Goal: Task Accomplishment & Management: Manage account settings

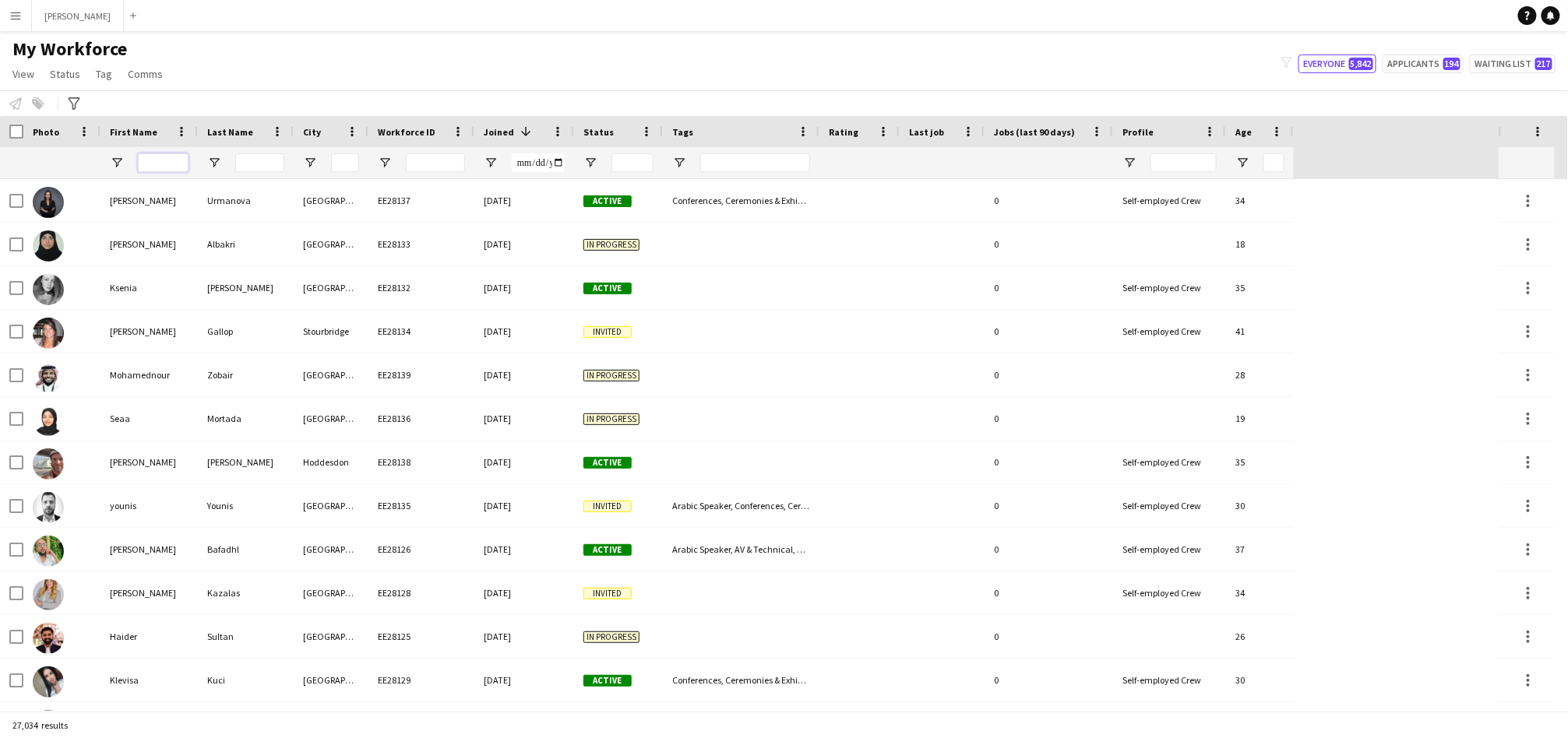
click at [168, 164] on input "First Name Filter Input" at bounding box center [163, 162] width 50 height 19
click at [171, 169] on input "First Name Filter Input" at bounding box center [163, 162] width 50 height 19
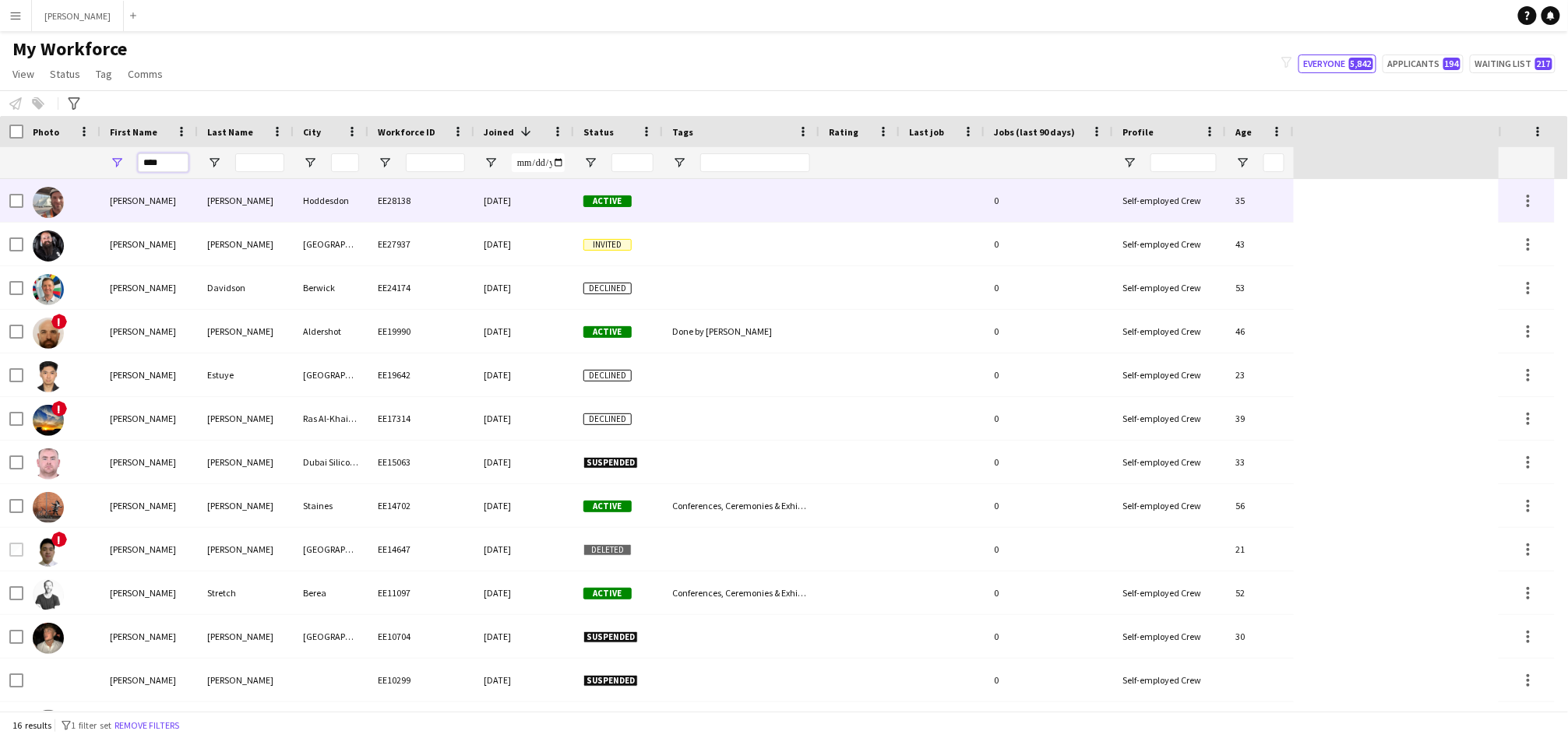
type input "****"
click at [239, 194] on div "Warren" at bounding box center [245, 201] width 96 height 43
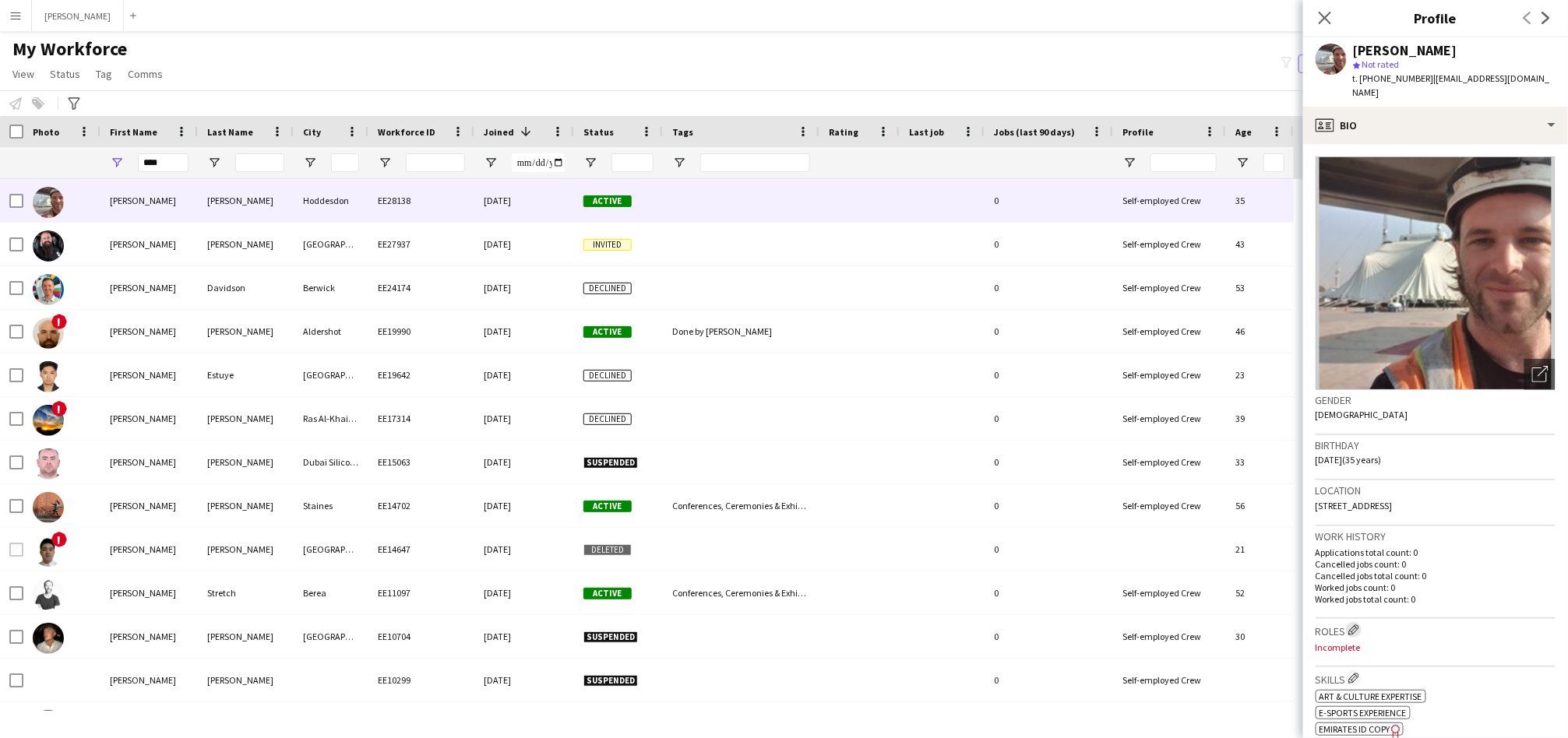
click at [1044, 509] on app-icon "Edit crew company roles" at bounding box center [1353, 630] width 11 height 11
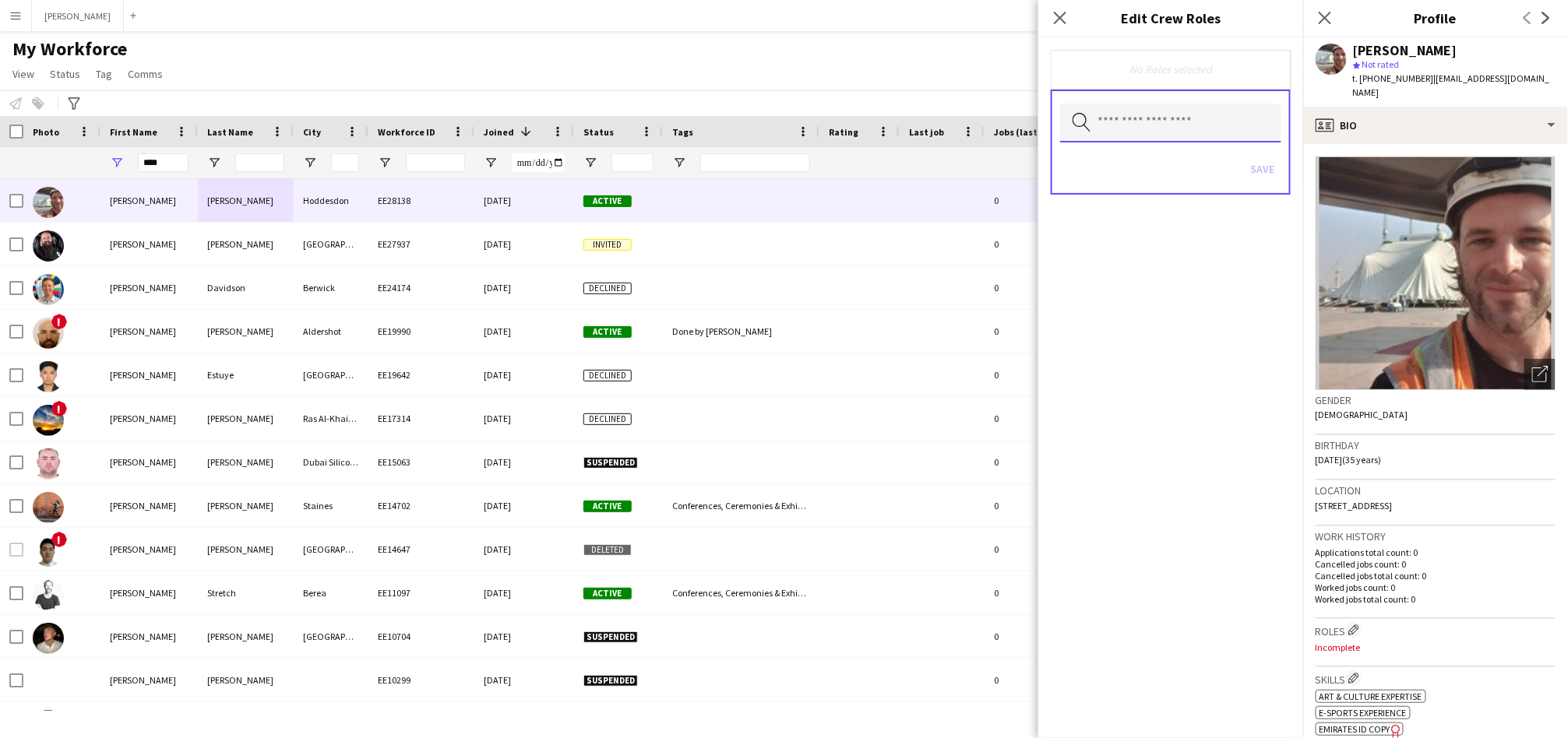
click at [1044, 111] on input "text" at bounding box center [1170, 123] width 221 height 39
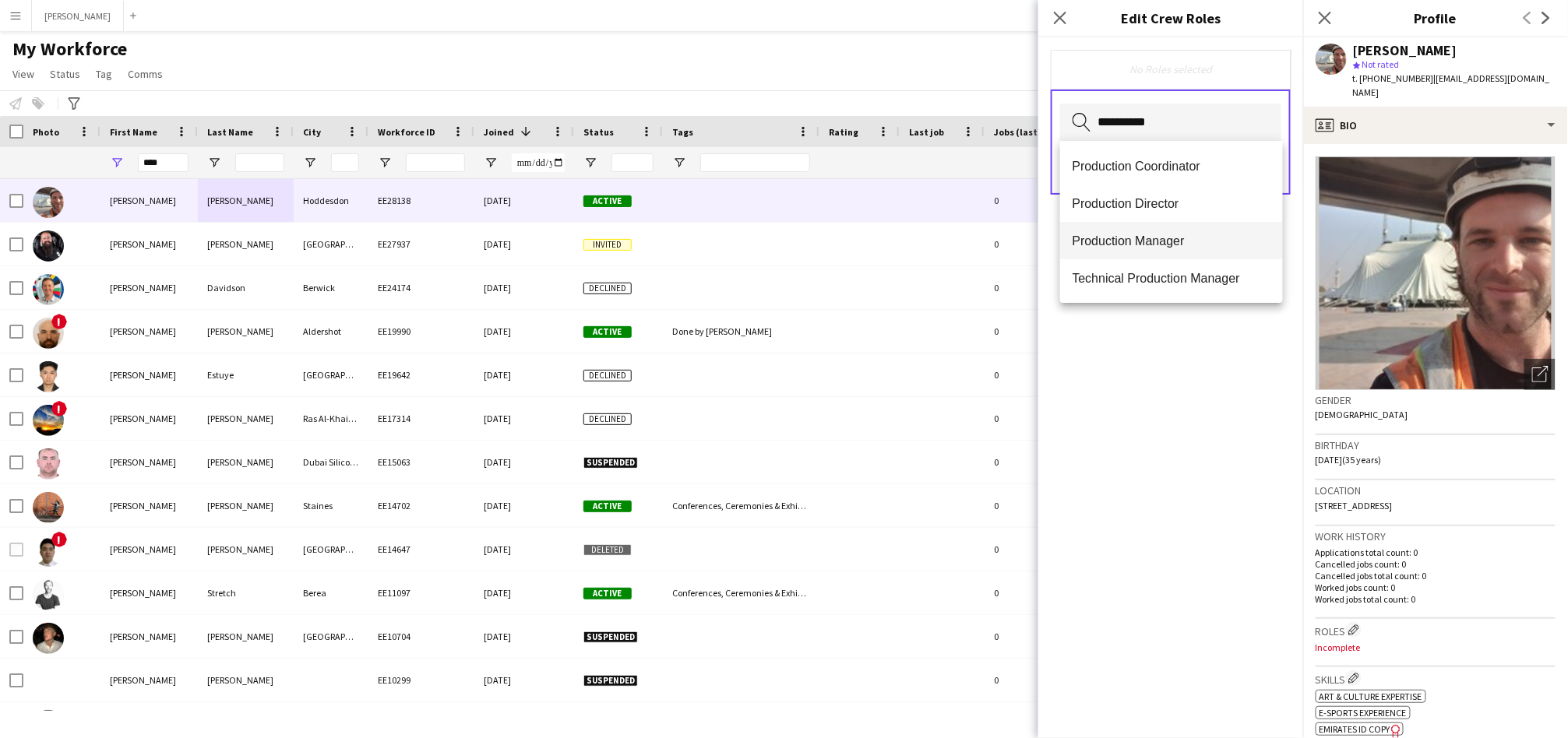
type input "**********"
click at [1044, 238] on span "Production Manager" at bounding box center [1170, 241] width 197 height 14
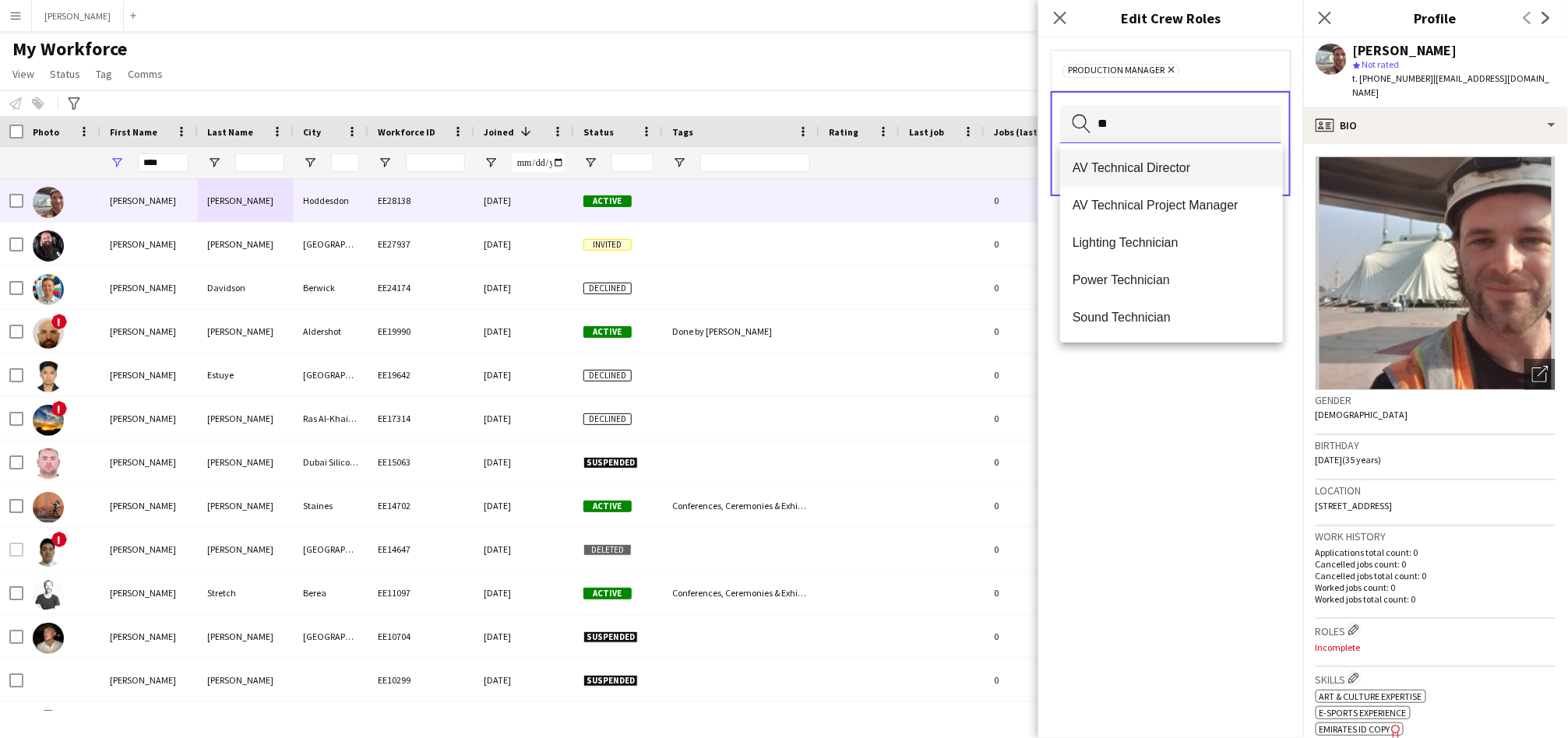
type input "*"
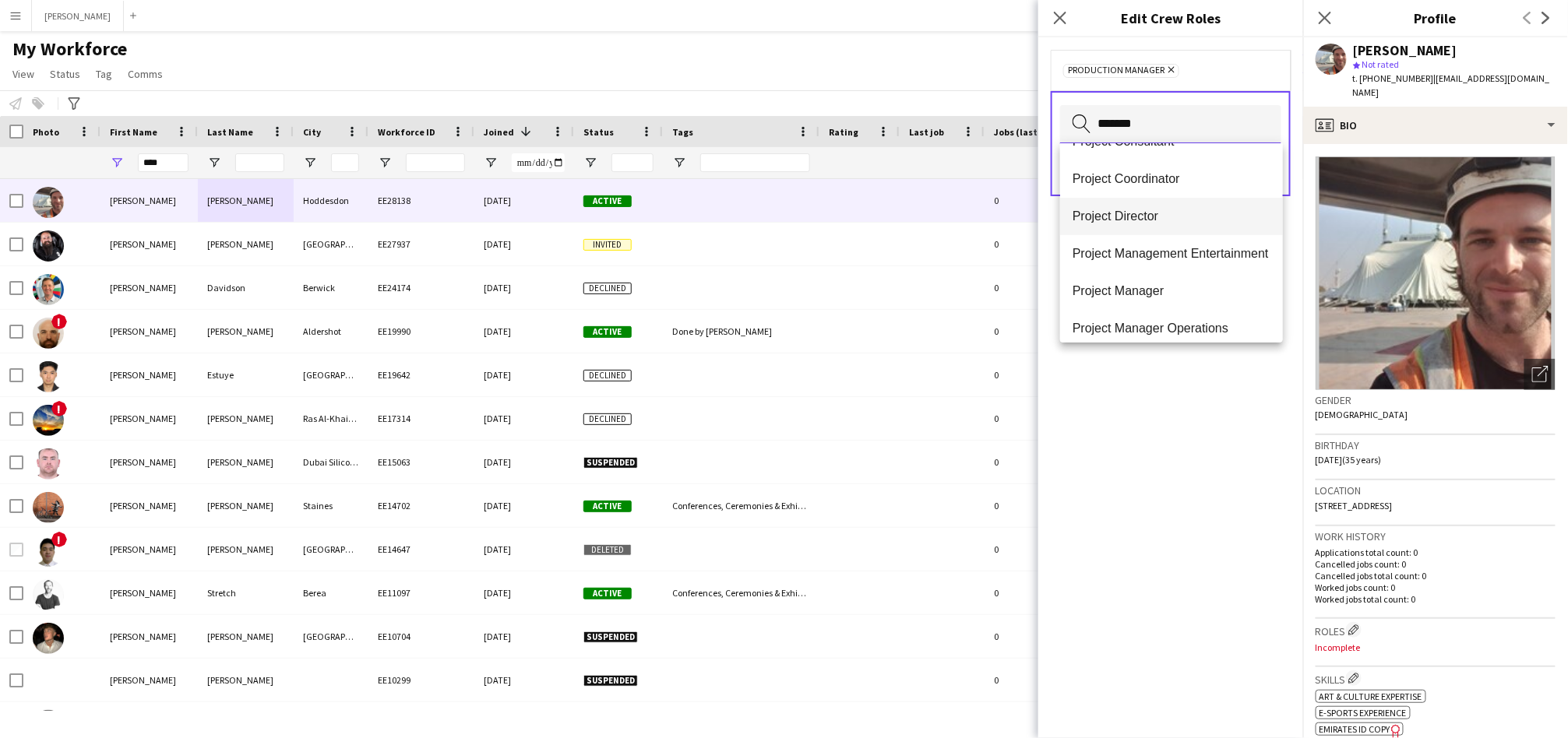
scroll to position [68, 0]
type input "*******"
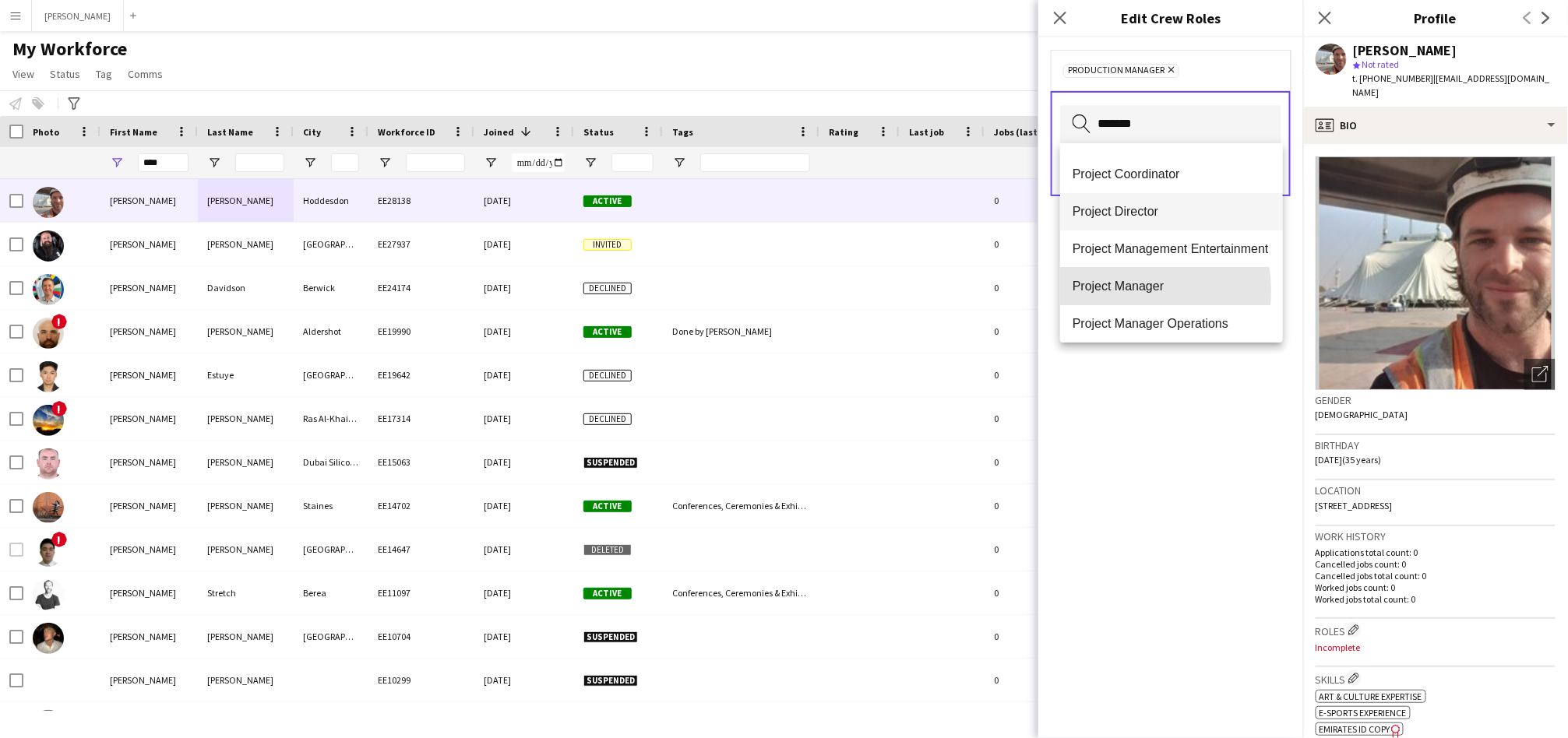
click at [1044, 290] on span "Project Manager" at bounding box center [1170, 286] width 197 height 14
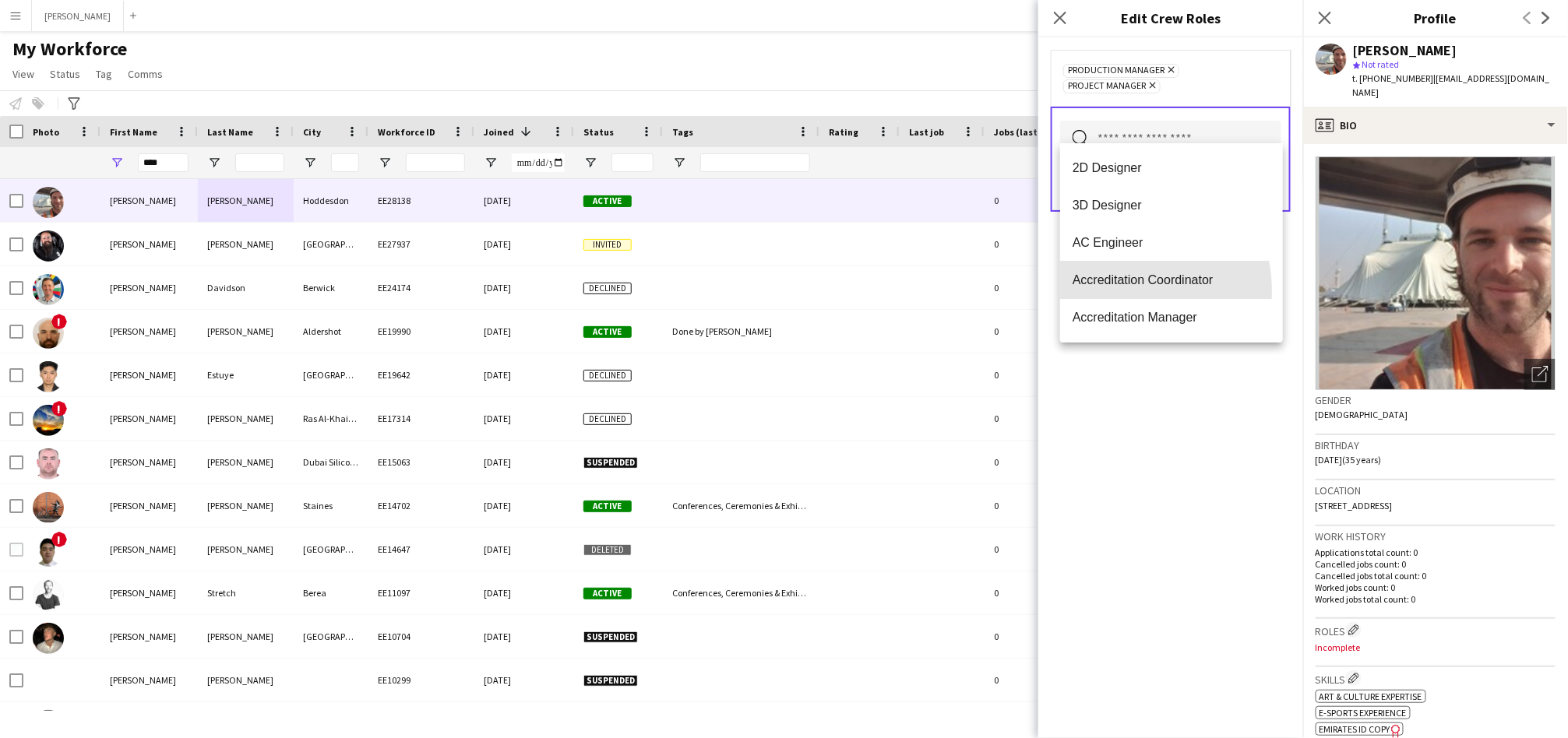
click at [1044, 290] on mat-option "Accreditation Coordinator" at bounding box center [1171, 279] width 223 height 37
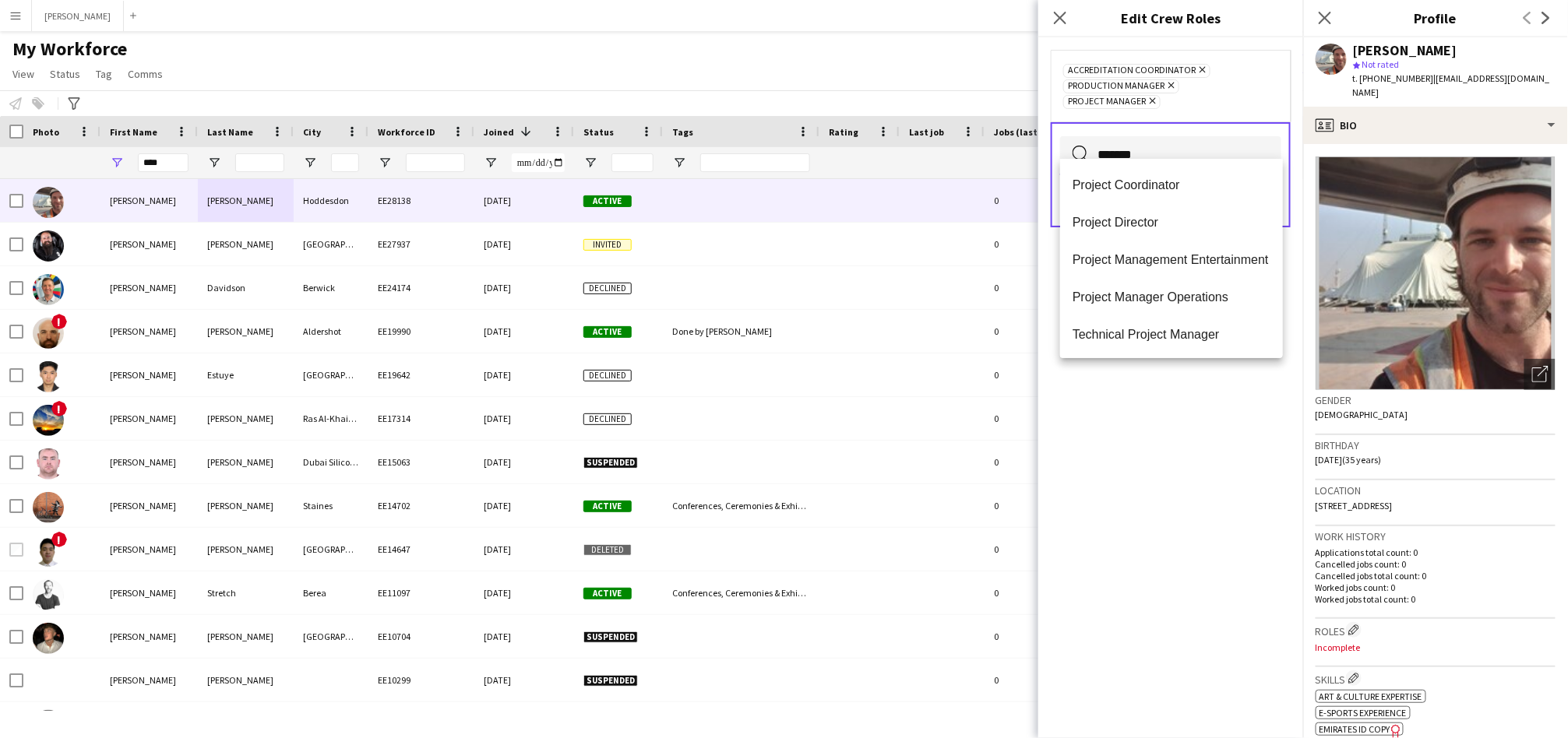
scroll to position [75, 0]
type input "*******"
click at [1044, 288] on span "Project Manager Operations" at bounding box center [1170, 296] width 197 height 14
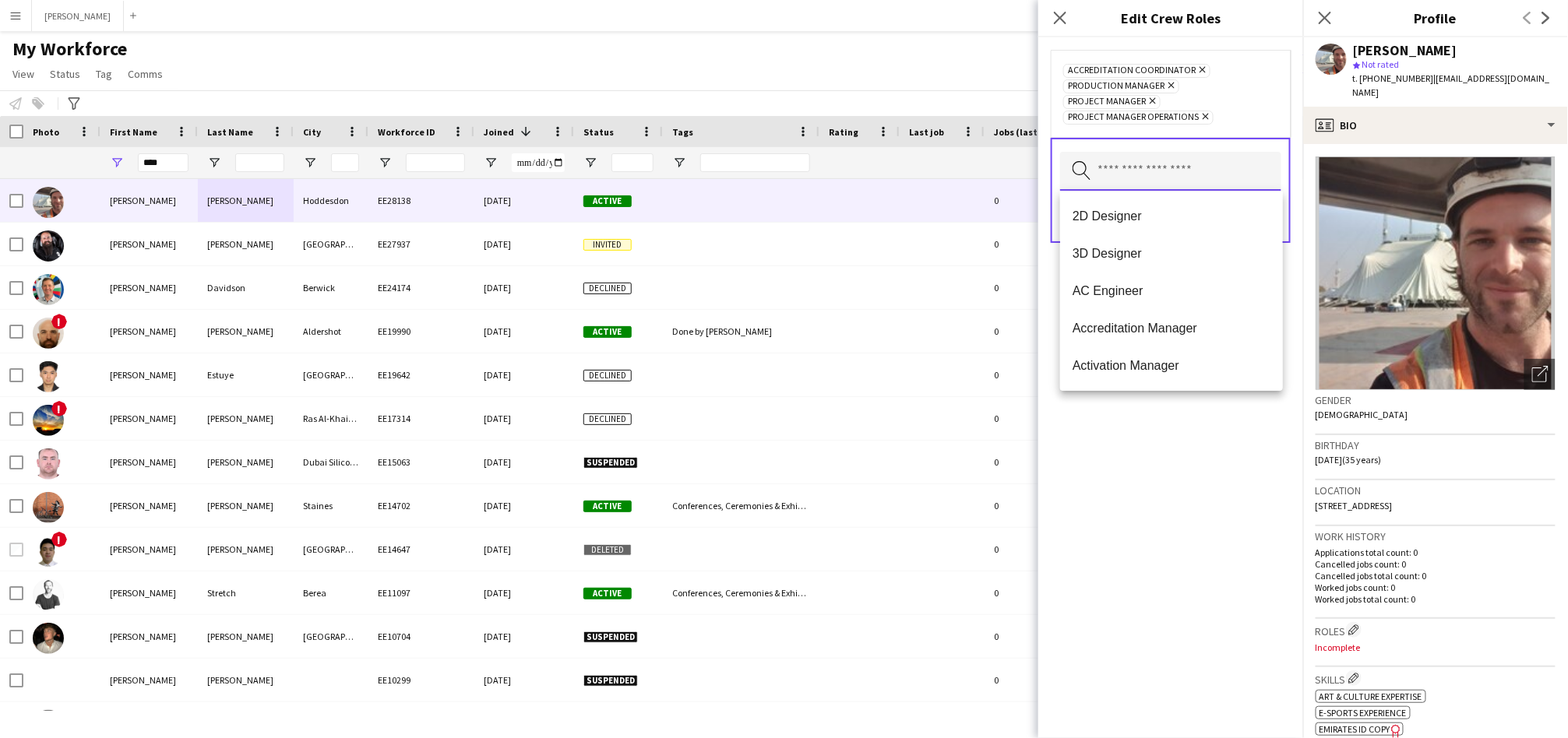
click at [1044, 161] on input "text" at bounding box center [1170, 170] width 221 height 39
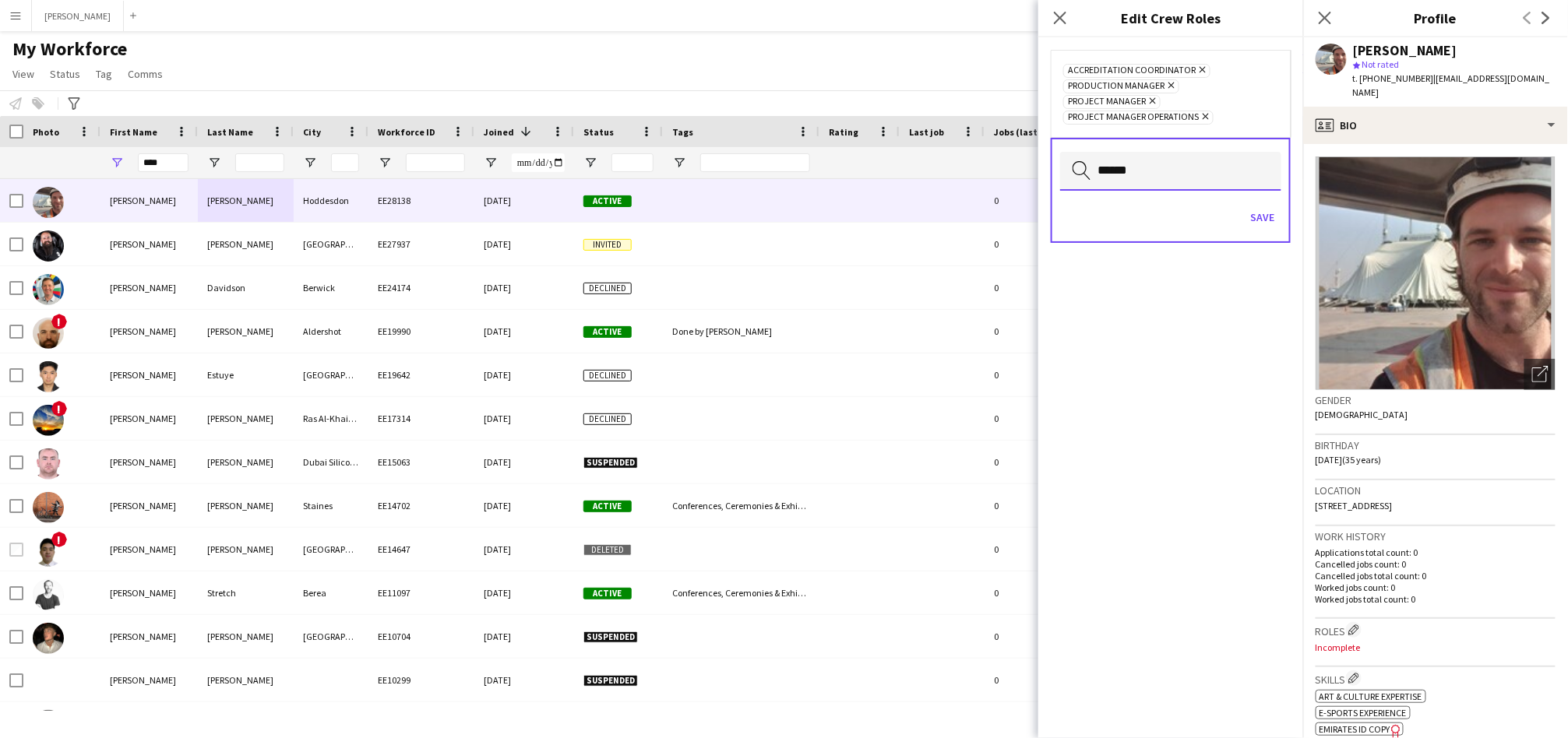
scroll to position [0, 0]
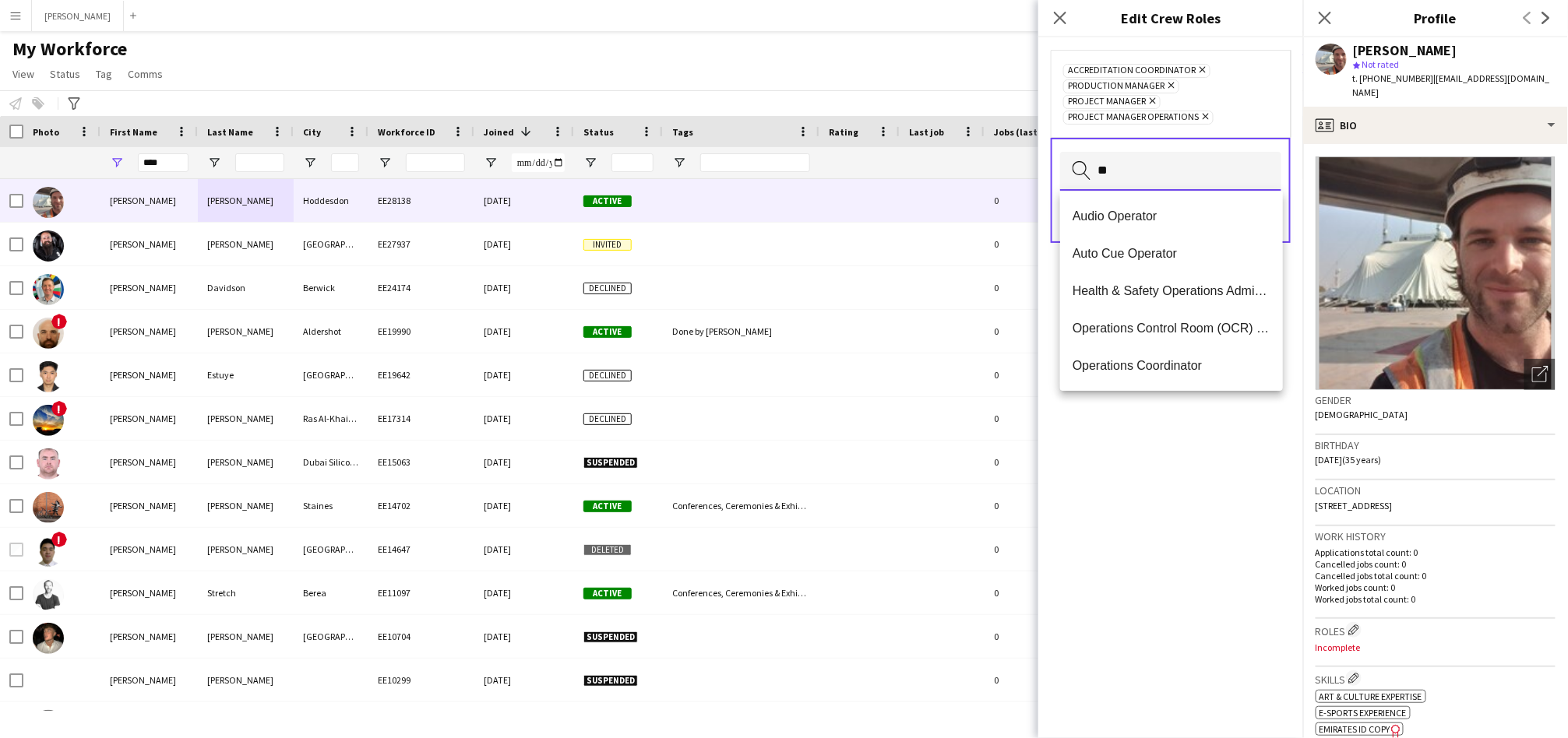
type input "*"
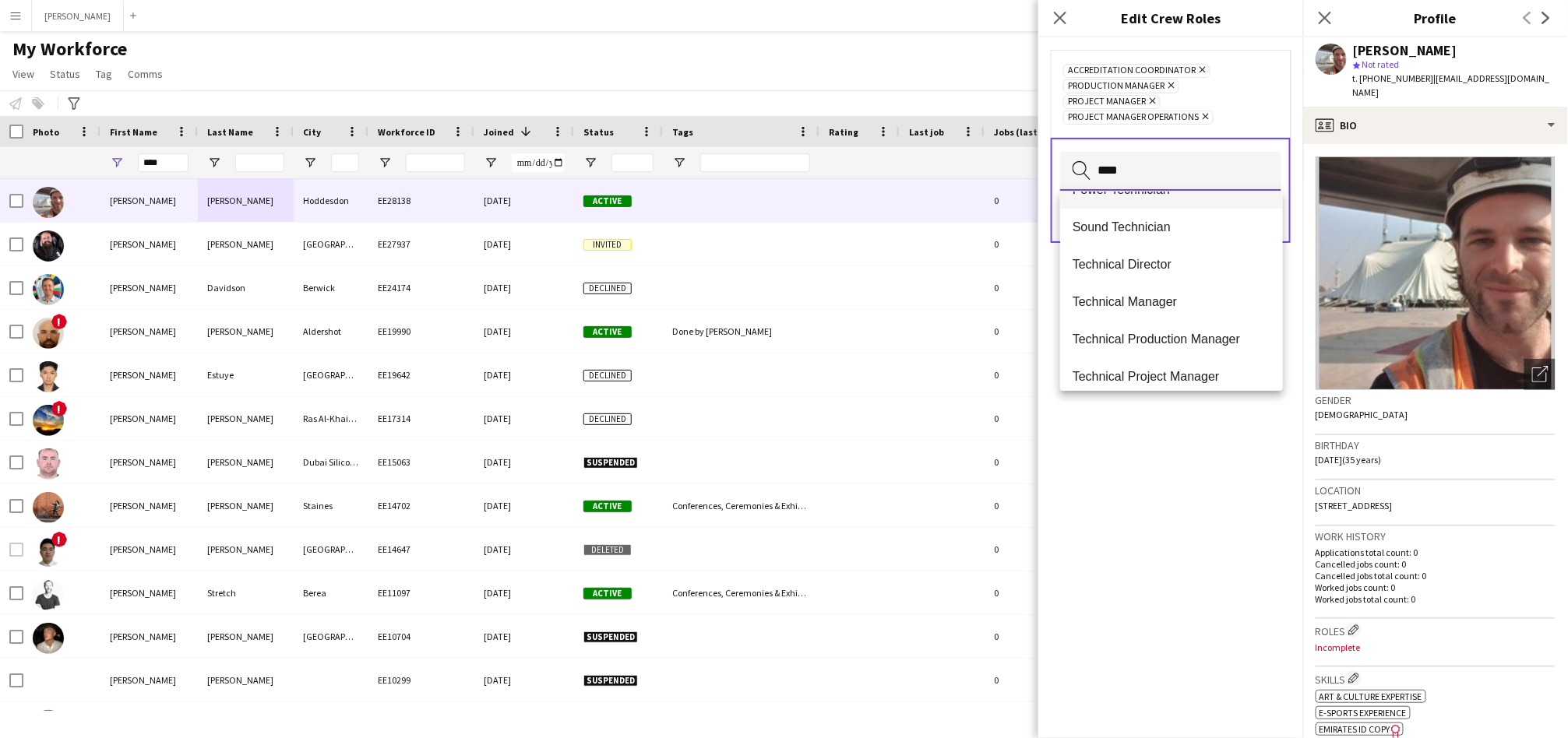
scroll to position [140, 0]
type input "****"
click at [1044, 334] on span "Technical Production Manager" at bounding box center [1170, 338] width 197 height 14
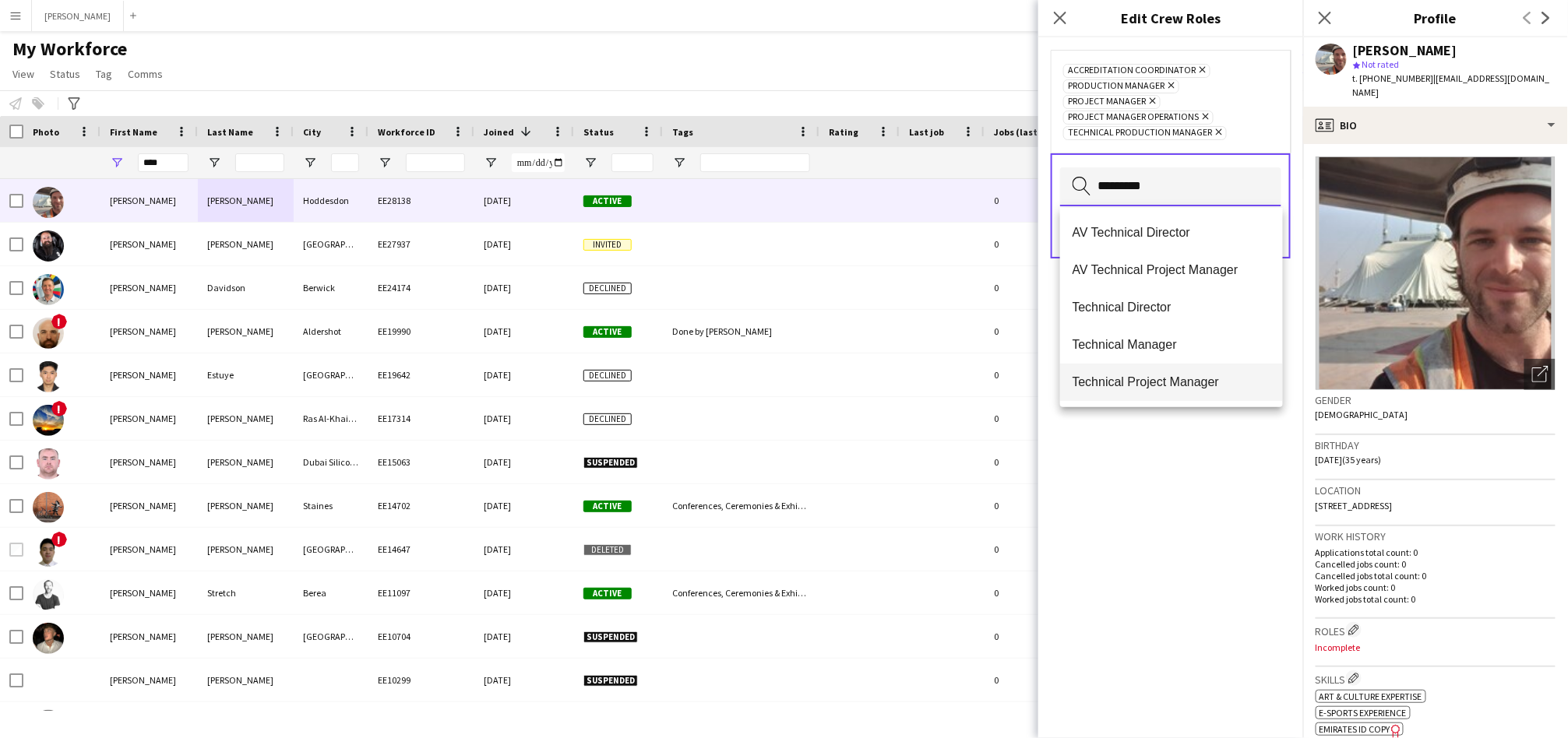
type input "*********"
click at [1044, 386] on span "Technical Project Manager" at bounding box center [1170, 381] width 197 height 14
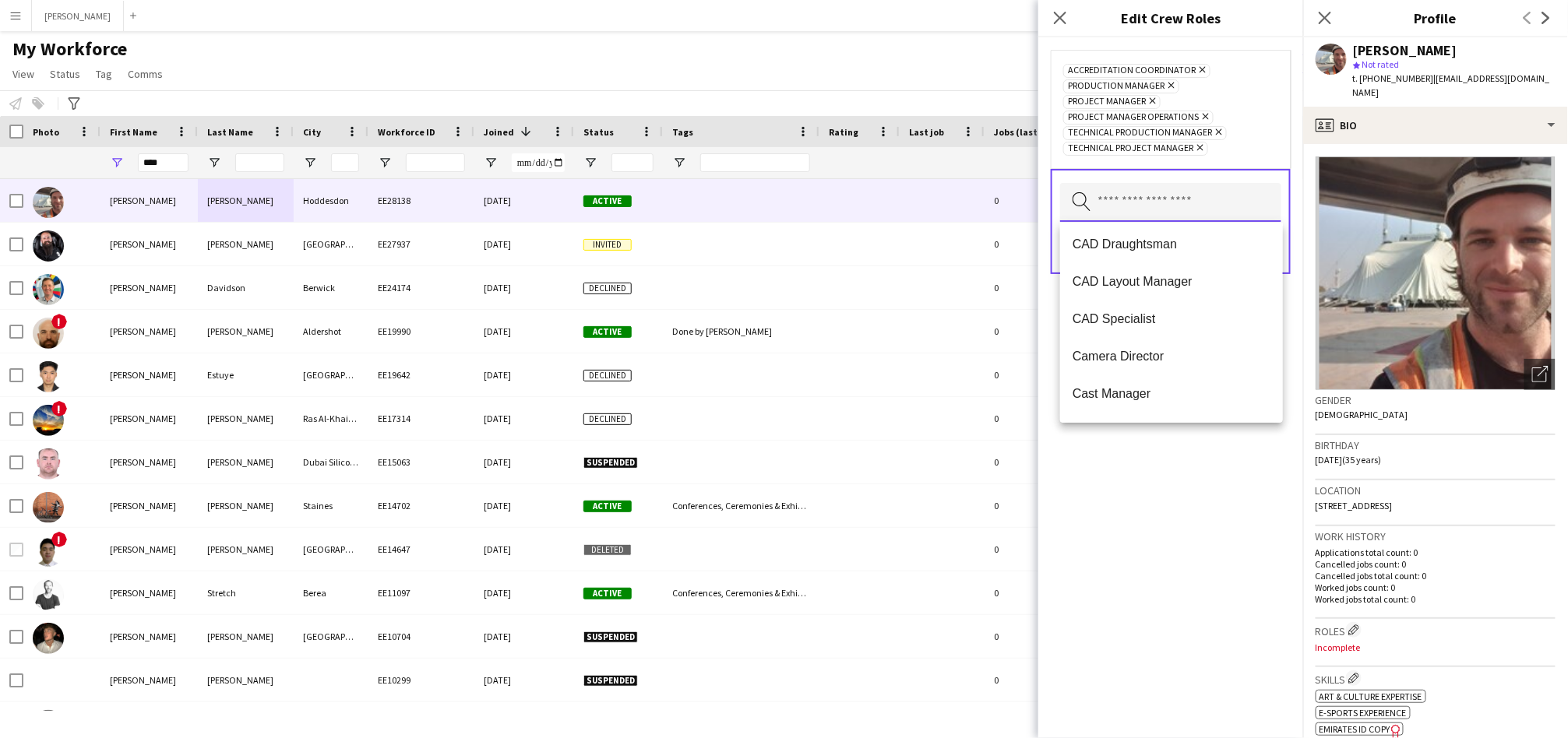
scroll to position [791, 0]
click at [1044, 305] on mat-option "CAD Specialist" at bounding box center [1171, 316] width 223 height 37
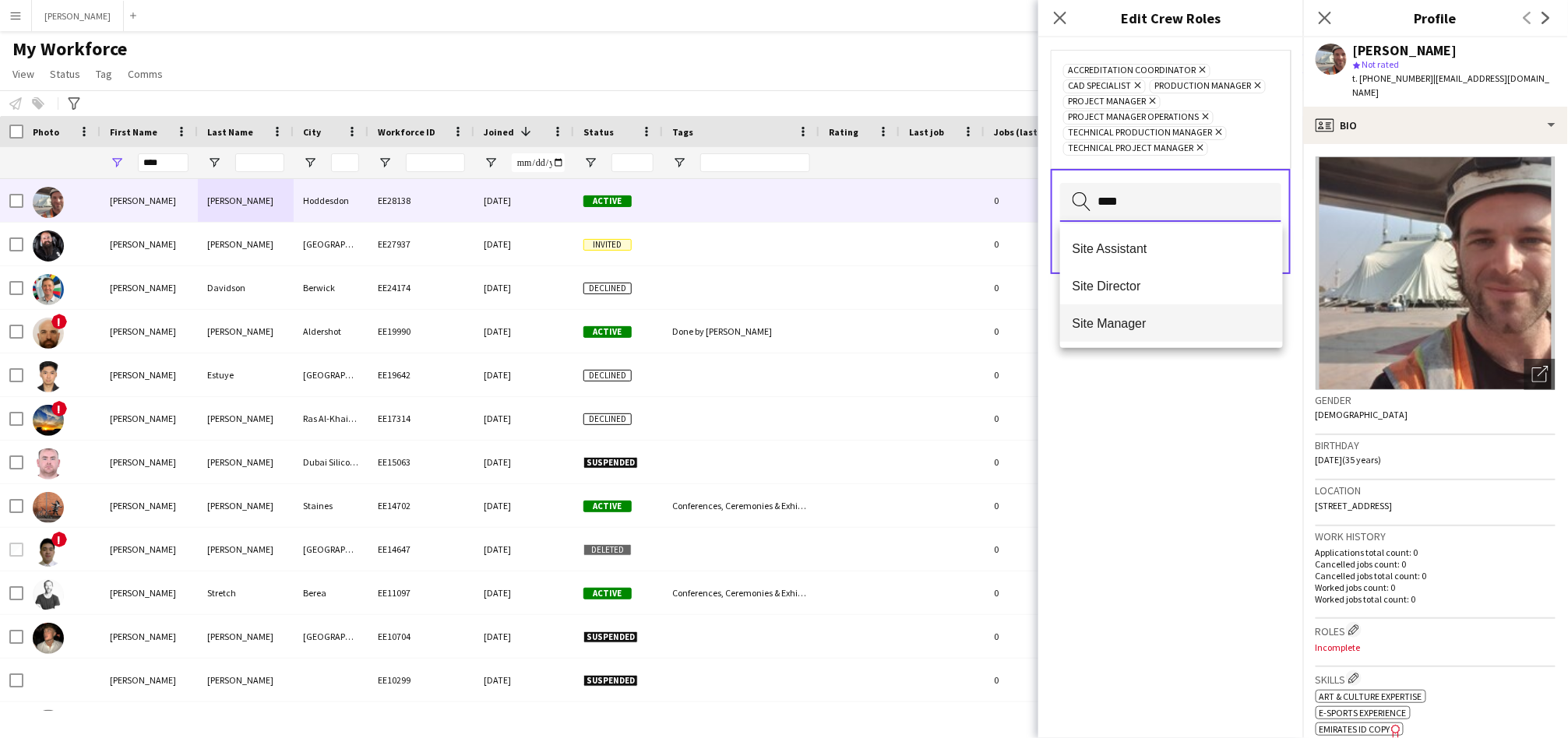
type input "****"
click at [1044, 322] on span "Site Manager" at bounding box center [1170, 323] width 197 height 14
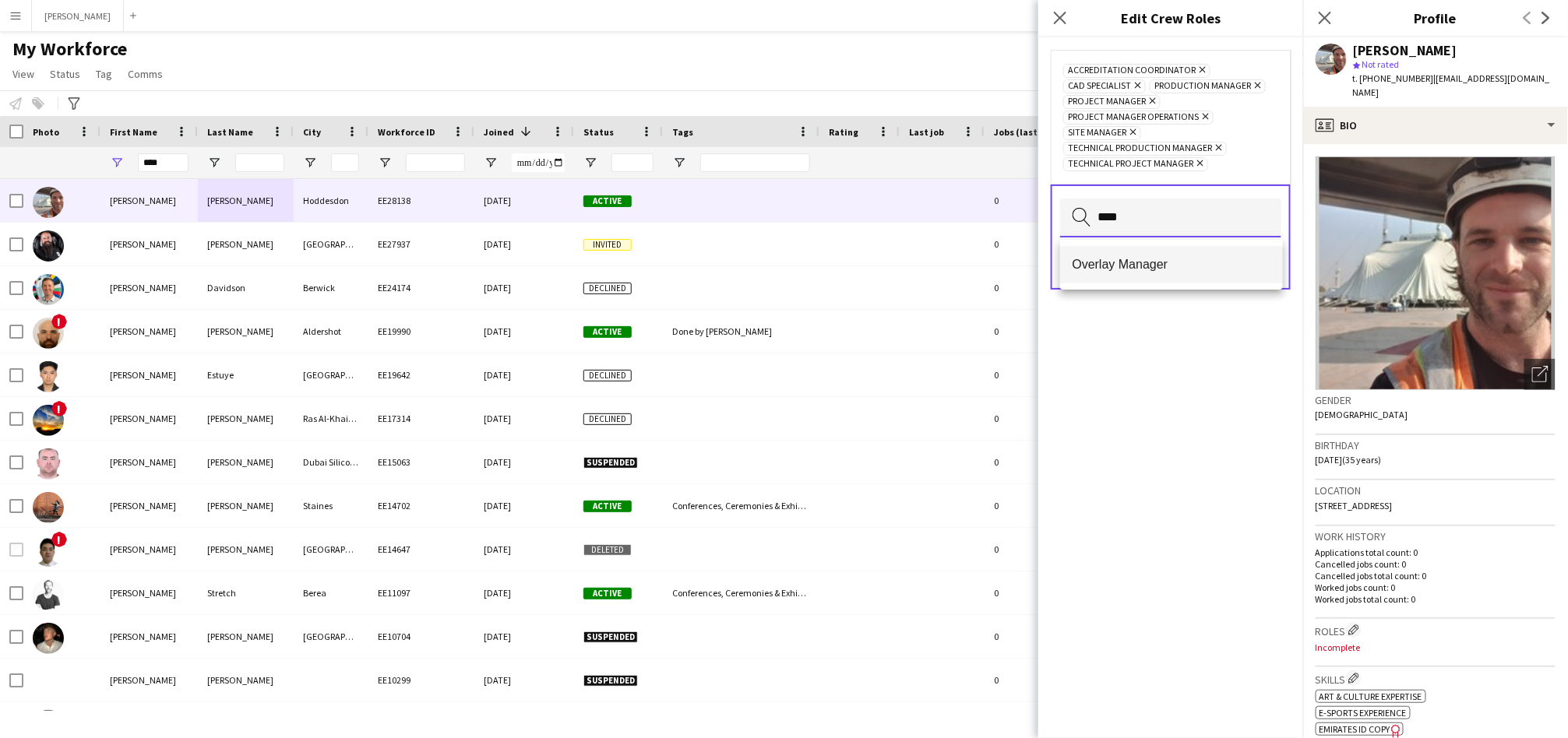
type input "****"
click at [1044, 261] on span "Overlay Manager" at bounding box center [1170, 264] width 197 height 14
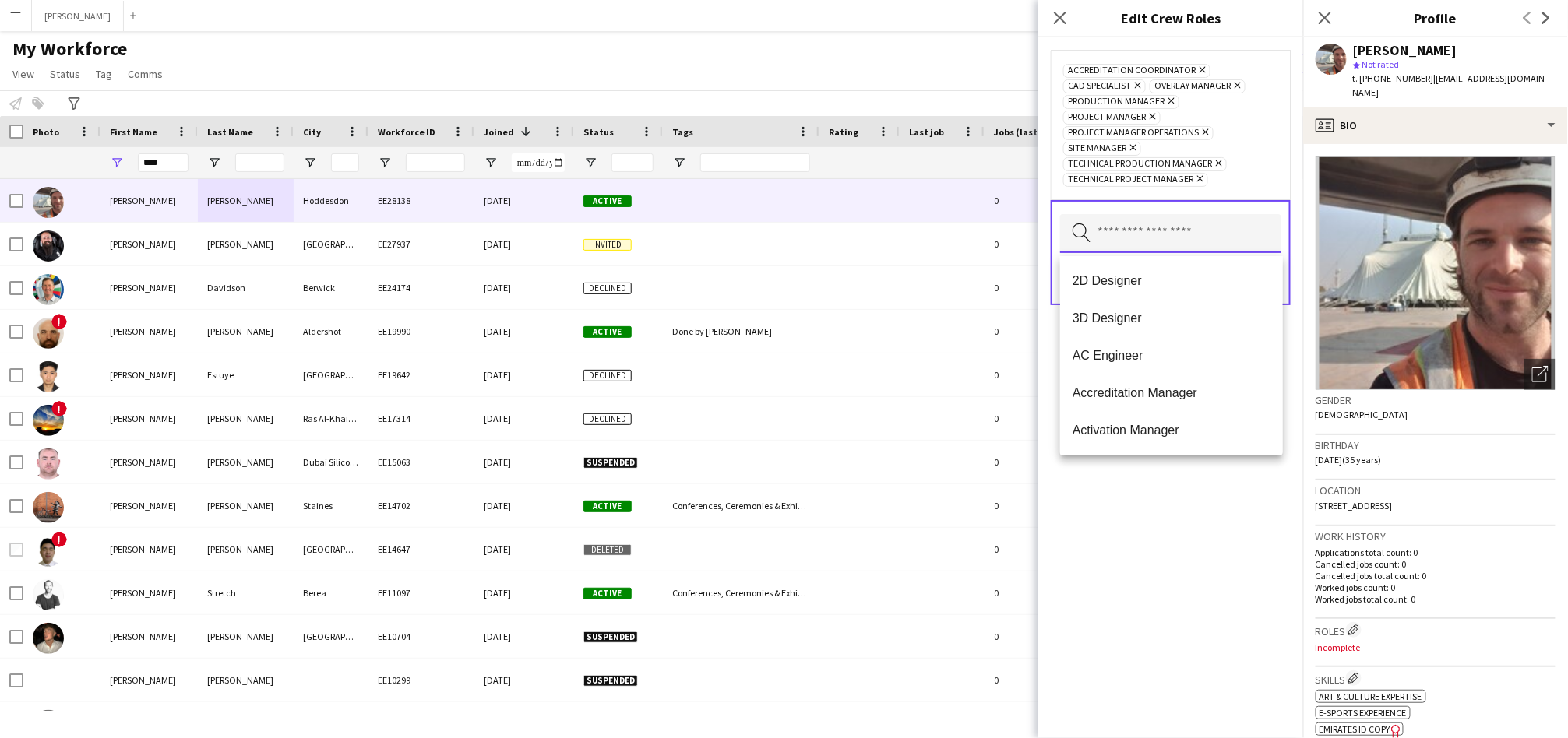
click at [1044, 245] on input "text" at bounding box center [1170, 233] width 221 height 39
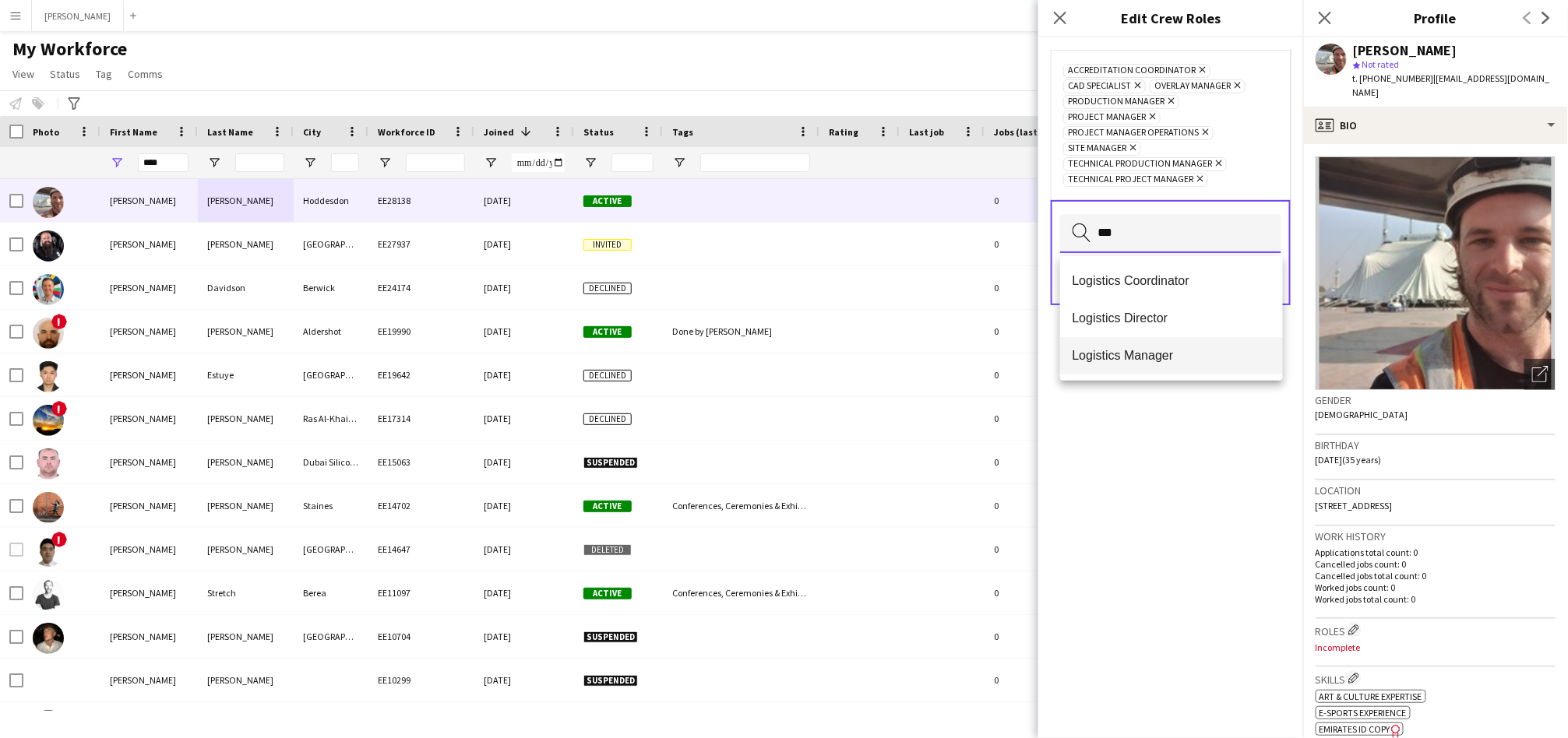
type input "***"
click at [1044, 355] on span "Logistics Manager" at bounding box center [1170, 355] width 197 height 14
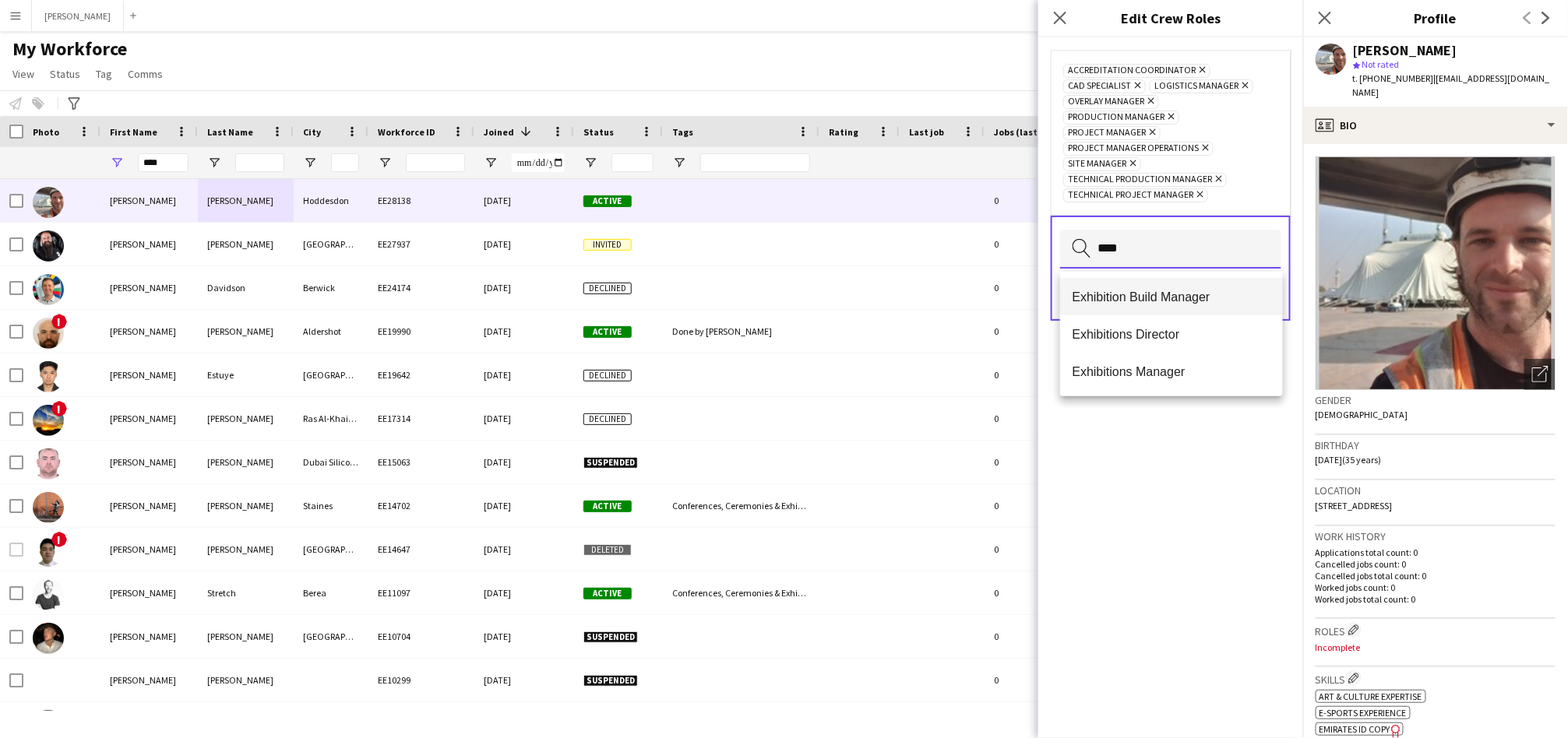
type input "****"
click at [1044, 290] on span "Exhibition Build Manager" at bounding box center [1170, 296] width 197 height 14
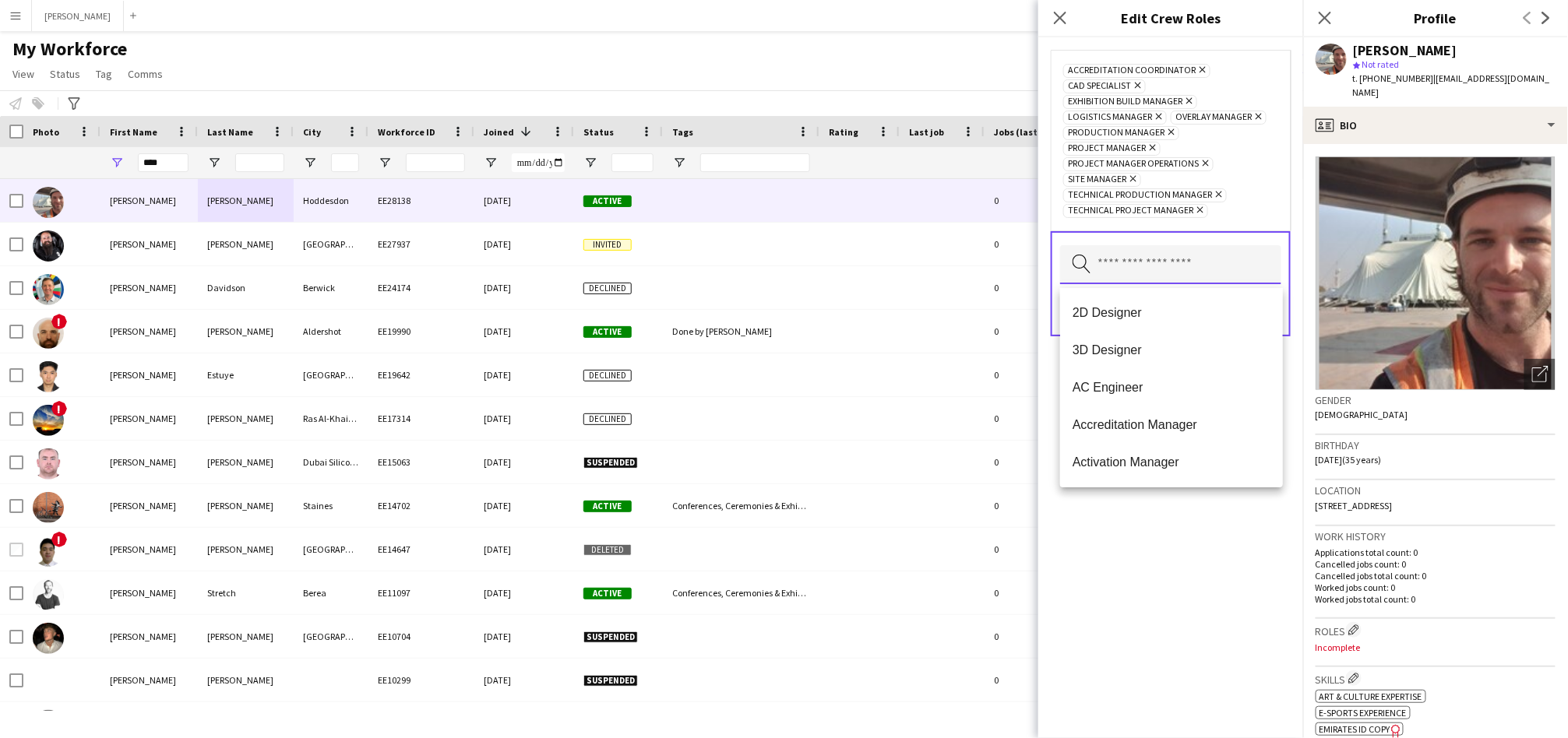
click at [1044, 284] on input "text" at bounding box center [1170, 264] width 221 height 39
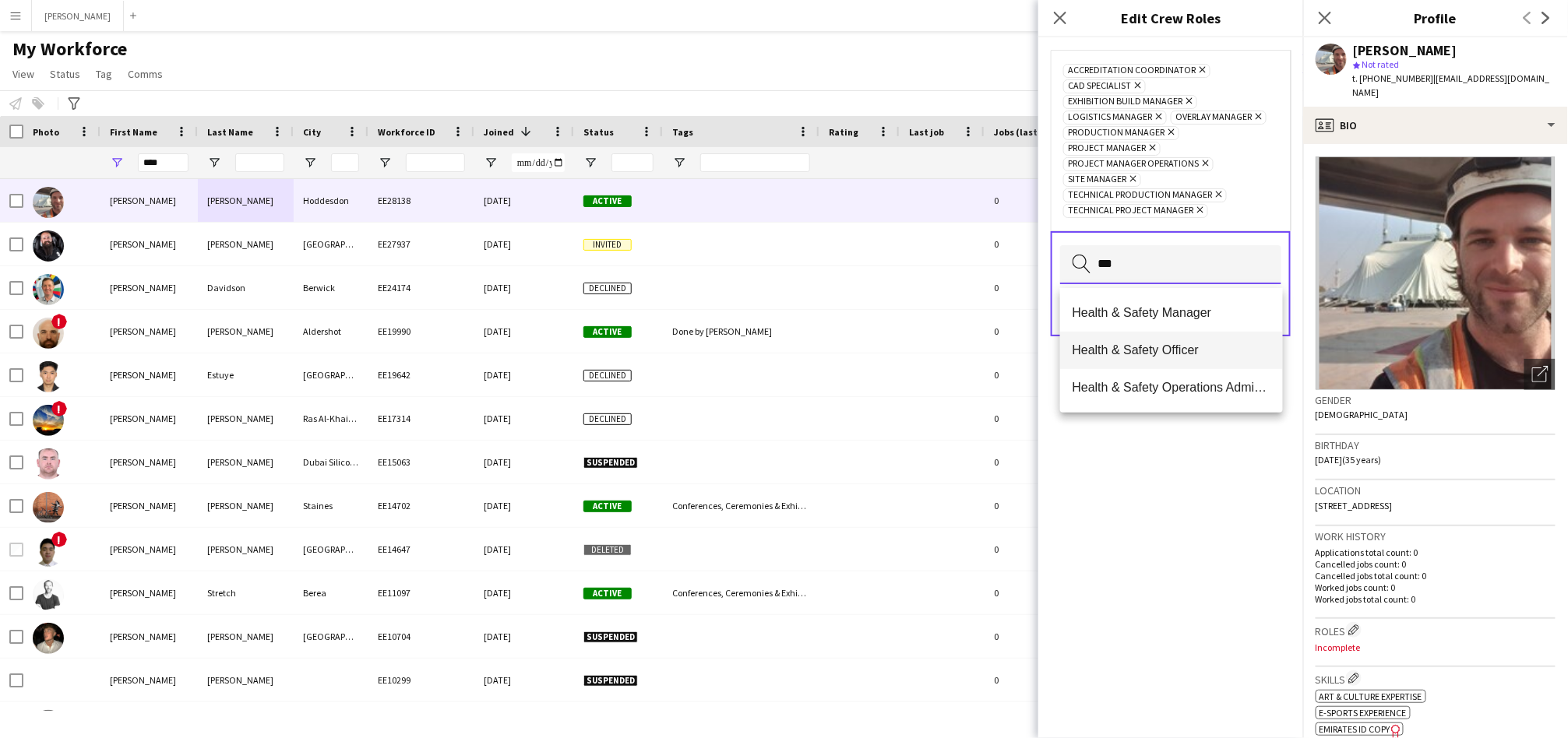
type input "***"
click at [1044, 350] on span "Health & Safety Officer" at bounding box center [1170, 350] width 197 height 14
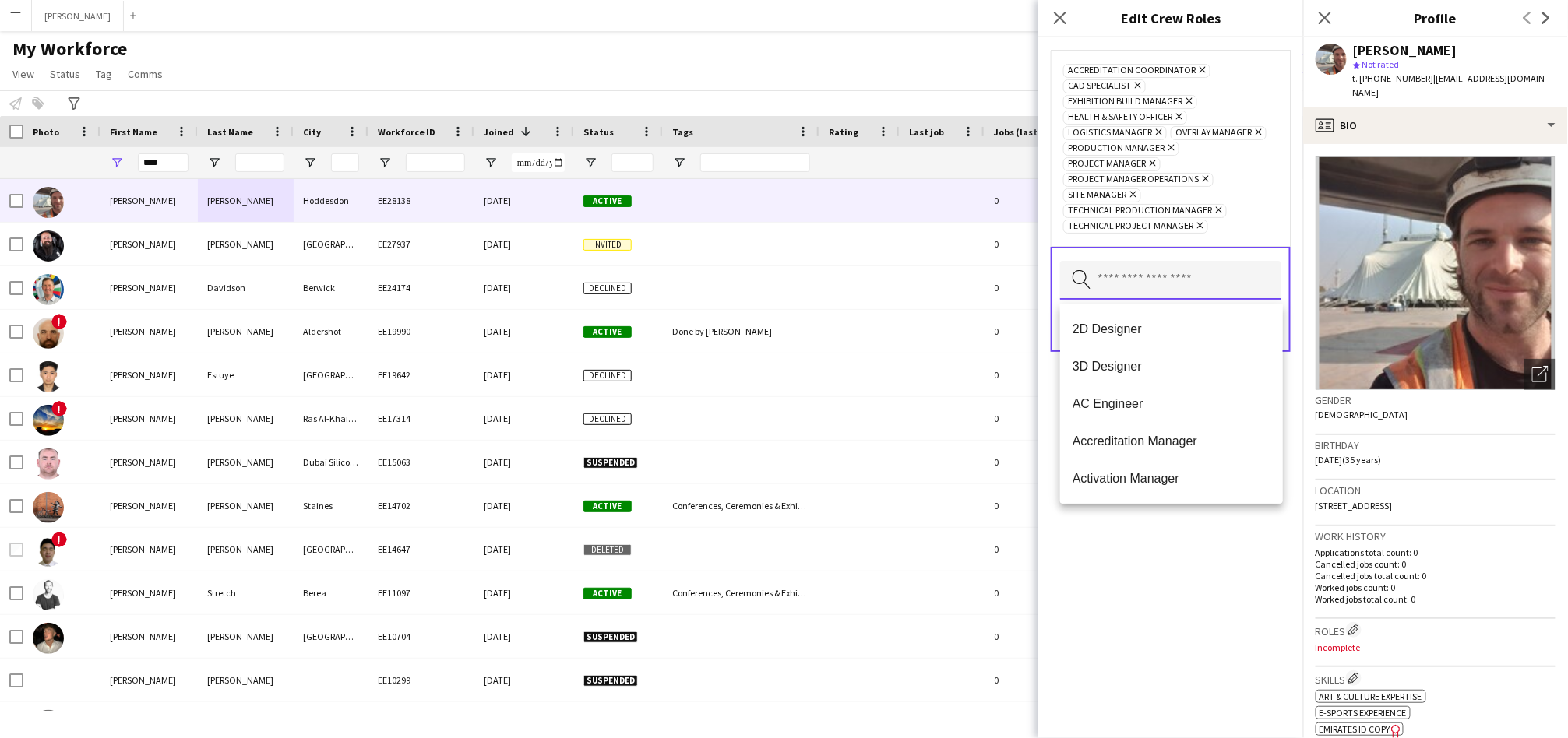
click at [1044, 283] on input "text" at bounding box center [1170, 279] width 221 height 39
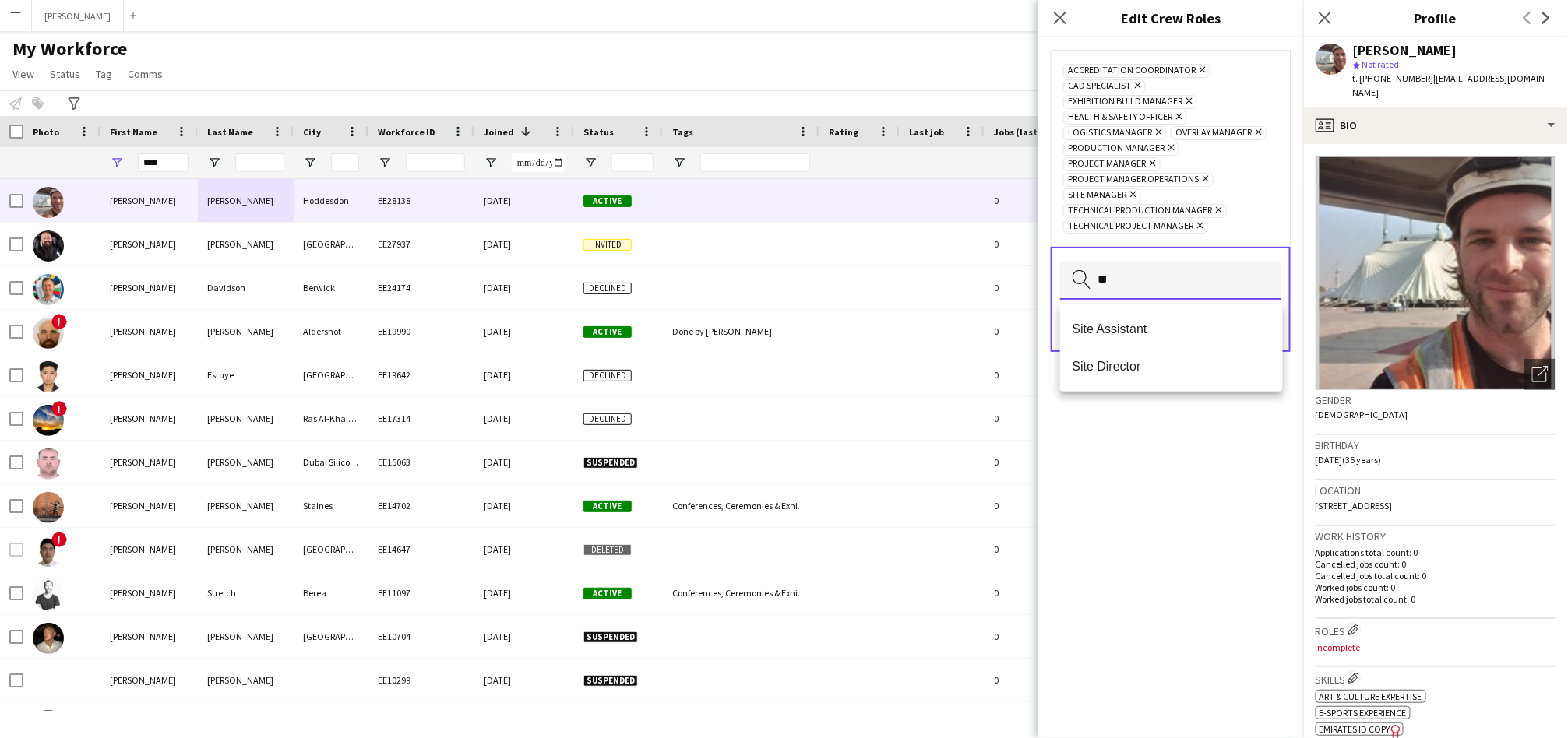
type input "*"
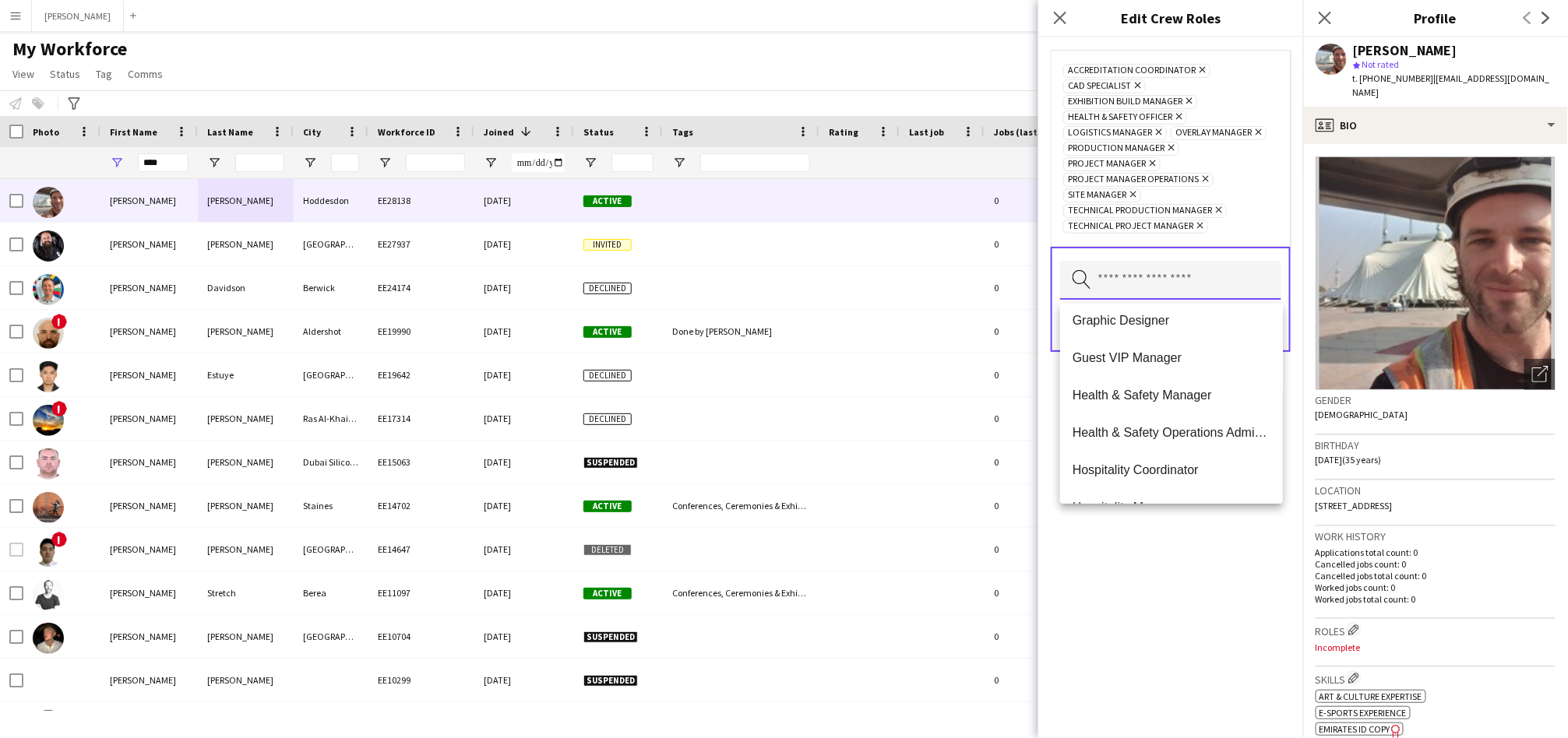
scroll to position [2288, 0]
click at [1044, 385] on mat-option "Health & Safety Manager" at bounding box center [1171, 394] width 223 height 37
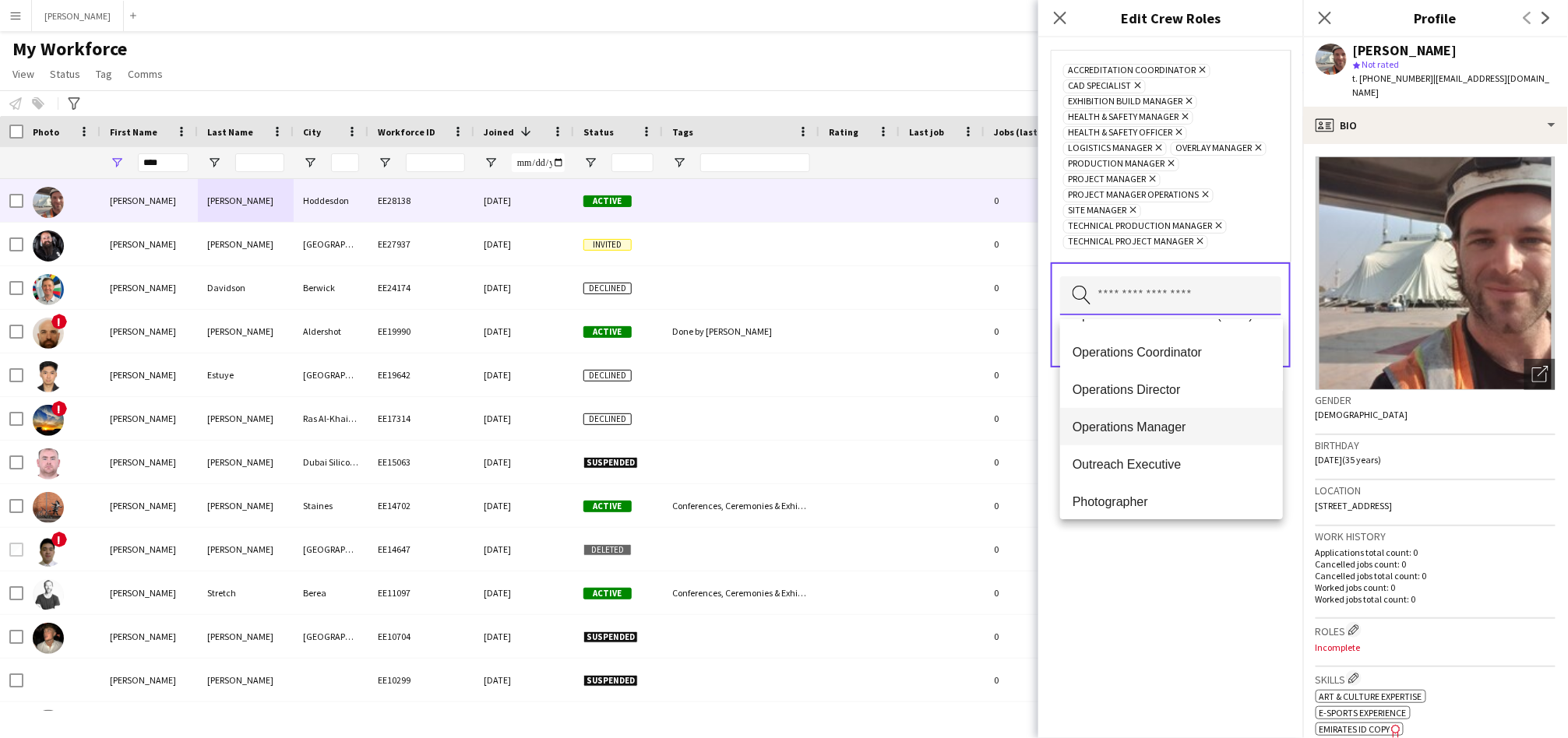
scroll to position [3113, 0]
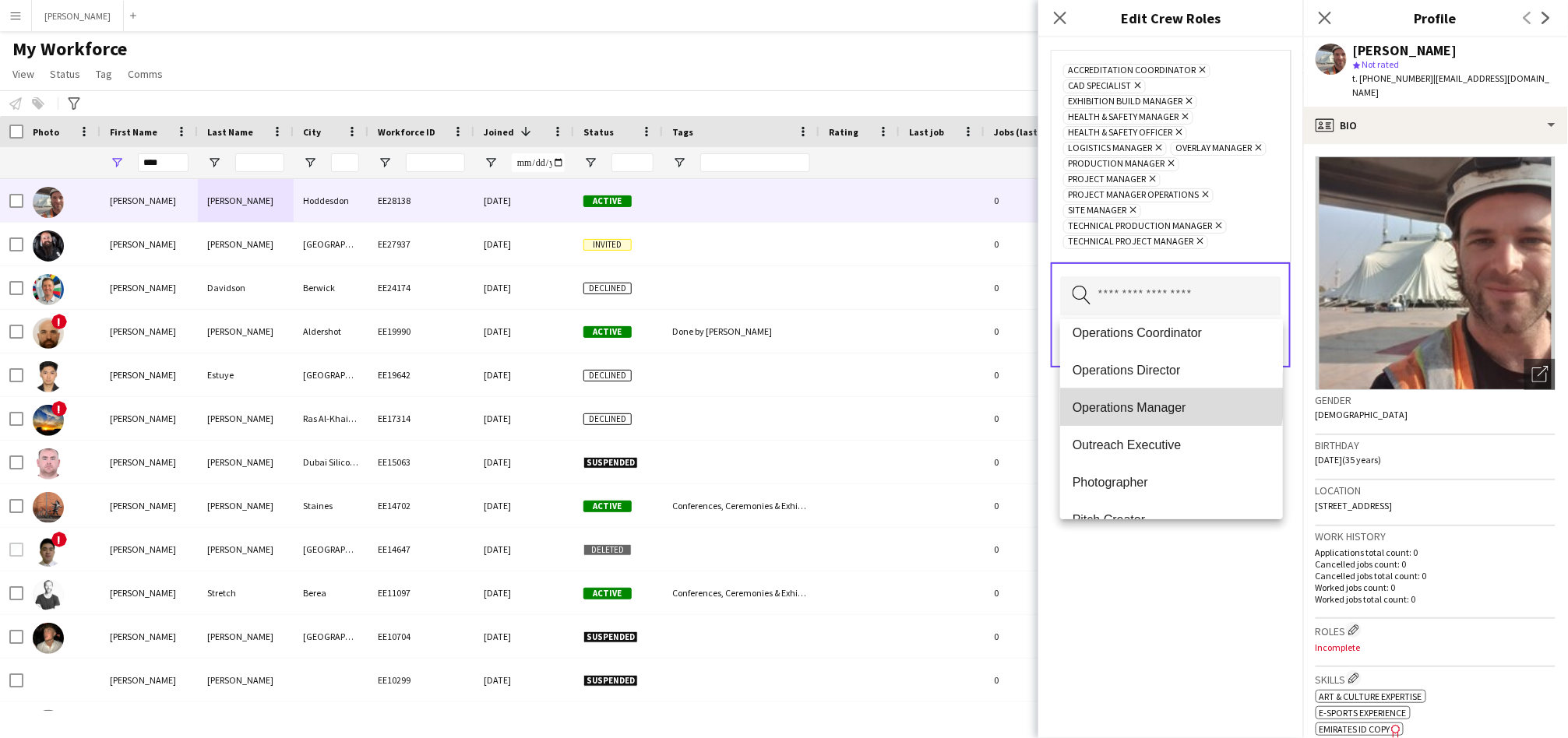
click at [1044, 400] on span "Operations Manager" at bounding box center [1170, 407] width 197 height 14
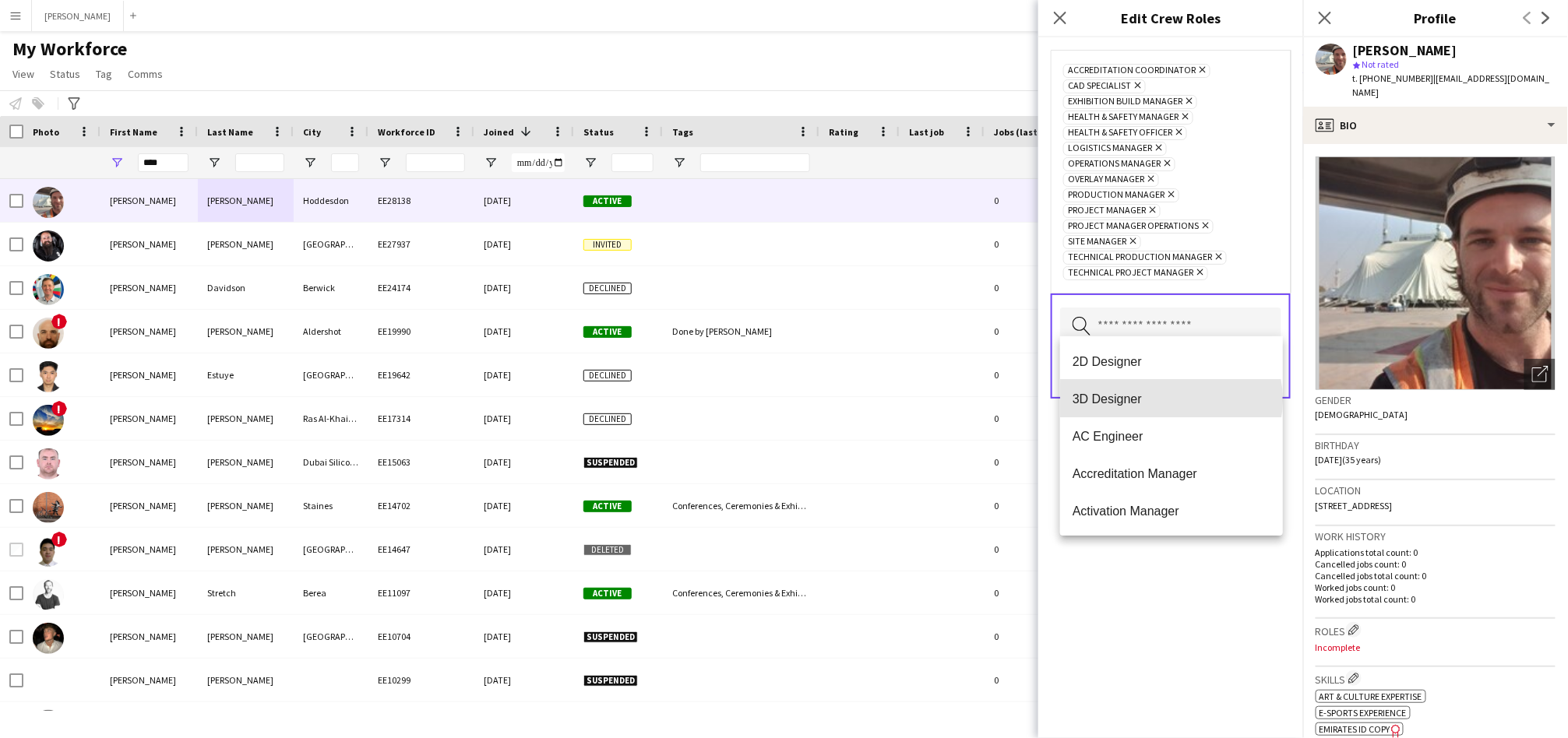
click at [1044, 399] on span "3D Designer" at bounding box center [1170, 398] width 197 height 14
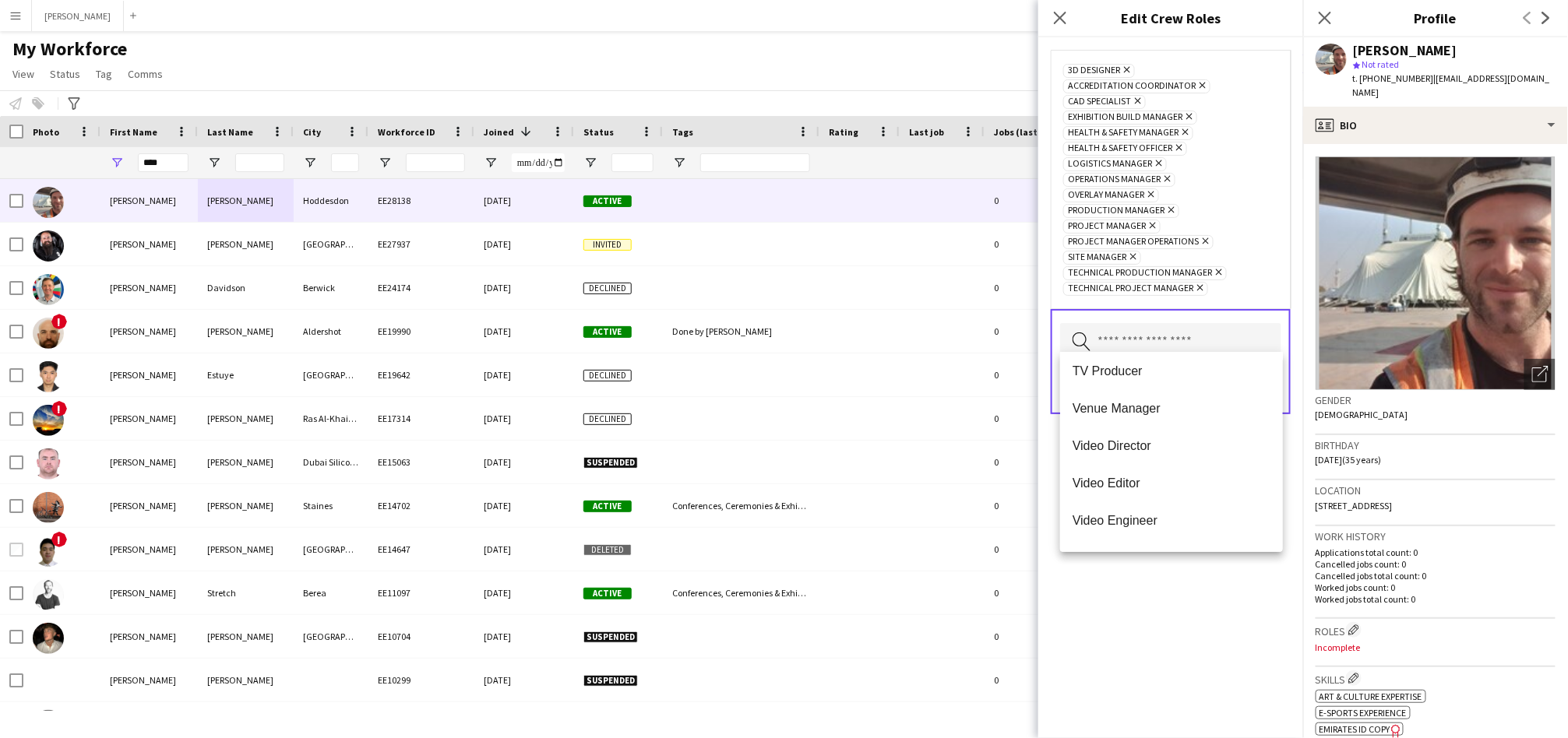
scroll to position [5079, 0]
click at [1044, 509] on div "3D Designer Remove Accreditation Coordinator Remove CAD Specialist Remove Exhib…" at bounding box center [1170, 387] width 265 height 700
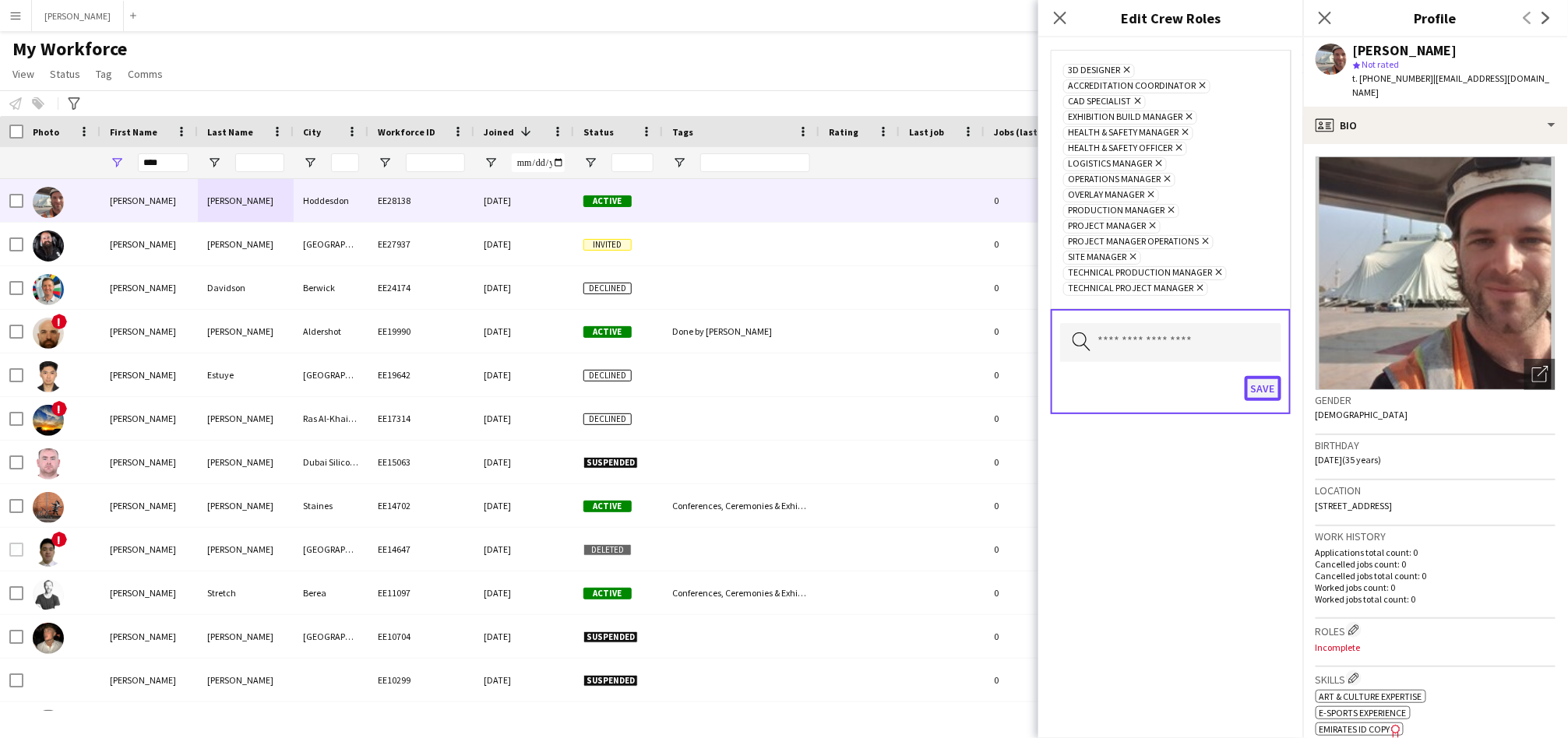
click at [1044, 379] on button "Save" at bounding box center [1262, 388] width 37 height 25
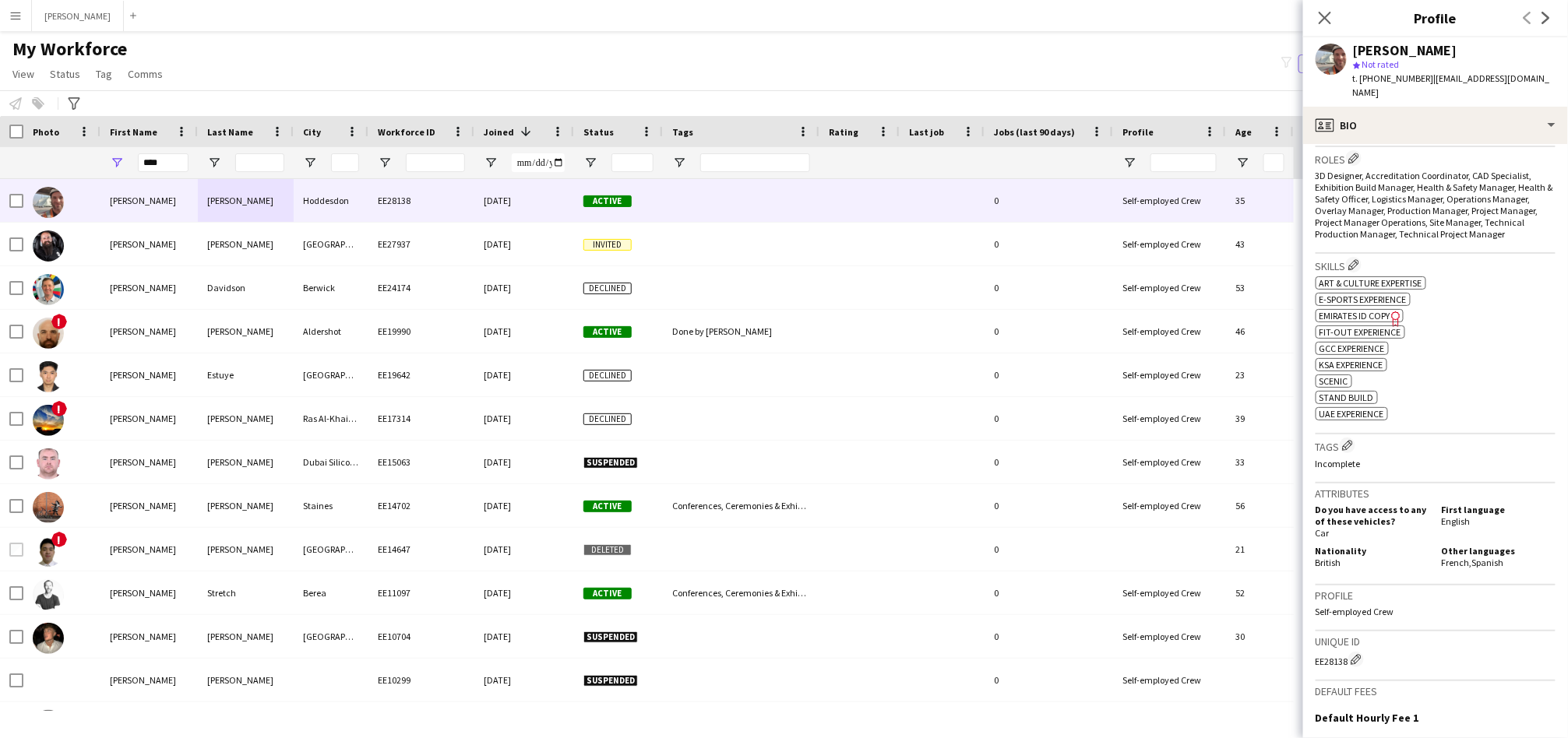
scroll to position [472, 0]
click at [1044, 439] on app-icon "Edit crew company tags" at bounding box center [1347, 444] width 11 height 11
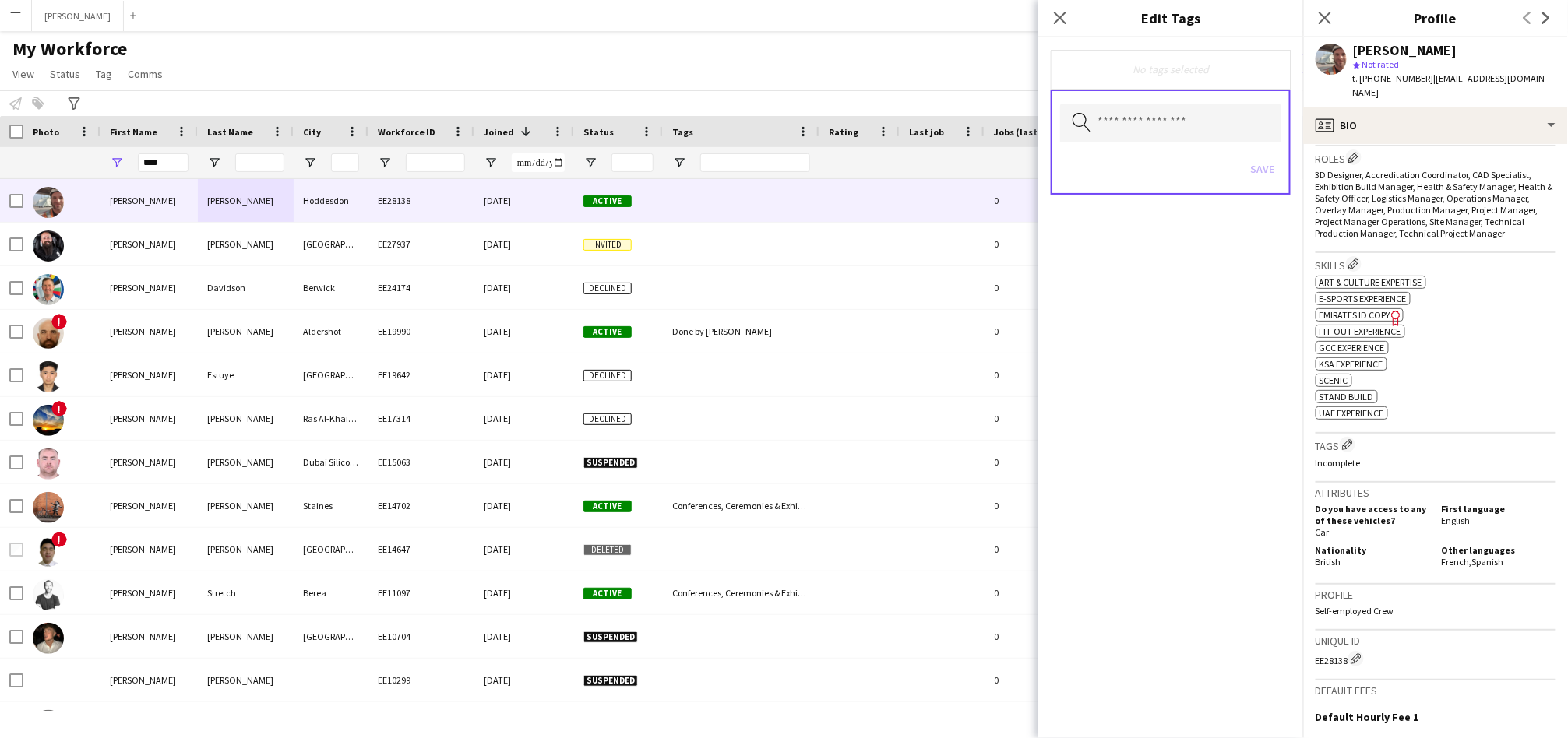
click at [1044, 96] on div "Search by tag name Save" at bounding box center [1170, 141] width 240 height 105
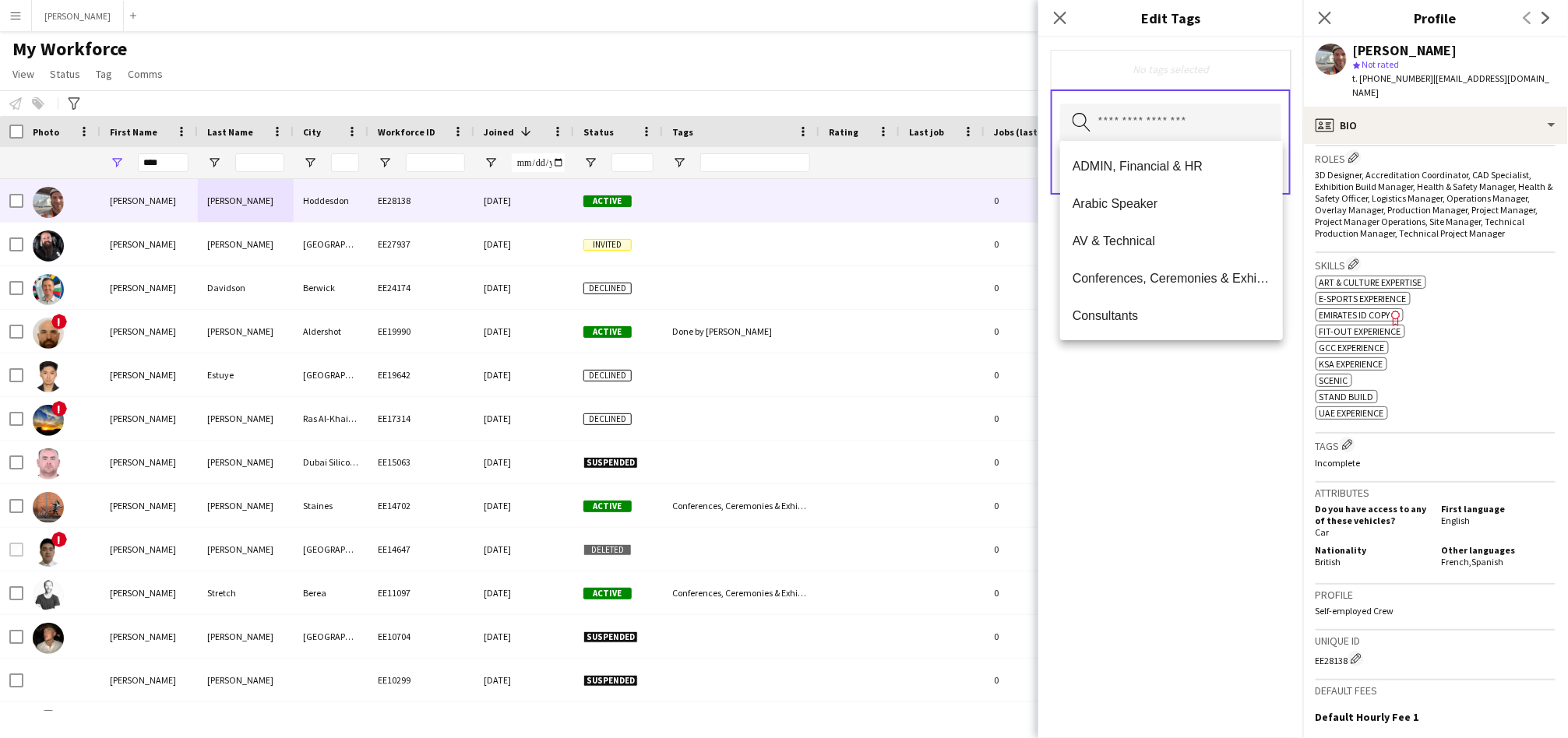
click at [1044, 108] on input "text" at bounding box center [1170, 123] width 221 height 39
click at [1044, 244] on span "AV & Technical" at bounding box center [1170, 241] width 197 height 14
click at [1044, 243] on span "Conferences, Ceremonies & Exhibitions" at bounding box center [1170, 242] width 197 height 14
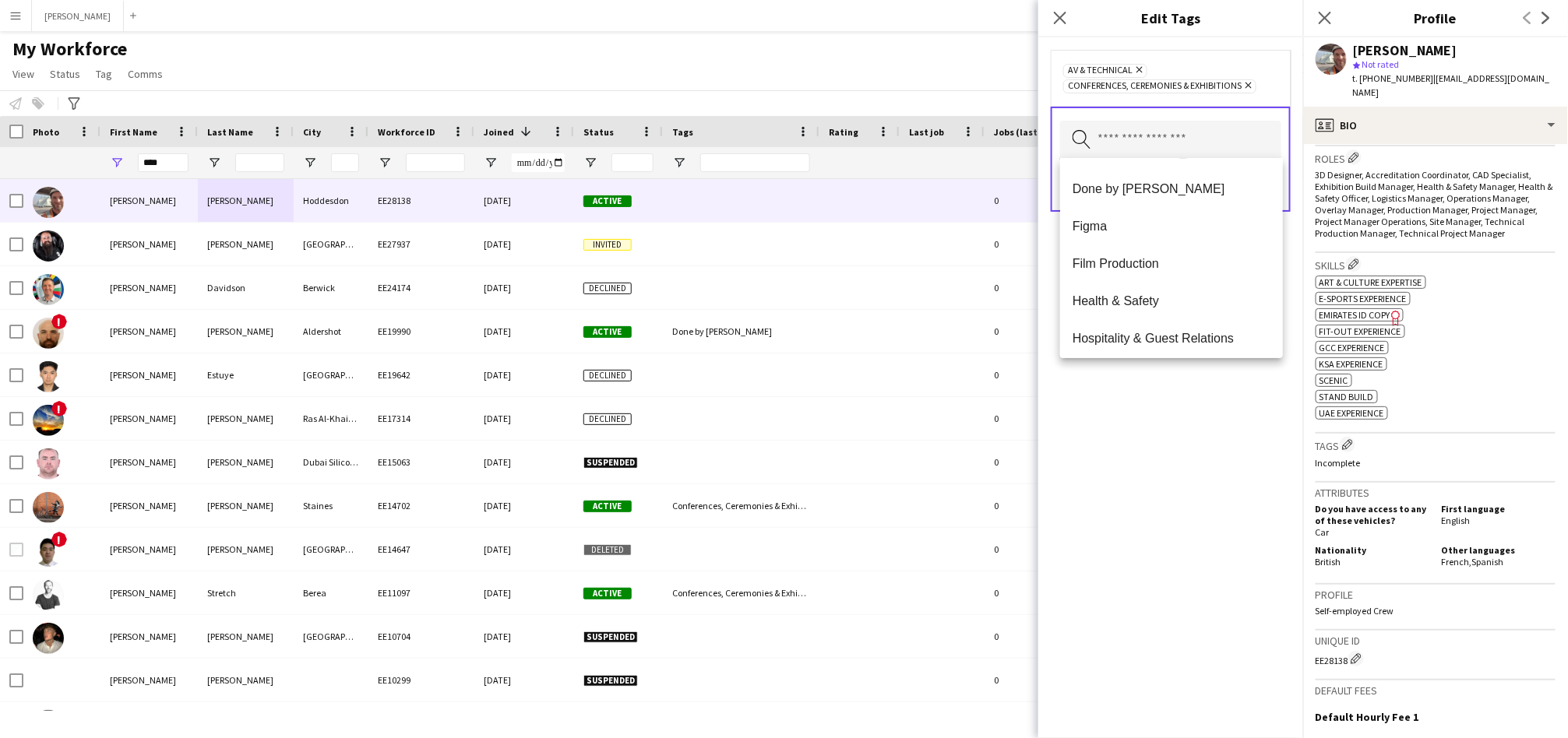
scroll to position [594, 0]
click at [1044, 313] on mat-option "Health & Safety" at bounding box center [1171, 299] width 223 height 37
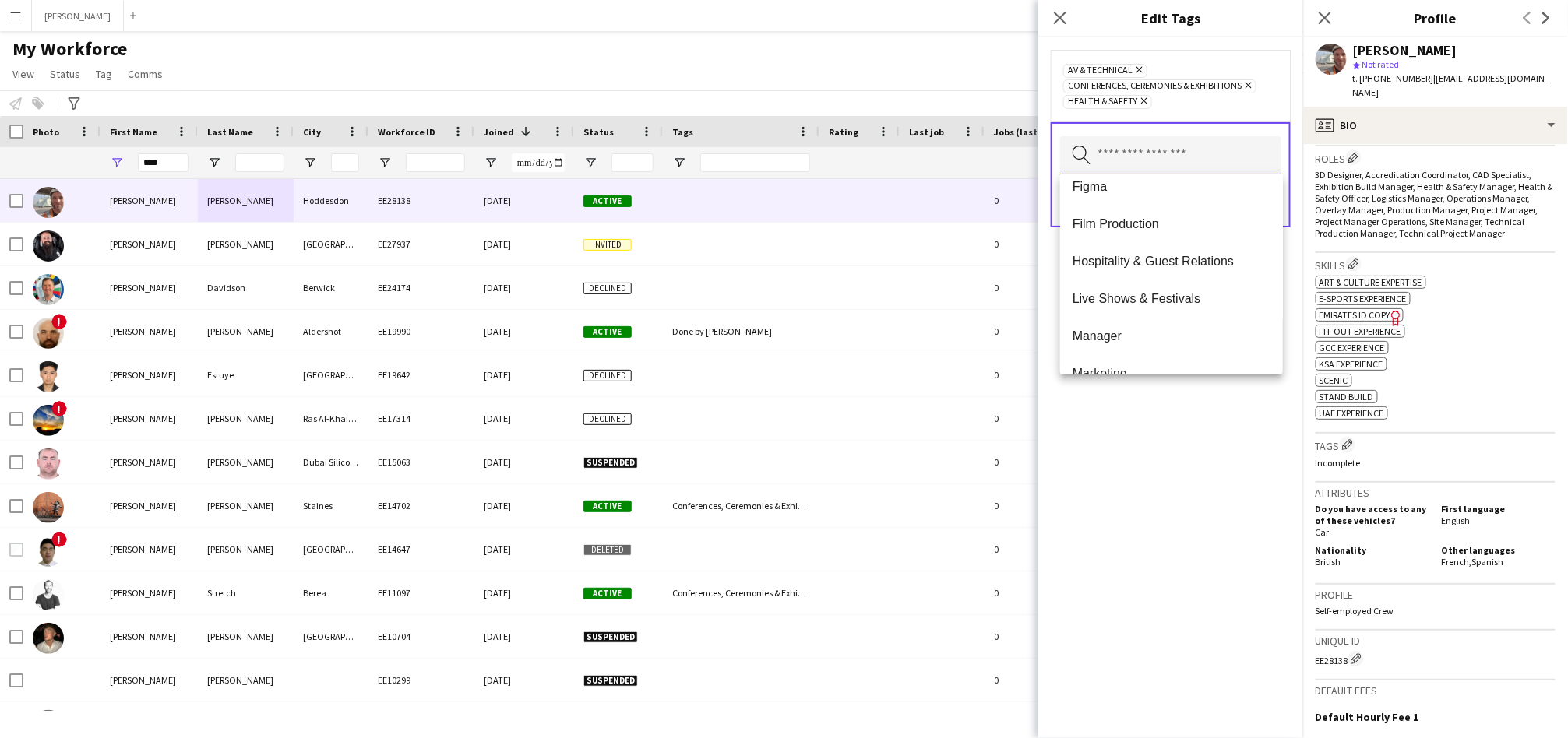
scroll to position [654, 0]
click at [1044, 286] on span "Live Shows & Festivals" at bounding box center [1170, 293] width 197 height 14
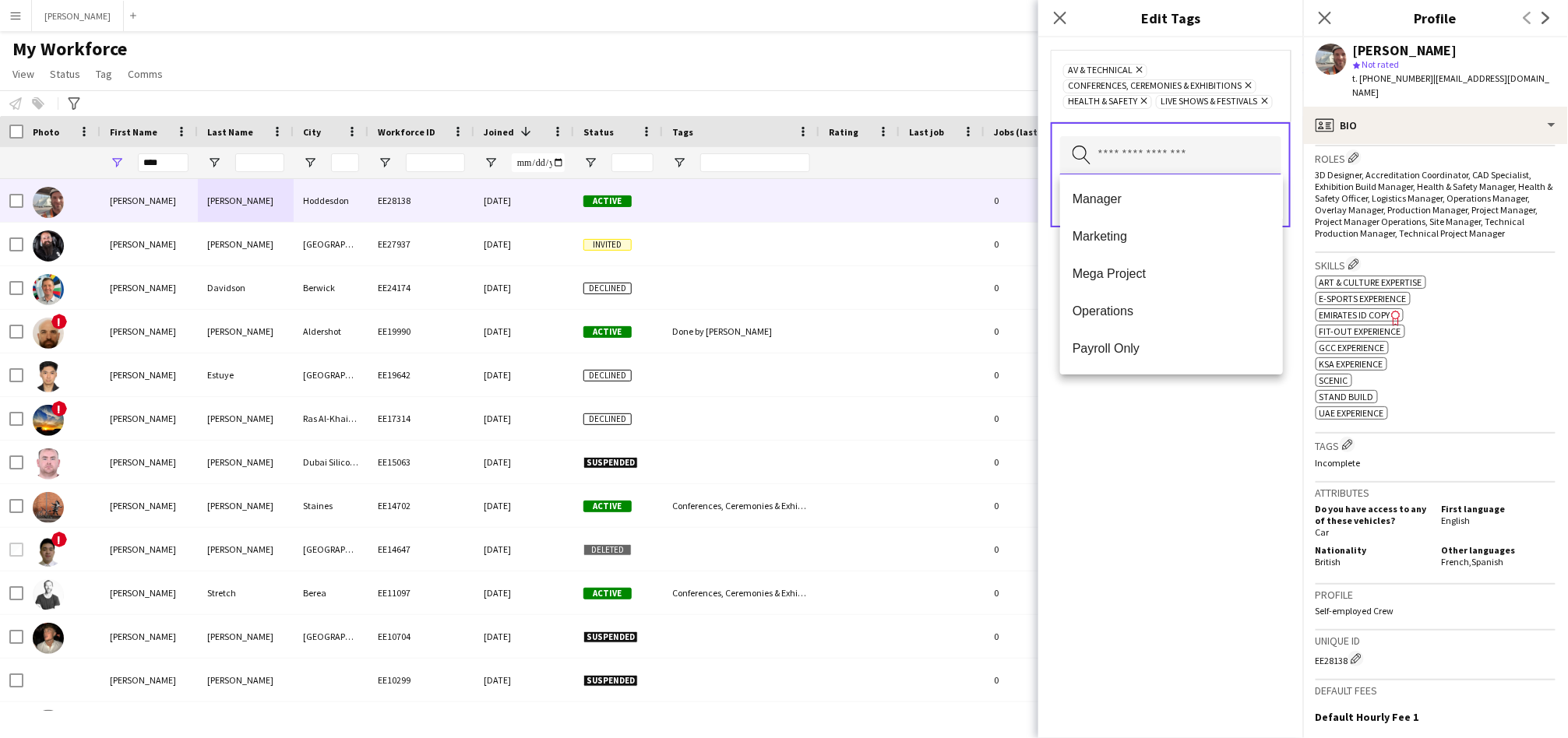
scroll to position [733, 0]
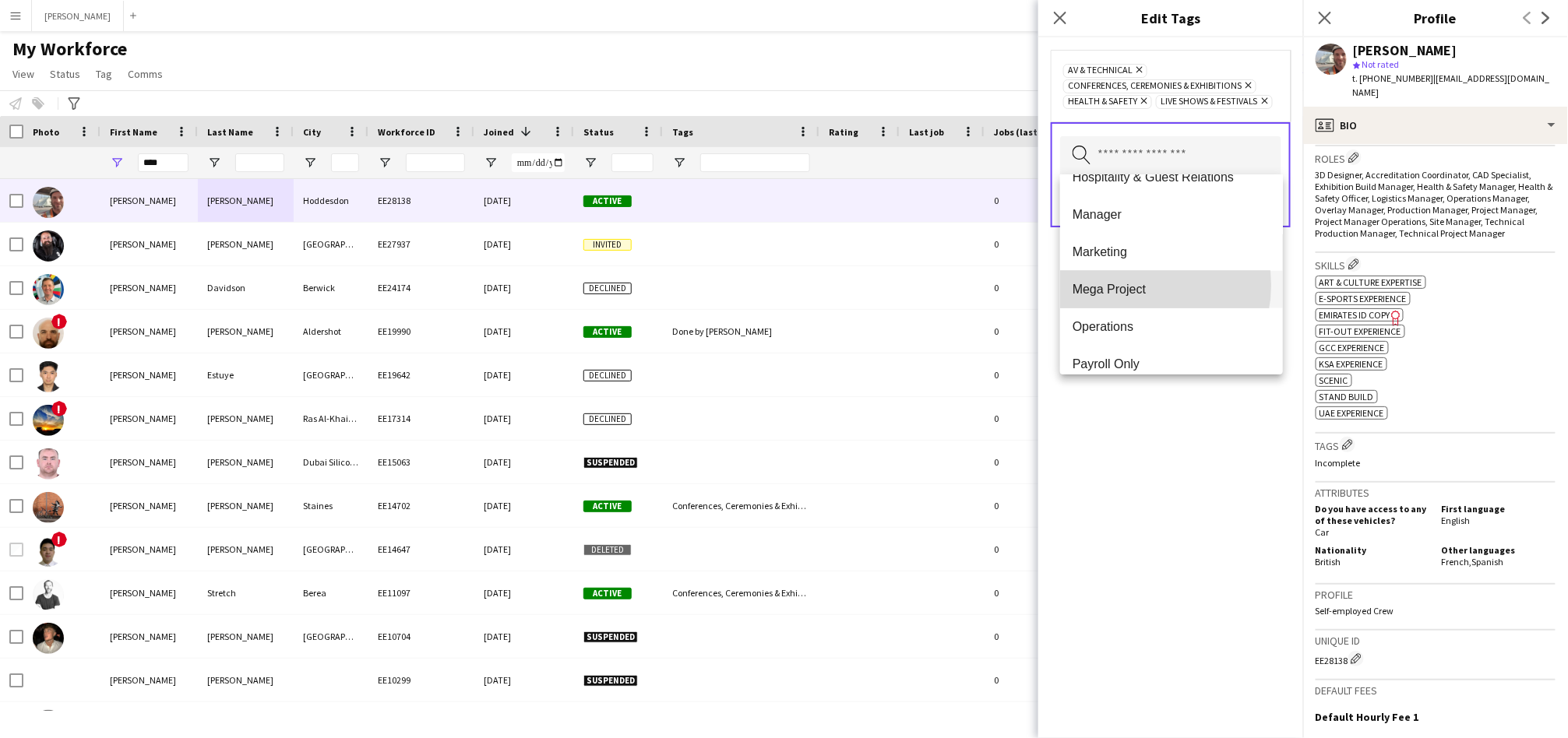
click at [1044, 285] on span "Mega Project" at bounding box center [1170, 289] width 197 height 14
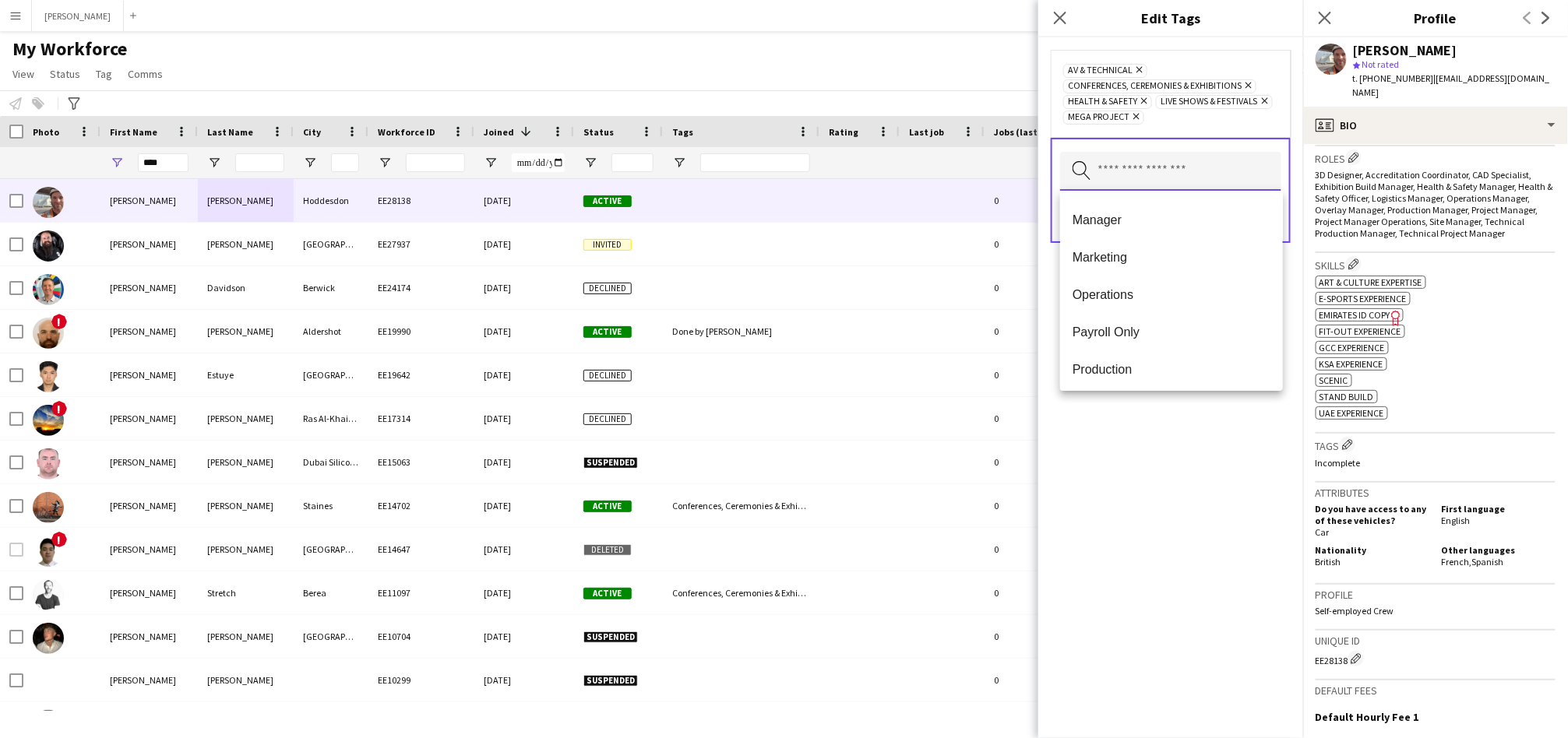
scroll to position [745, 0]
click at [1044, 226] on mat-option "Manager" at bounding box center [1171, 218] width 223 height 37
drag, startPoint x: 1104, startPoint y: 227, endPoint x: 1122, endPoint y: 353, distance: 127.3
click at [1044, 353] on div "ADMIN, Financial & HR Arabic Speaker Consultants Coordinator Creative Design & …" at bounding box center [1171, 290] width 223 height 199
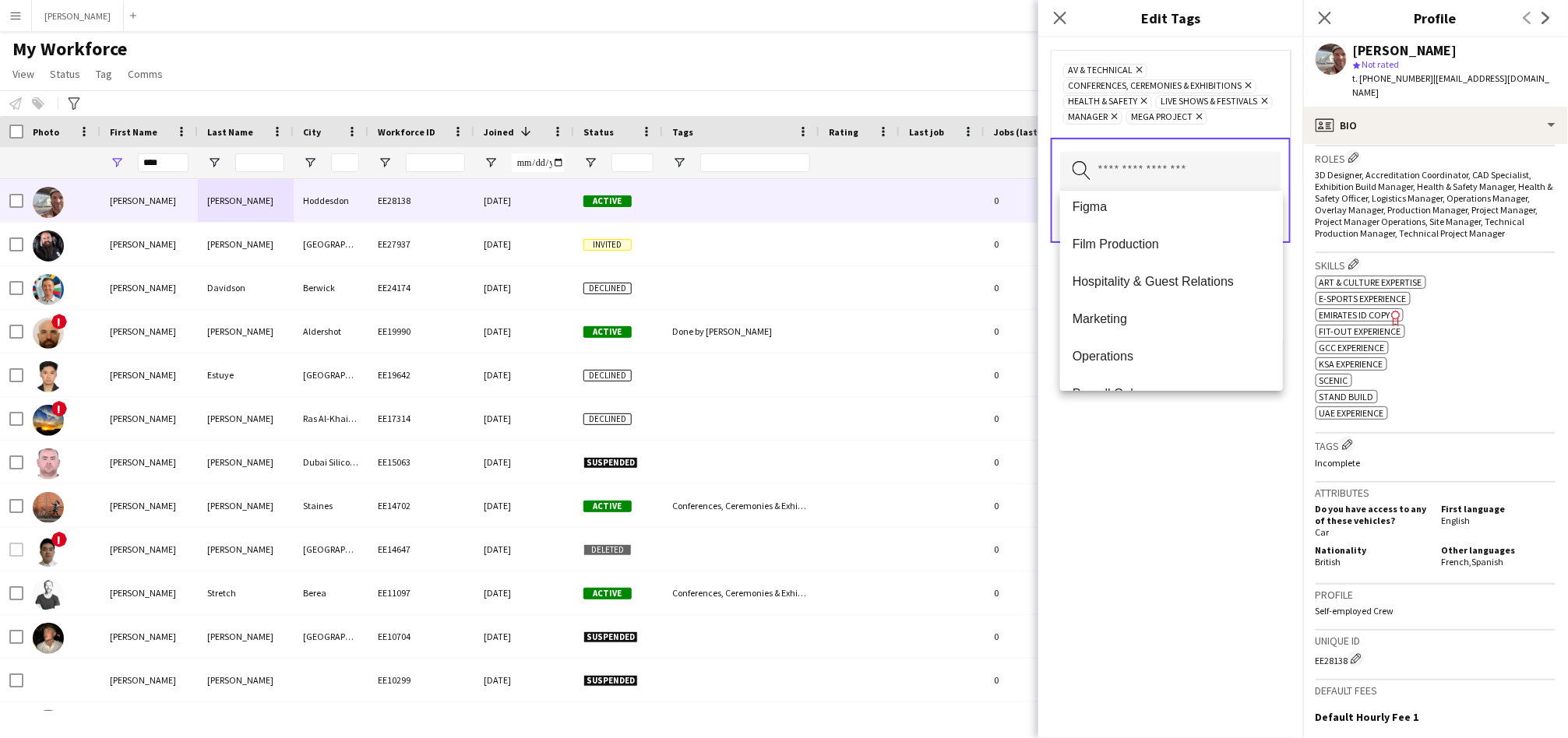
scroll to position [656, 0]
drag, startPoint x: 1122, startPoint y: 353, endPoint x: 1078, endPoint y: 351, distance: 44.0
click at [1044, 351] on mat-option "Operations" at bounding box center [1171, 344] width 223 height 37
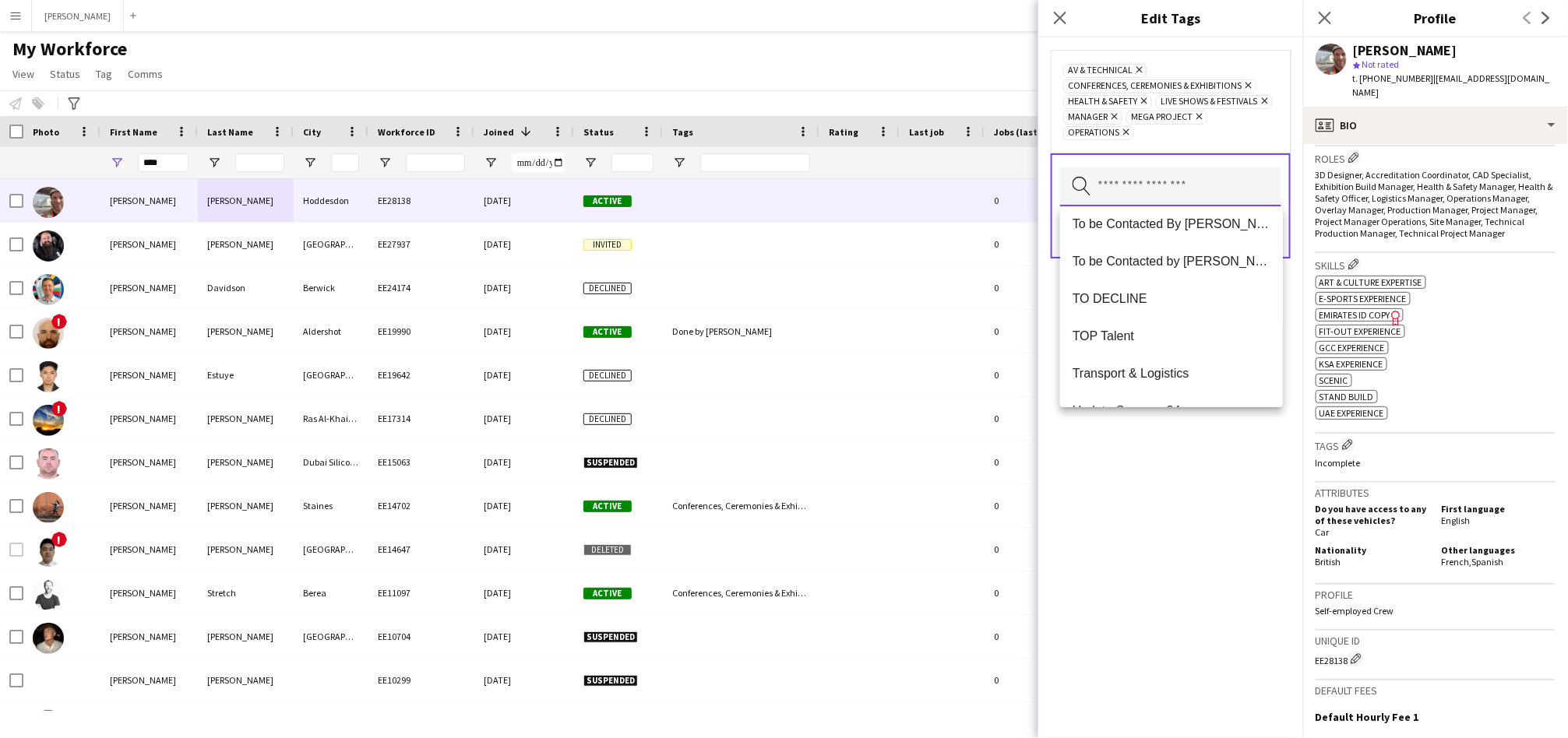
scroll to position [1494, 0]
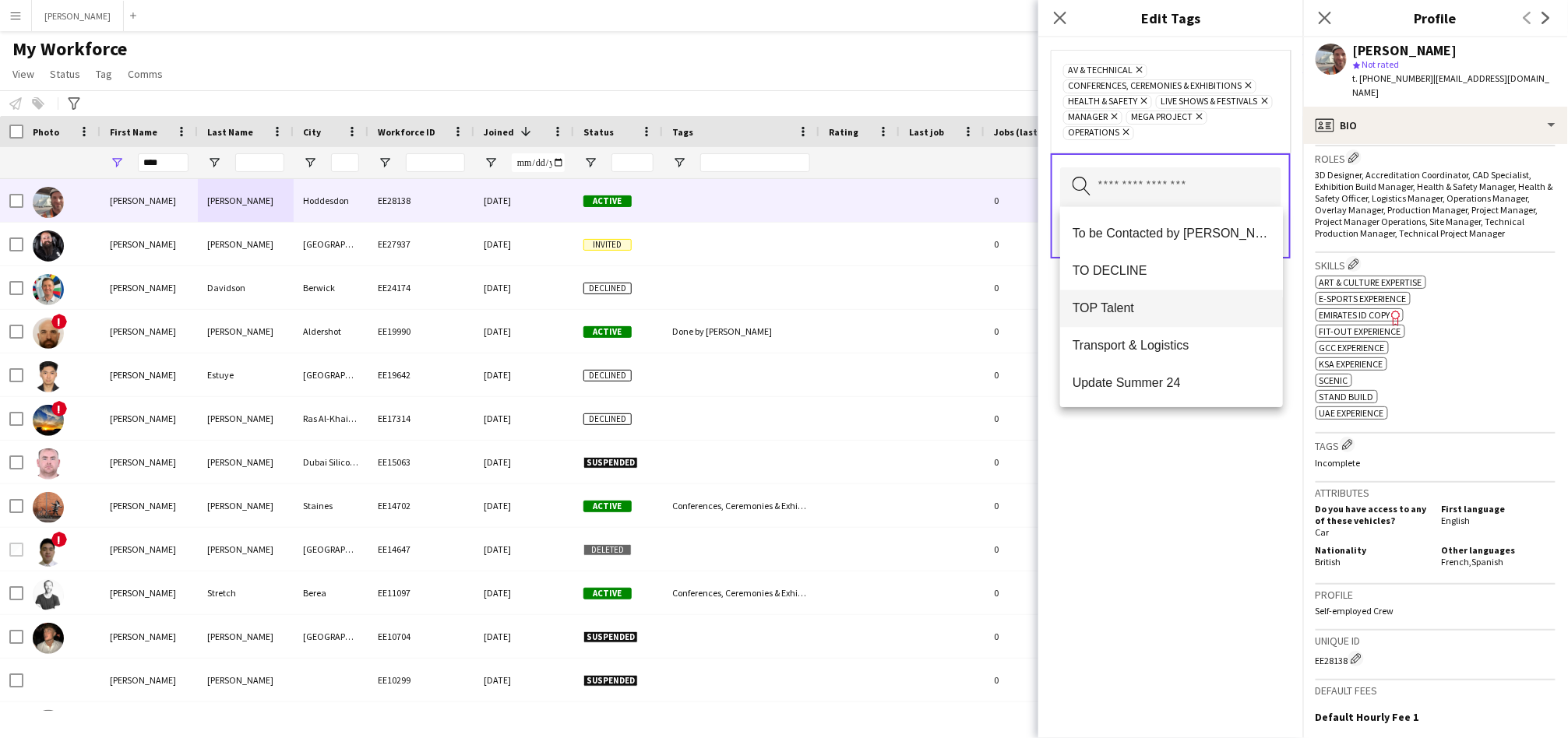
click at [1044, 289] on mat-option "TOP Talent" at bounding box center [1171, 307] width 223 height 37
click at [1044, 509] on div "AV & Technical Remove Conferences, Ceremonies & Exhibitions Remove Health & Saf…" at bounding box center [1170, 387] width 265 height 700
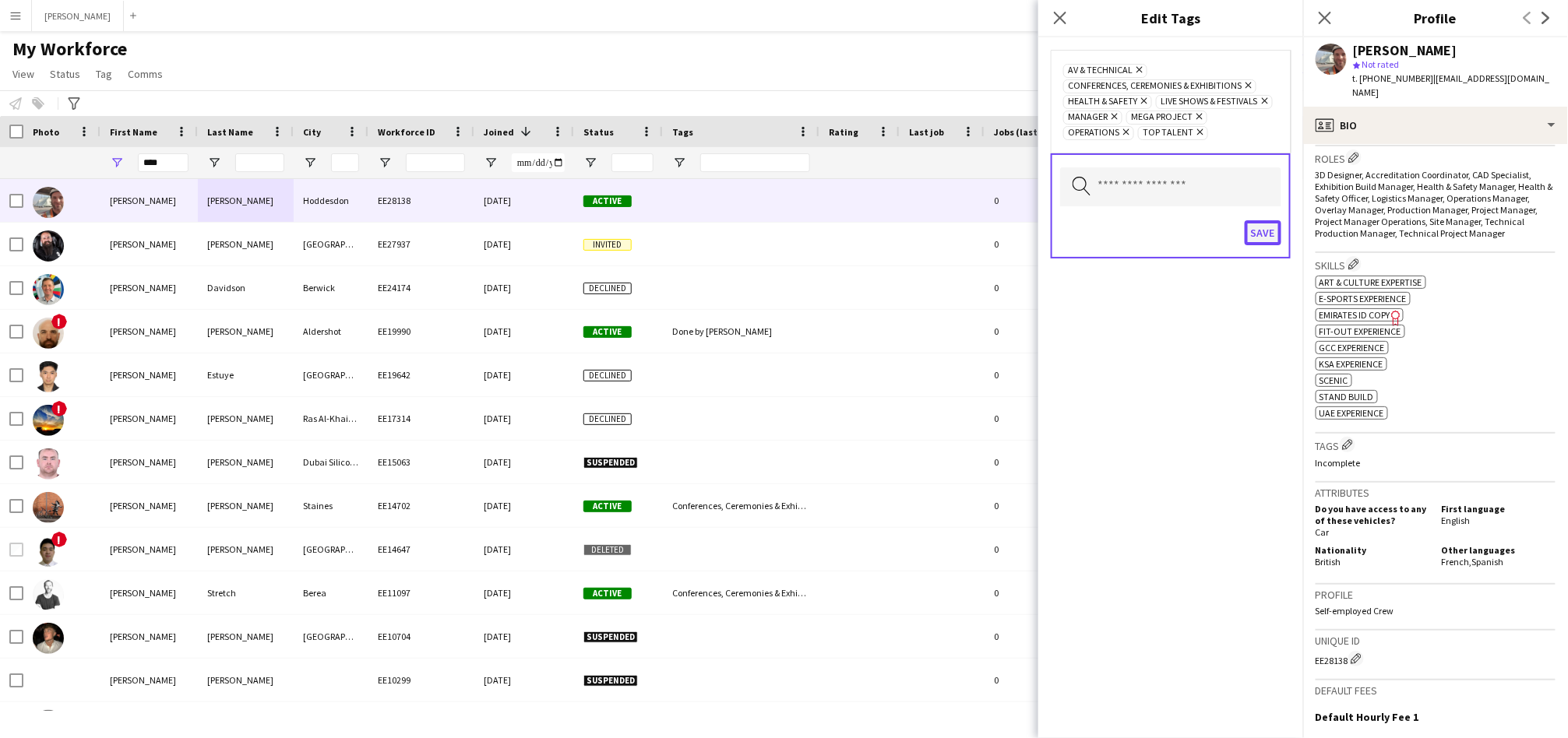
click at [1044, 235] on button "Save" at bounding box center [1262, 232] width 37 height 25
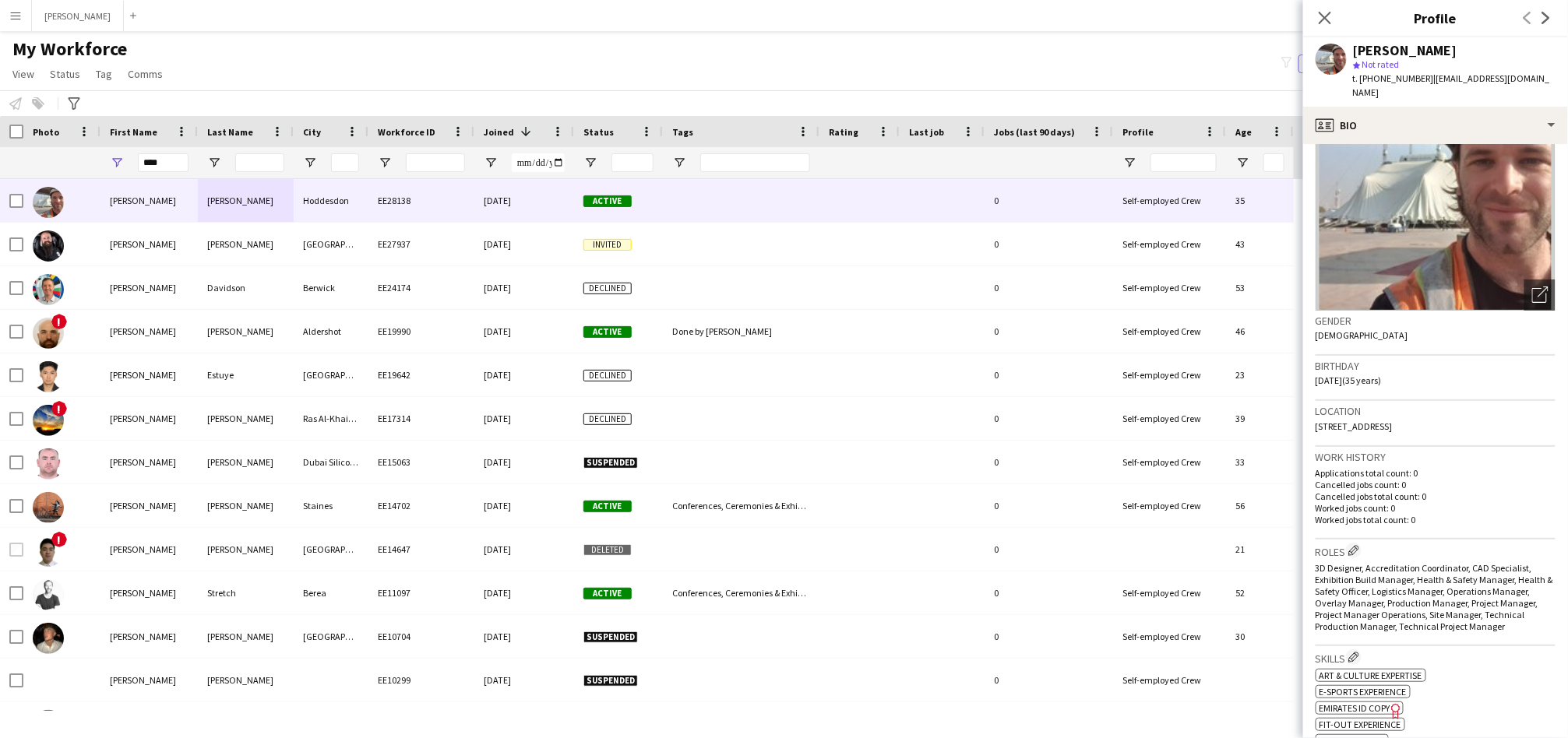
scroll to position [81, 0]
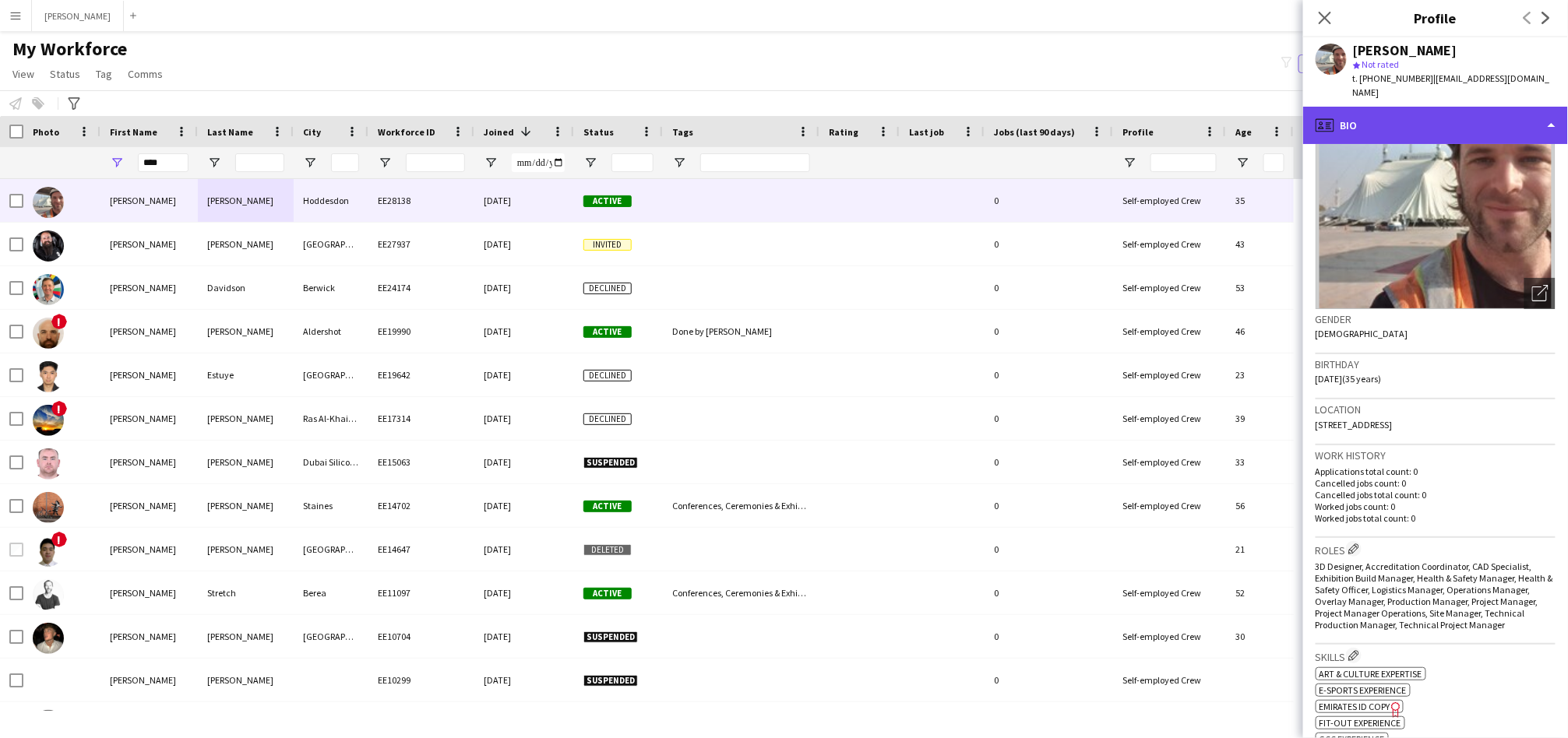
click at [1044, 106] on div "profile Bio" at bounding box center [1435, 124] width 265 height 37
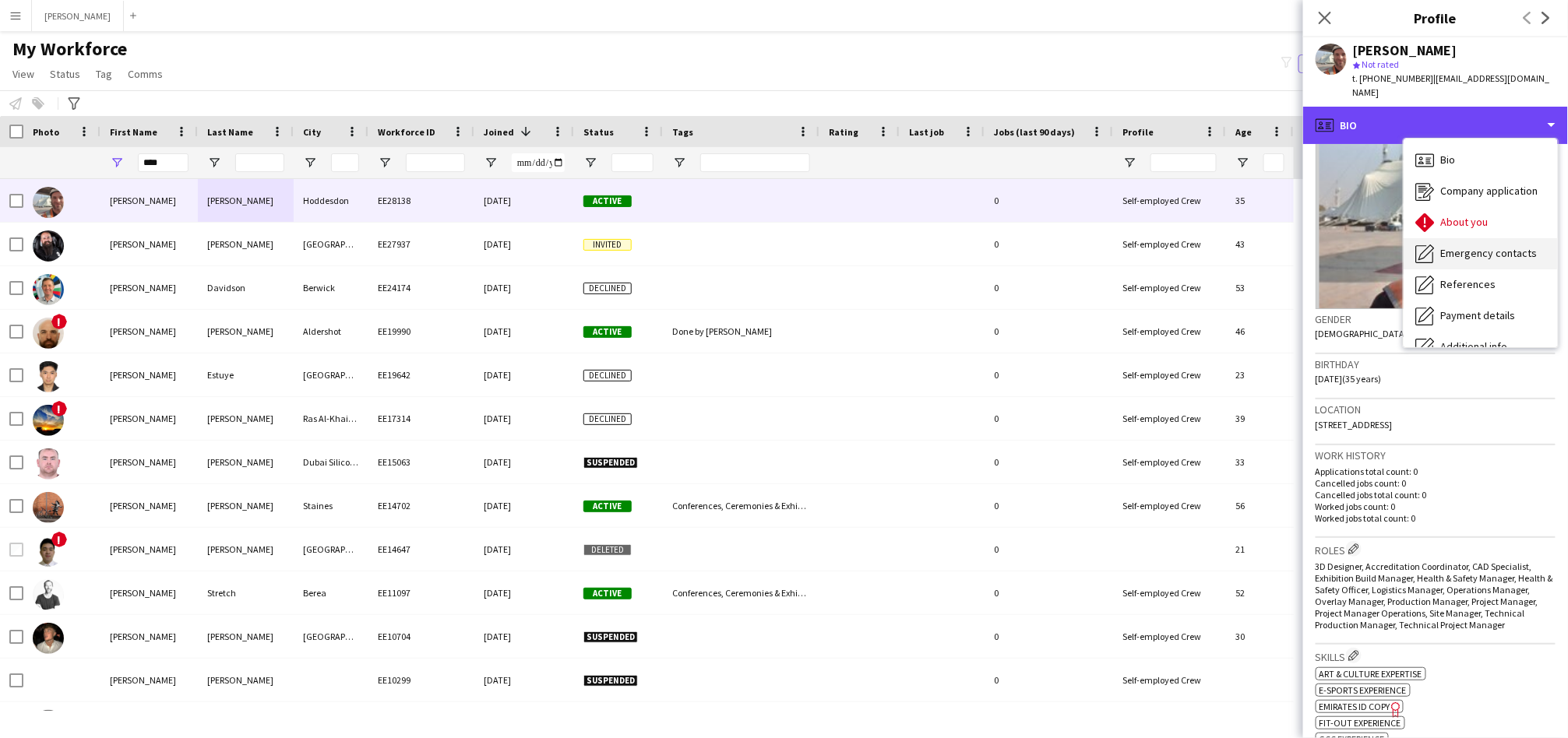
scroll to position [114, 0]
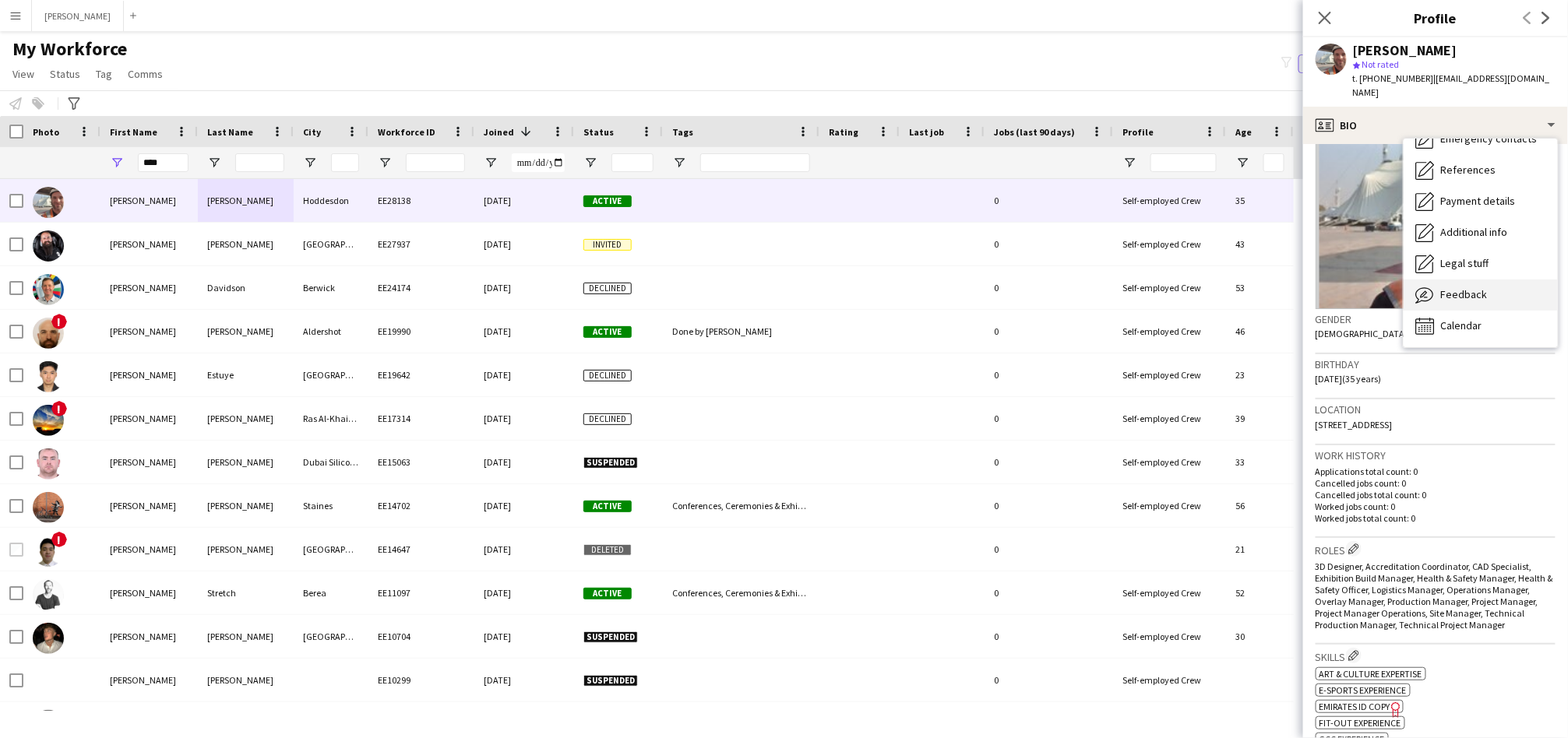
click at [1044, 287] on span "Feedback" at bounding box center [1464, 295] width 47 height 14
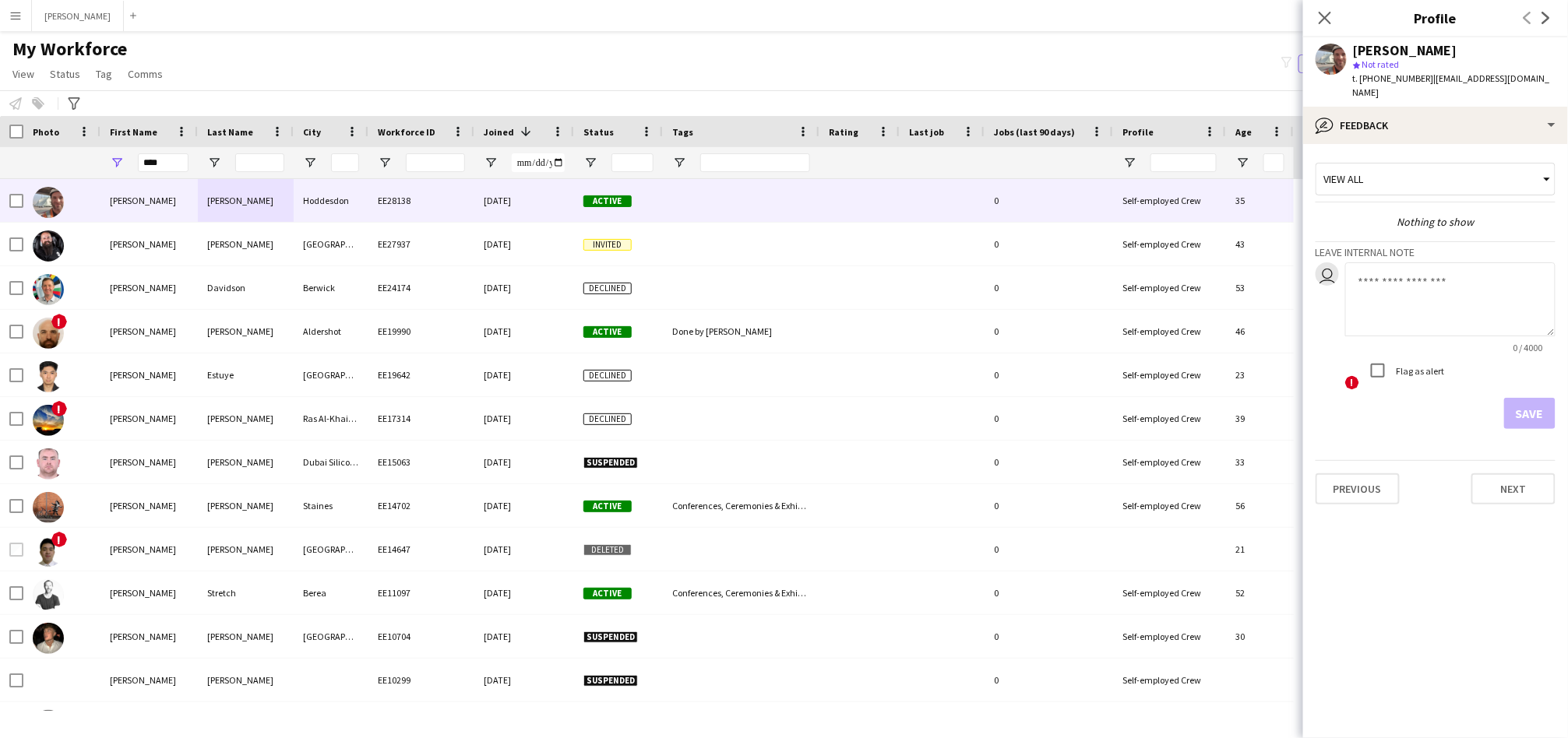
click at [1044, 284] on textarea at bounding box center [1450, 299] width 210 height 74
click at [1044, 284] on textarea "To enrich screen reader interactions, please activate Accessibility in Grammarl…" at bounding box center [1450, 299] width 210 height 74
click at [1044, 310] on textarea "**********" at bounding box center [1450, 299] width 210 height 74
type textarea "**********"
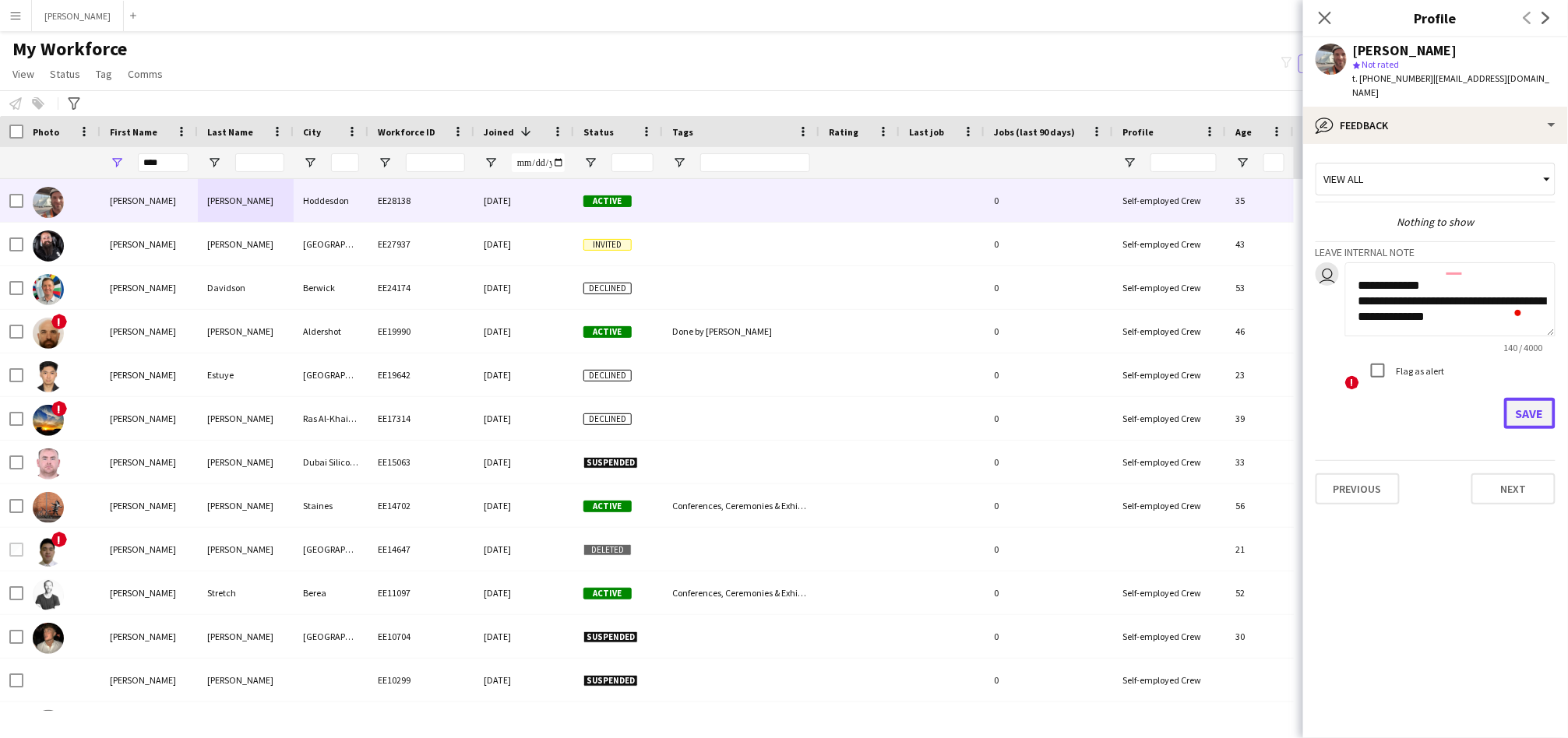
click at [1044, 398] on button "Save" at bounding box center [1529, 413] width 51 height 32
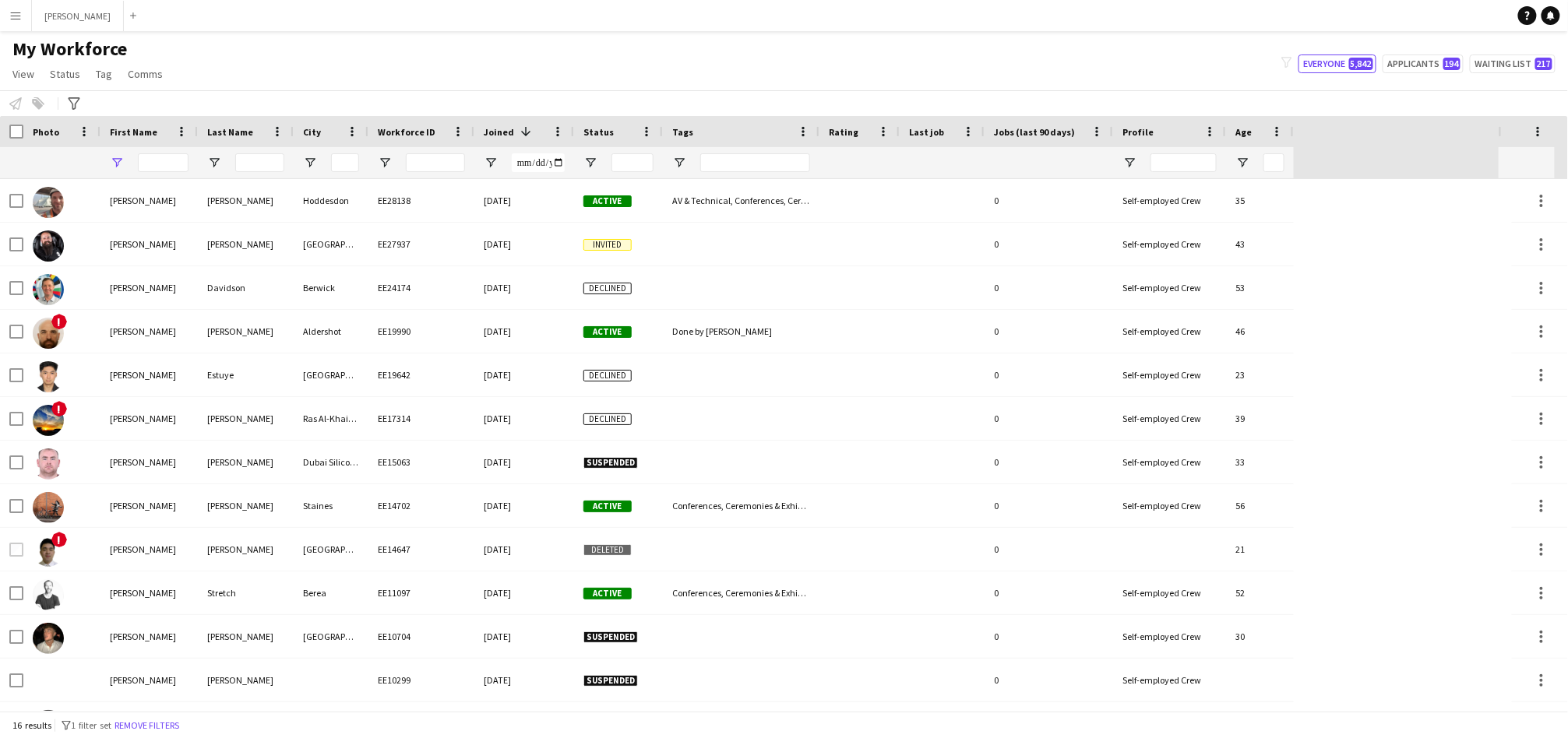
type input "****"
click at [246, 169] on input "Last Name Filter Input" at bounding box center [260, 162] width 49 height 19
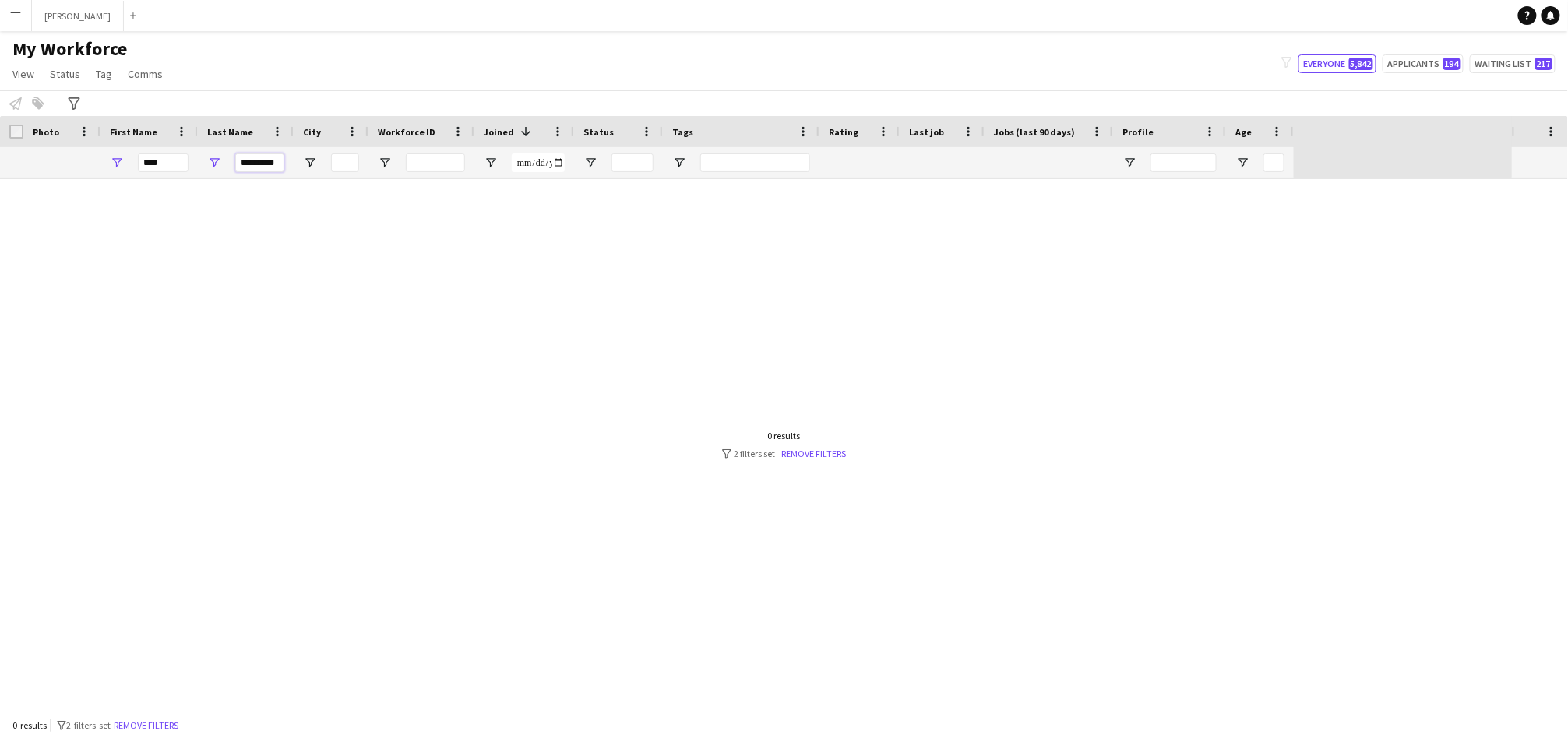
type input "*********"
click at [181, 162] on input "****" at bounding box center [163, 162] width 50 height 19
click at [266, 160] on input "*********" at bounding box center [260, 162] width 49 height 19
click at [267, 159] on input "*********" at bounding box center [260, 162] width 49 height 19
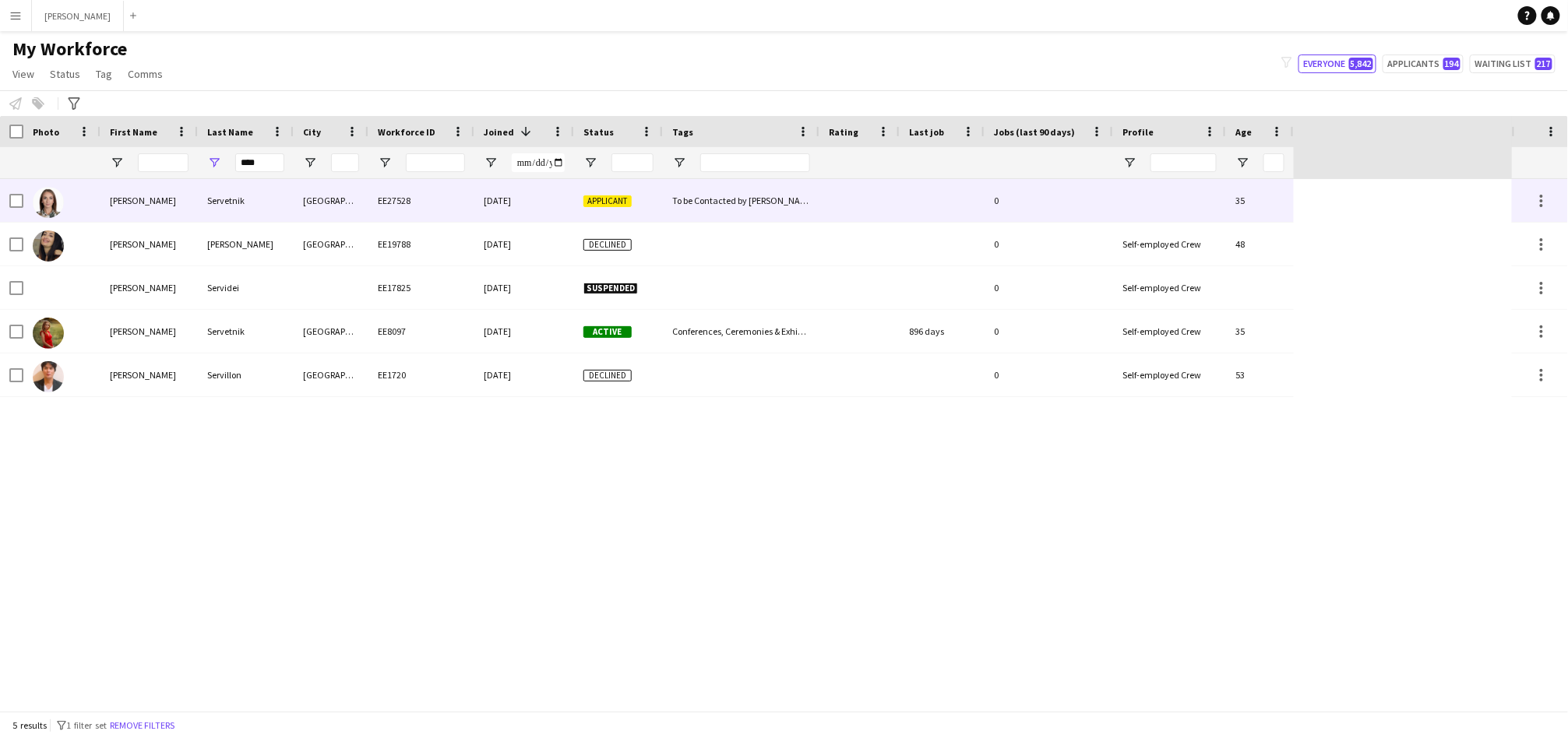
click at [648, 194] on div "Applicant" at bounding box center [619, 201] width 88 height 43
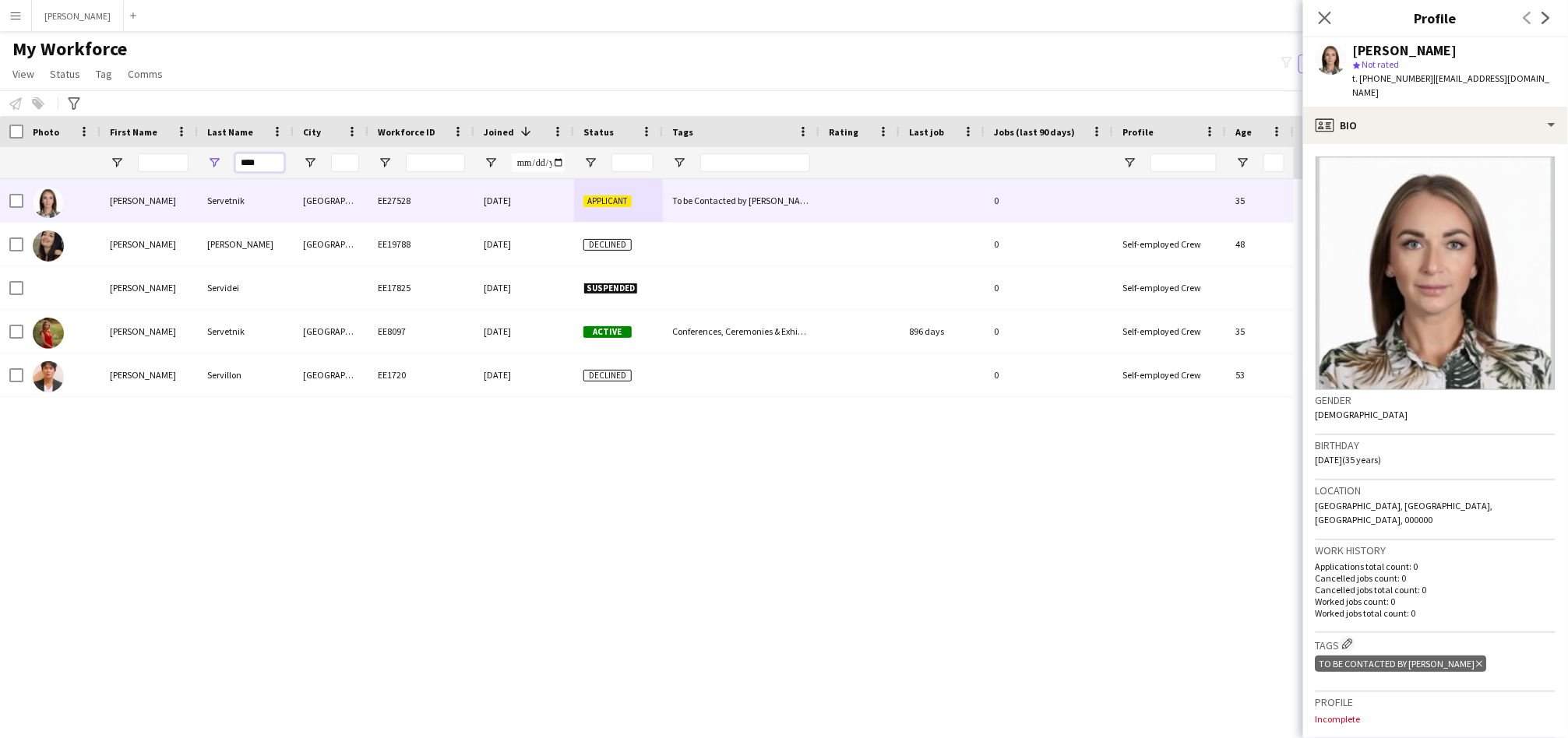
click at [243, 159] on input "****" at bounding box center [260, 162] width 49 height 19
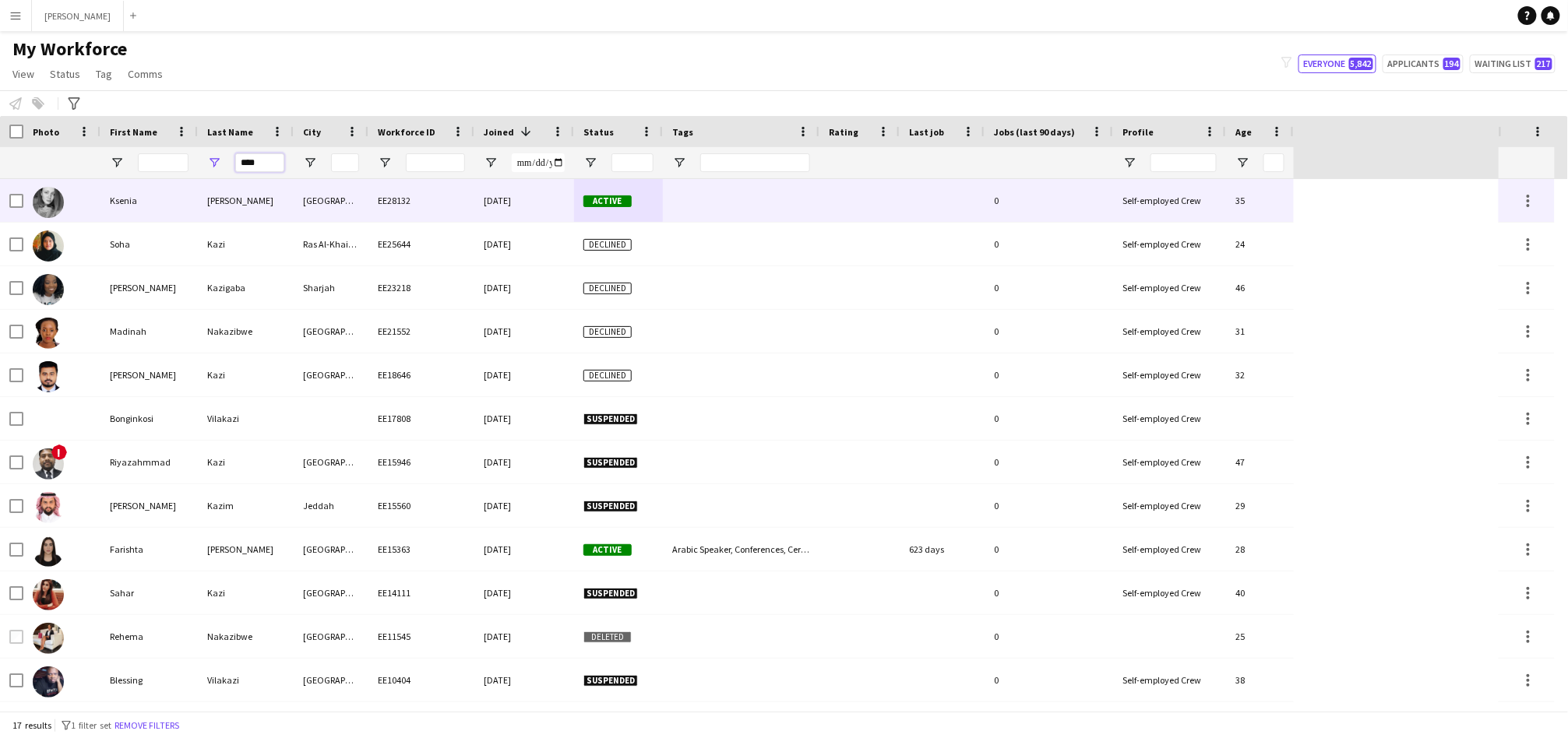
type input "****"
click at [304, 205] on div "[GEOGRAPHIC_DATA]" at bounding box center [331, 201] width 75 height 43
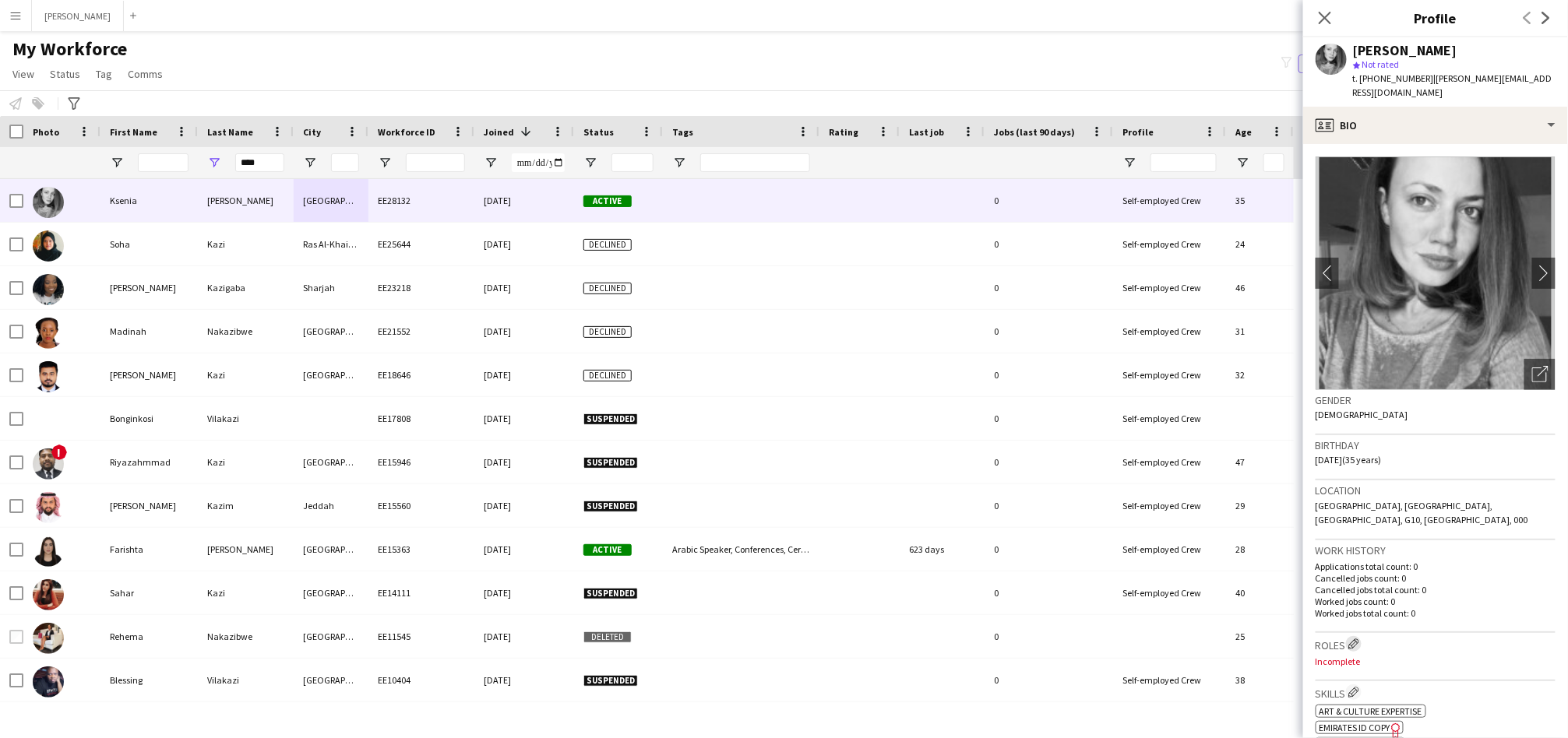
click at [1358, 638] on app-icon "Edit crew company roles" at bounding box center [1353, 643] width 11 height 11
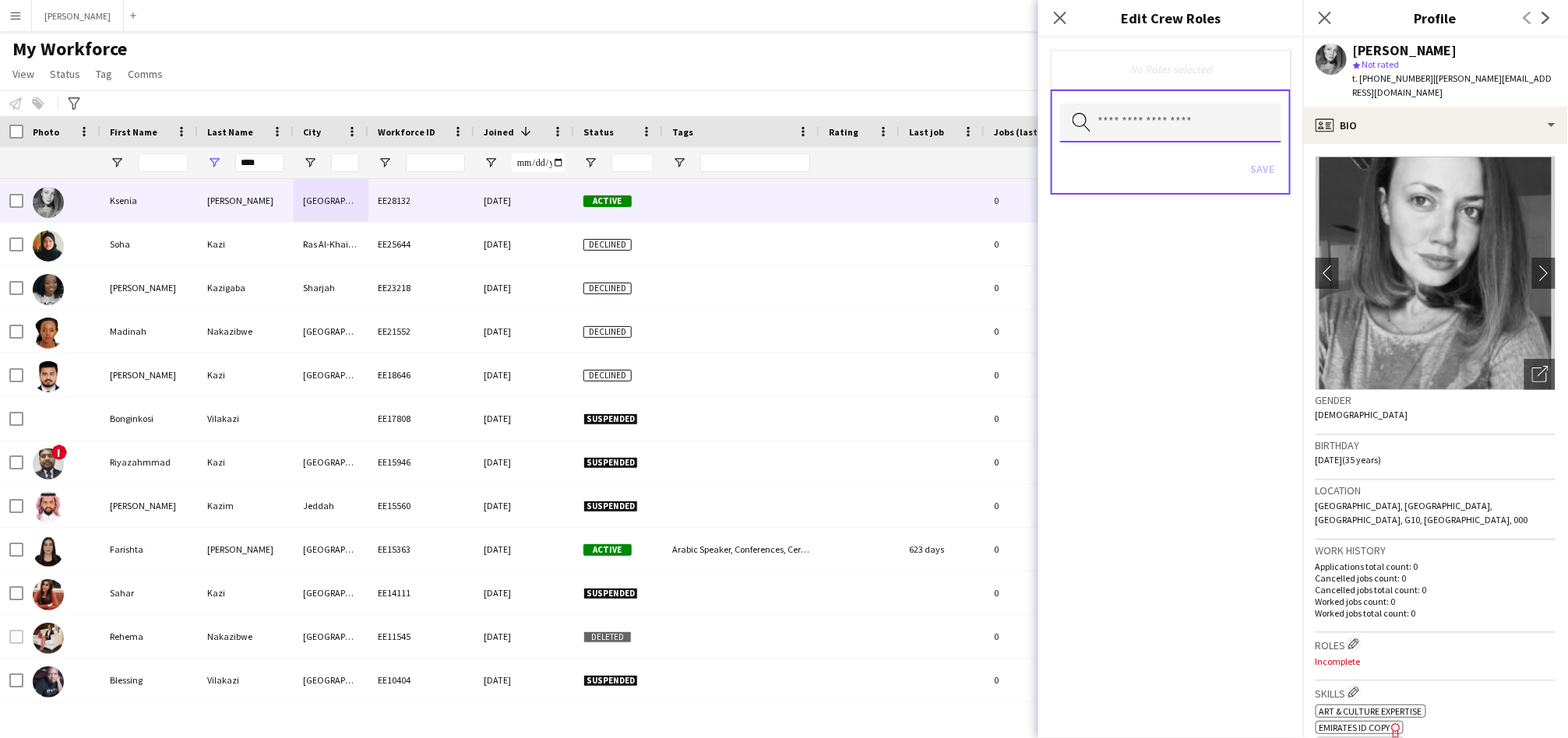
click at [1191, 129] on input "text" at bounding box center [1170, 123] width 221 height 39
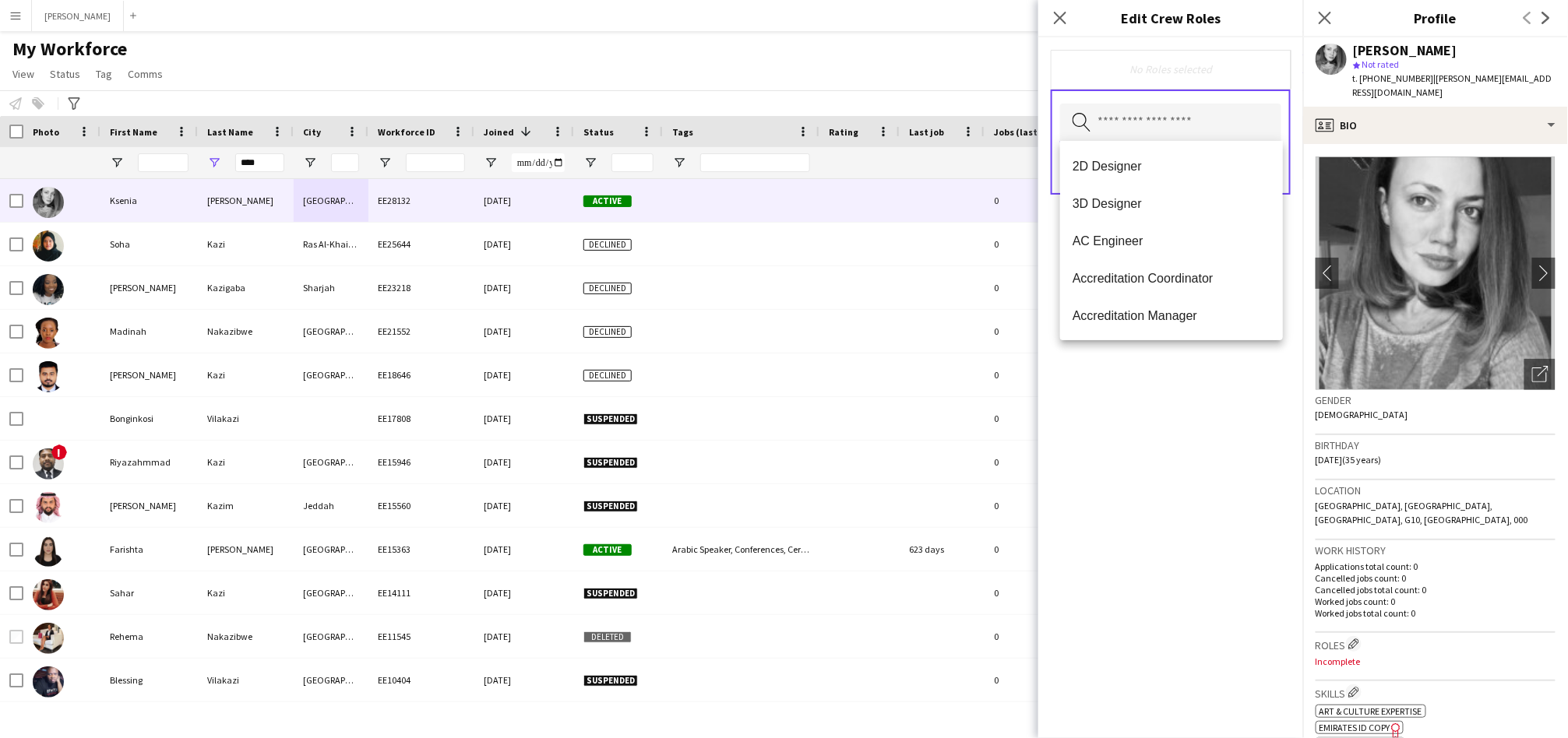
click at [1157, 109] on input "text" at bounding box center [1170, 123] width 221 height 39
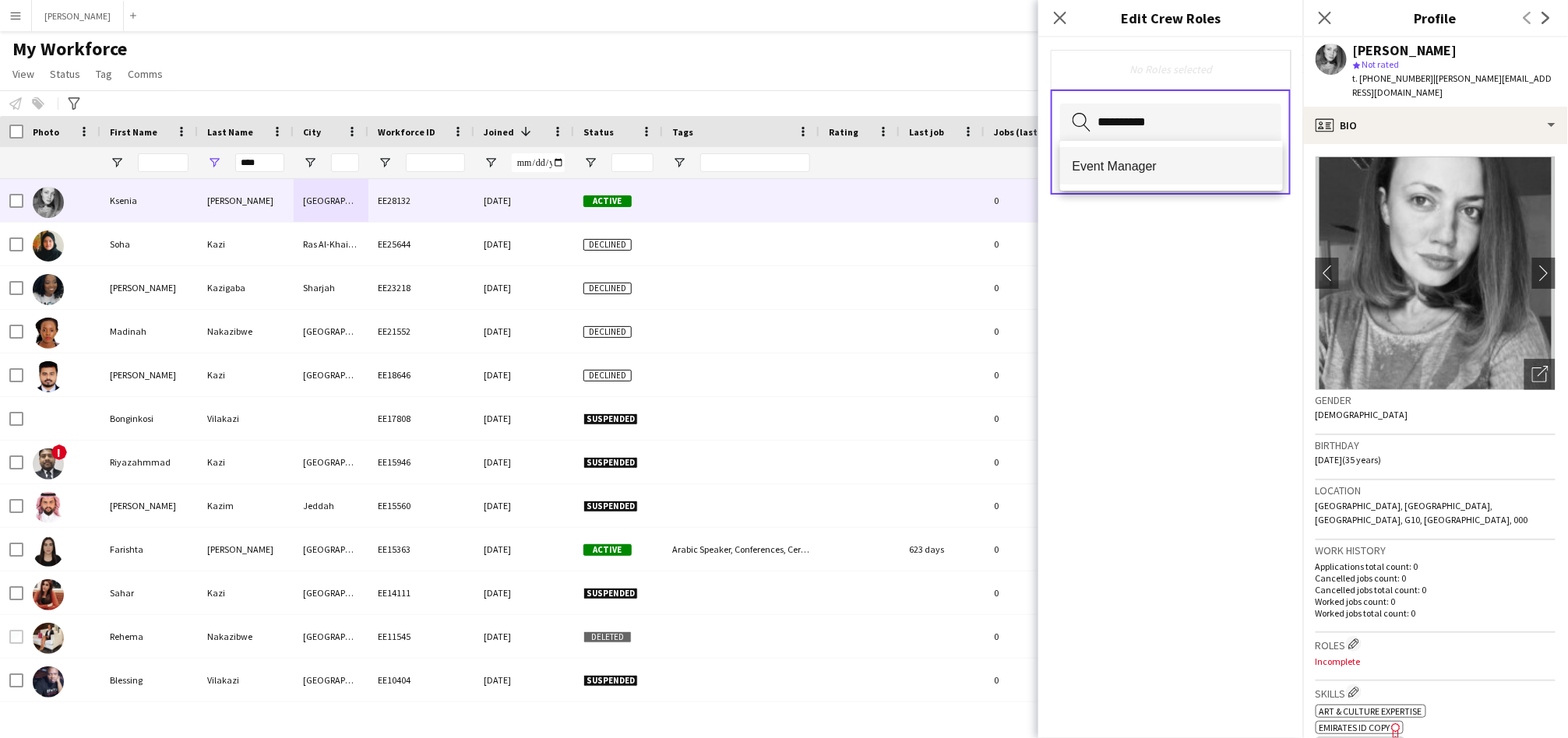
type input "**********"
click at [1100, 156] on mat-option "Event Manager" at bounding box center [1171, 165] width 223 height 37
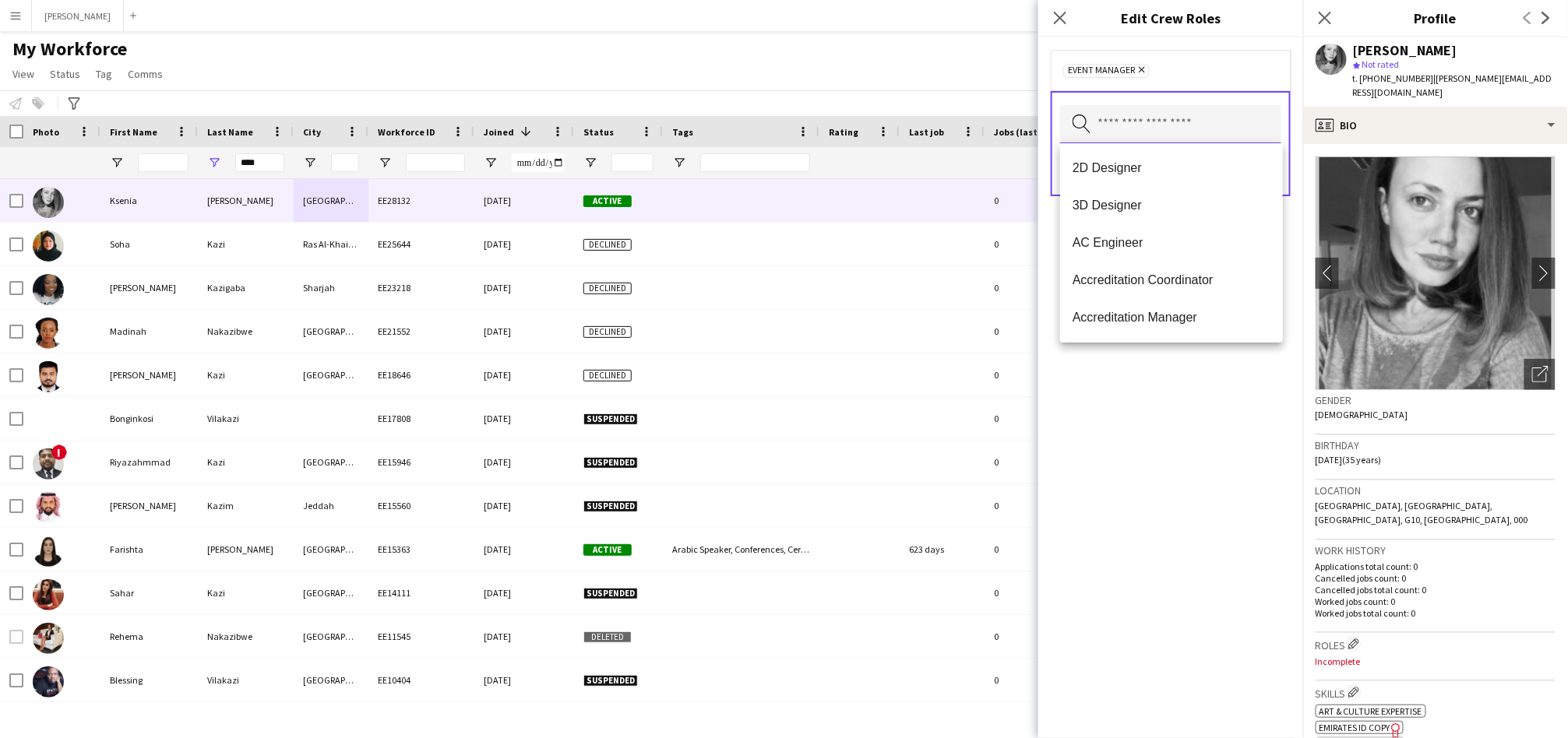
click at [1169, 131] on input "text" at bounding box center [1170, 124] width 221 height 39
type input "**********"
click at [1178, 249] on span "Project Manager" at bounding box center [1170, 242] width 197 height 14
paste input "*****"
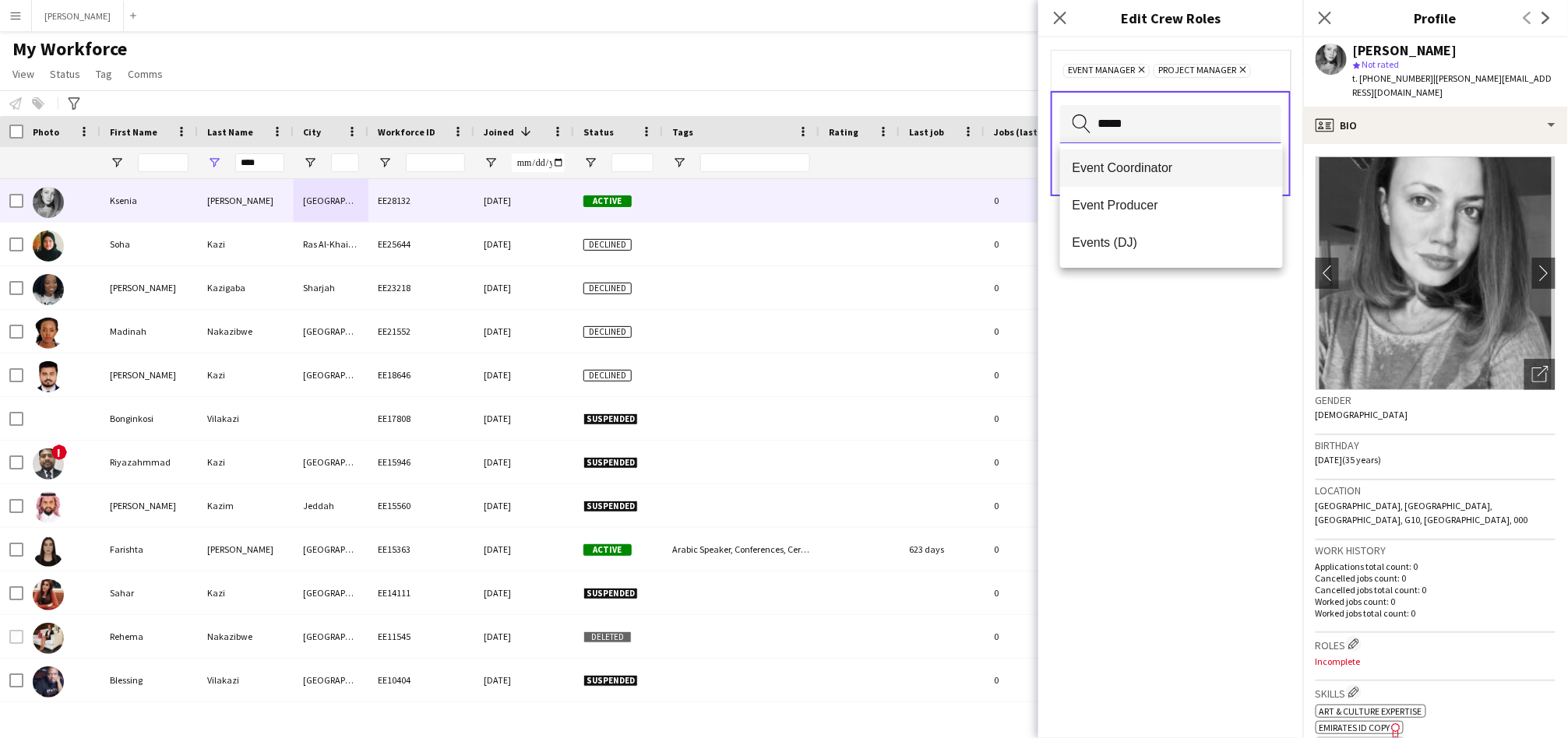
type input "*****"
click at [1152, 167] on span "Event Coordinator" at bounding box center [1170, 168] width 197 height 14
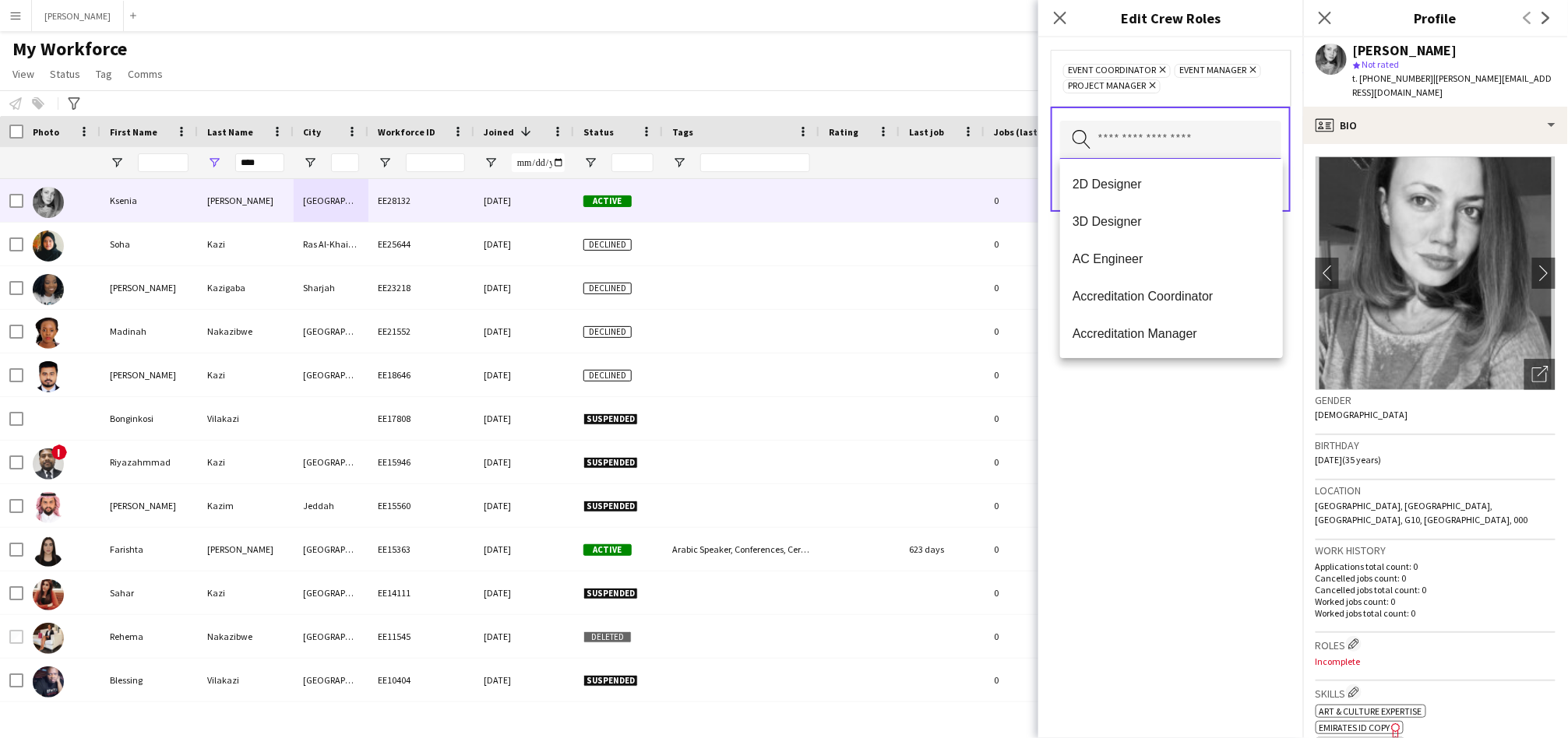
paste input "*******"
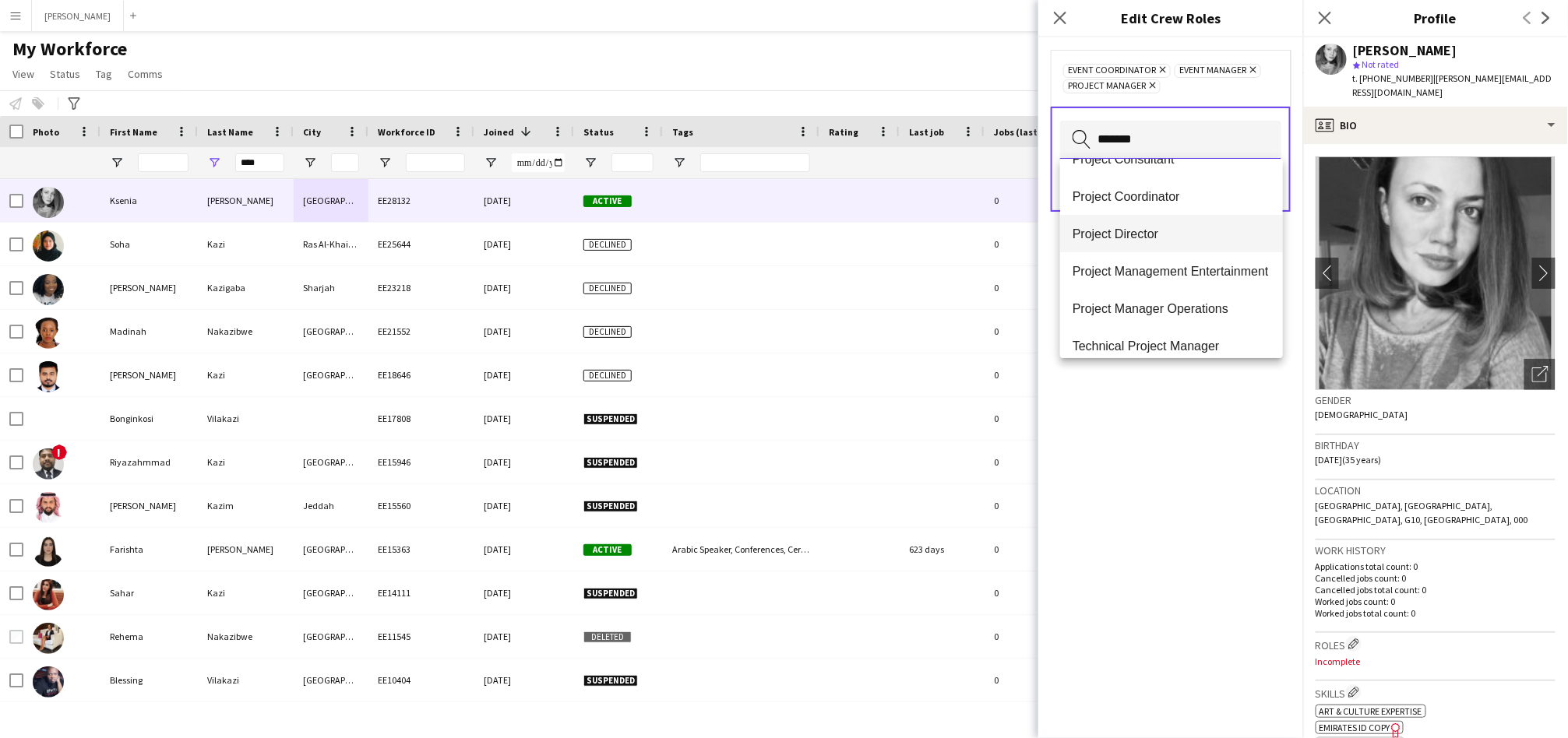
scroll to position [66, 0]
type input "*******"
click at [1187, 301] on span "Project Manager Operations" at bounding box center [1170, 305] width 197 height 14
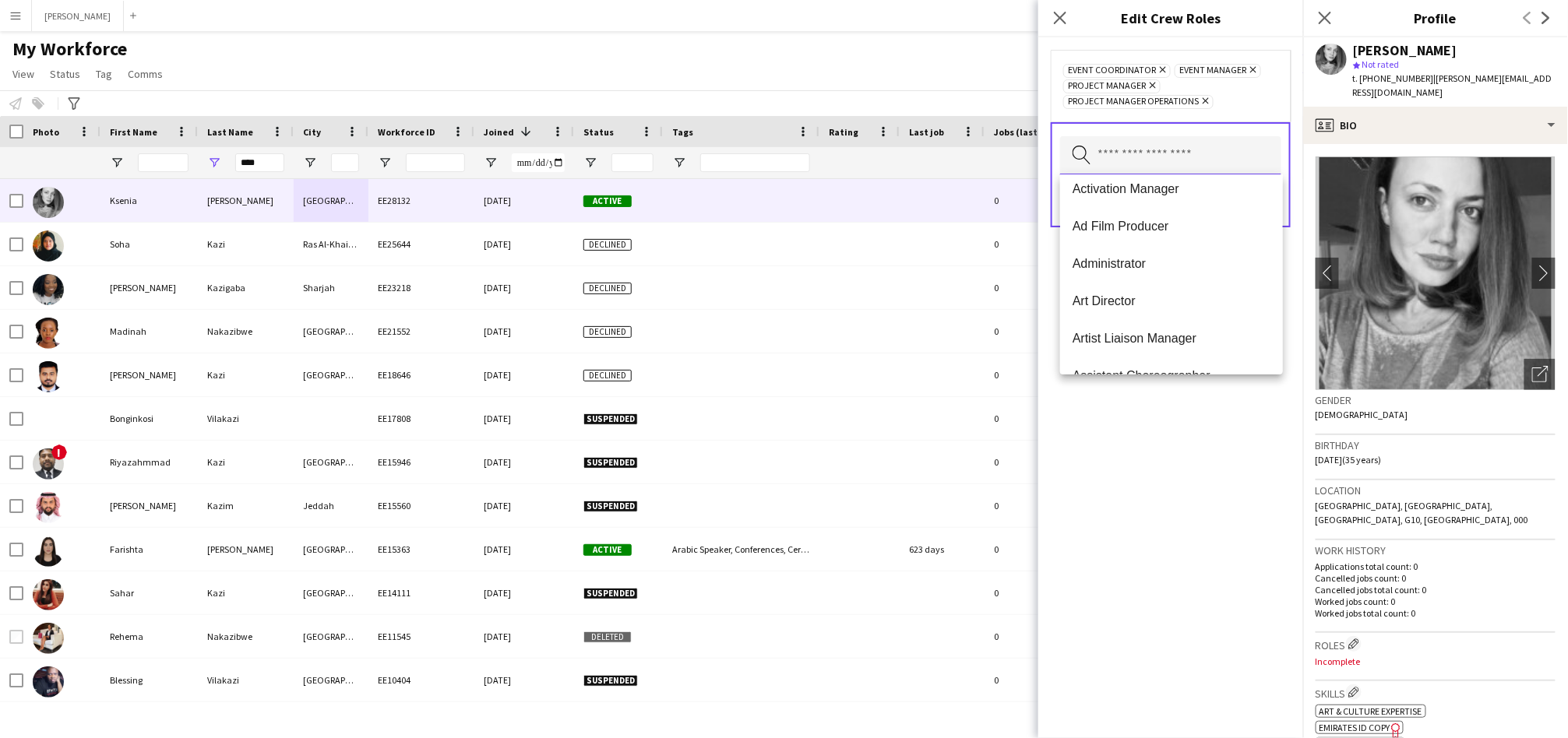
paste input "*******"
type input "*******"
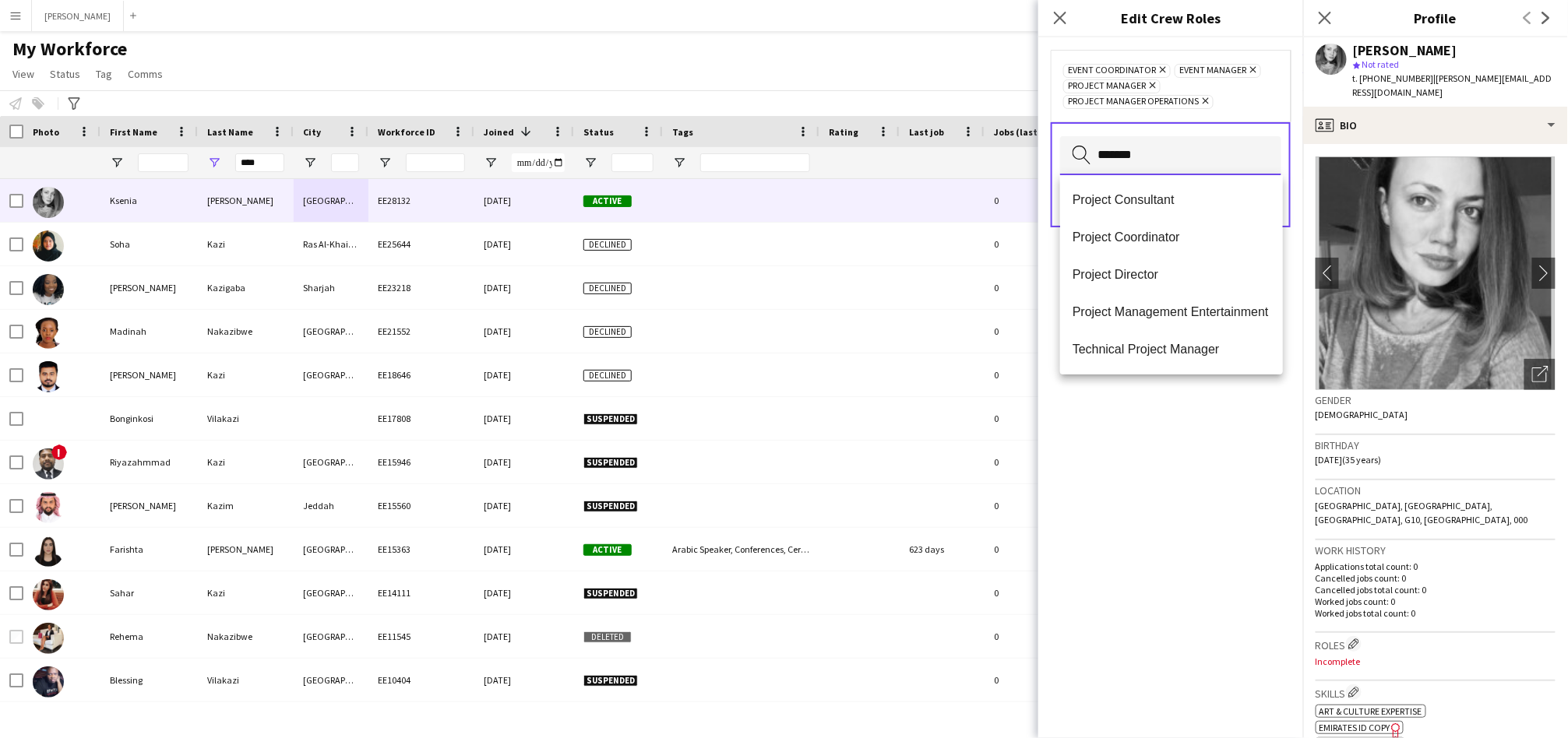
click at [1133, 164] on input "*******" at bounding box center [1170, 155] width 221 height 39
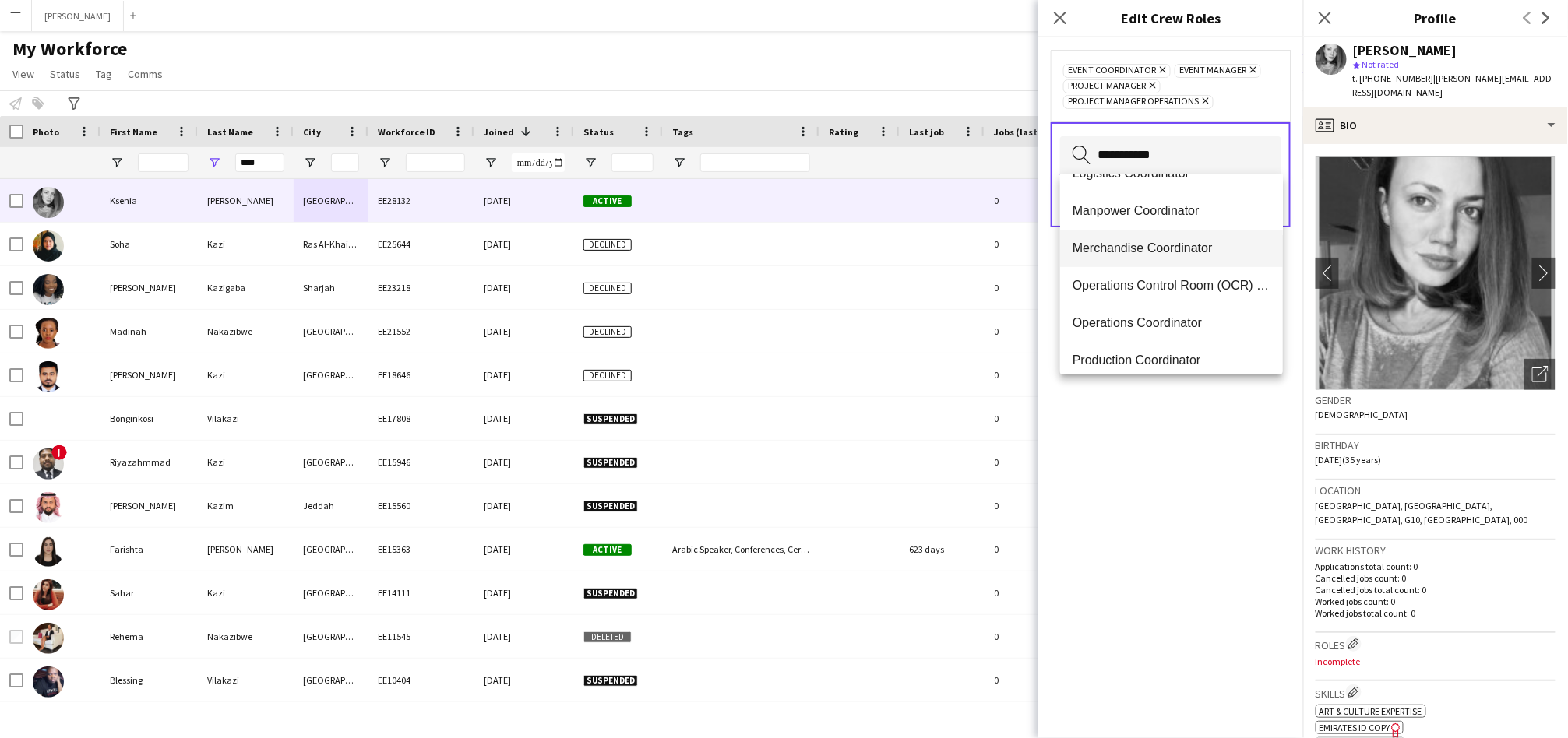
scroll to position [148, 0]
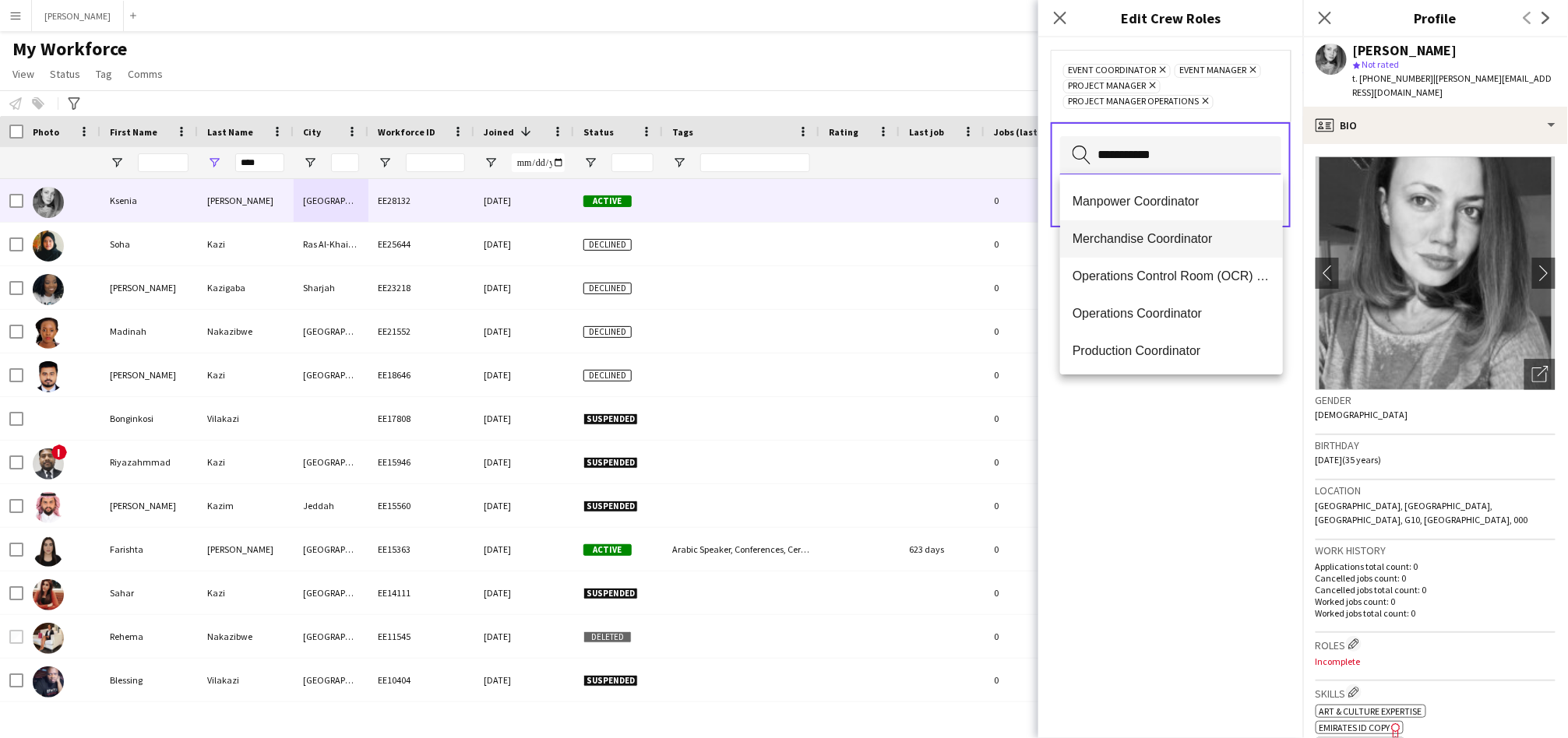
type input "**********"
click at [1163, 305] on span "Operations Coordinator" at bounding box center [1170, 313] width 197 height 14
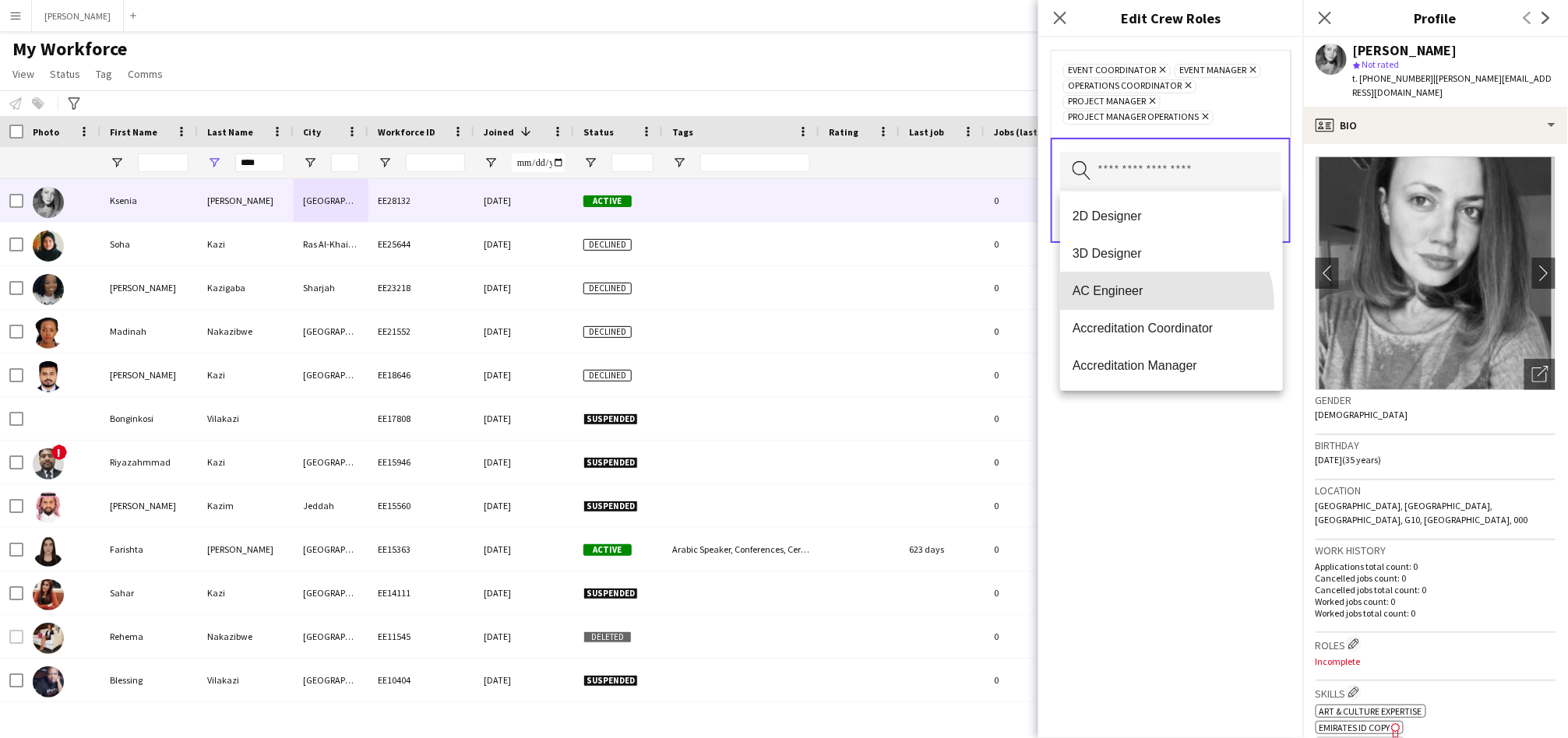
click at [1163, 305] on mat-option "AC Engineer" at bounding box center [1171, 290] width 223 height 37
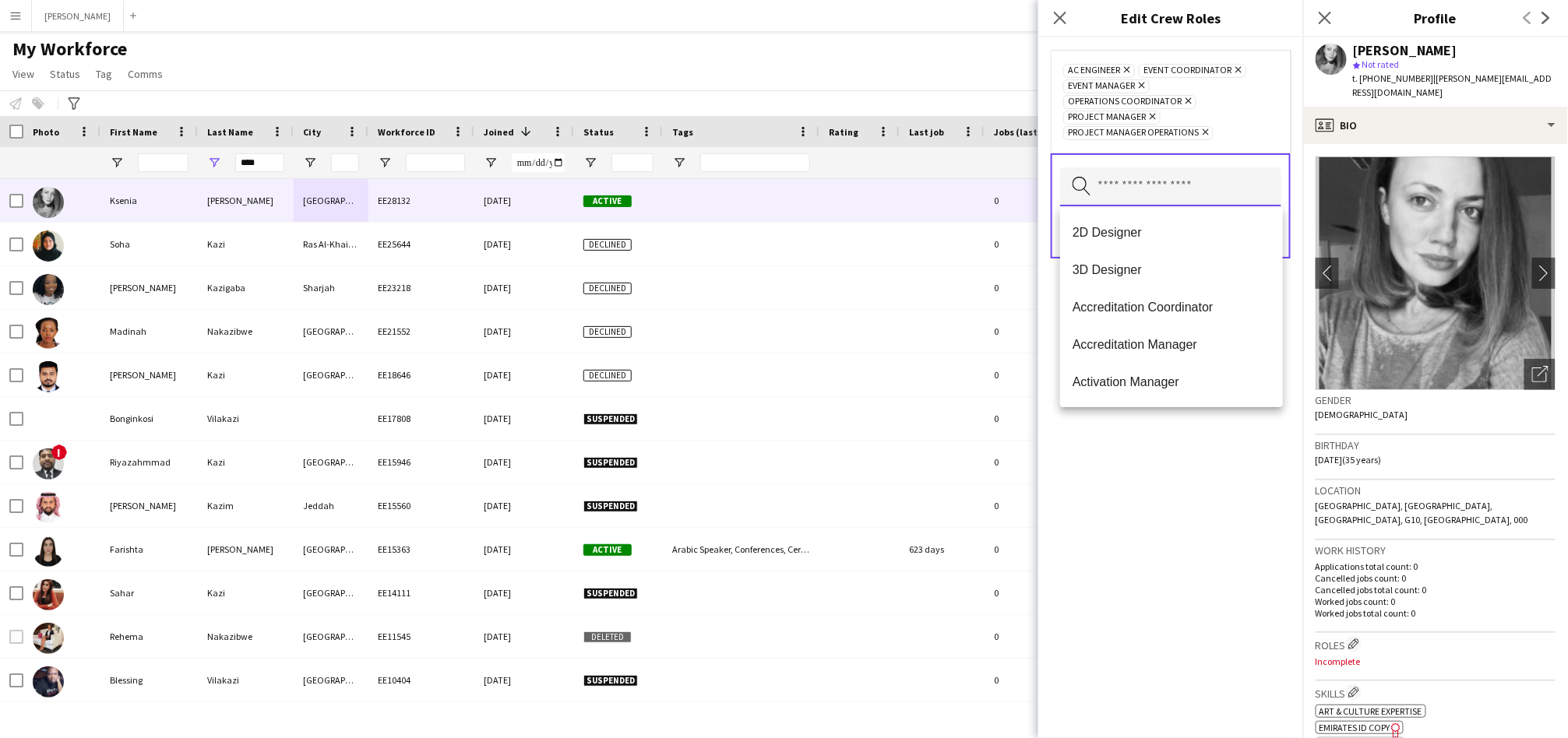
paste input "**********"
type input "**********"
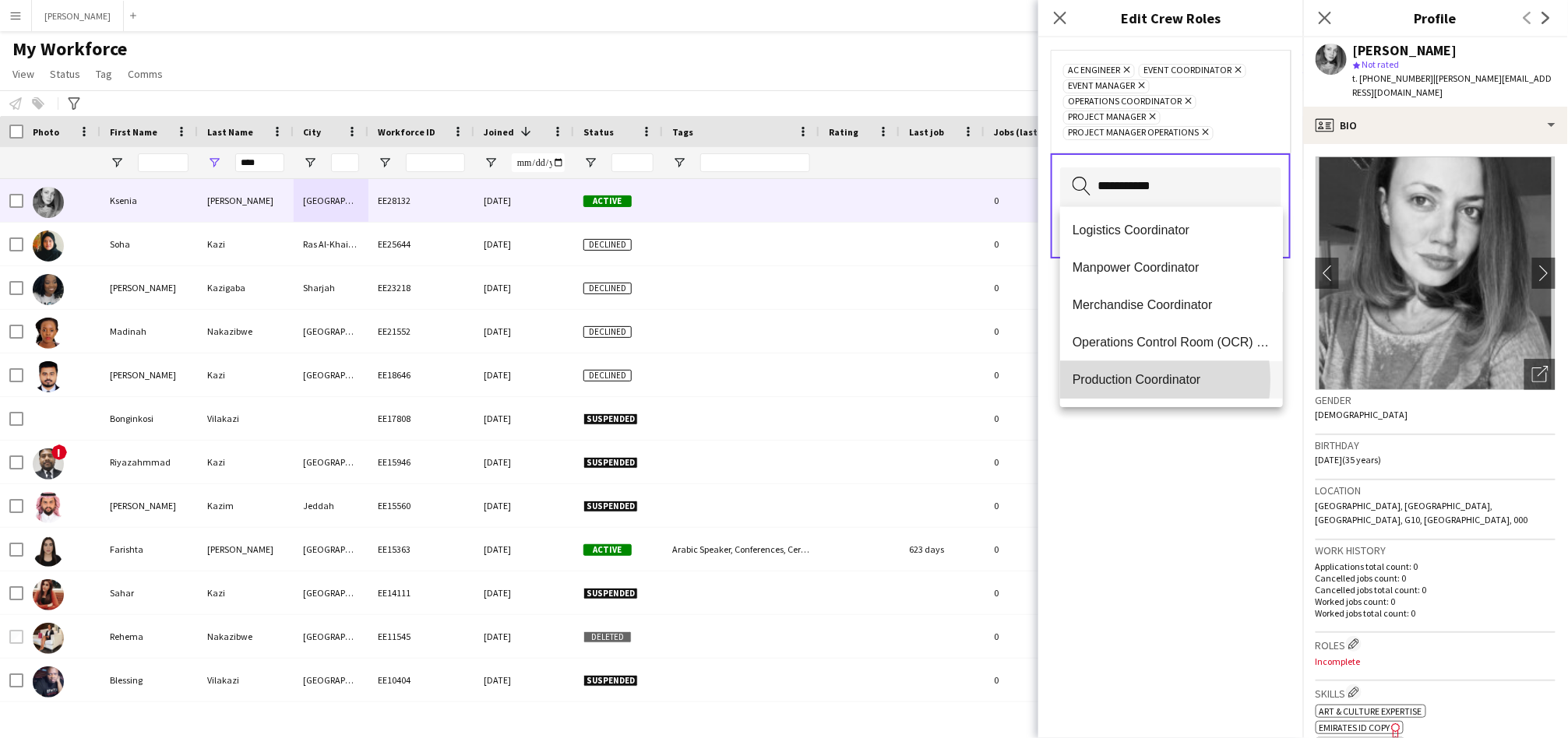
click at [1122, 379] on span "Production Coordinator" at bounding box center [1170, 379] width 197 height 14
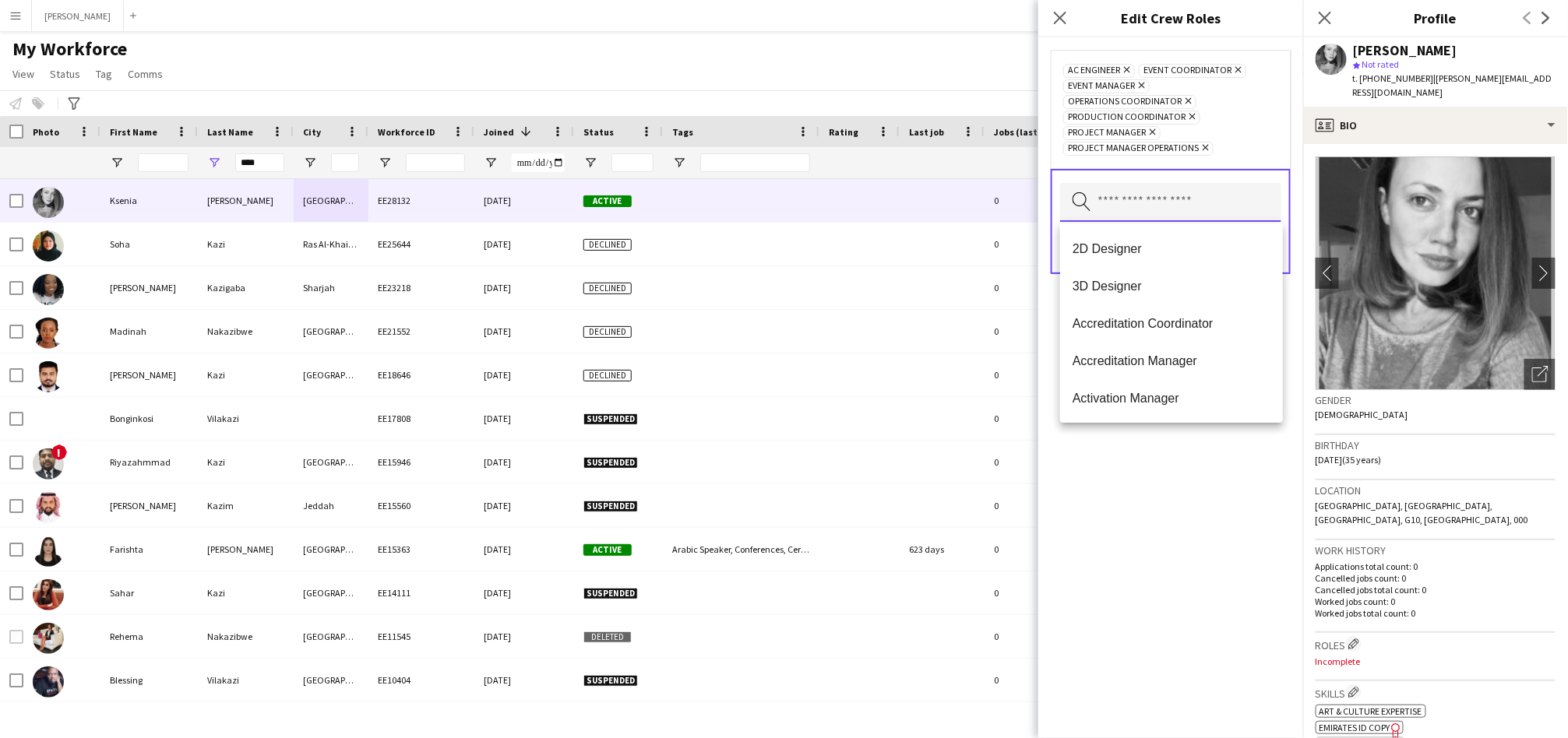
paste input "**********"
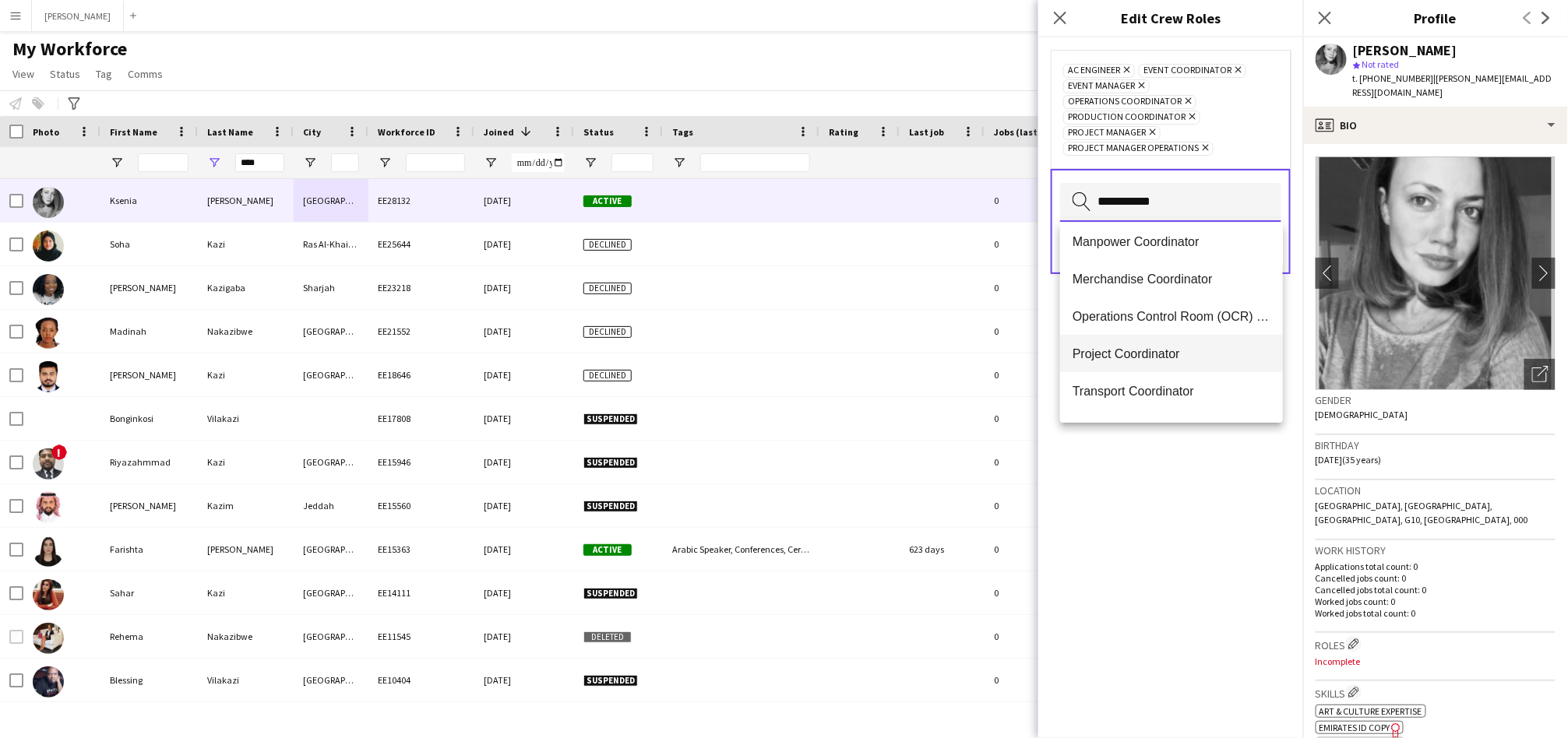
type input "**********"
click at [1134, 357] on span "Project Coordinator" at bounding box center [1170, 353] width 197 height 14
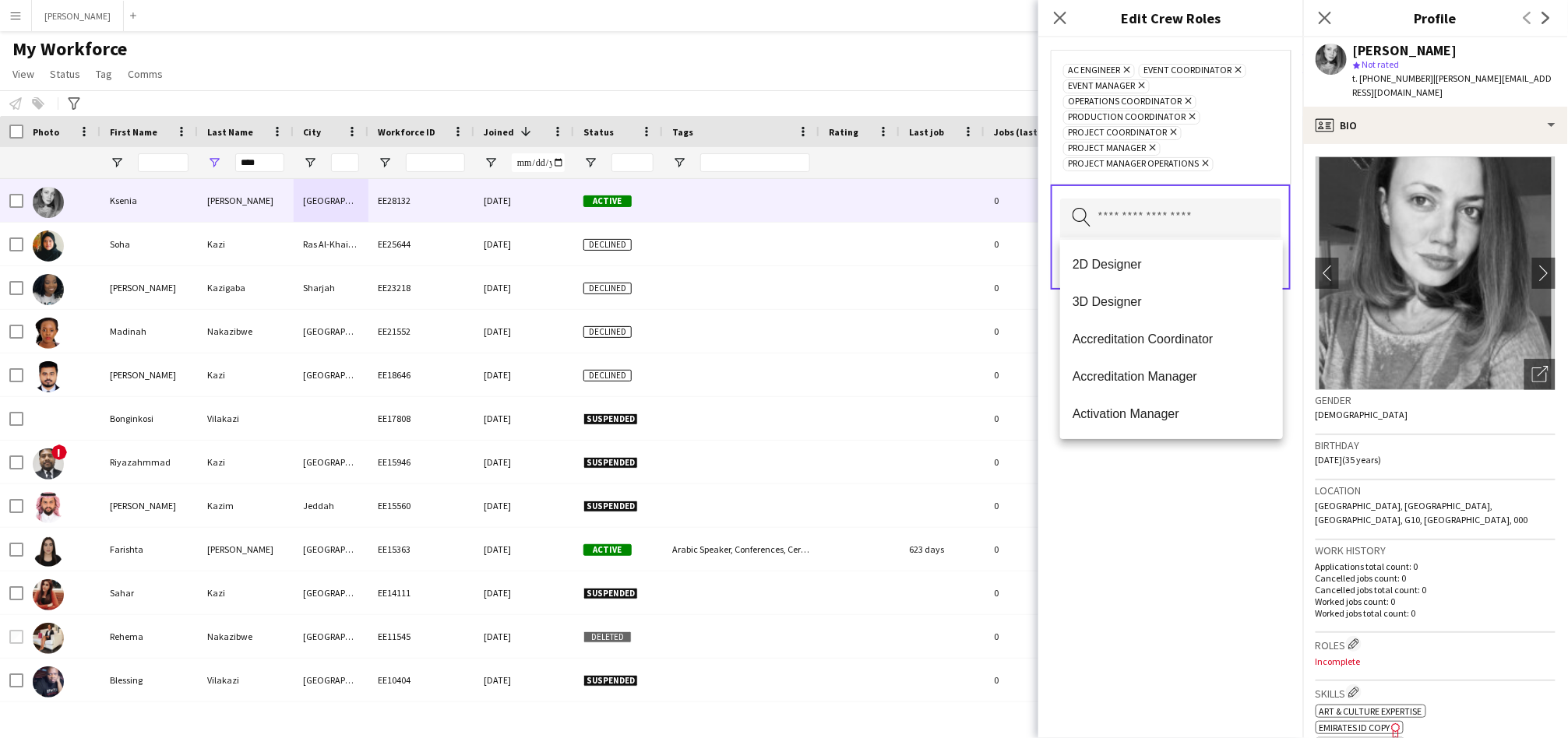
click at [1114, 466] on div "AC Engineer Remove Event Coordinator Remove Event Manager Remove Operations Coo…" at bounding box center [1170, 387] width 265 height 700
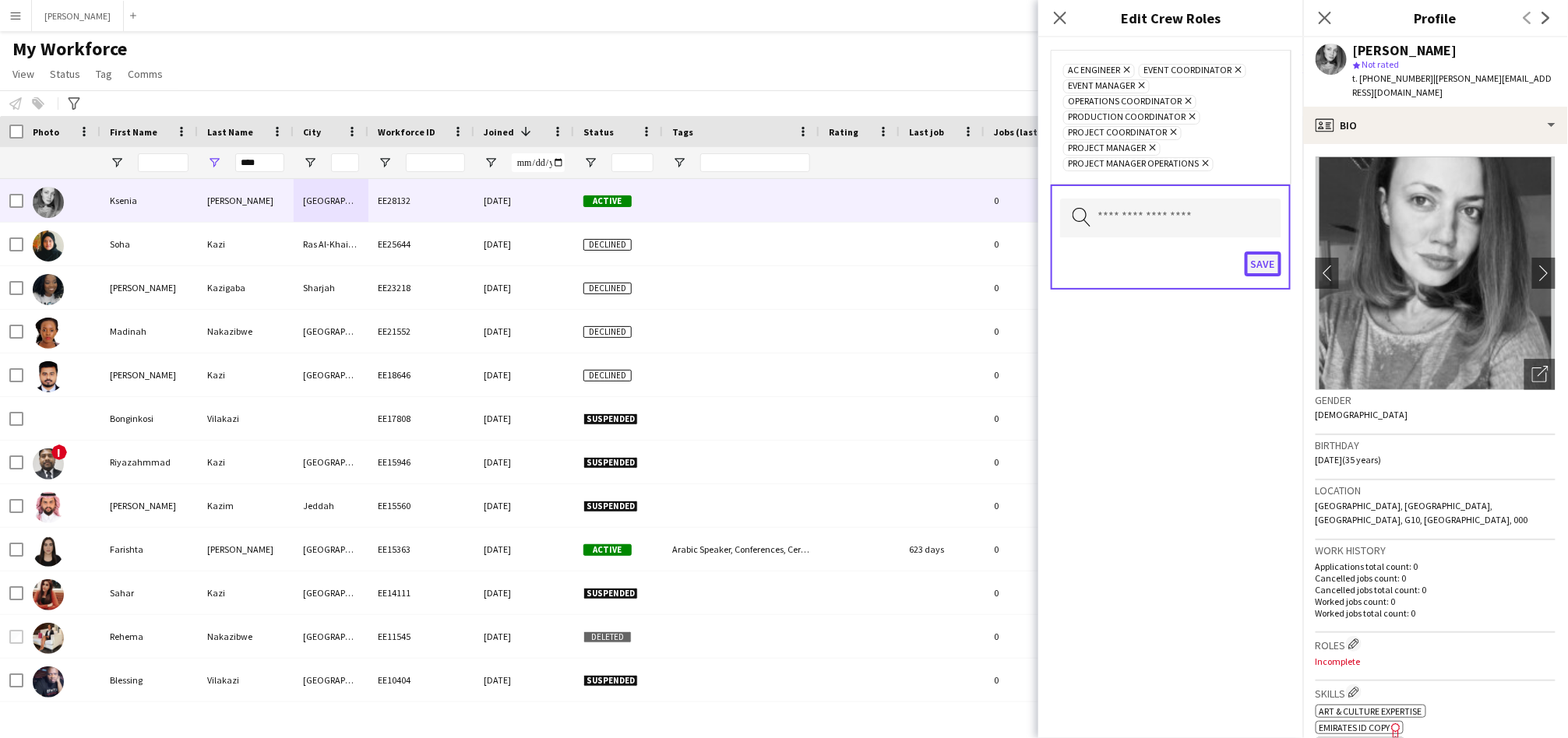
click at [1268, 262] on button "Save" at bounding box center [1262, 264] width 37 height 25
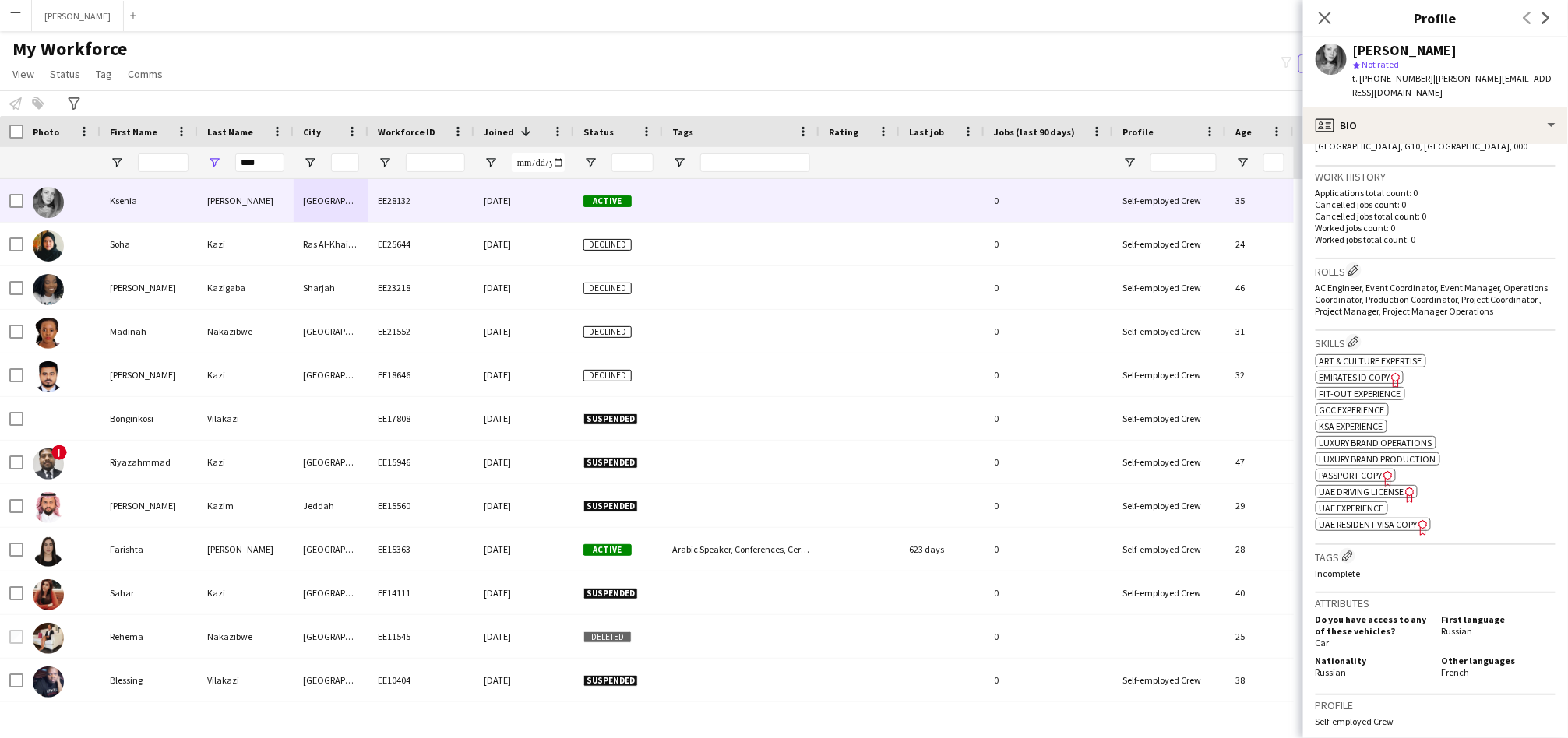
scroll to position [378, 0]
click at [1346, 546] on app-icon "Edit crew company tags" at bounding box center [1347, 551] width 11 height 11
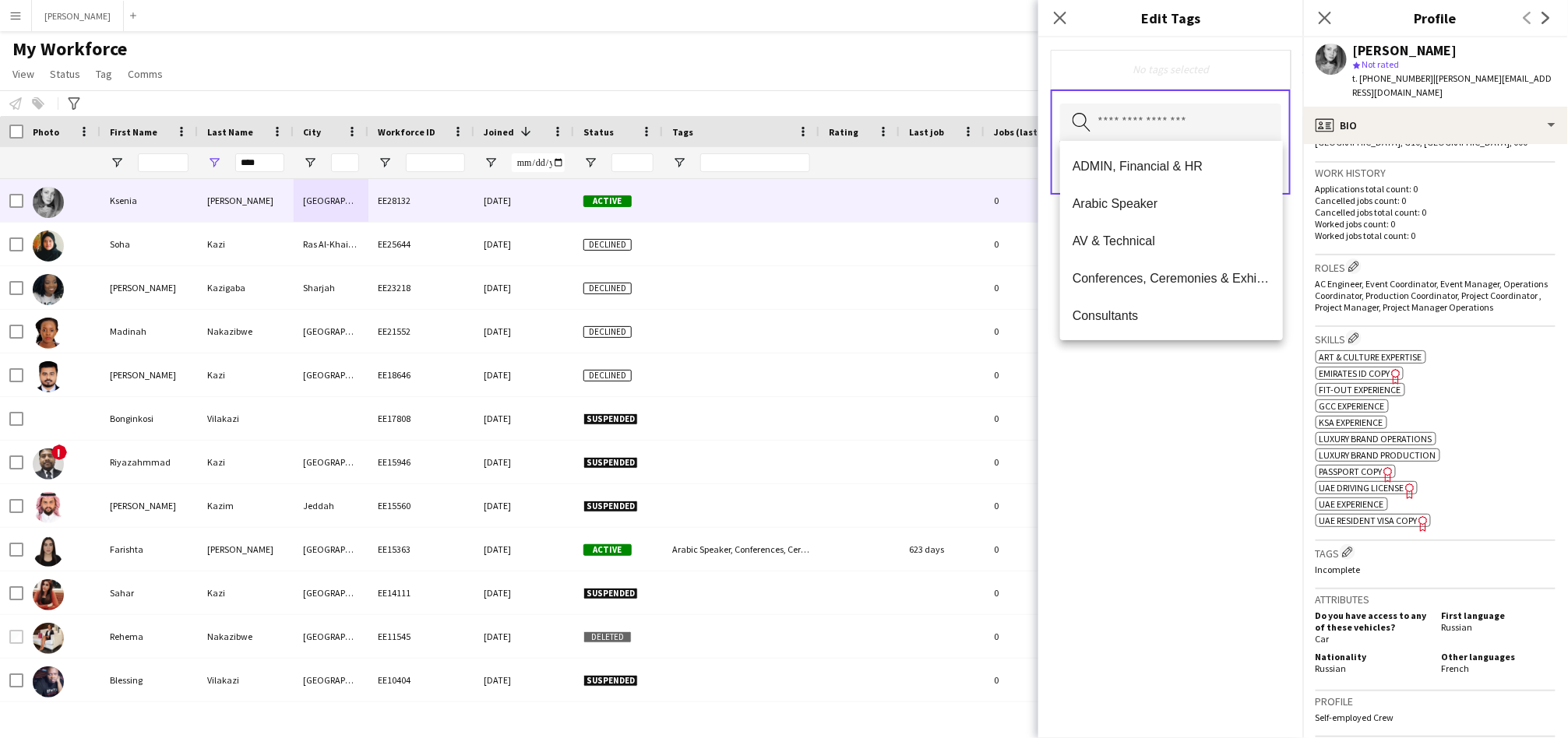
click at [1130, 124] on input "text" at bounding box center [1170, 123] width 221 height 39
click at [1149, 283] on span "Conferences, Ceremonies & Exhibitions" at bounding box center [1170, 278] width 197 height 14
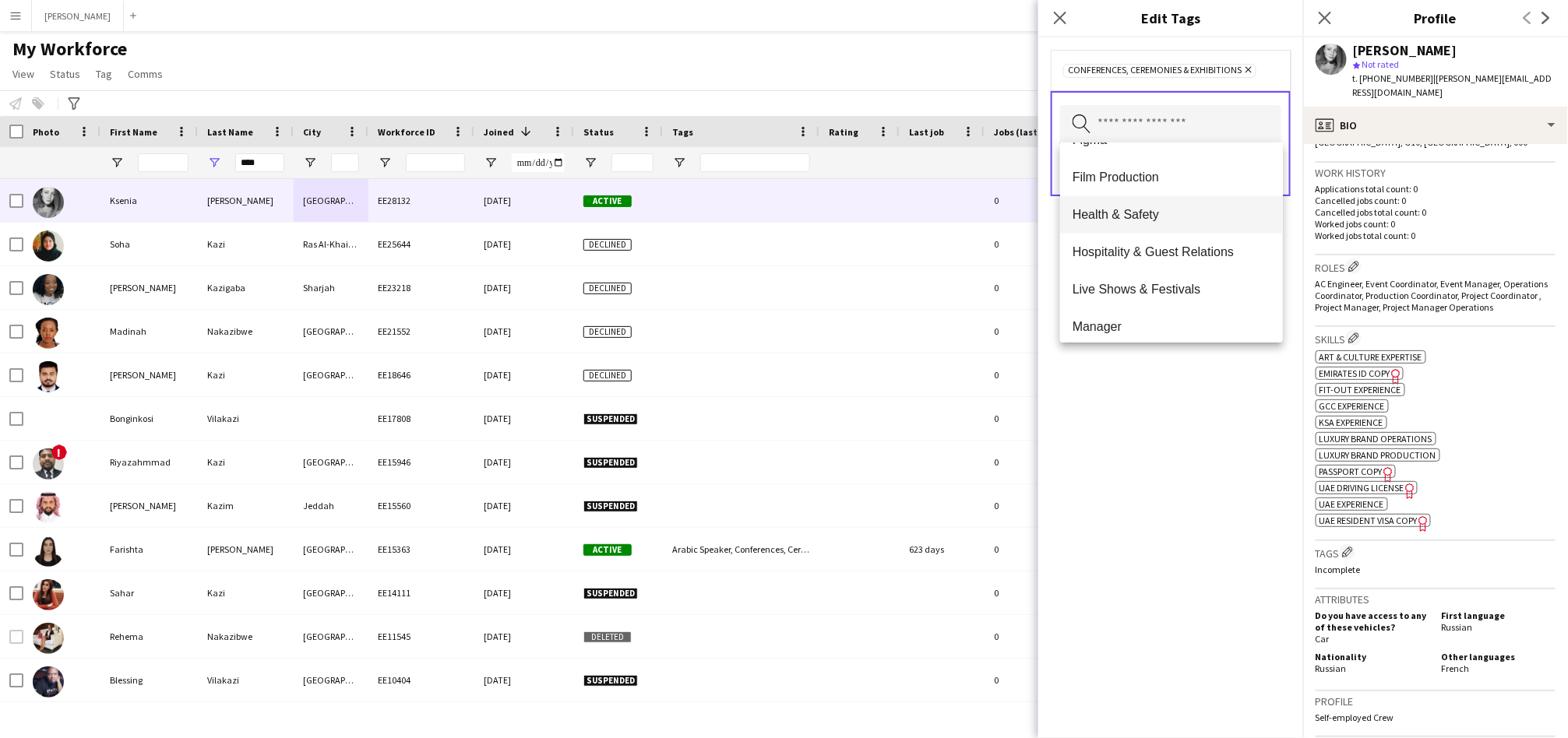
scroll to position [702, 0]
click at [1181, 245] on span "Hospitality & Guest Relations" at bounding box center [1170, 250] width 197 height 14
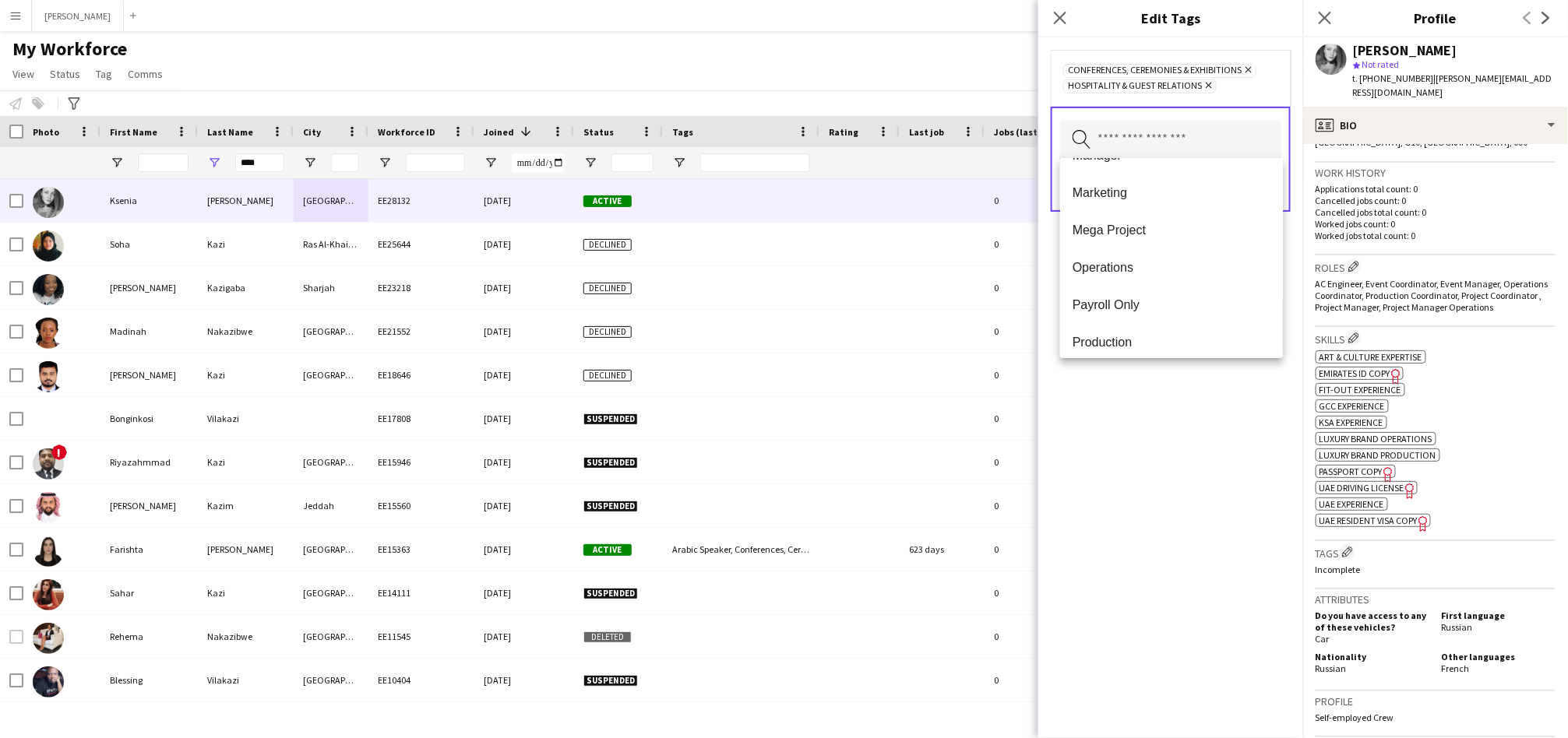
scroll to position [770, 0]
click at [1172, 194] on span "Live Shows & Festivals" at bounding box center [1170, 198] width 197 height 14
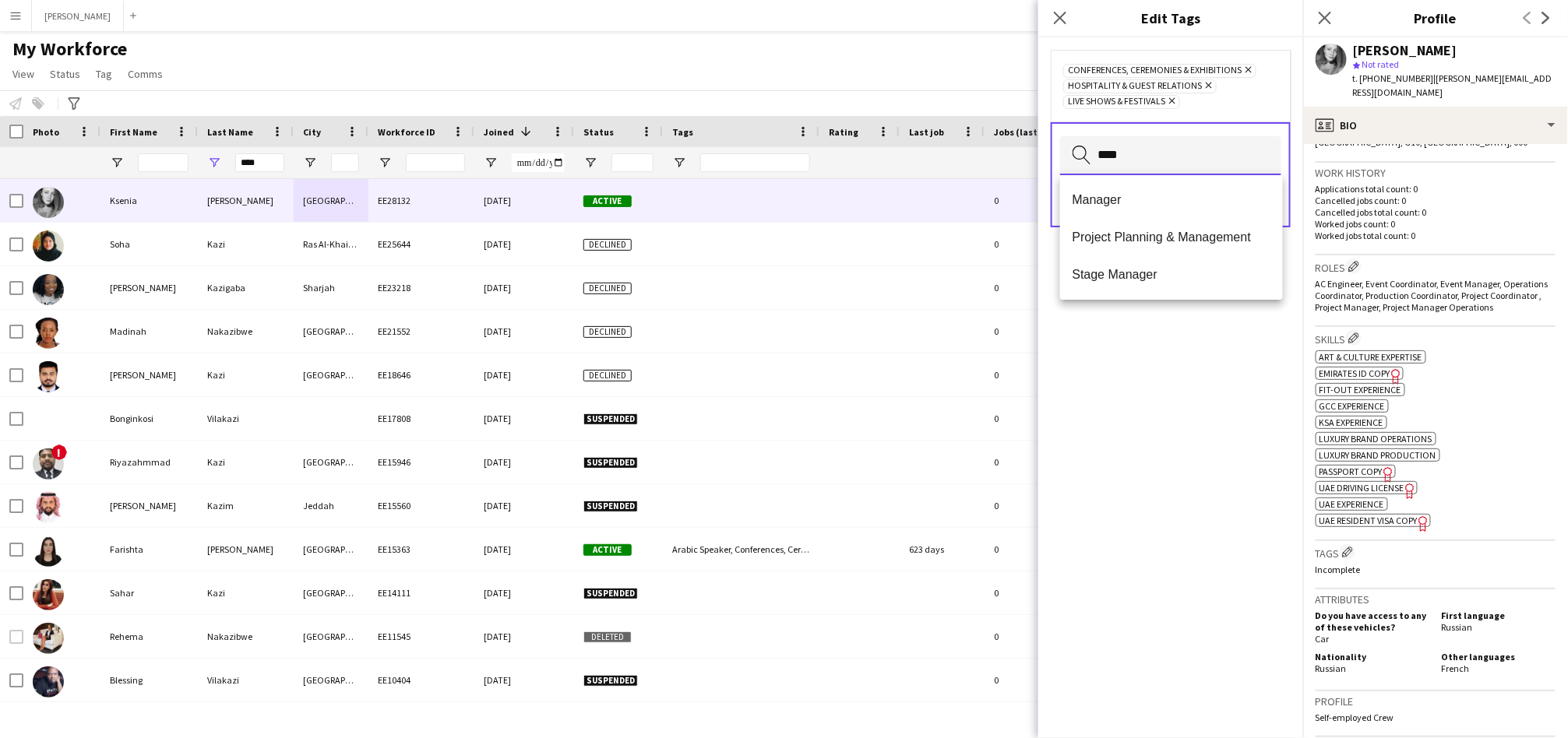
type input "****"
click at [1172, 194] on span "Manager" at bounding box center [1170, 199] width 197 height 14
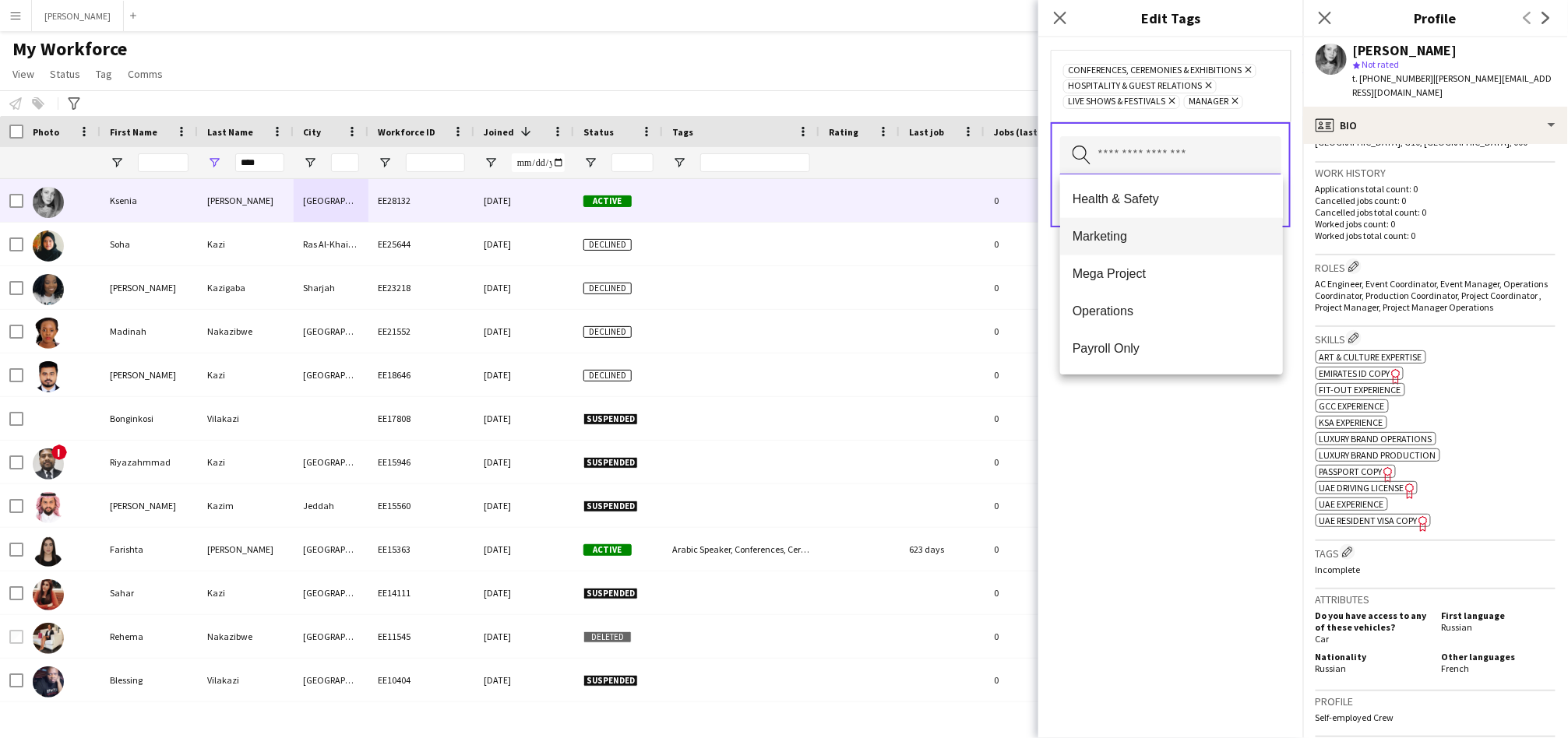
scroll to position [752, 0]
click at [1197, 304] on span "Operations" at bounding box center [1170, 307] width 197 height 14
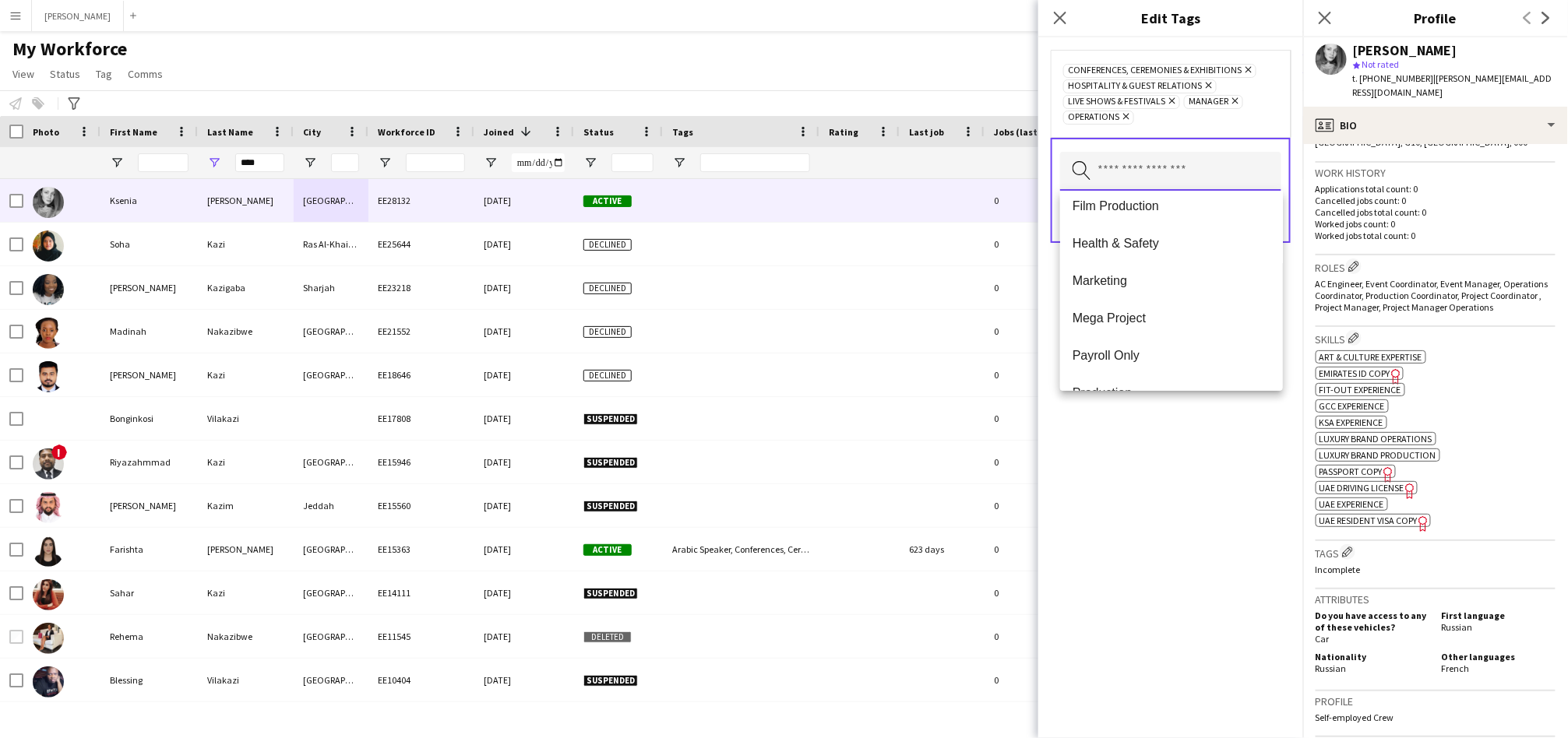
scroll to position [719, 0]
click at [1152, 320] on span "Mega Project" at bounding box center [1170, 318] width 197 height 14
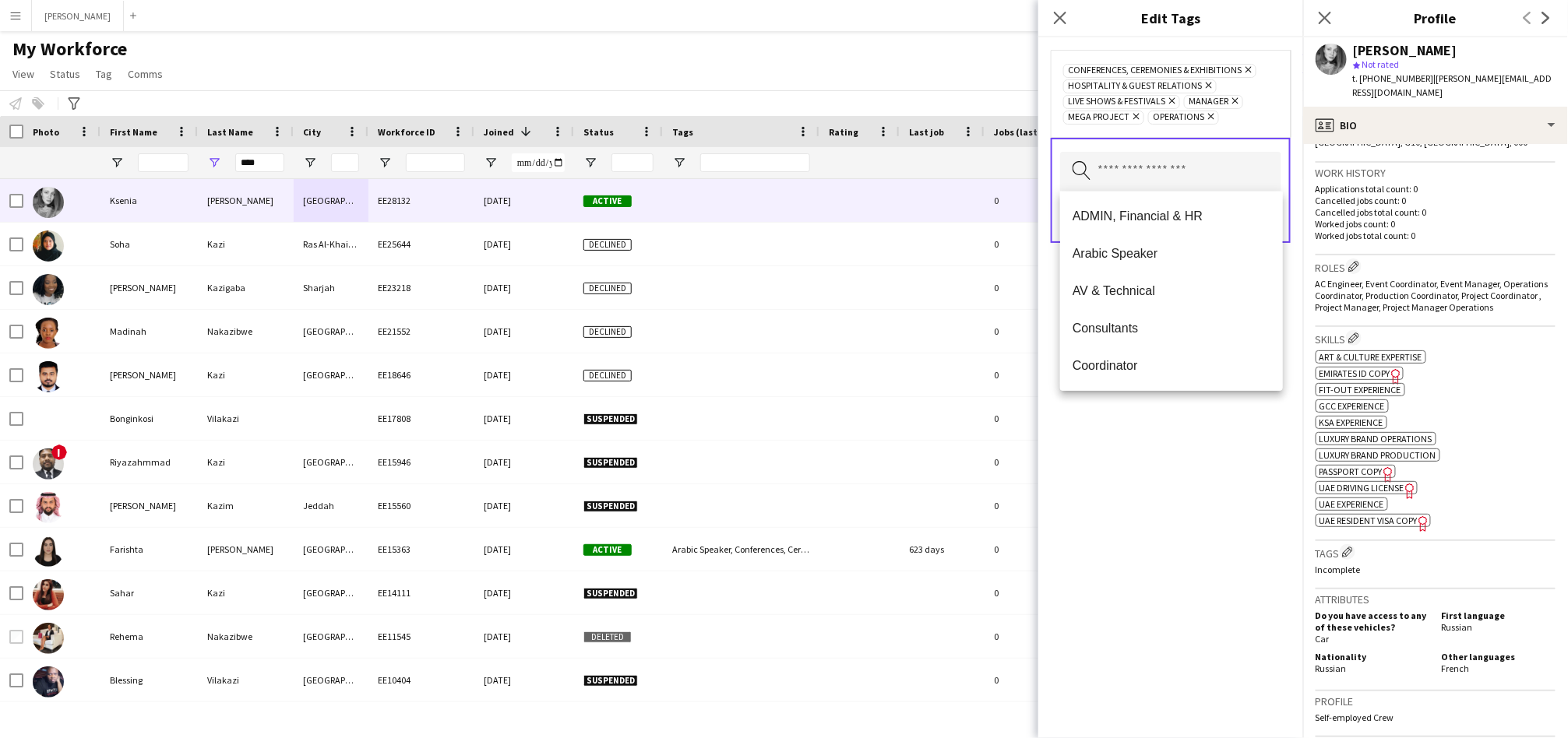
click at [1140, 449] on div "Conferences, Ceremonies & Exhibitions Remove Hospitality & Guest Relations Remo…" at bounding box center [1170, 387] width 265 height 700
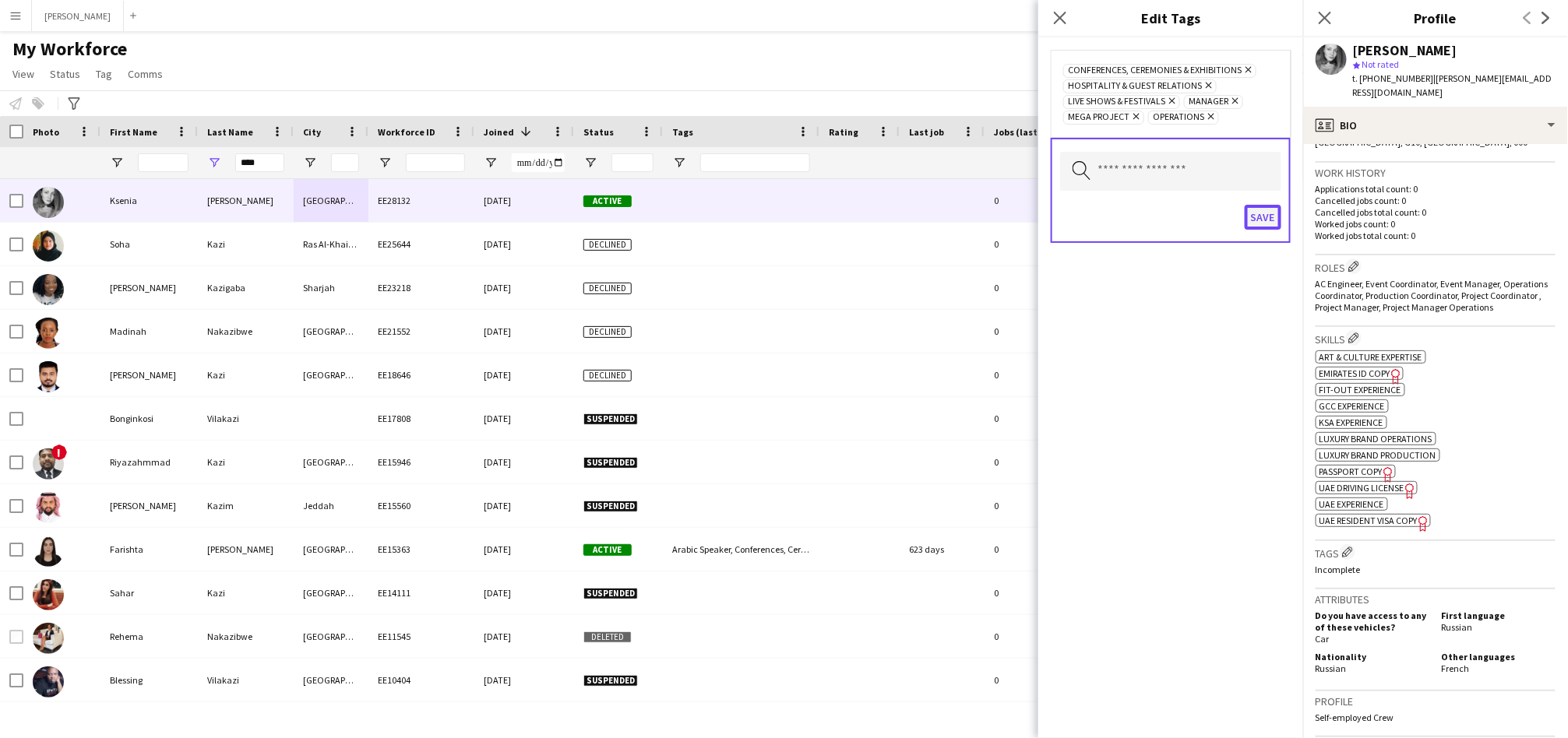
click at [1261, 217] on button "Save" at bounding box center [1262, 217] width 37 height 25
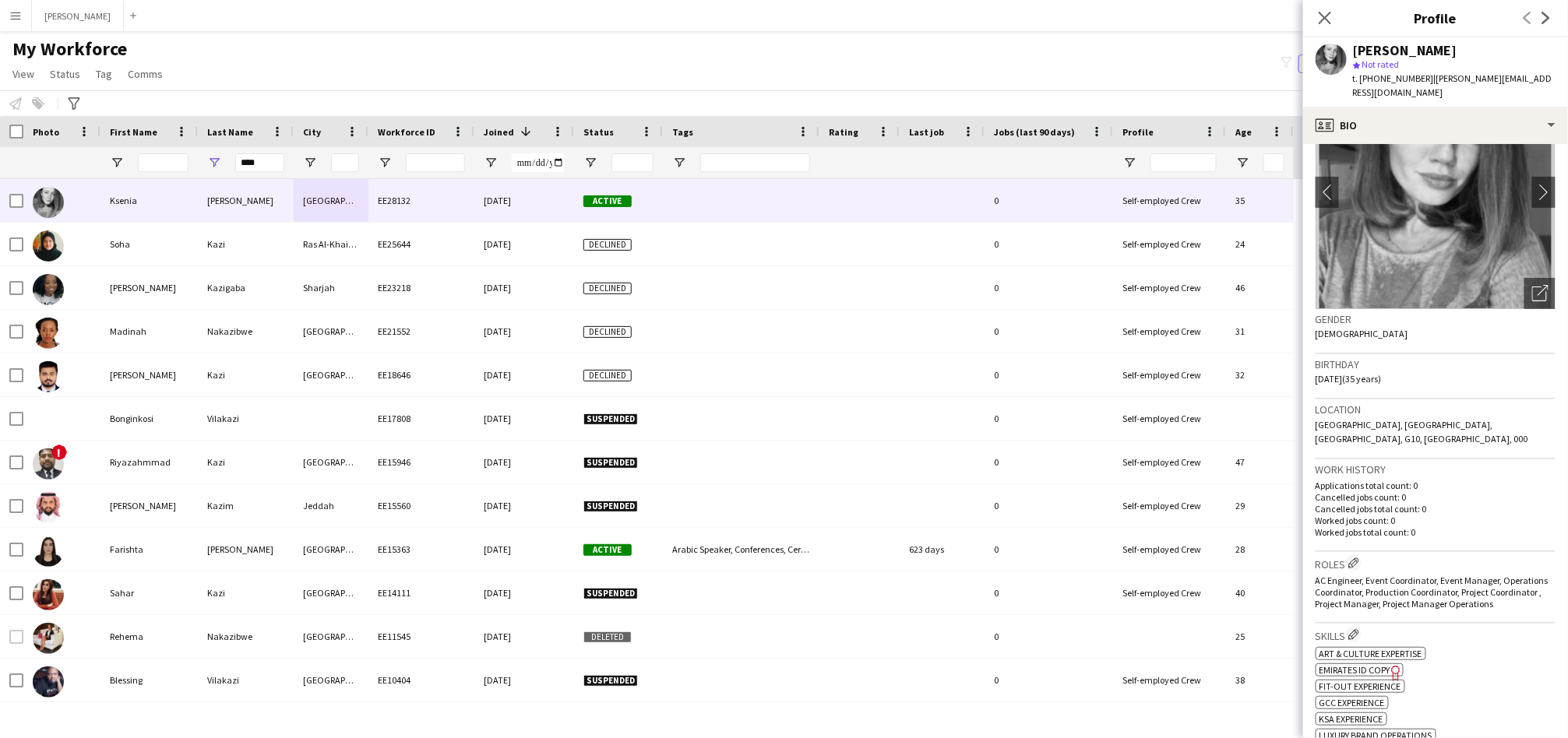
scroll to position [0, 0]
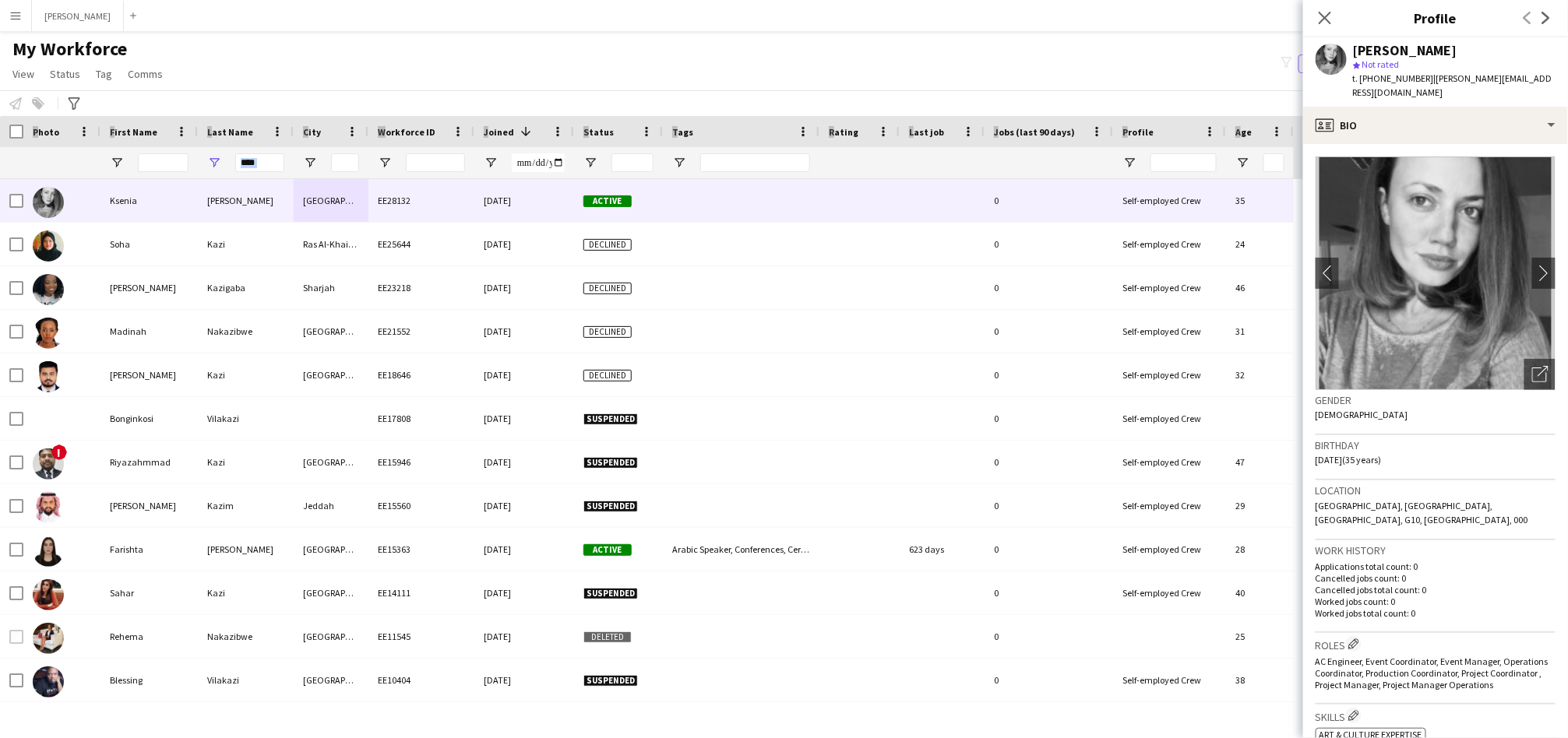
drag, startPoint x: 1563, startPoint y: 465, endPoint x: 1223, endPoint y: 70, distance: 521.2
click at [1223, 70] on body "Menu Boards Boards Boards All jobs Status Workforce Workforce My Workforce Recr…" at bounding box center [784, 369] width 1568 height 738
click at [1329, 22] on icon at bounding box center [1325, 17] width 14 height 14
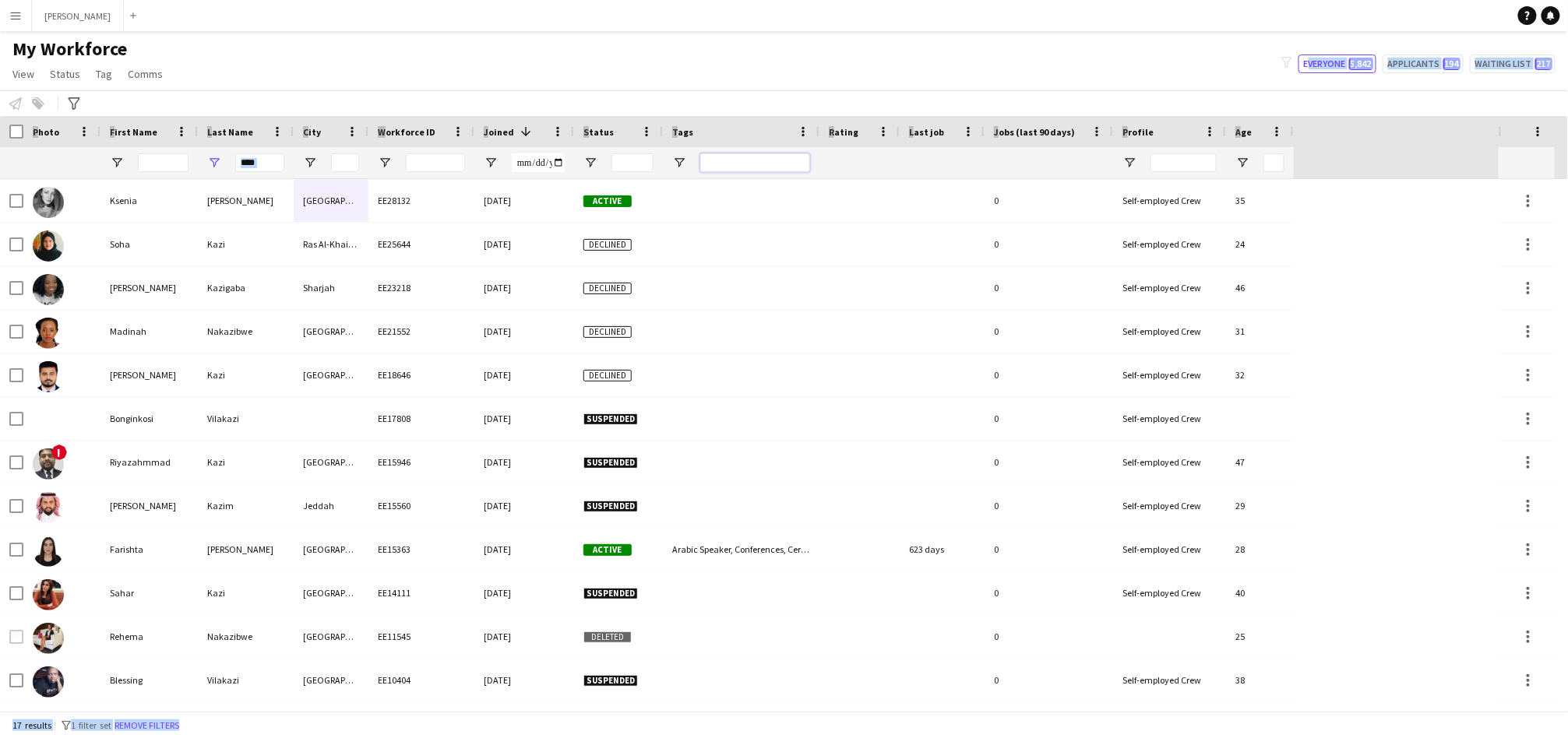
click at [741, 165] on input "Tags Filter Input" at bounding box center [756, 162] width 110 height 19
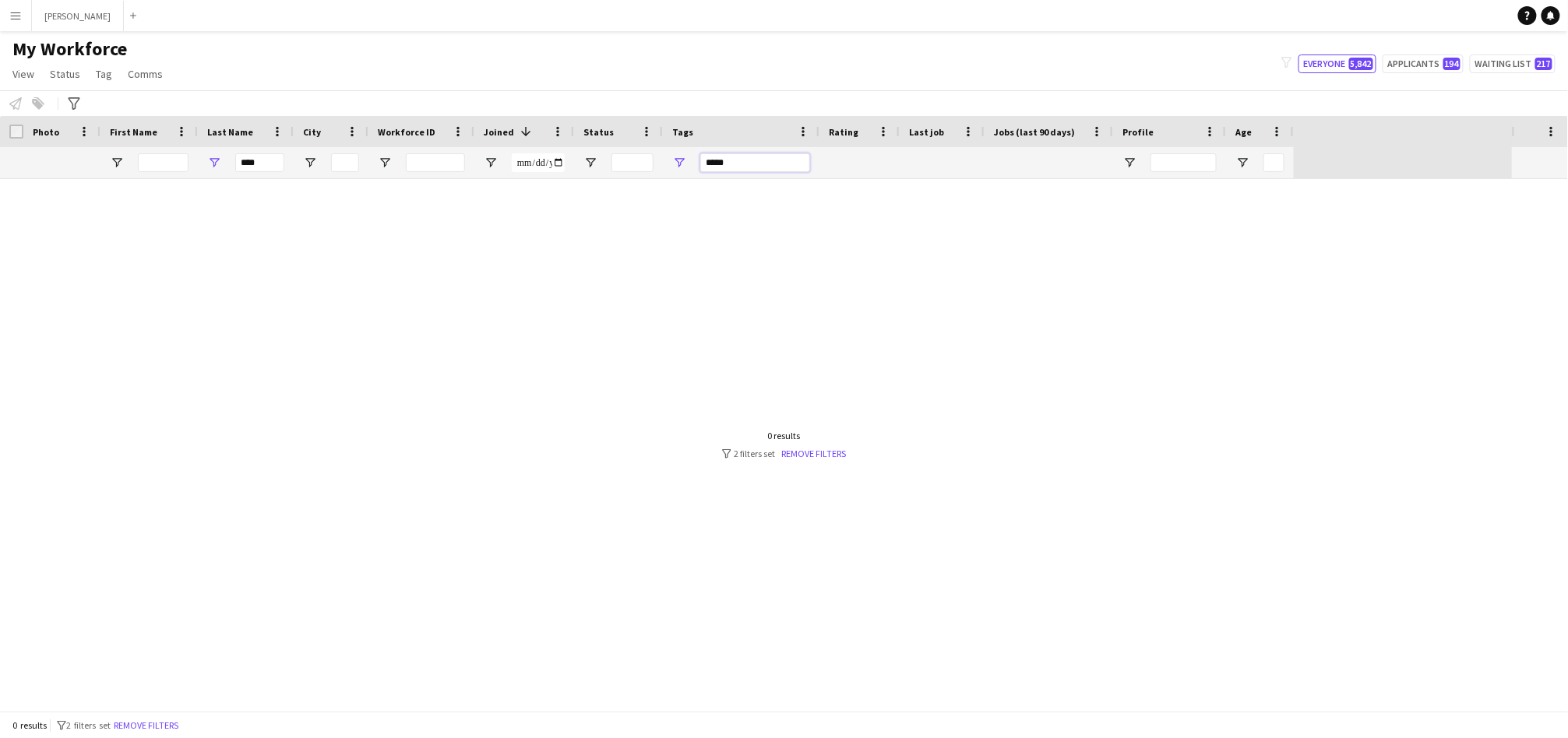
type input "*****"
click at [267, 166] on input "****" at bounding box center [260, 162] width 49 height 19
click at [268, 164] on input "****" at bounding box center [260, 162] width 49 height 19
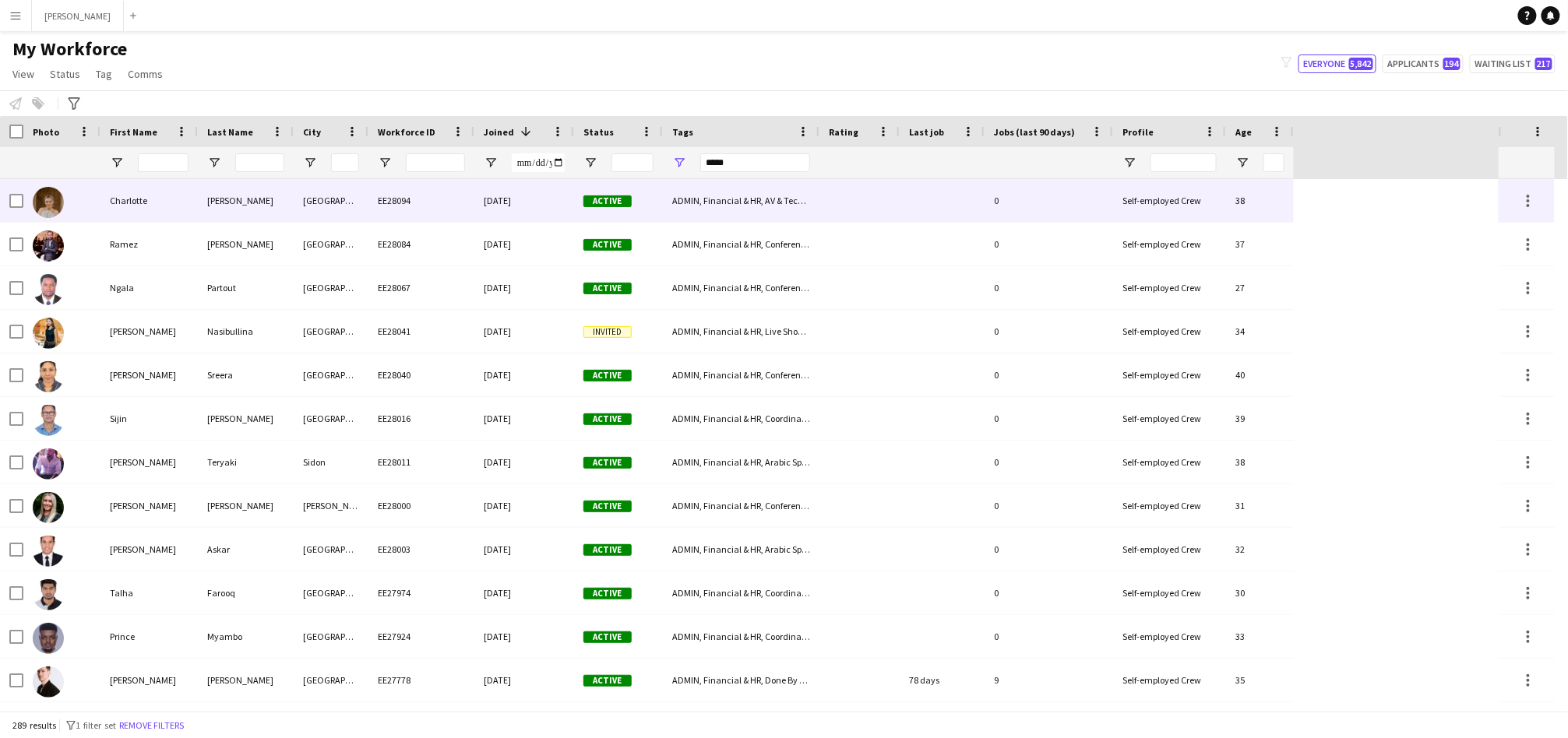
click at [421, 211] on div "EE28094" at bounding box center [421, 201] width 105 height 43
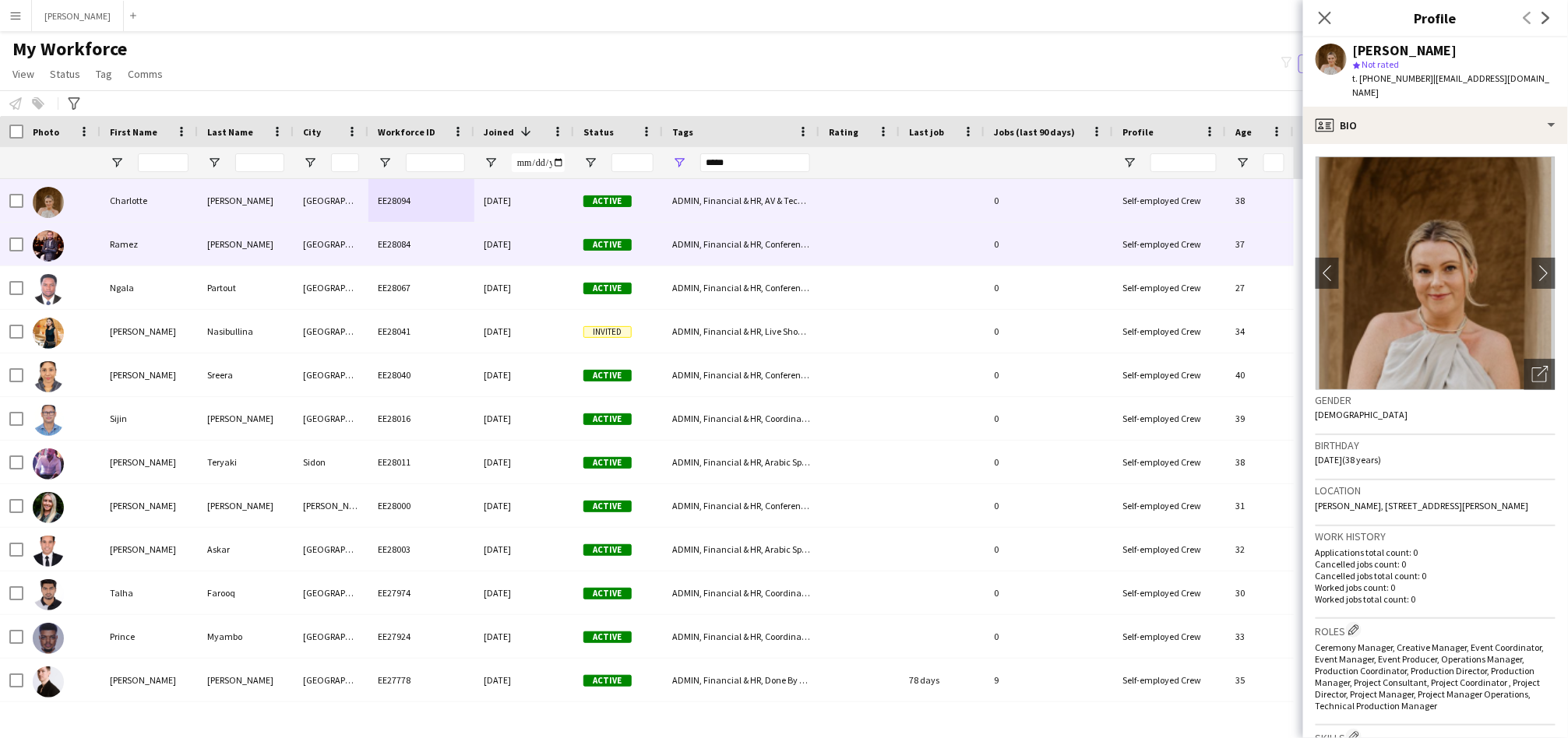
drag, startPoint x: 482, startPoint y: 237, endPoint x: 499, endPoint y: 234, distance: 17.3
click at [482, 237] on div "[DATE]" at bounding box center [524, 244] width 100 height 43
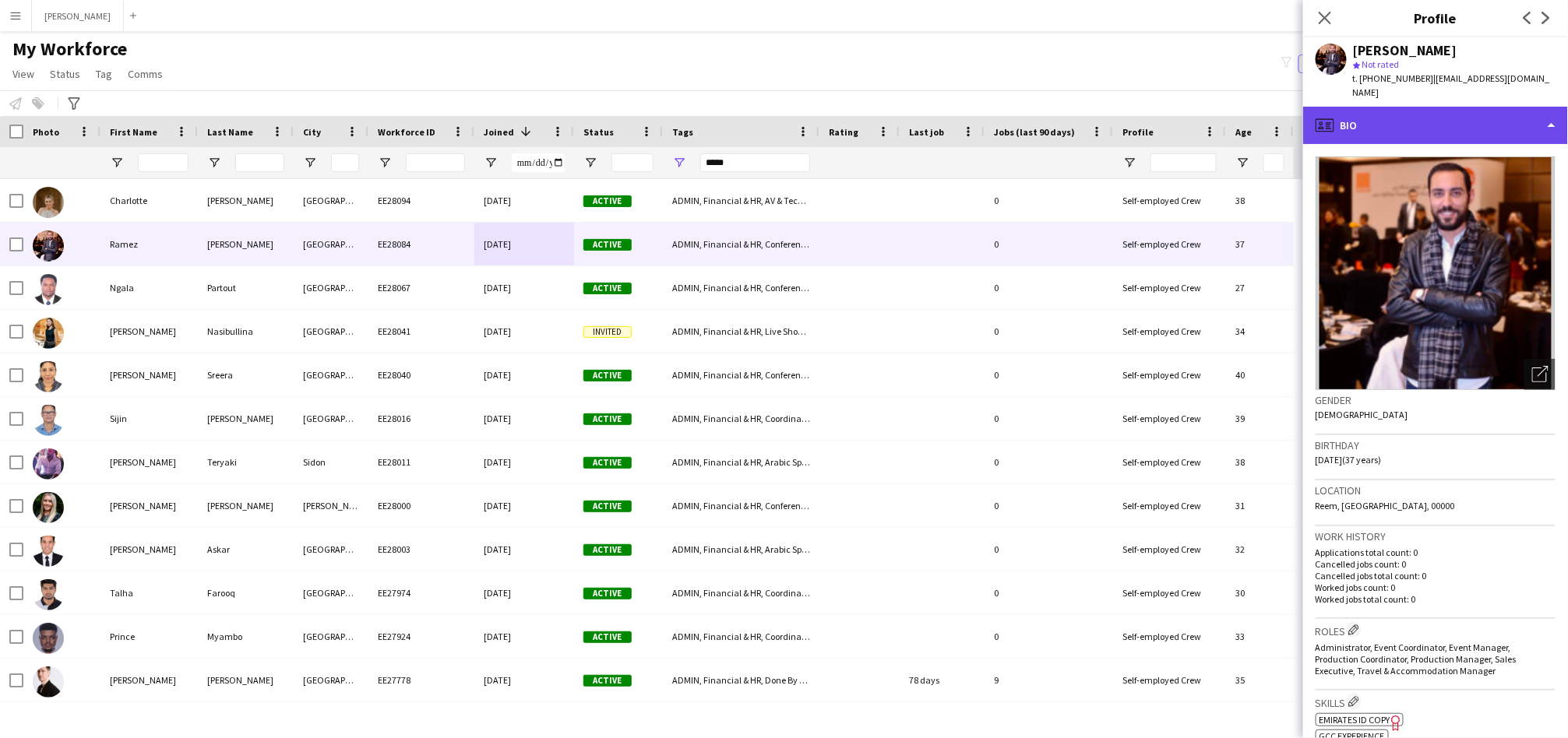
click at [1412, 115] on div "profile Bio" at bounding box center [1435, 124] width 265 height 37
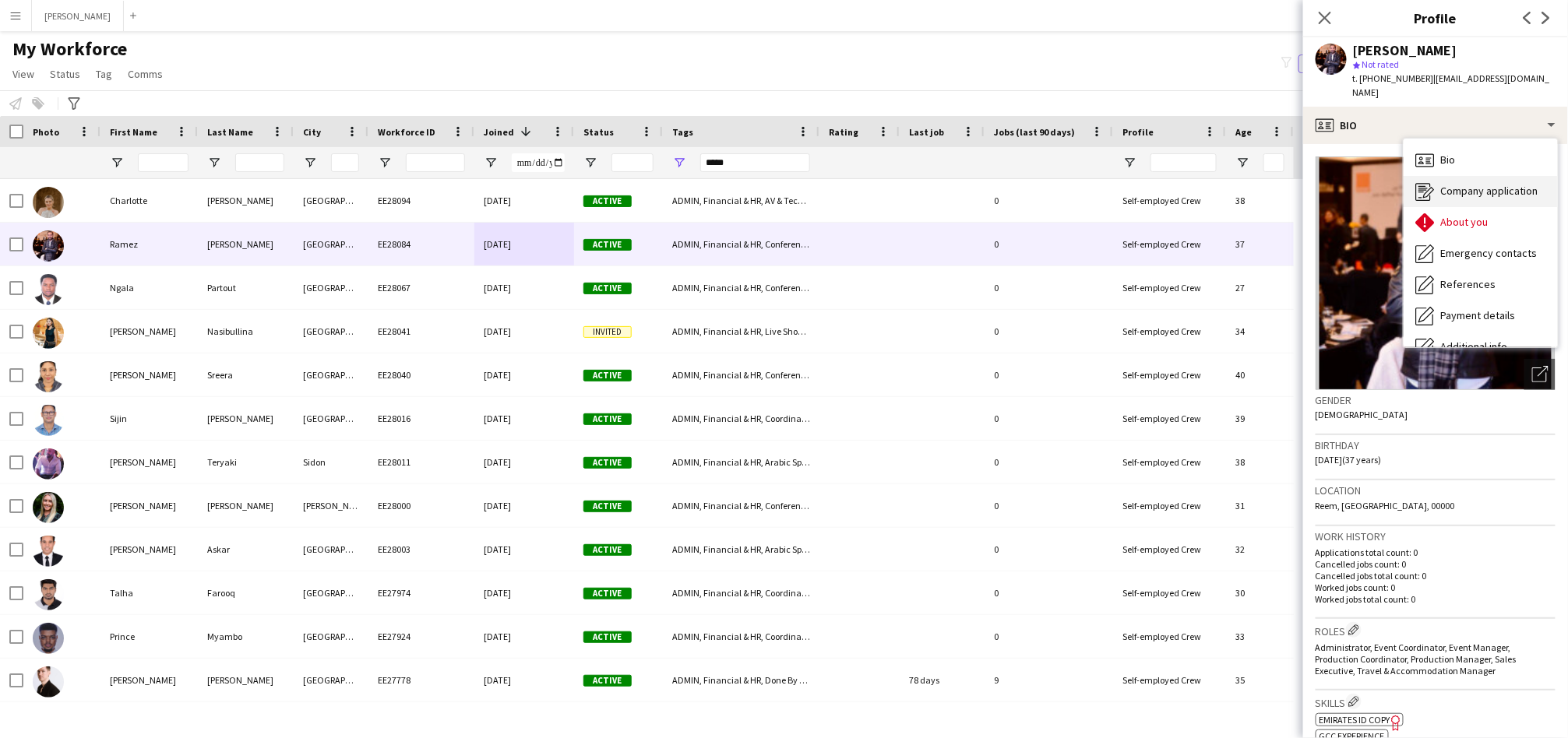
click at [1479, 176] on div "Company application Company application" at bounding box center [1480, 191] width 154 height 32
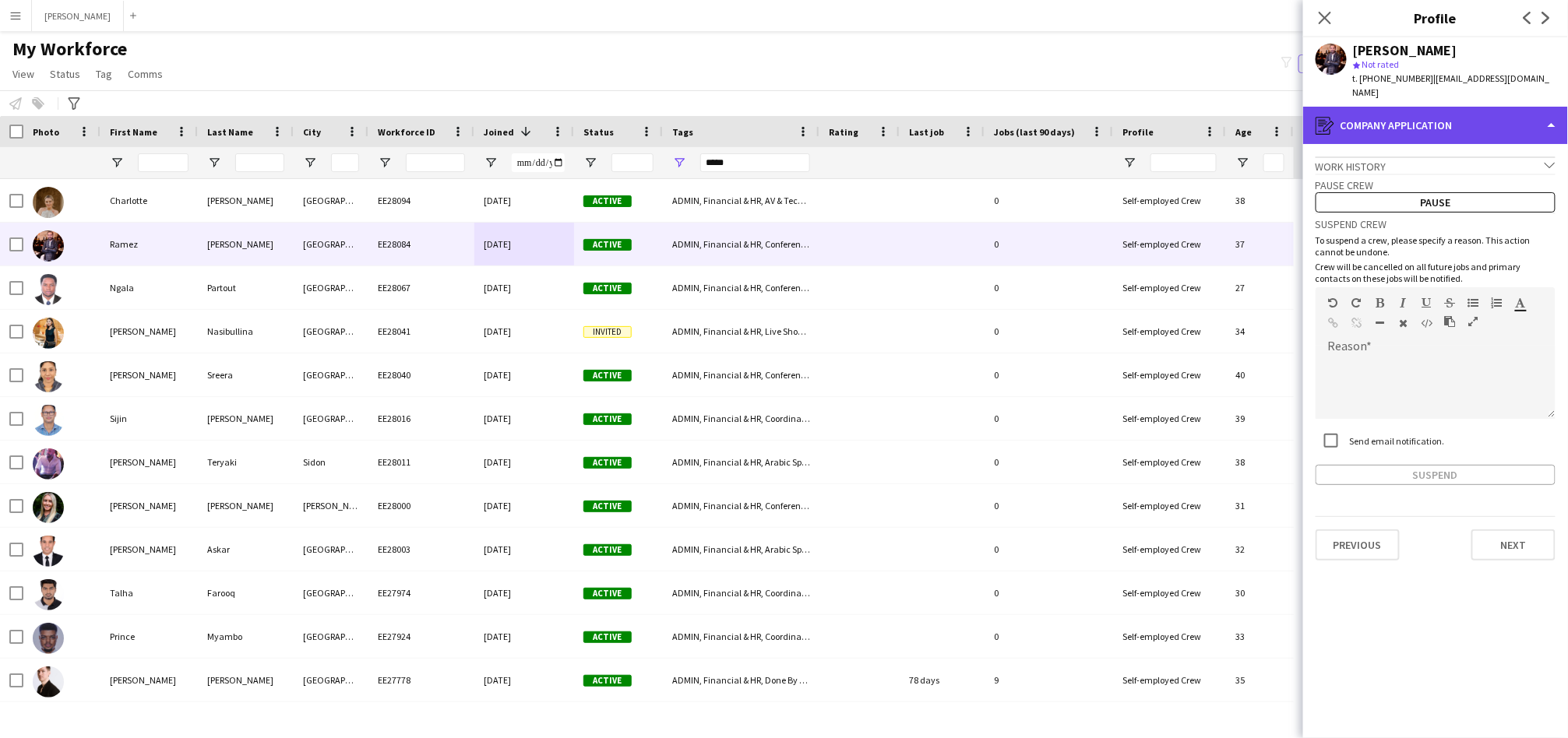
drag, startPoint x: 1483, startPoint y: 95, endPoint x: 1488, endPoint y: 112, distance: 17.7
click at [1483, 106] on div "register Company application" at bounding box center [1435, 124] width 265 height 37
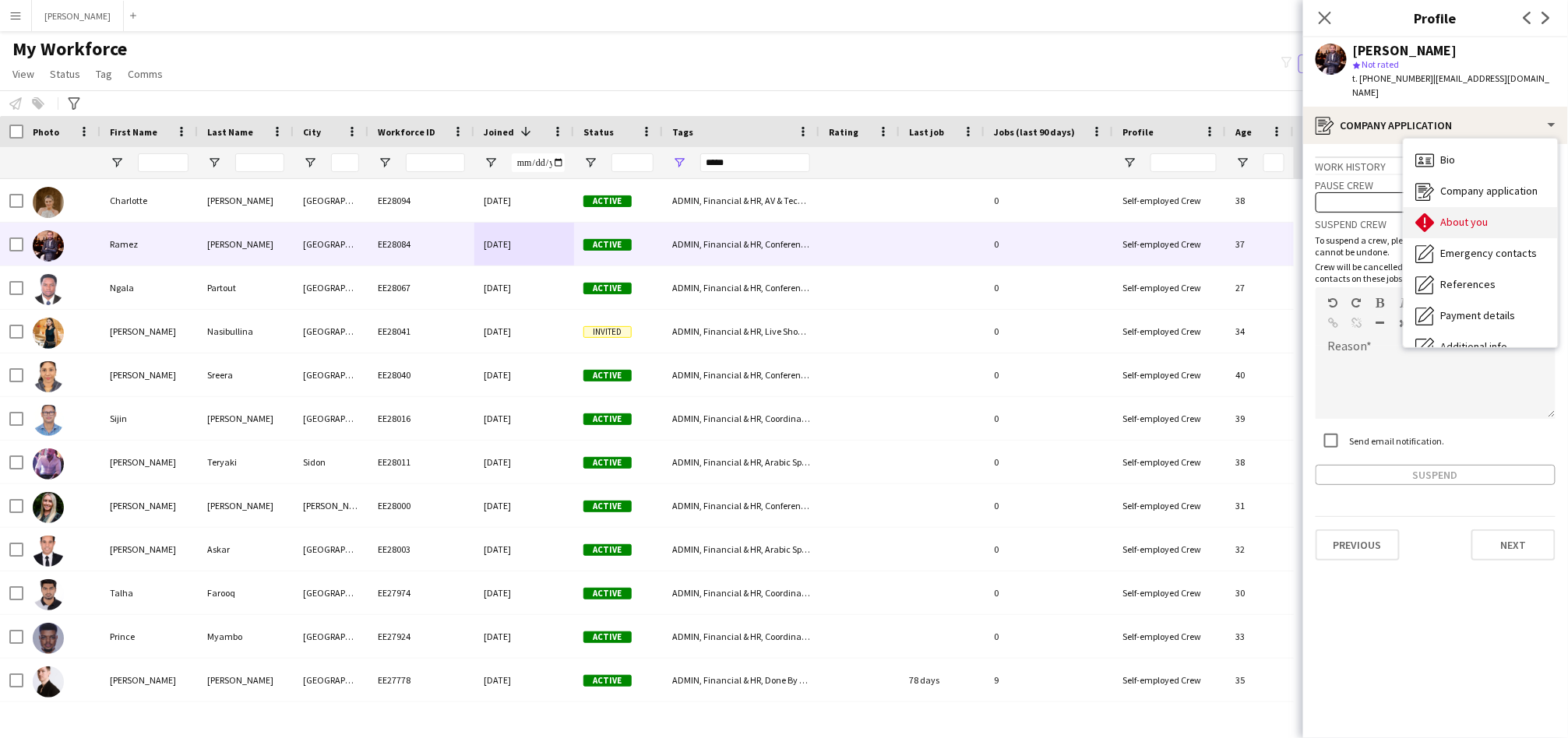
click at [1493, 207] on div "About you About you" at bounding box center [1480, 223] width 154 height 32
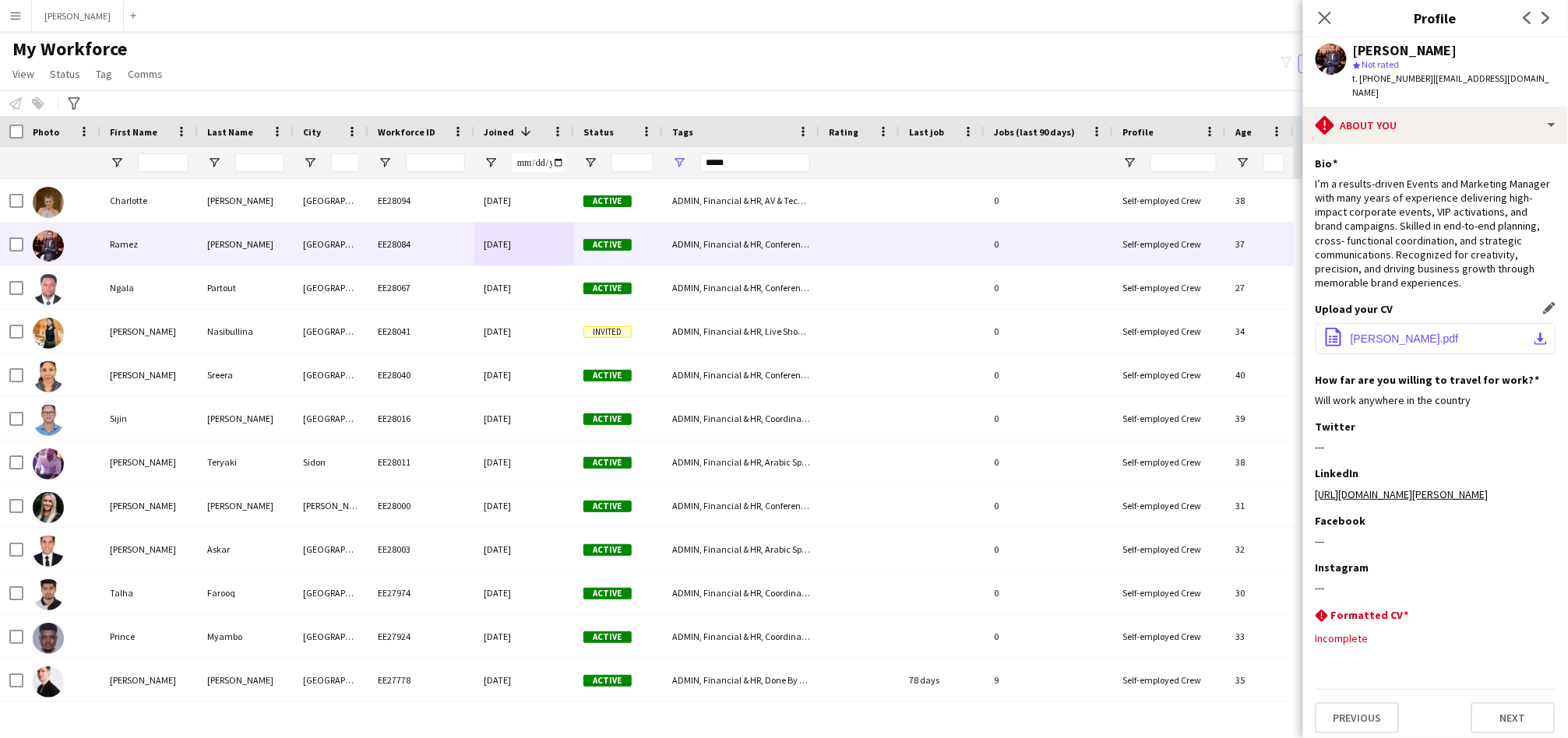
click at [1372, 333] on span "Ramez Tadrous.pdf" at bounding box center [1405, 339] width 108 height 13
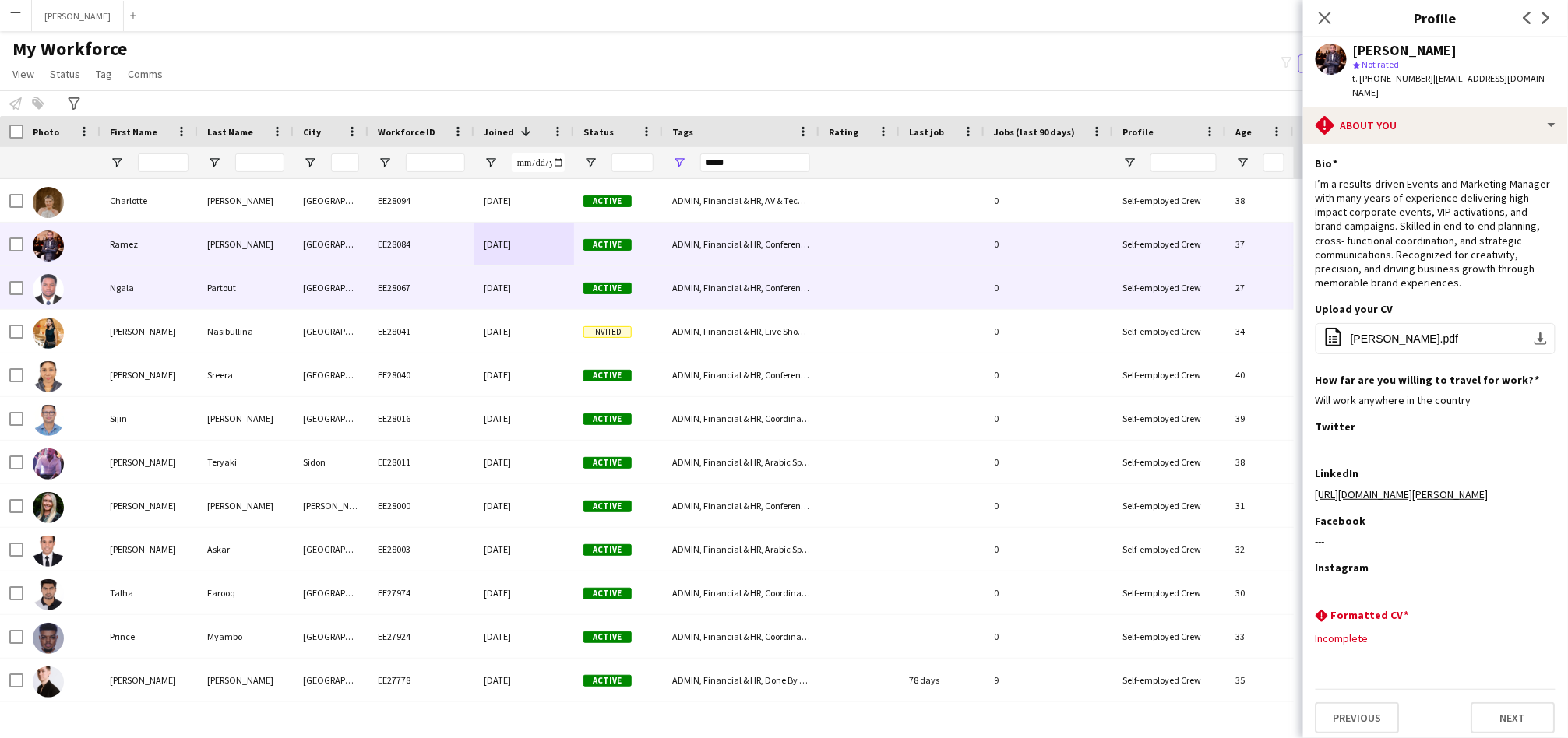
click at [326, 290] on div "[GEOGRAPHIC_DATA]" at bounding box center [331, 287] width 75 height 43
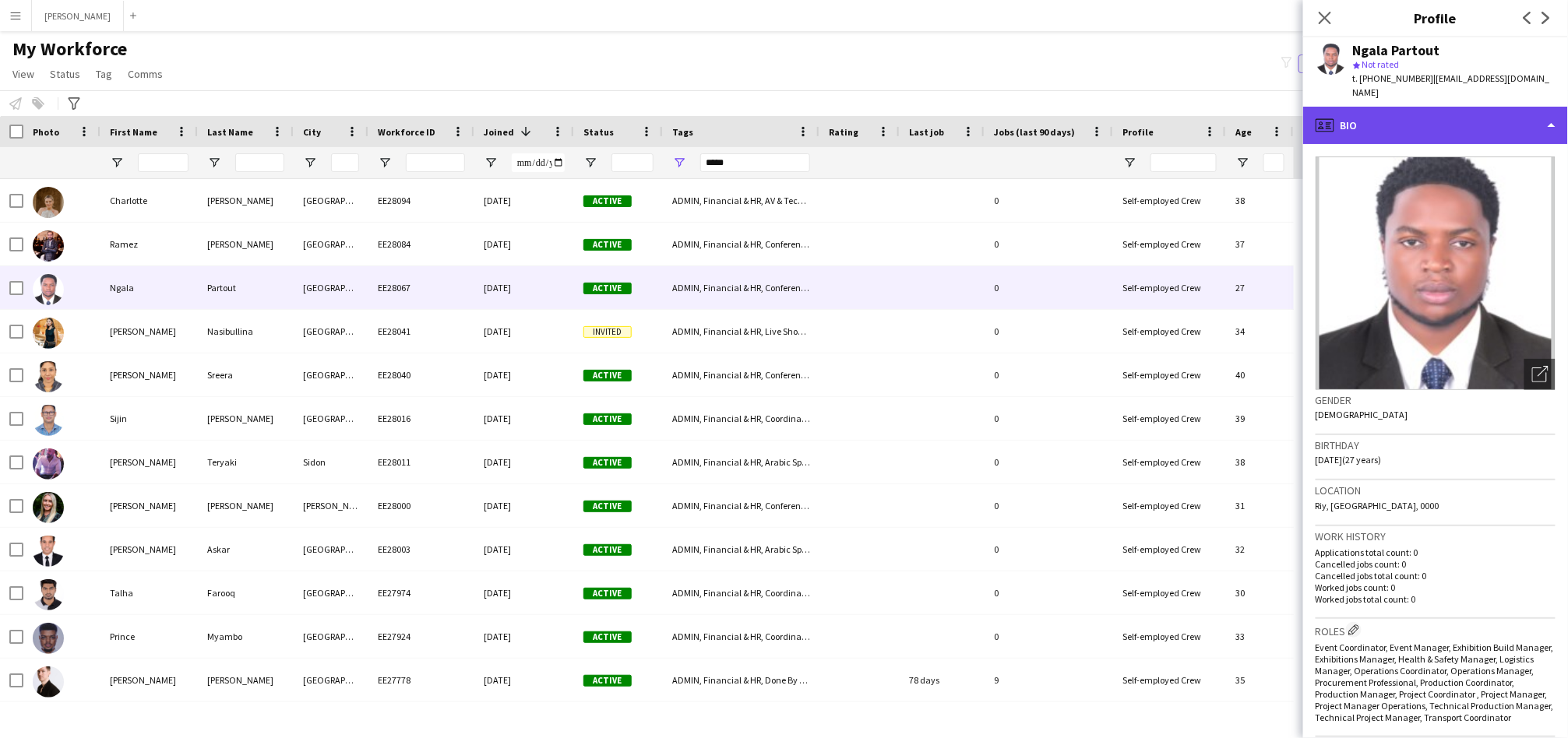
click at [1370, 118] on div "profile Bio" at bounding box center [1435, 124] width 265 height 37
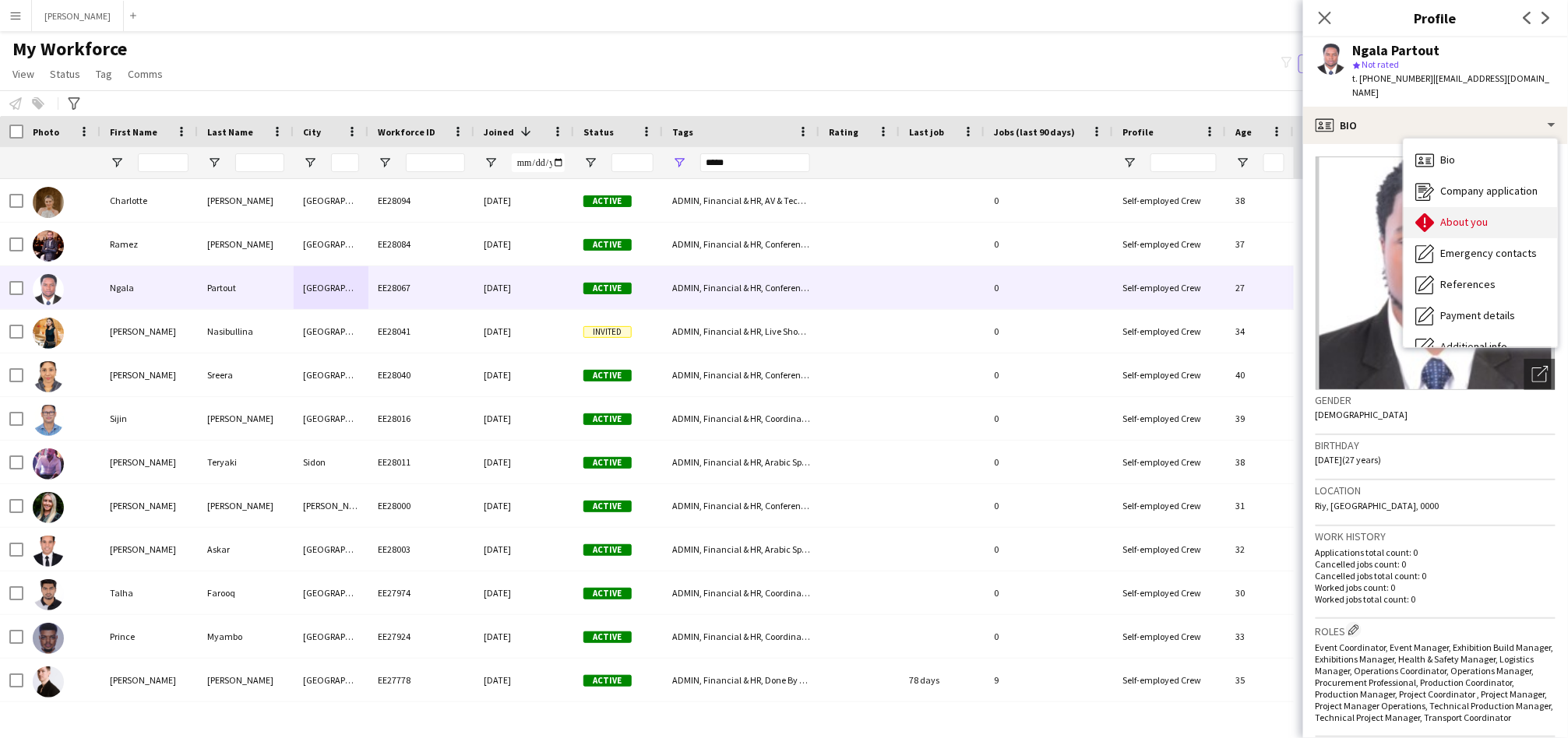
click at [1490, 209] on div "About you About you" at bounding box center [1480, 223] width 154 height 32
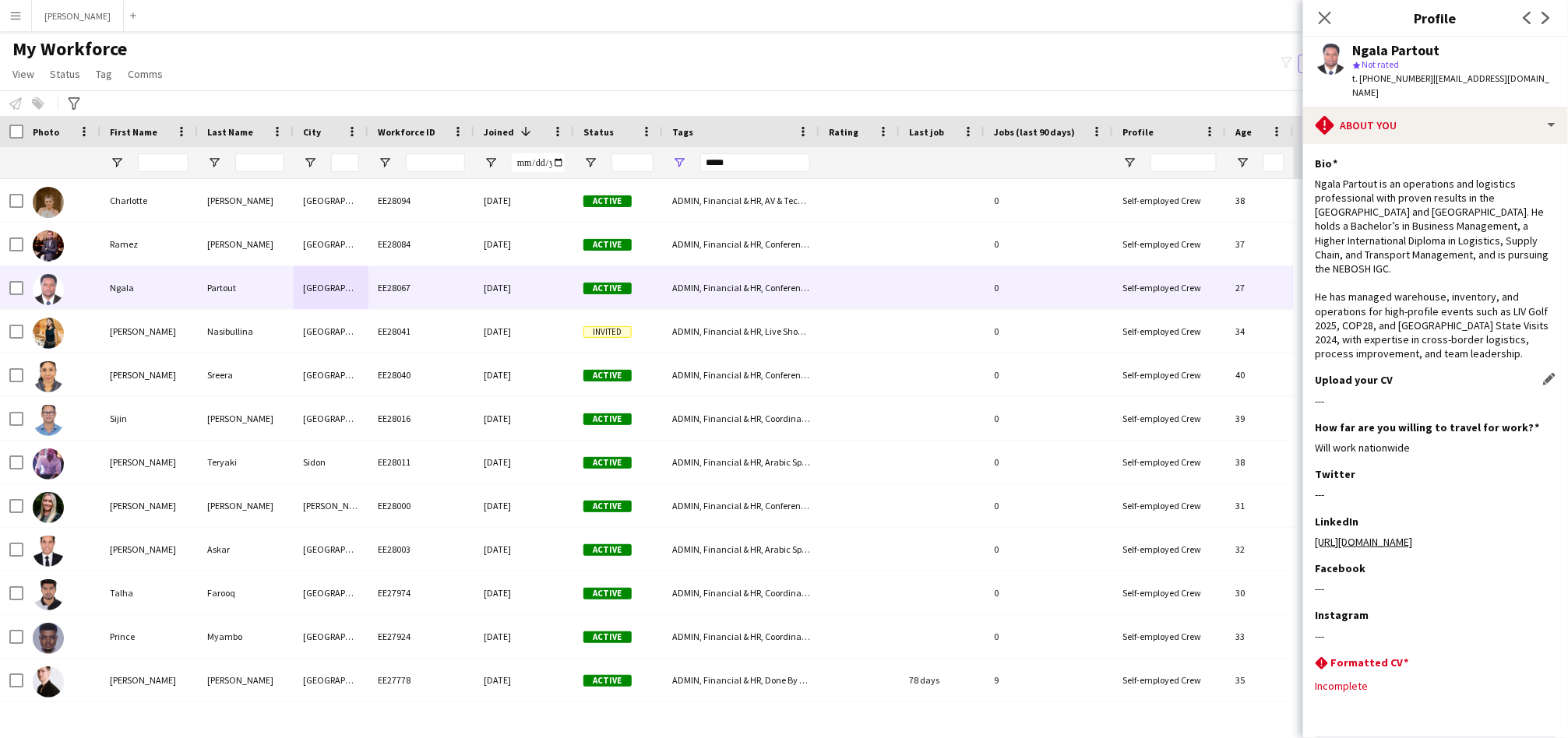
scroll to position [68, 0]
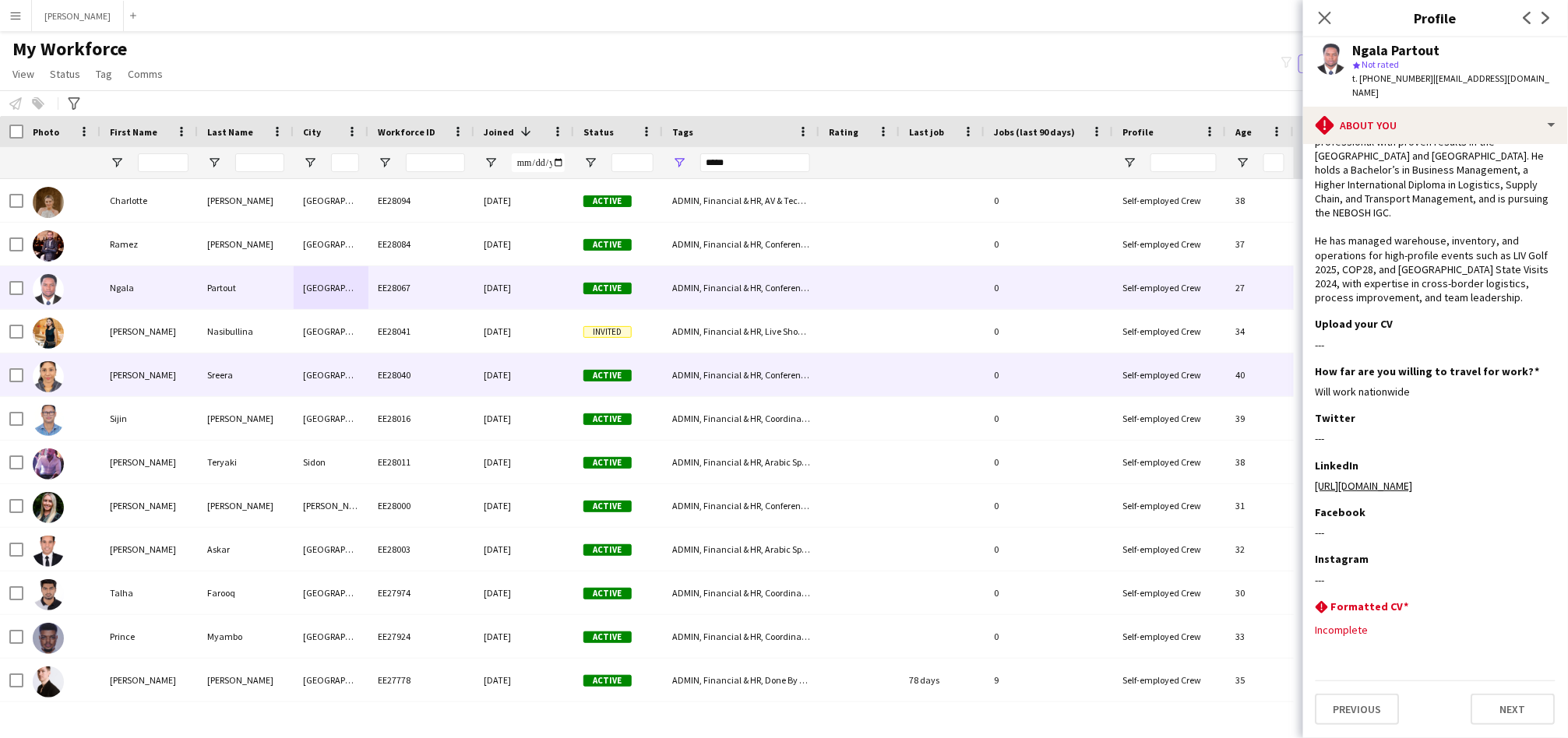
click at [334, 386] on div "[GEOGRAPHIC_DATA]" at bounding box center [331, 375] width 75 height 43
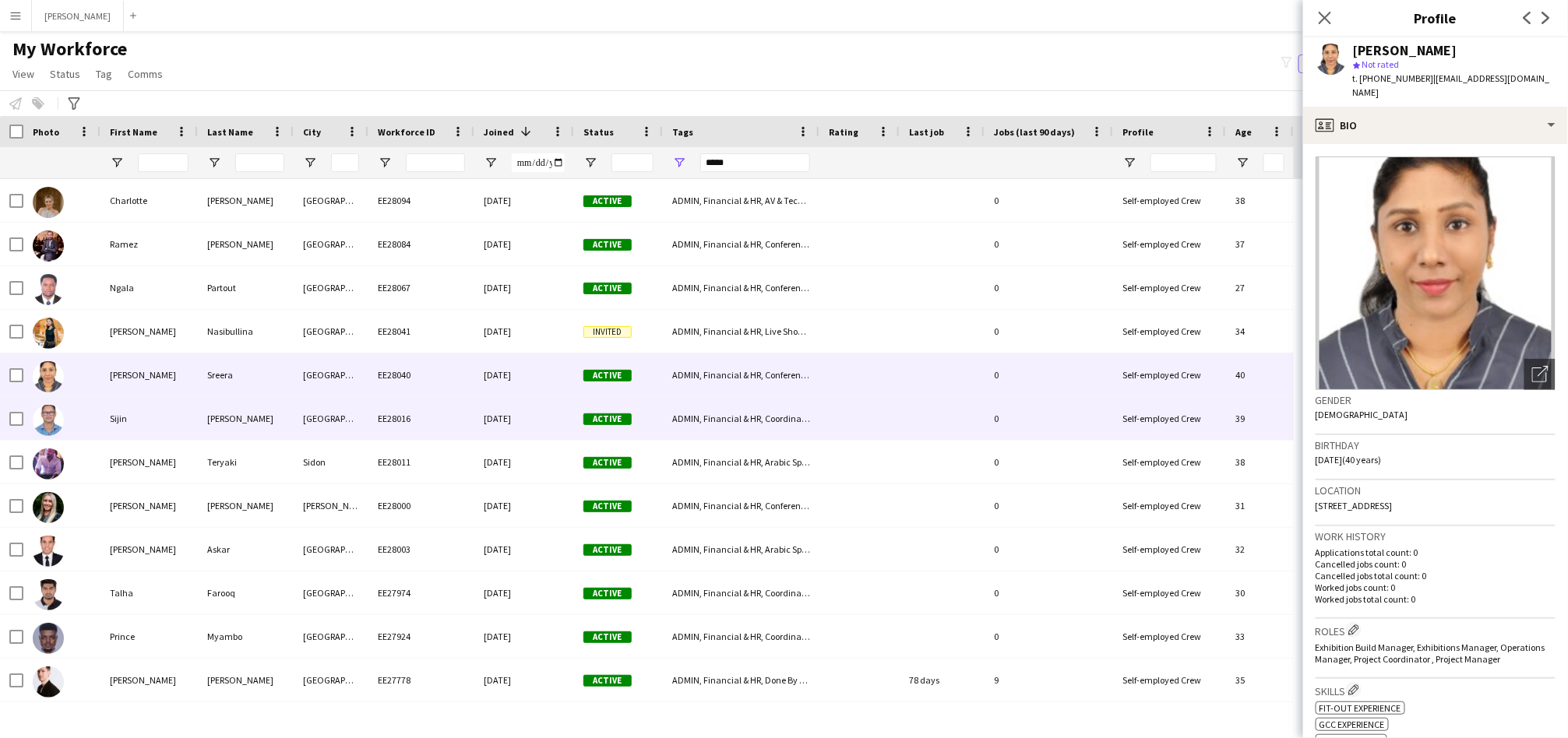
drag, startPoint x: 360, startPoint y: 429, endPoint x: 377, endPoint y: 422, distance: 18.4
click at [369, 423] on div "Sijin Kuruvath Dubai EE28016 11-08-2025 Active ADMIN, Financial & HR, Coordinat…" at bounding box center [646, 419] width 1294 height 43
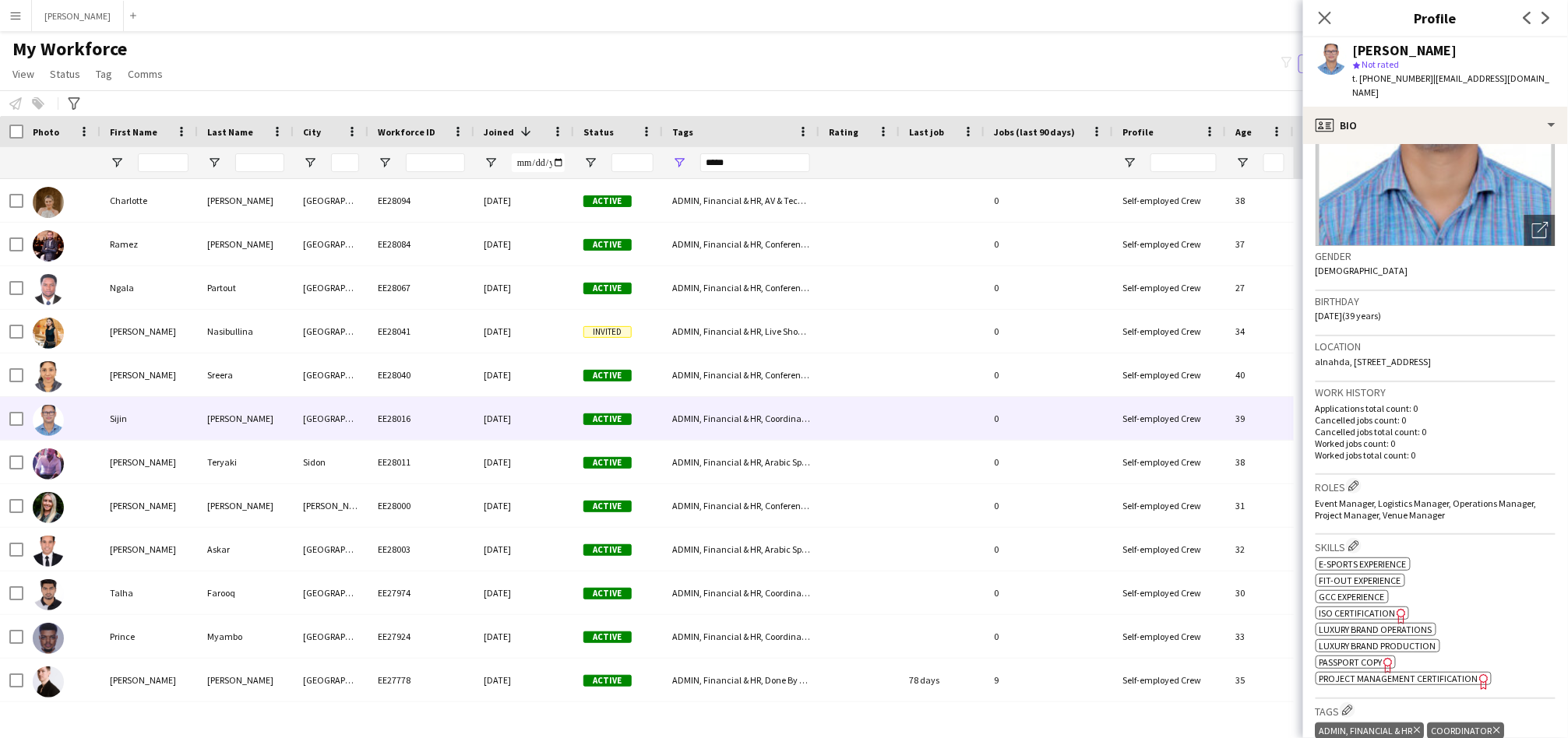
scroll to position [288, 0]
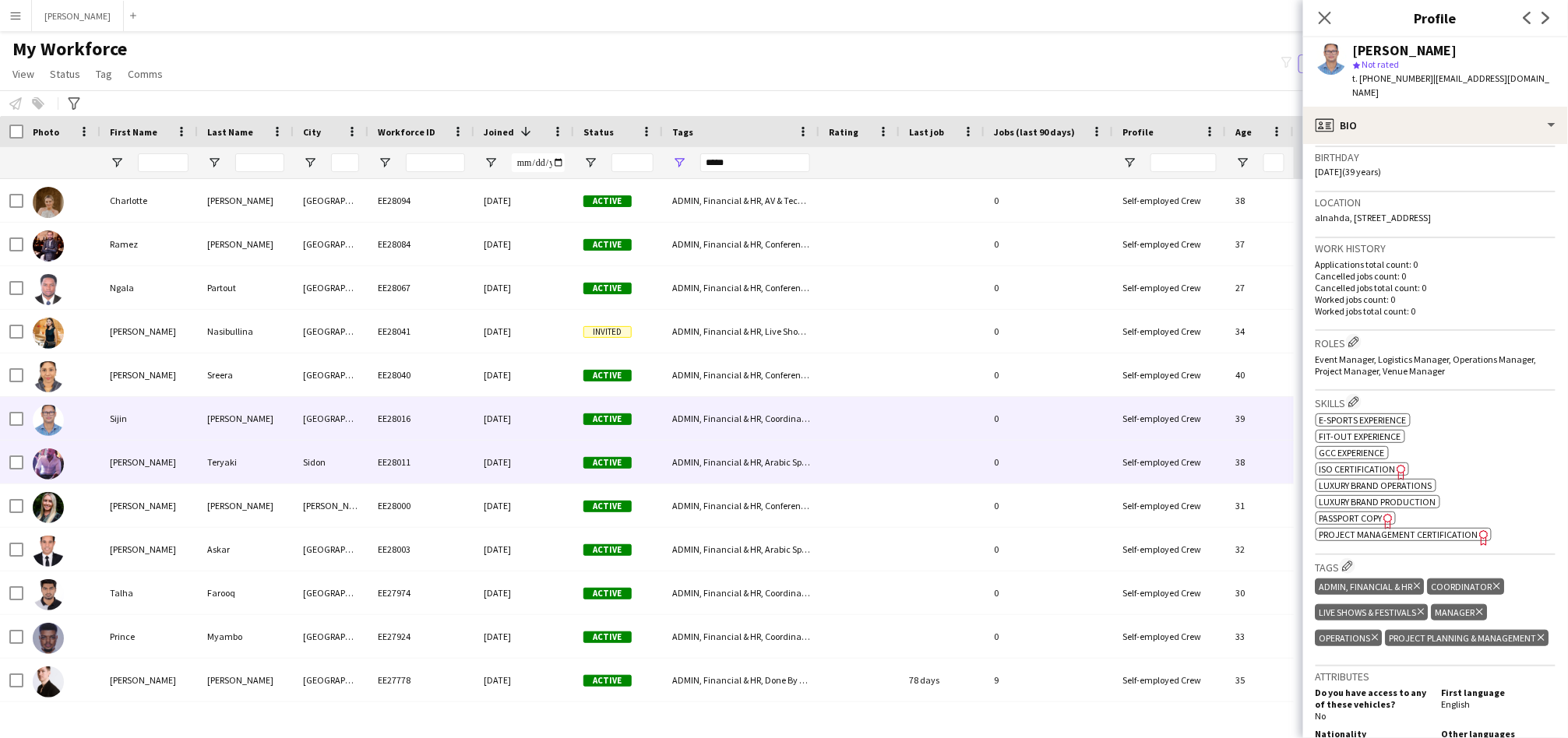
click at [243, 472] on div "Teryaki" at bounding box center [245, 462] width 96 height 43
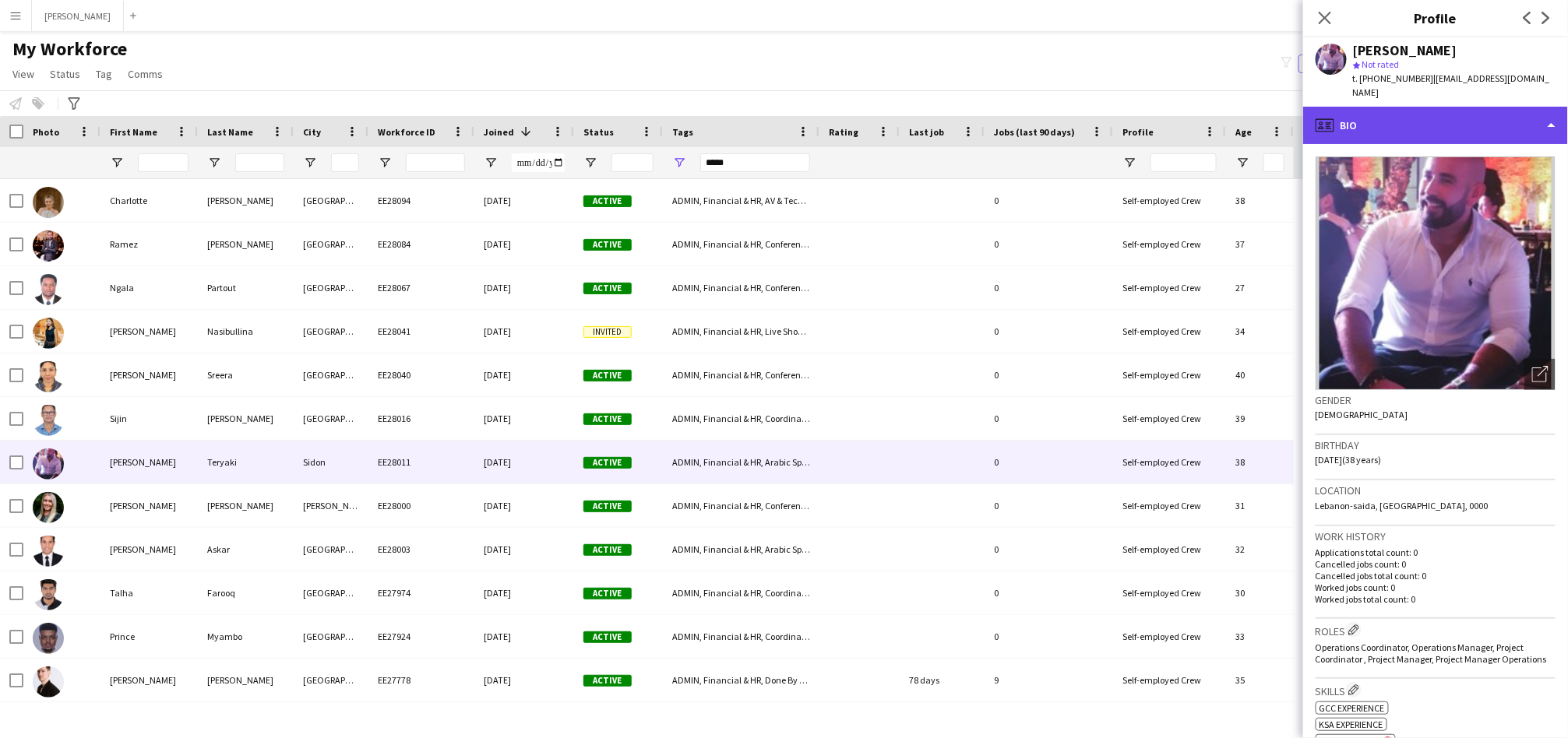
click at [1478, 114] on div "profile Bio" at bounding box center [1435, 124] width 265 height 37
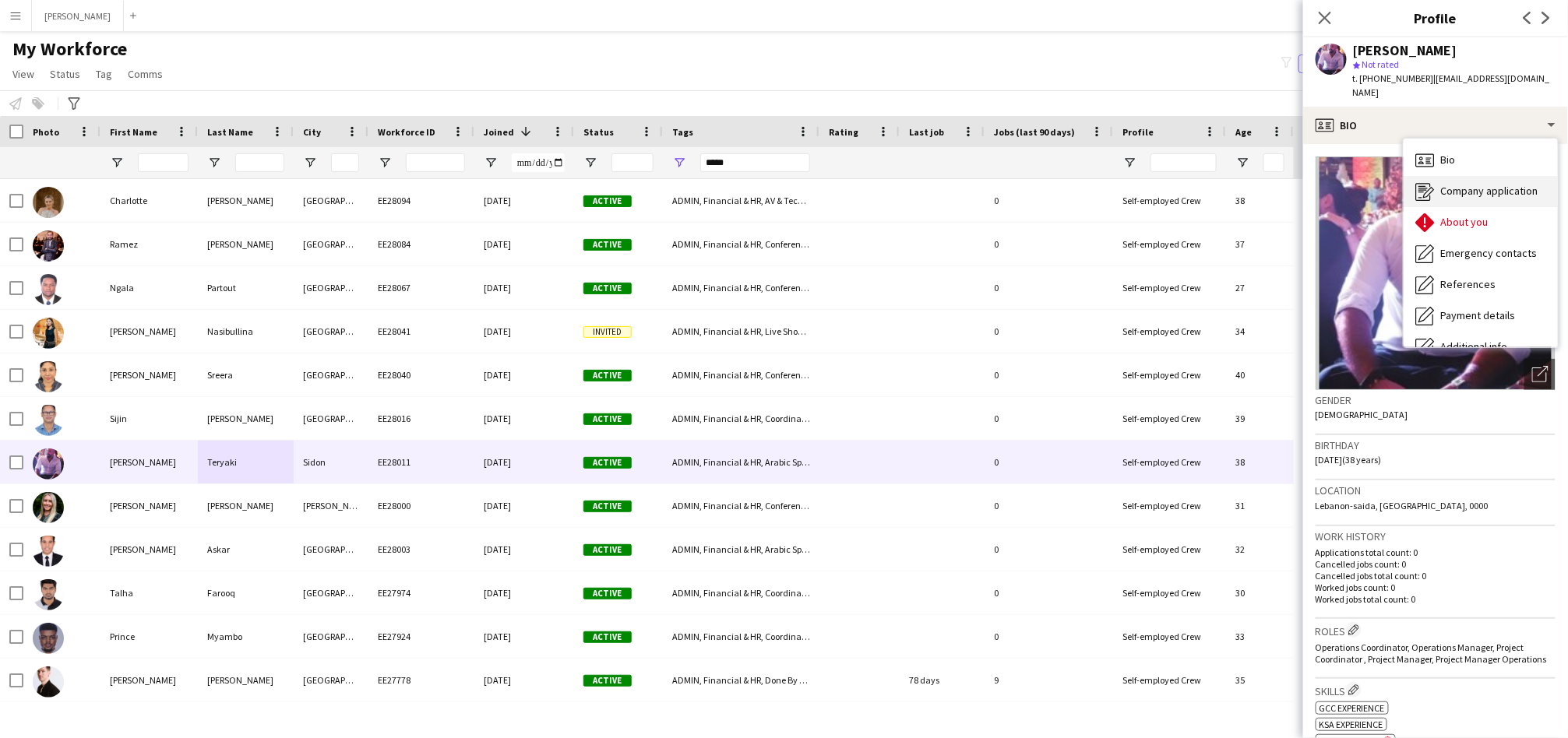
click at [1515, 185] on div "Company application Company application" at bounding box center [1480, 191] width 154 height 32
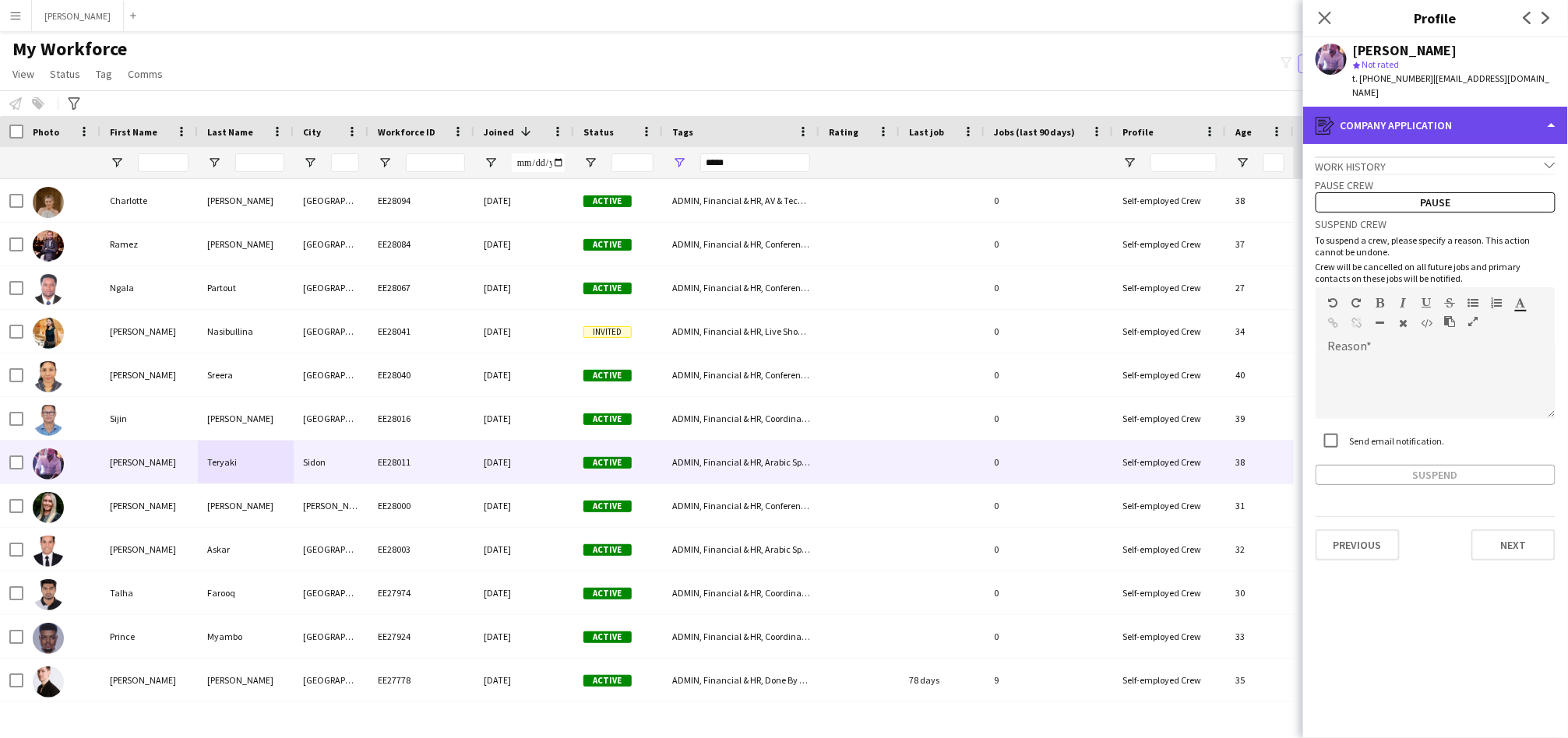
click at [1499, 118] on div "register Company application" at bounding box center [1435, 124] width 265 height 37
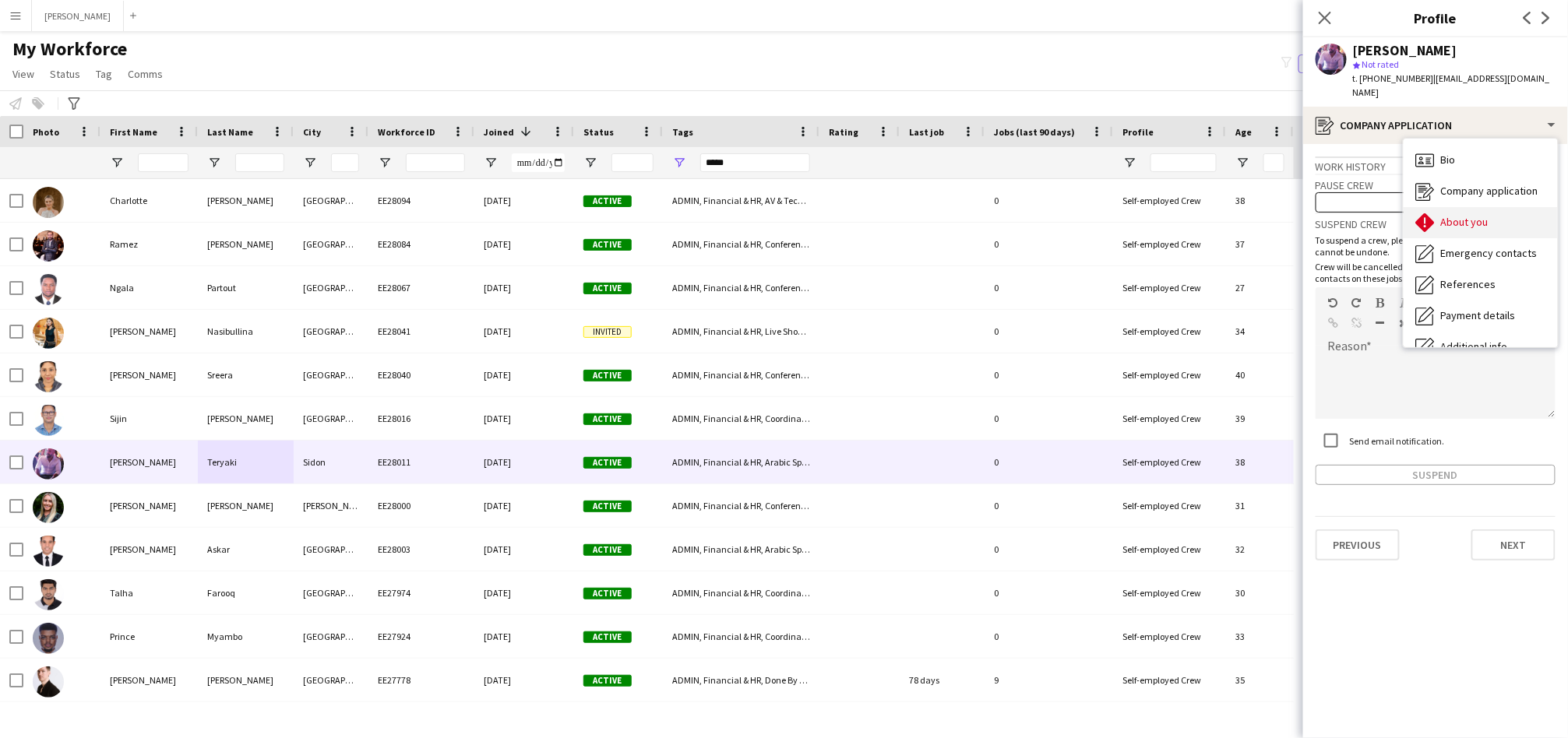
click at [1507, 207] on div "About you About you" at bounding box center [1480, 223] width 154 height 32
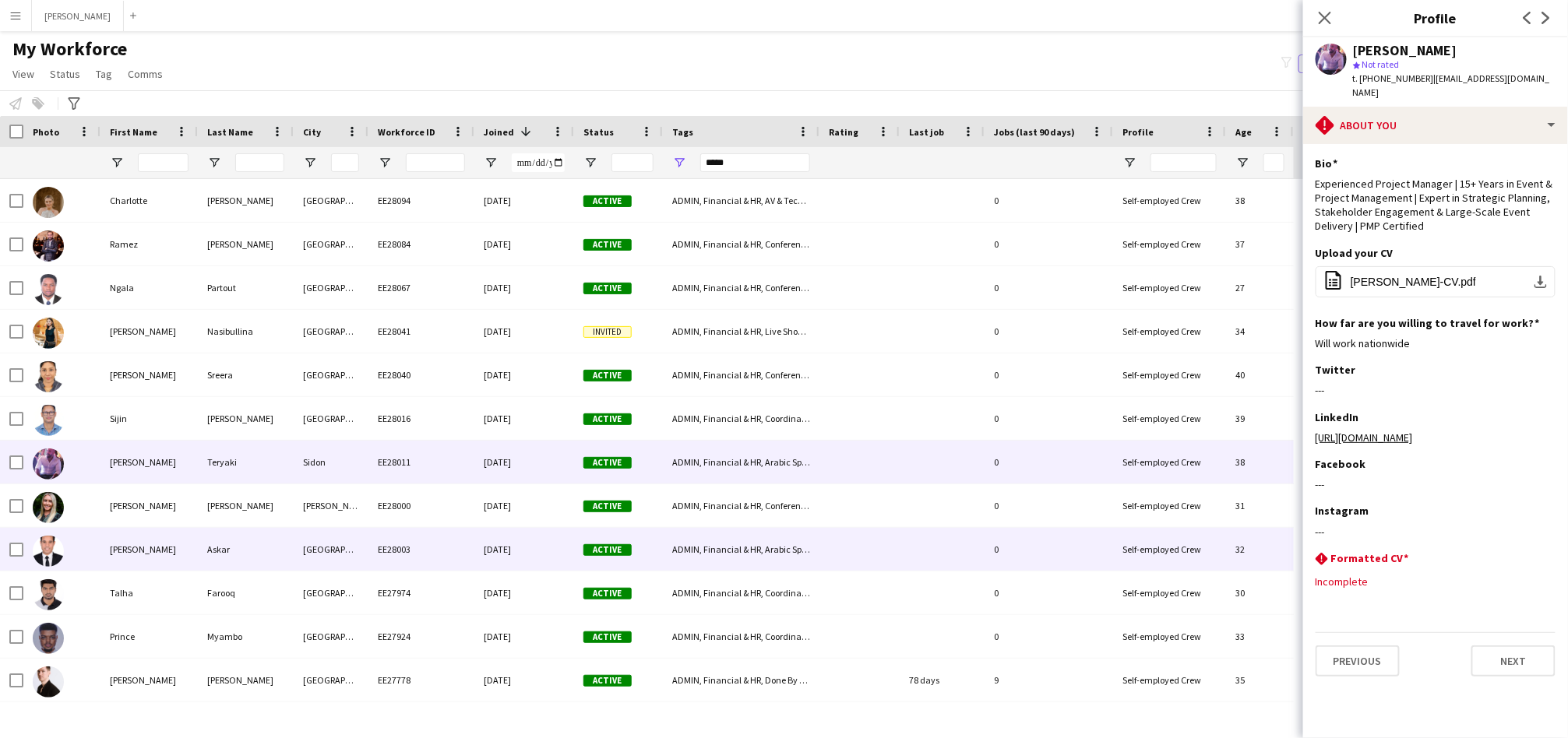
click at [306, 562] on div "[GEOGRAPHIC_DATA]" at bounding box center [331, 550] width 75 height 43
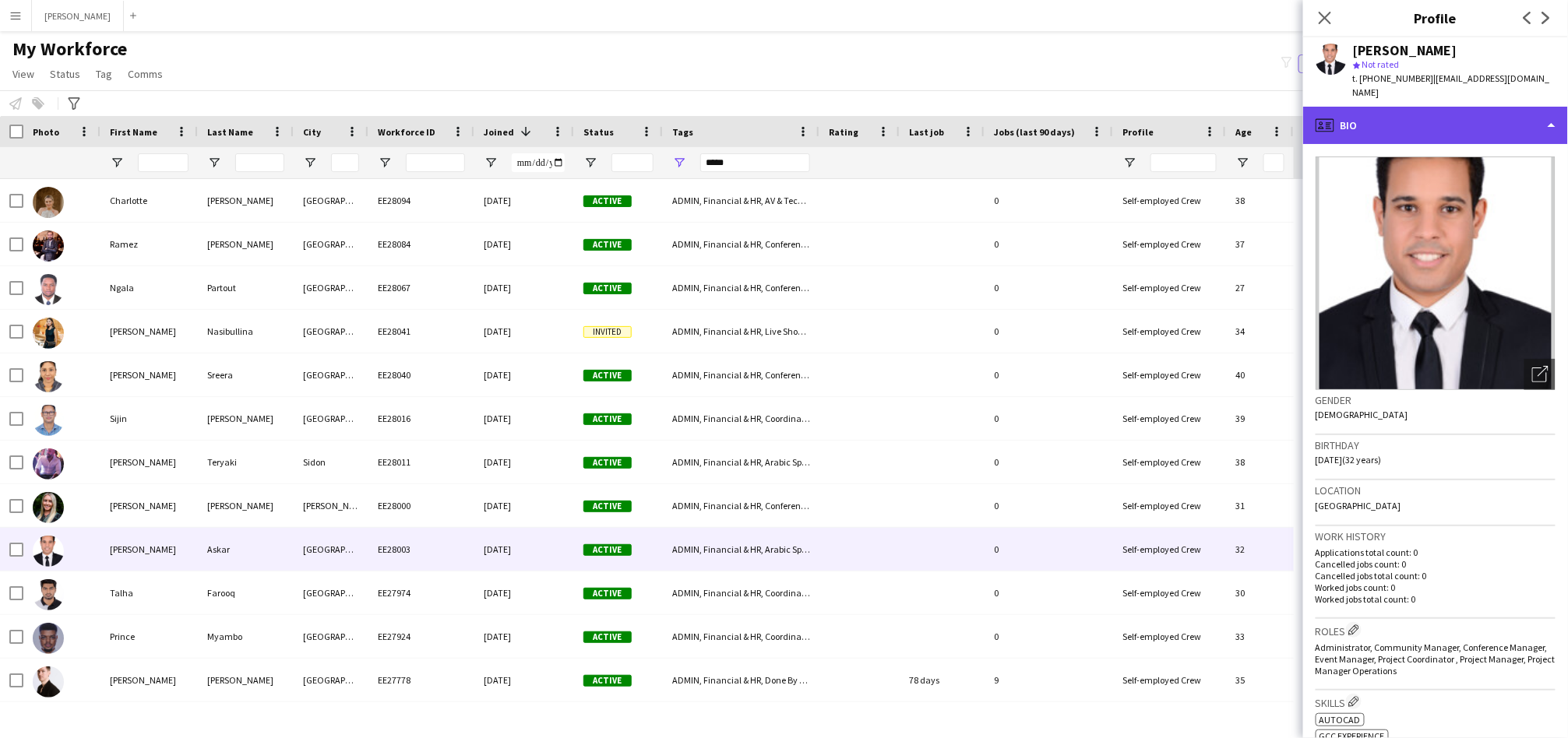
click at [1462, 106] on div "profile Bio" at bounding box center [1435, 124] width 265 height 37
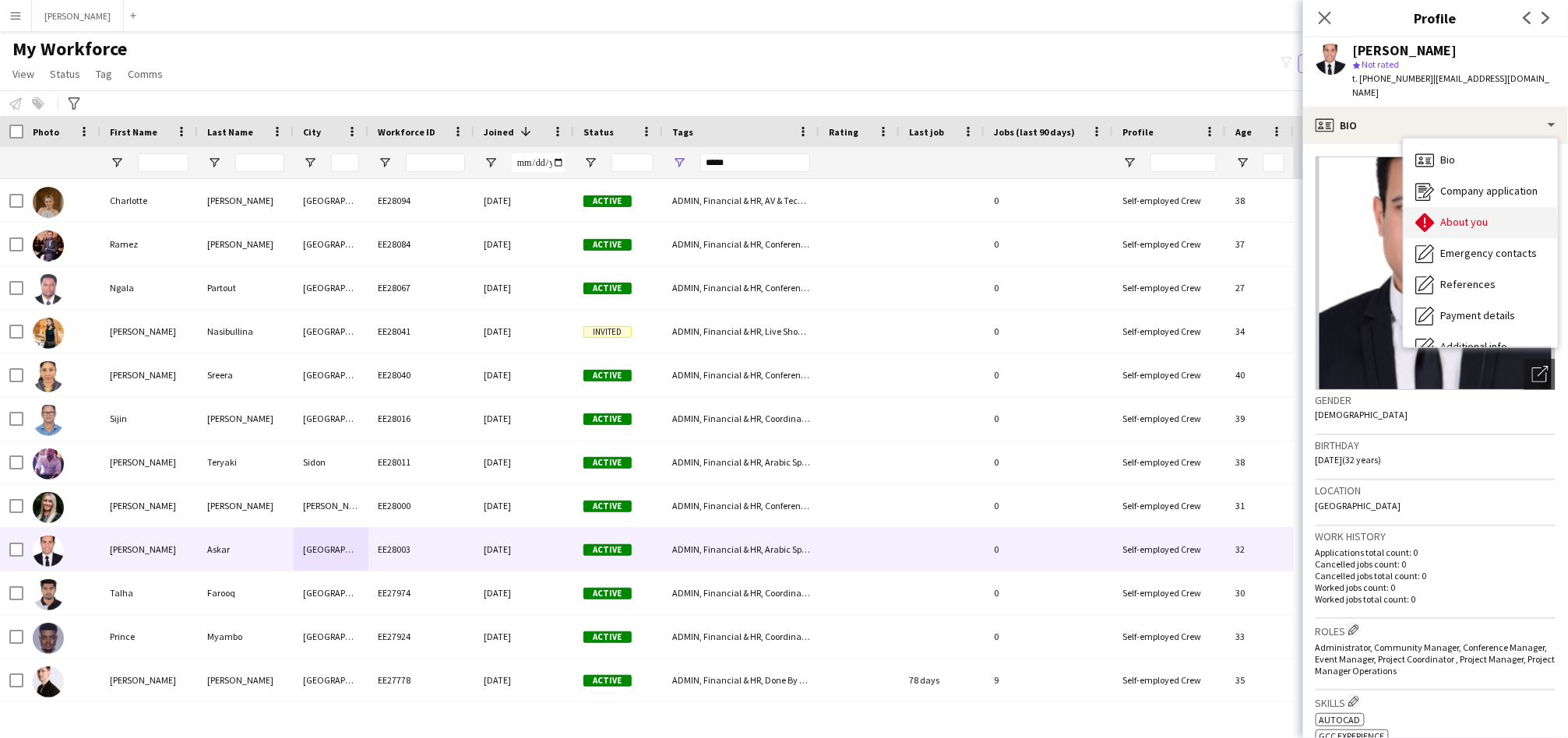
click at [1472, 214] on span "About you" at bounding box center [1464, 222] width 48 height 14
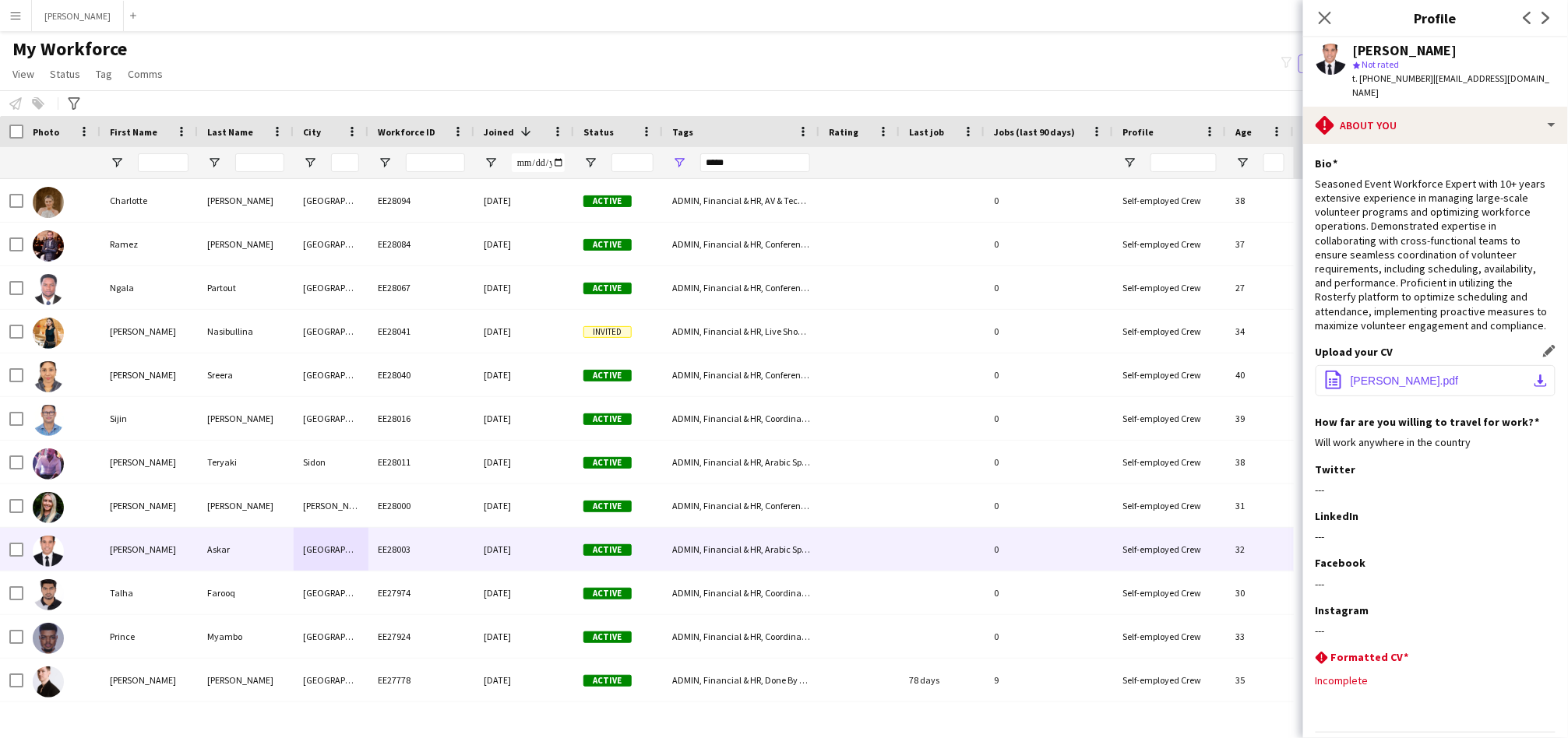
click at [1450, 374] on span "Mohamed Askar_Resume.pdf" at bounding box center [1405, 380] width 108 height 13
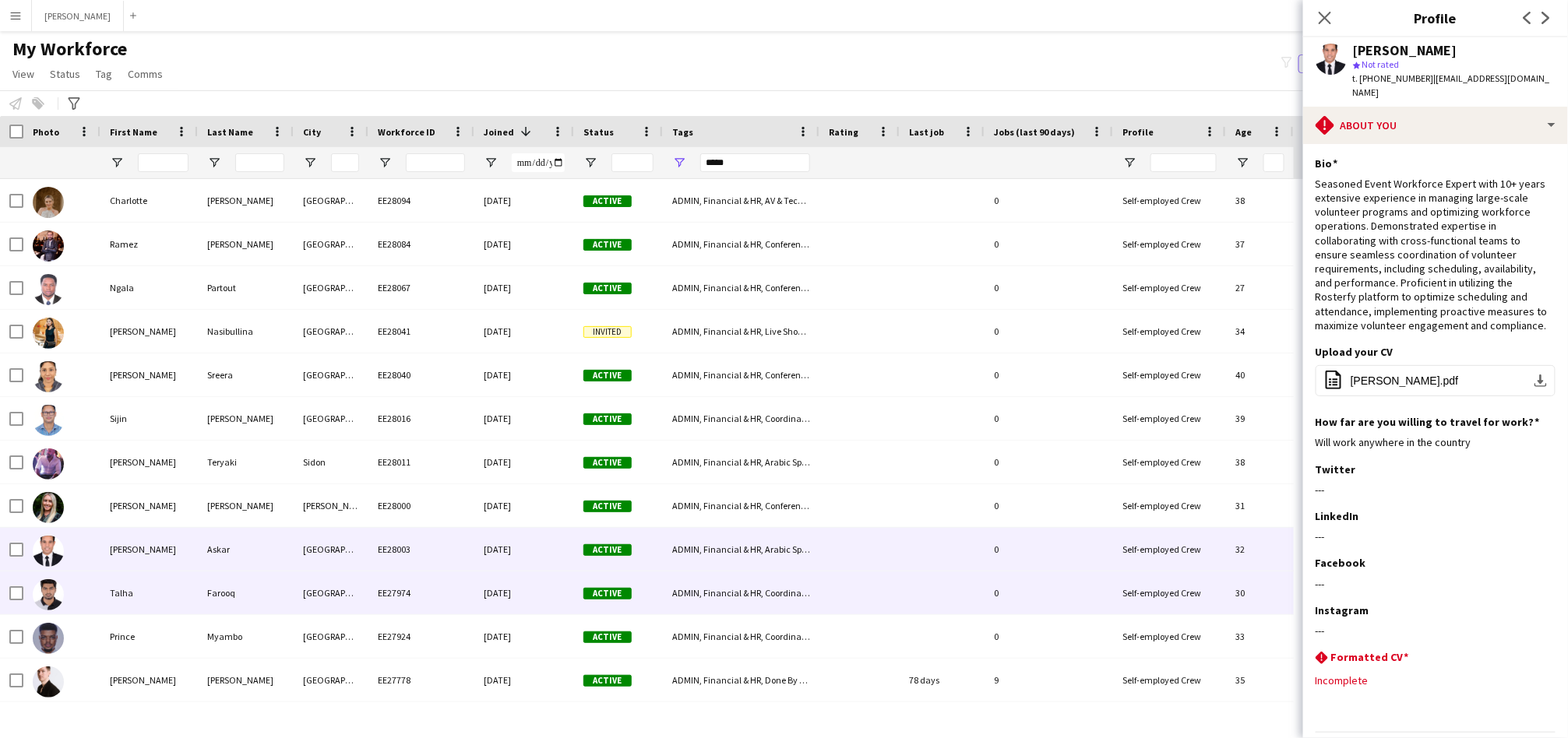
click at [327, 597] on div "[GEOGRAPHIC_DATA]" at bounding box center [331, 593] width 75 height 43
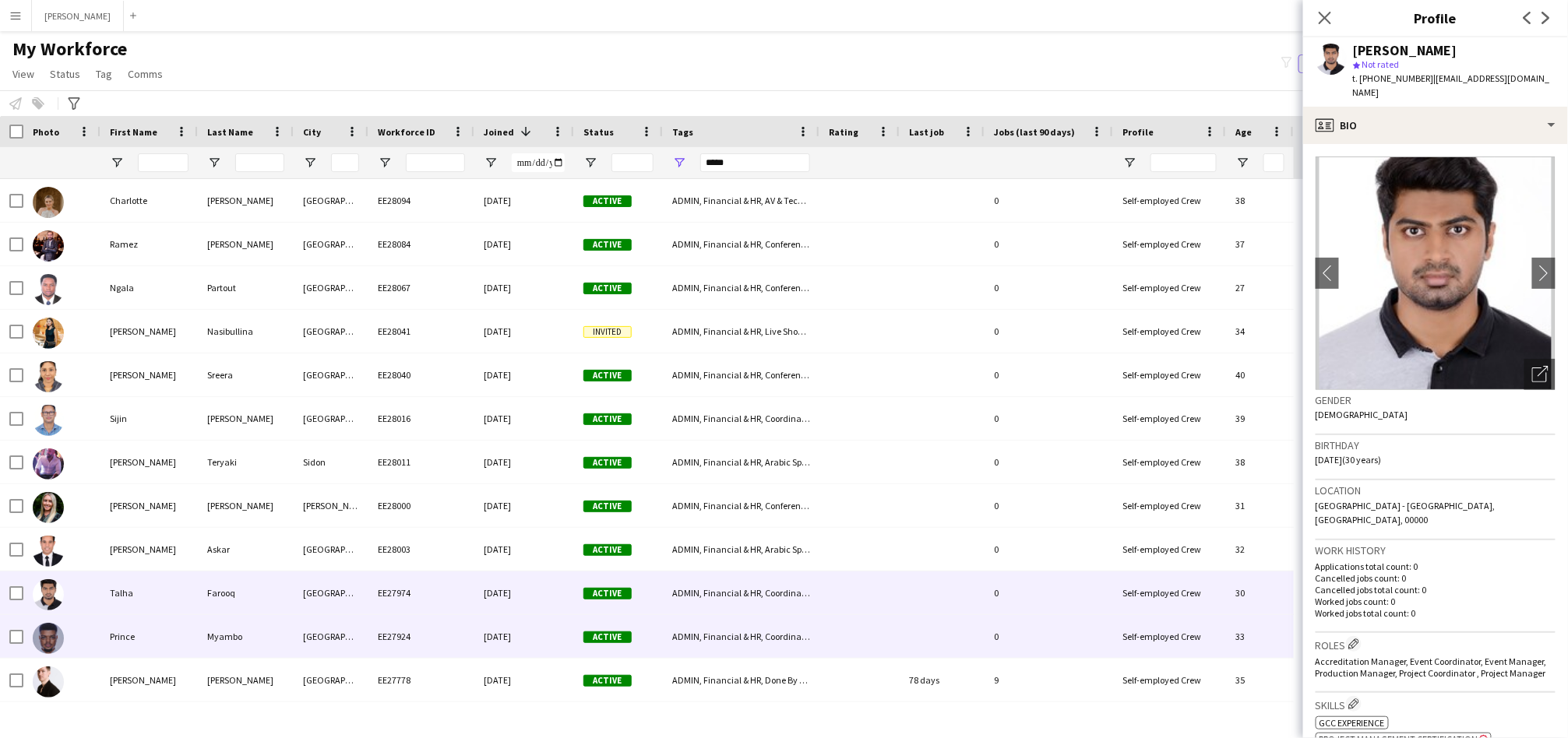
click at [391, 641] on div "EE27924" at bounding box center [421, 636] width 105 height 43
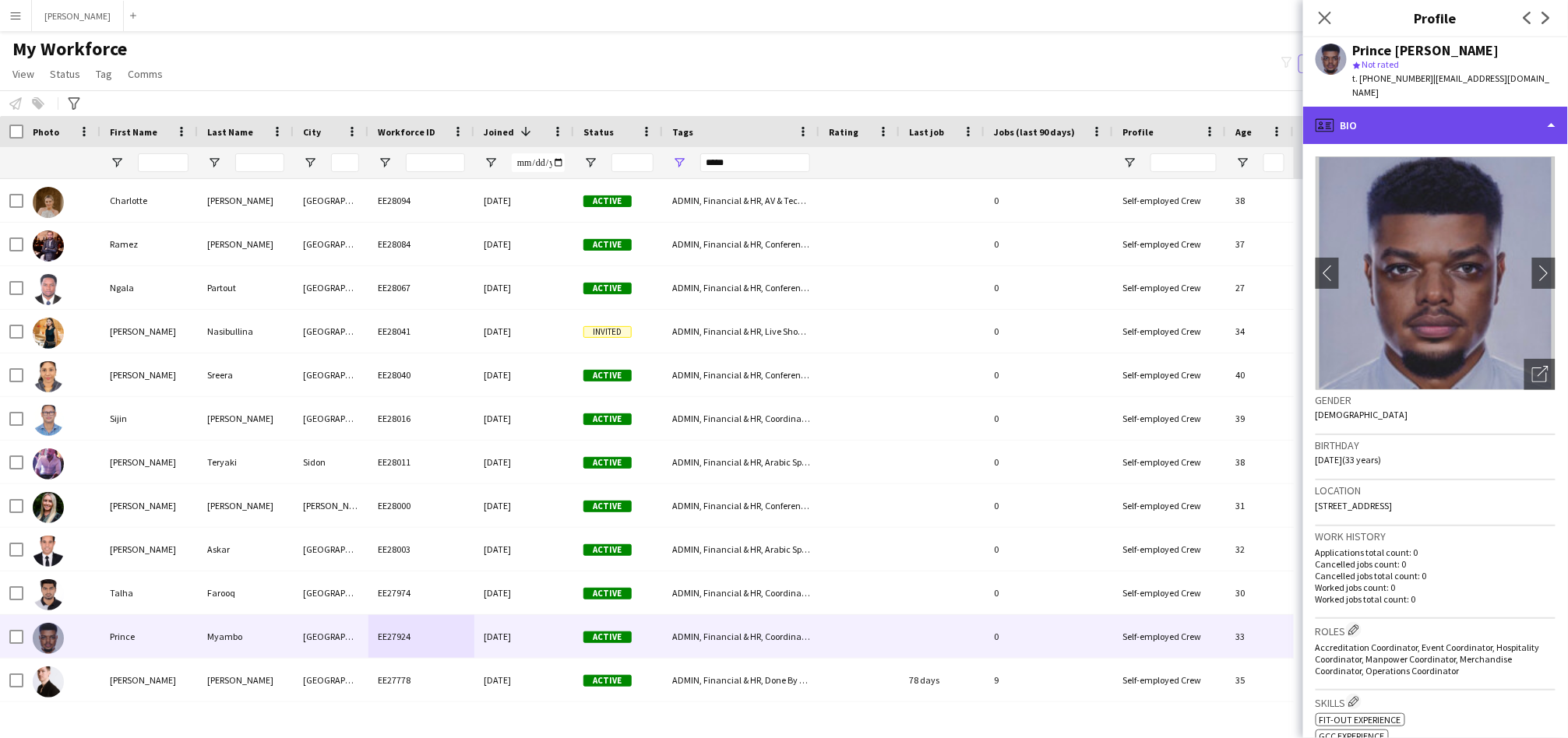
click at [1404, 106] on div "profile Bio" at bounding box center [1435, 124] width 265 height 37
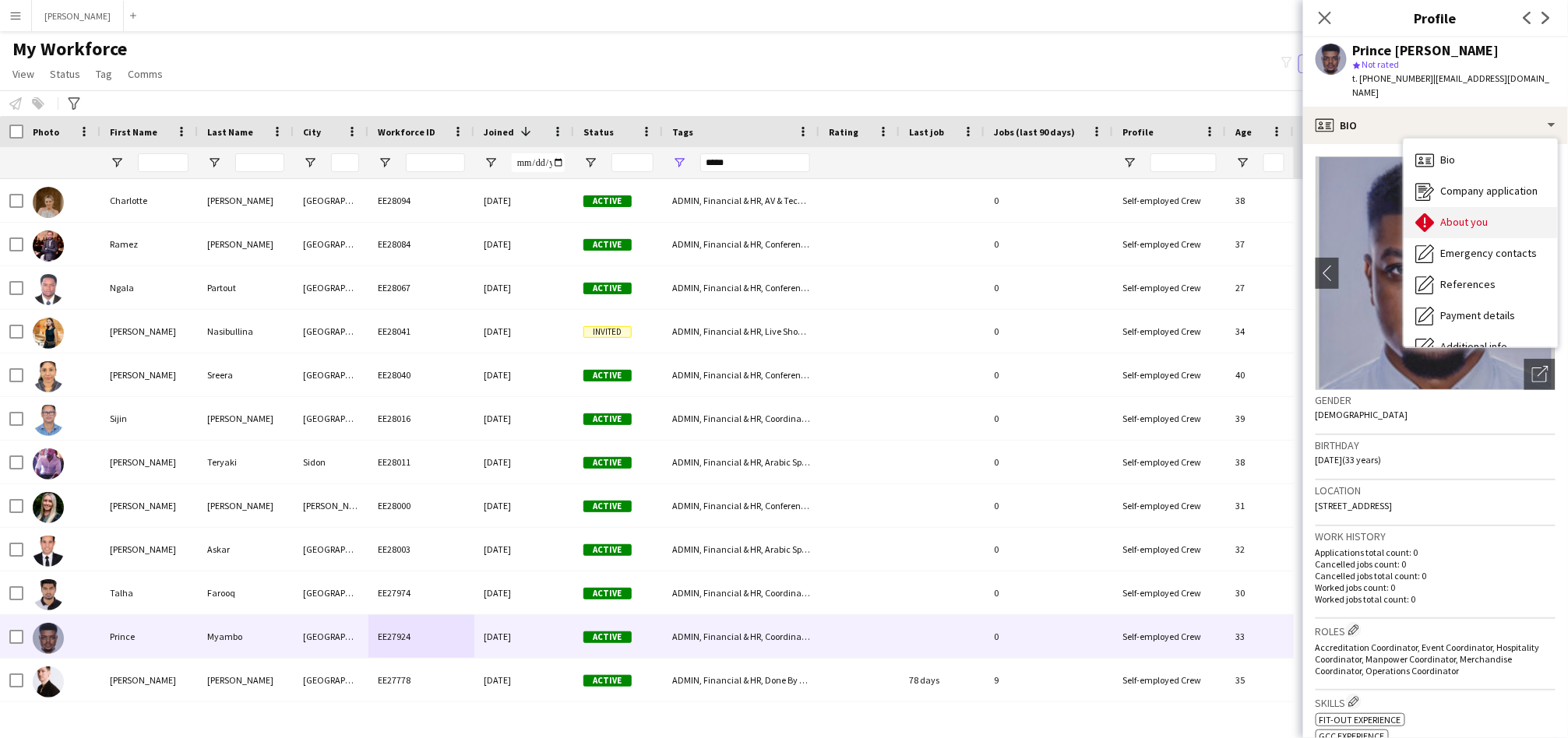
click at [1471, 214] on span "About you" at bounding box center [1464, 222] width 48 height 14
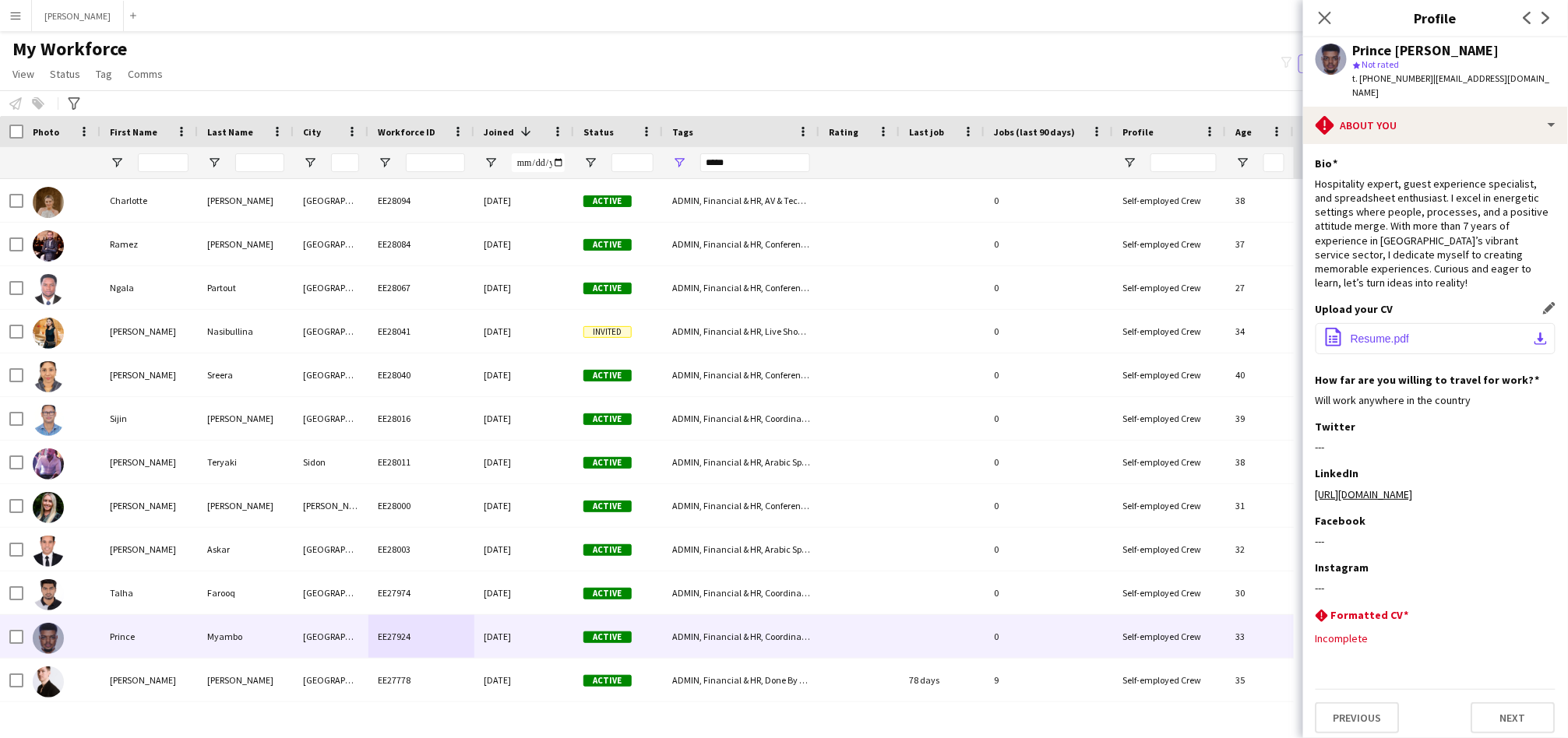
click at [1435, 323] on button "office-file-sheet Resume.pdf download-bottom" at bounding box center [1435, 338] width 240 height 32
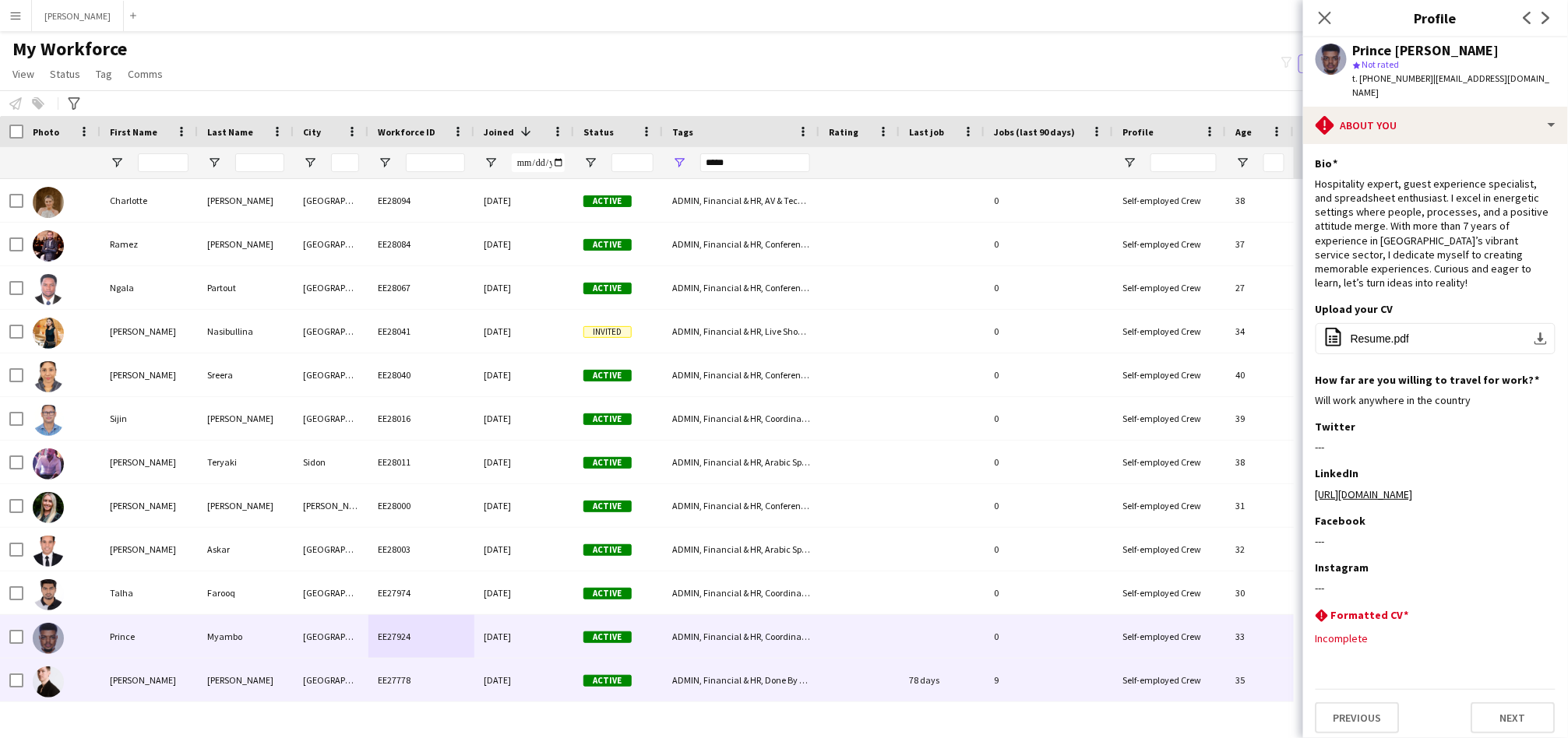
scroll to position [144, 0]
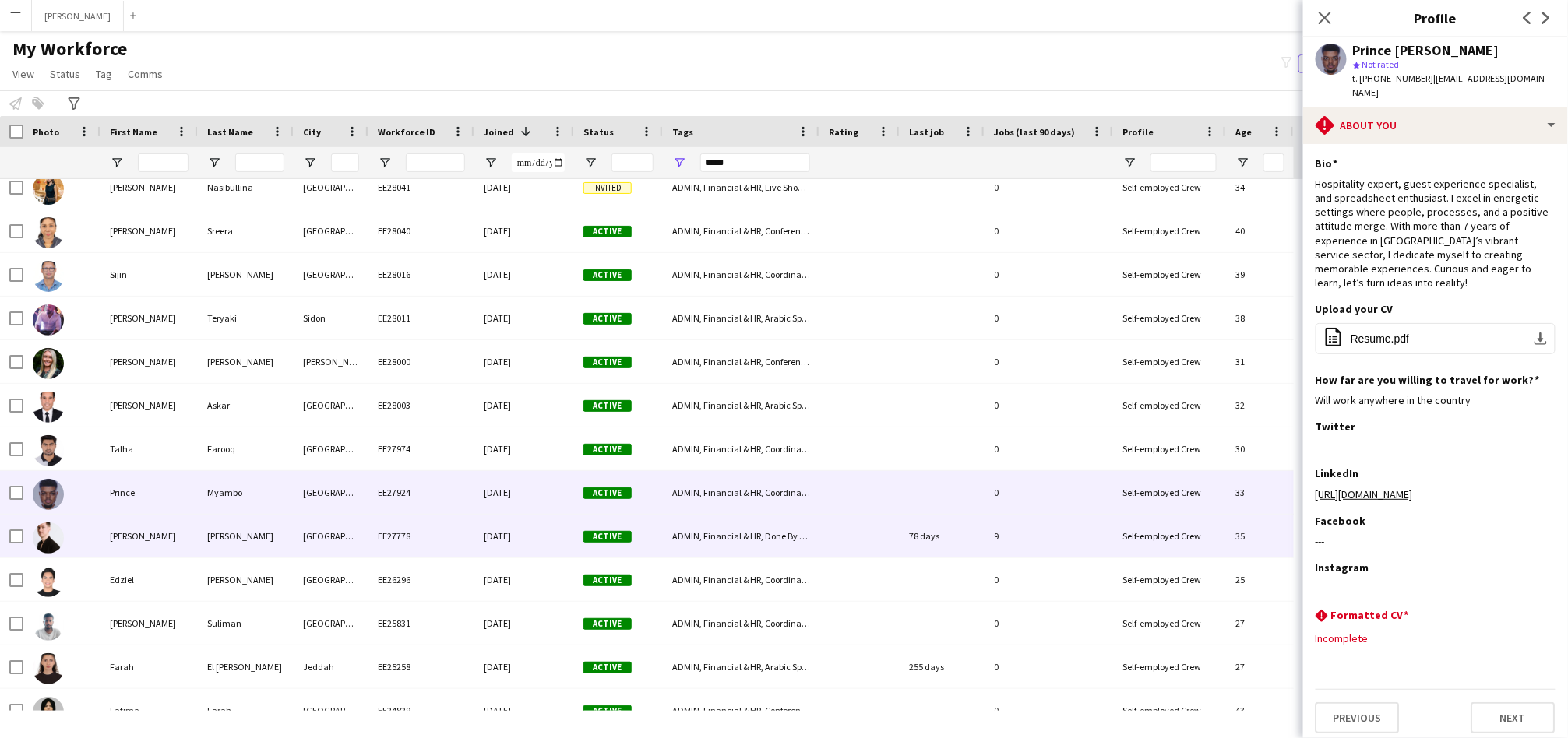
click at [329, 545] on div "[GEOGRAPHIC_DATA]" at bounding box center [331, 536] width 75 height 43
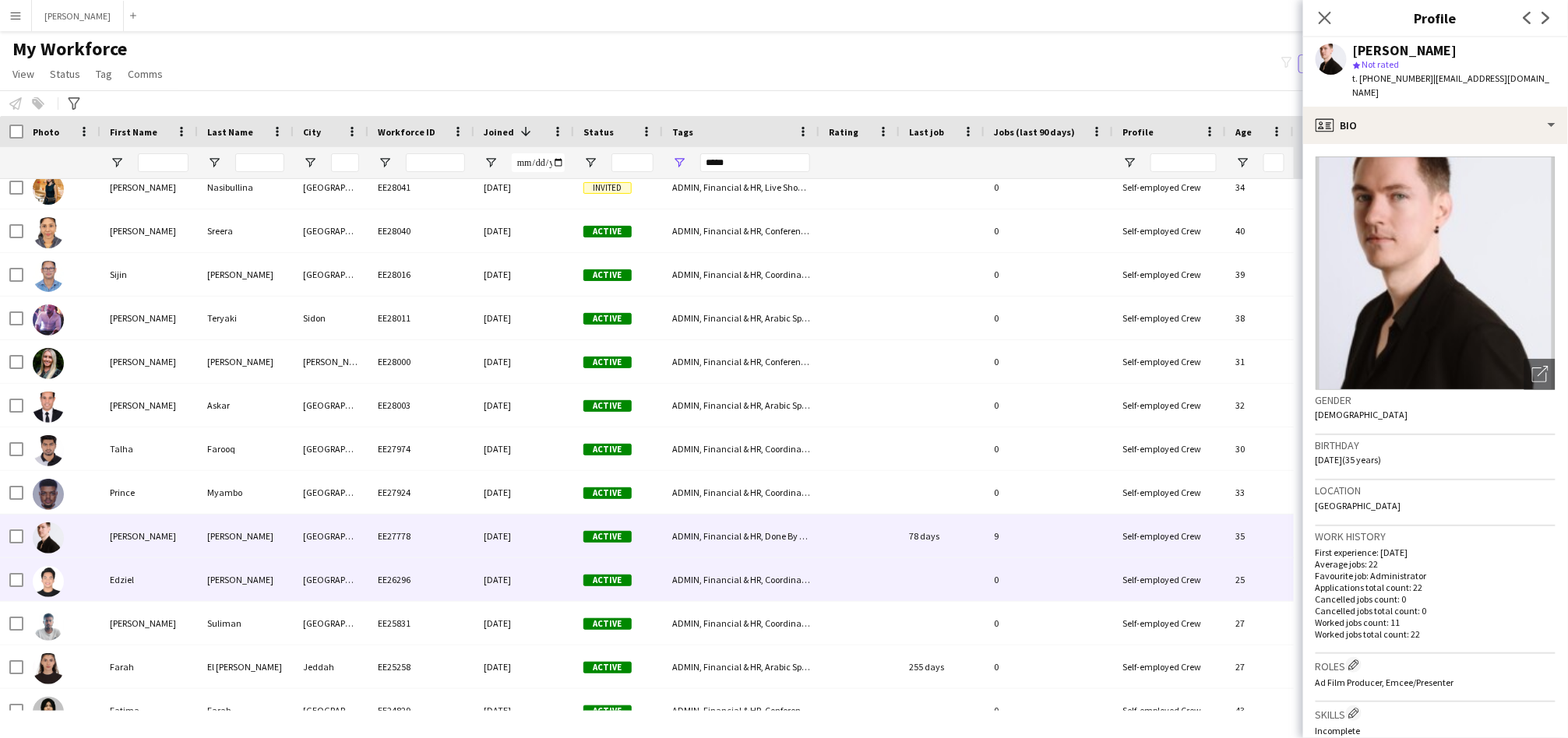
drag, startPoint x: 229, startPoint y: 587, endPoint x: 234, endPoint y: 575, distance: 13.0
click at [229, 586] on div "[PERSON_NAME]" at bounding box center [245, 579] width 96 height 43
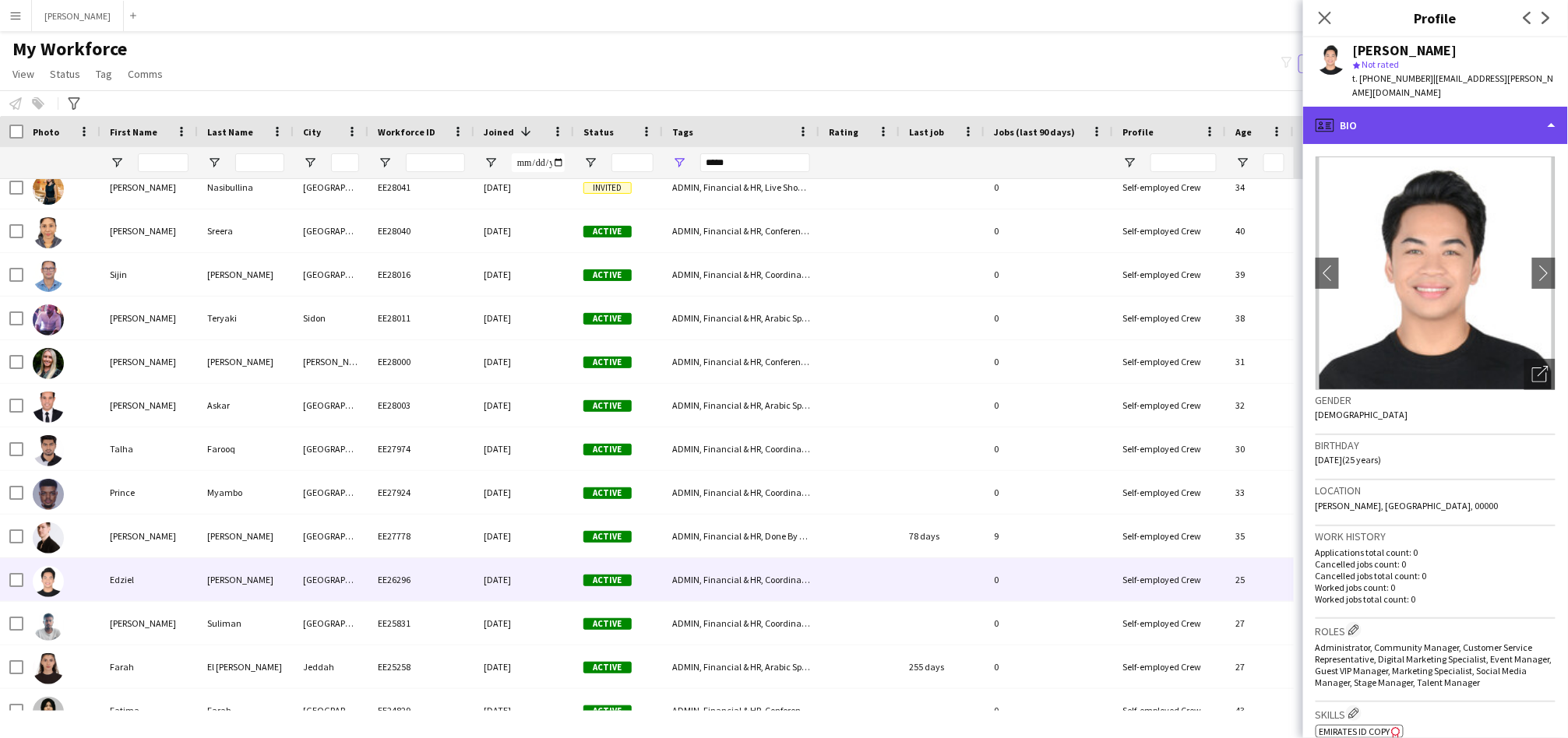
click at [1421, 117] on div "profile Bio" at bounding box center [1435, 124] width 265 height 37
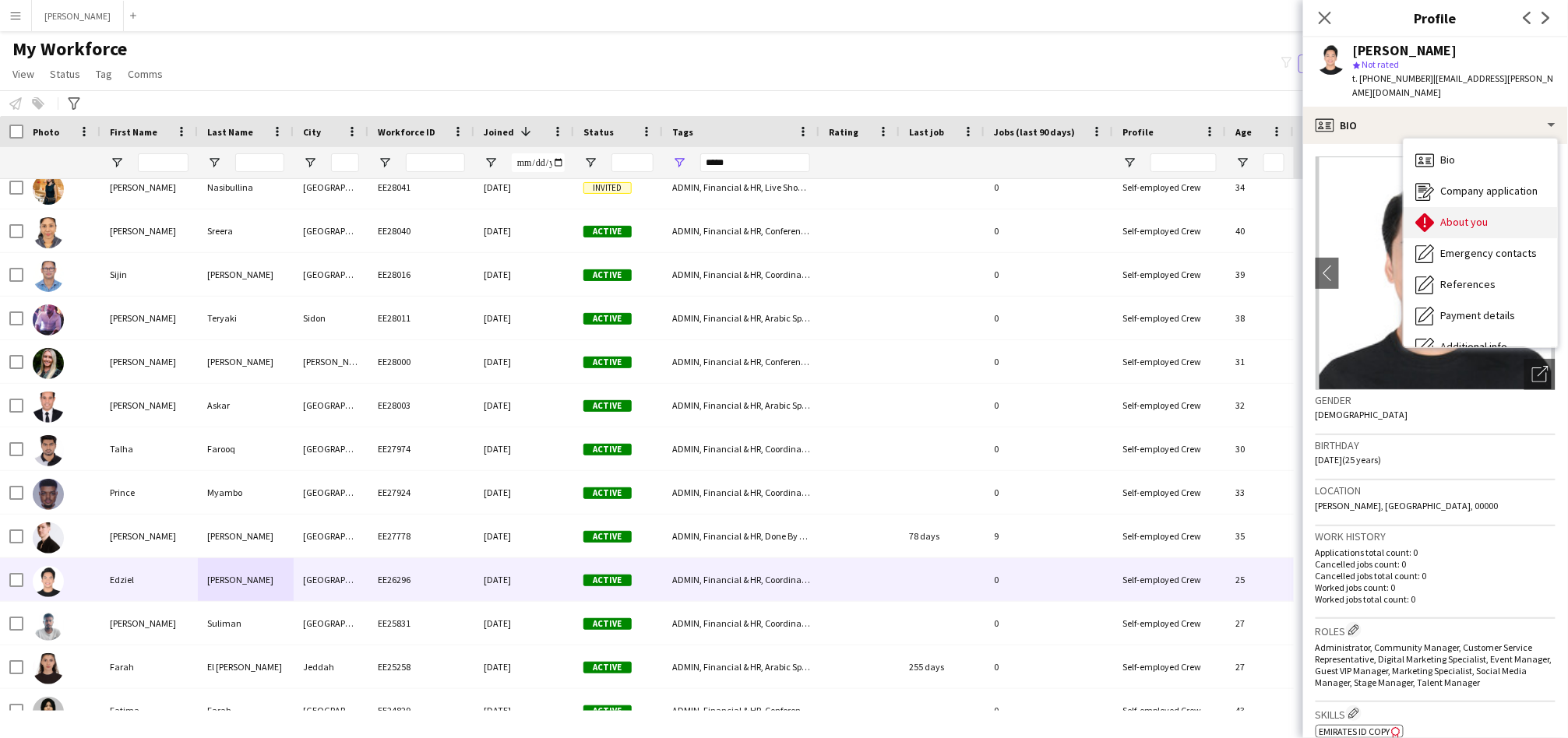
click at [1460, 214] on span "About you" at bounding box center [1464, 222] width 48 height 14
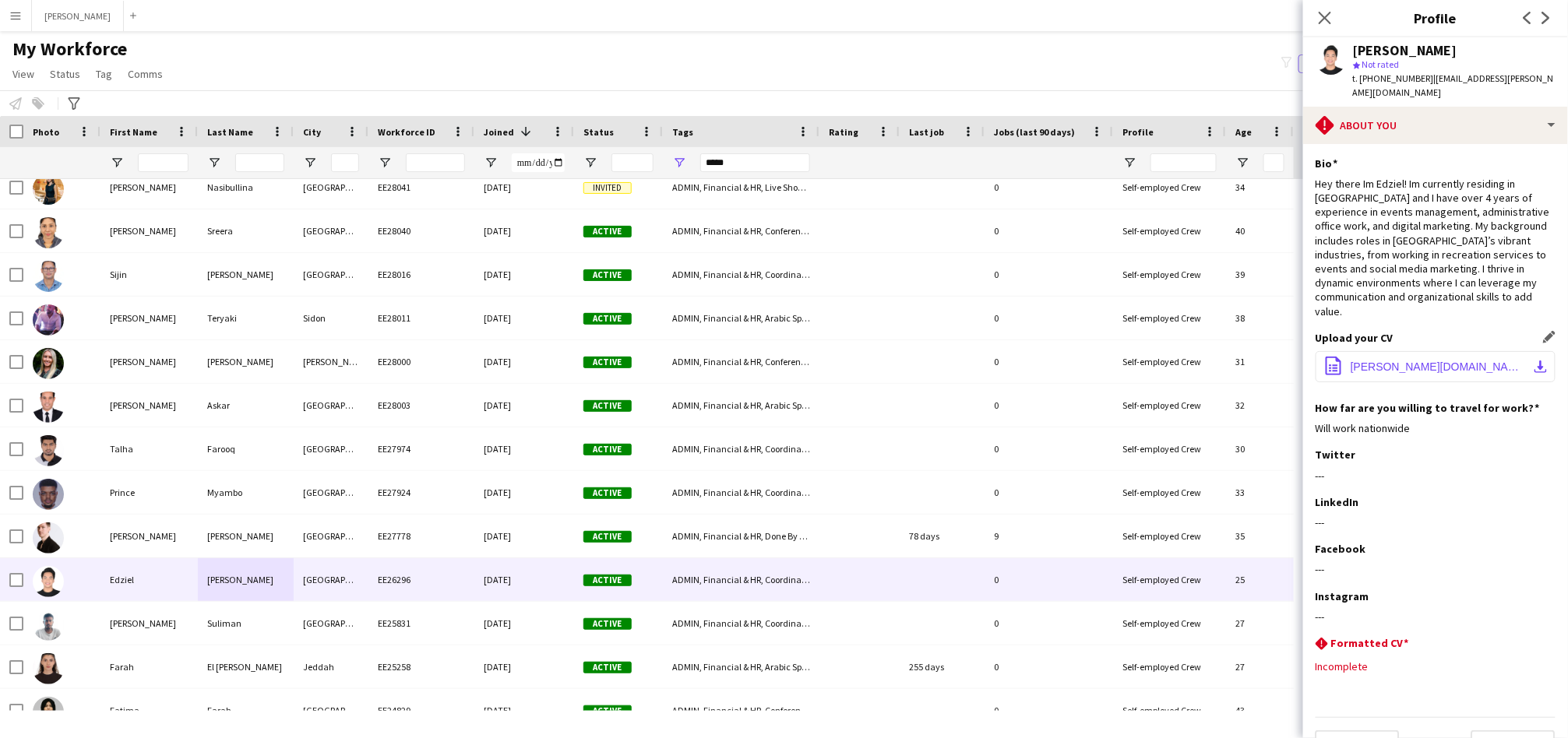
click at [1478, 351] on button "office-file-sheet Edziel Mingoy.cv..pdf download-bottom" at bounding box center [1435, 367] width 240 height 32
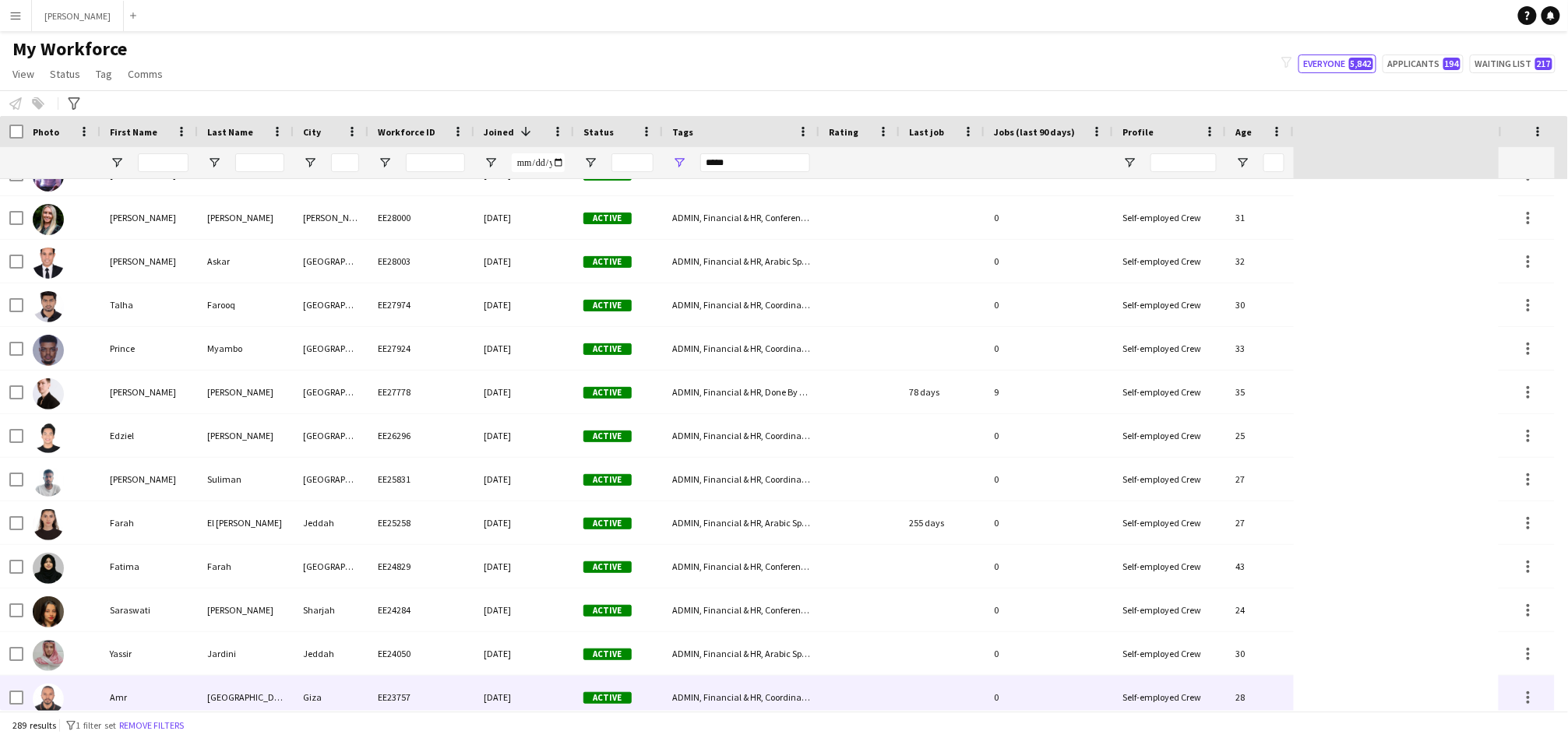
scroll to position [432, 0]
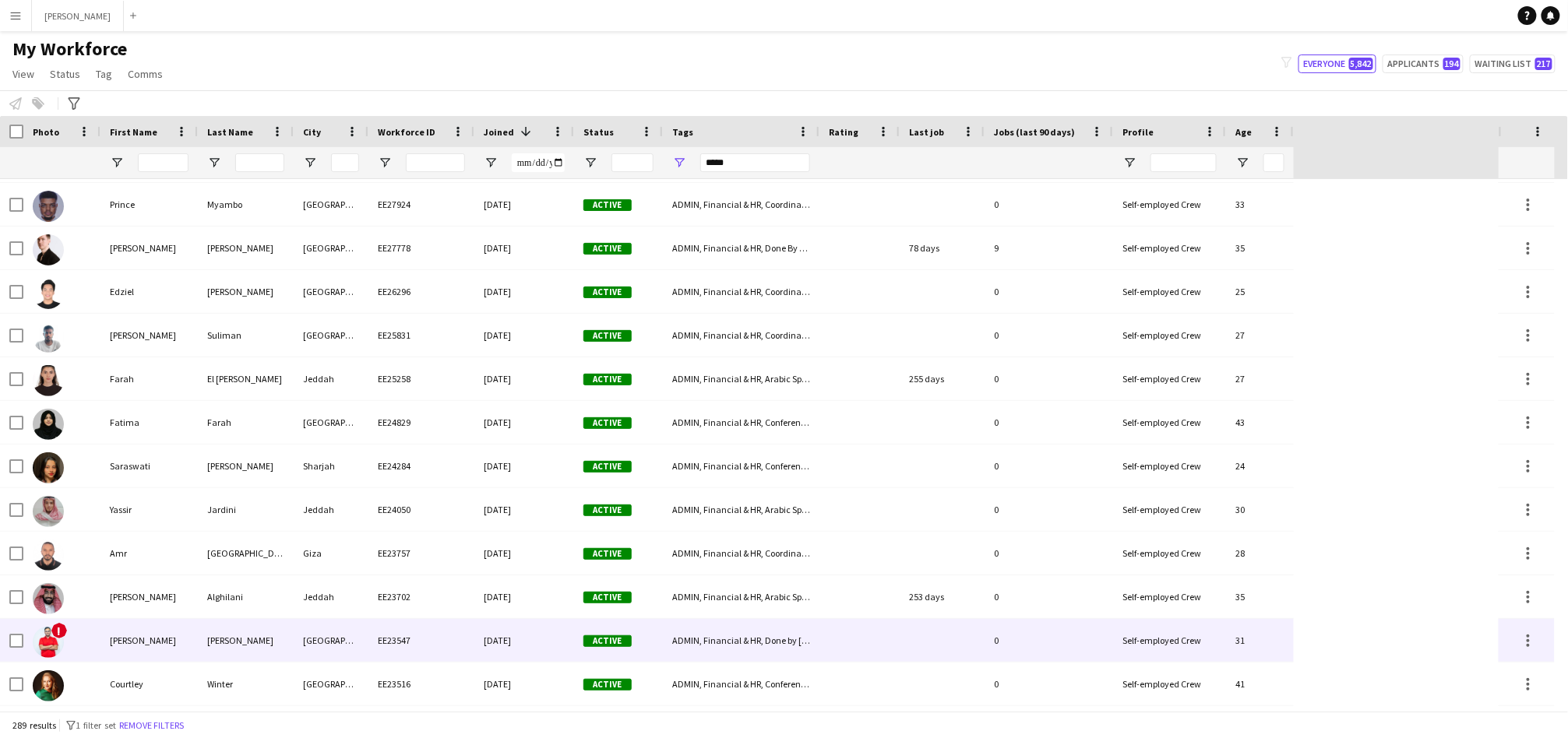
click at [426, 641] on div "EE23547" at bounding box center [421, 641] width 105 height 43
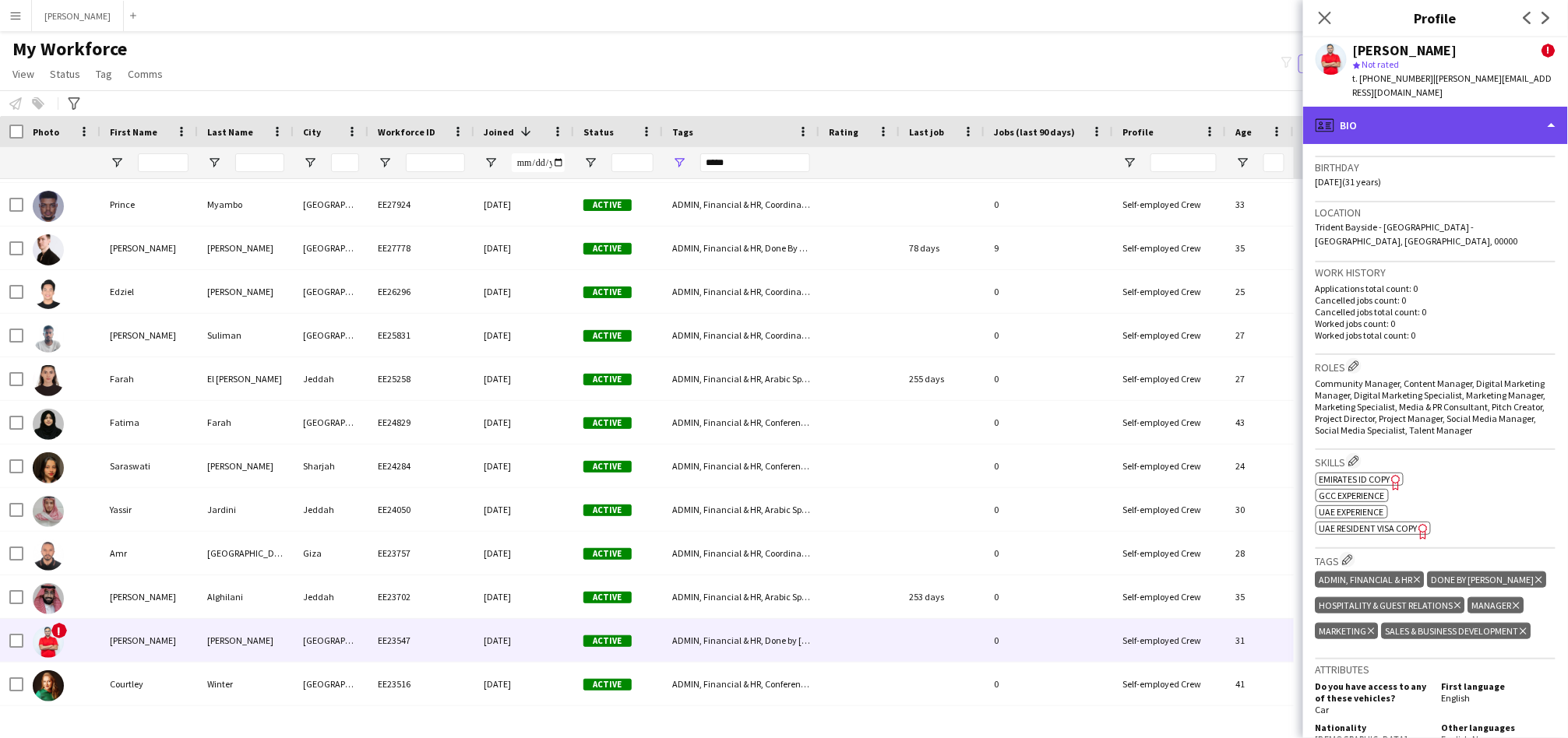
click at [1386, 117] on div "profile Bio" at bounding box center [1435, 124] width 265 height 37
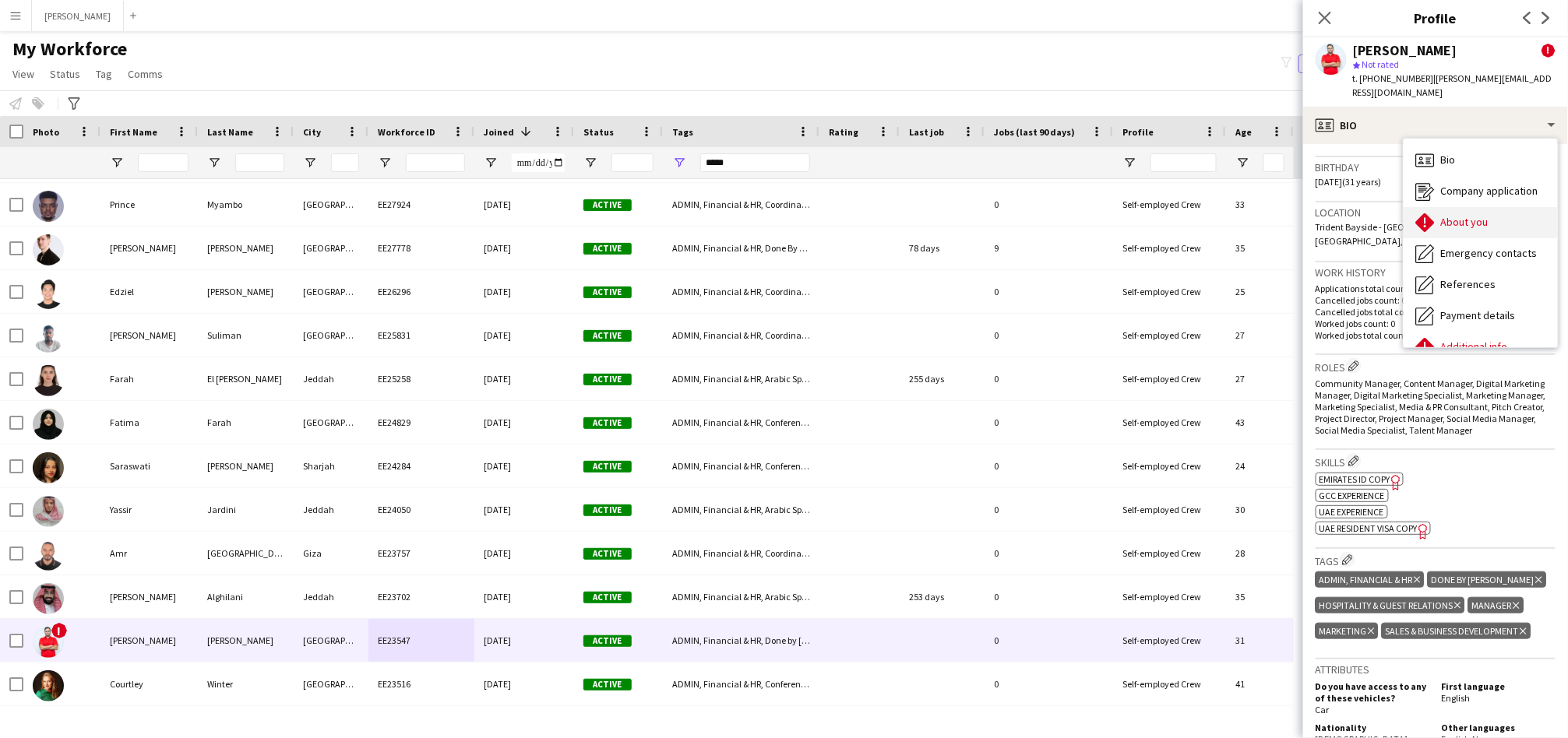
click at [1437, 208] on div "About you About you" at bounding box center [1480, 223] width 154 height 32
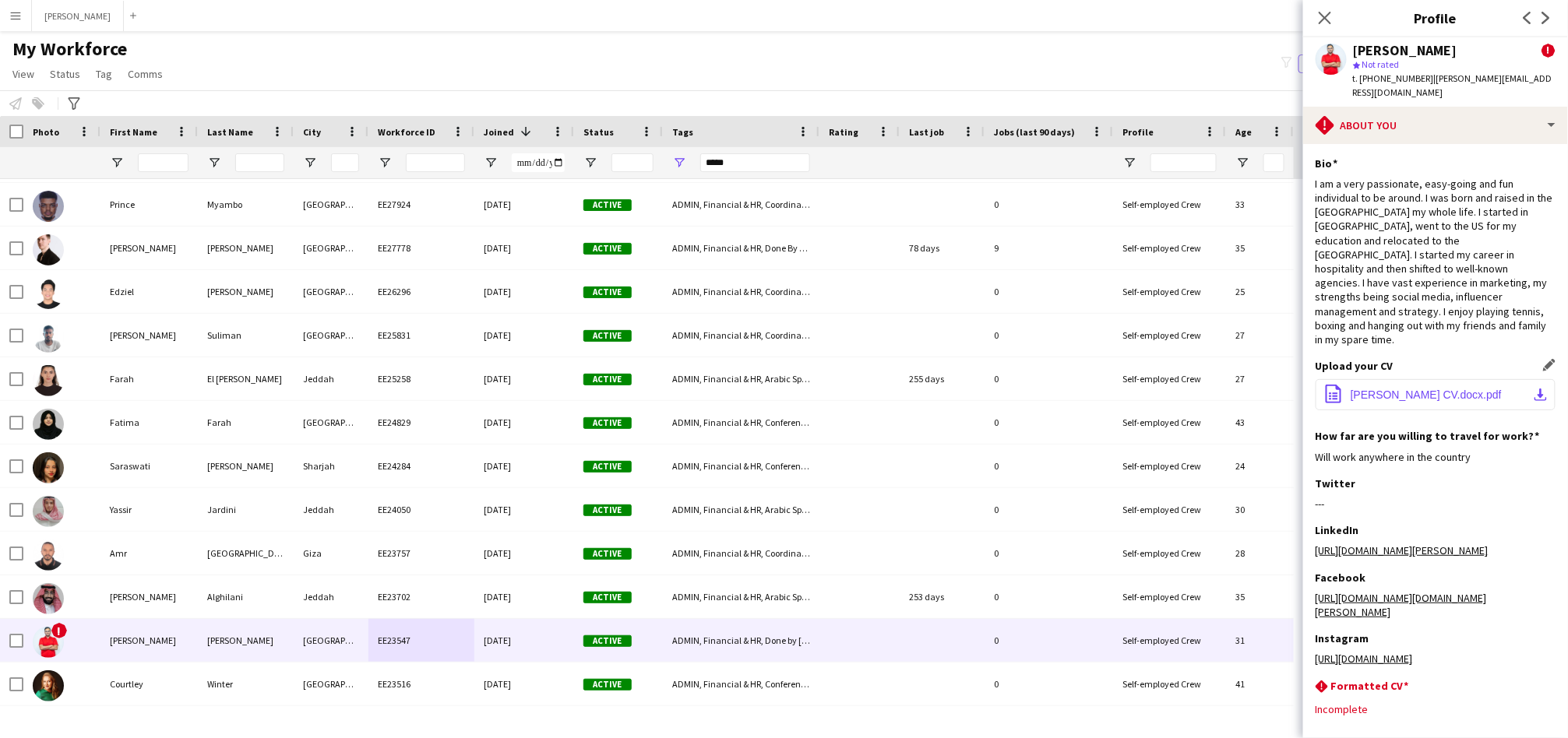
click at [1402, 388] on span "Joe Andrade CV.docx.pdf" at bounding box center [1426, 395] width 151 height 13
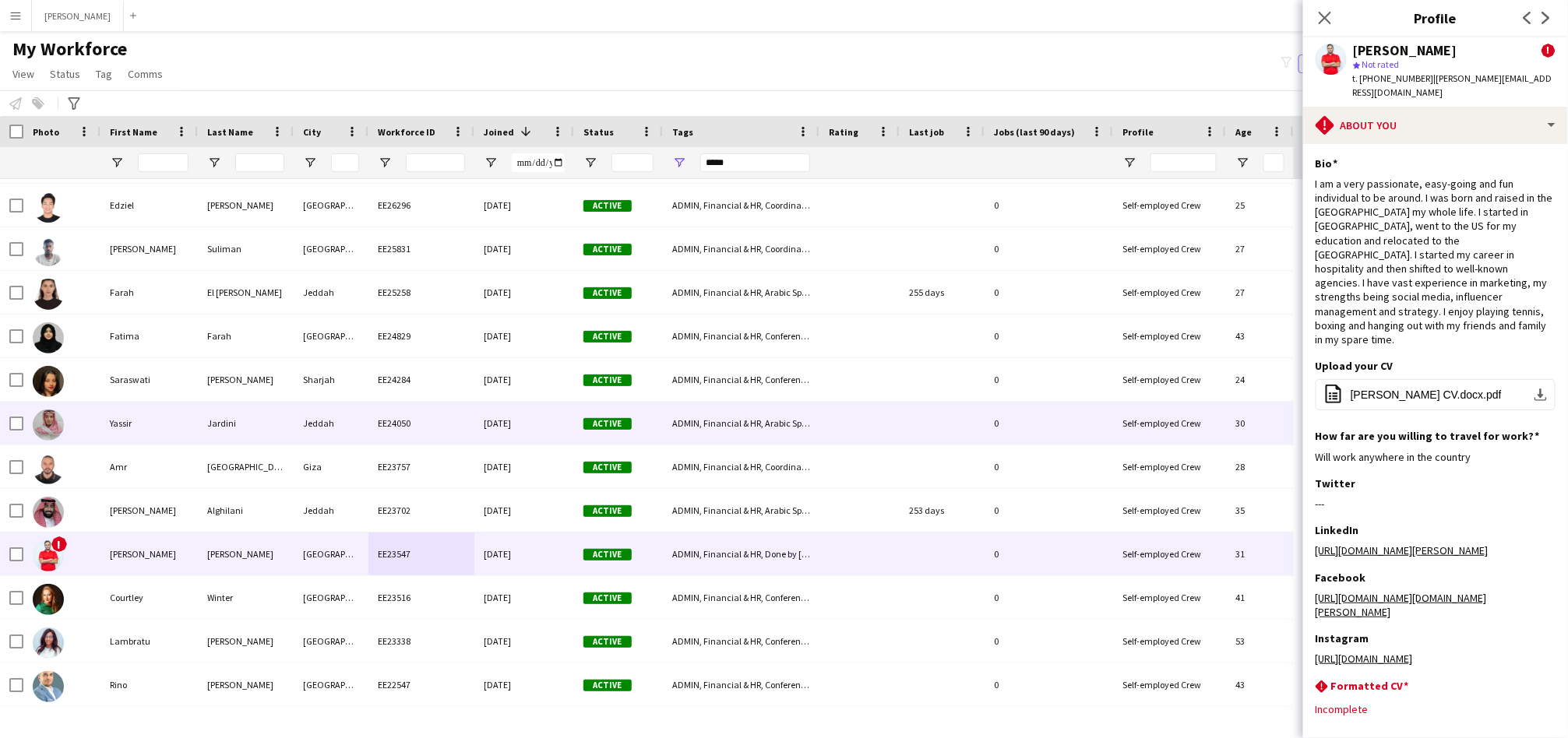
scroll to position [577, 0]
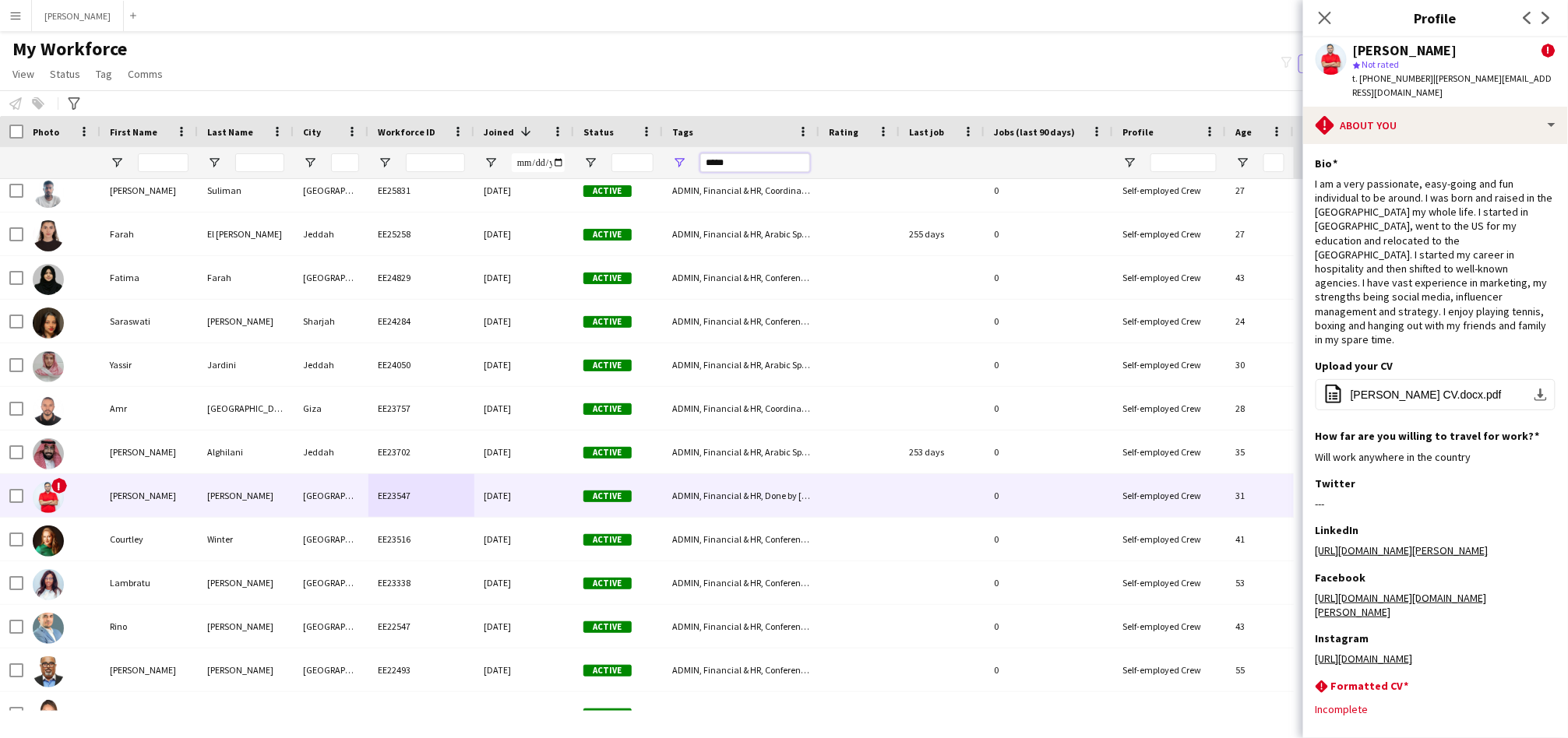
click at [779, 163] on input "*****" at bounding box center [756, 162] width 110 height 19
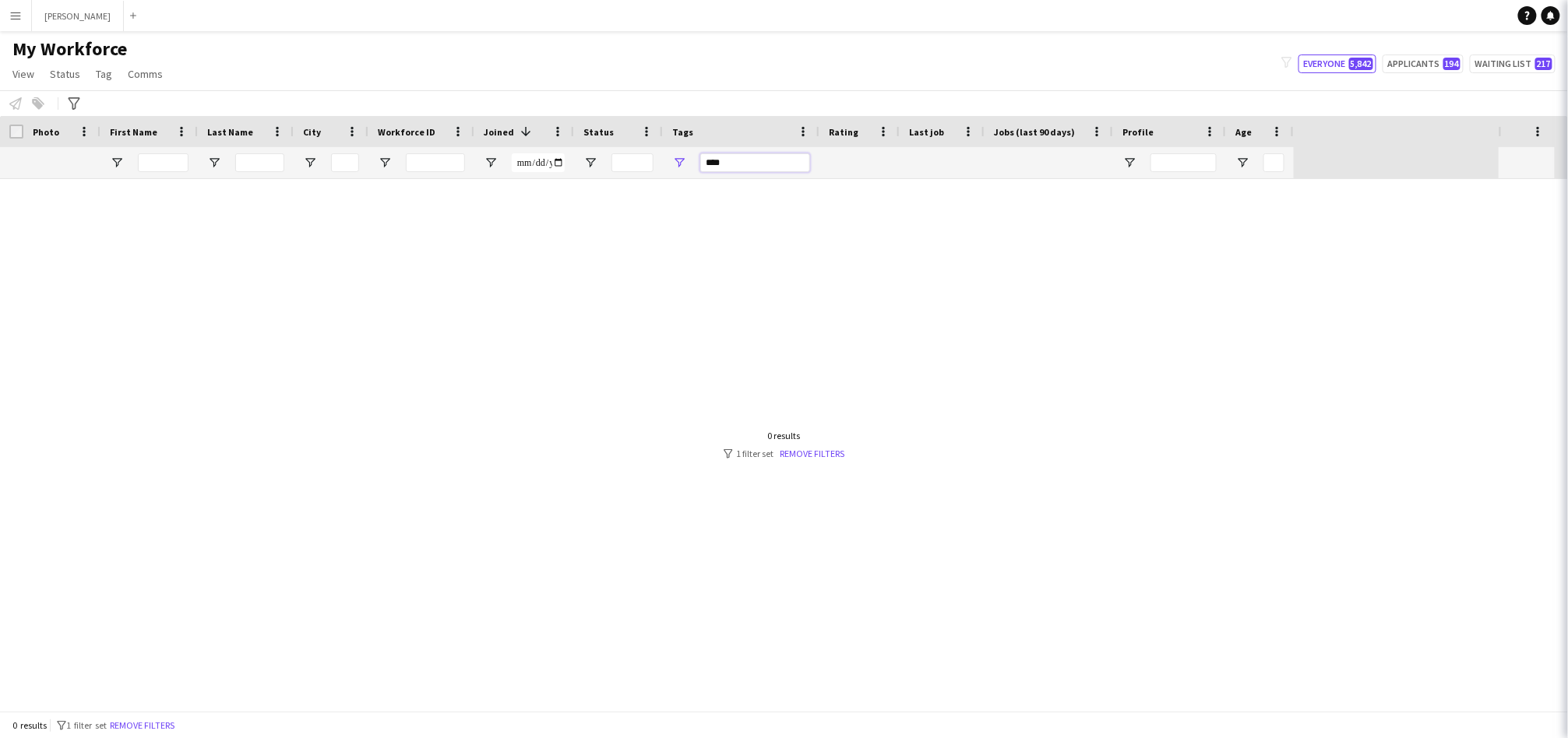
scroll to position [0, 0]
type input "*"
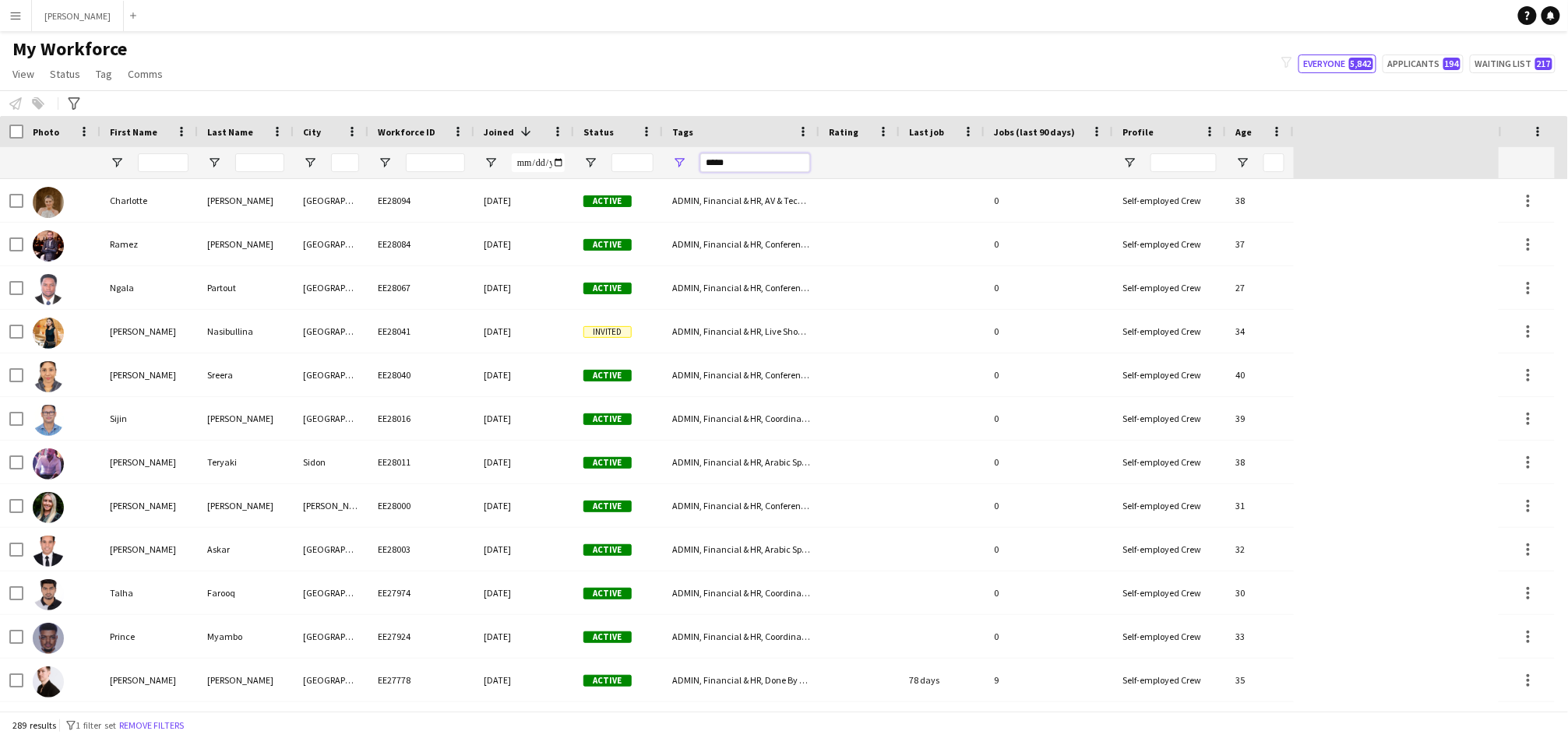
click at [776, 161] on input "*****" at bounding box center [756, 162] width 110 height 19
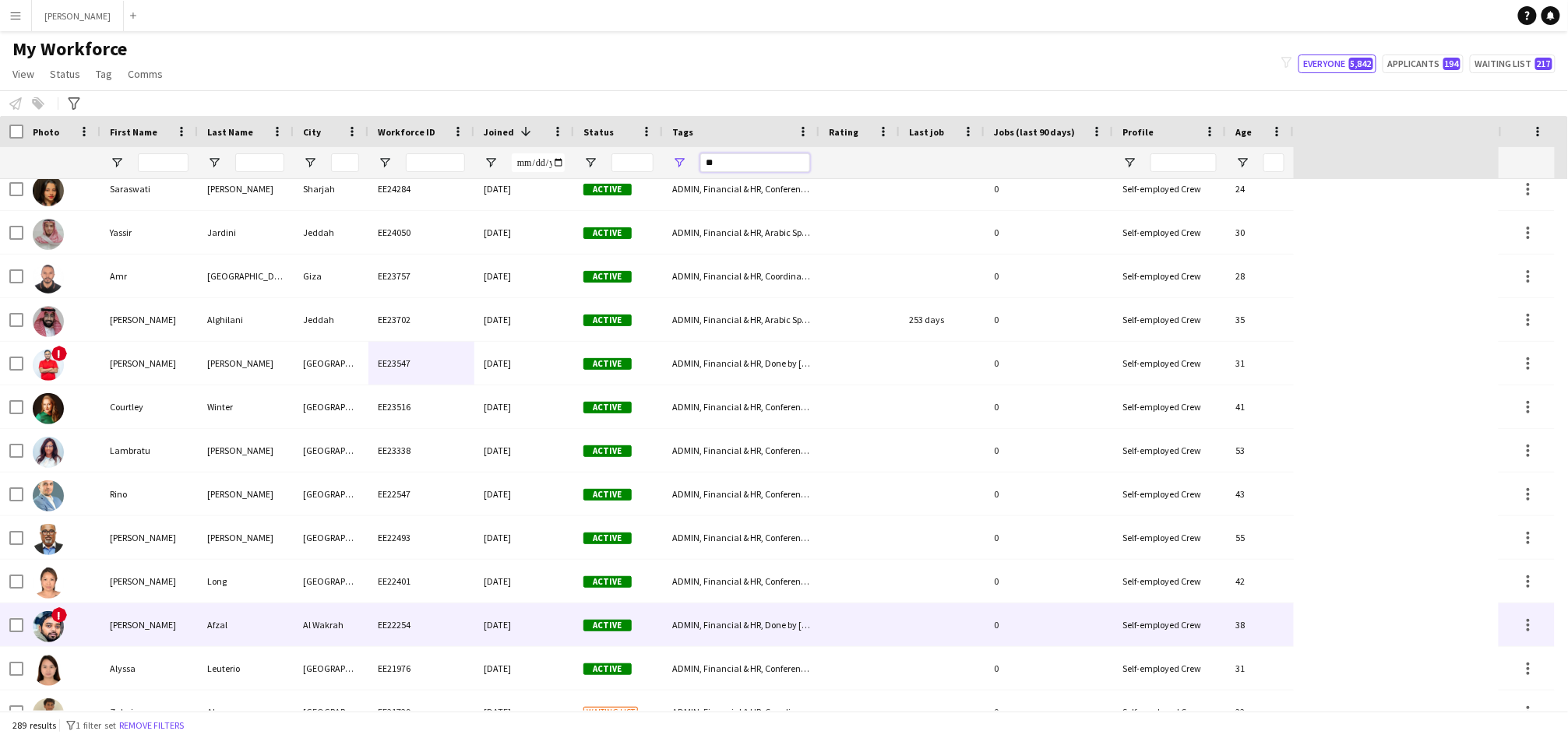
scroll to position [720, 0]
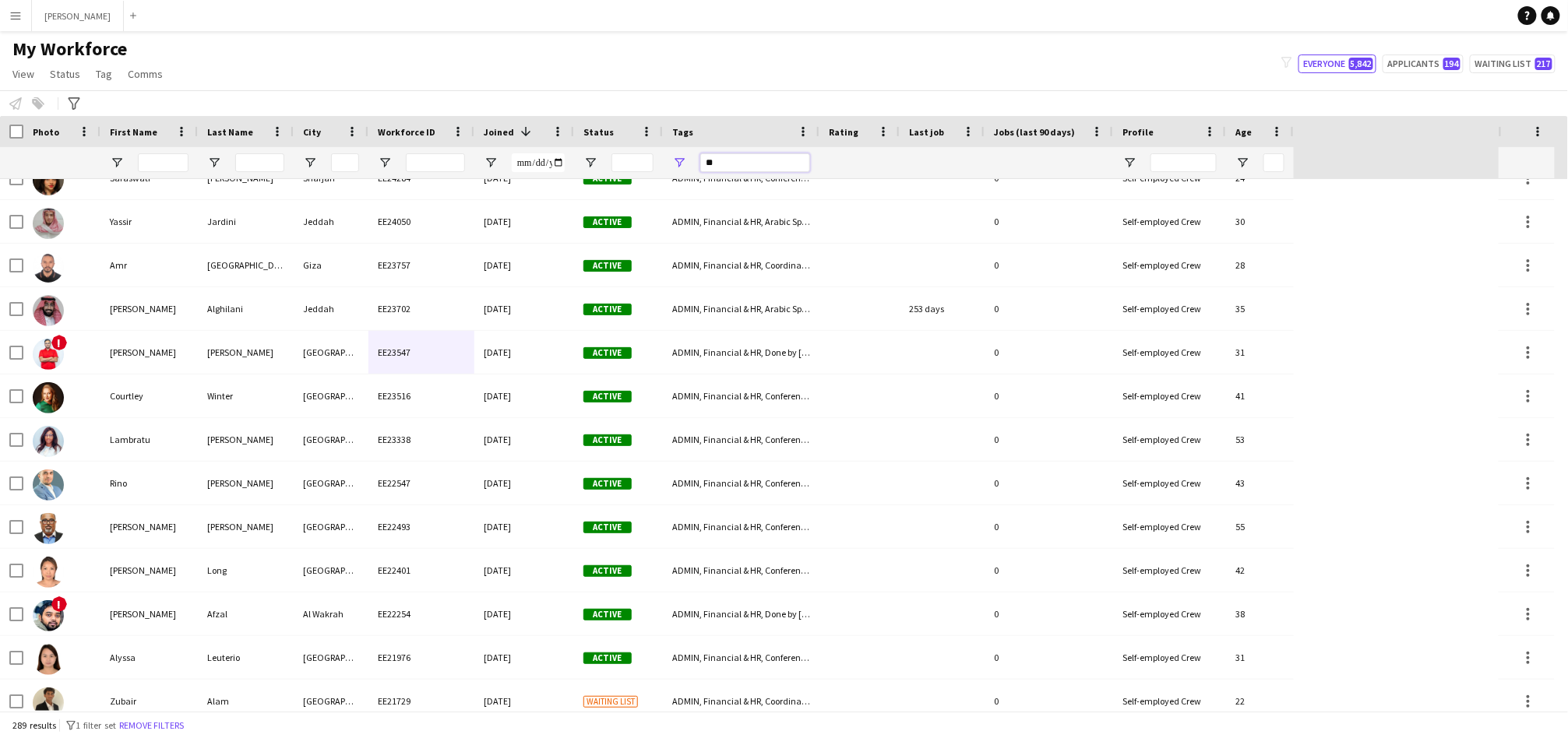
type input "**"
click at [179, 166] on input "First Name Filter Input" at bounding box center [163, 162] width 50 height 19
click at [266, 162] on input "Last Name Filter Input" at bounding box center [260, 162] width 49 height 19
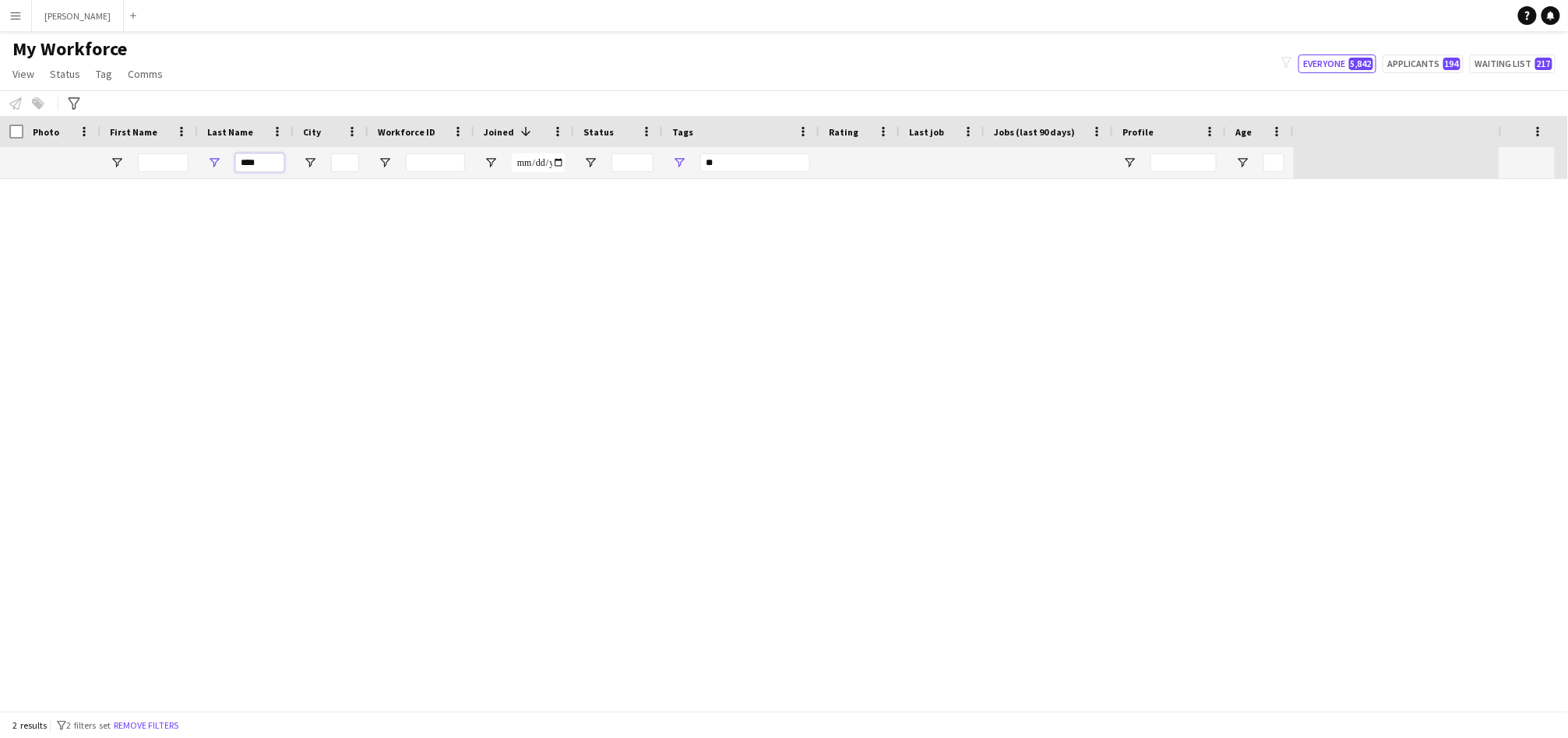
scroll to position [0, 0]
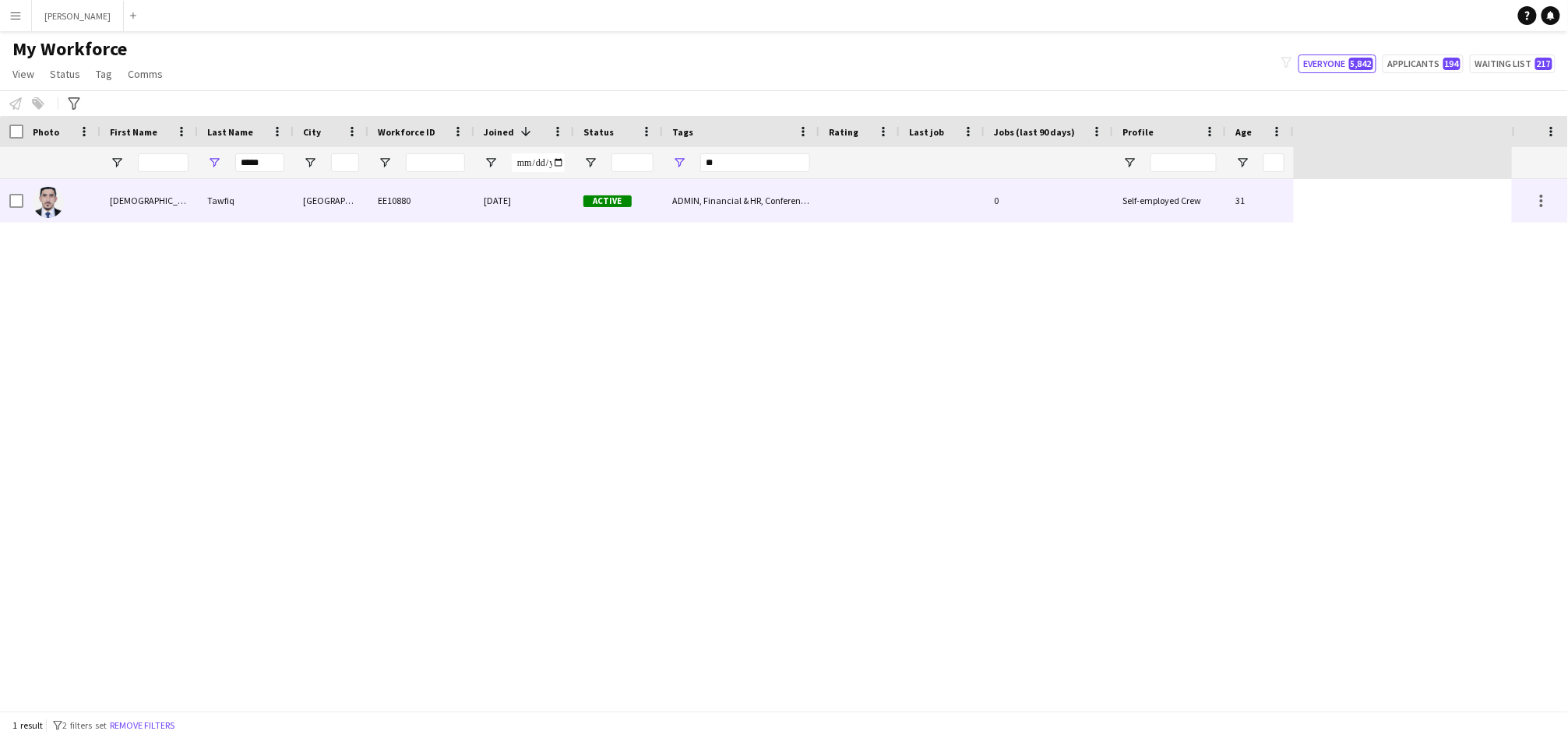
click at [230, 208] on div "Tawfiq" at bounding box center [245, 201] width 96 height 43
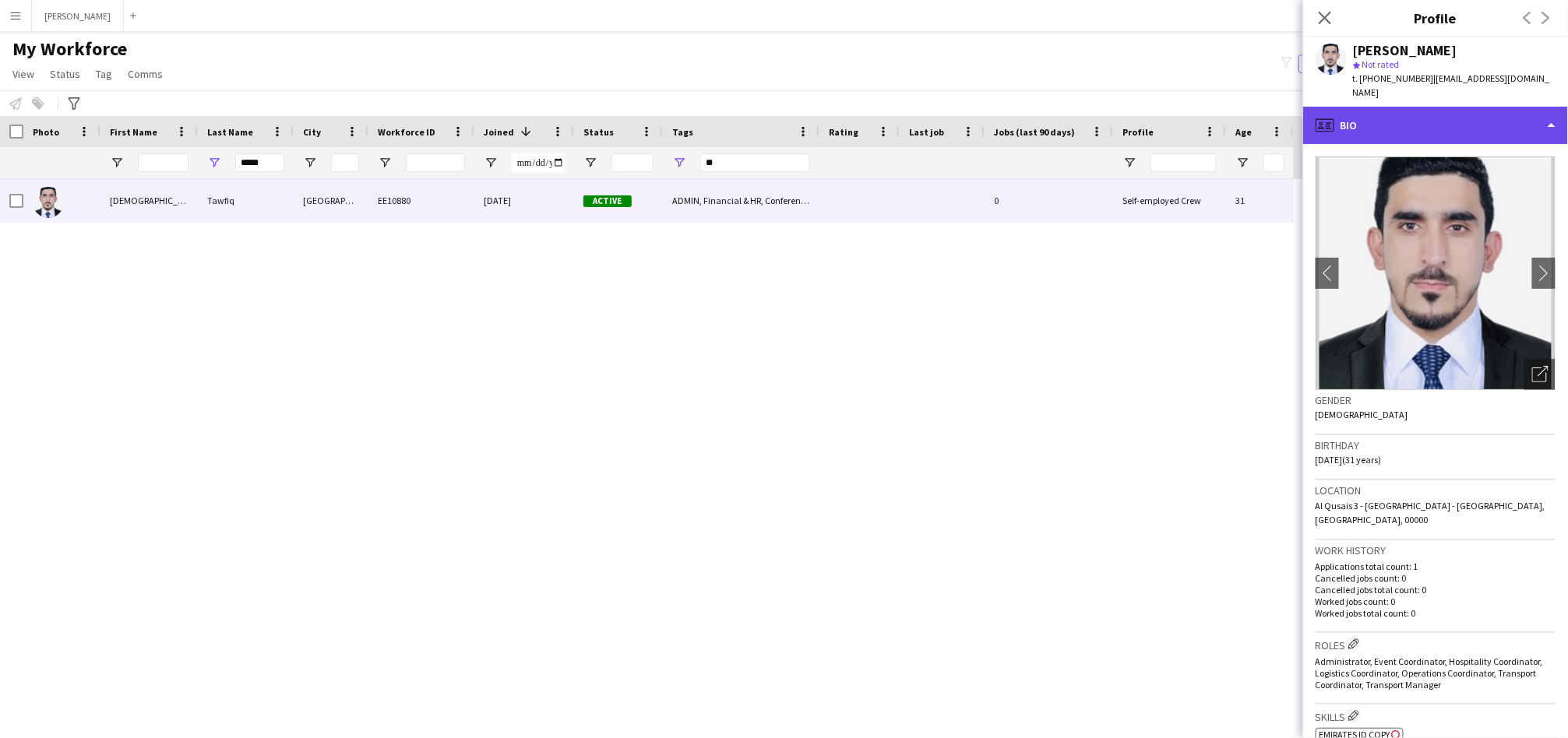
click at [1436, 111] on div "profile Bio" at bounding box center [1435, 124] width 265 height 37
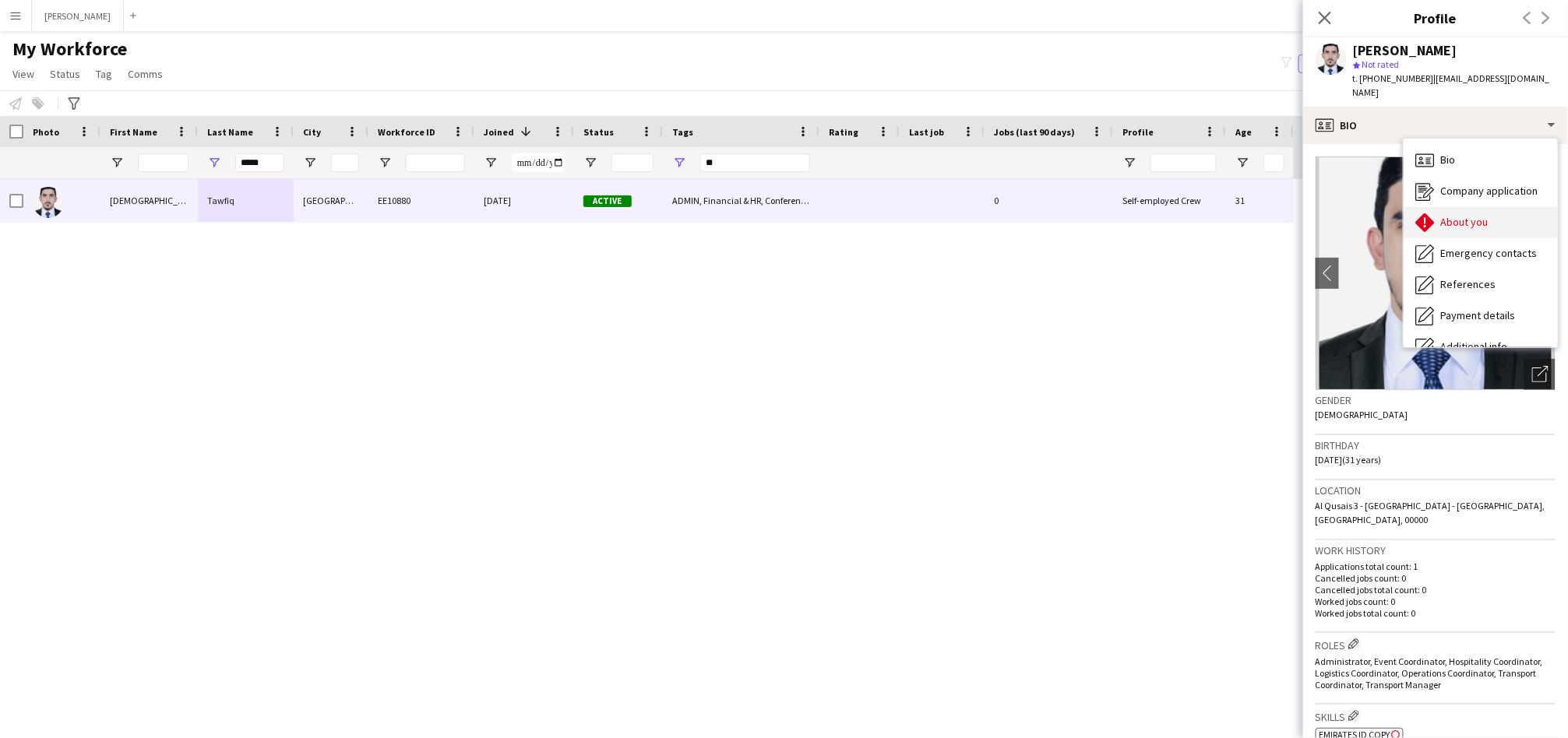
click at [1428, 223] on icon at bounding box center [1425, 223] width 19 height 19
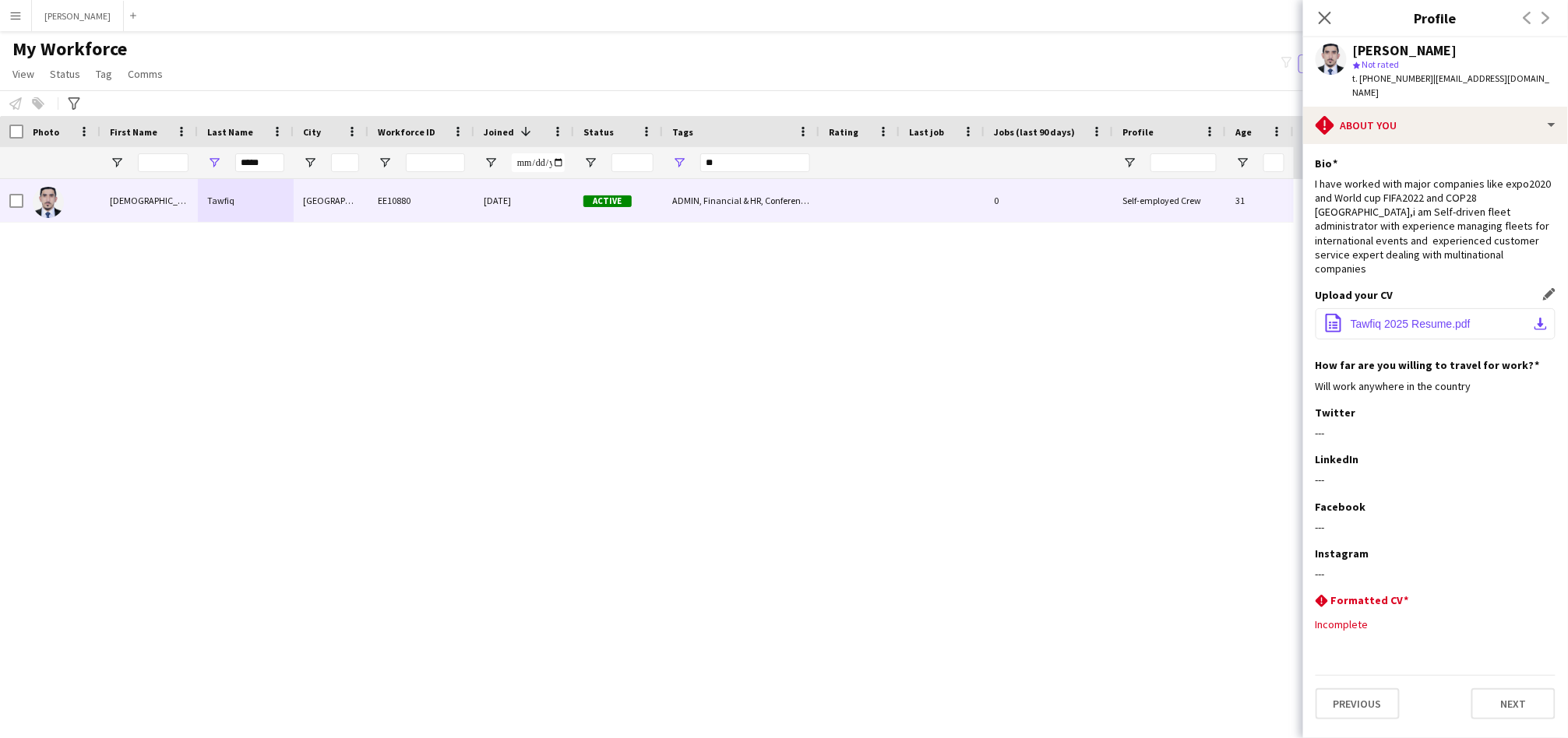
click at [1368, 317] on span "Tawfiq 2025 Resume.pdf" at bounding box center [1410, 323] width 120 height 13
click at [253, 166] on input "*****" at bounding box center [260, 162] width 49 height 19
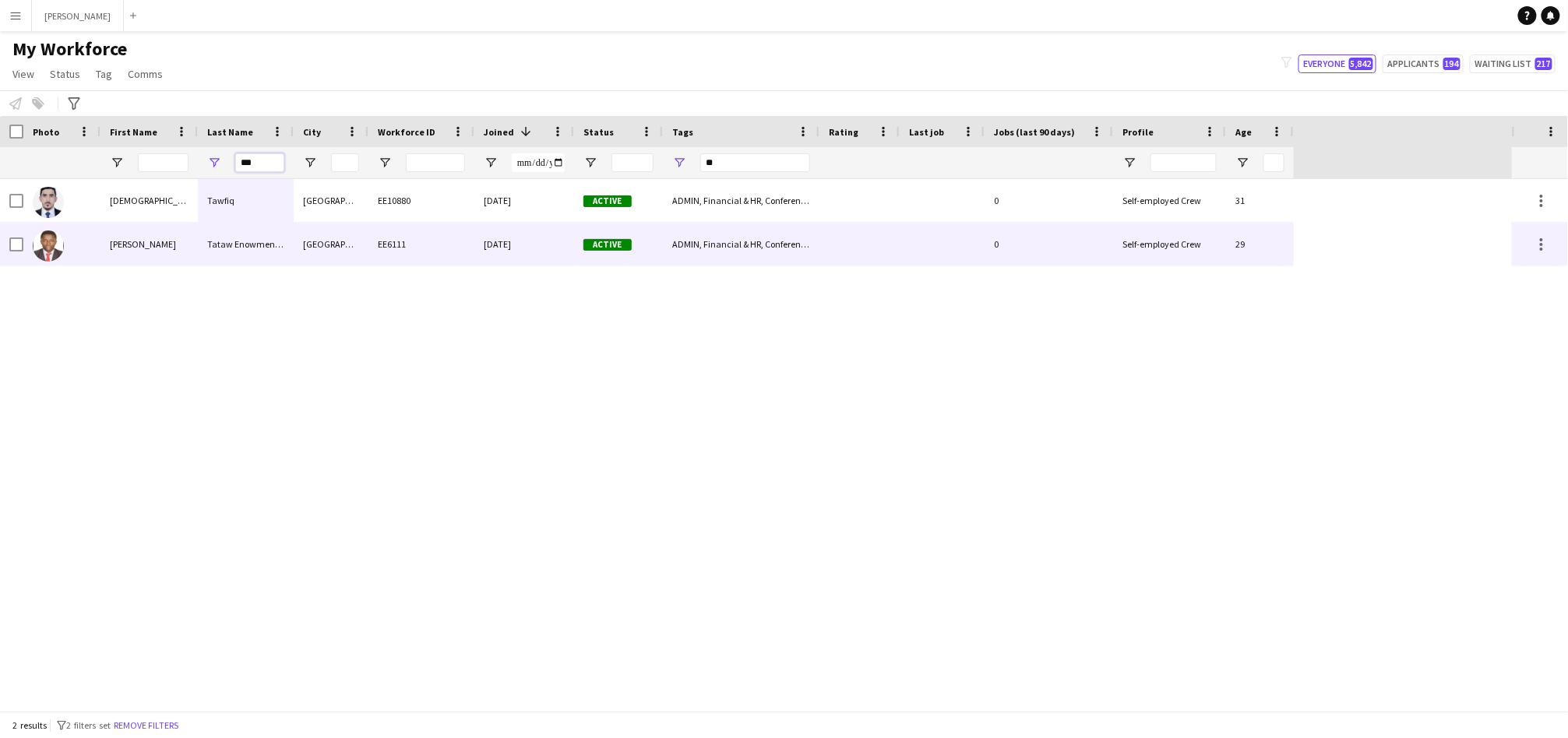
type input "***"
click at [277, 246] on div "Tataw Enowmenyang" at bounding box center [245, 244] width 96 height 43
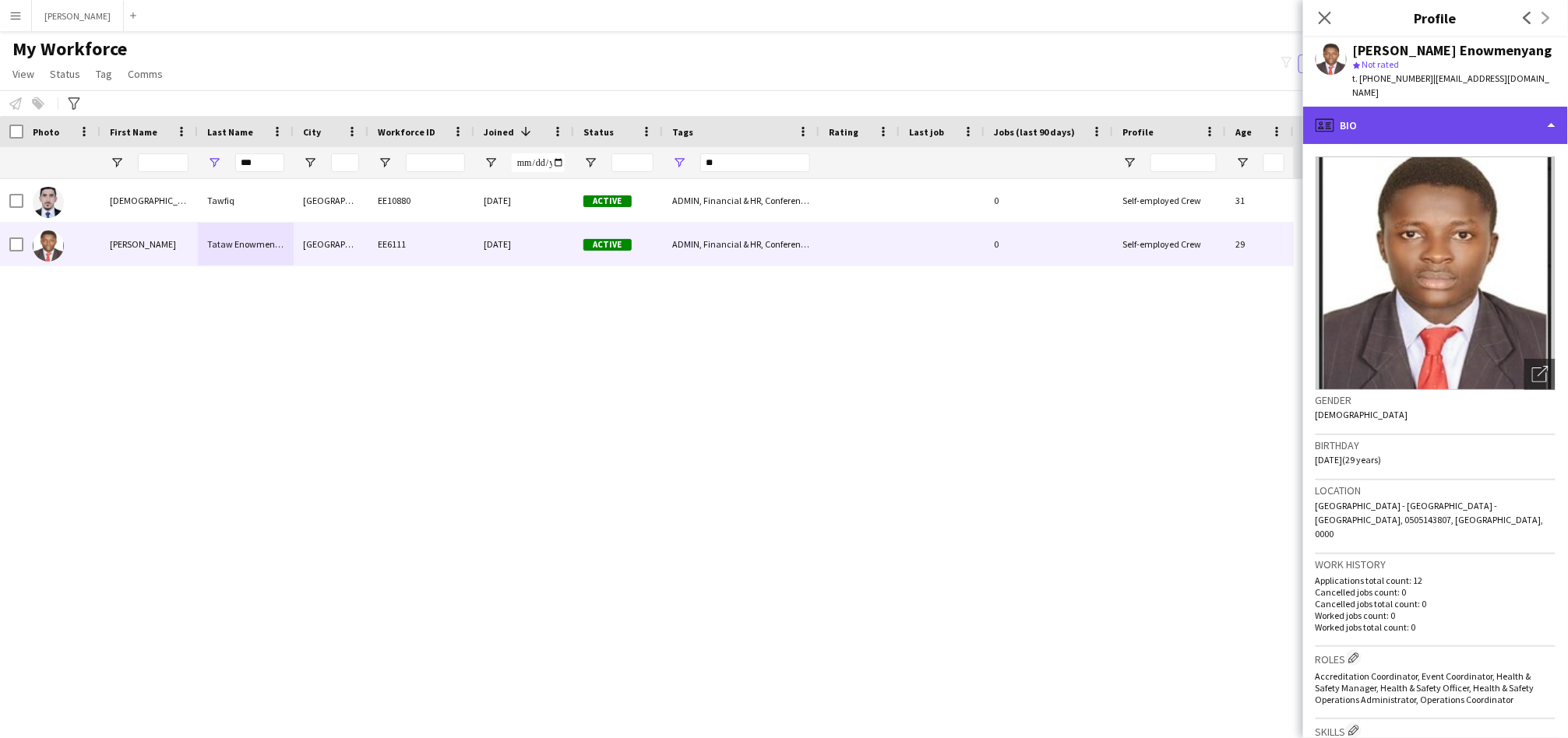
click at [1420, 117] on div "profile Bio" at bounding box center [1435, 124] width 265 height 37
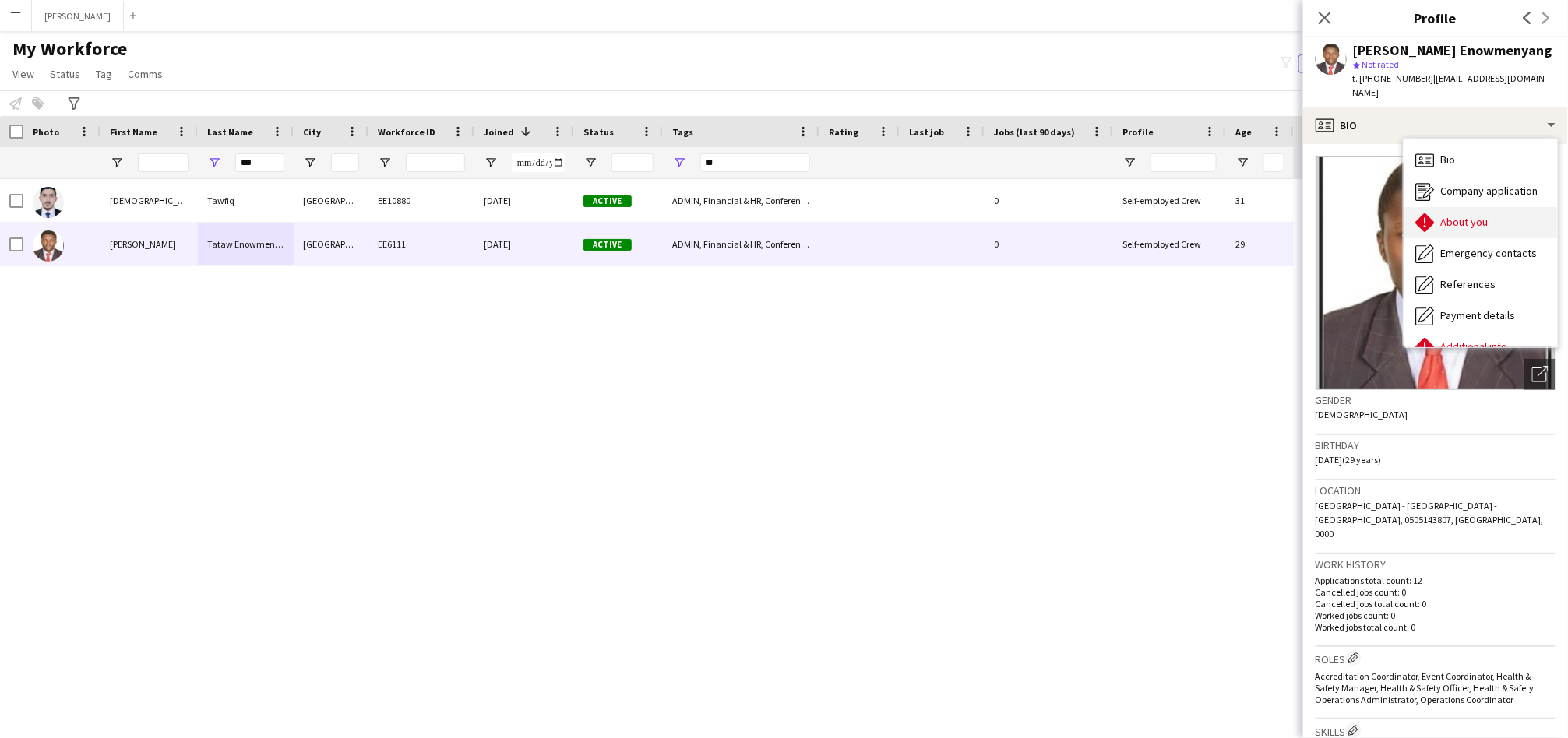
click at [1457, 214] on span "About you" at bounding box center [1464, 222] width 48 height 14
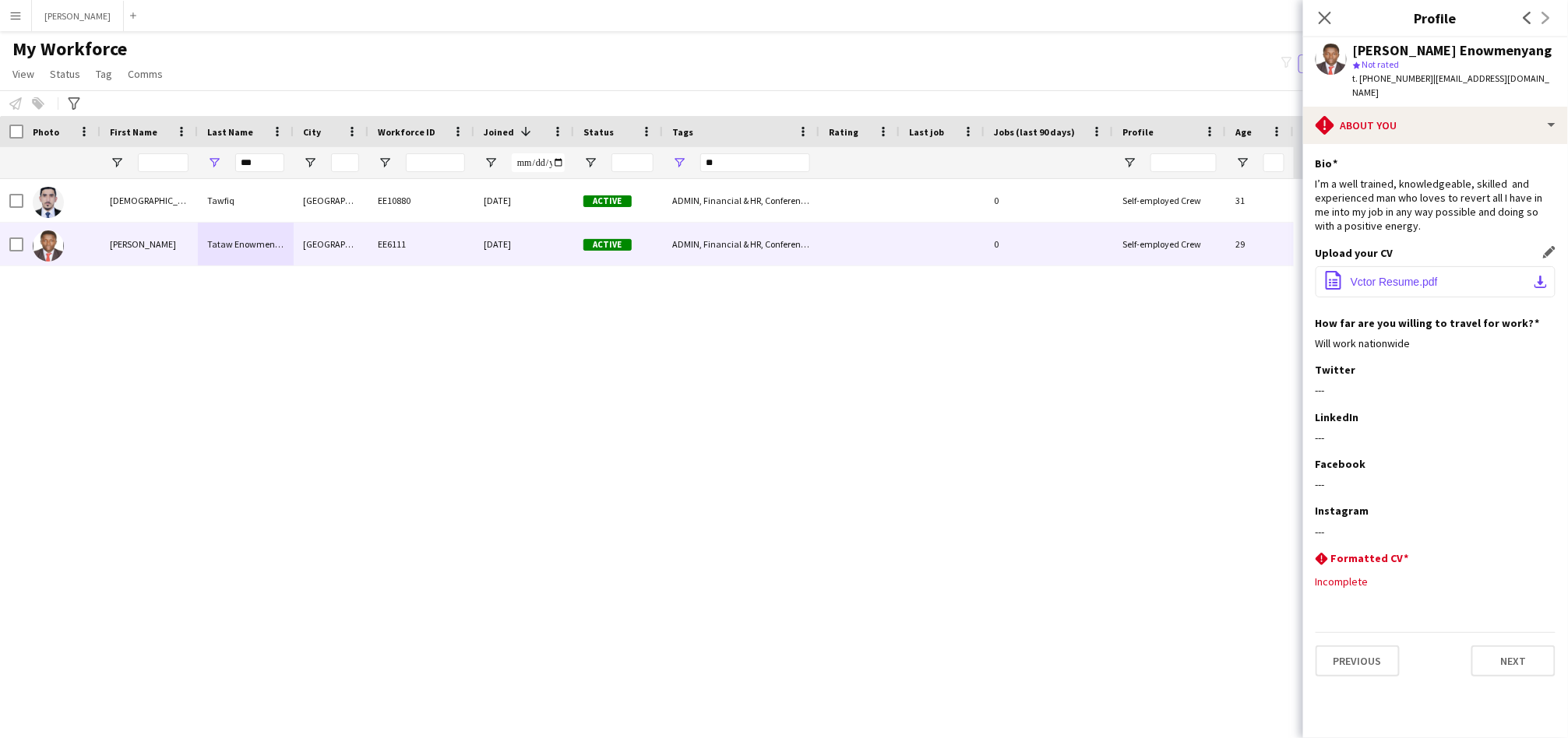
click at [1457, 266] on button "office-file-sheet Vctor Resume.pdf download-bottom" at bounding box center [1435, 281] width 240 height 32
click at [266, 163] on input "***" at bounding box center [260, 162] width 49 height 19
click at [166, 169] on input "First Name Filter Input" at bounding box center [163, 162] width 50 height 19
click at [714, 160] on input "**" at bounding box center [756, 162] width 110 height 19
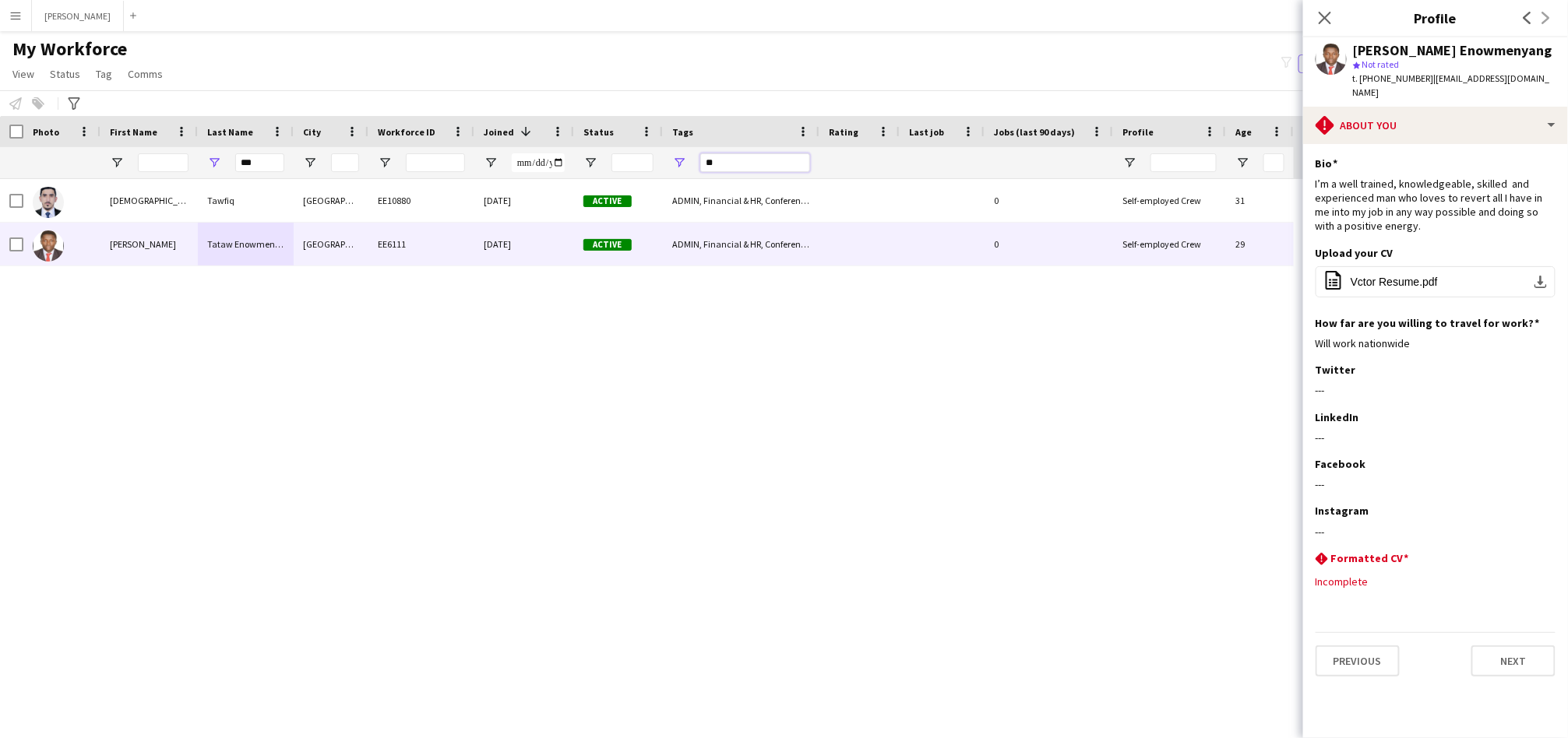
click at [714, 160] on input "**" at bounding box center [756, 162] width 110 height 19
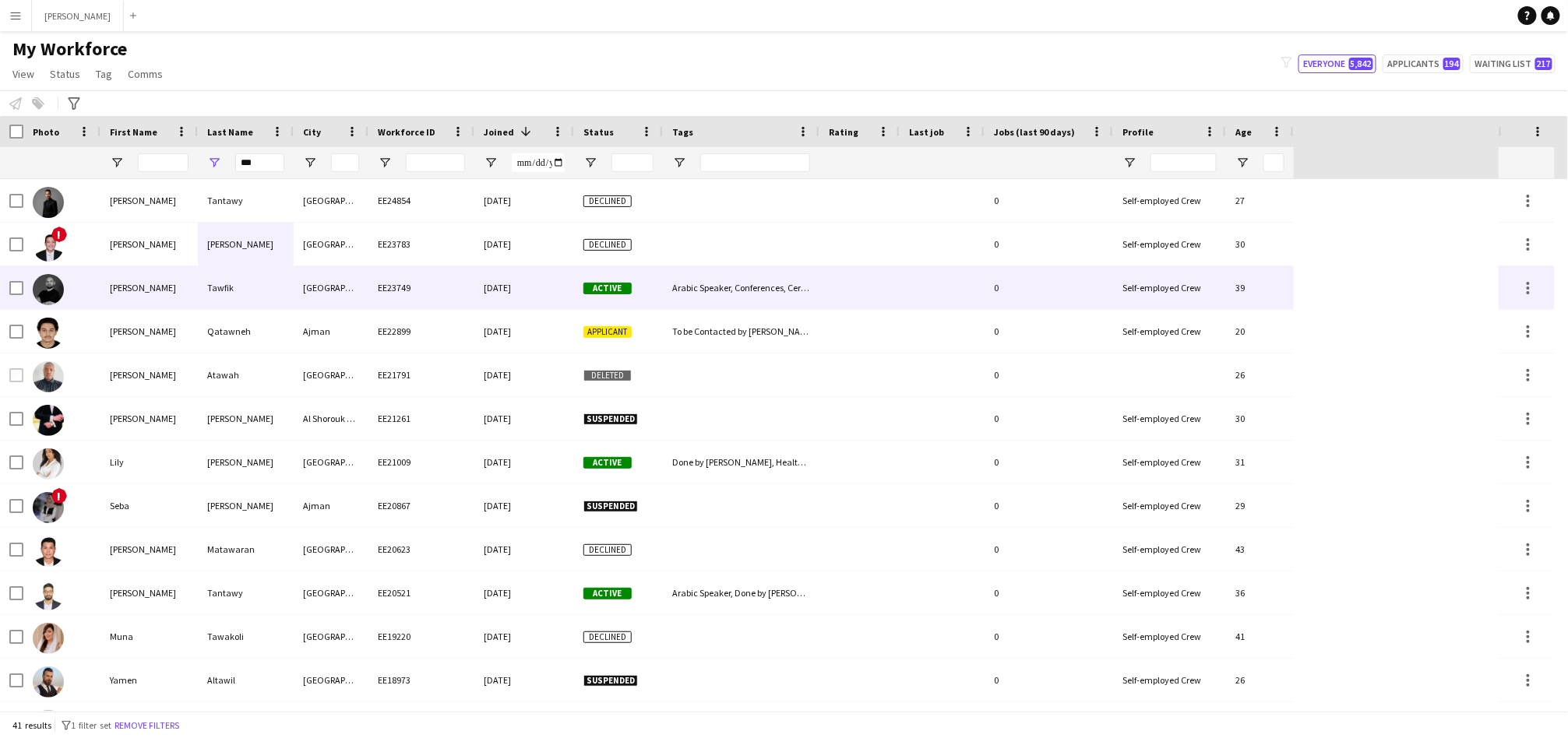
click at [268, 289] on div "Tawfik" at bounding box center [245, 287] width 96 height 43
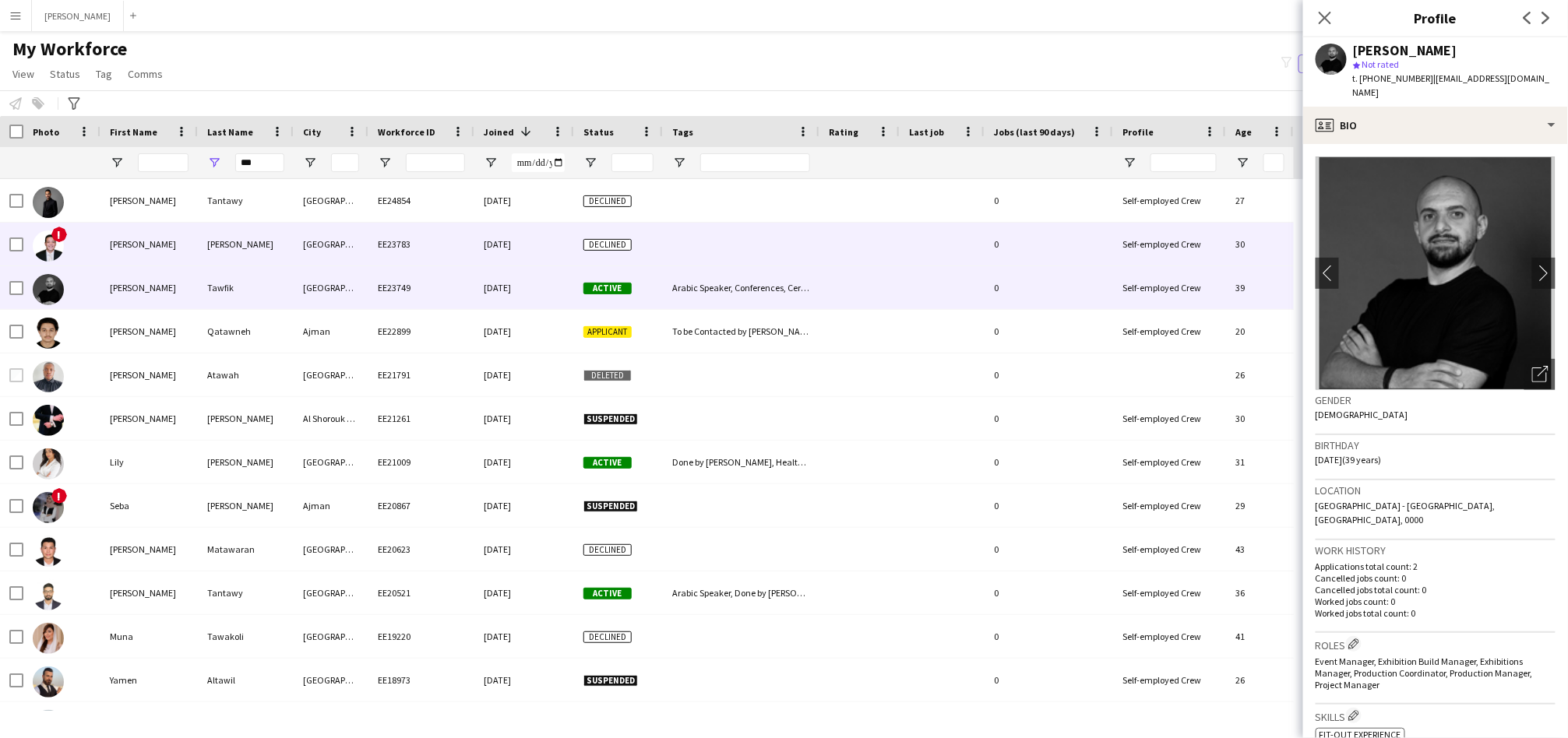
drag, startPoint x: 674, startPoint y: 242, endPoint x: 815, endPoint y: 196, distance: 148.3
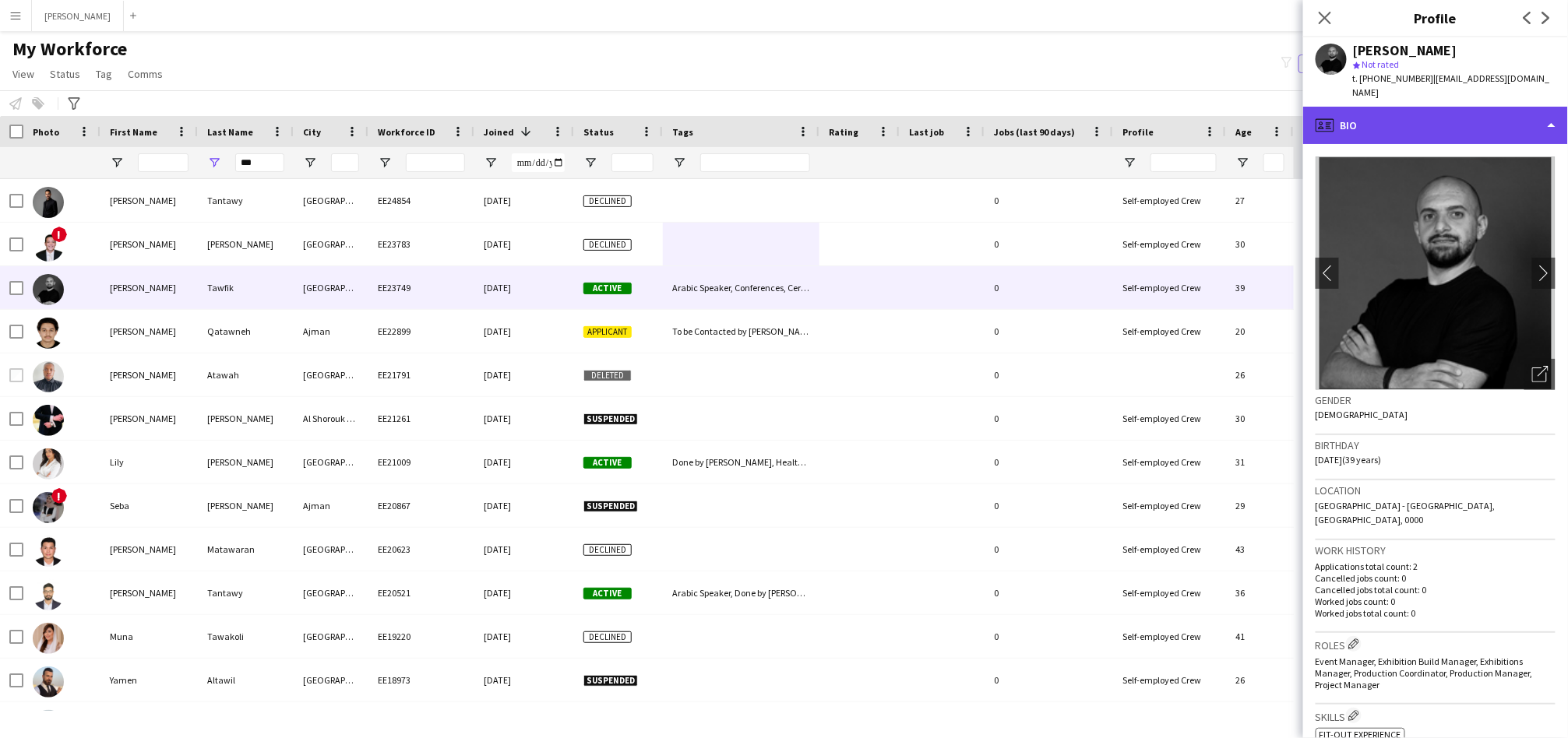
click at [1425, 132] on div "profile Bio" at bounding box center [1435, 124] width 265 height 37
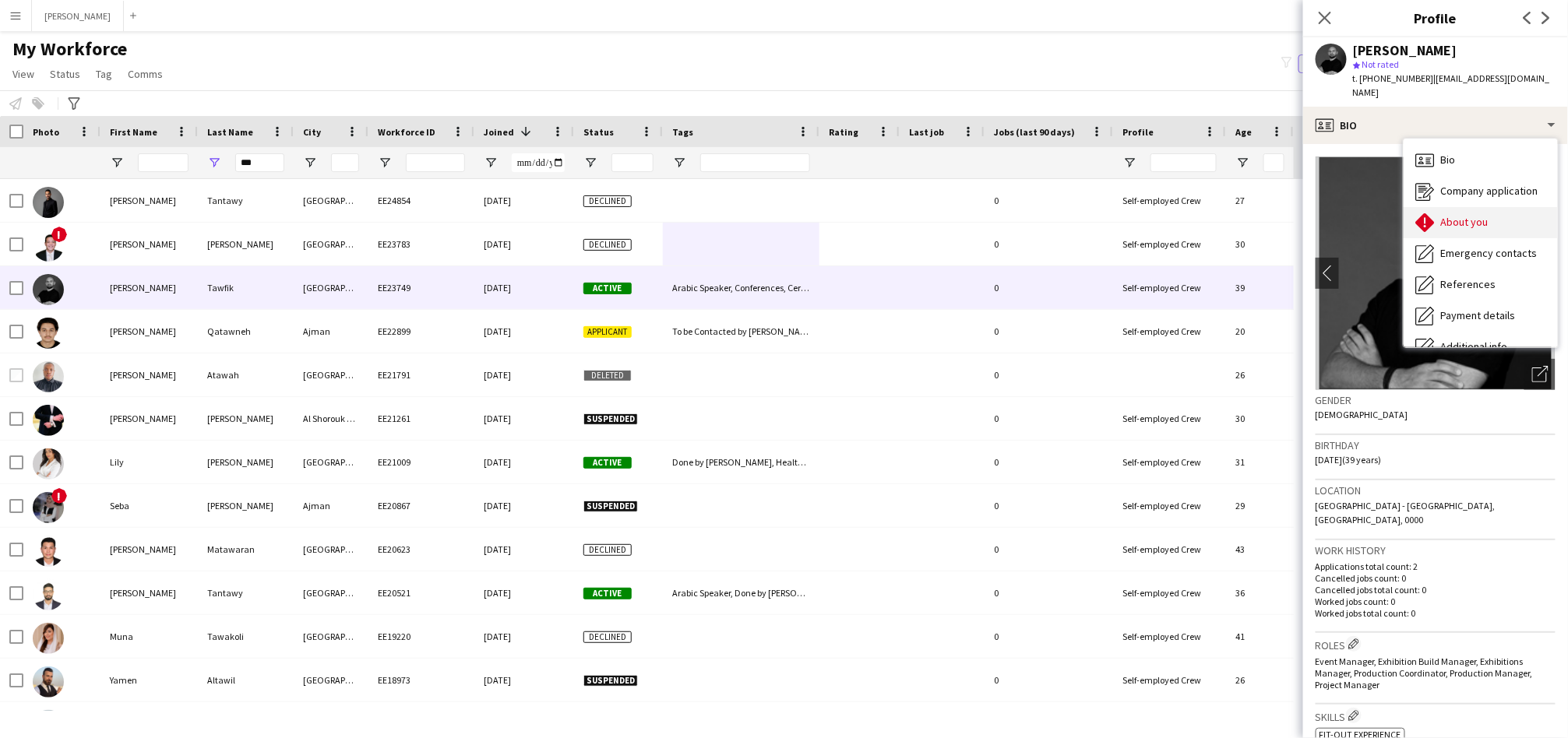
click at [1425, 218] on icon at bounding box center [1425, 223] width 19 height 19
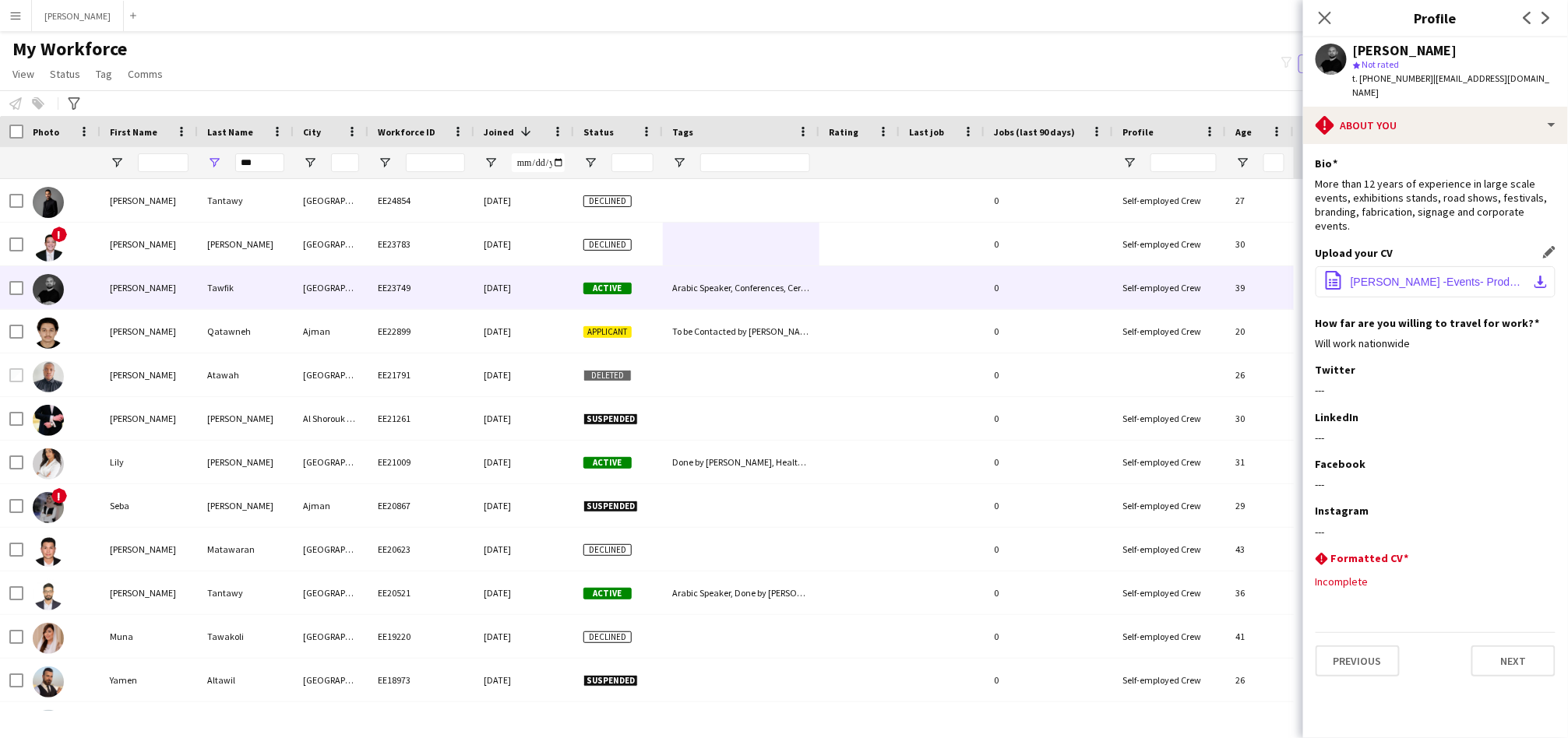
click at [1394, 288] on span "Ahmed Tawfik -Events- Production Manager.pdf" at bounding box center [1438, 282] width 176 height 13
click at [747, 163] on input "Tags Filter Input" at bounding box center [756, 162] width 110 height 19
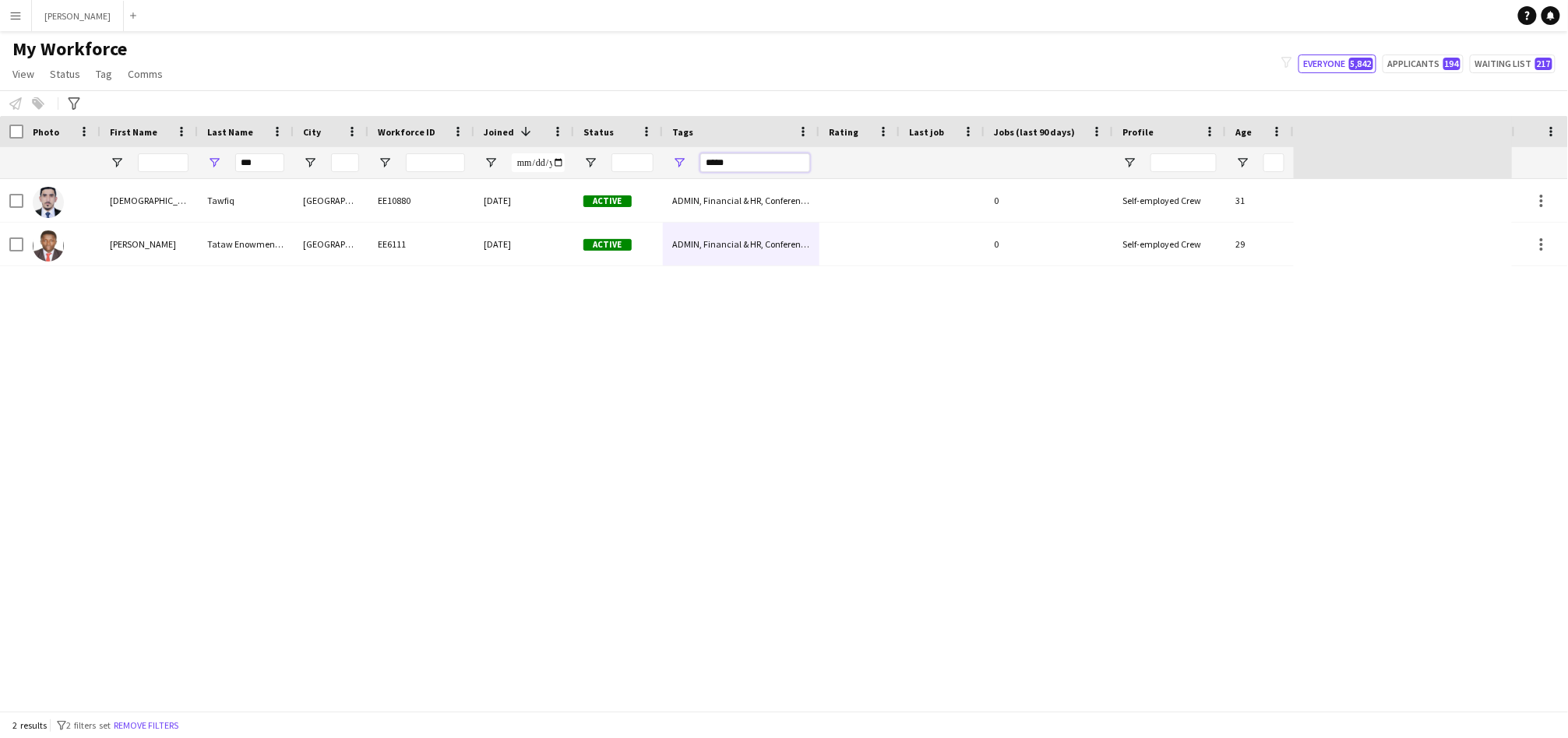
type input "*****"
click at [260, 163] on input "***" at bounding box center [260, 162] width 49 height 19
click at [261, 163] on input "***" at bounding box center [260, 162] width 49 height 19
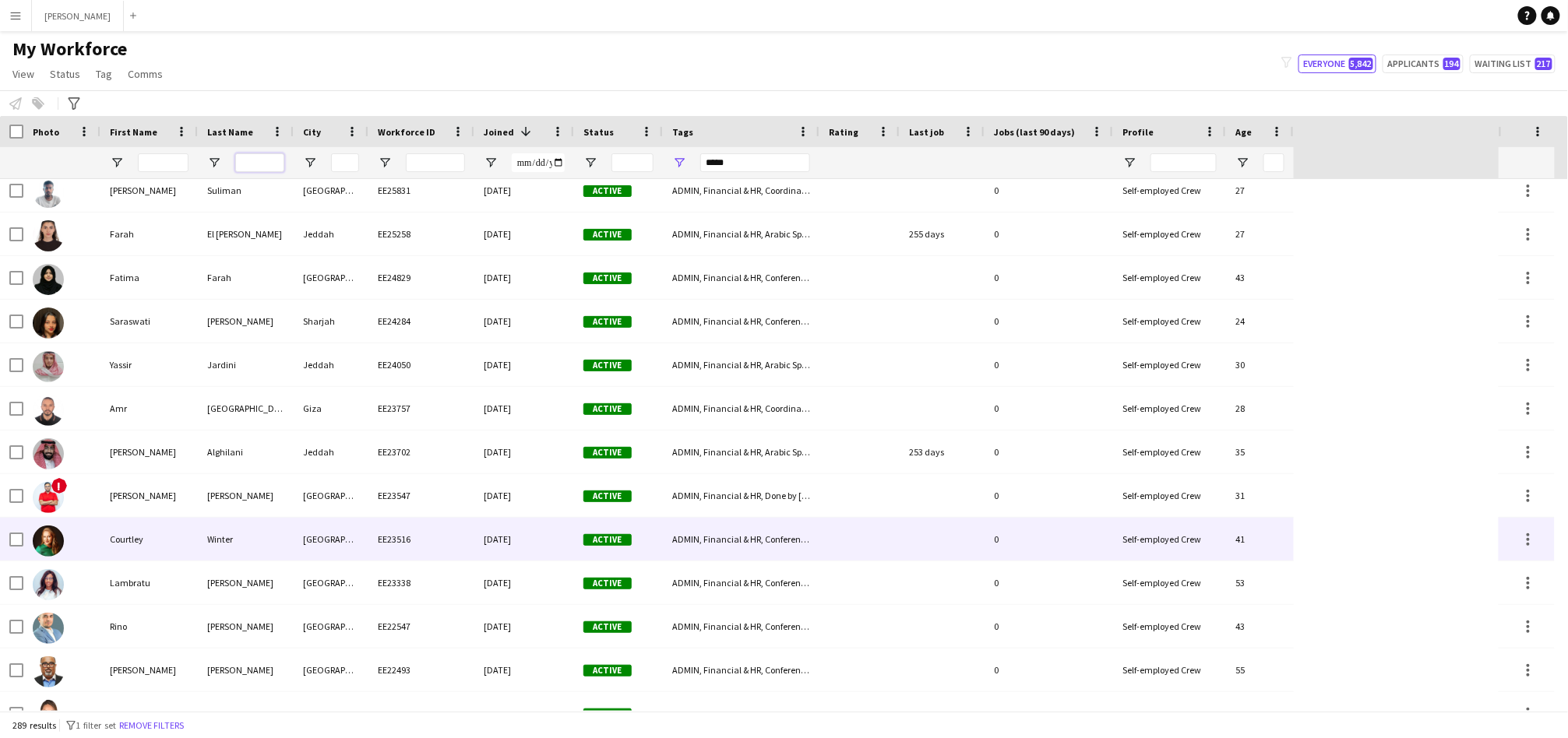
scroll to position [720, 0]
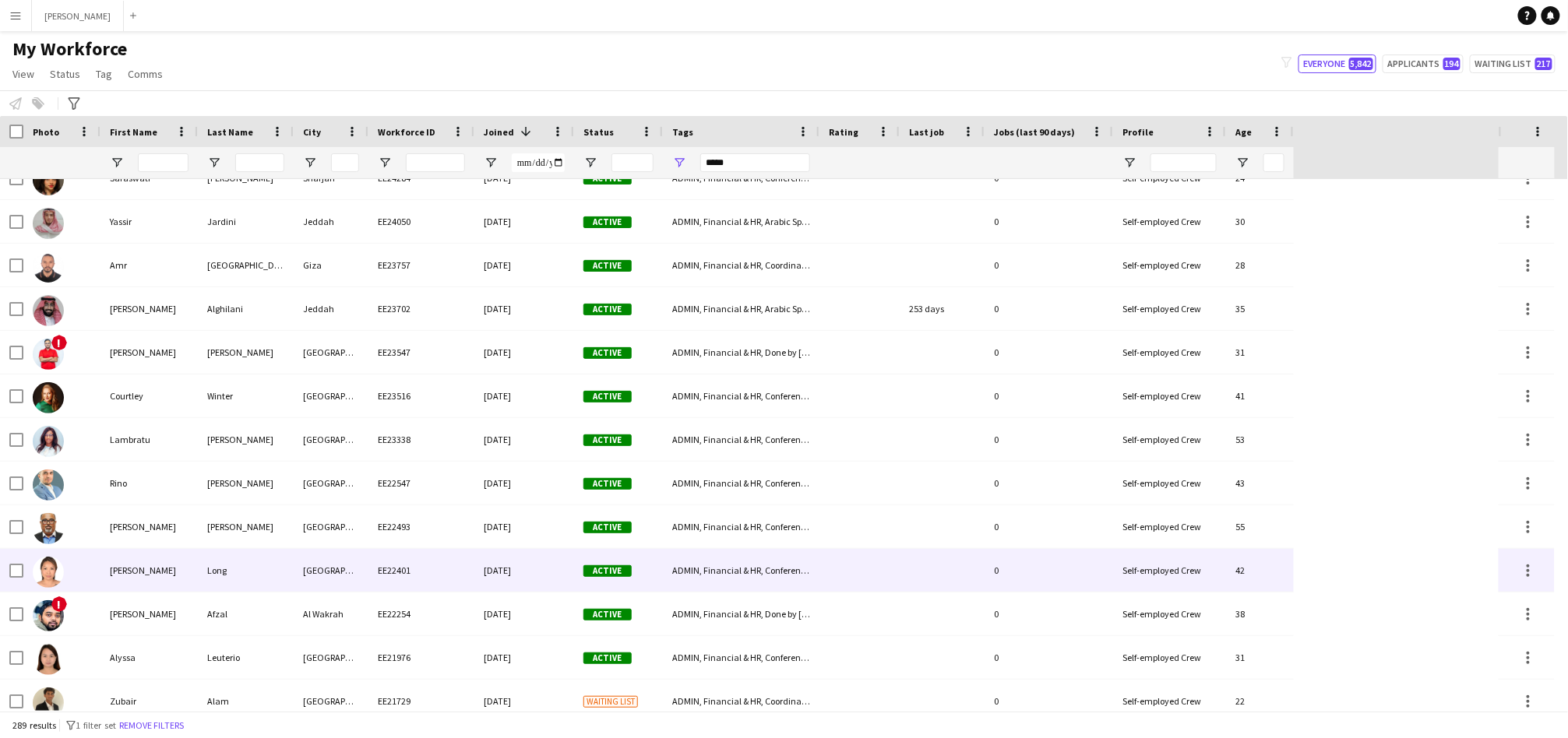
click at [371, 571] on div "EE22401" at bounding box center [421, 570] width 105 height 43
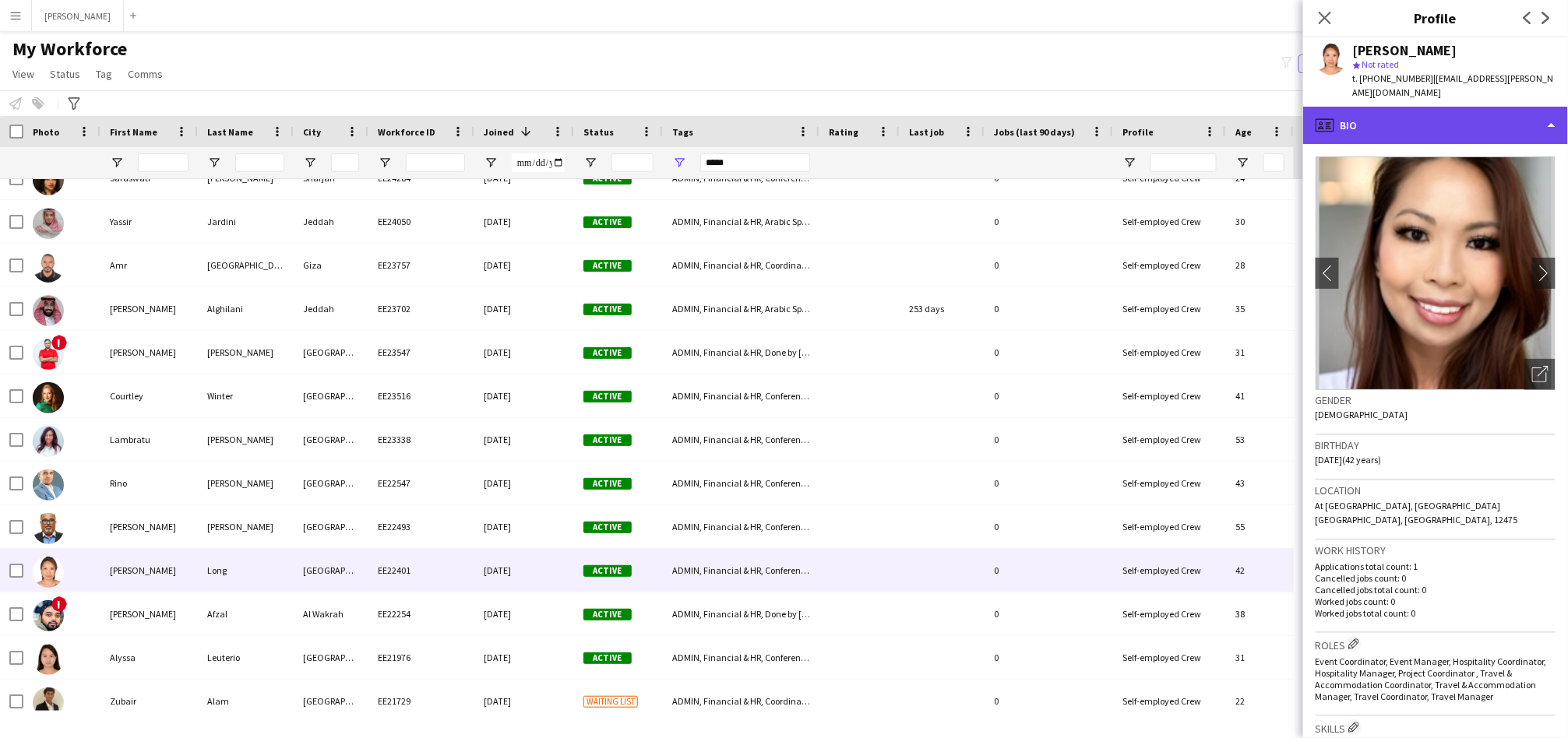
click at [1408, 107] on div "profile Bio" at bounding box center [1435, 124] width 265 height 37
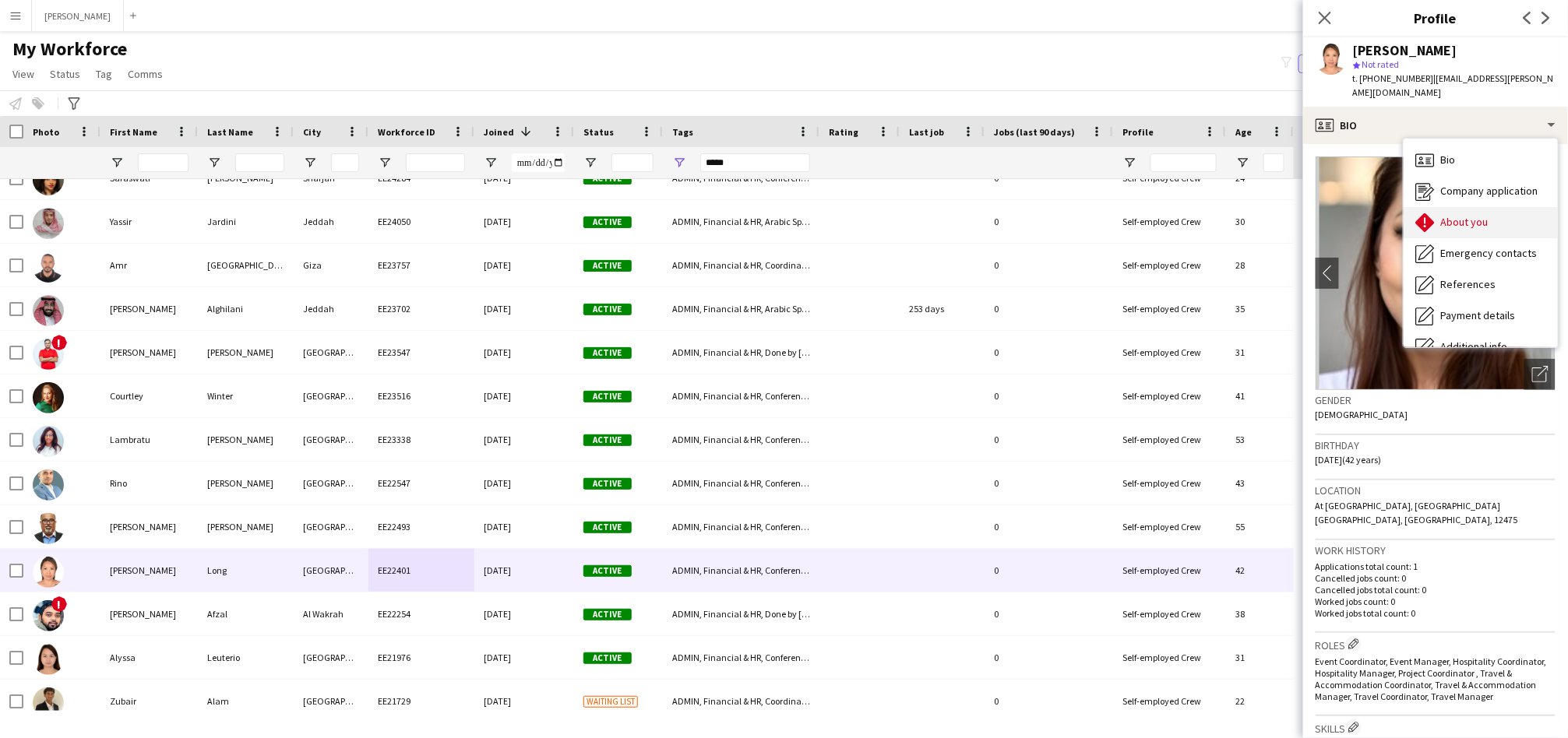
click at [1454, 214] on span "About you" at bounding box center [1464, 222] width 48 height 14
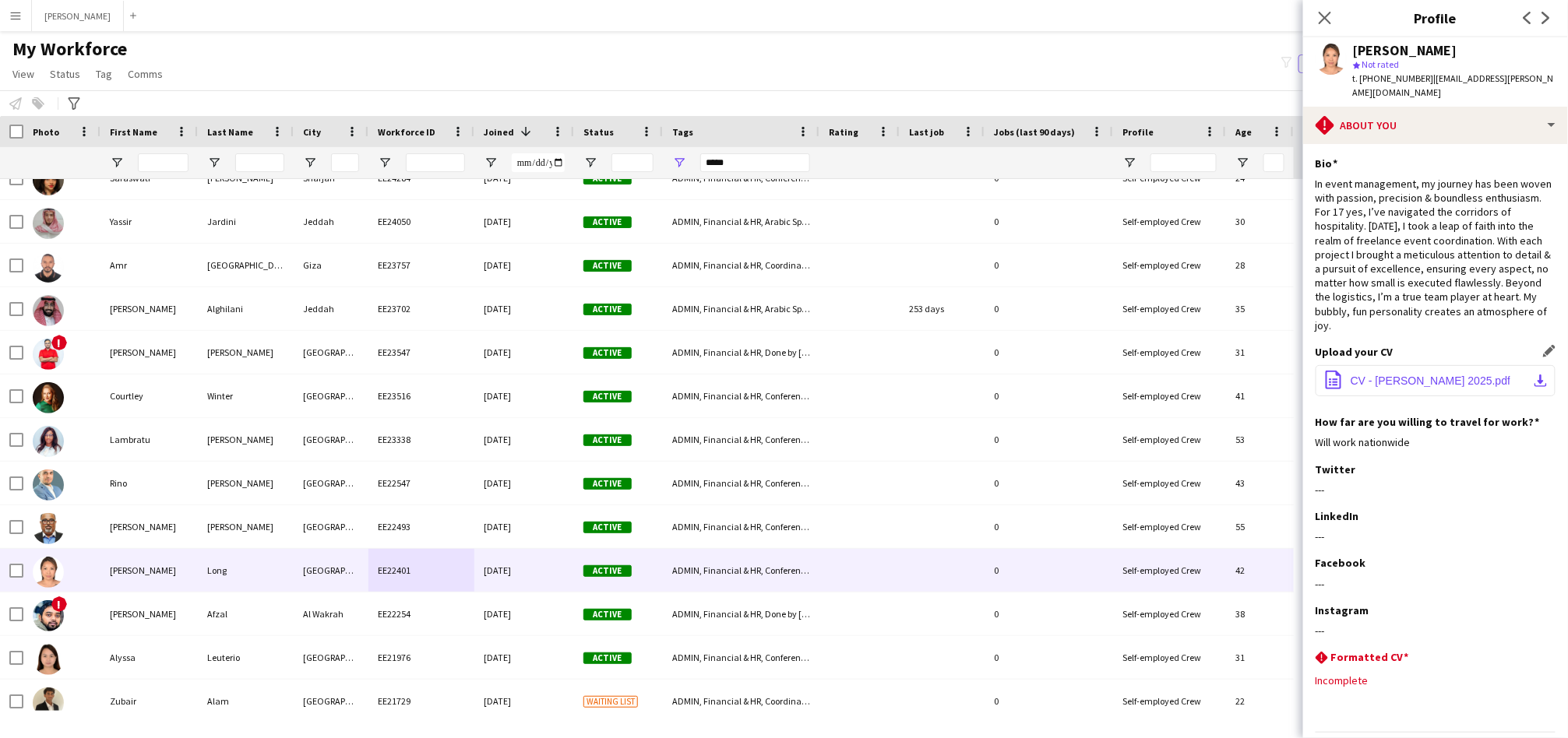
click at [1490, 365] on button "office-file-sheet CV - Sharon Long 2025.pdf download-bottom" at bounding box center [1435, 380] width 240 height 32
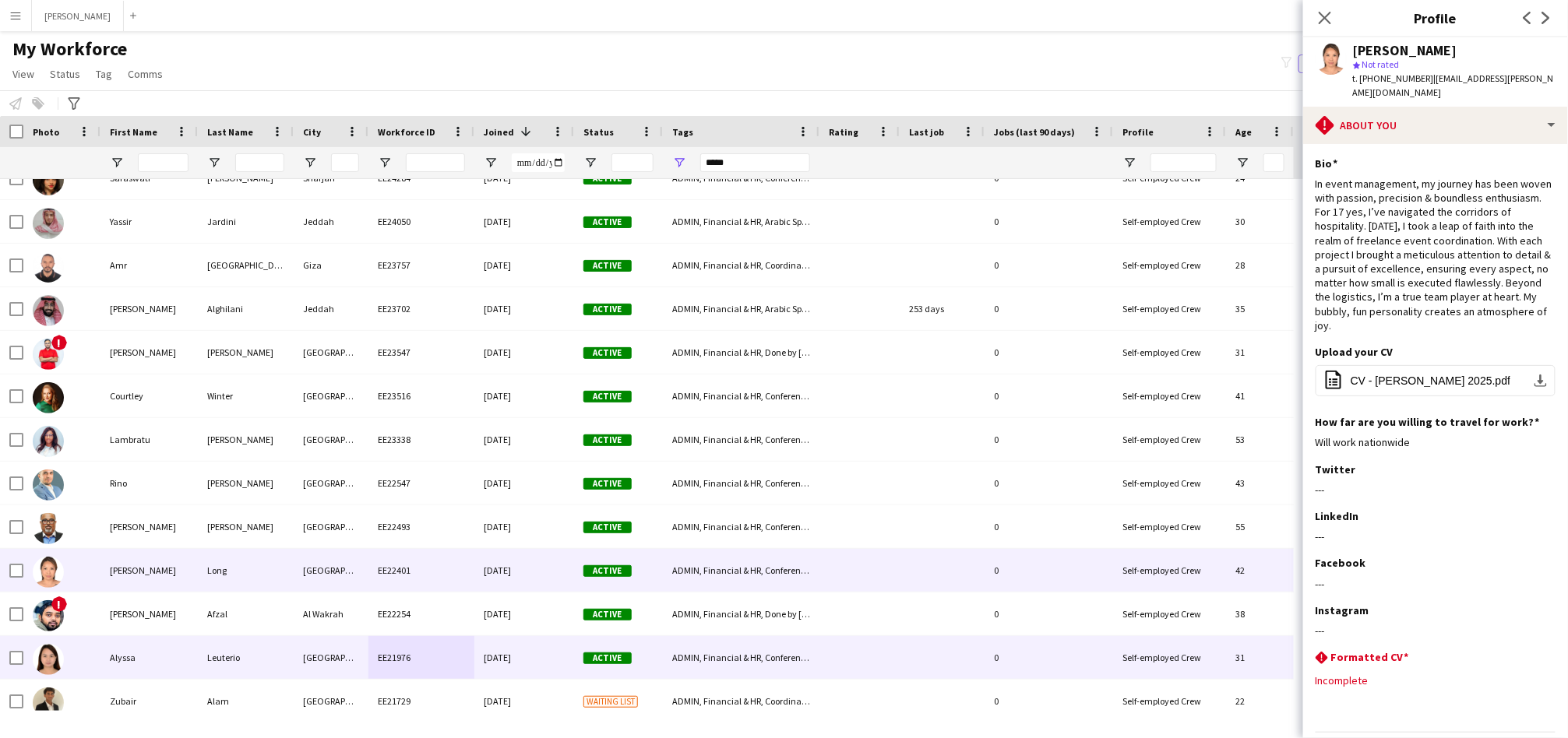
click at [442, 657] on div "EE21976" at bounding box center [421, 658] width 105 height 43
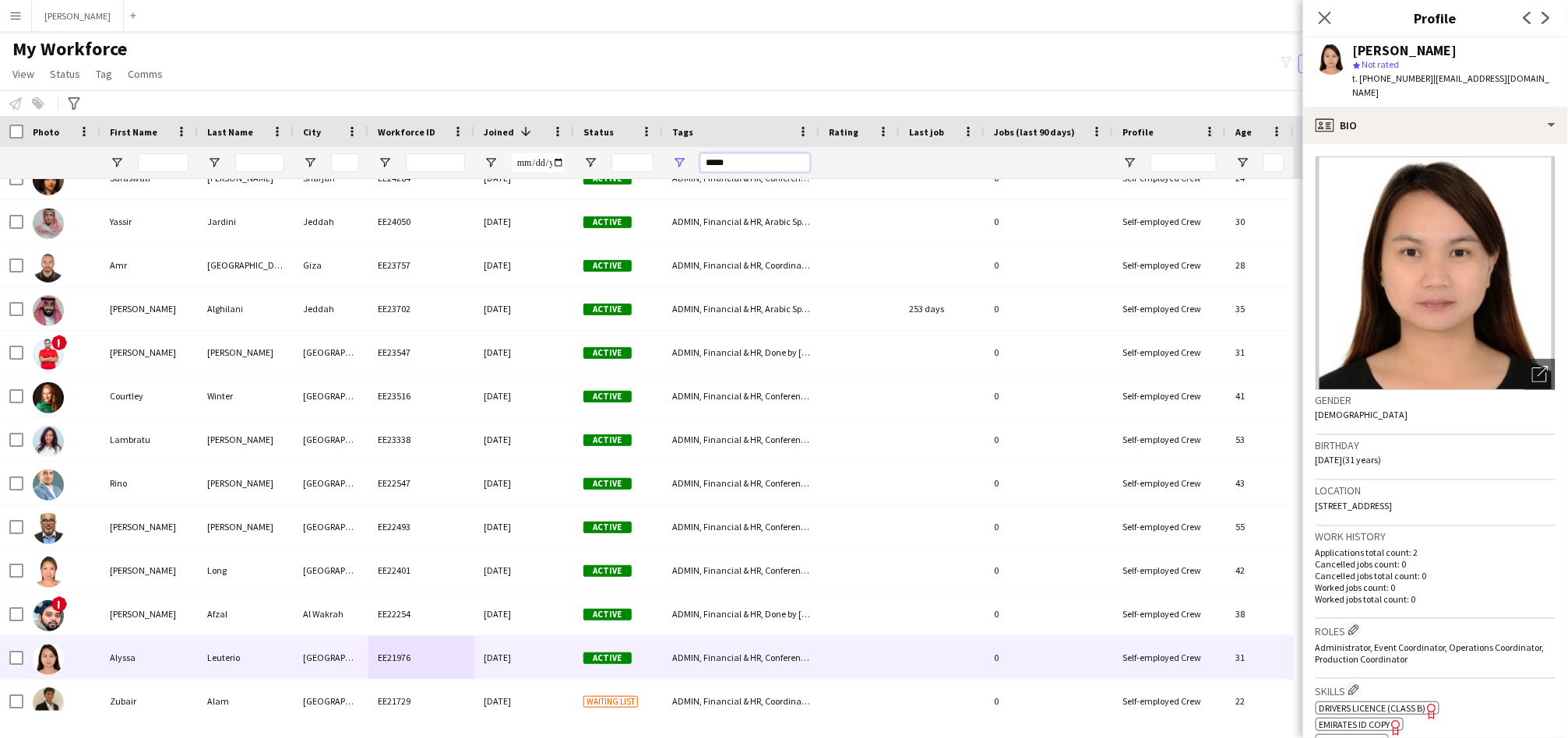
click at [737, 164] on input "*****" at bounding box center [756, 162] width 110 height 19
click at [1331, 642] on span "Administrator, Event Coordinator, Operations Coordinator, Production Coordinator" at bounding box center [1430, 653] width 229 height 23
copy span "Administrator"
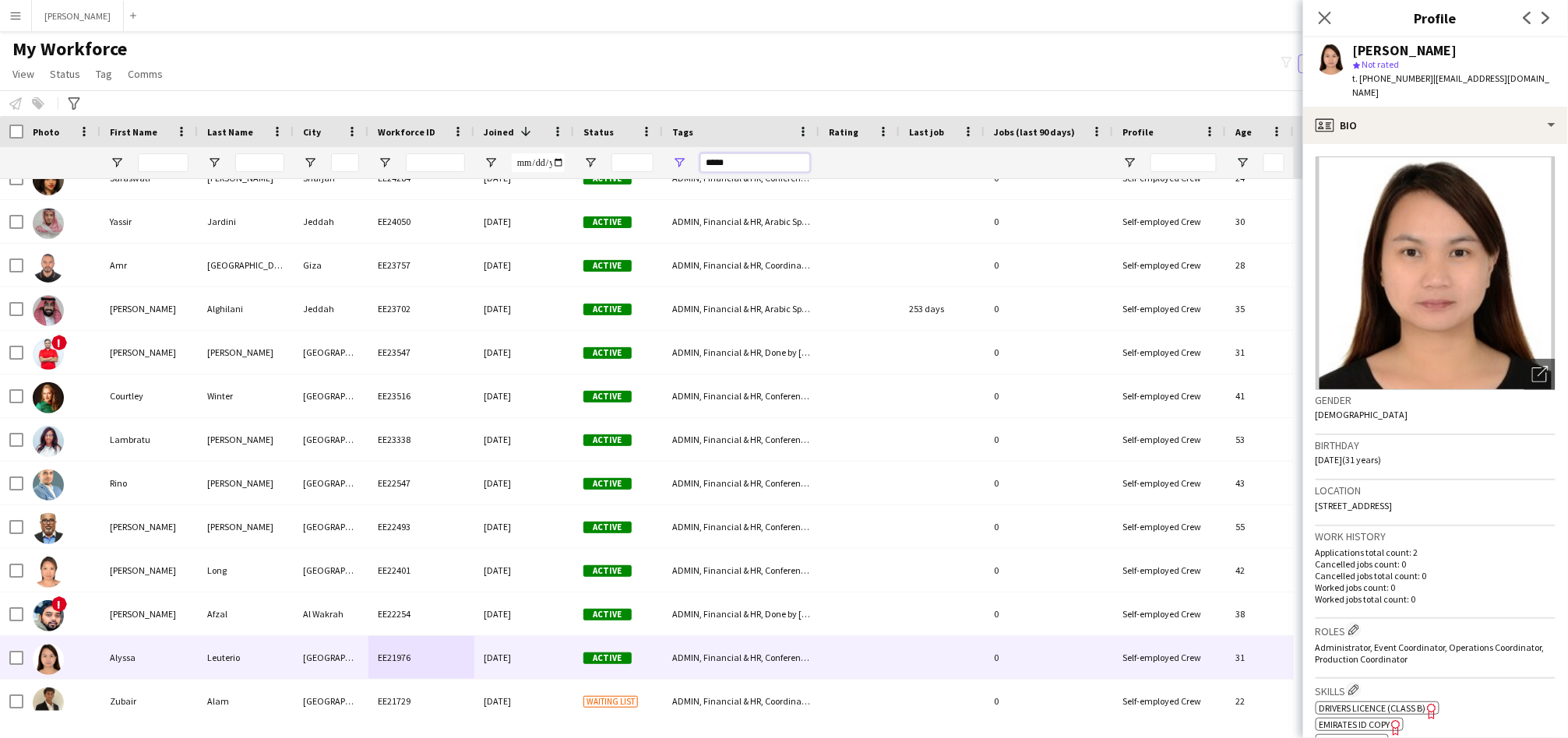
click at [760, 155] on input "*****" at bounding box center [756, 162] width 110 height 19
click at [763, 155] on input "*****" at bounding box center [756, 162] width 110 height 19
click at [764, 155] on input "*****" at bounding box center [756, 162] width 110 height 19
click at [764, 157] on input "*****" at bounding box center [756, 162] width 110 height 19
paste input "********"
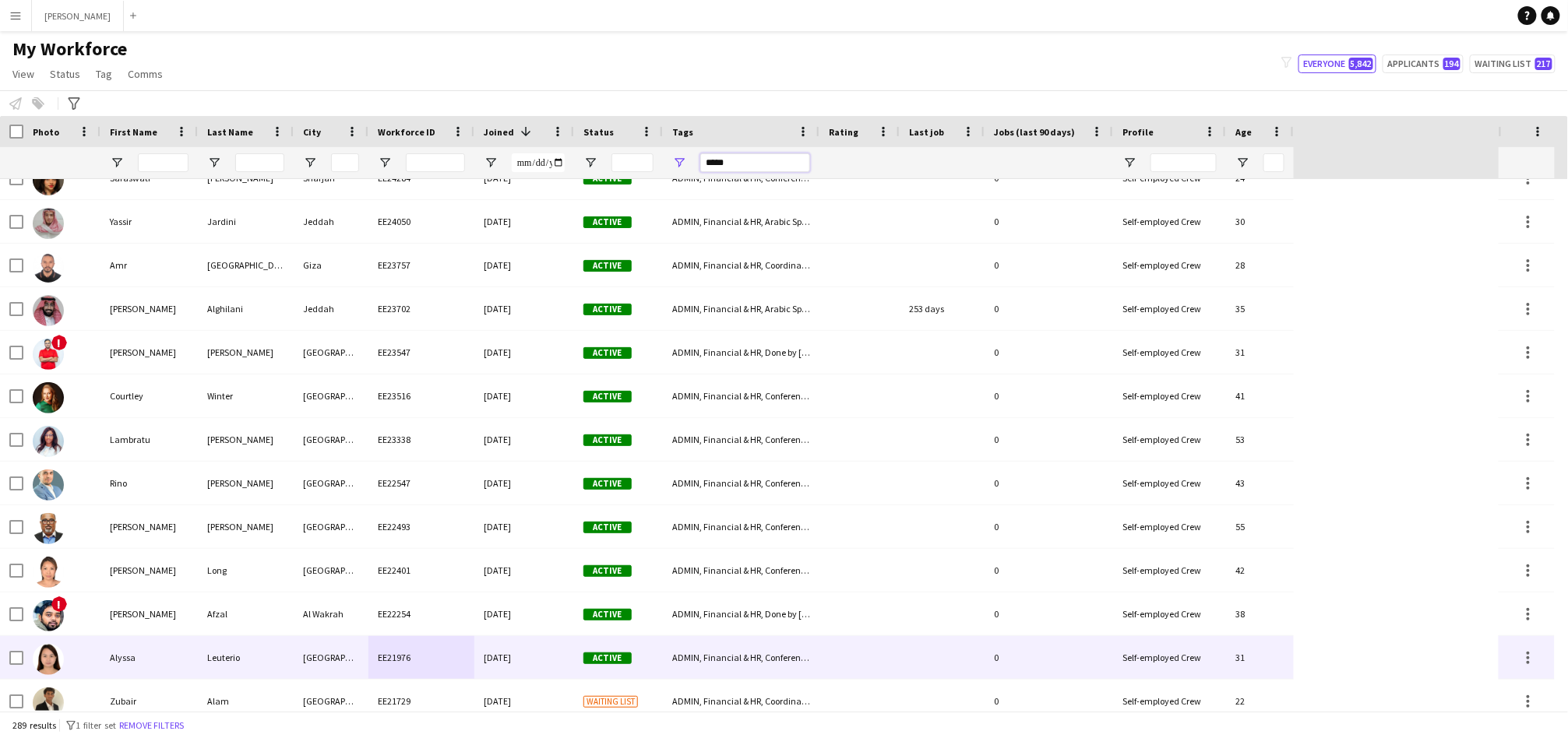
type input "*****"
click at [563, 662] on div "27-03-2024" at bounding box center [524, 658] width 100 height 43
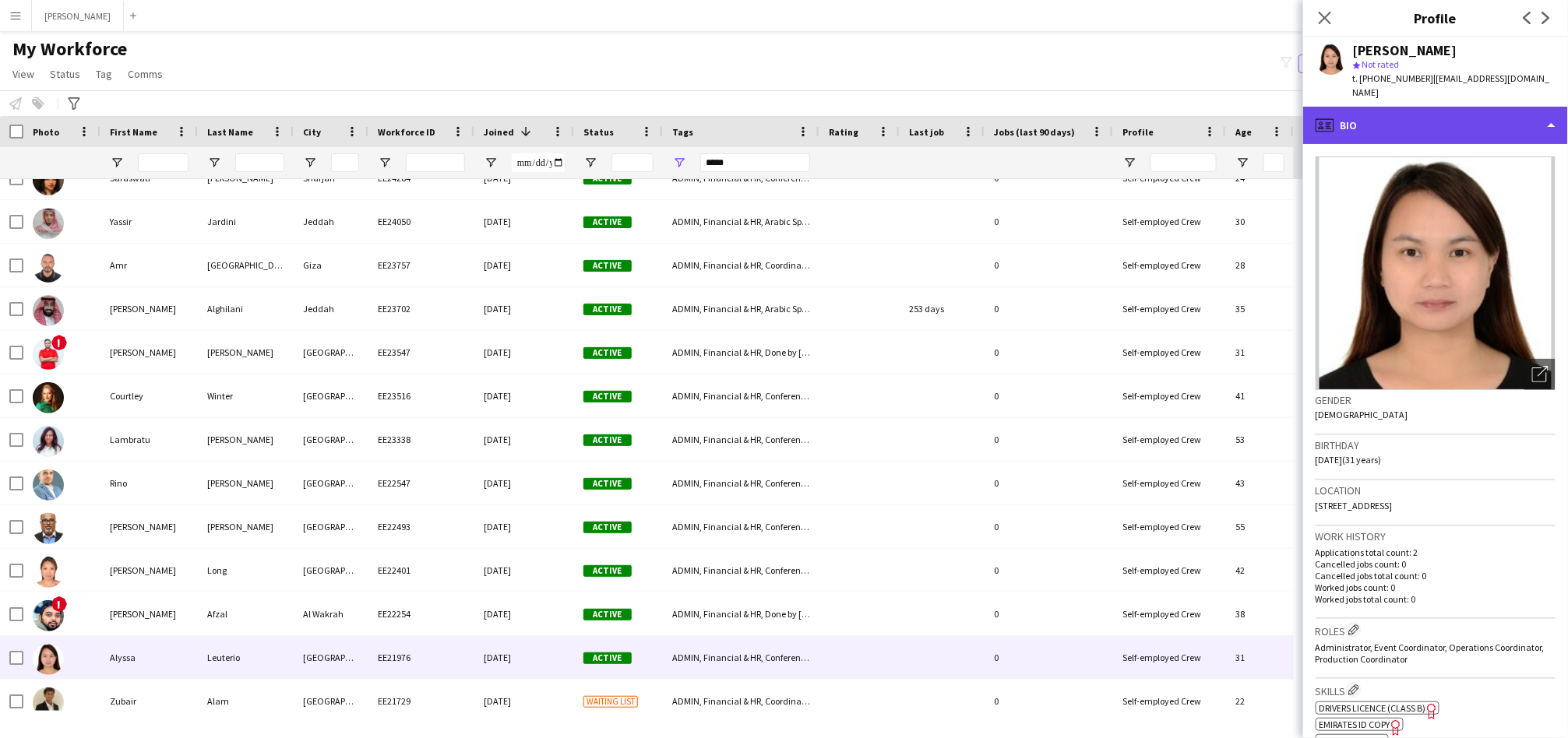
click at [1378, 126] on div "profile Bio" at bounding box center [1435, 124] width 265 height 37
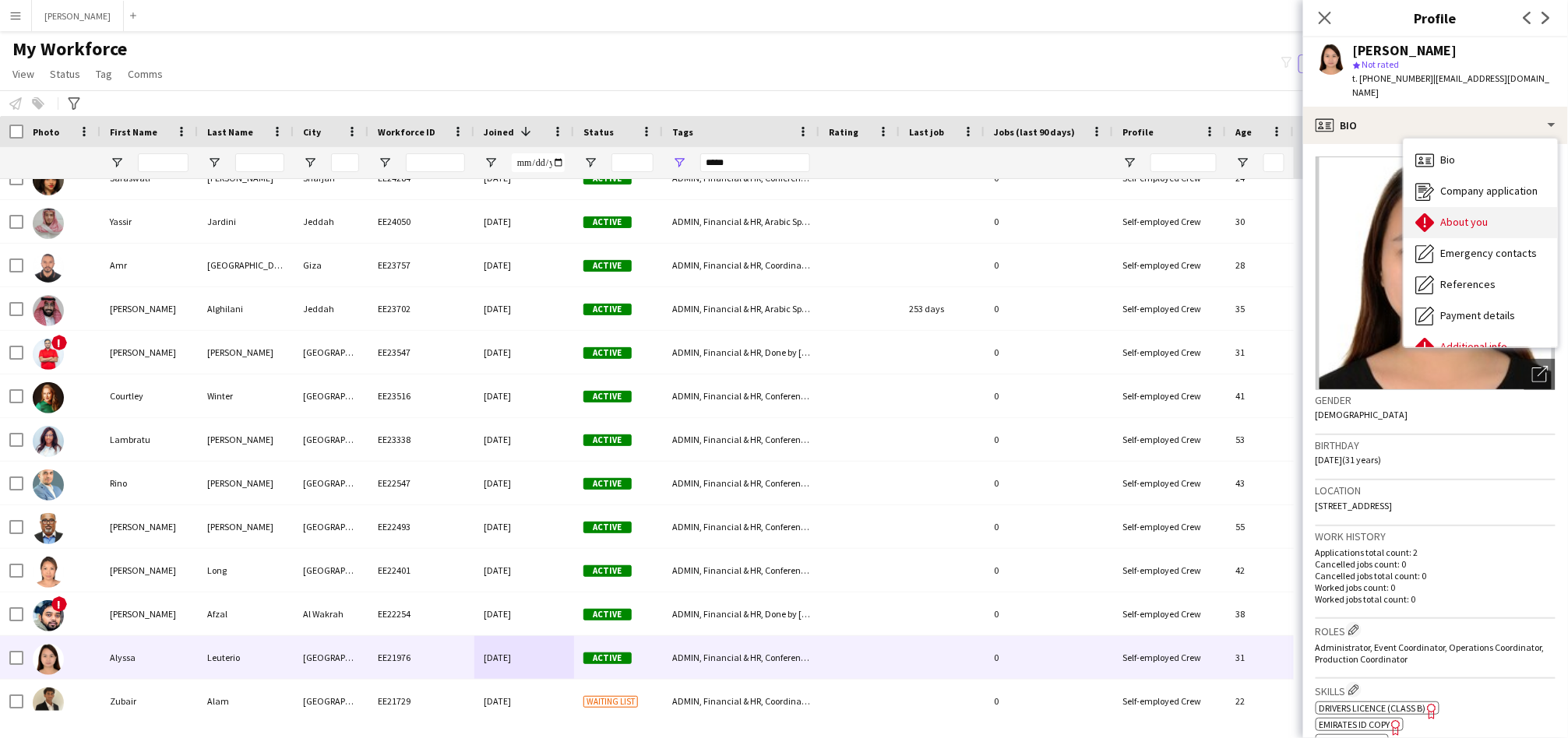
click at [1451, 214] on span "About you" at bounding box center [1464, 222] width 48 height 14
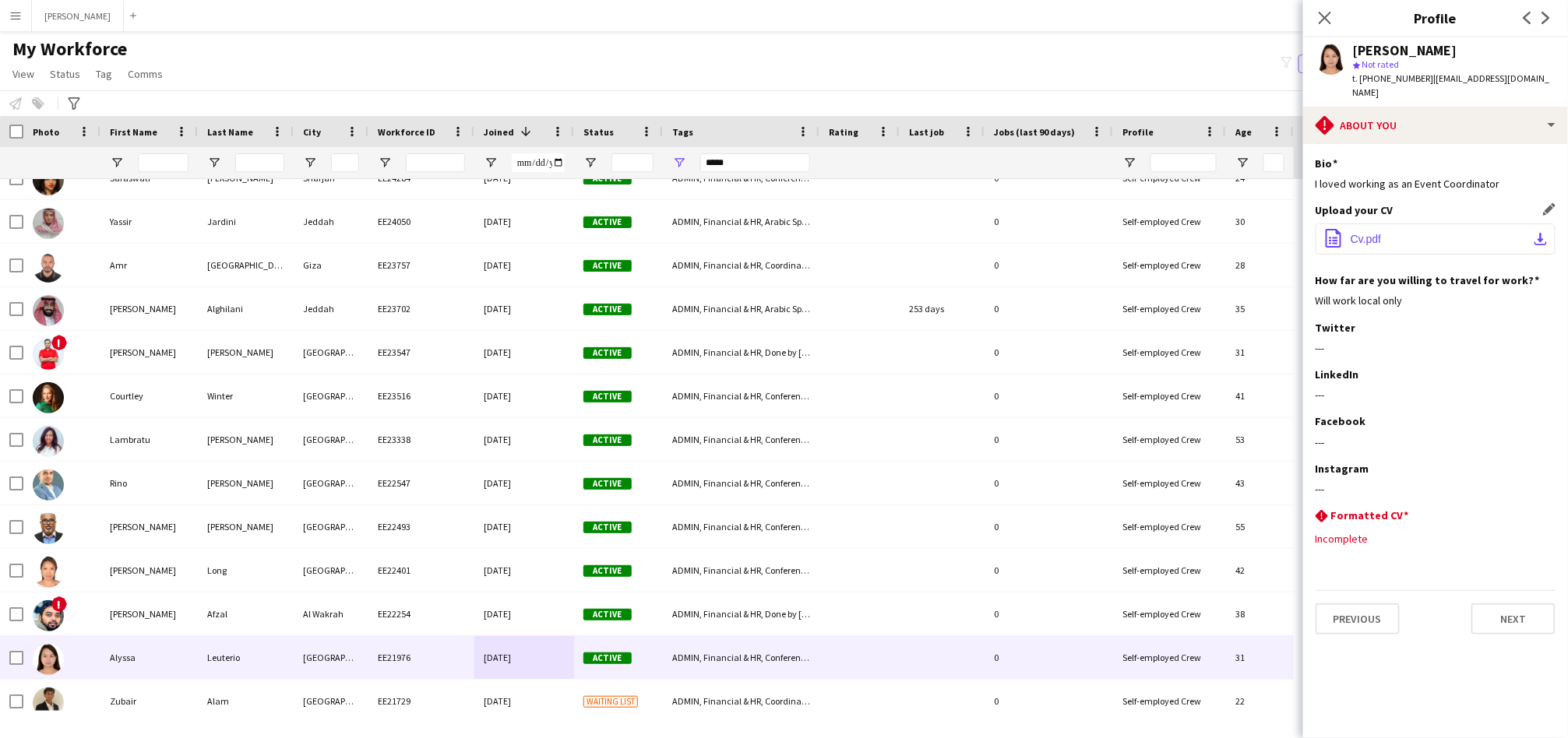
click at [1434, 228] on button "office-file-sheet Cv.pdf download-bottom" at bounding box center [1435, 239] width 240 height 32
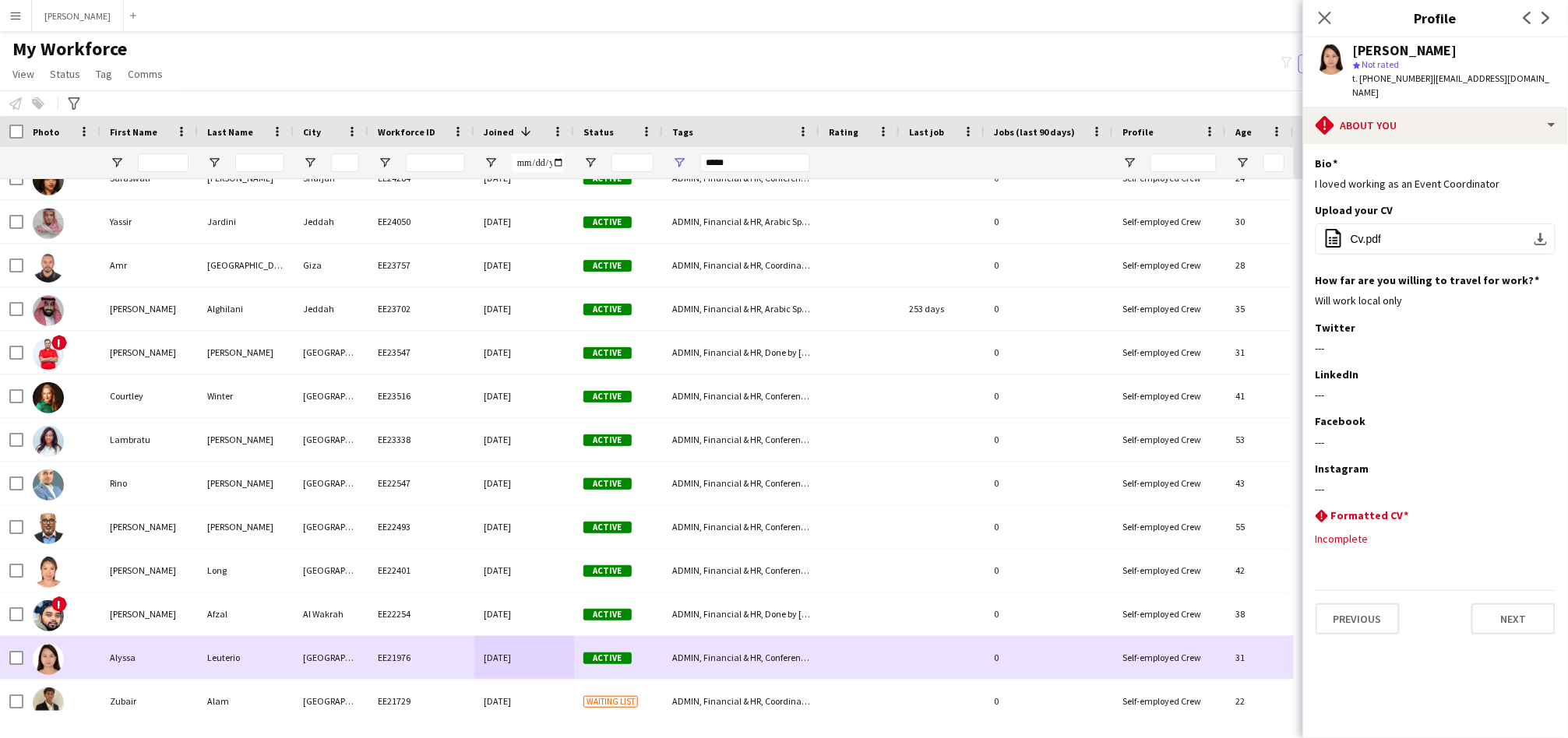
scroll to position [865, 0]
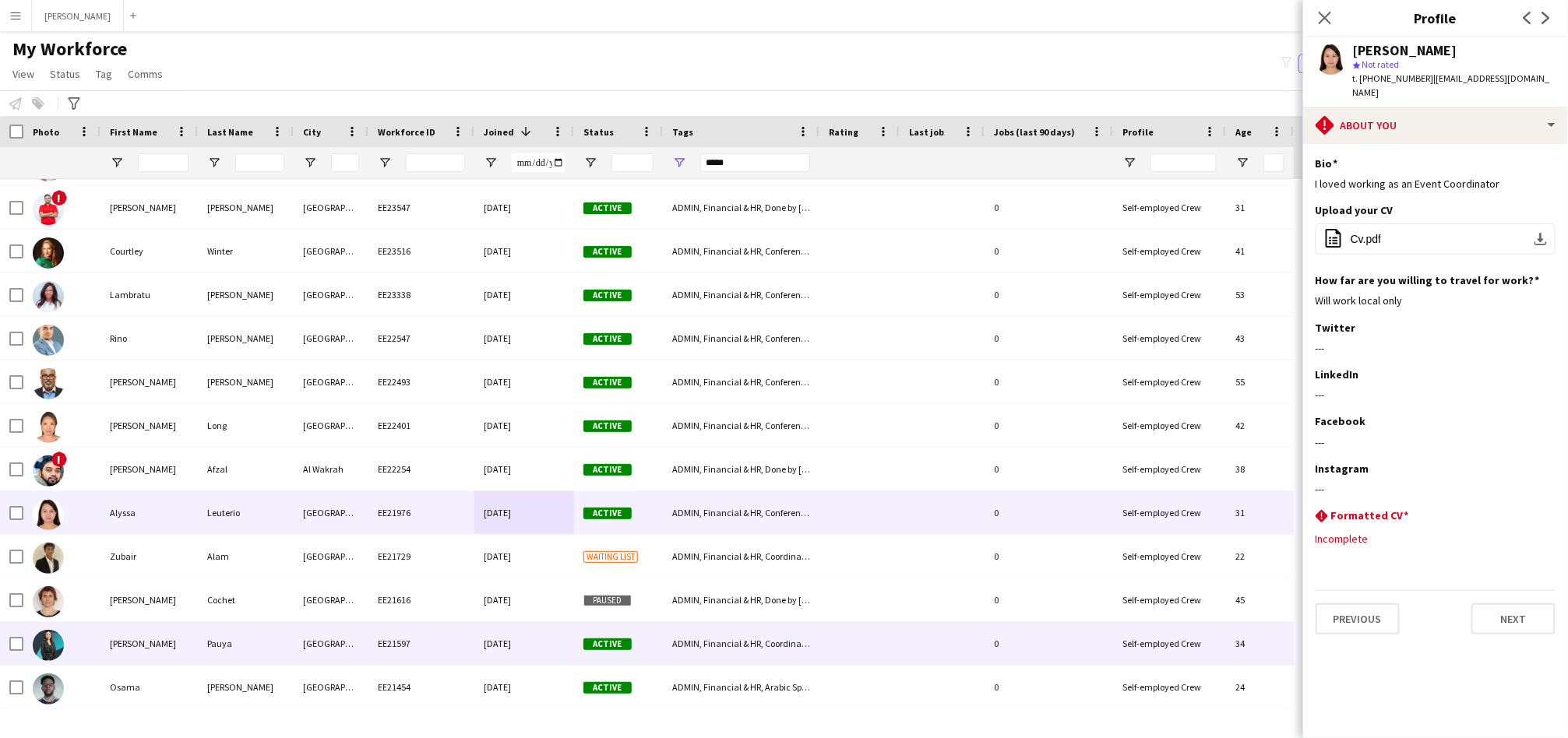
click at [379, 640] on div "EE21597" at bounding box center [421, 643] width 105 height 43
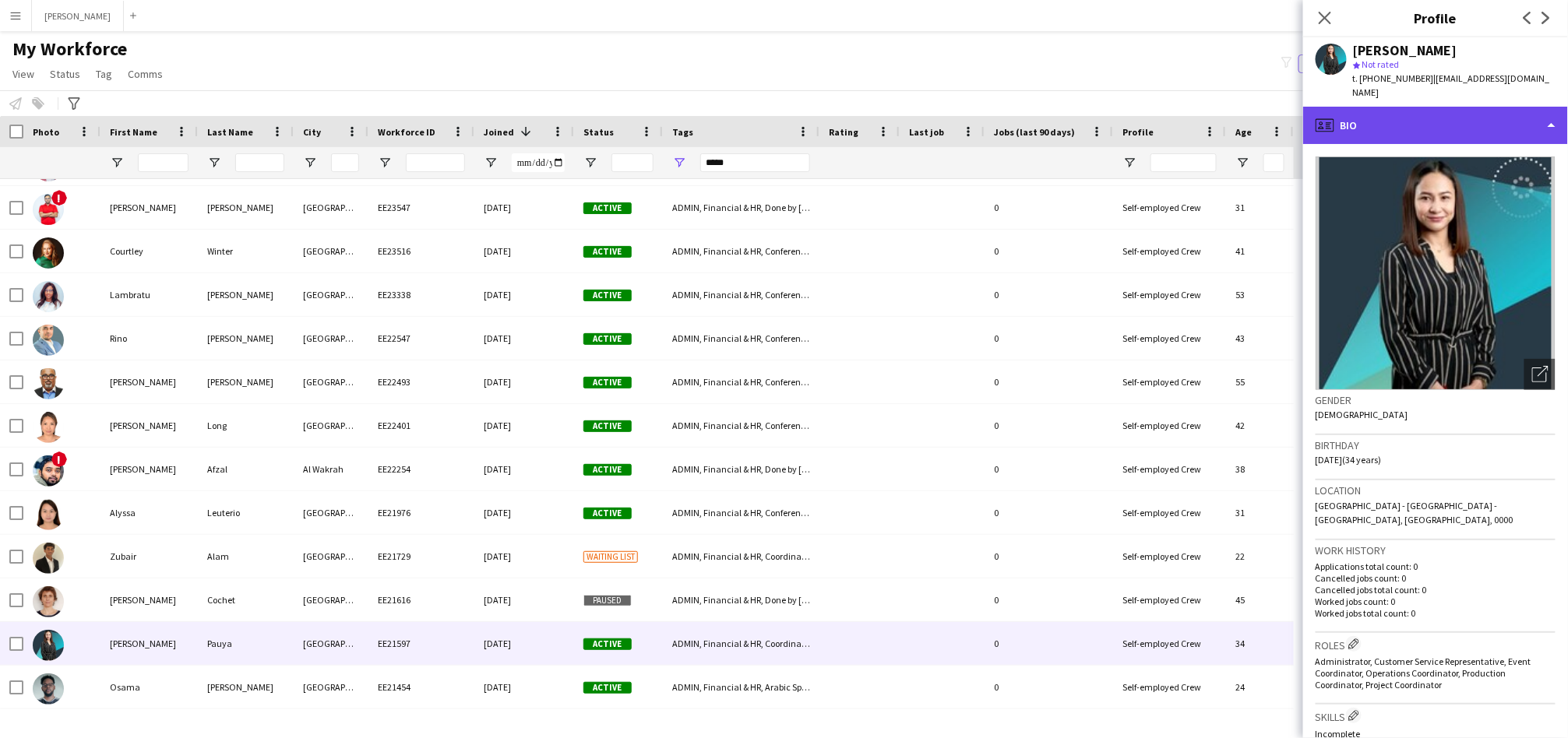
click at [1386, 106] on div "profile Bio" at bounding box center [1435, 124] width 265 height 37
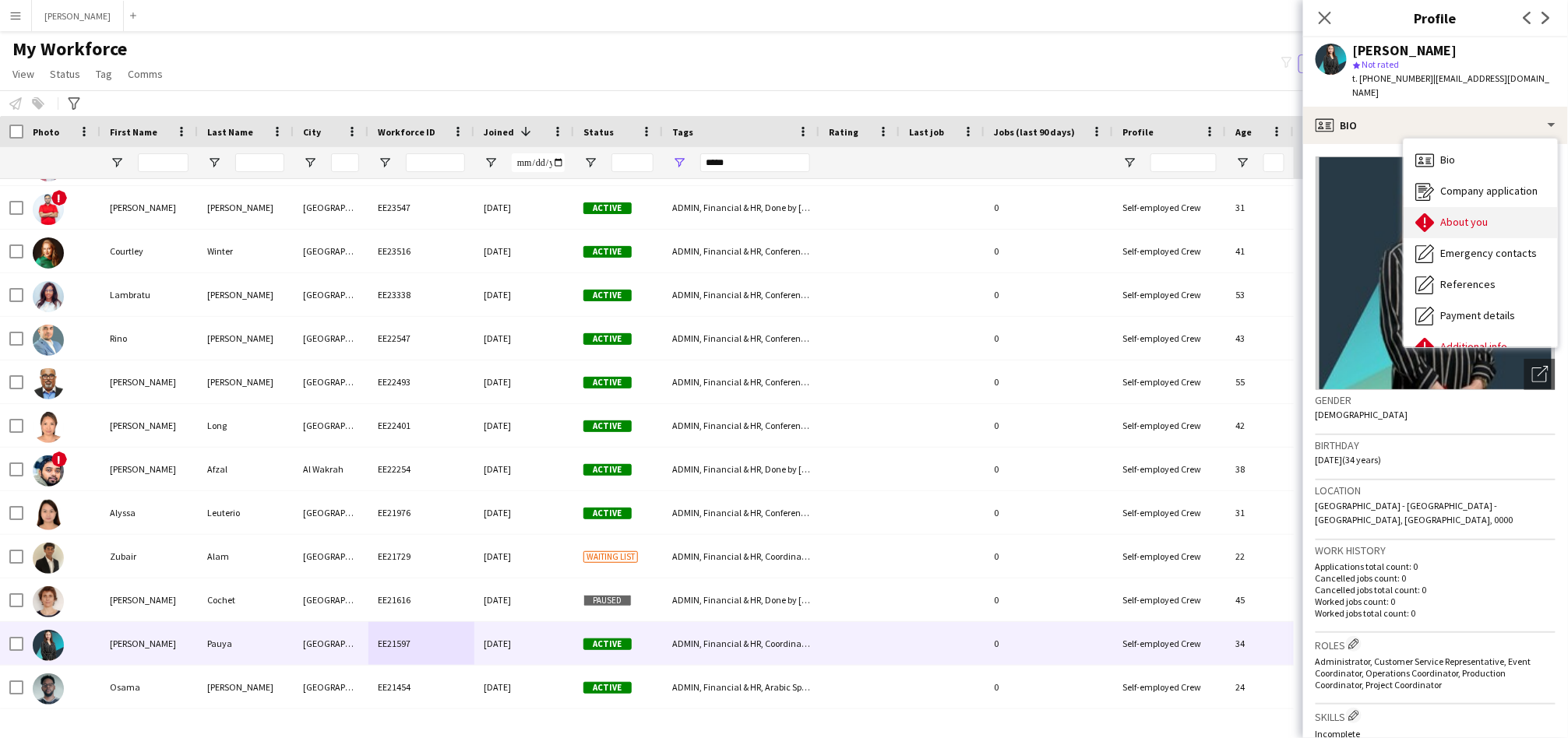
click at [1465, 214] on span "About you" at bounding box center [1464, 222] width 48 height 14
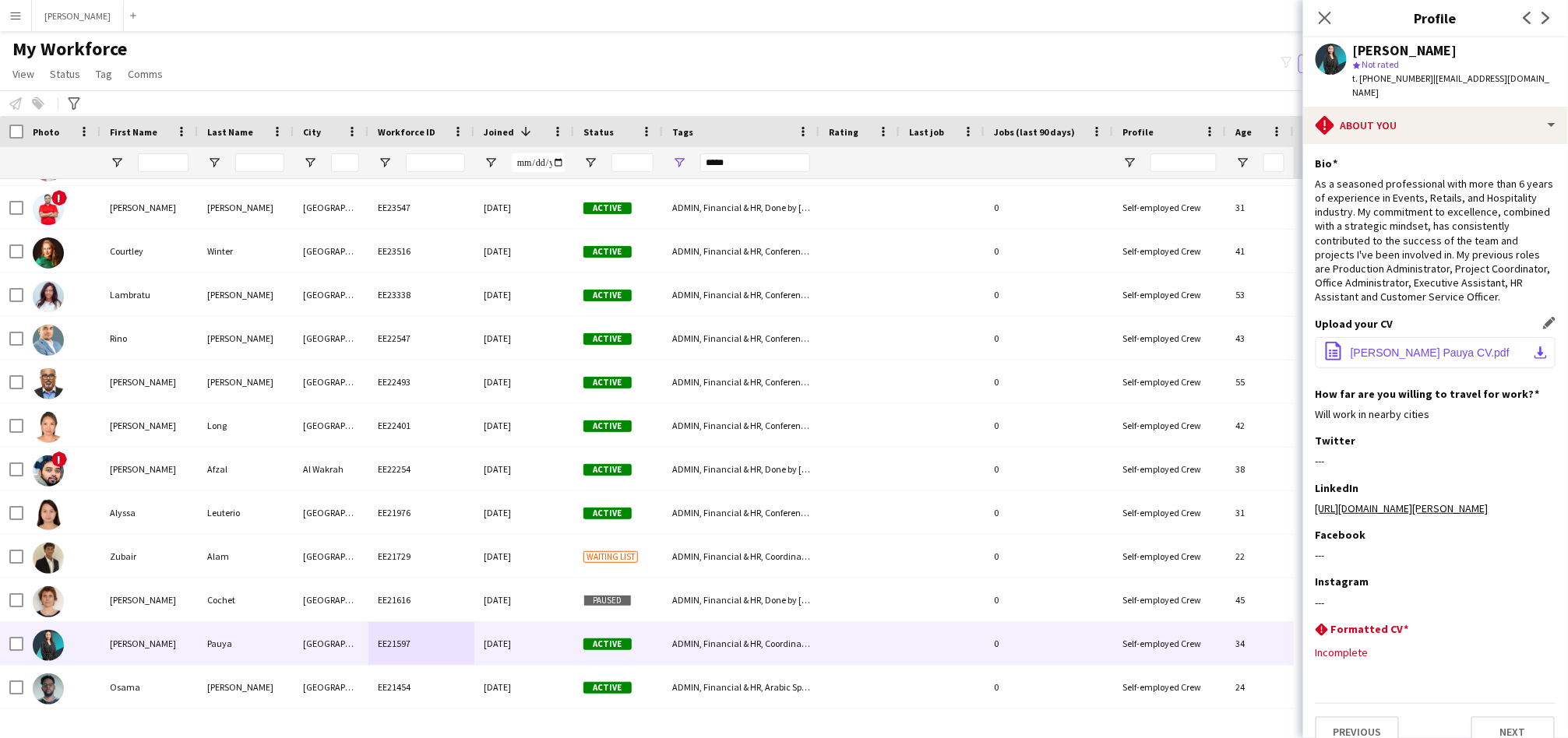
click at [1436, 359] on span "Janice S. Pauya CV.pdf" at bounding box center [1430, 352] width 159 height 13
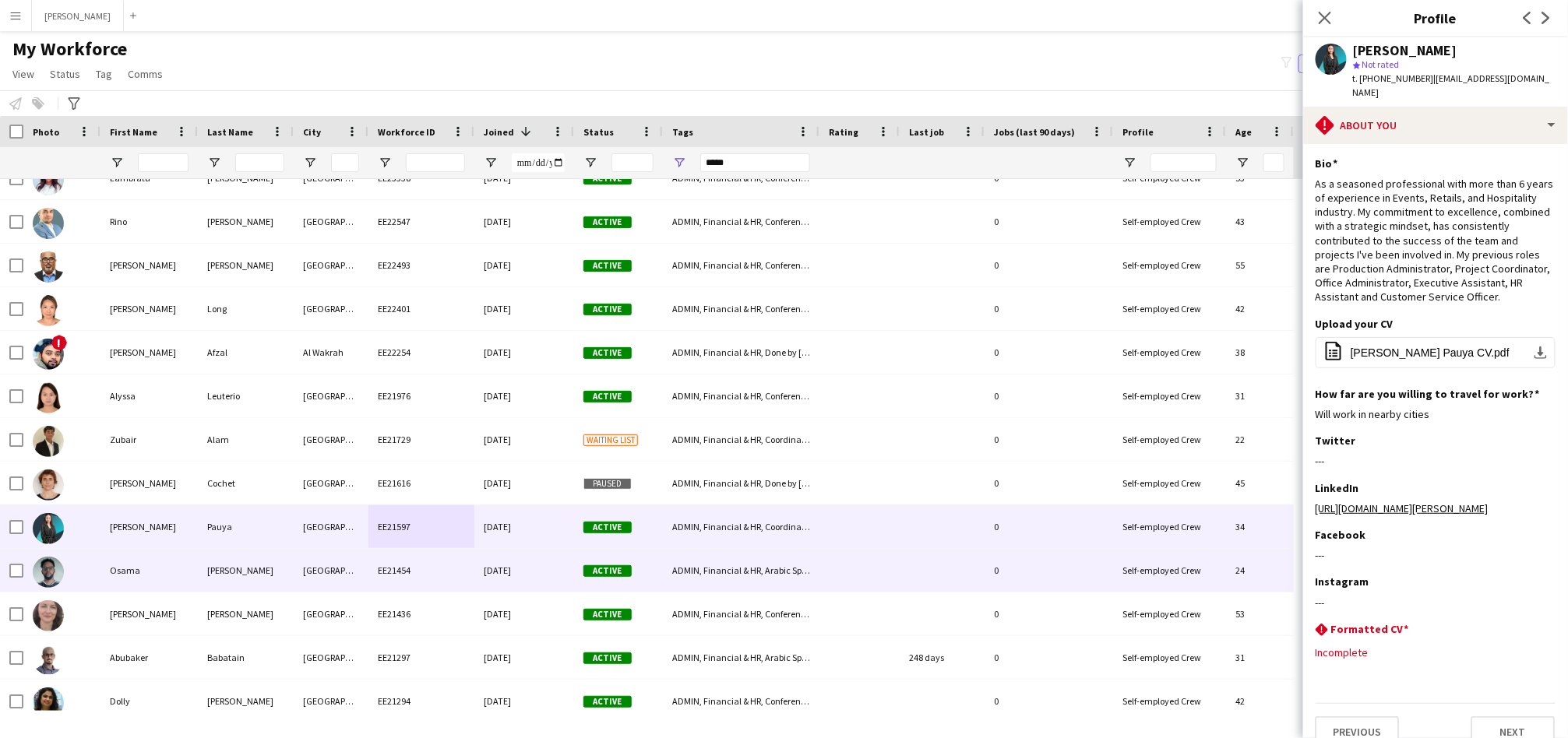
scroll to position [1008, 0]
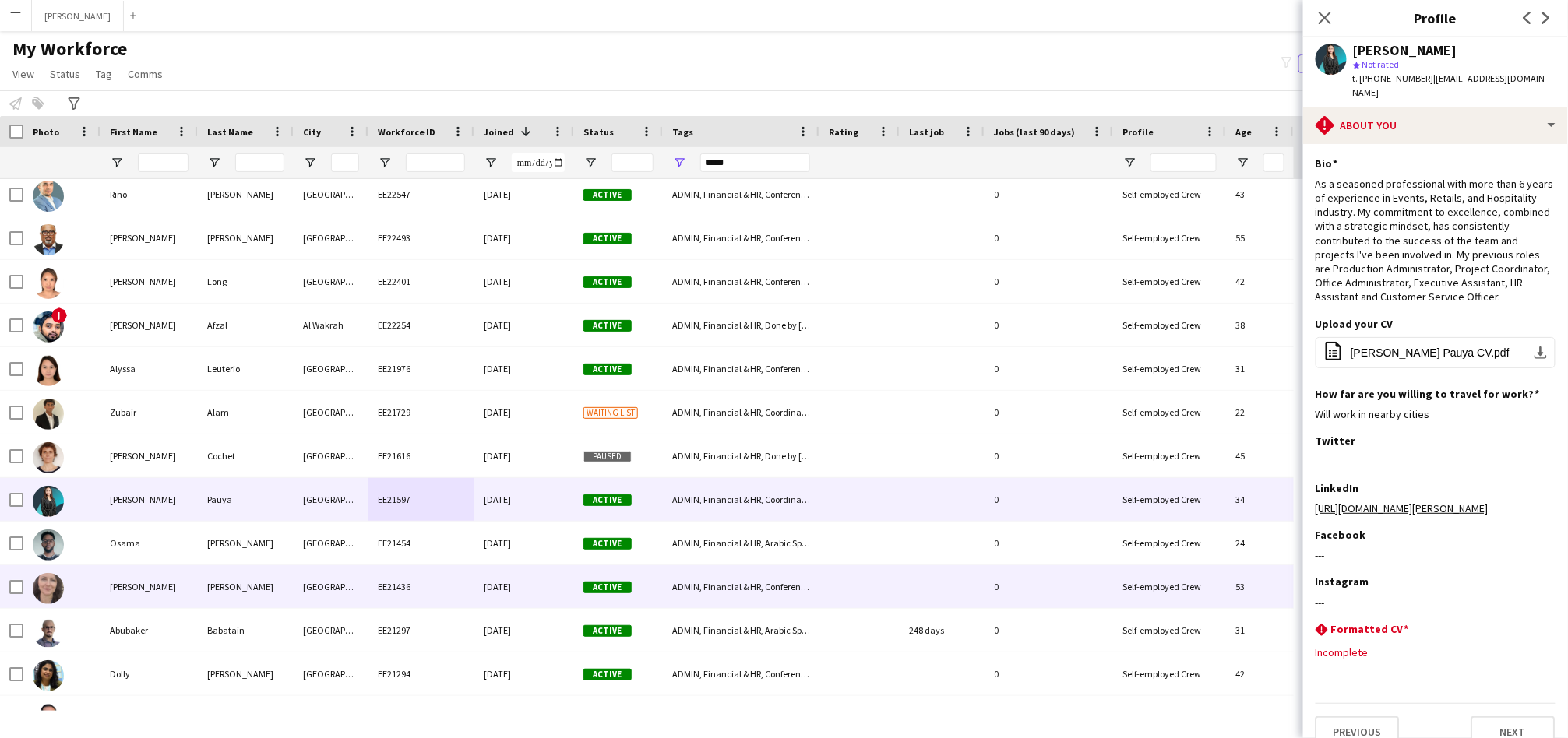
click at [506, 588] on div "27-02-2024" at bounding box center [524, 587] width 100 height 43
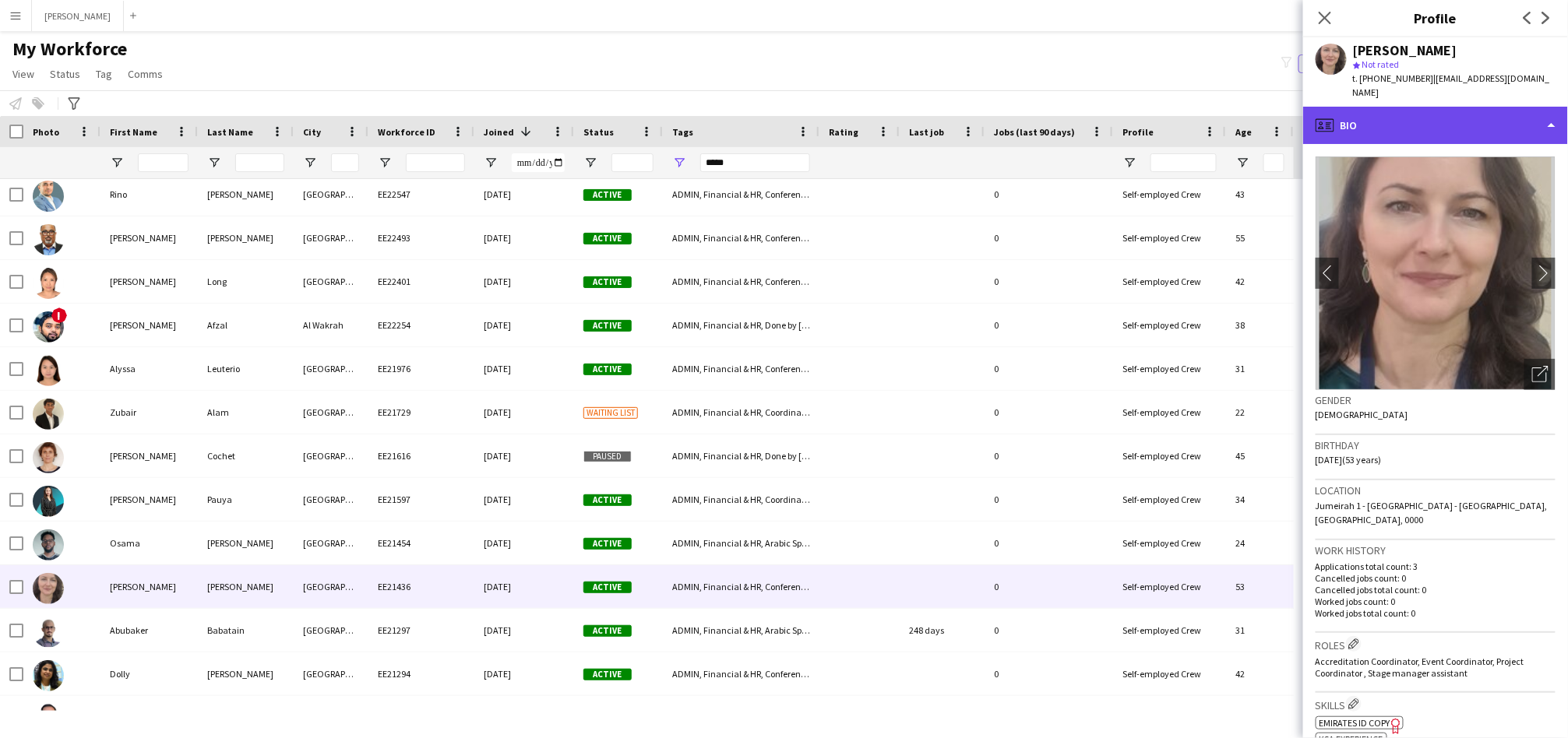
click at [1417, 115] on div "profile Bio" at bounding box center [1435, 124] width 265 height 37
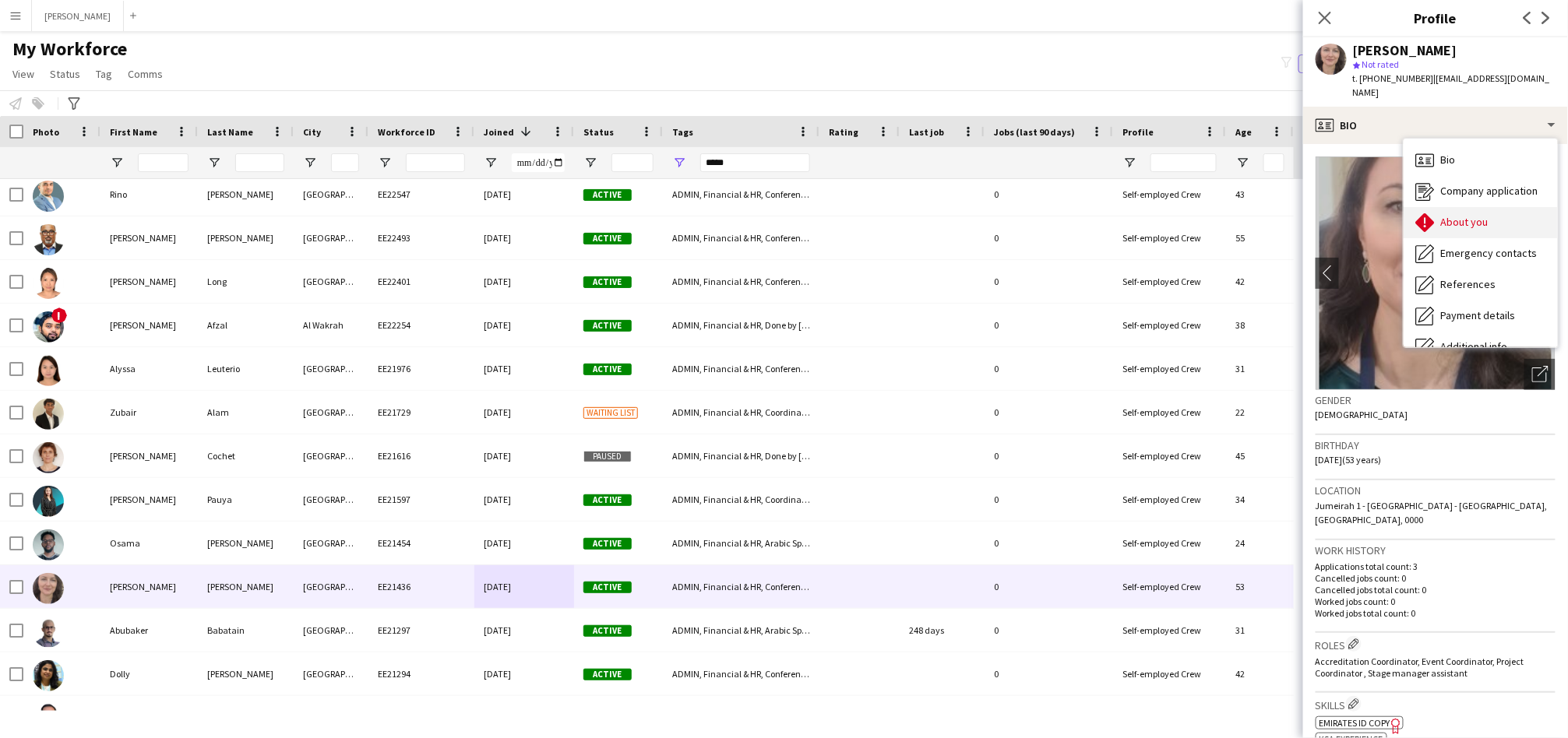
click at [1426, 214] on icon "About you" at bounding box center [1425, 223] width 19 height 19
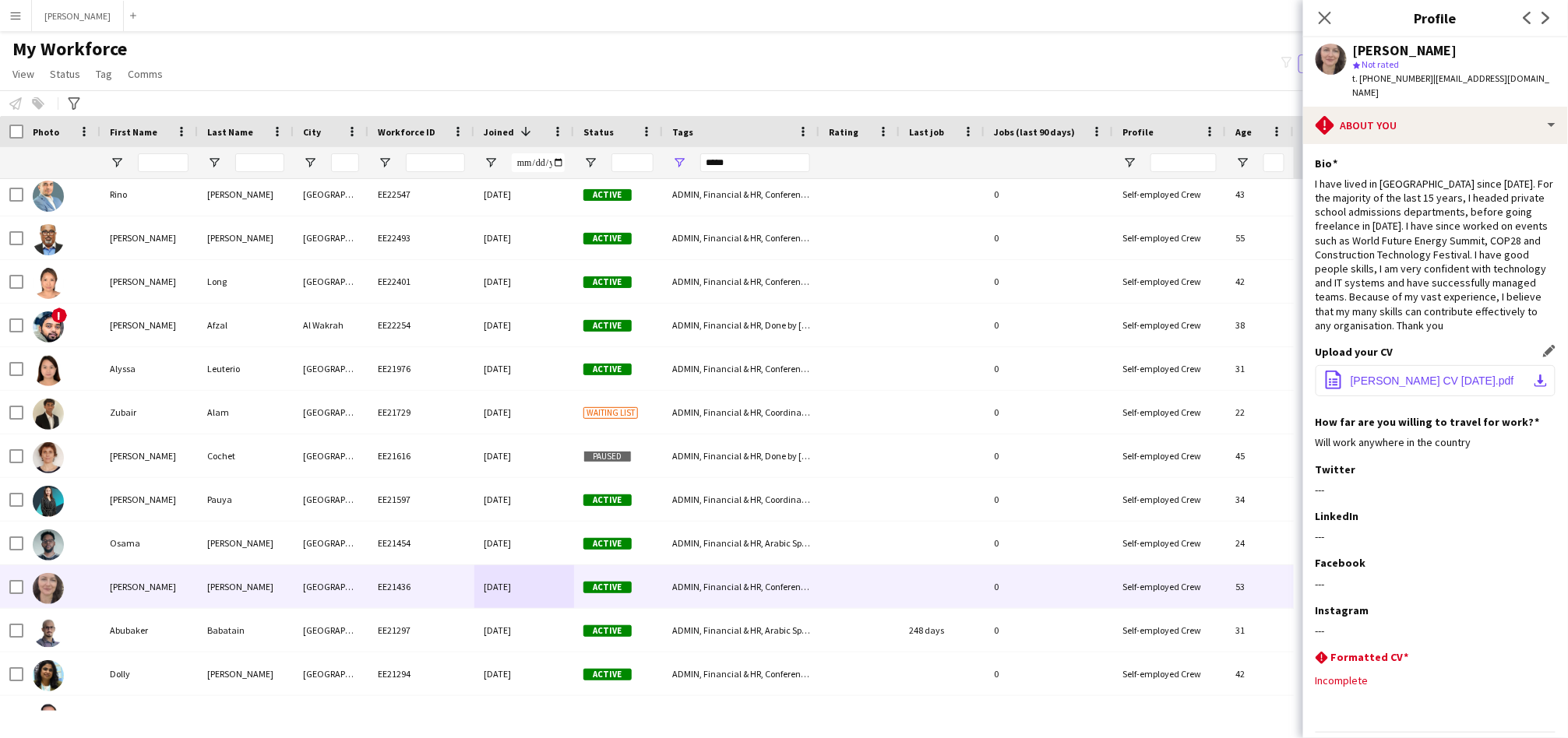
drag, startPoint x: 1409, startPoint y: 346, endPoint x: 1409, endPoint y: 355, distance: 9.0
click at [1409, 347] on div "Upload your CV Edit this field office-file-sheet Irena Popovska-Jones CV Novemb…" at bounding box center [1435, 380] width 240 height 70
click at [1409, 365] on button "office-file-sheet Irena Popovska-Jones CV November 24.pdf download-bottom" at bounding box center [1435, 380] width 240 height 32
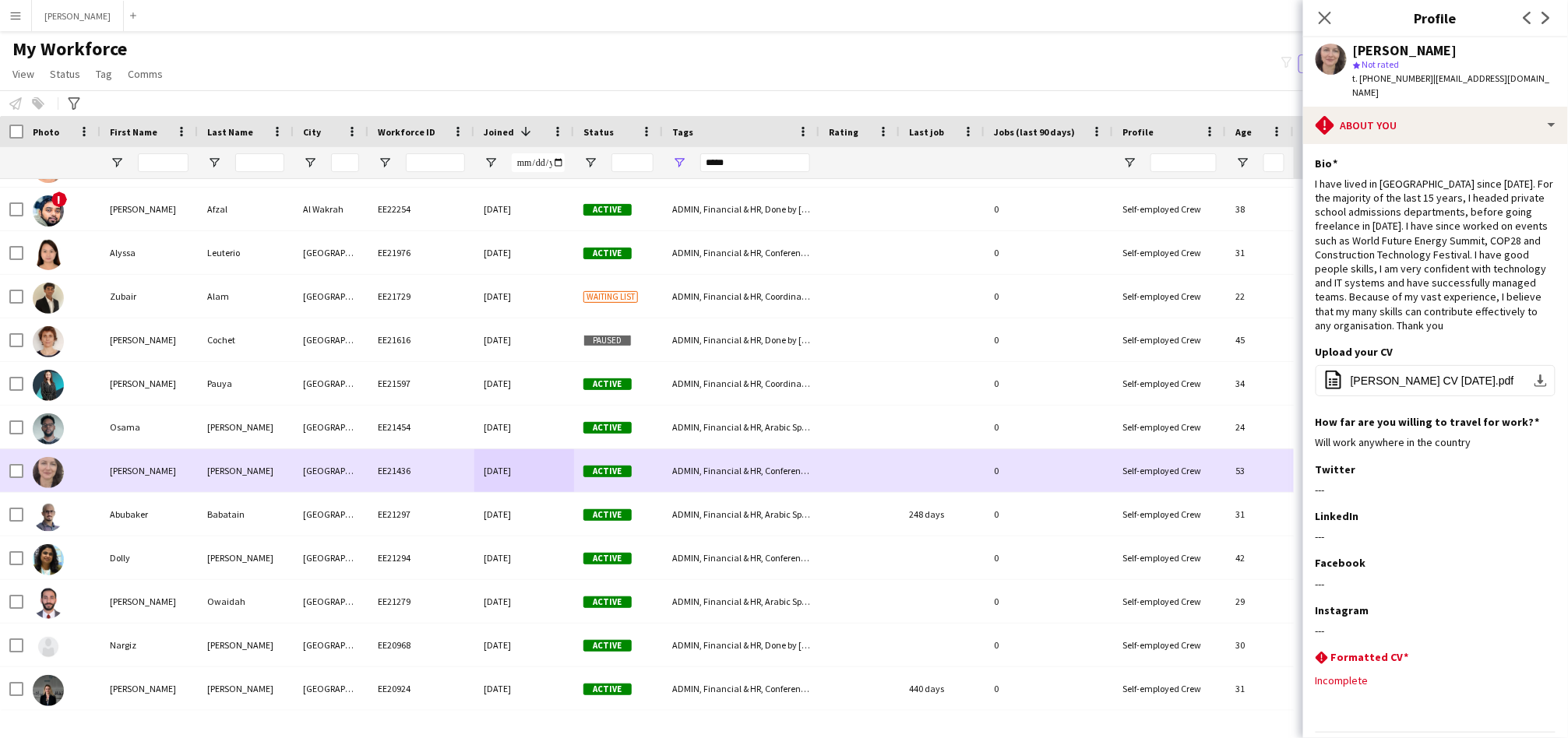
scroll to position [1153, 0]
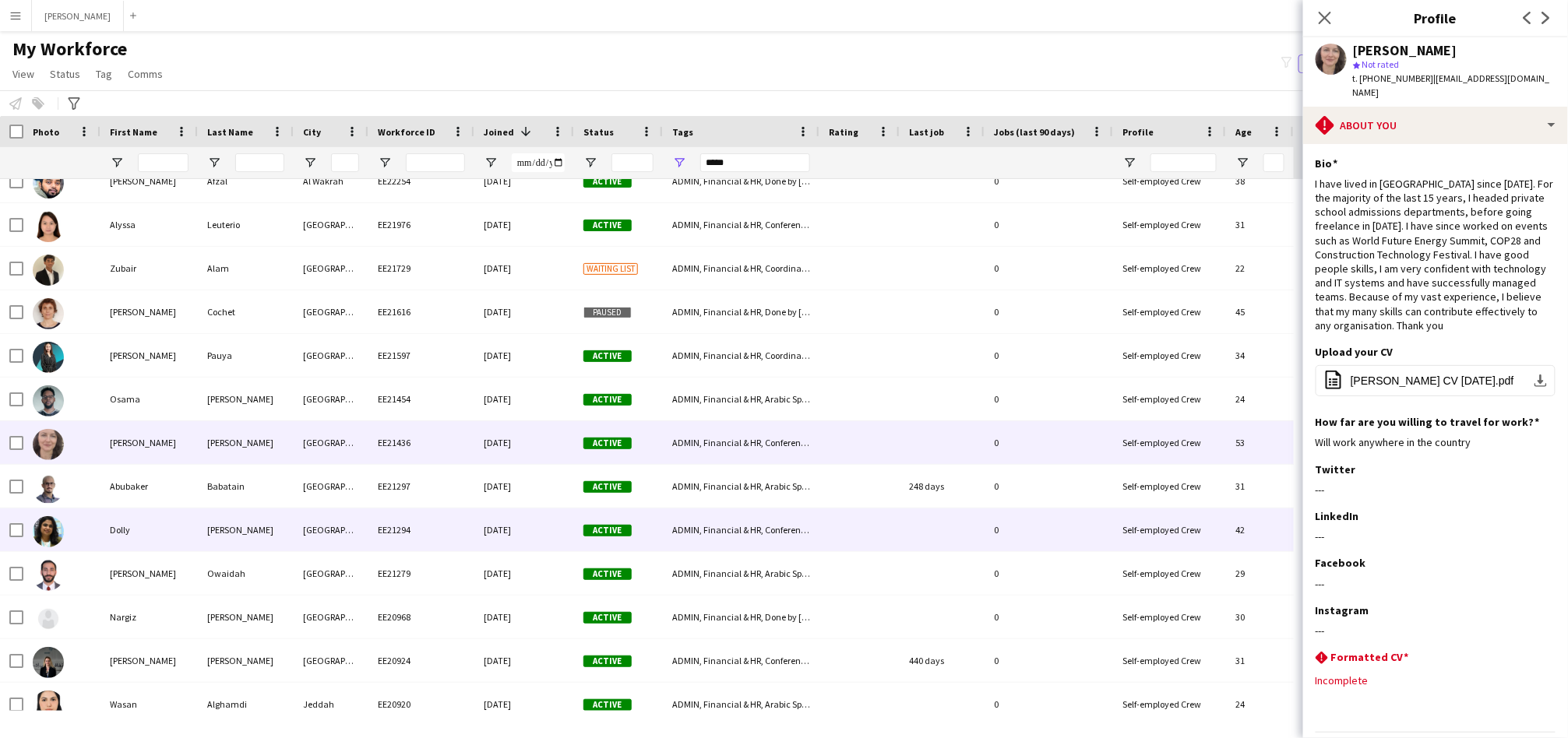
click at [374, 540] on div "EE21294" at bounding box center [421, 530] width 105 height 43
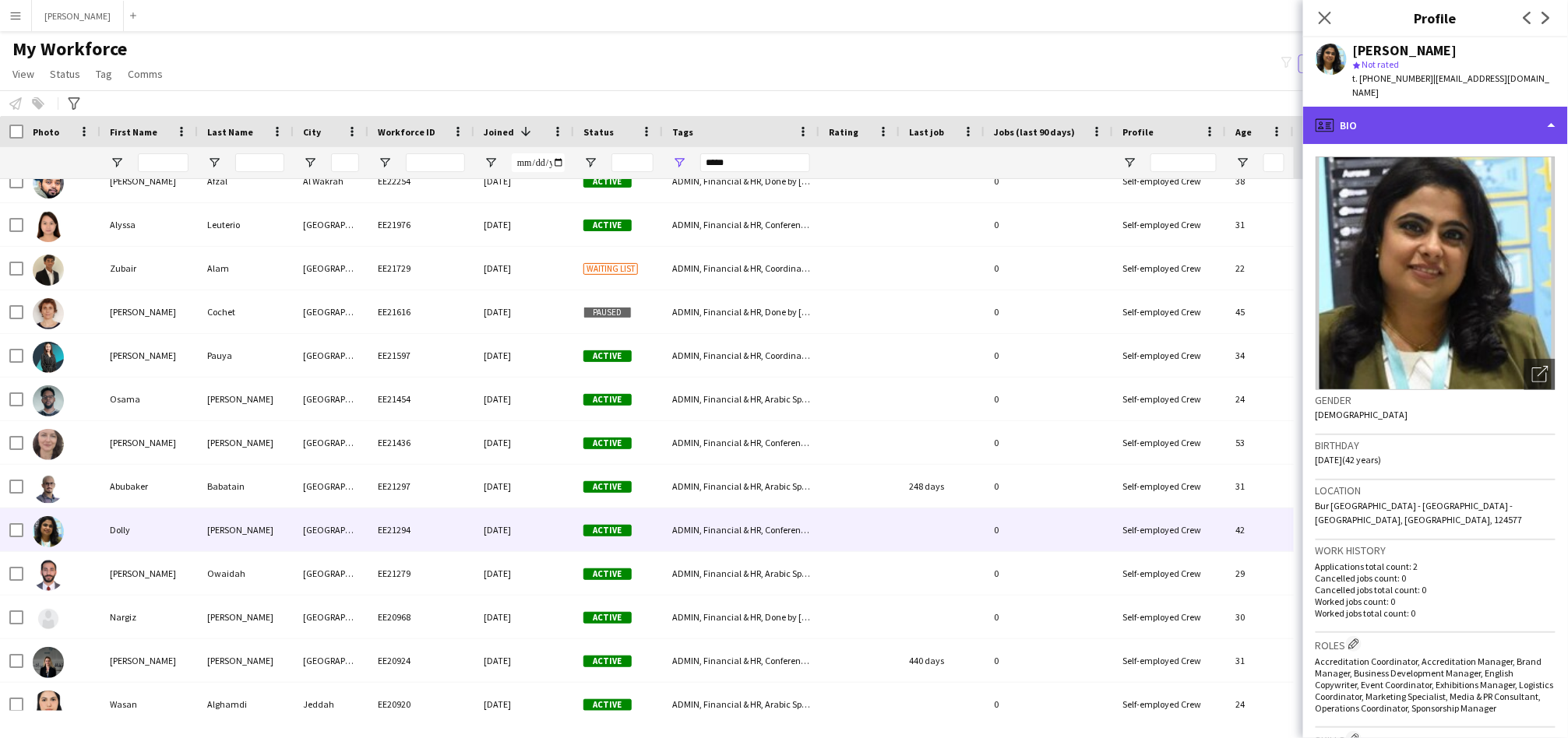
click at [1420, 107] on div "profile Bio" at bounding box center [1435, 124] width 265 height 37
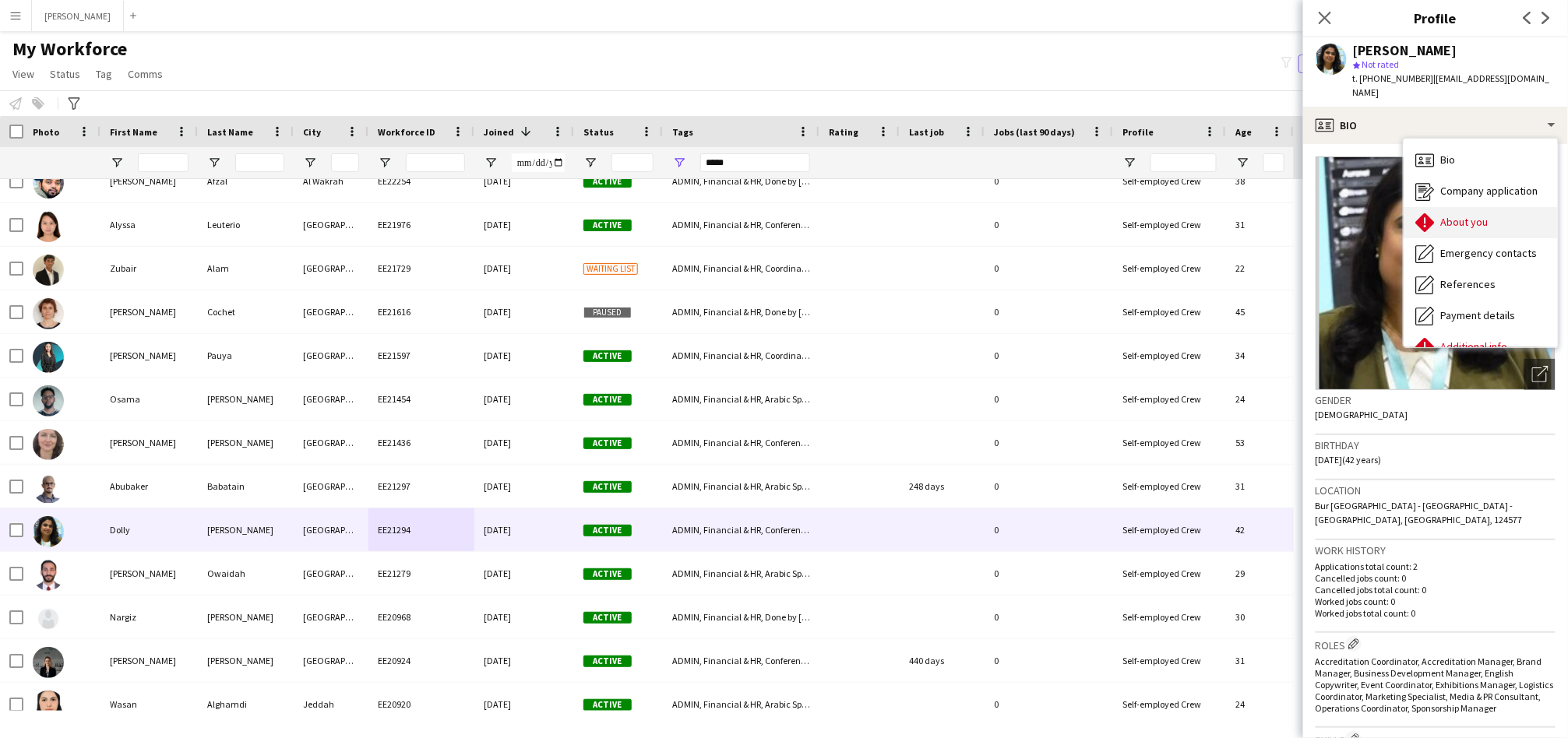
click at [1425, 214] on icon at bounding box center [1425, 223] width 19 height 19
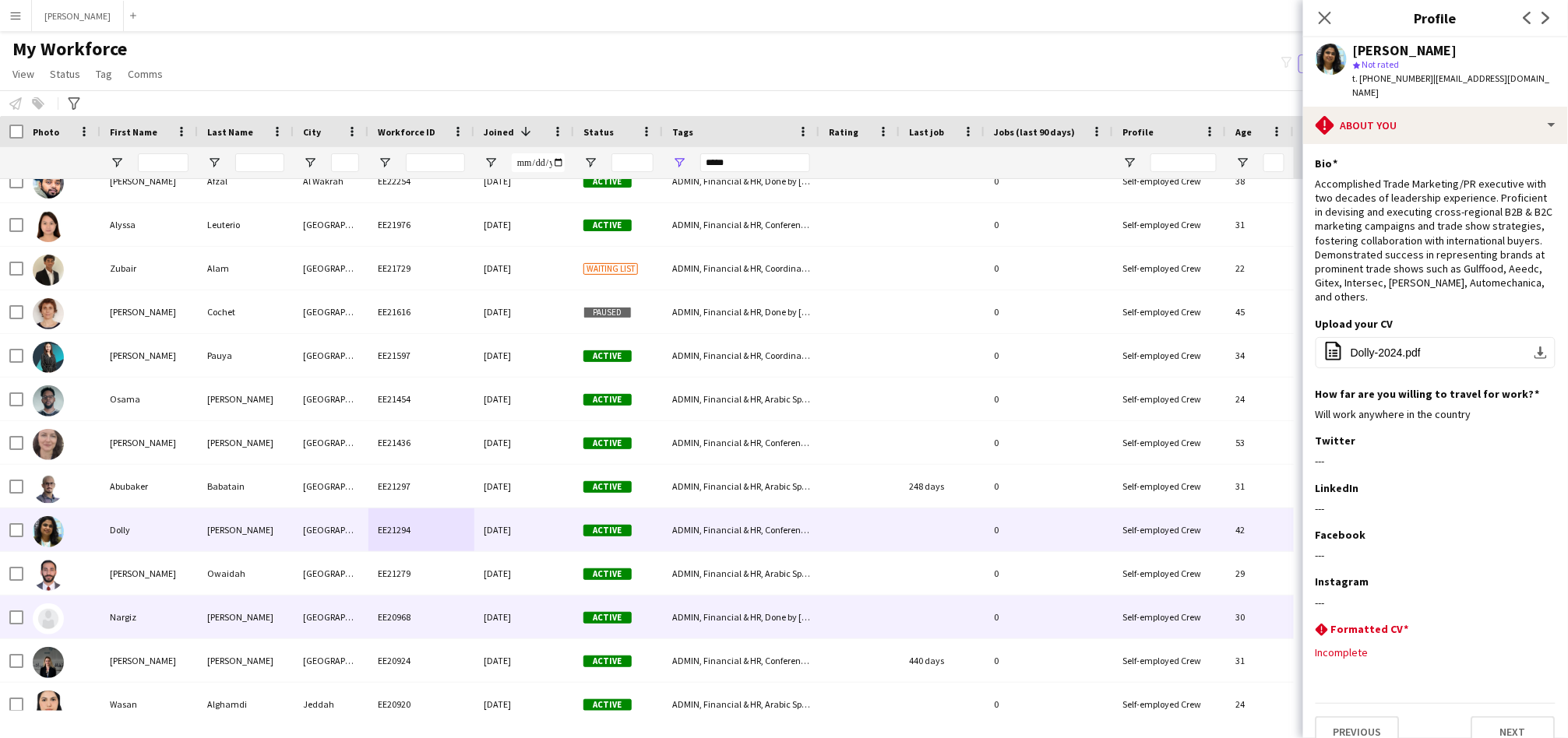
click at [203, 625] on div "Allamova" at bounding box center [245, 617] width 96 height 43
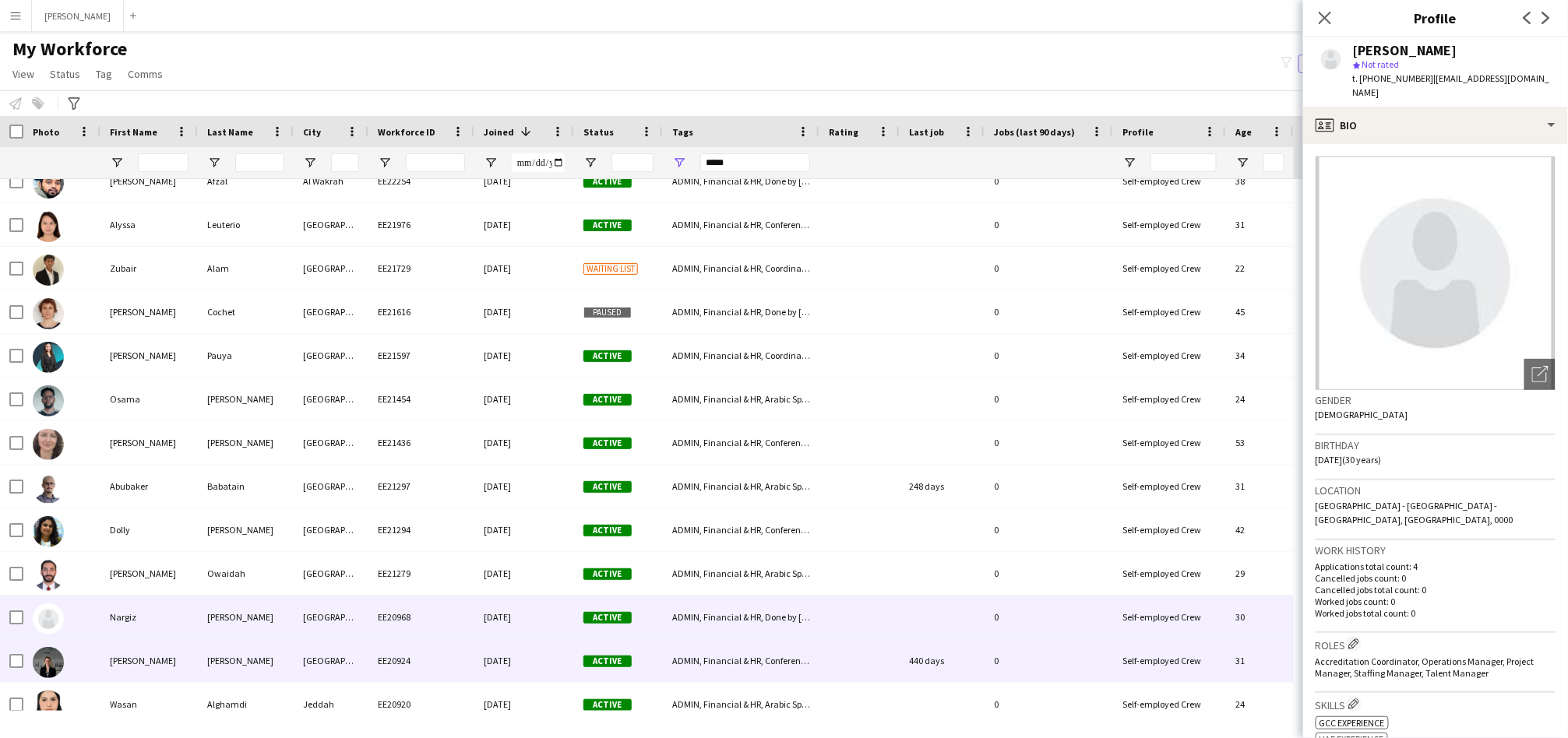
click at [226, 657] on div "Bottaro" at bounding box center [245, 661] width 96 height 43
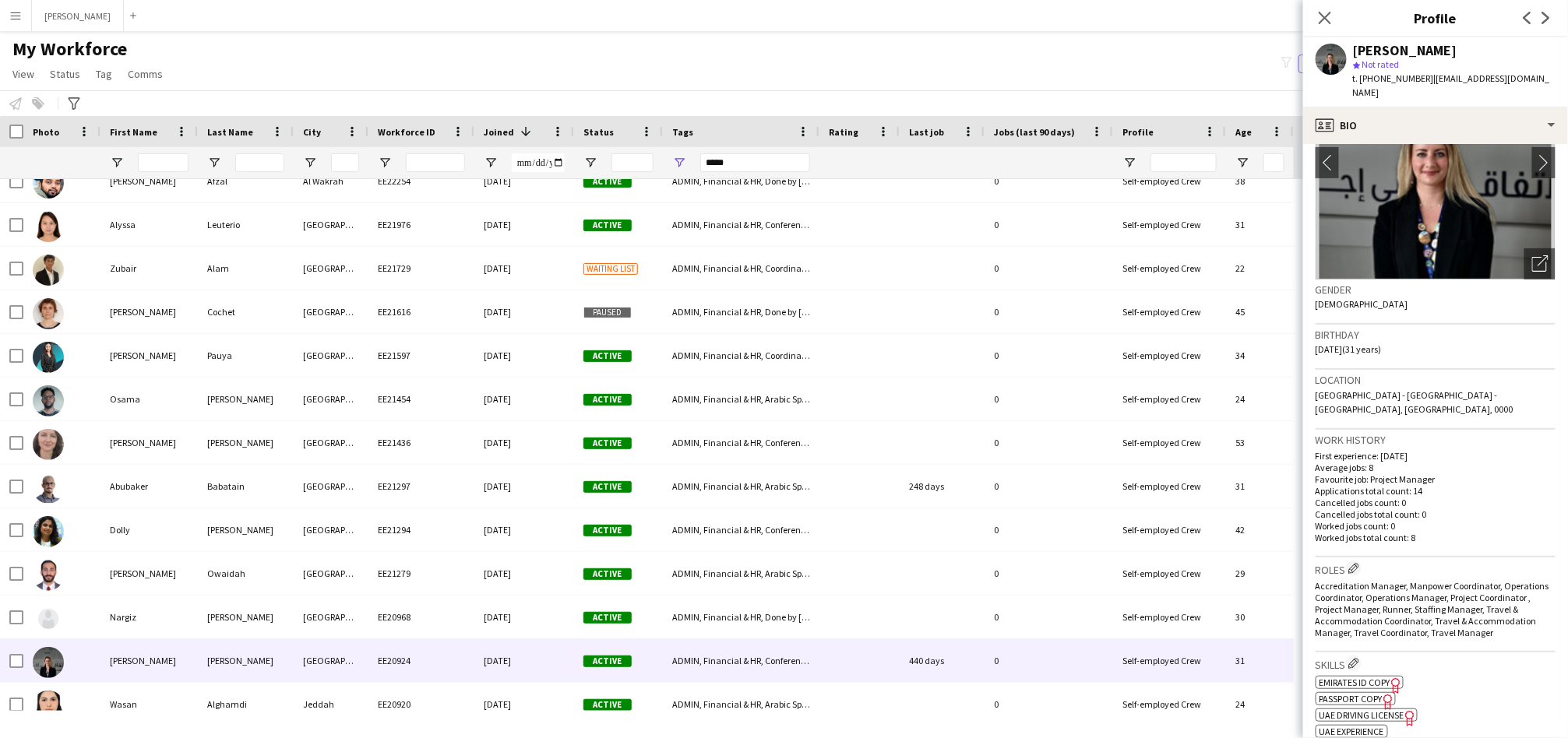
scroll to position [144, 0]
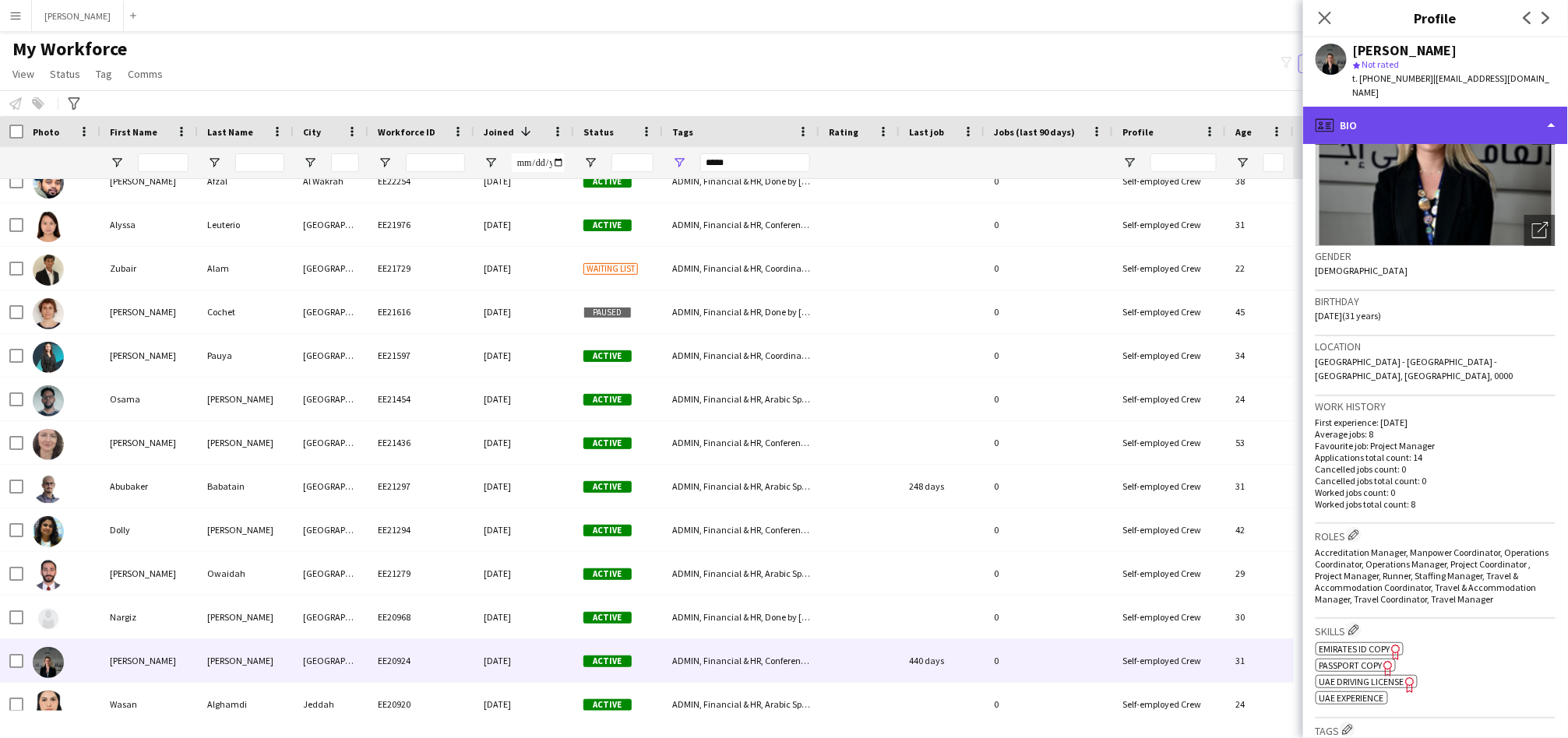
click at [1411, 106] on div "profile Bio" at bounding box center [1435, 124] width 265 height 37
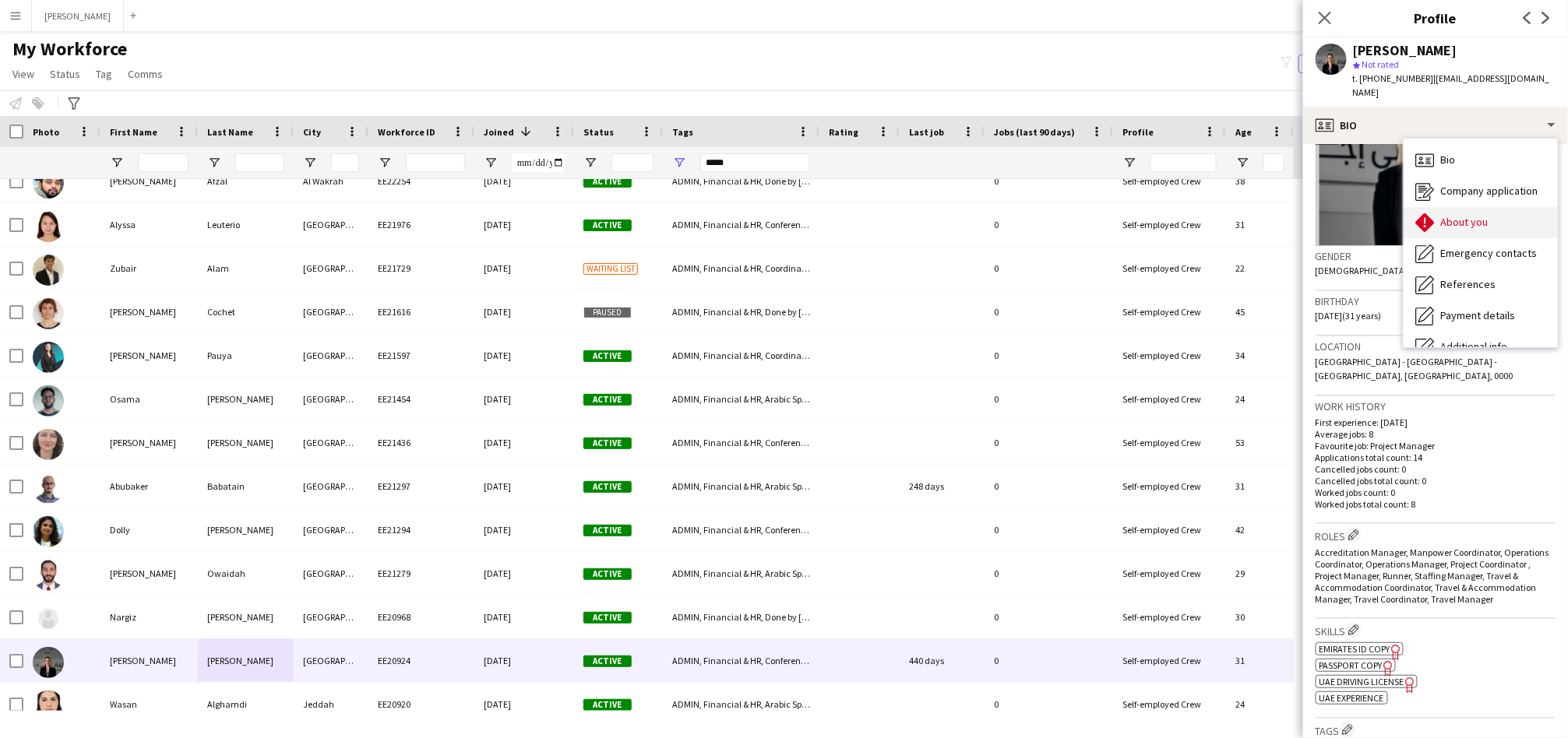
click at [1419, 214] on icon "About you" at bounding box center [1425, 223] width 19 height 19
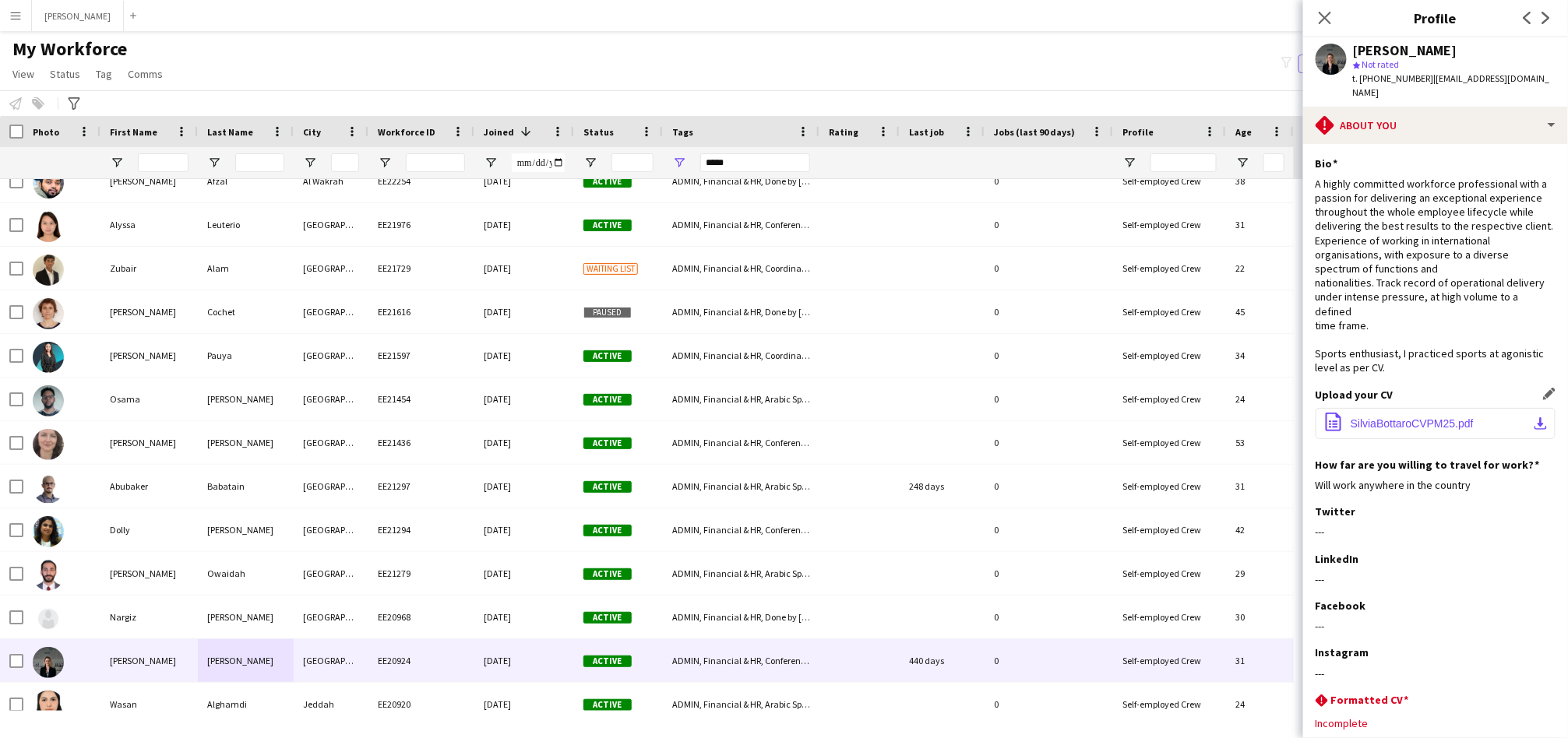
click at [1398, 417] on span "SilviaBottaroCVPM25.pdf" at bounding box center [1412, 424] width 123 height 13
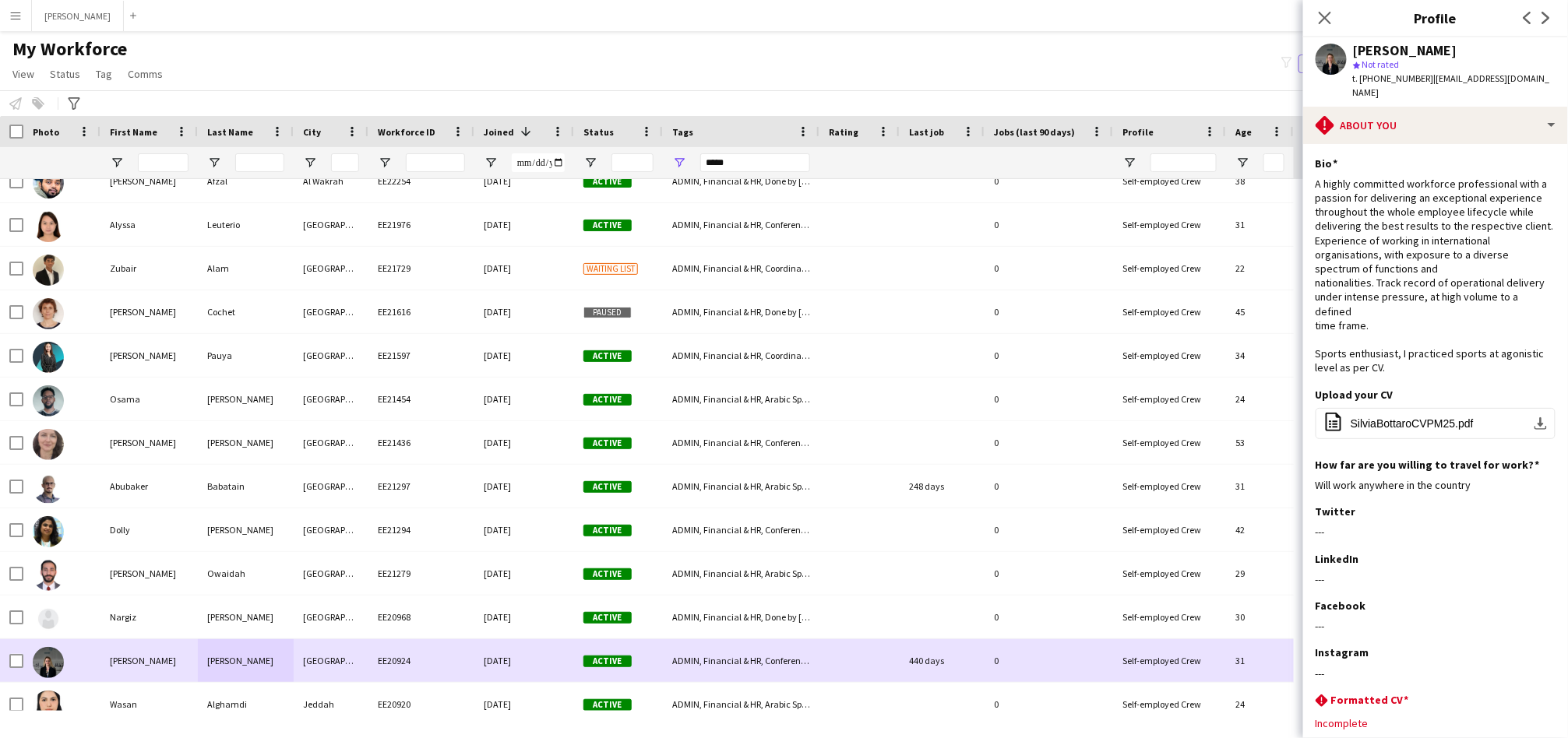
scroll to position [1297, 0]
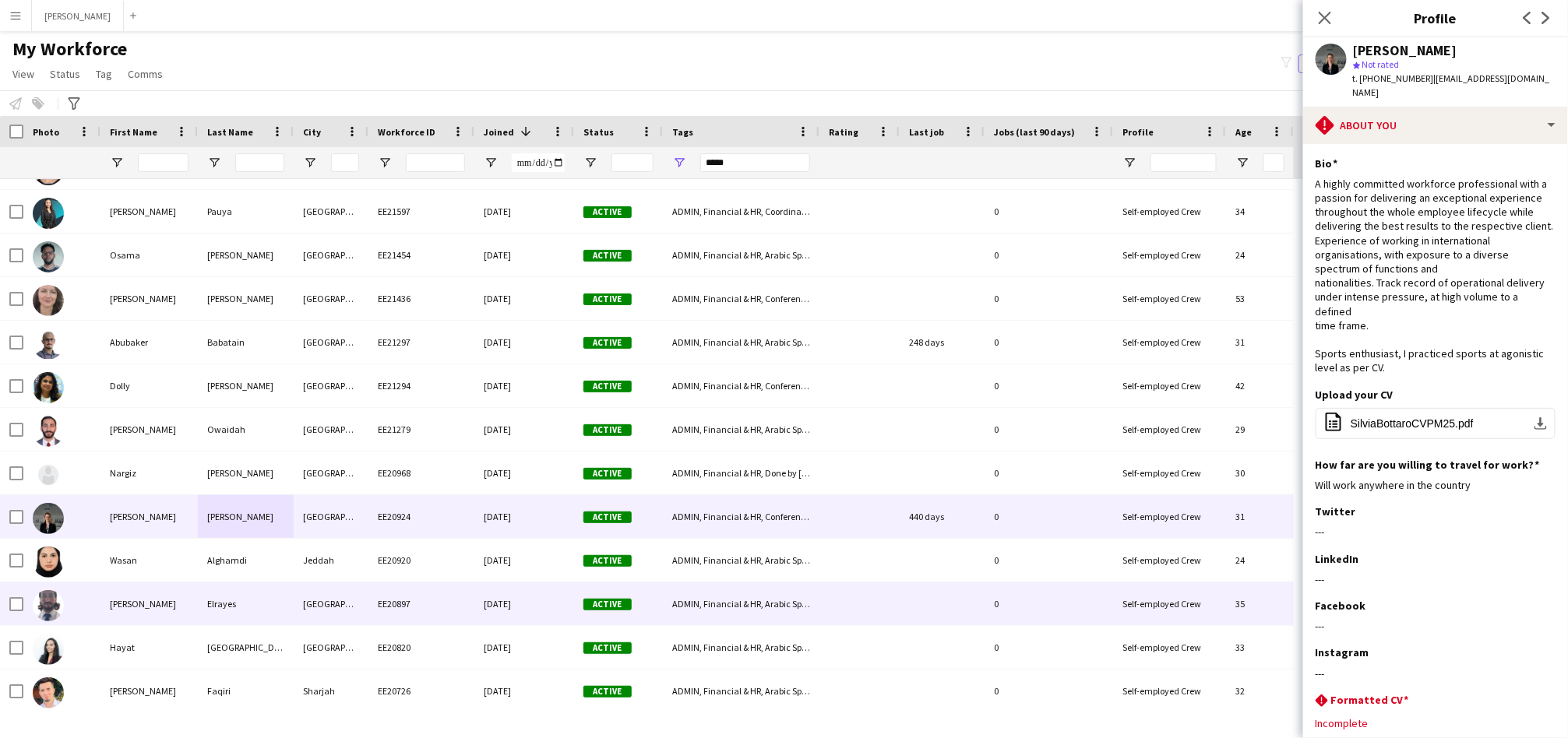
click at [351, 606] on div "[GEOGRAPHIC_DATA]" at bounding box center [331, 604] width 75 height 43
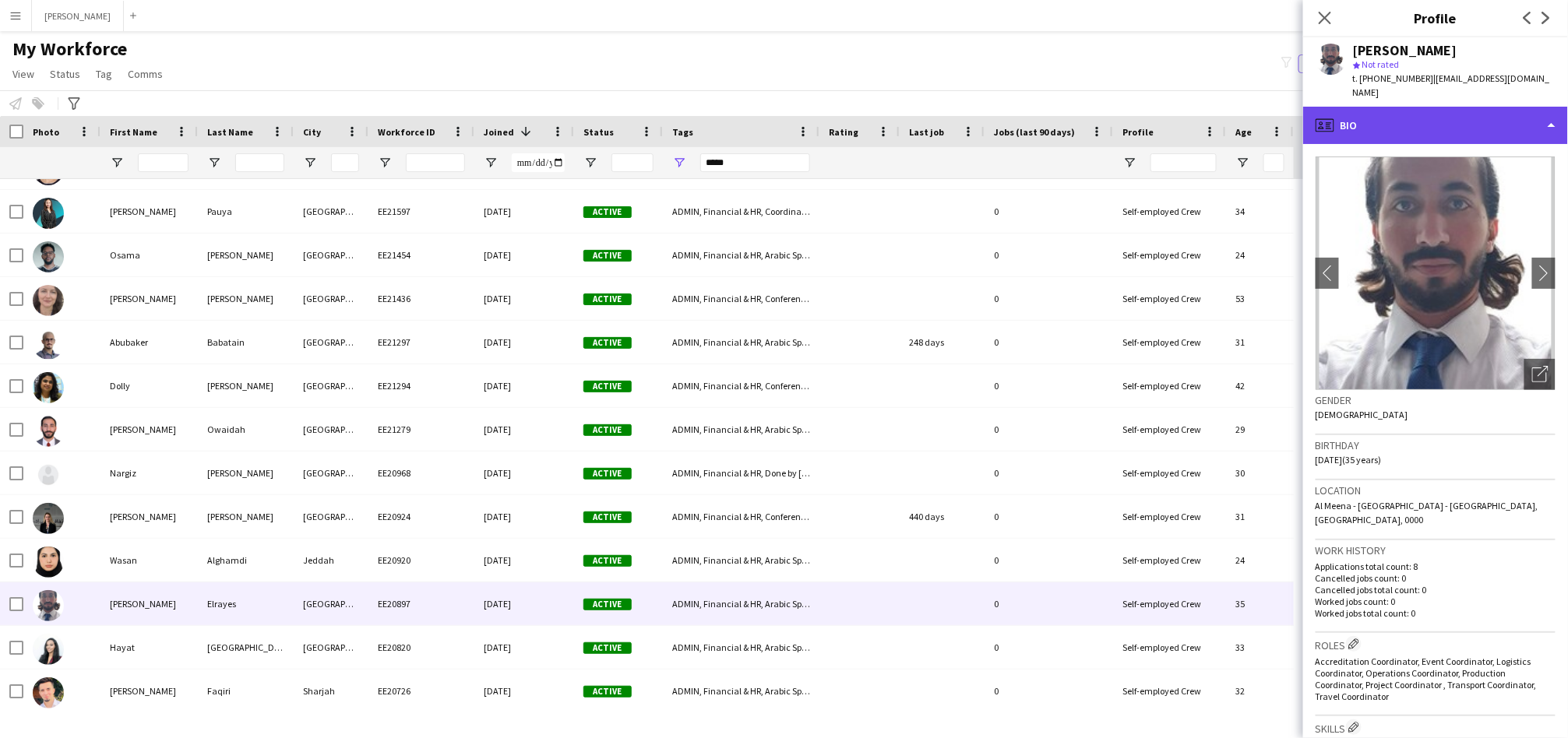
click at [1399, 112] on div "profile Bio" at bounding box center [1435, 124] width 265 height 37
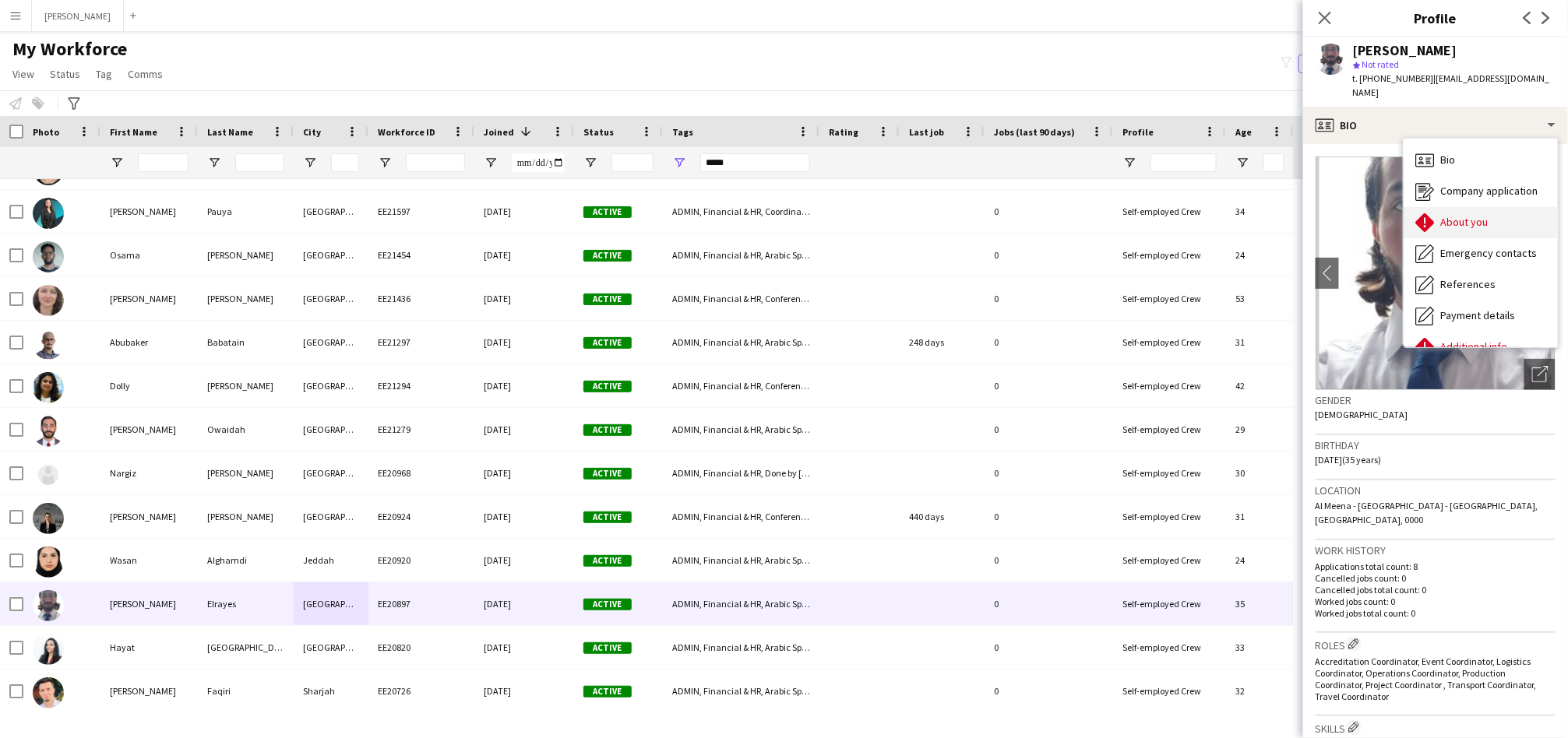
click at [1454, 214] on span "About you" at bounding box center [1464, 222] width 48 height 14
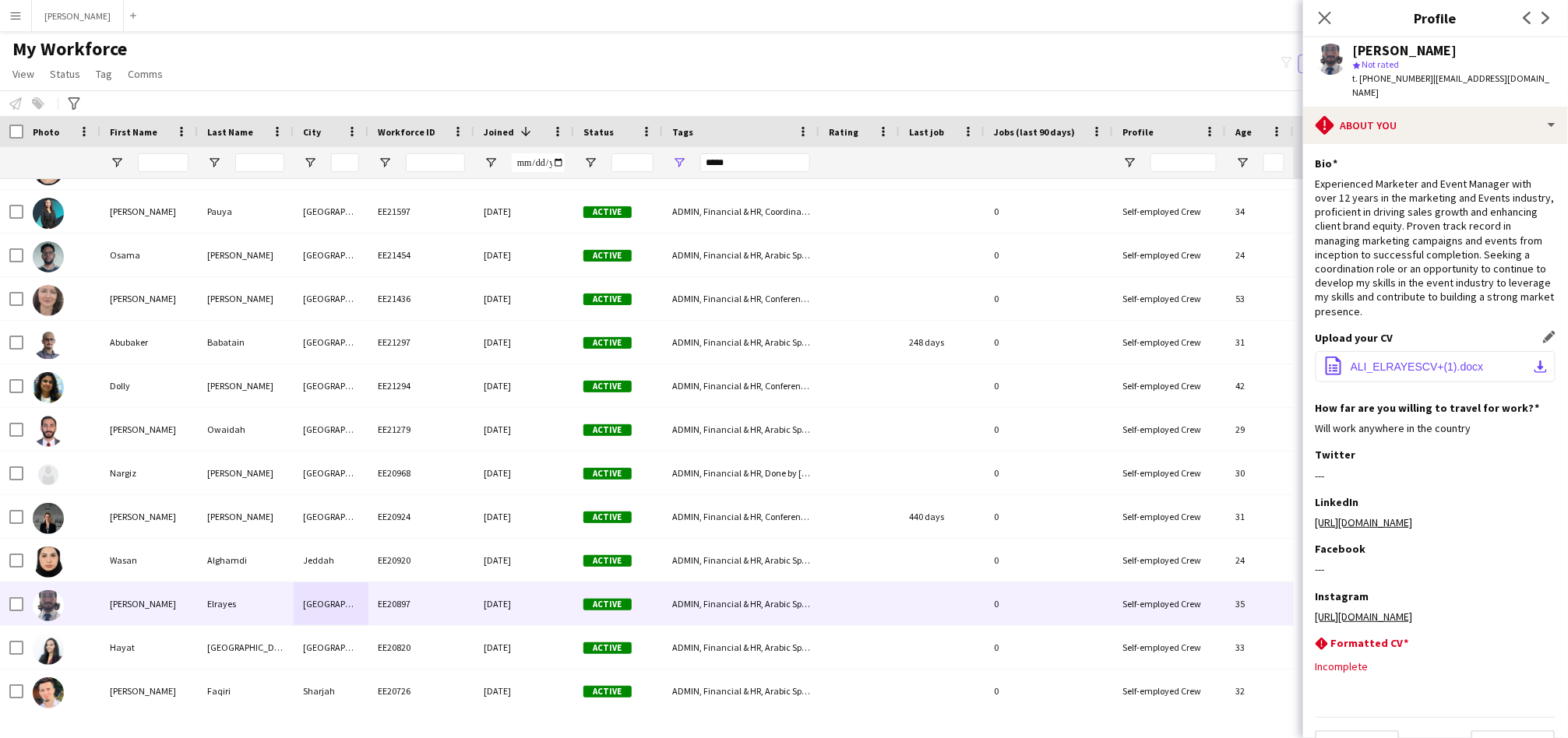
click at [1444, 360] on span "ALI_ELRAYESCV+(1).docx" at bounding box center [1417, 367] width 133 height 13
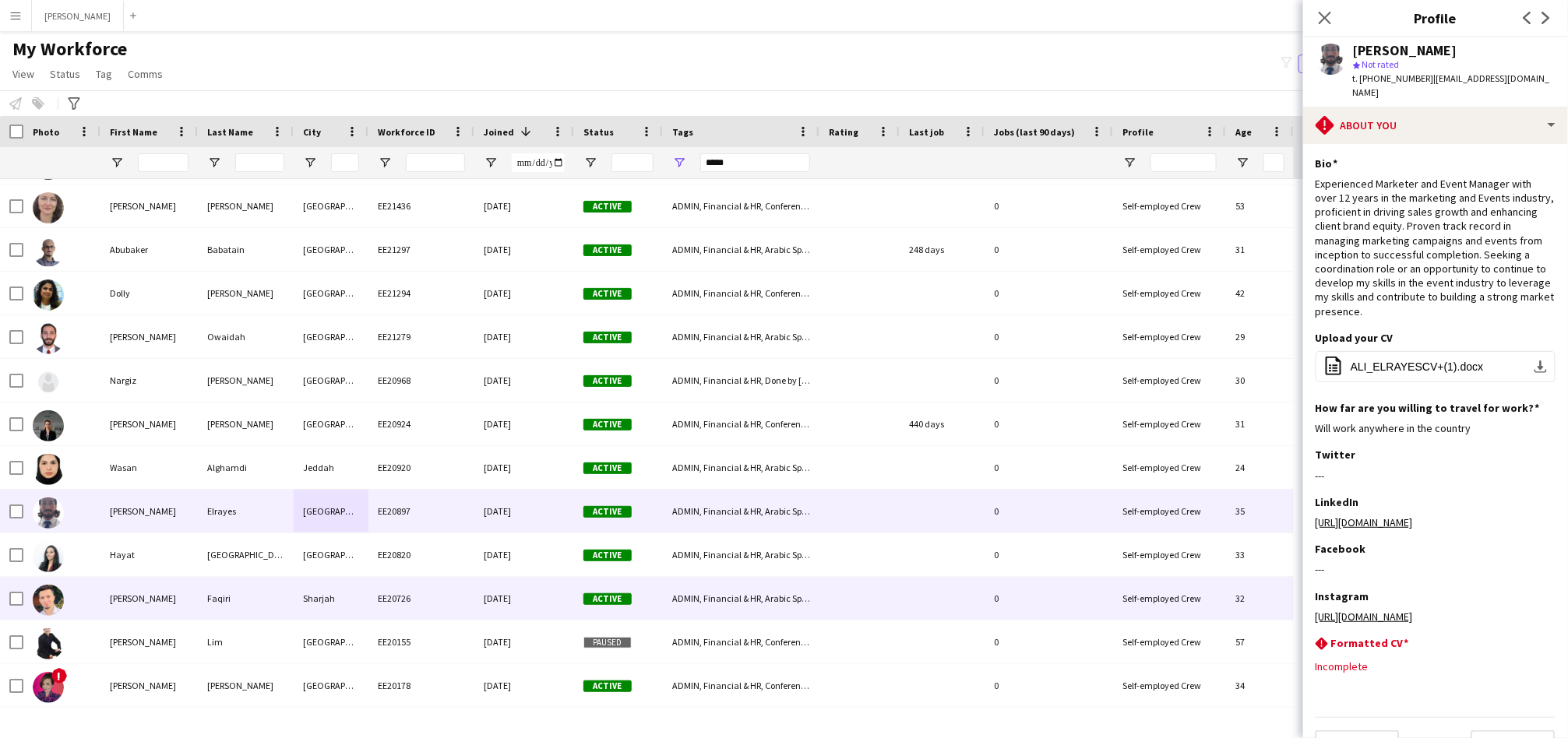
scroll to position [1442, 0]
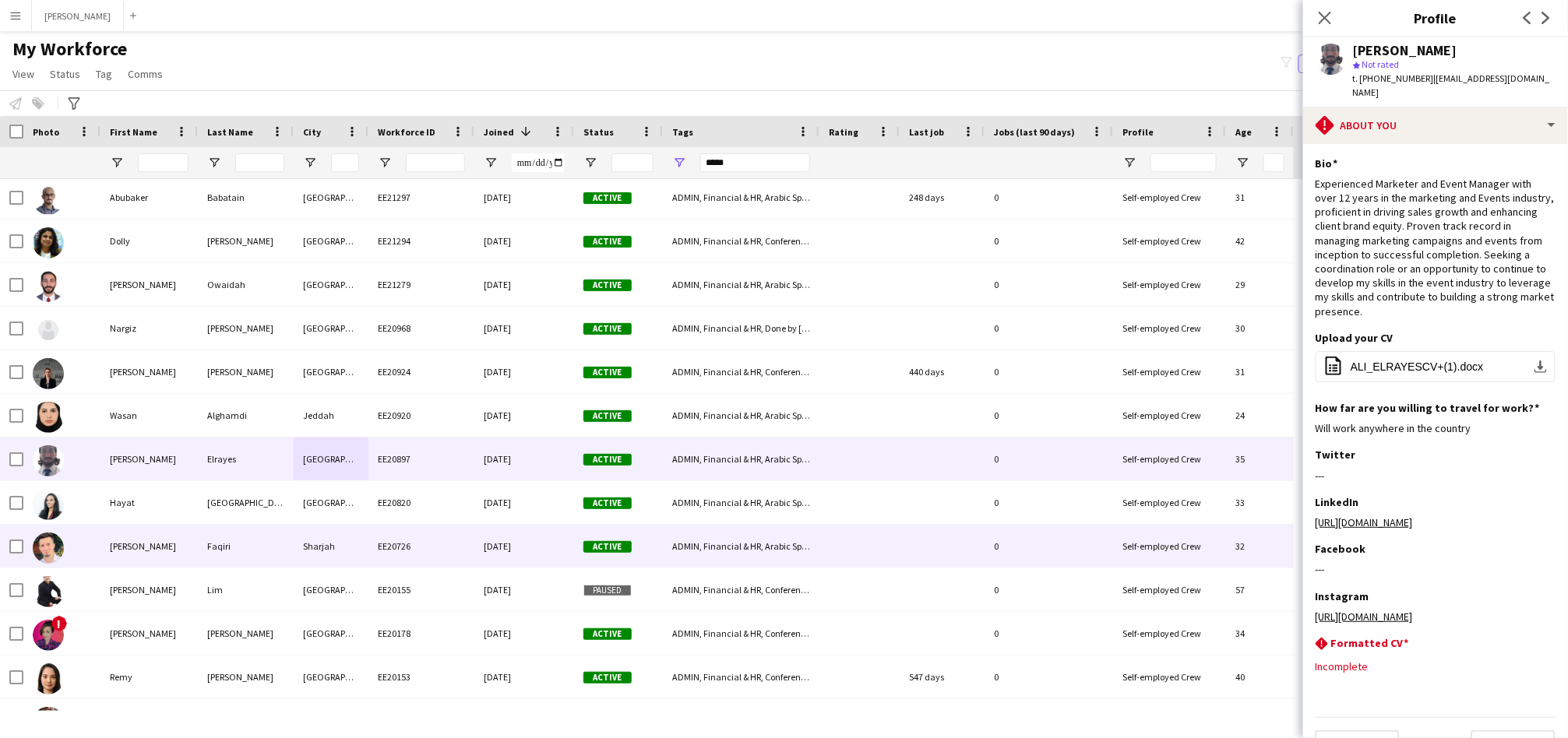
click at [284, 553] on div "Faqiri" at bounding box center [245, 546] width 96 height 43
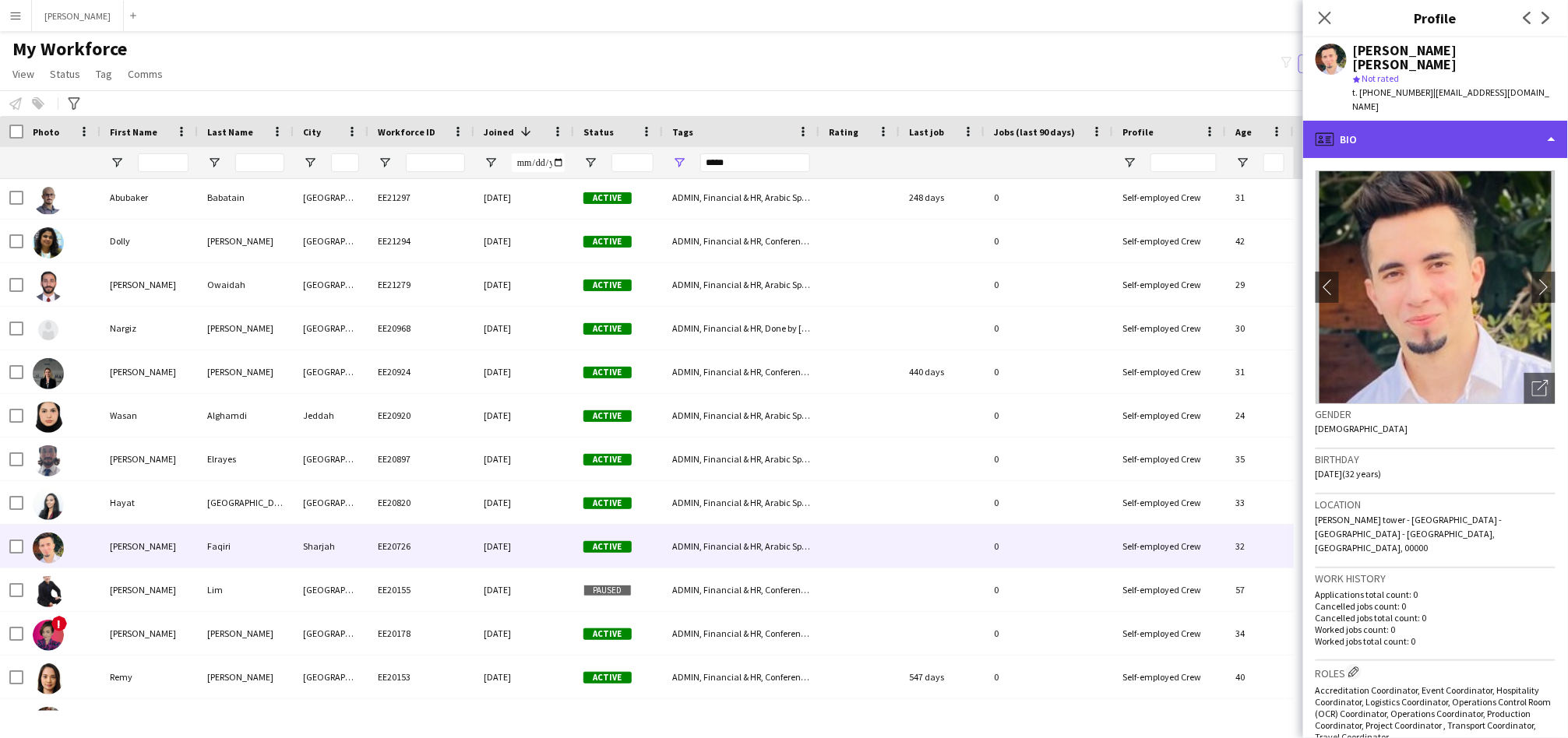
drag, startPoint x: 1403, startPoint y: 101, endPoint x: 1407, endPoint y: 110, distance: 9.8
click at [1403, 121] on div "profile Bio" at bounding box center [1435, 139] width 265 height 37
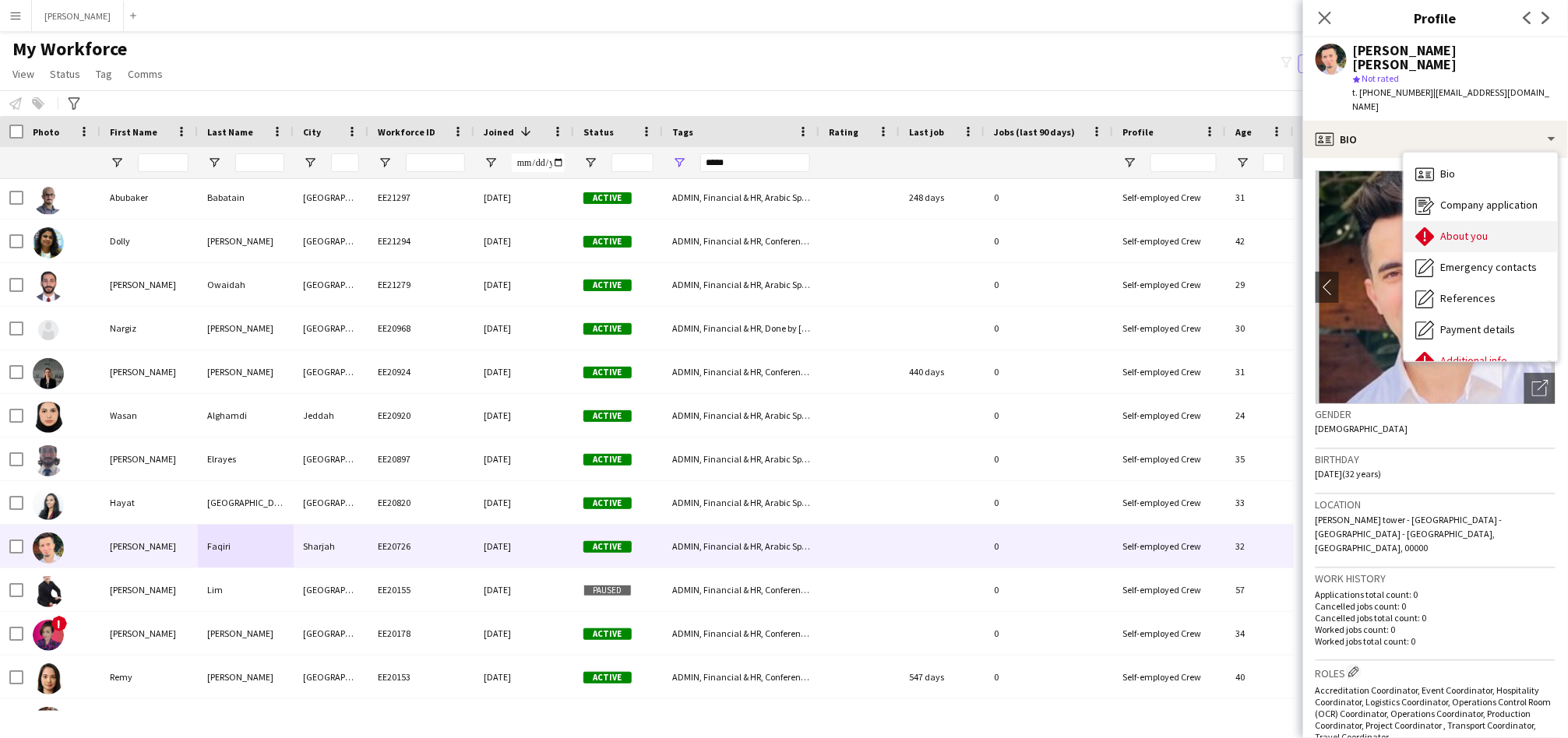
click at [1441, 221] on div "About you About you" at bounding box center [1480, 236] width 154 height 32
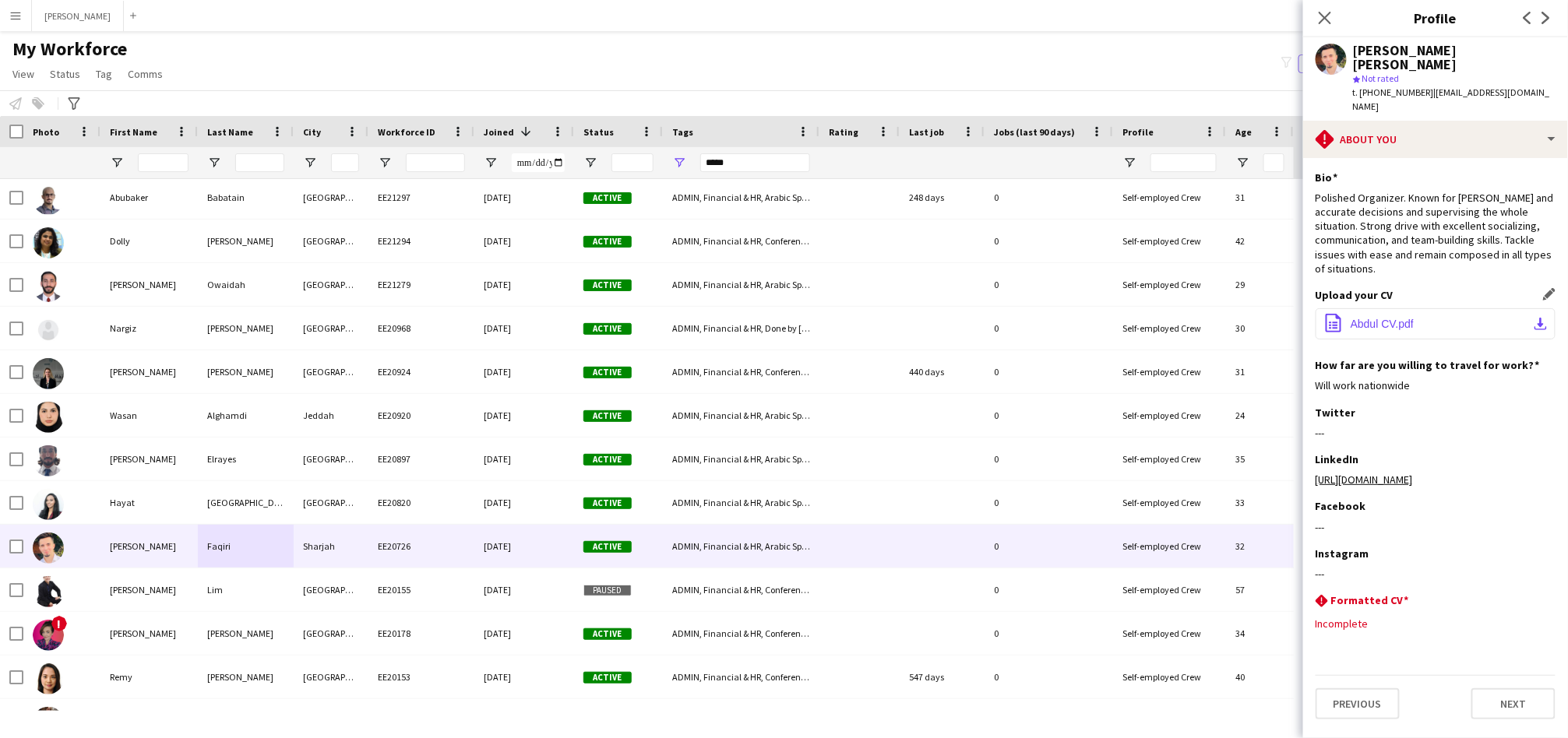
click at [1412, 317] on span "Abdul CV.pdf" at bounding box center [1382, 323] width 63 height 13
click at [764, 159] on input "*****" at bounding box center [756, 162] width 110 height 19
click at [764, 158] on input "*****" at bounding box center [756, 162] width 110 height 19
click at [764, 157] on input "*****" at bounding box center [756, 162] width 110 height 19
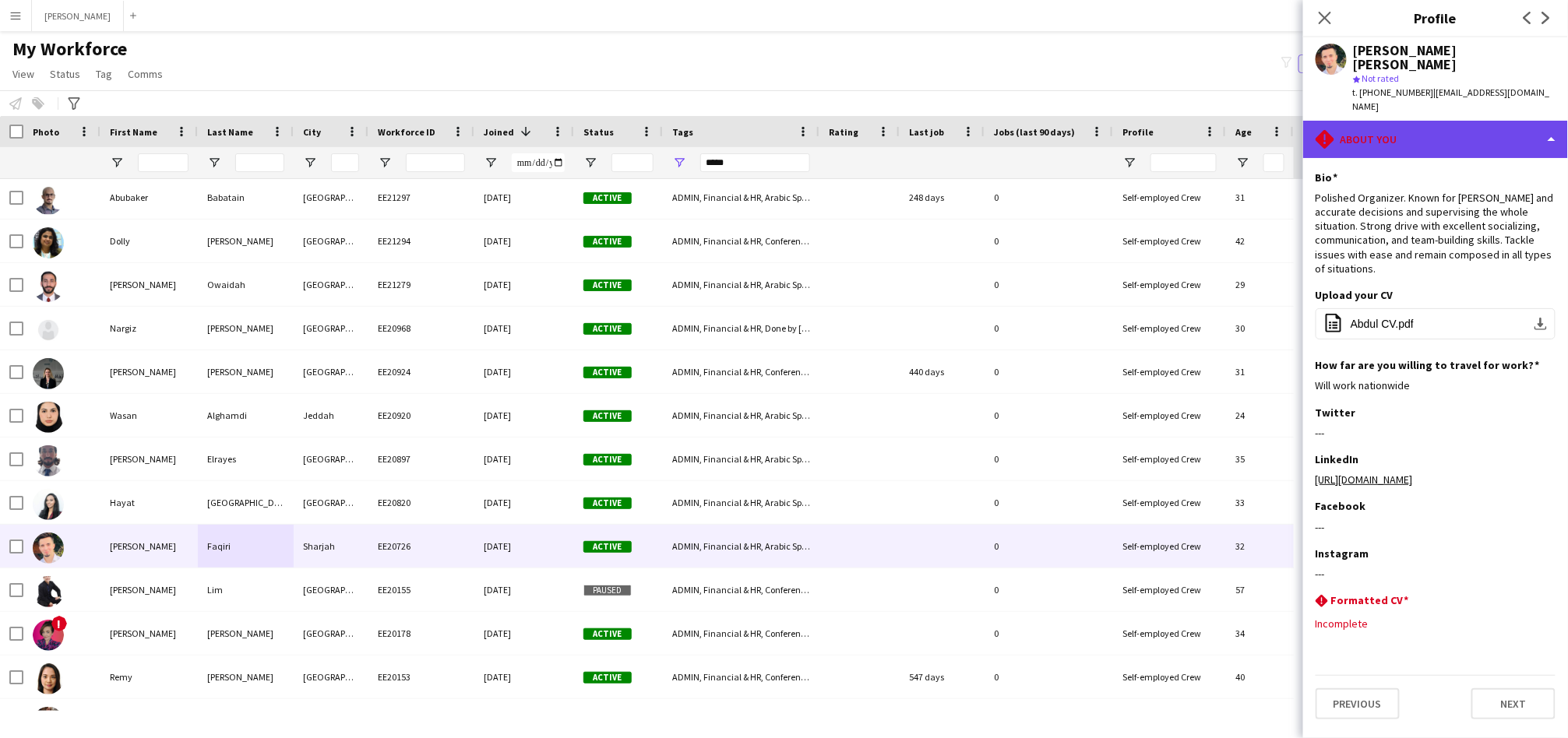
click at [1390, 121] on div "rhombus-alert About you" at bounding box center [1435, 139] width 265 height 37
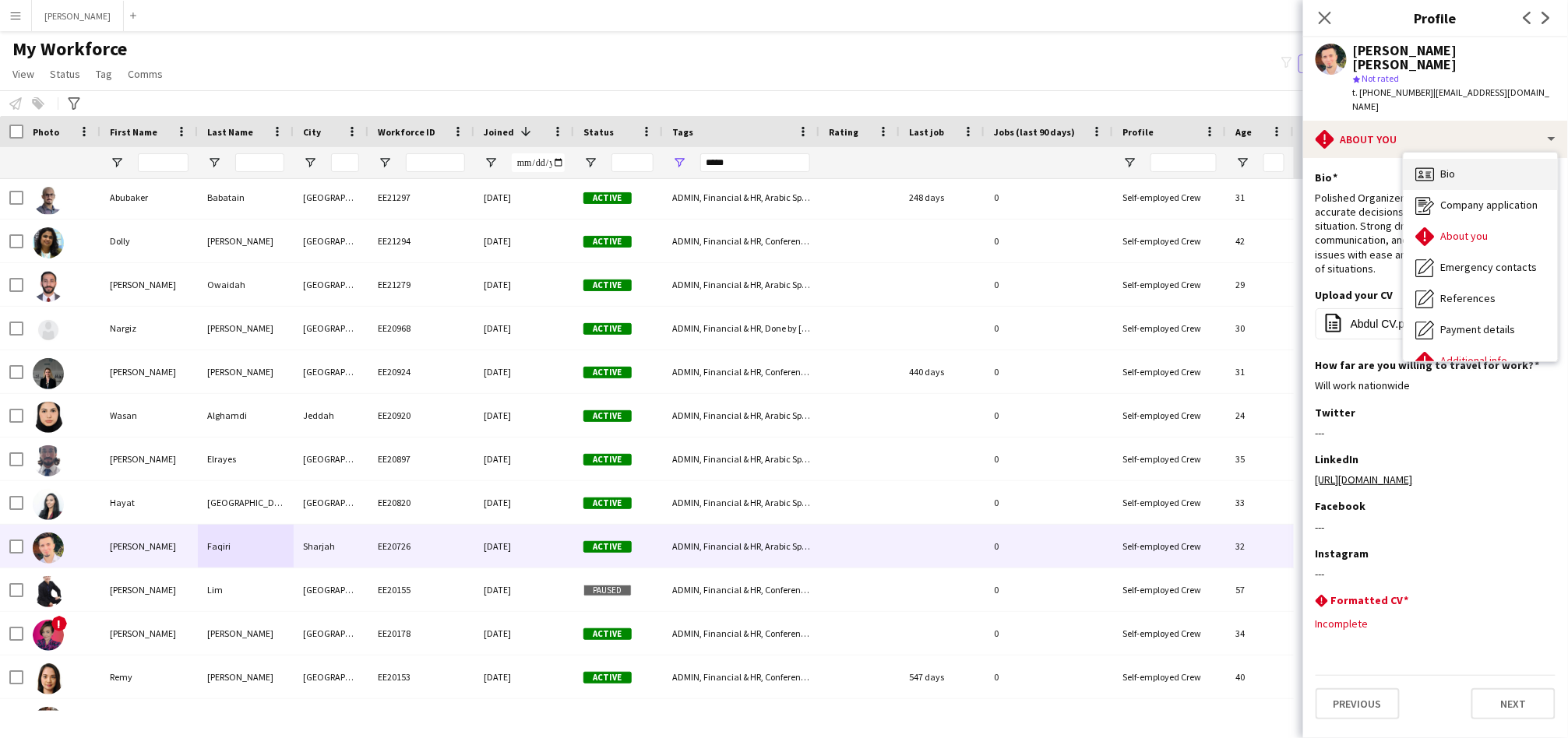
click at [1461, 159] on div "Bio Bio" at bounding box center [1480, 174] width 154 height 32
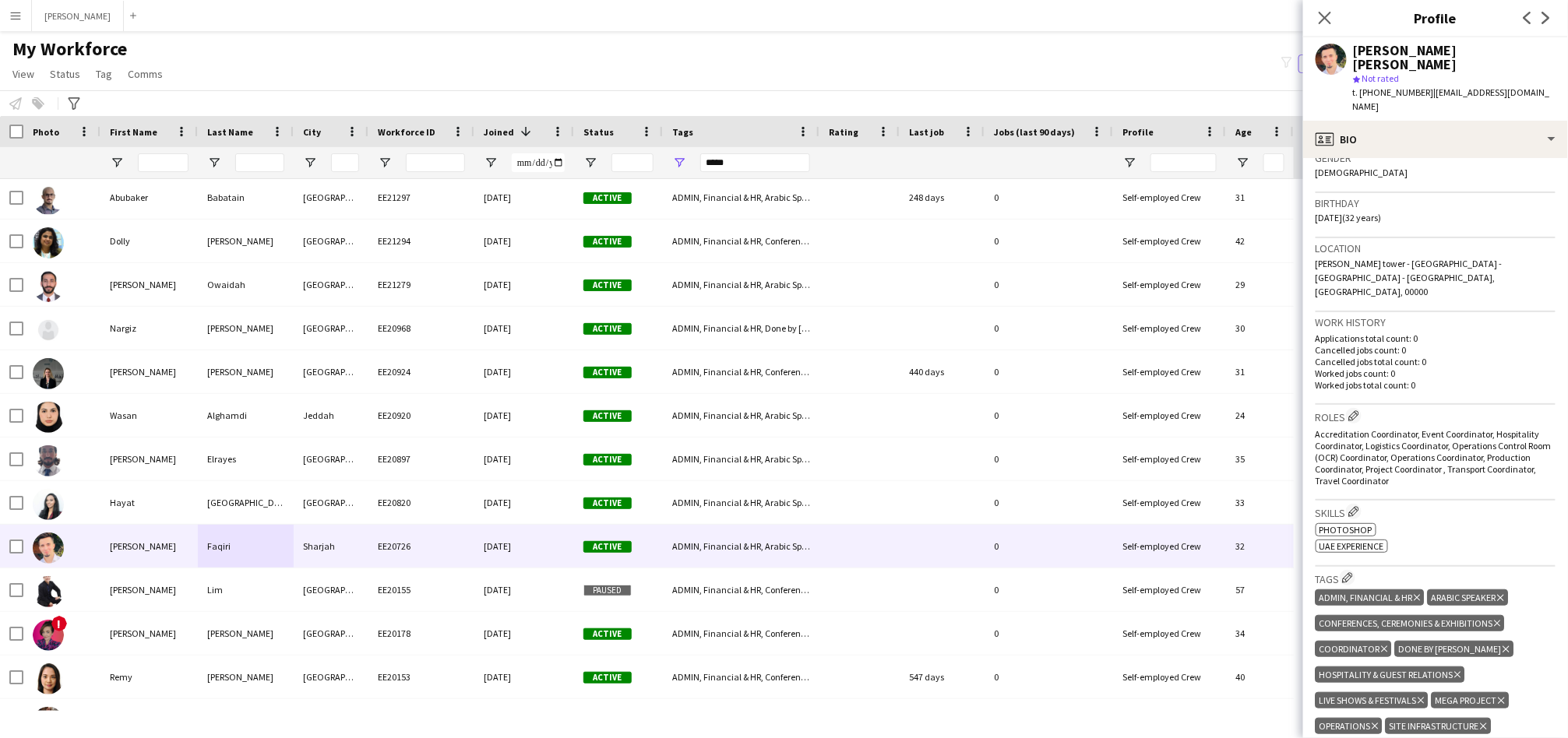
scroll to position [288, 0]
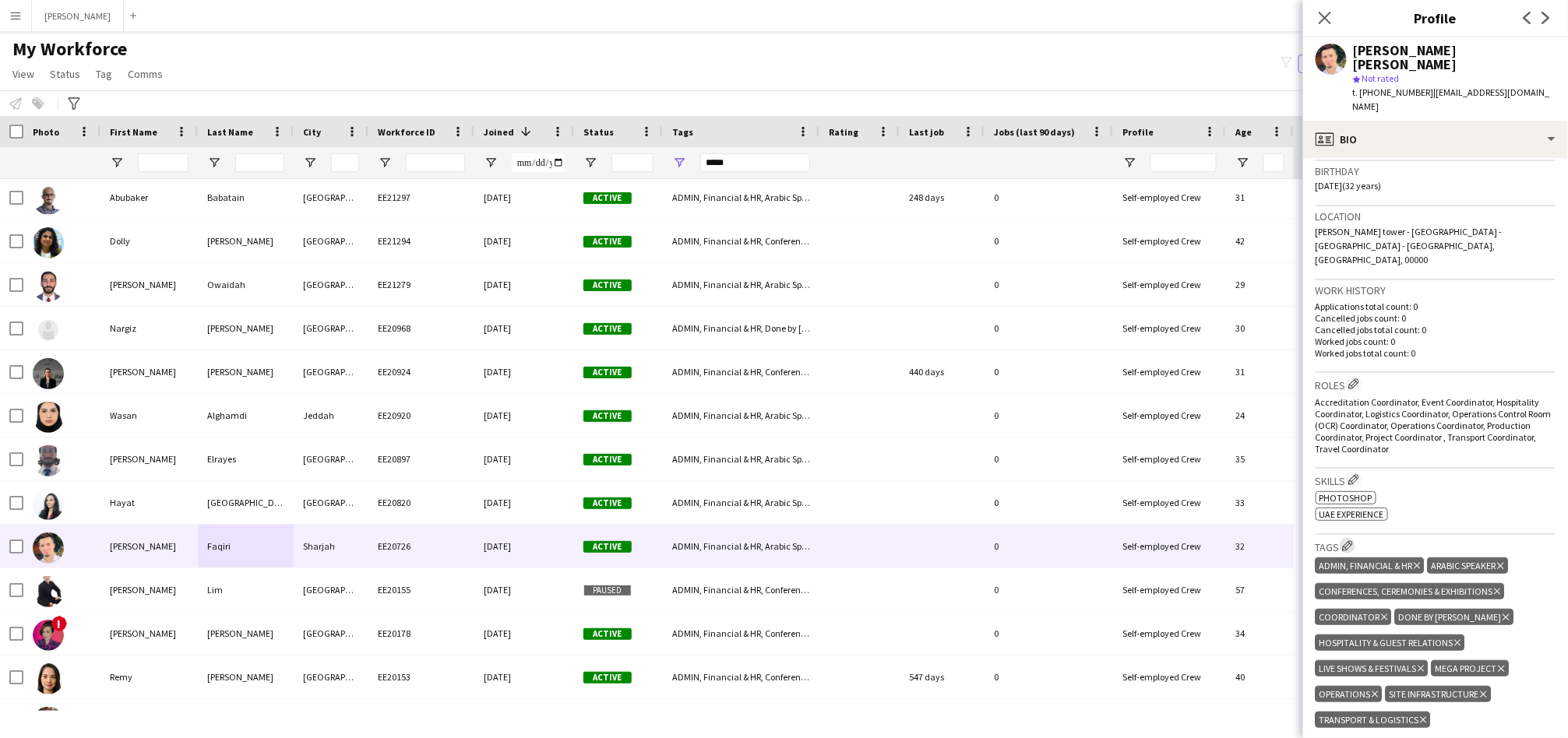
click at [1351, 540] on app-icon "Edit crew company tags" at bounding box center [1347, 545] width 11 height 11
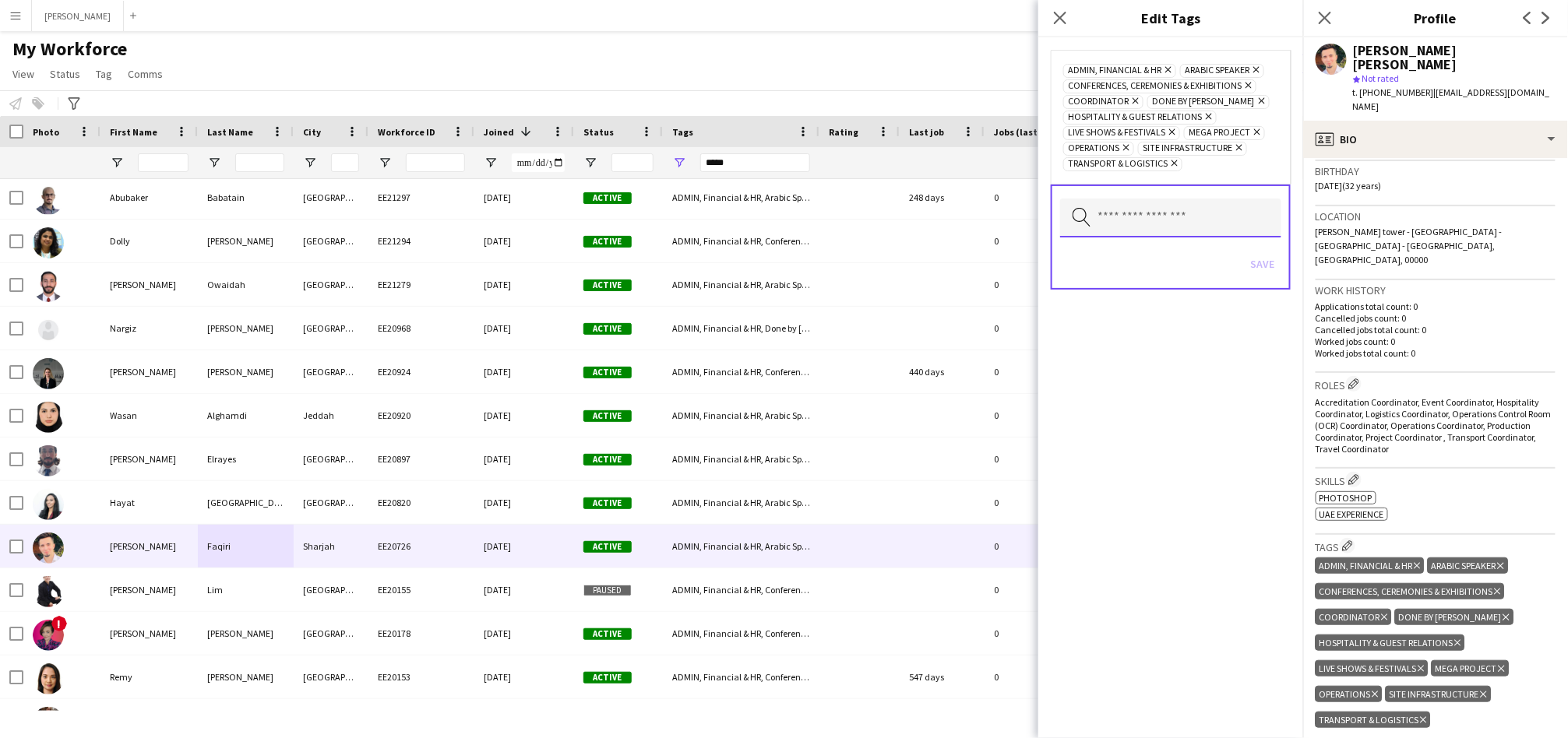
click at [1205, 209] on input "text" at bounding box center [1170, 217] width 221 height 39
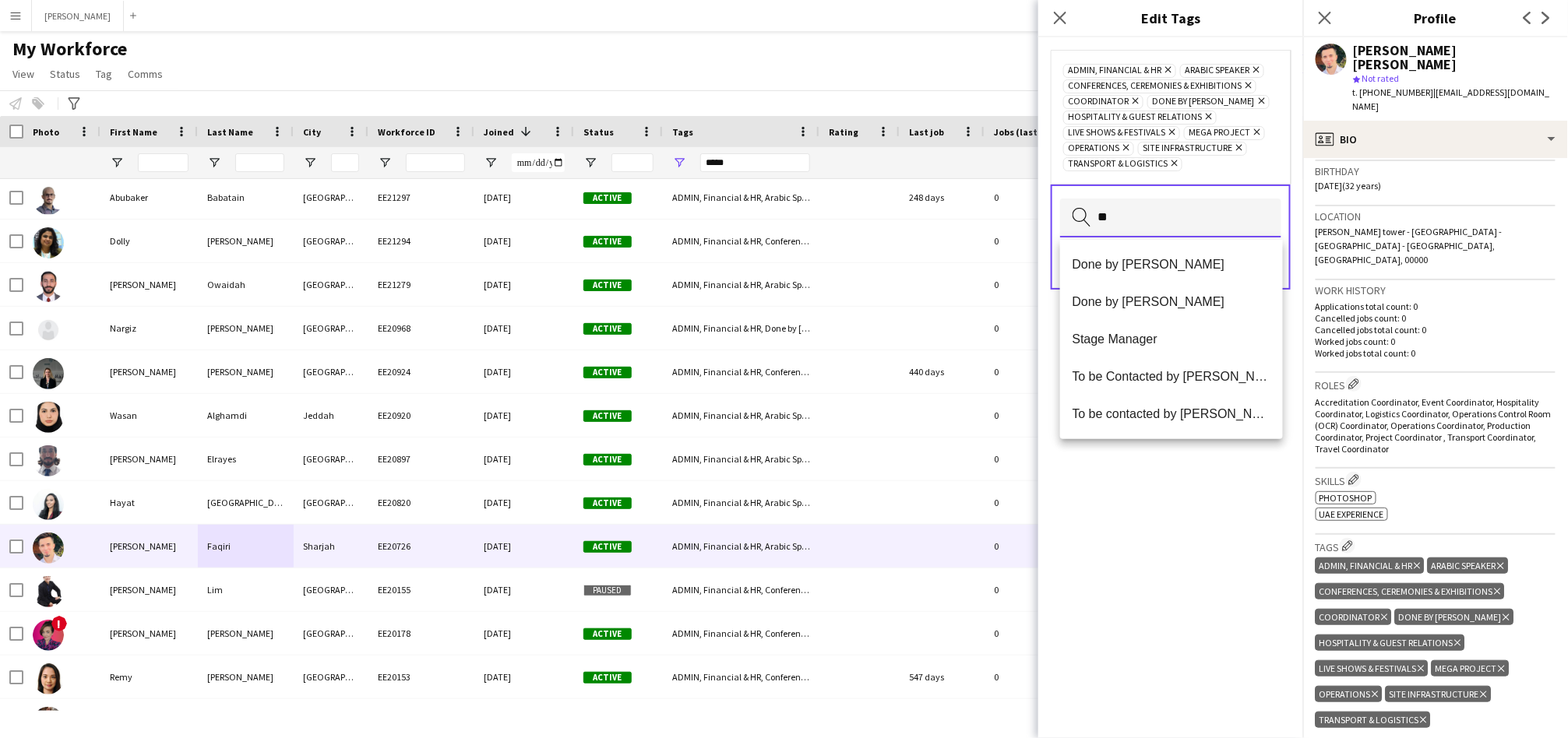
type input "*"
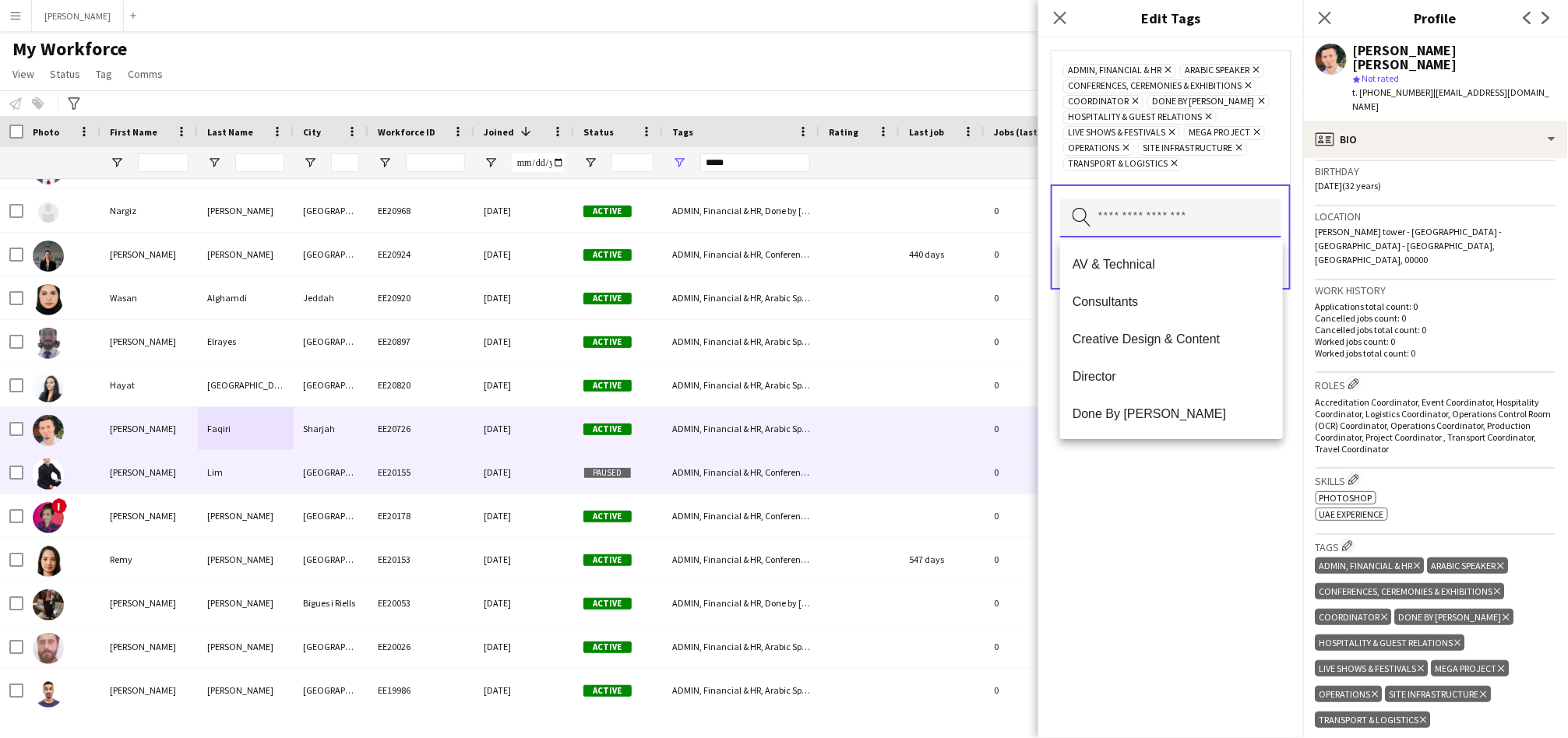
scroll to position [1585, 0]
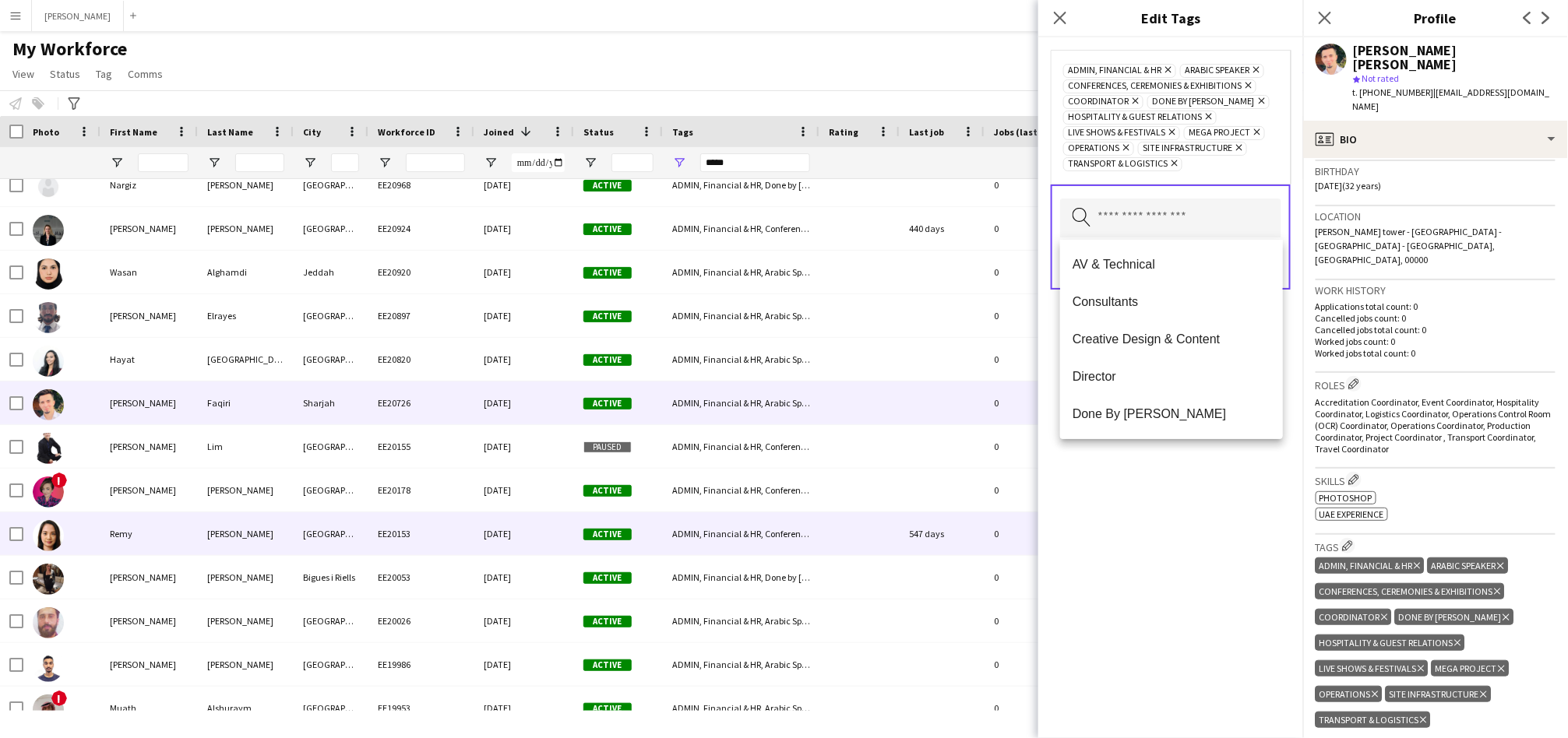
click at [475, 538] on div "16-01-2024" at bounding box center [524, 533] width 100 height 43
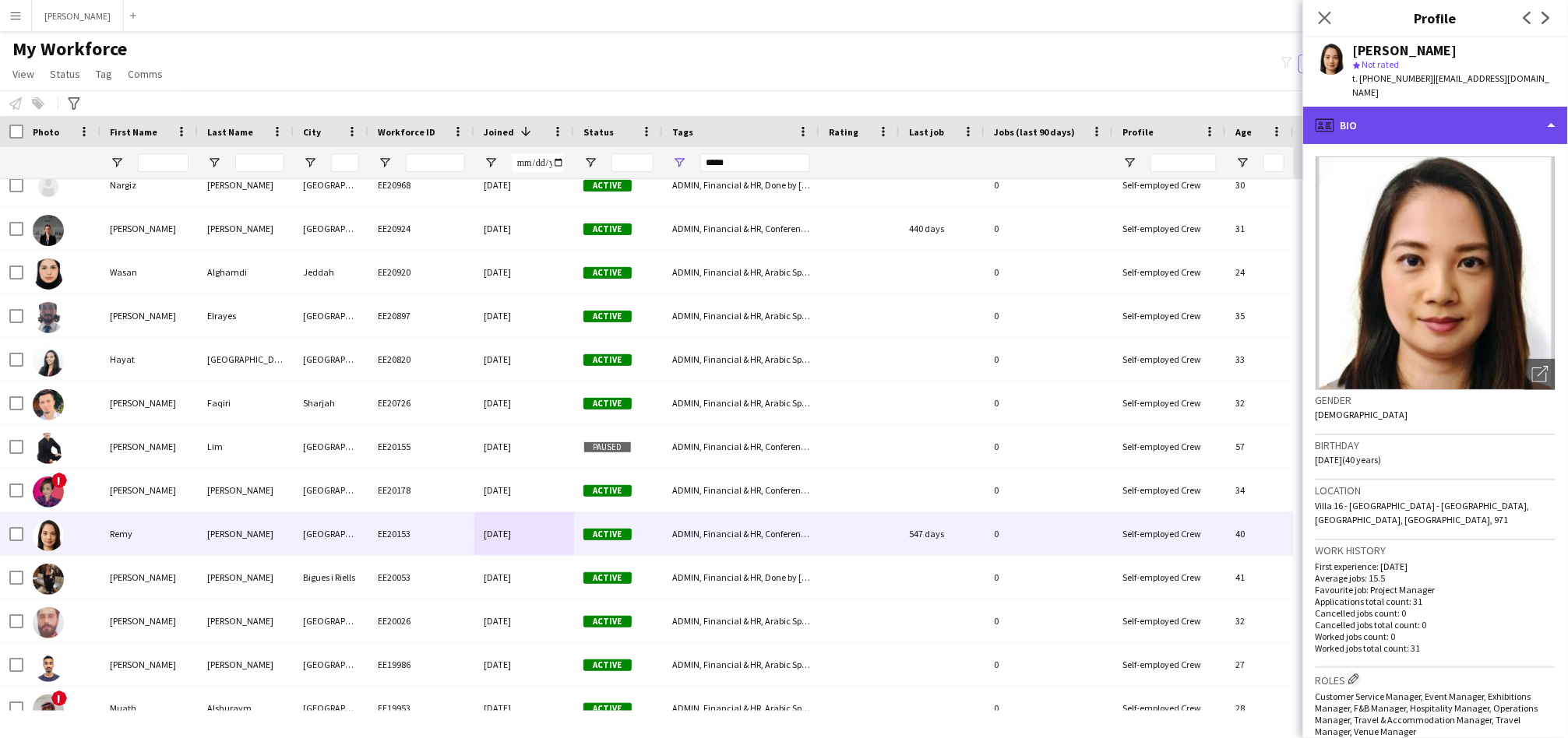
click at [1423, 106] on div "profile Bio" at bounding box center [1435, 124] width 265 height 37
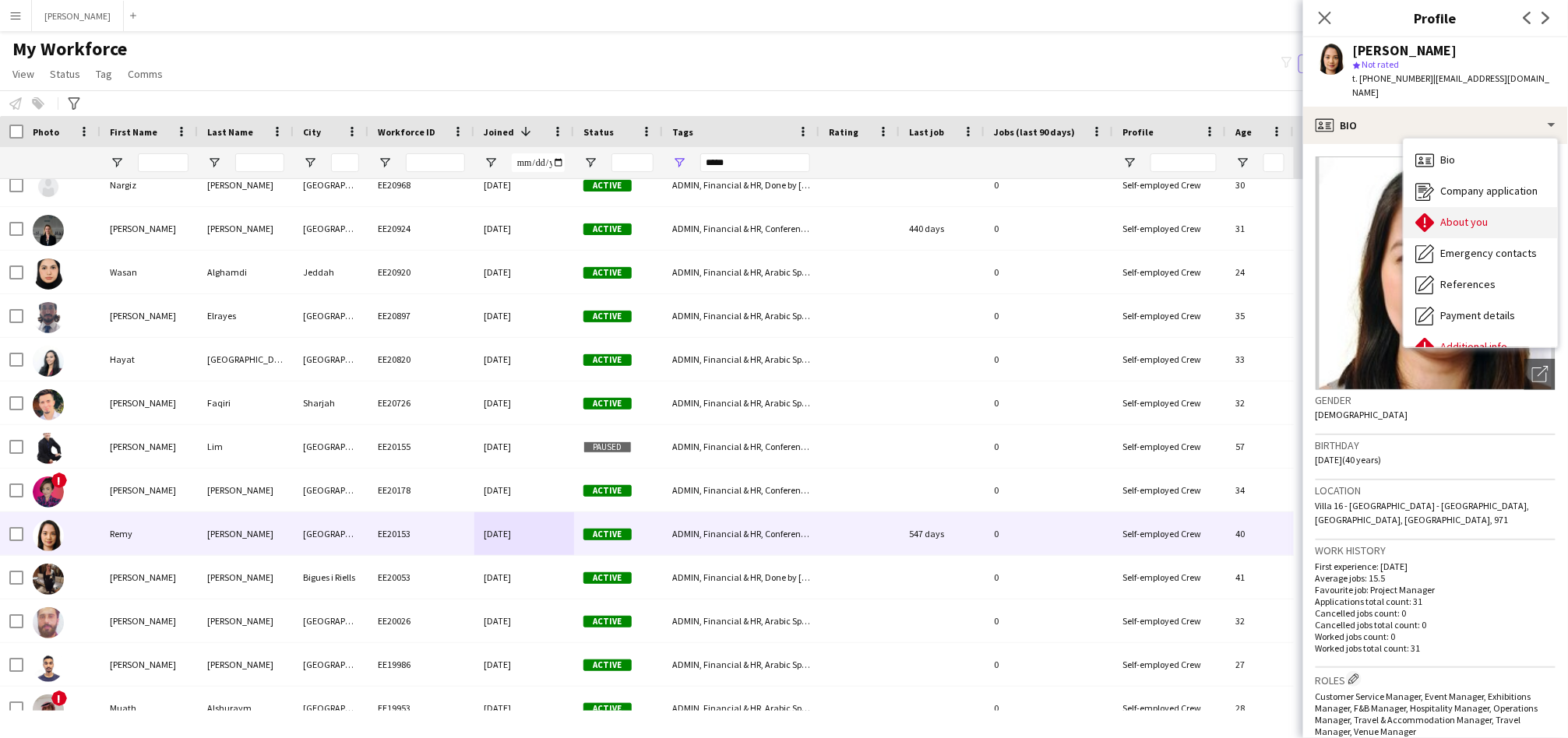
click at [1484, 214] on span "About you" at bounding box center [1464, 222] width 48 height 14
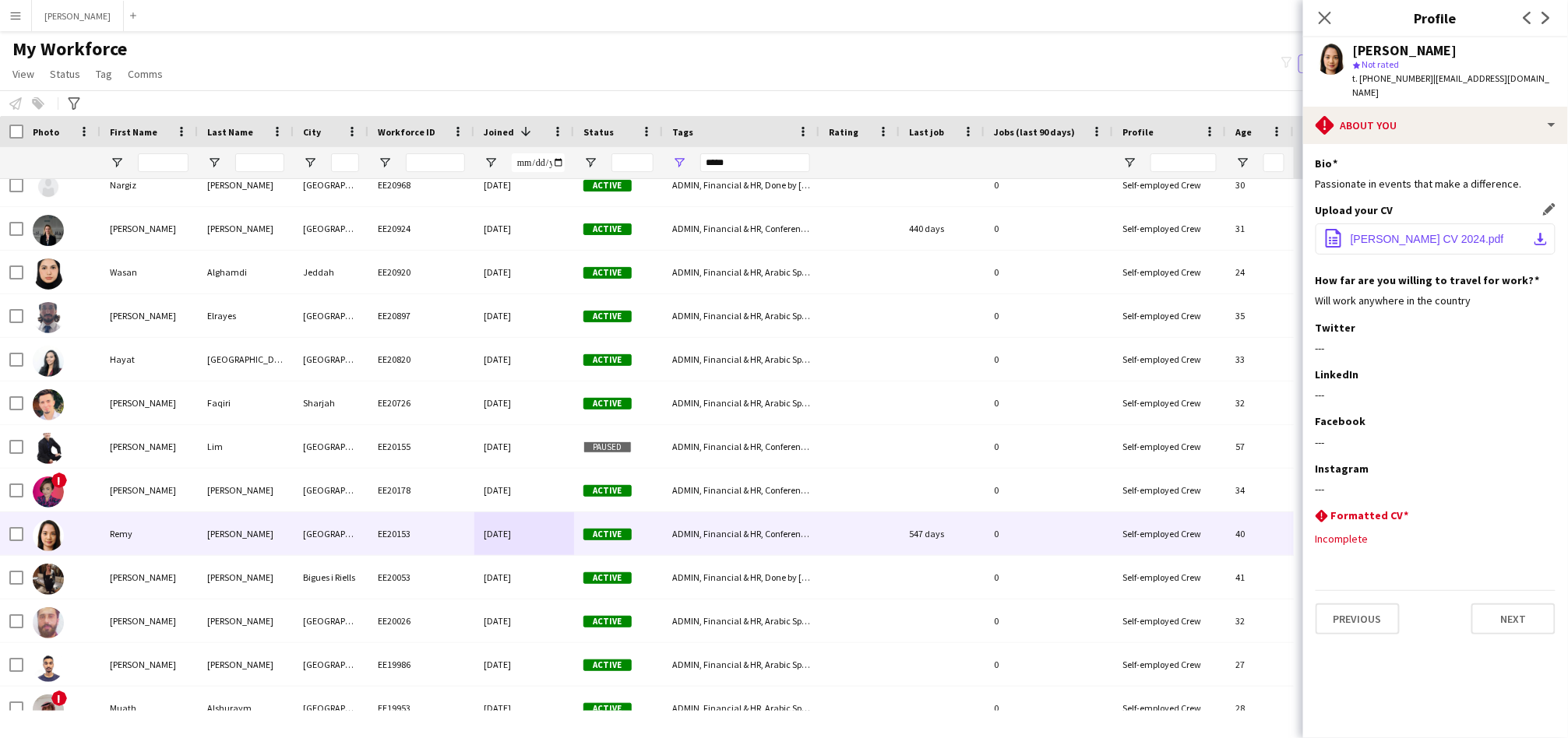
click at [1473, 225] on button "office-file-sheet Remy Chan CV 2024.pdf download-bottom" at bounding box center [1435, 239] width 240 height 32
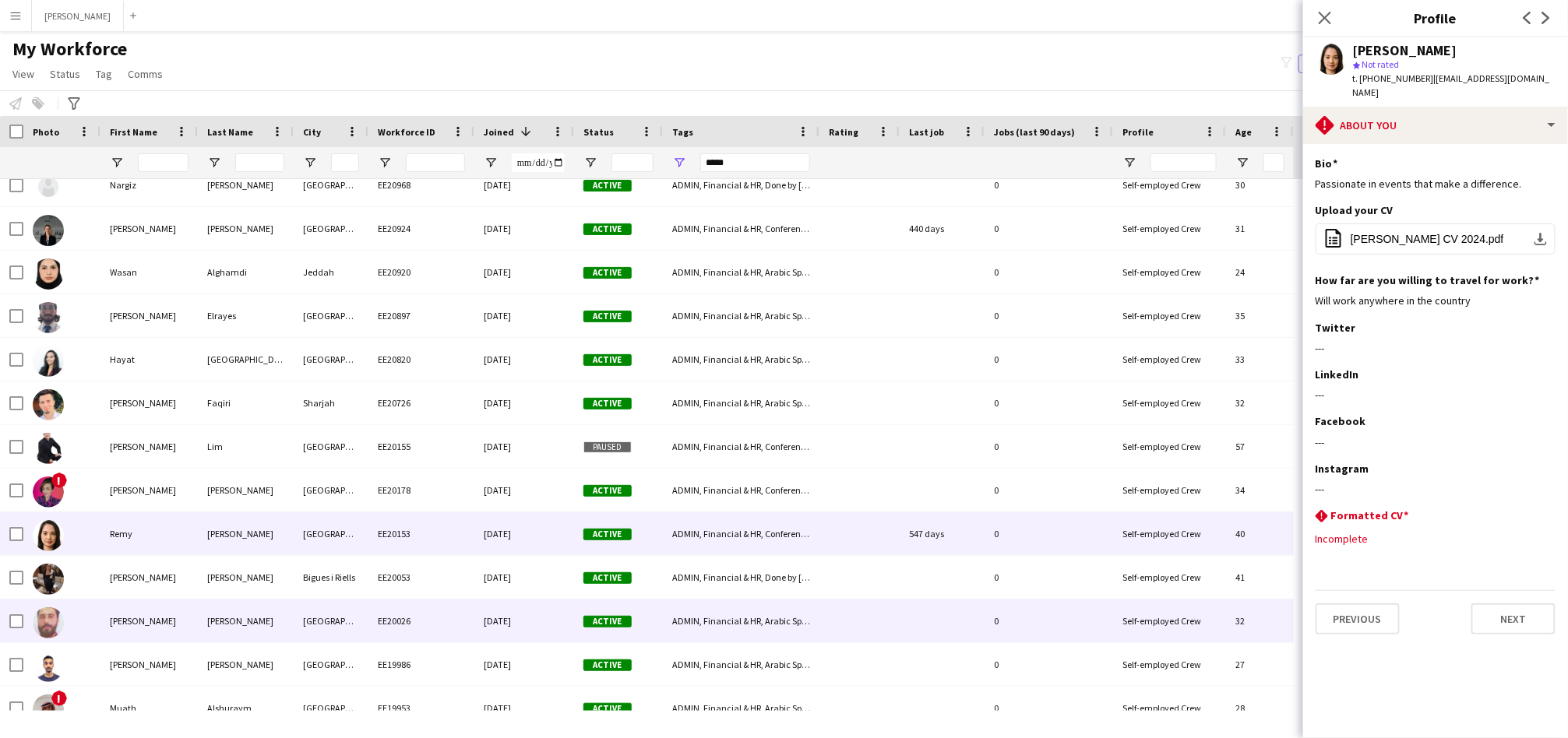
click at [249, 611] on div "Syed" at bounding box center [245, 621] width 96 height 43
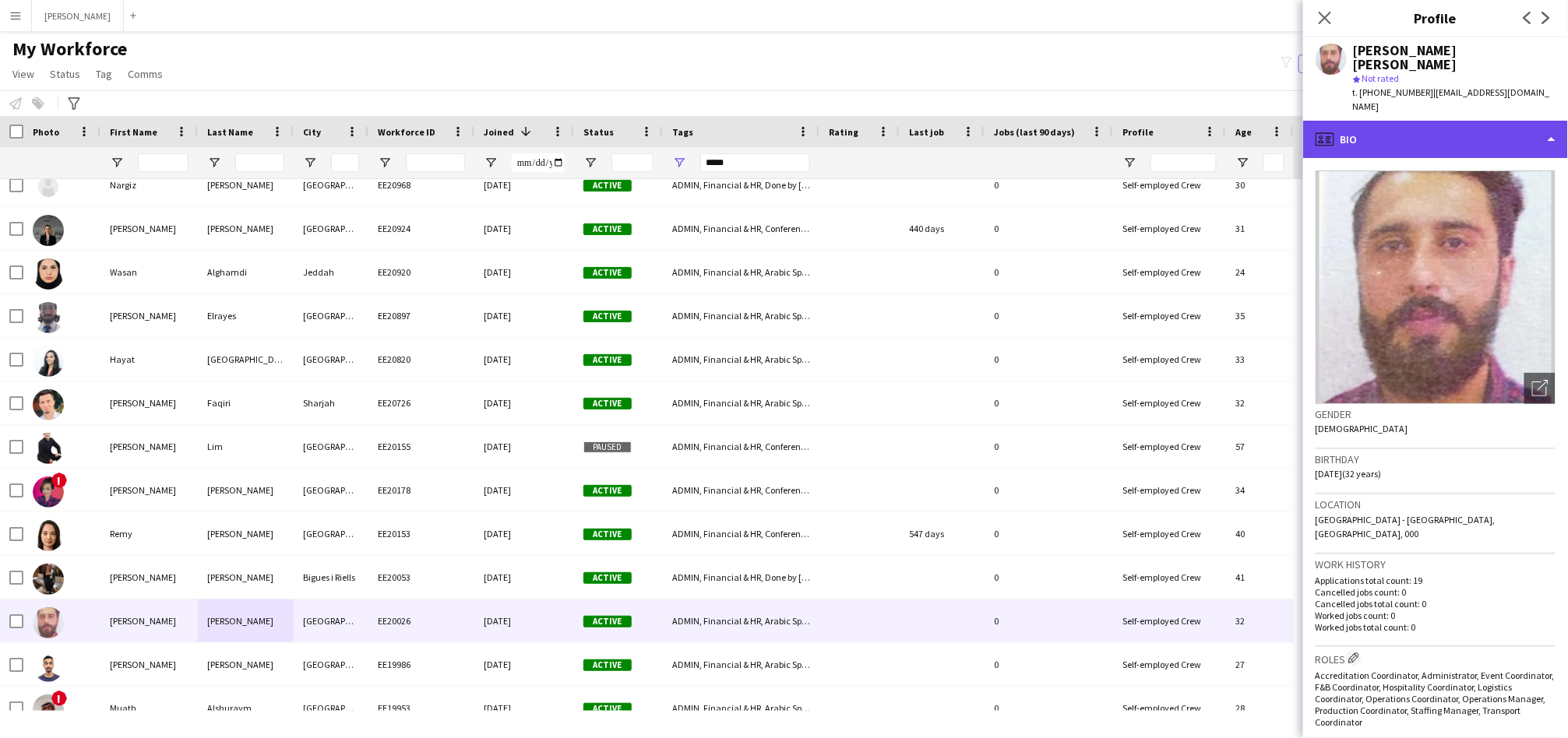
click at [1420, 121] on div "profile Bio" at bounding box center [1435, 139] width 265 height 37
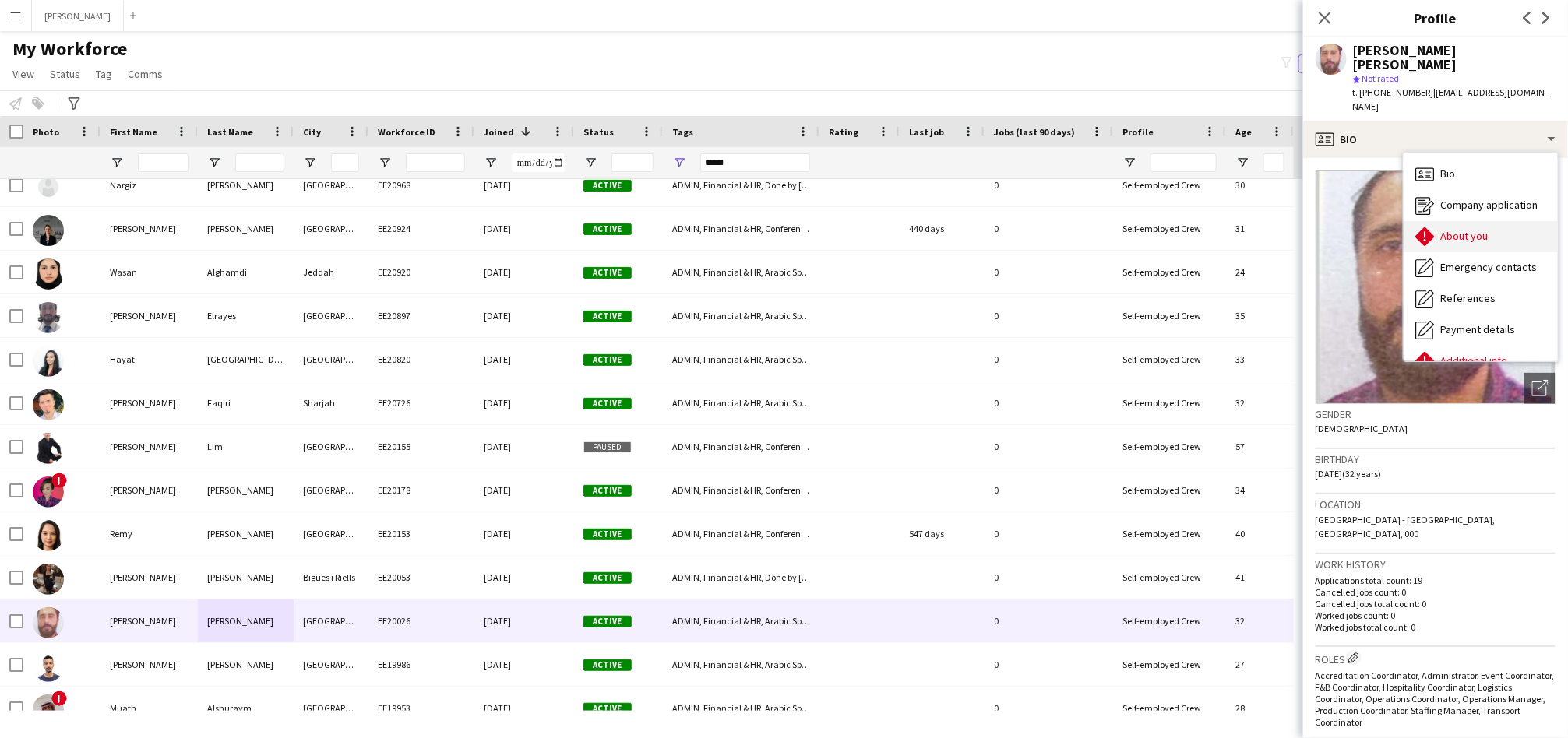
click at [1442, 221] on div "About you About you" at bounding box center [1480, 236] width 154 height 32
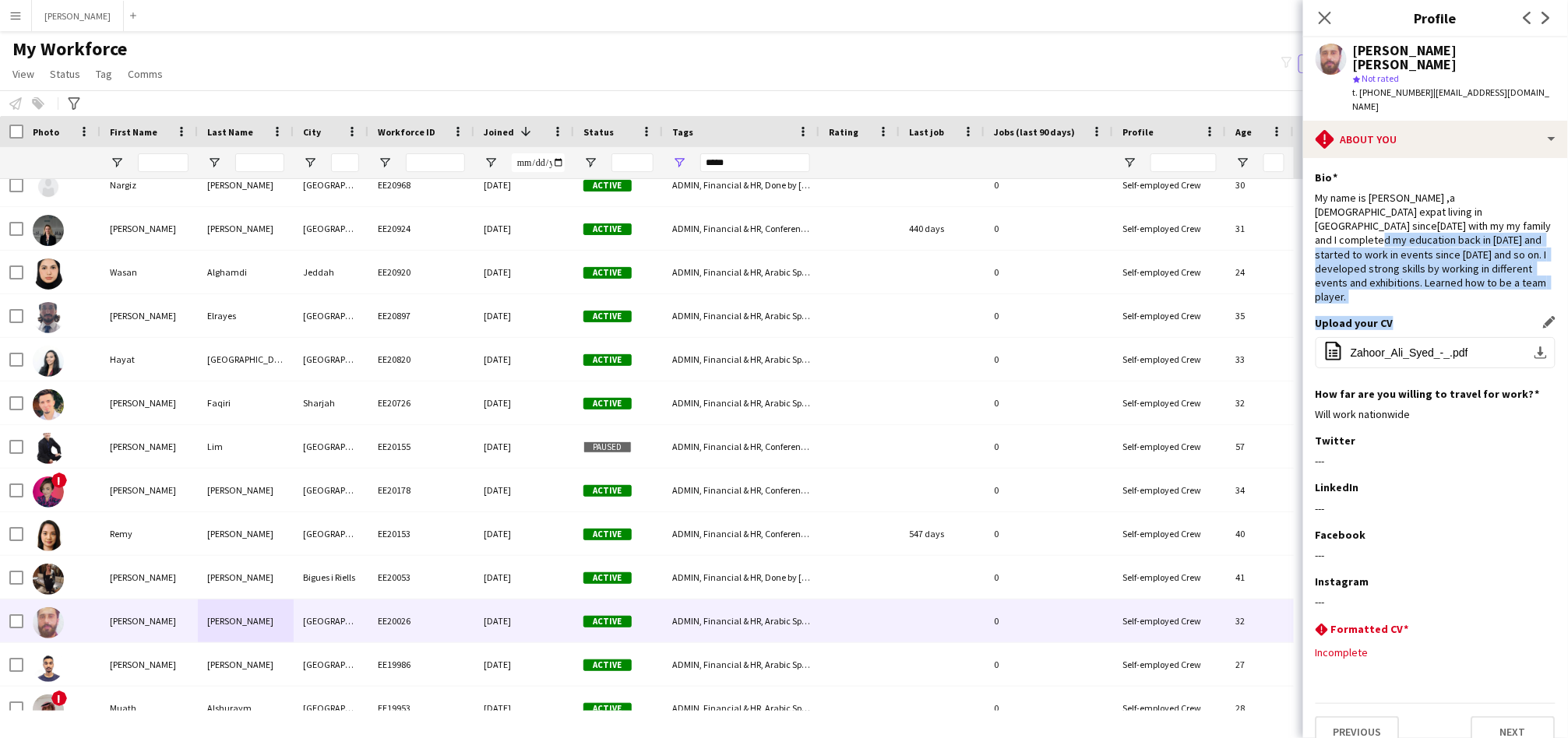
drag, startPoint x: 1406, startPoint y: 271, endPoint x: 1404, endPoint y: 280, distance: 9.2
click at [1404, 279] on app-section-data-types "Bio Edit this field My name is Zahoor Ali ,a Pakistani expat living in Dubai si…" at bounding box center [1435, 447] width 265 height 579
click at [1415, 337] on button "office-file-sheet Zahoor_Ali_Syed_-_.pdf download-bottom" at bounding box center [1435, 352] width 240 height 32
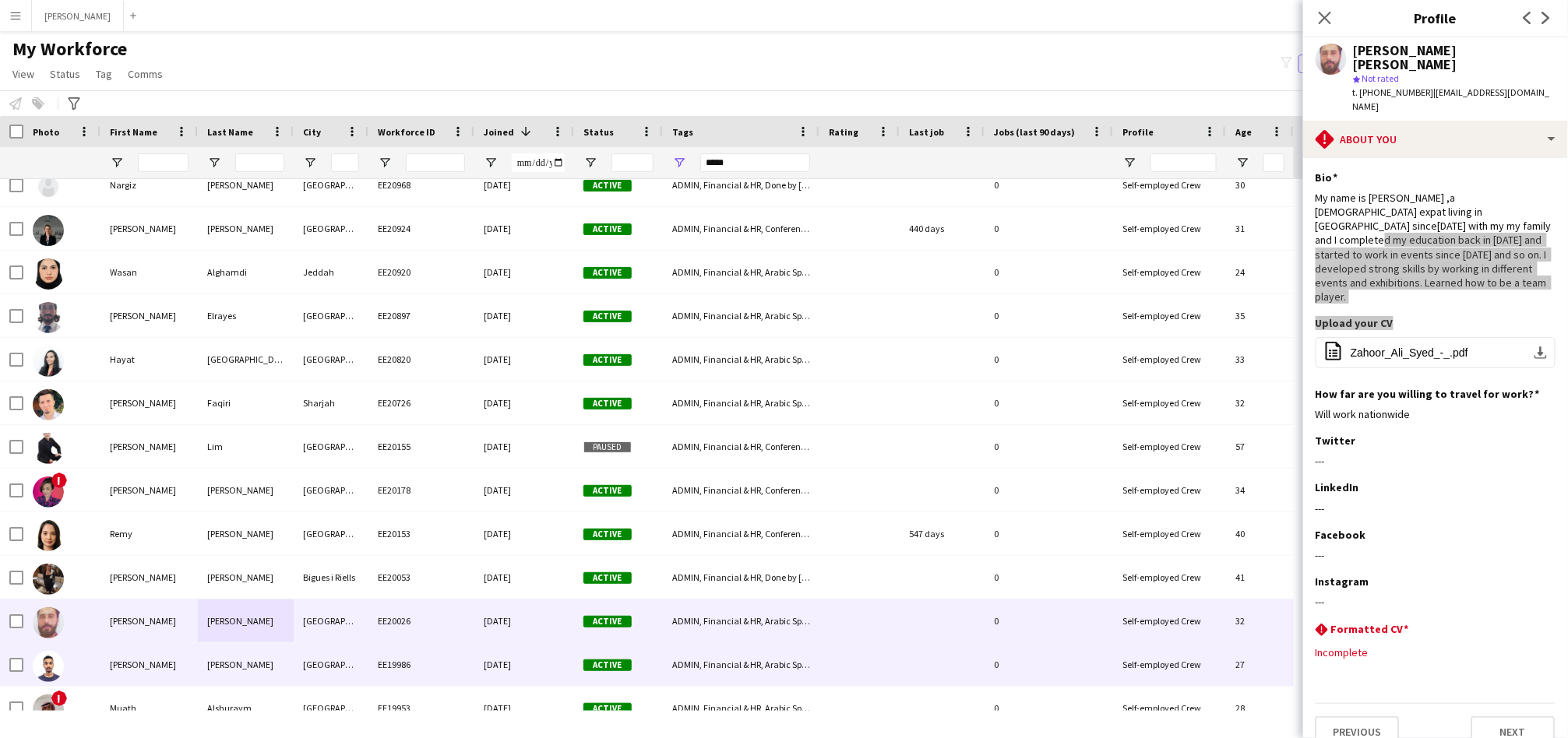
scroll to position [1729, 0]
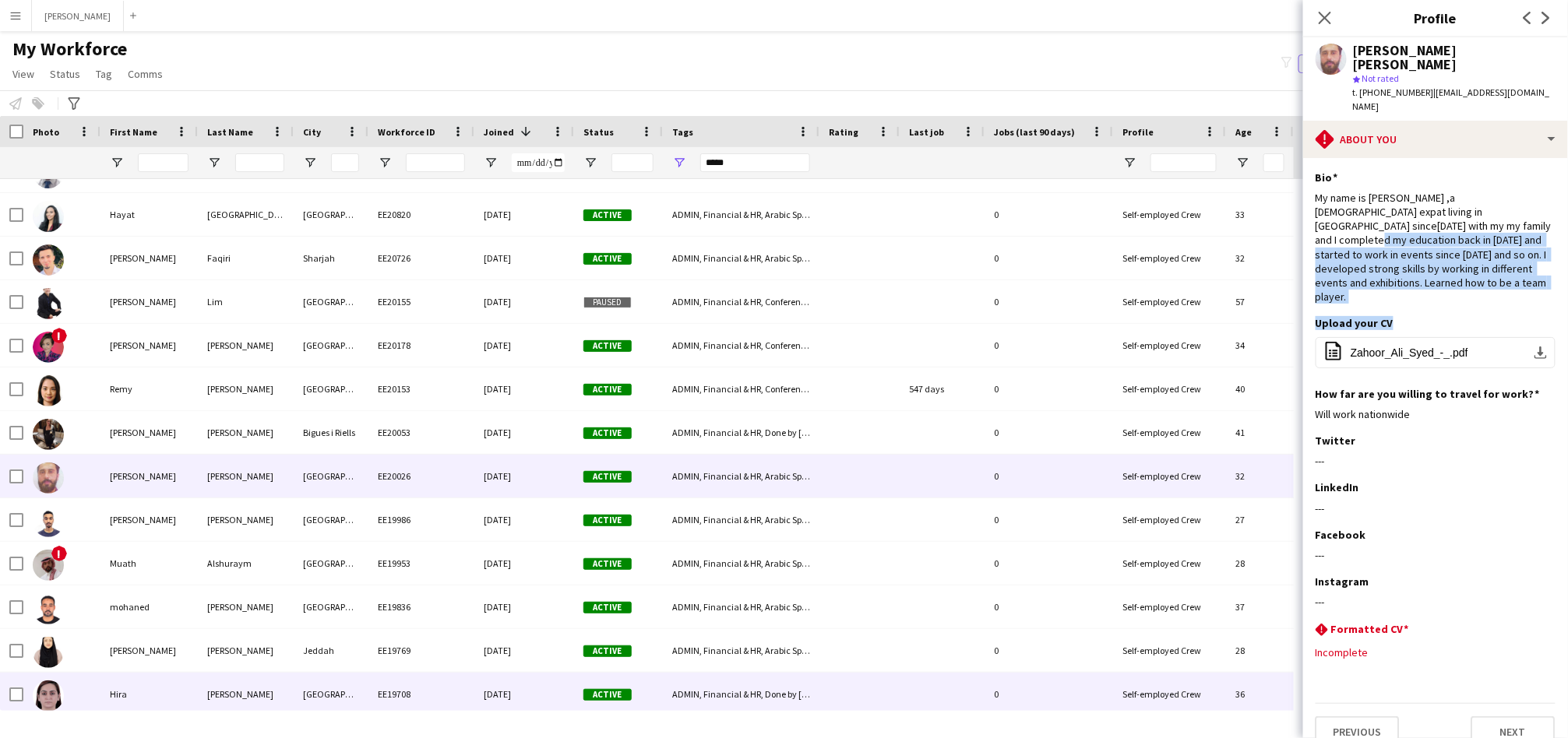
click at [750, 695] on div "ADMIN, Financial & HR, Done by Nickola, Live Shows & Festivals, Manager, Operat…" at bounding box center [741, 694] width 157 height 43
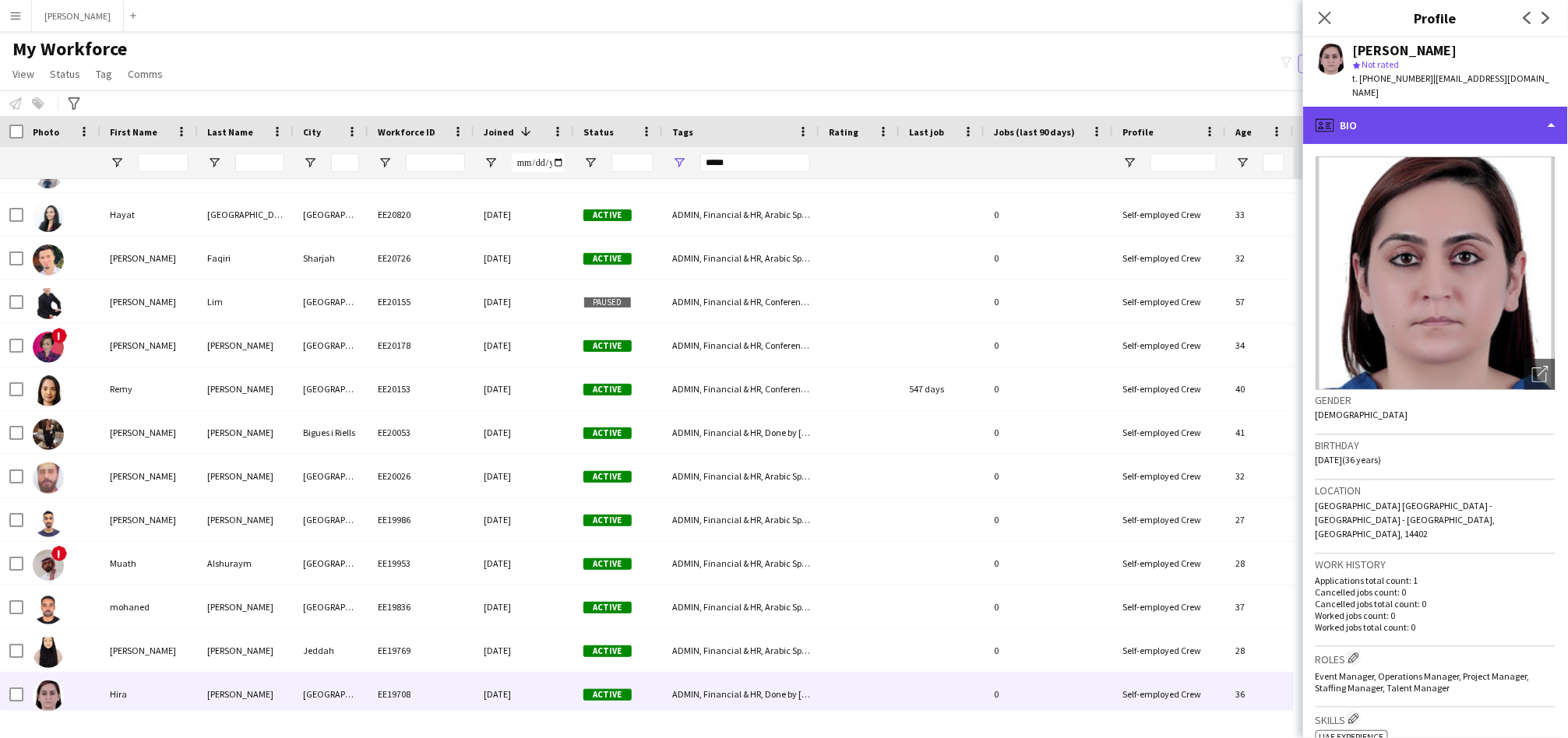
click at [1381, 113] on div "profile Bio" at bounding box center [1435, 124] width 265 height 37
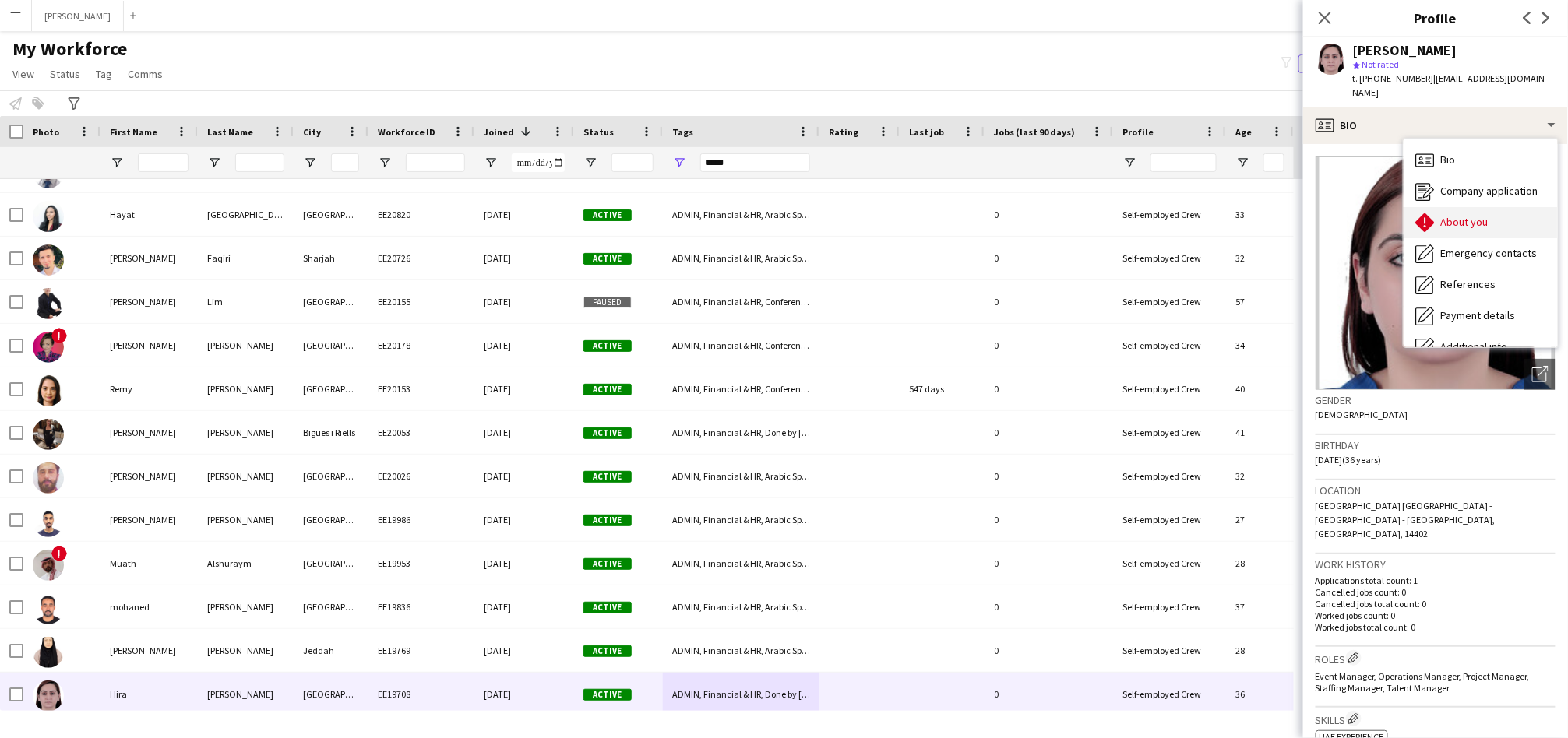
click at [1481, 215] on div "About you About you" at bounding box center [1480, 223] width 154 height 32
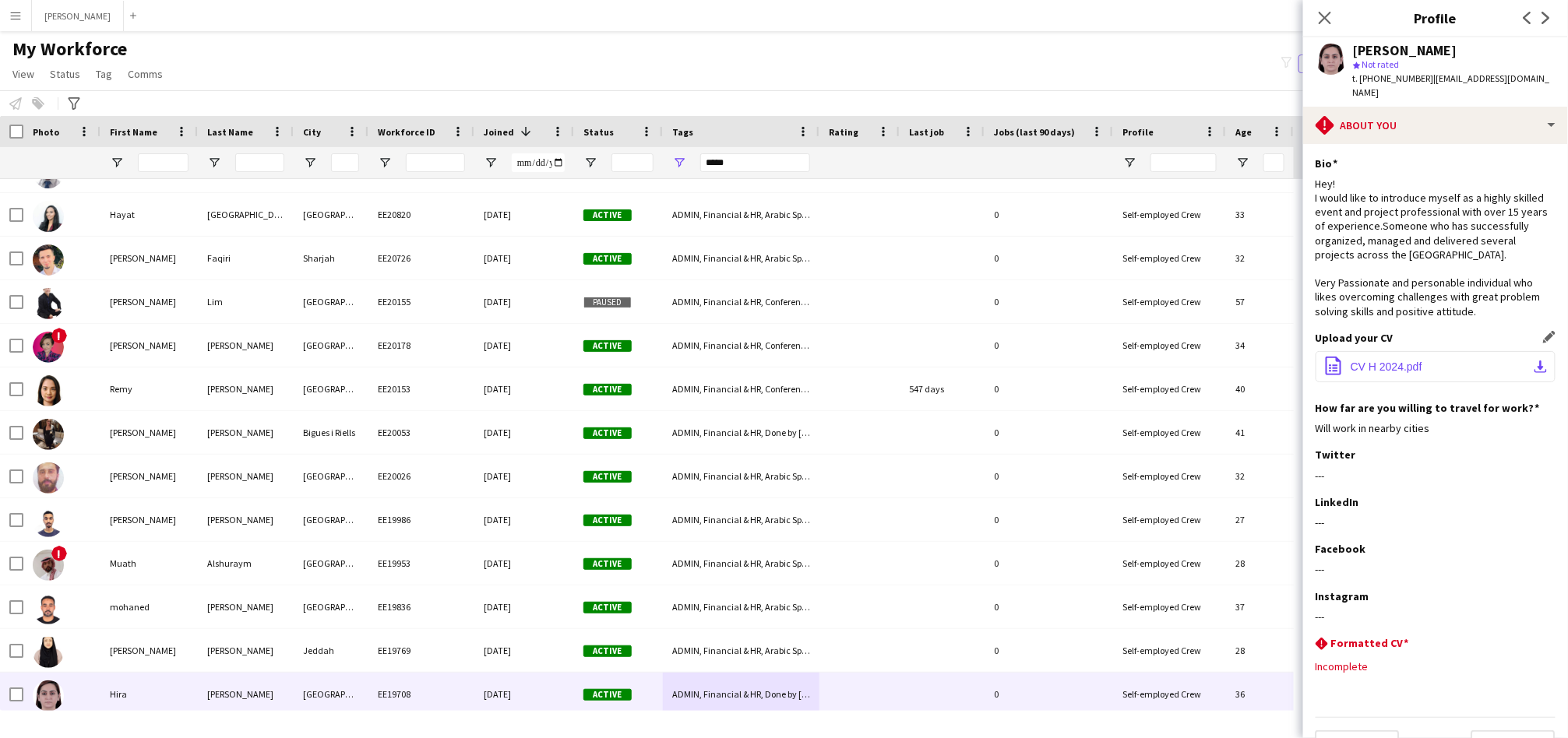
click at [1390, 360] on span "CV H 2024.pdf" at bounding box center [1386, 367] width 71 height 13
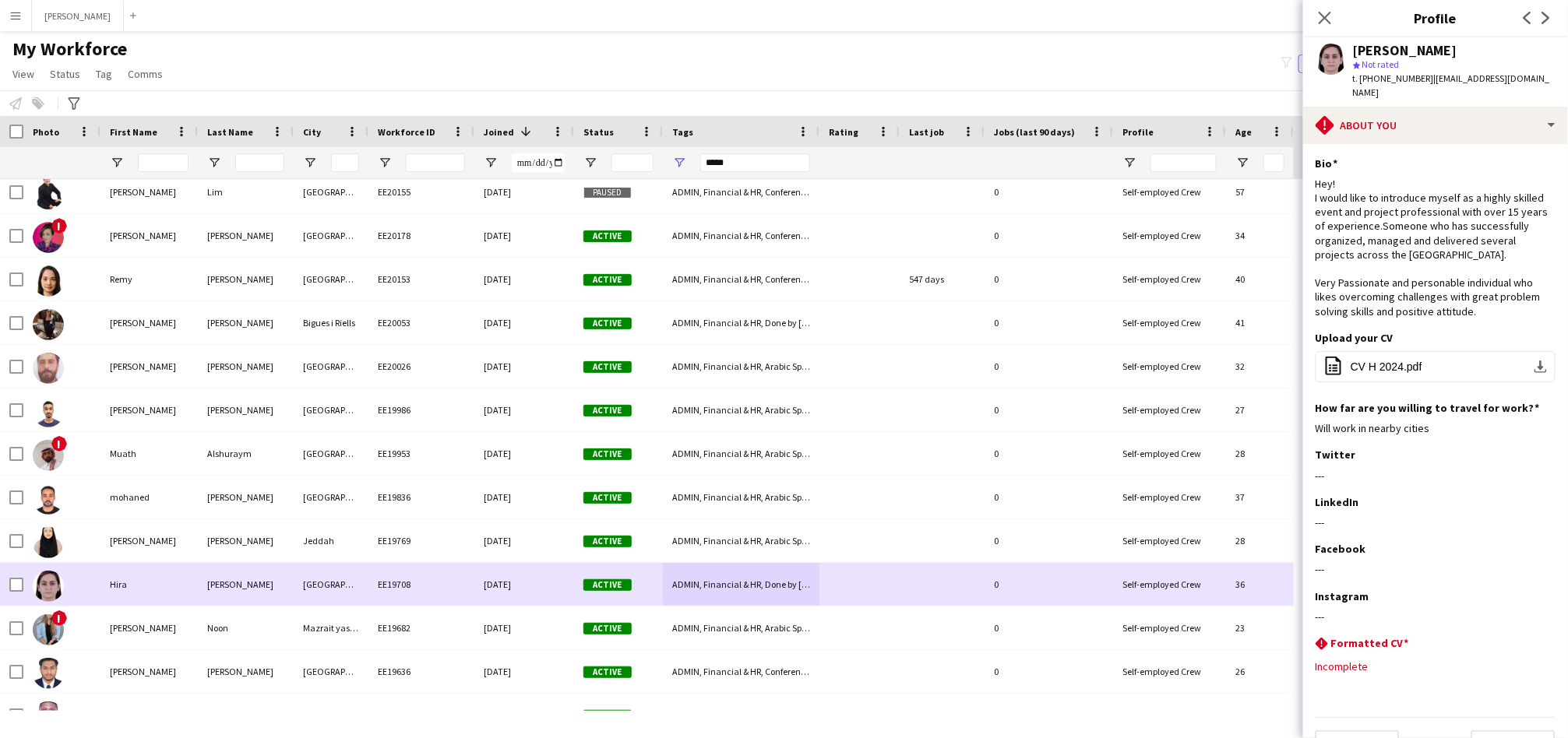
scroll to position [1873, 0]
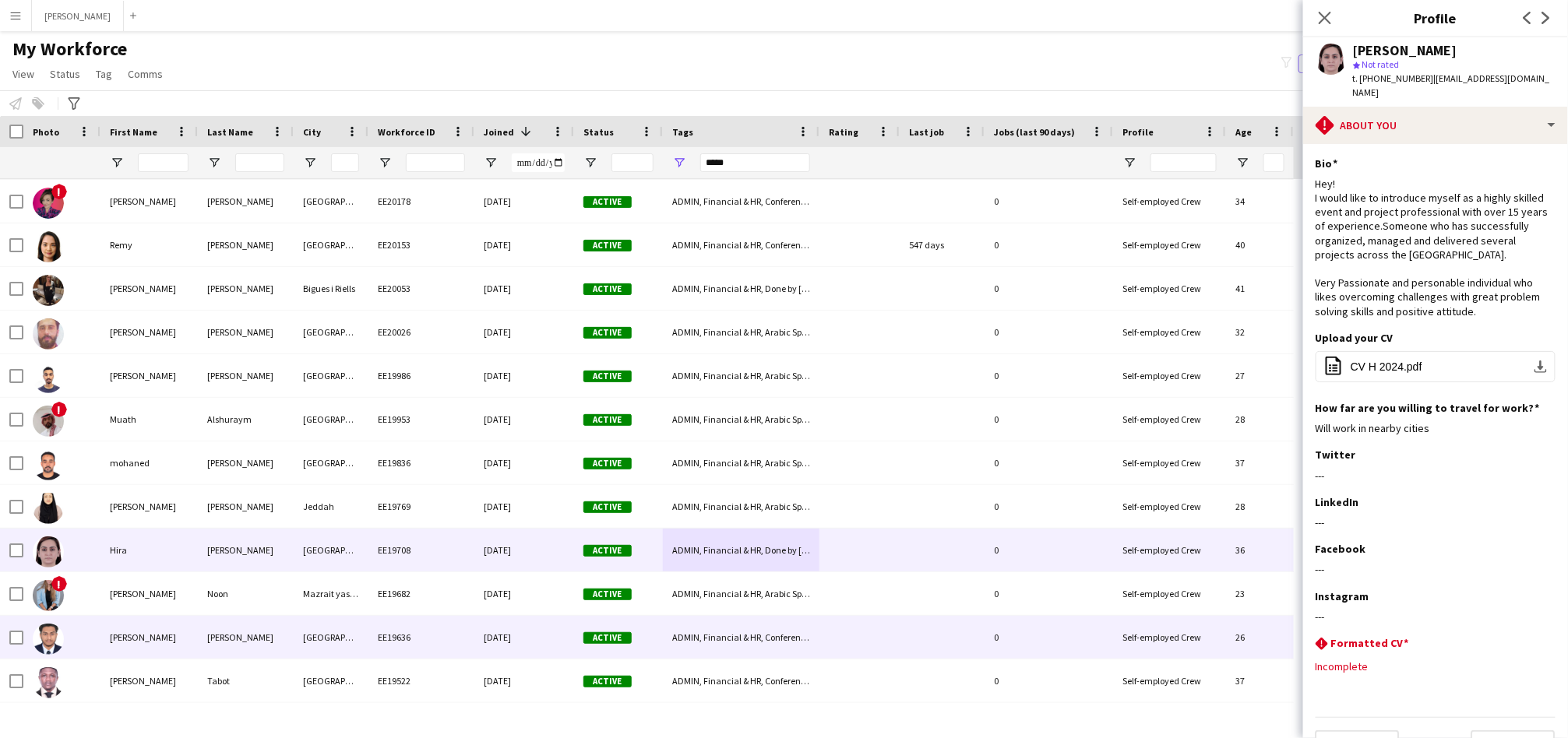
click at [122, 629] on div "Suhail" at bounding box center [149, 637] width 97 height 43
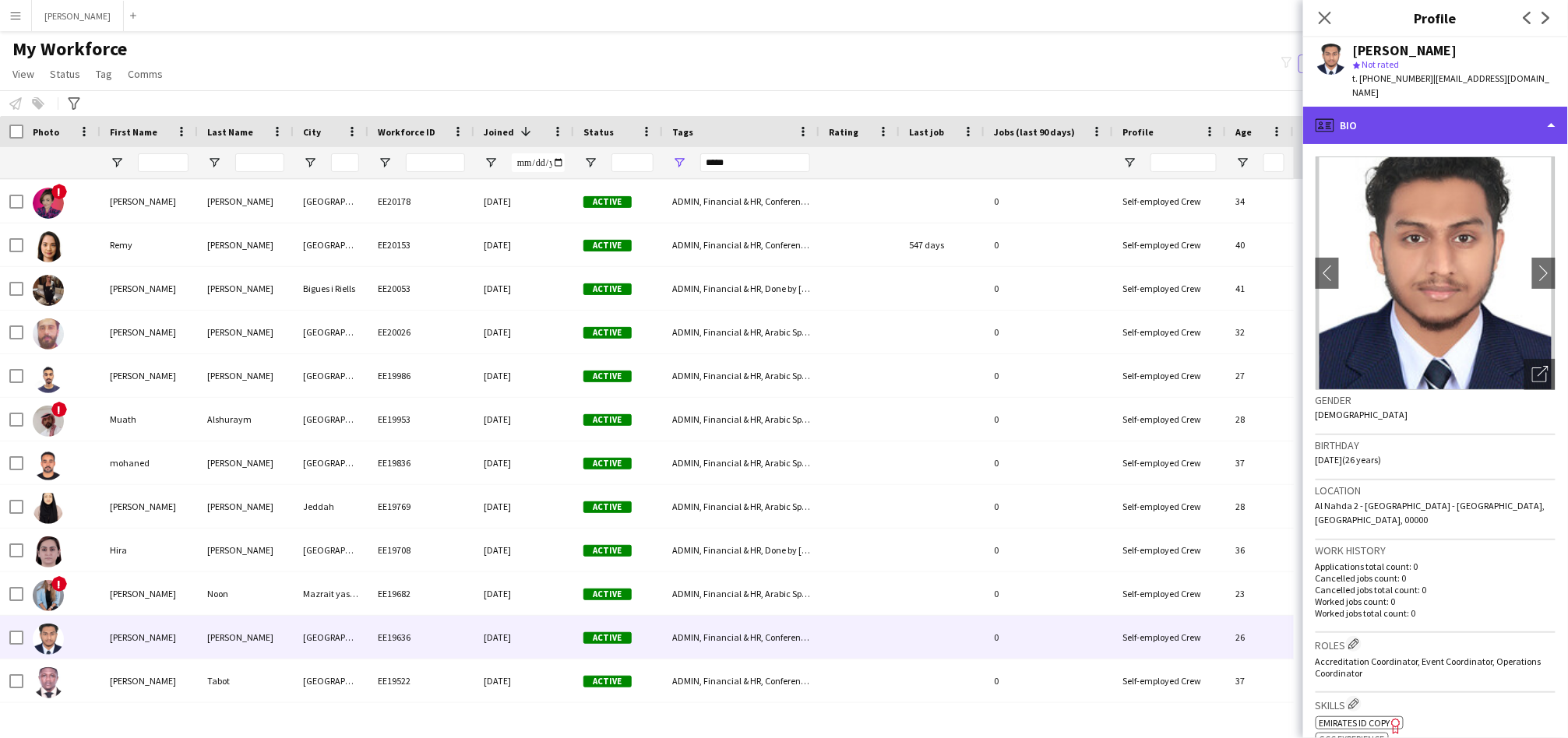
click at [1444, 117] on div "profile Bio" at bounding box center [1435, 124] width 265 height 37
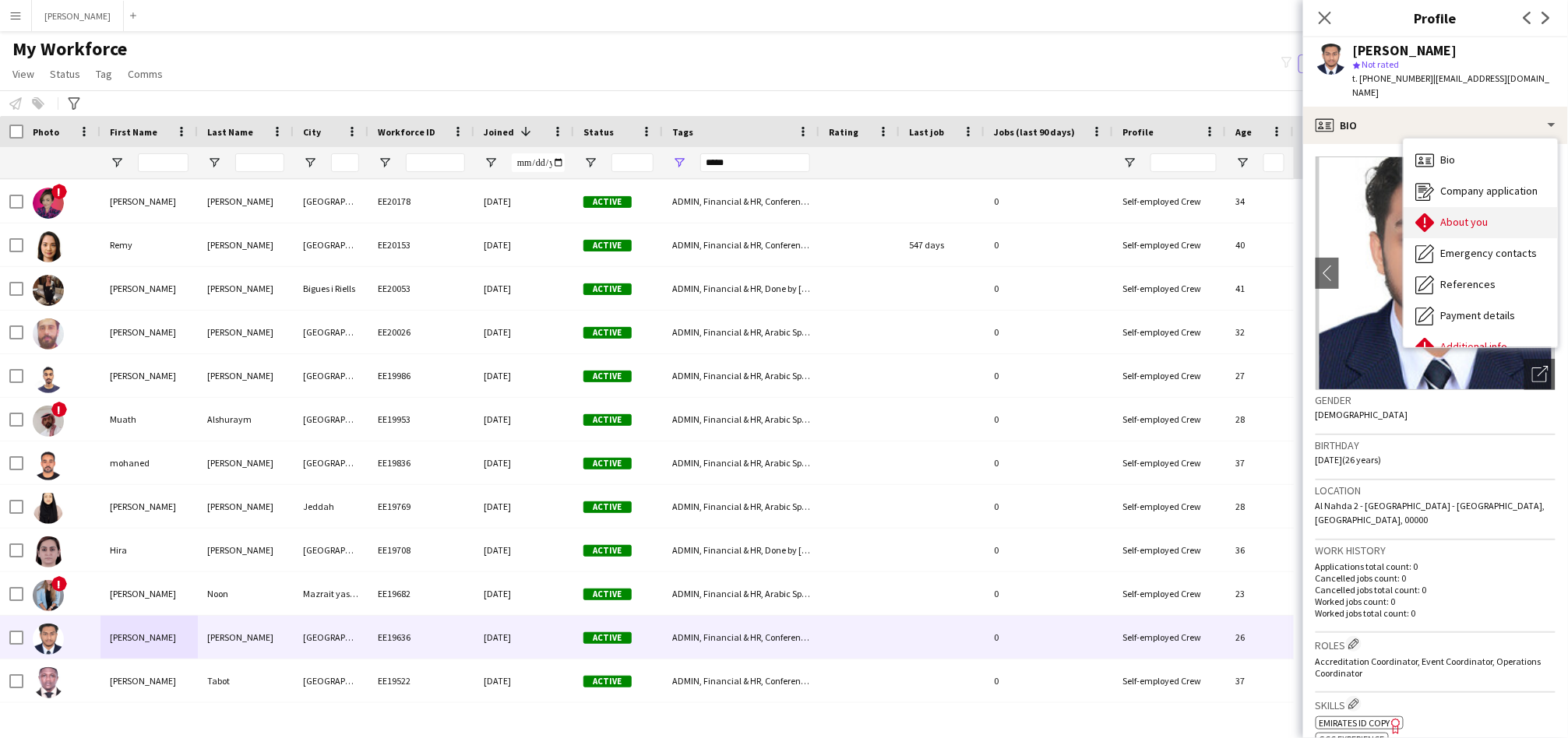
click at [1436, 208] on div "About you About you" at bounding box center [1480, 223] width 154 height 32
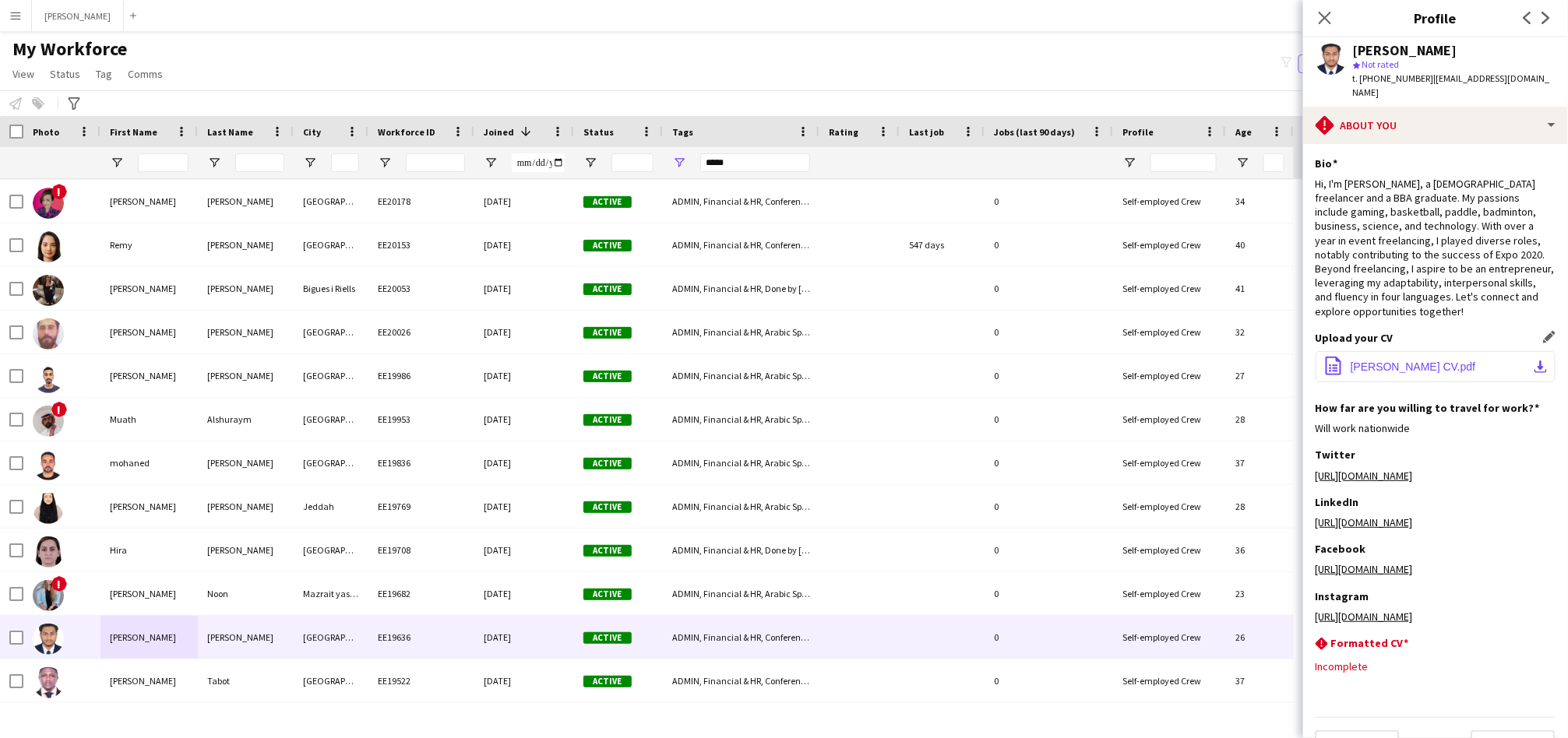
click at [1346, 351] on button "office-file-sheet Suhail Mukhtar CV.pdf download-bottom" at bounding box center [1435, 367] width 240 height 32
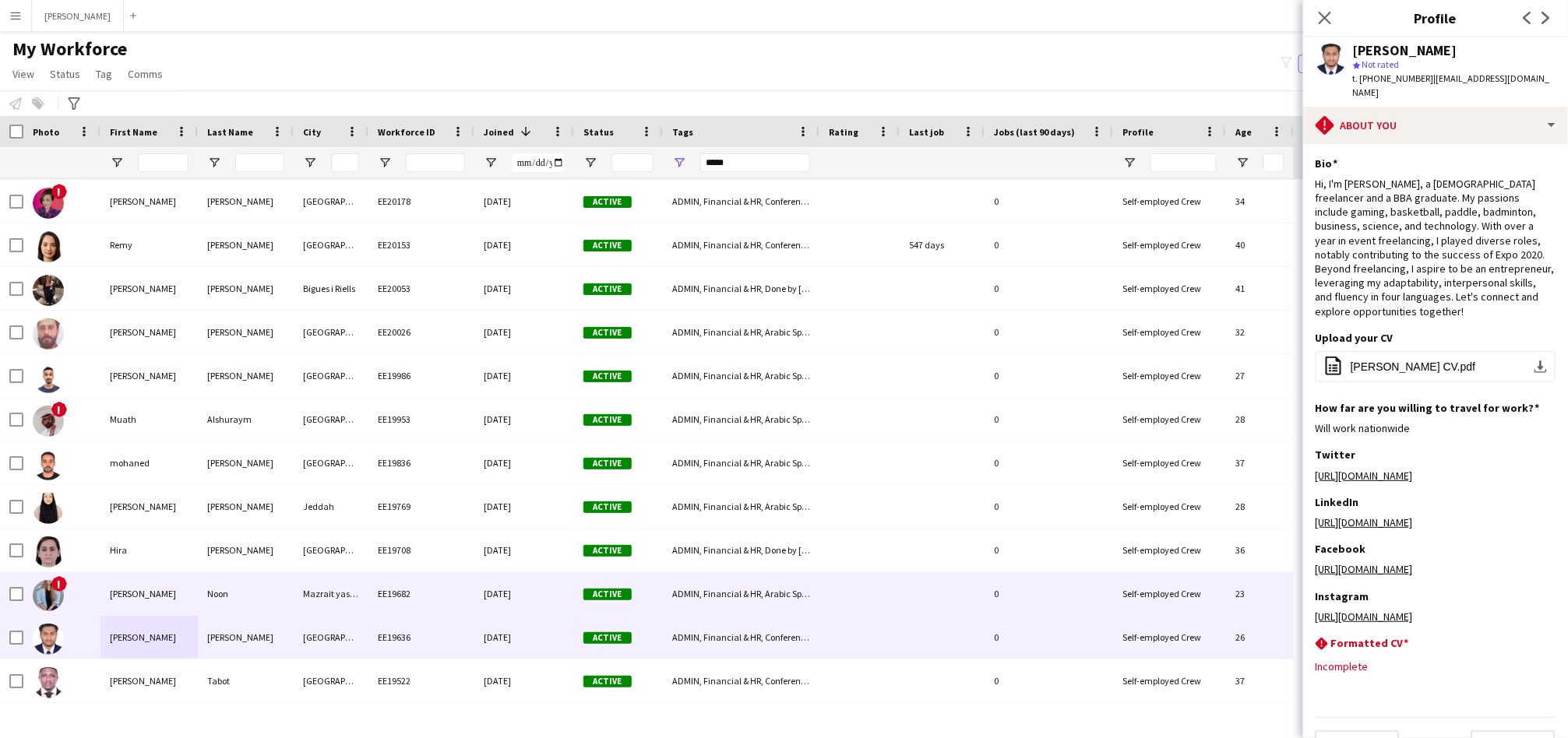
scroll to position [2018, 0]
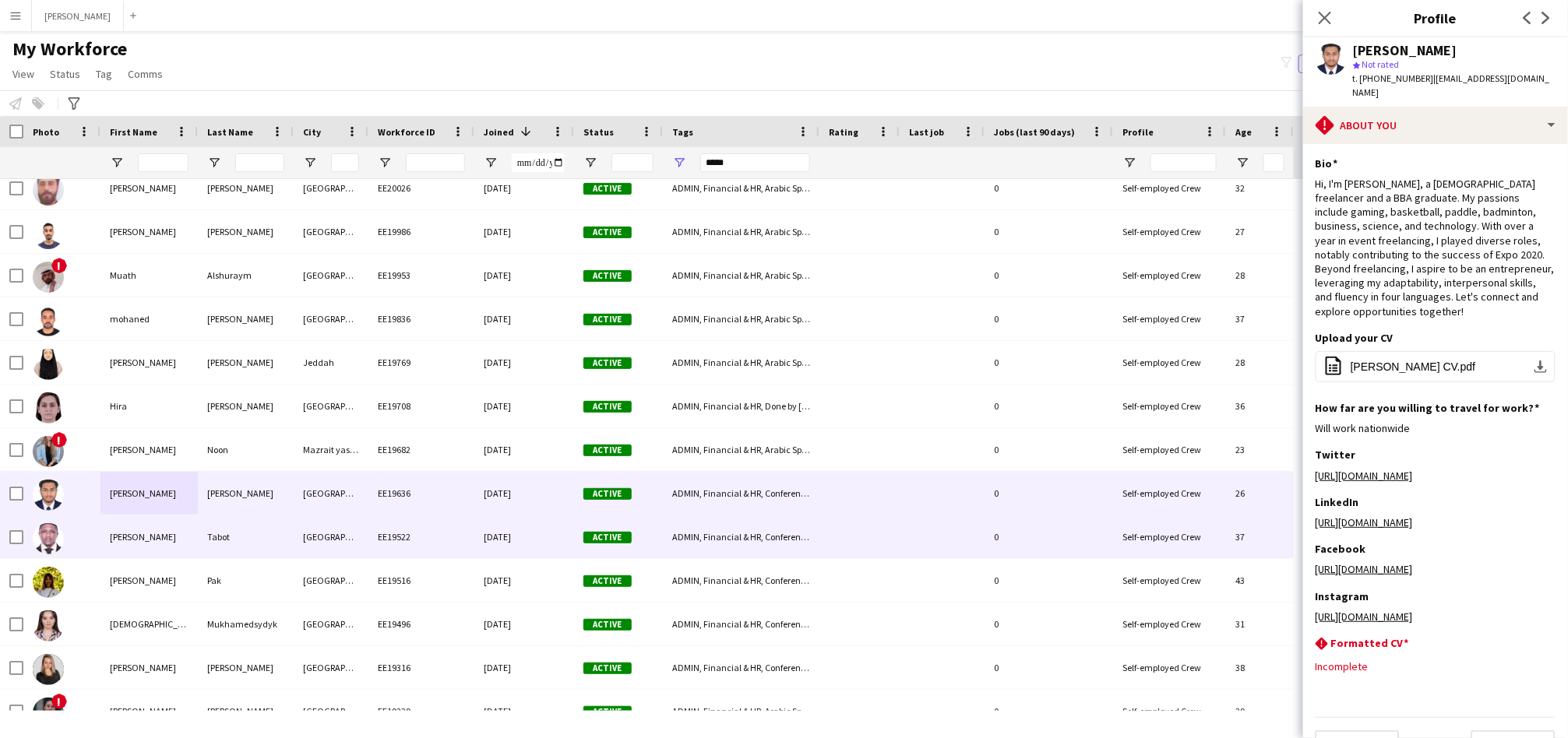
click at [805, 546] on div "ADMIN, Financial & HR, Conferences, Ceremonies & Exhibitions, Done by Nickola, …" at bounding box center [741, 537] width 157 height 43
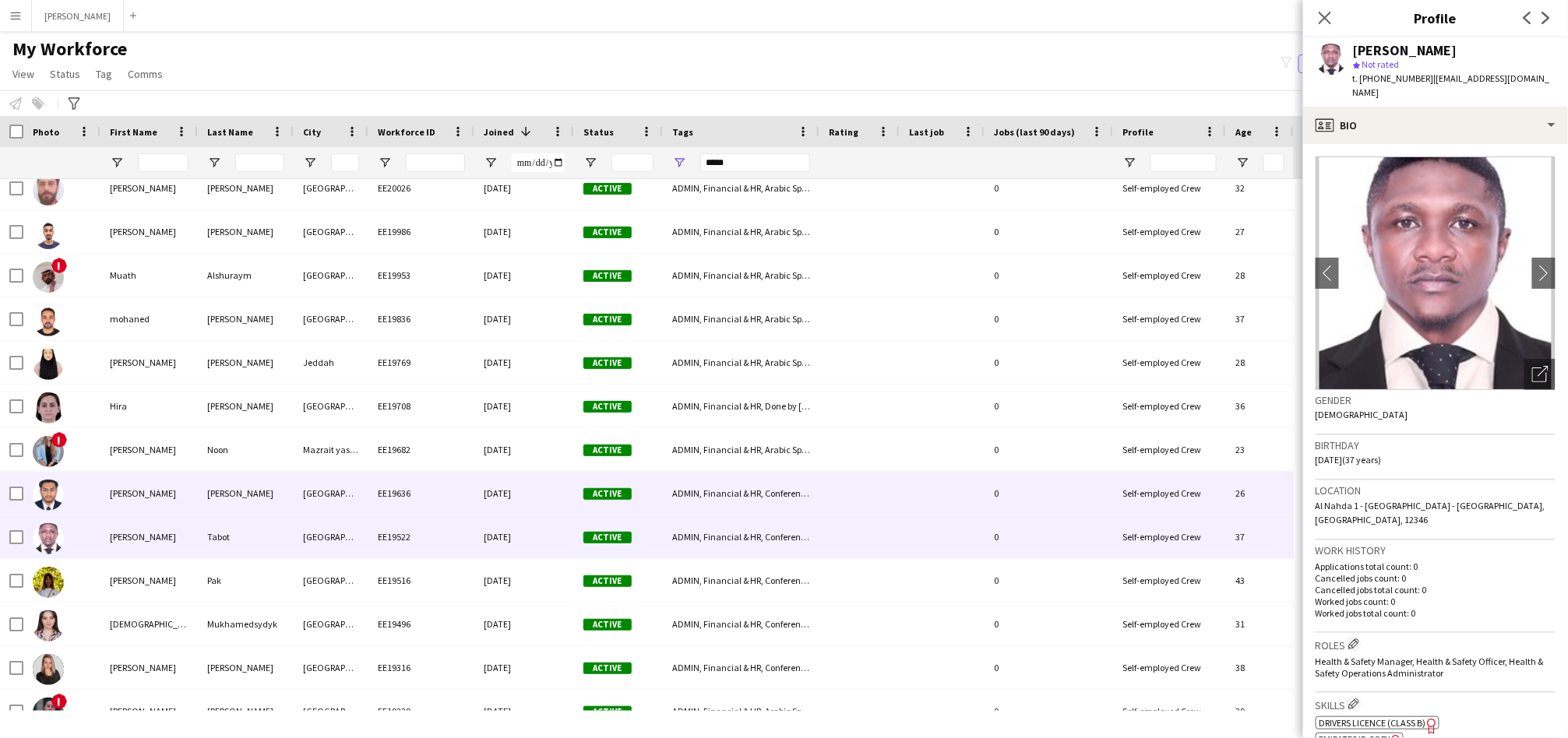
click at [797, 504] on div "ADMIN, Financial & HR, Conferences, Ceremonies & Exhibitions, Coordinator, Done…" at bounding box center [741, 493] width 157 height 43
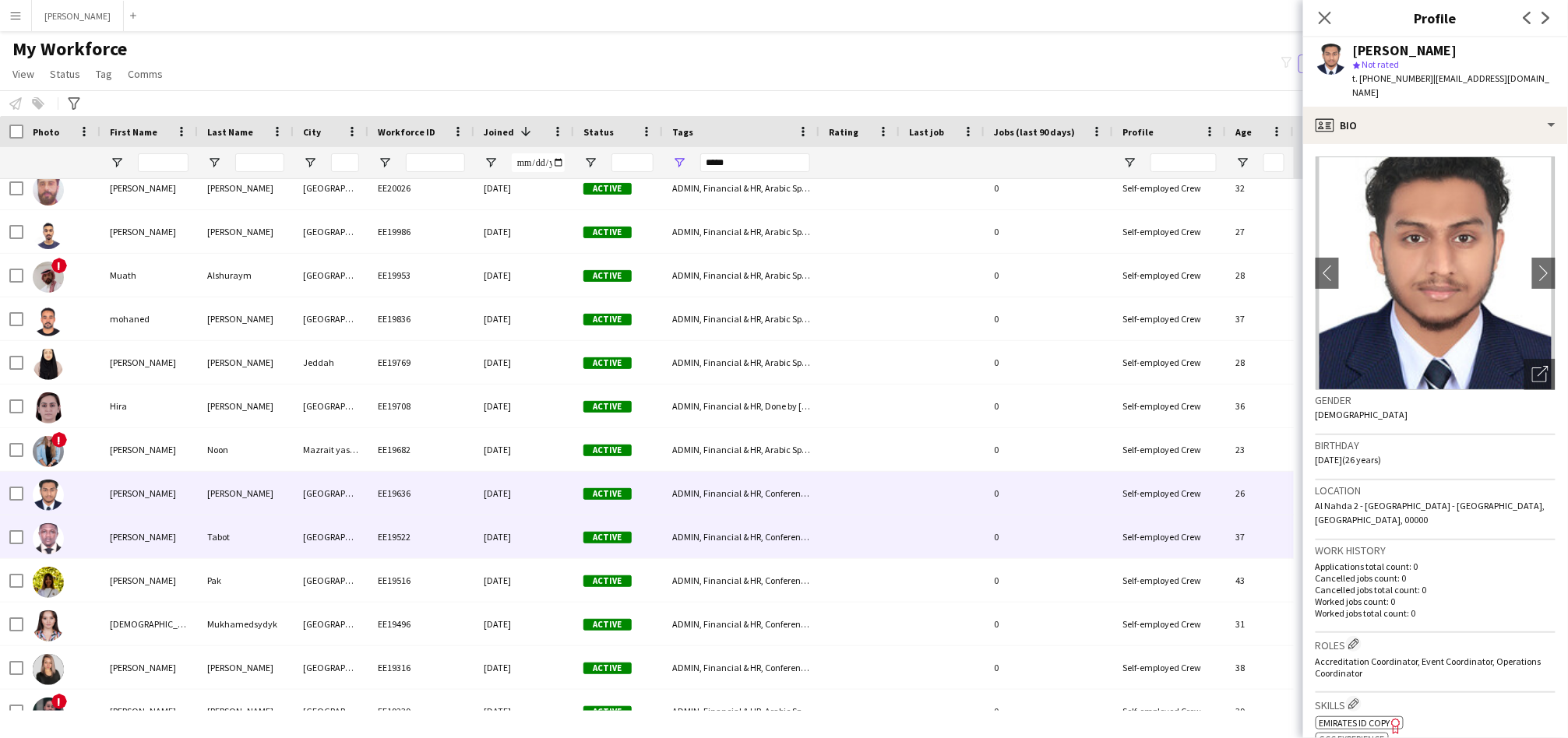
click at [285, 524] on div "Tabot" at bounding box center [245, 537] width 96 height 43
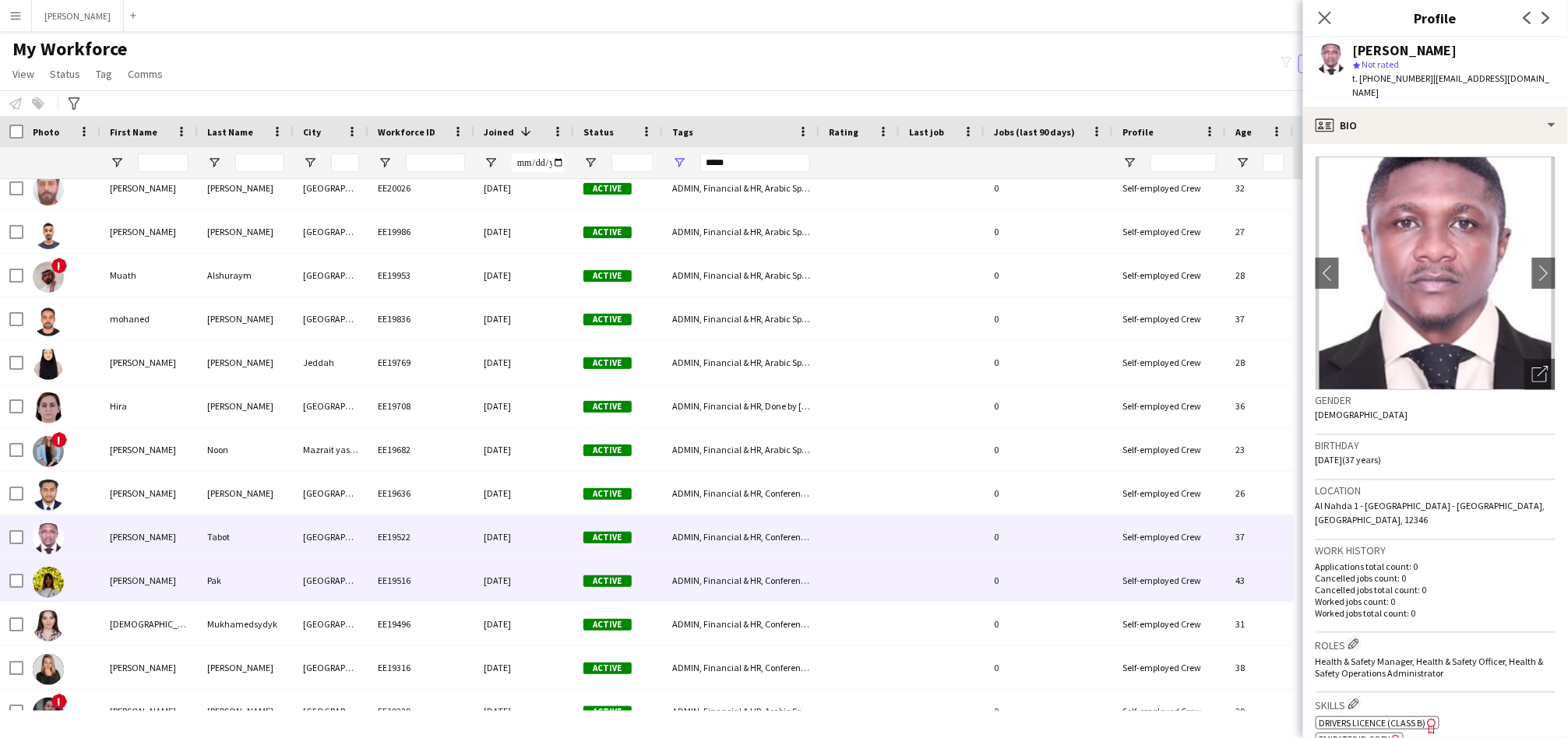
click at [249, 591] on div "Pak" at bounding box center [245, 580] width 96 height 43
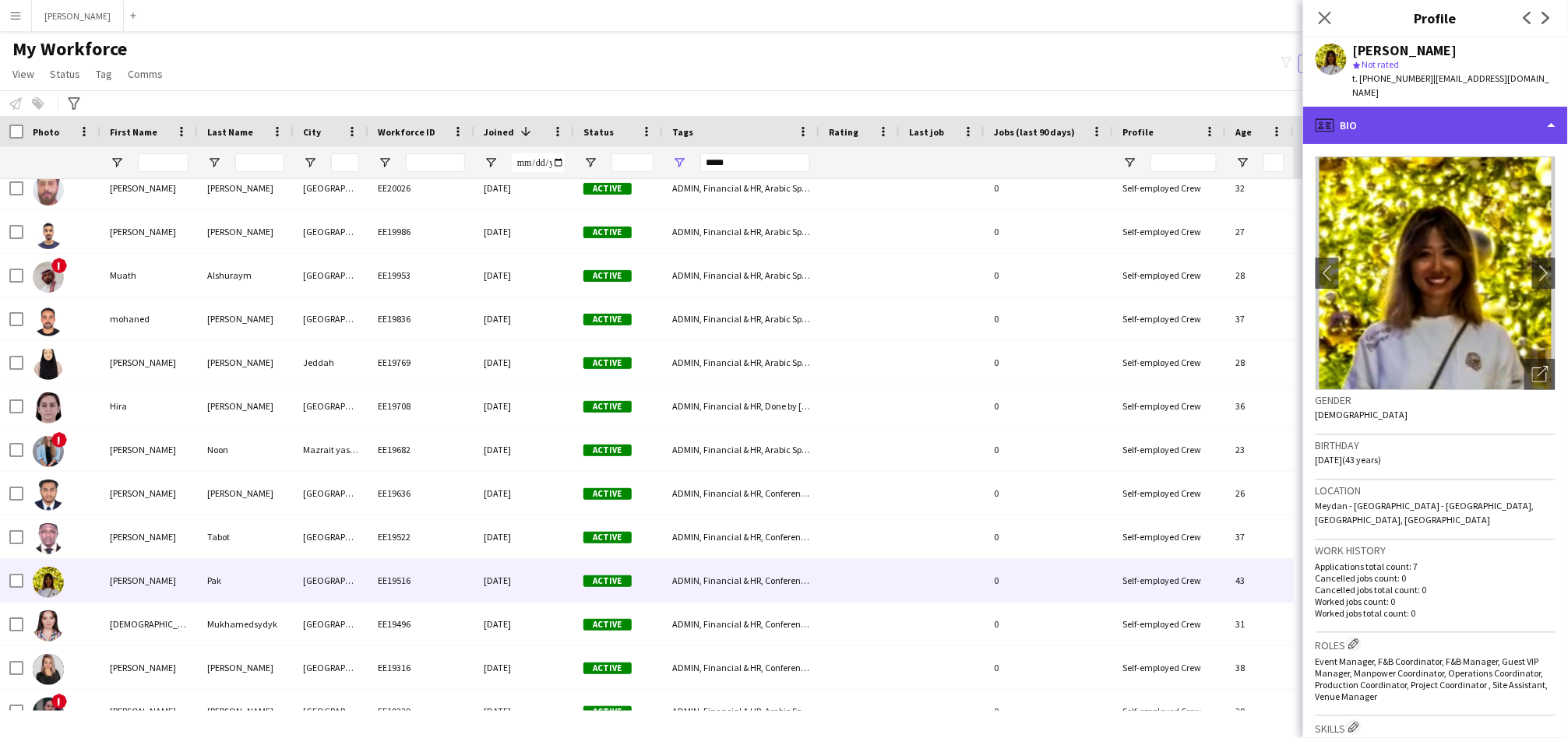
click at [1453, 114] on div "profile Bio" at bounding box center [1435, 124] width 265 height 37
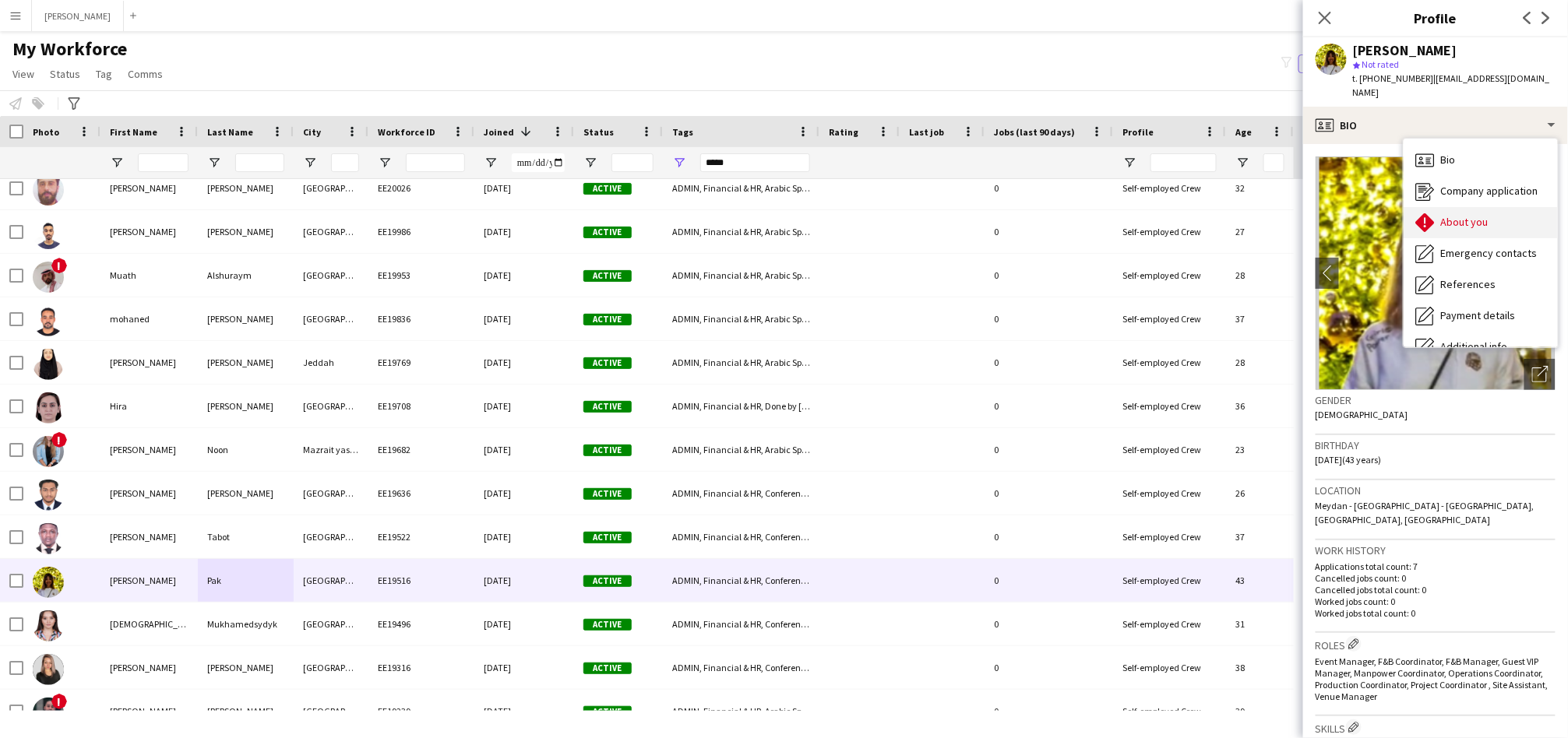
click at [1475, 214] on span "About you" at bounding box center [1464, 222] width 48 height 14
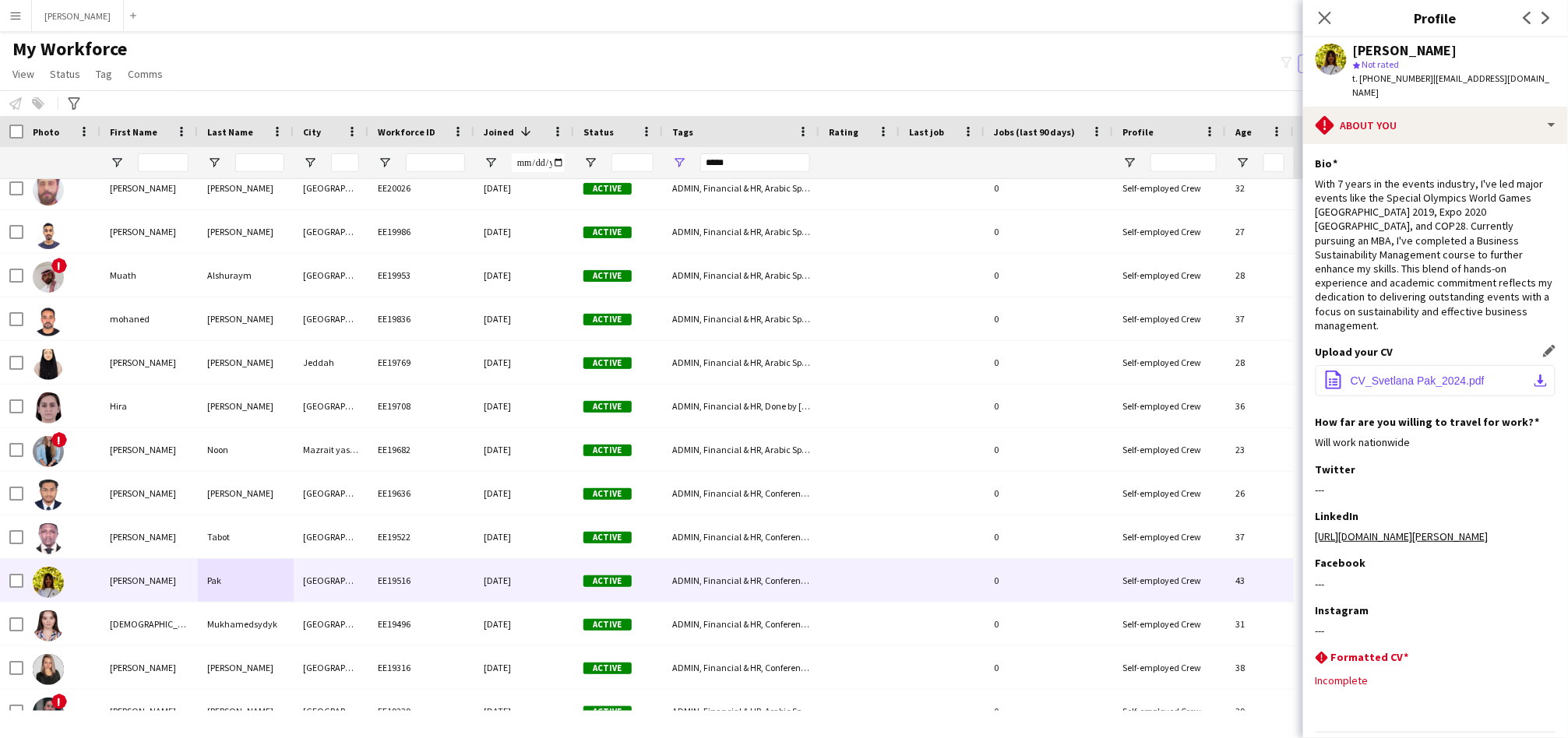
click at [1452, 365] on button "office-file-sheet CV_Svetlana Pak_2024.pdf download-bottom" at bounding box center [1435, 380] width 240 height 32
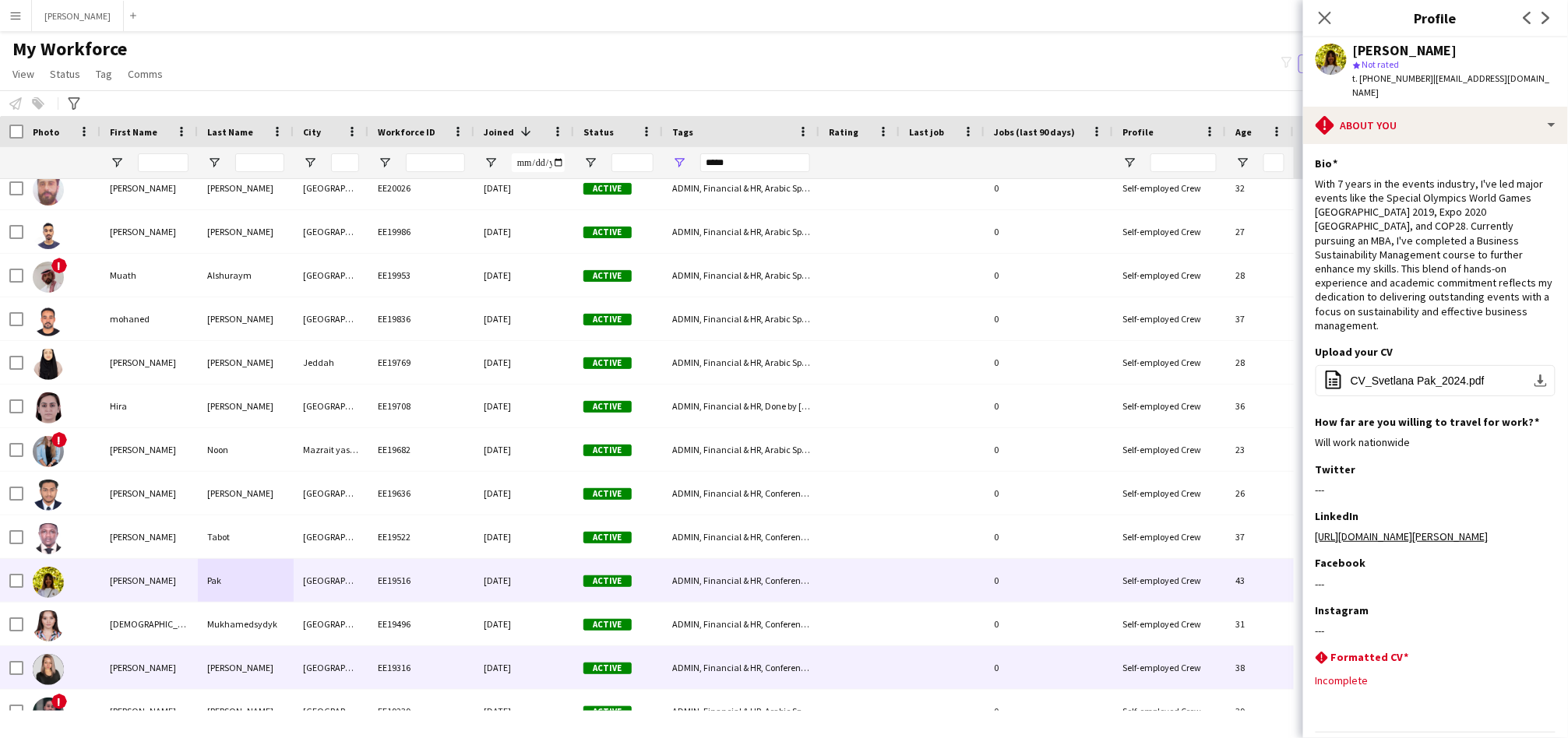
click at [369, 666] on div "EE19316" at bounding box center [421, 668] width 105 height 43
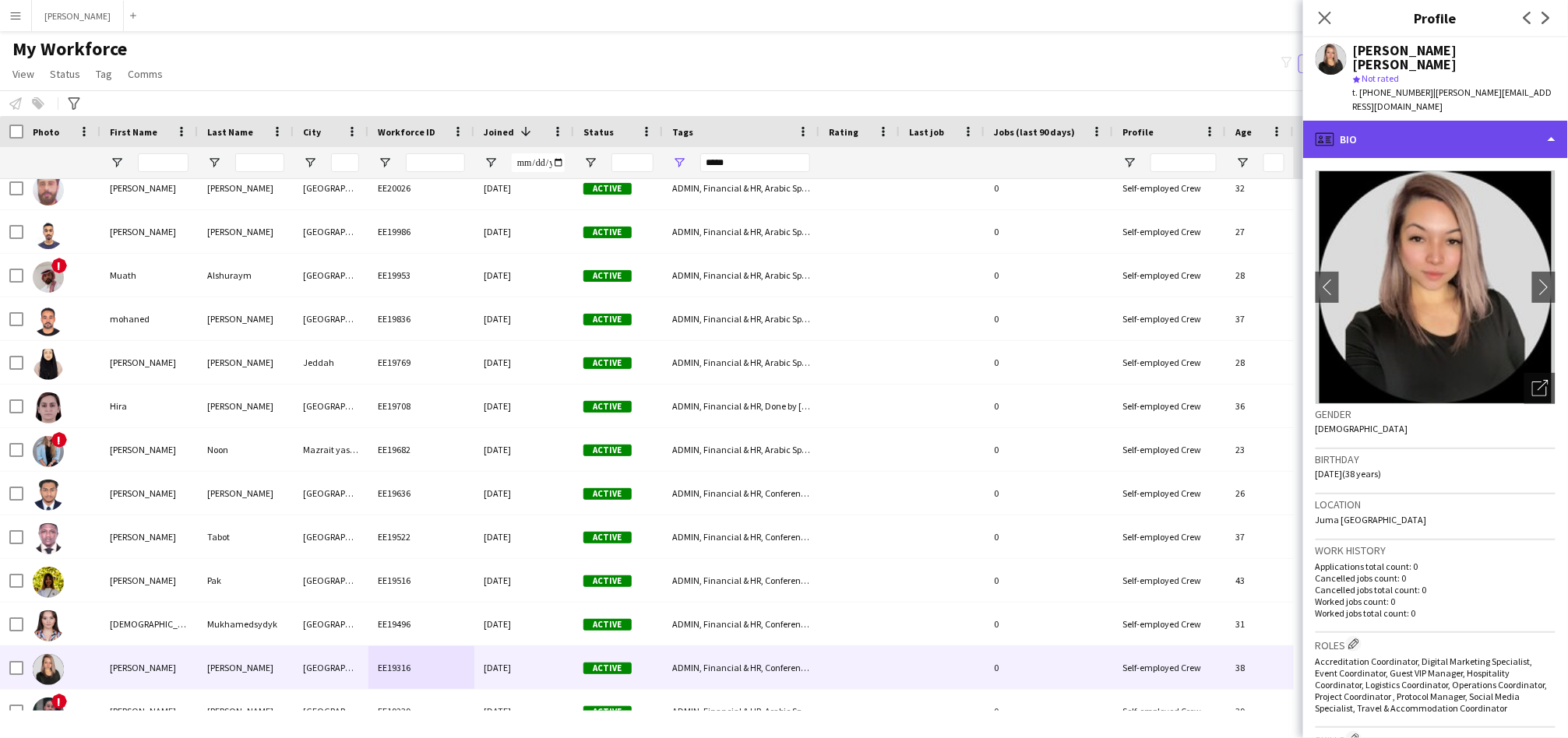
click at [1369, 121] on div "profile Bio" at bounding box center [1435, 139] width 265 height 37
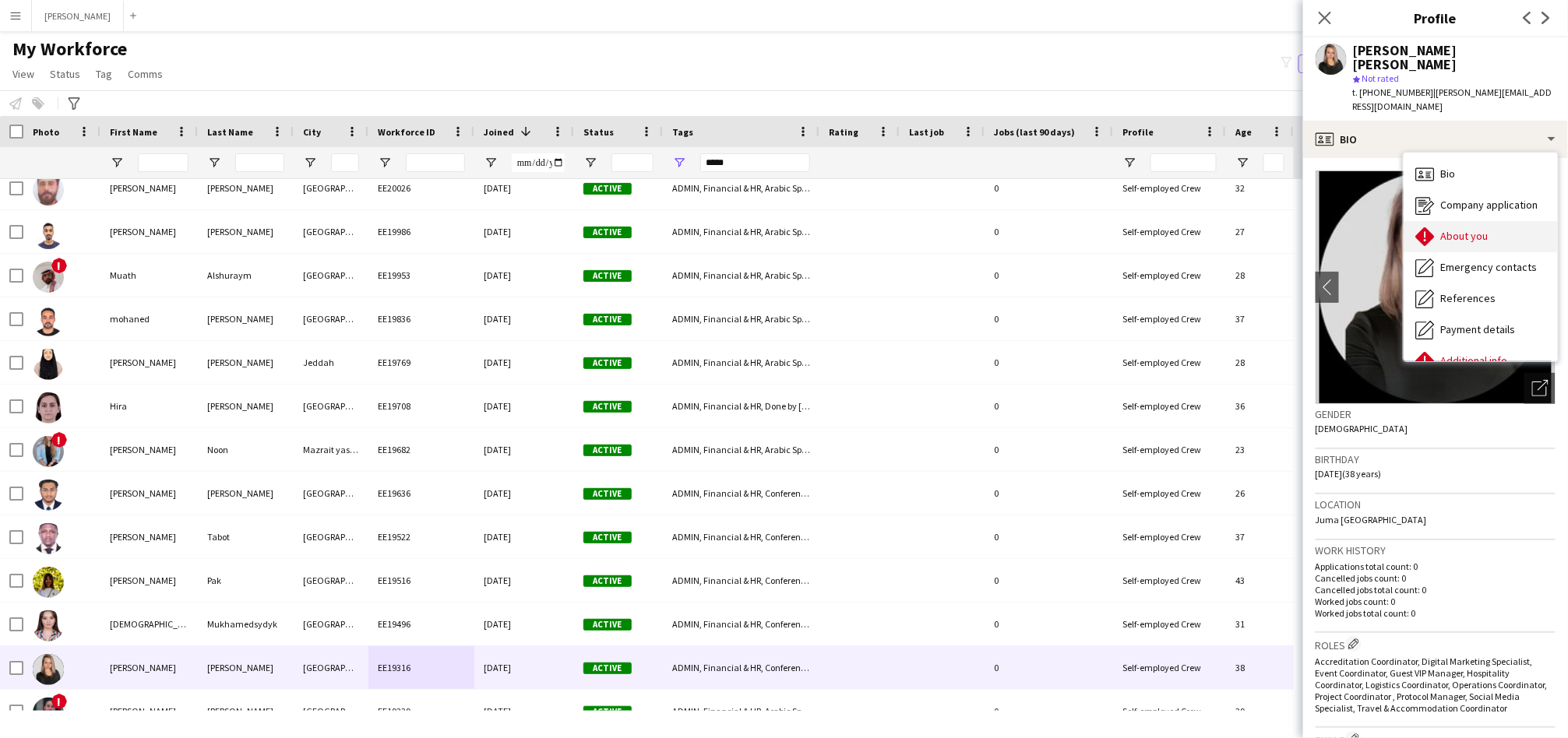
click at [1493, 221] on div "About you About you" at bounding box center [1480, 236] width 154 height 32
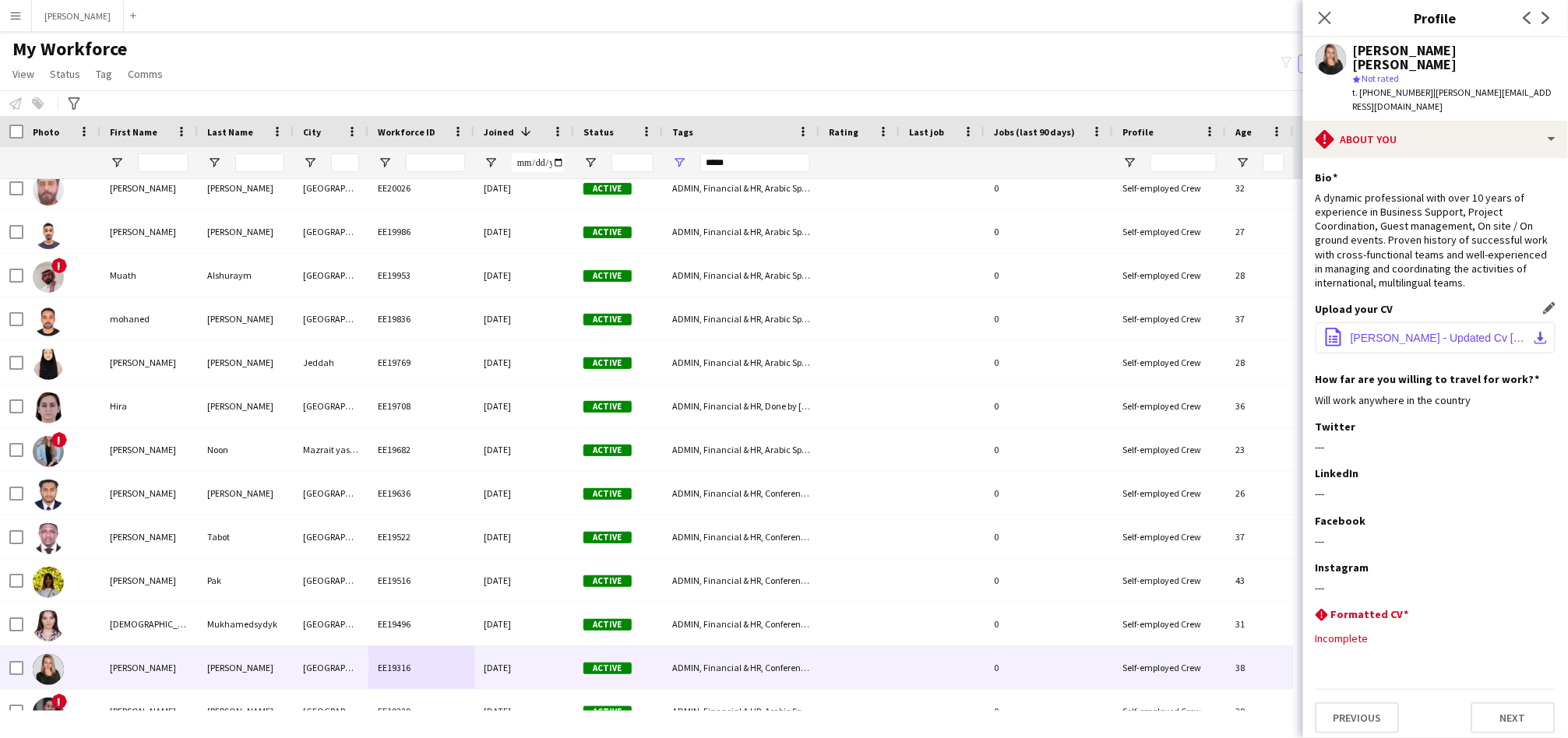
click at [1403, 332] on span "Tracy Ley O. - Updated Cv Jan 2024.pdf" at bounding box center [1438, 338] width 176 height 13
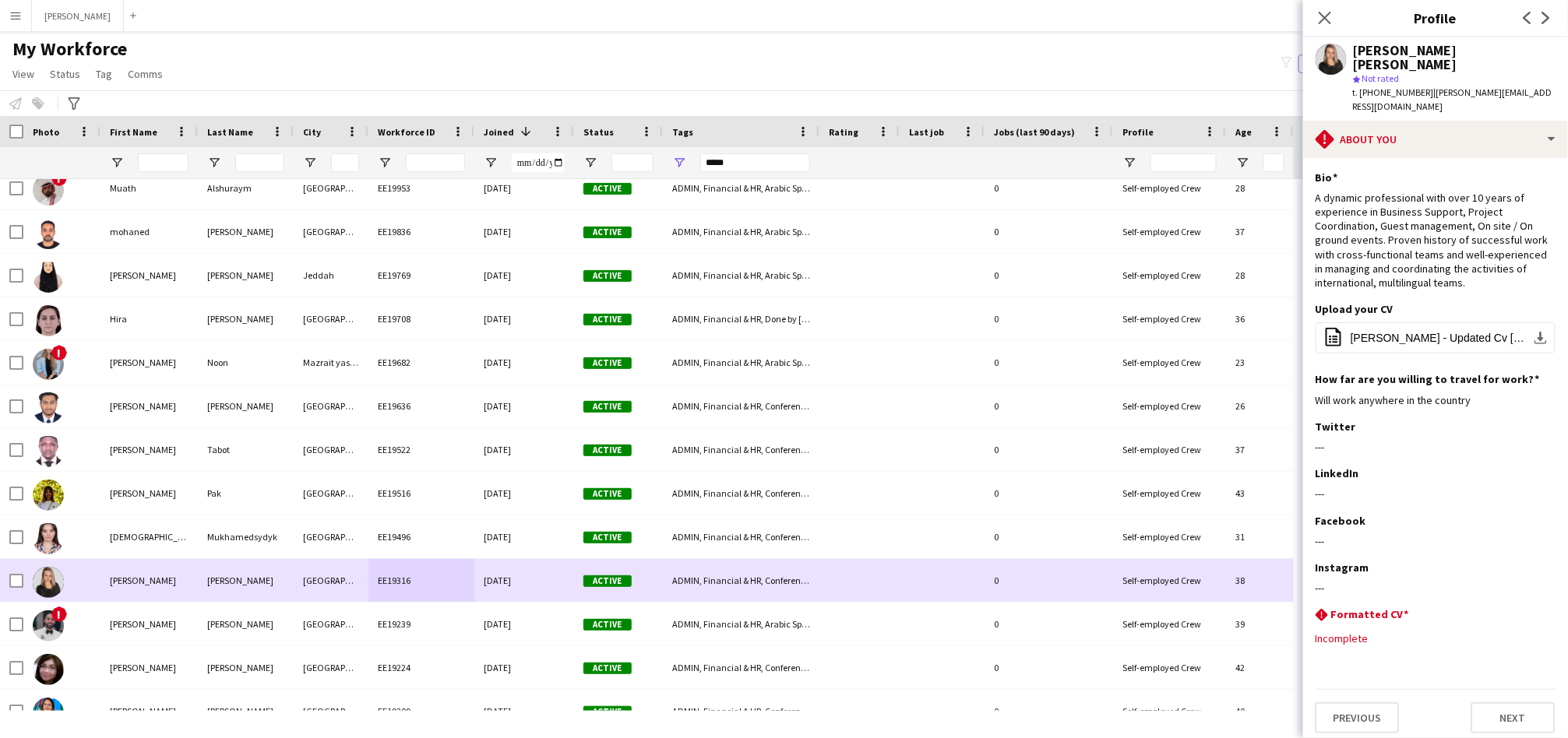
scroll to position [2105, 0]
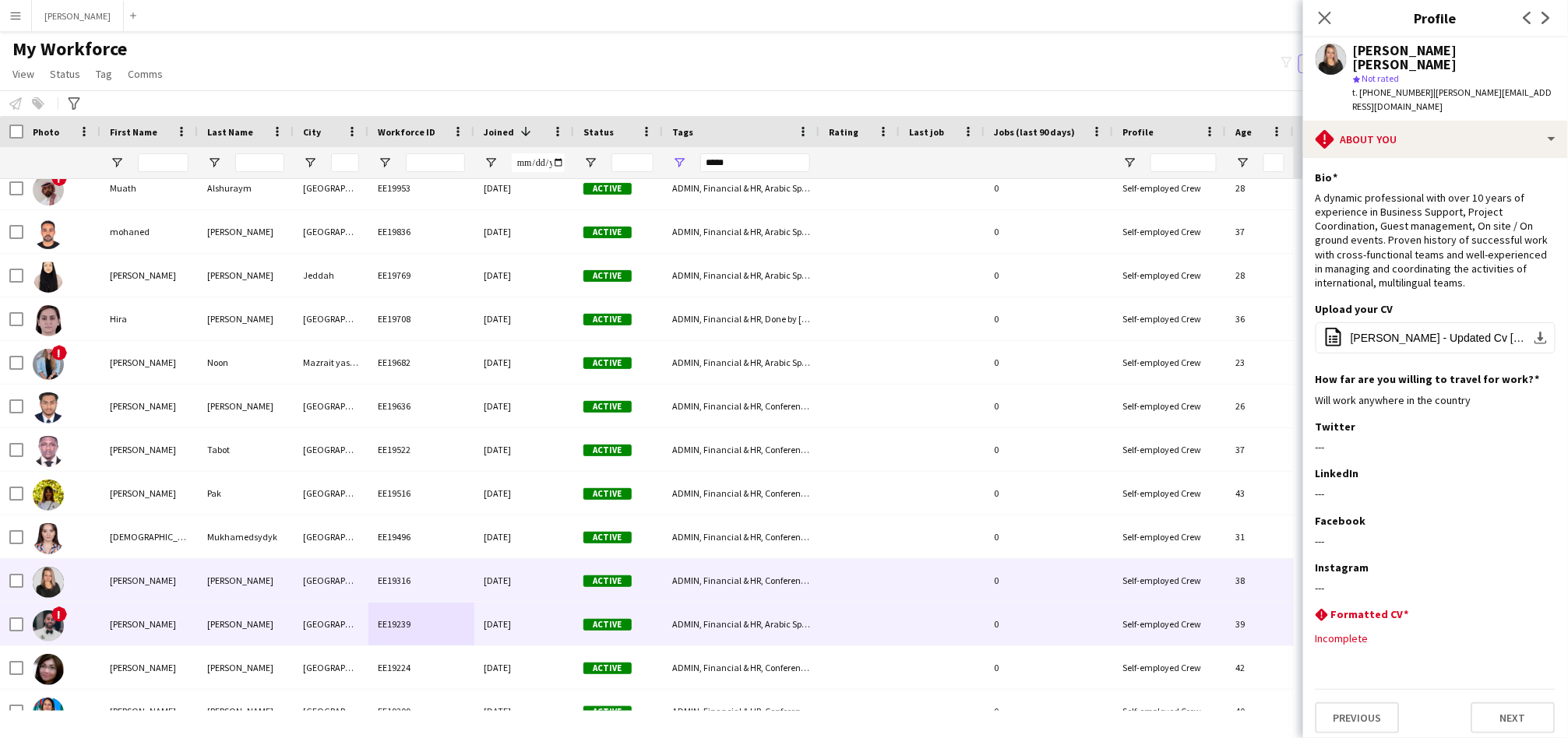
click at [422, 632] on div "EE19239" at bounding box center [421, 624] width 105 height 43
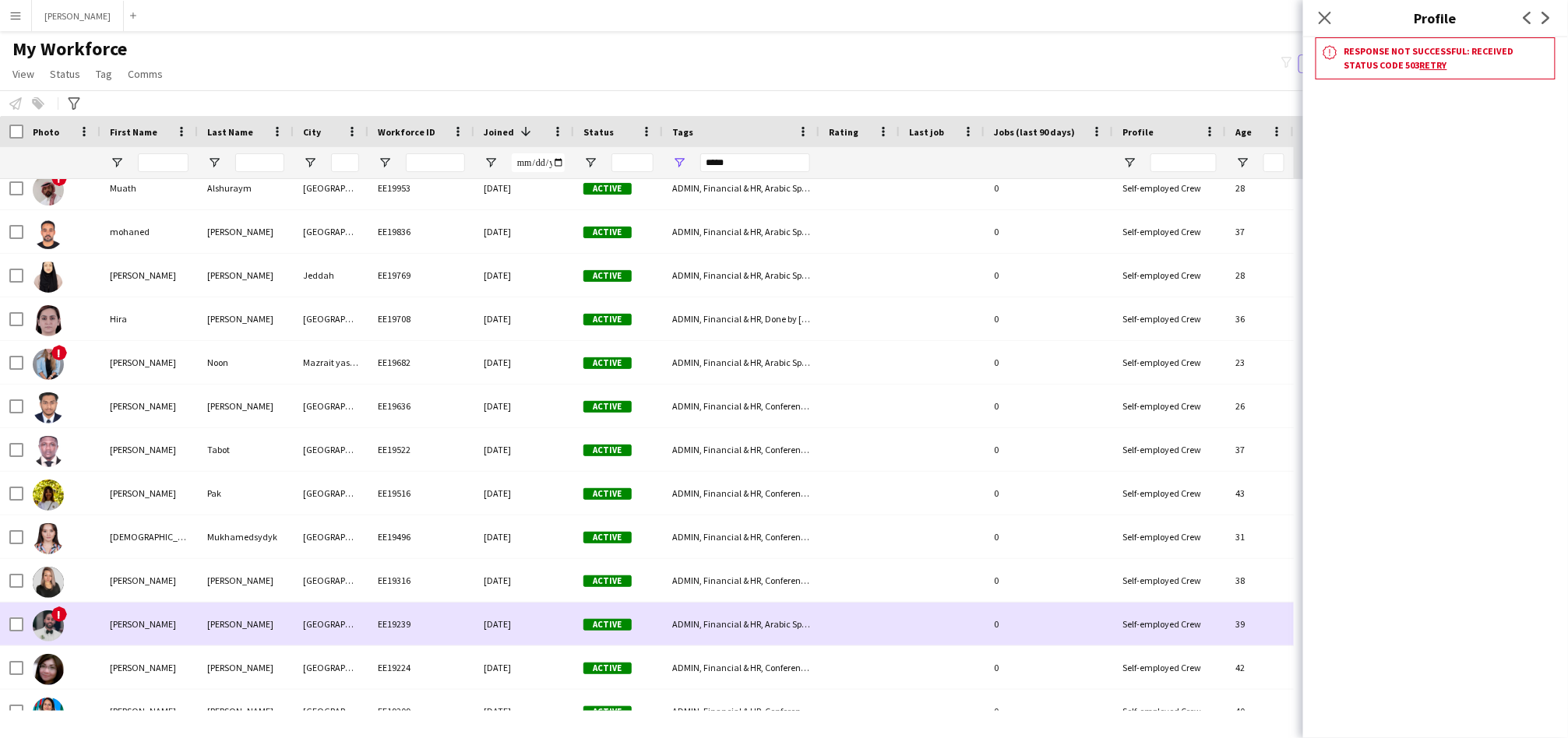
click at [416, 624] on div "EE19239" at bounding box center [421, 624] width 105 height 43
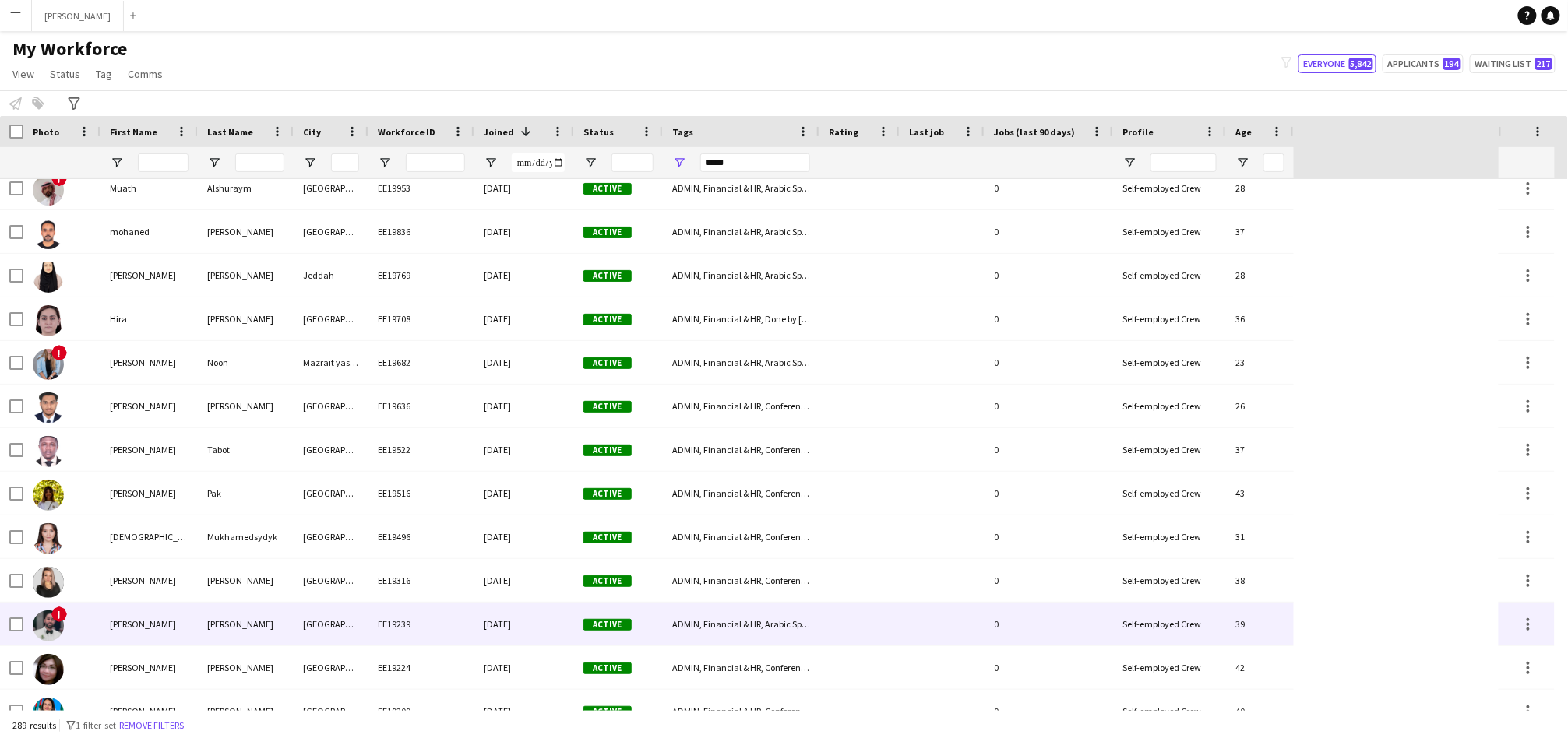
click at [417, 624] on div "EE19239" at bounding box center [421, 624] width 105 height 43
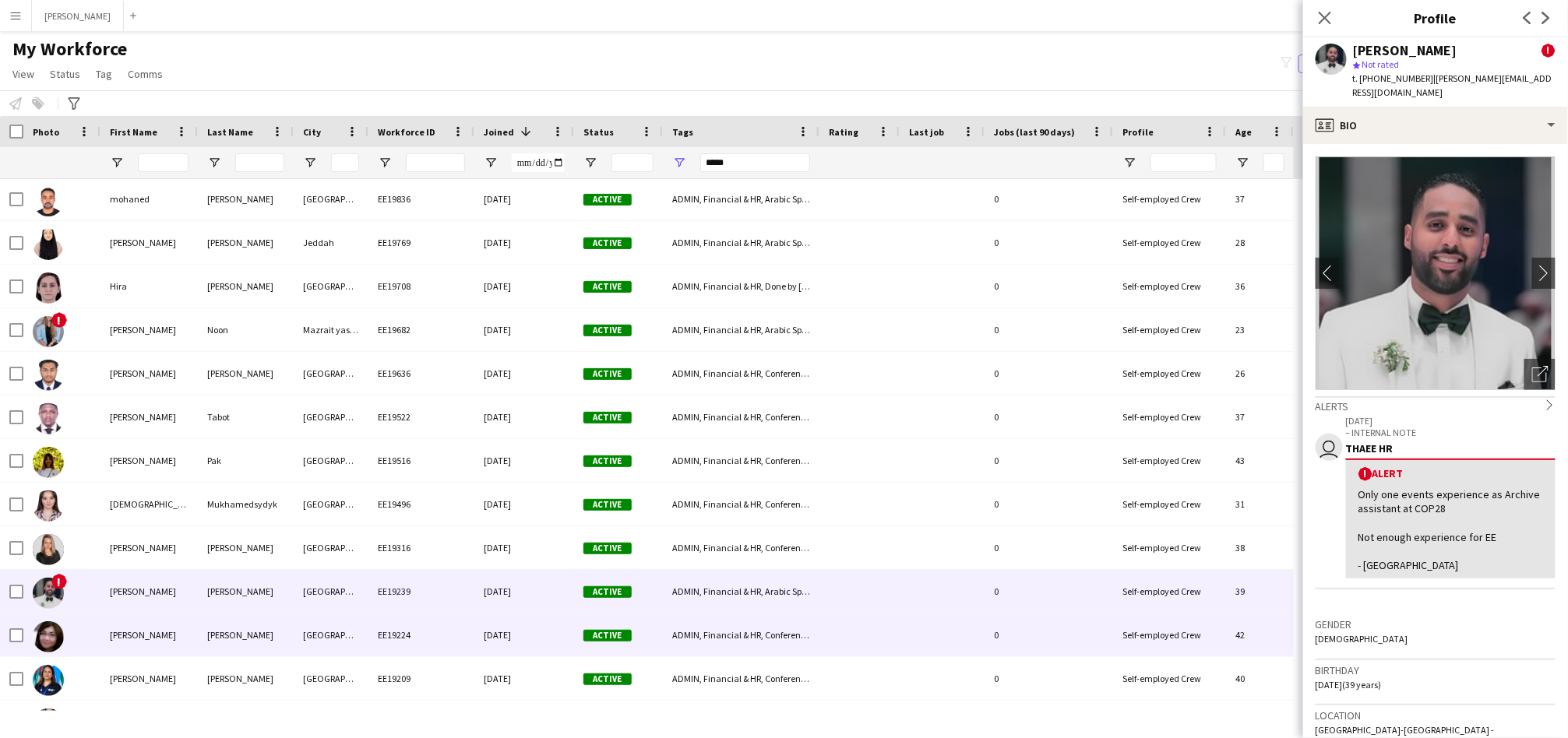
scroll to position [0, 0]
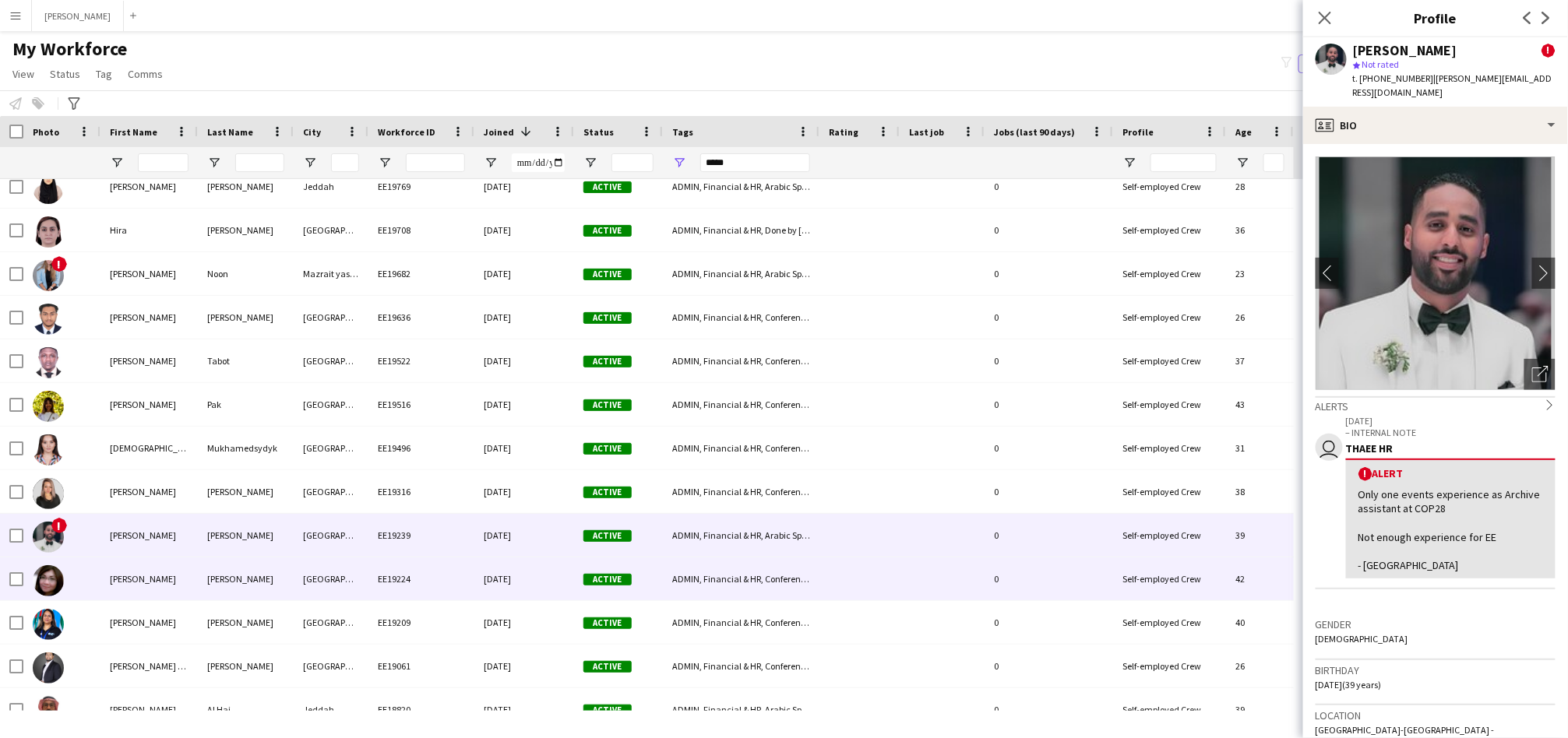
click at [380, 586] on div "EE19224" at bounding box center [421, 579] width 105 height 43
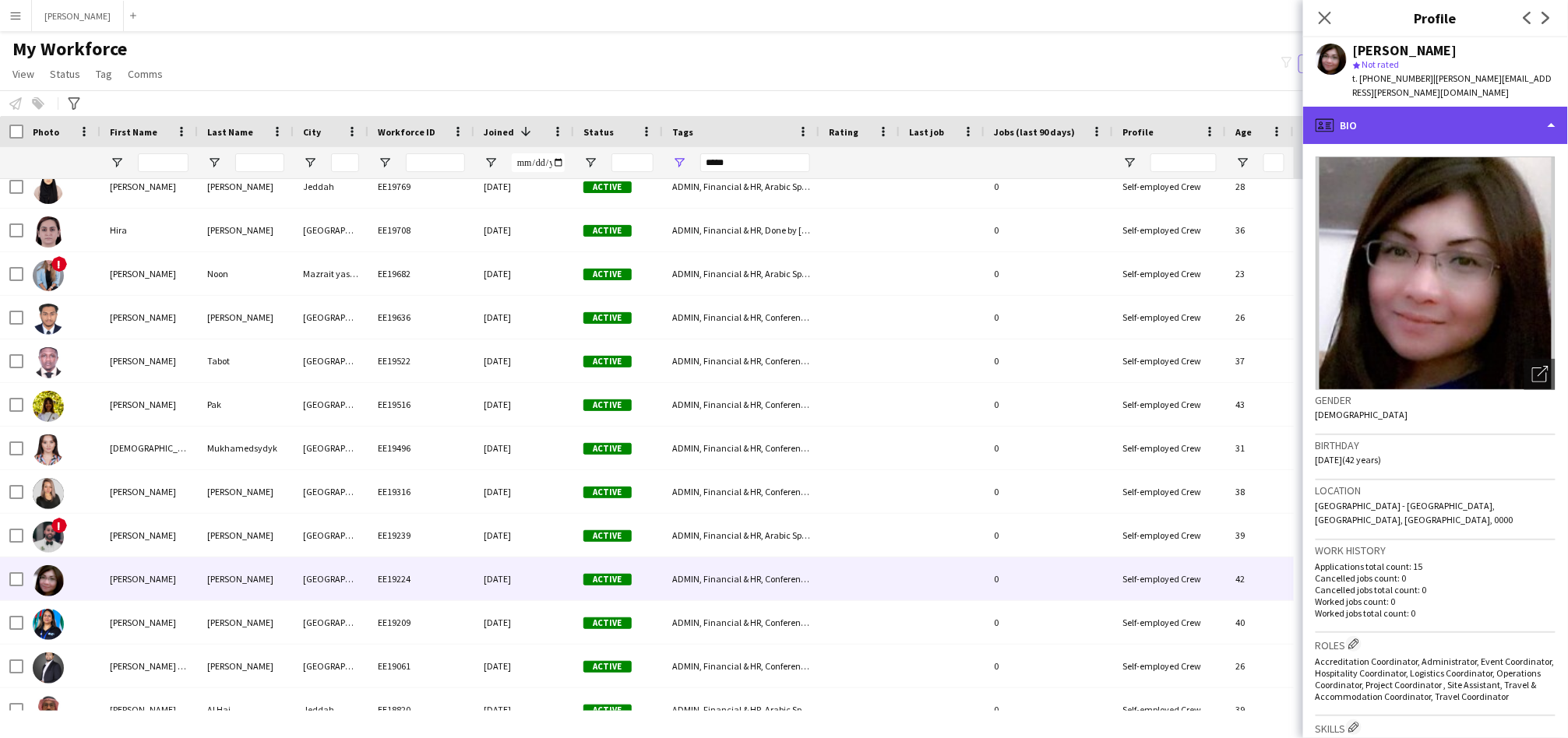
click at [1393, 117] on div "profile Bio" at bounding box center [1435, 124] width 265 height 37
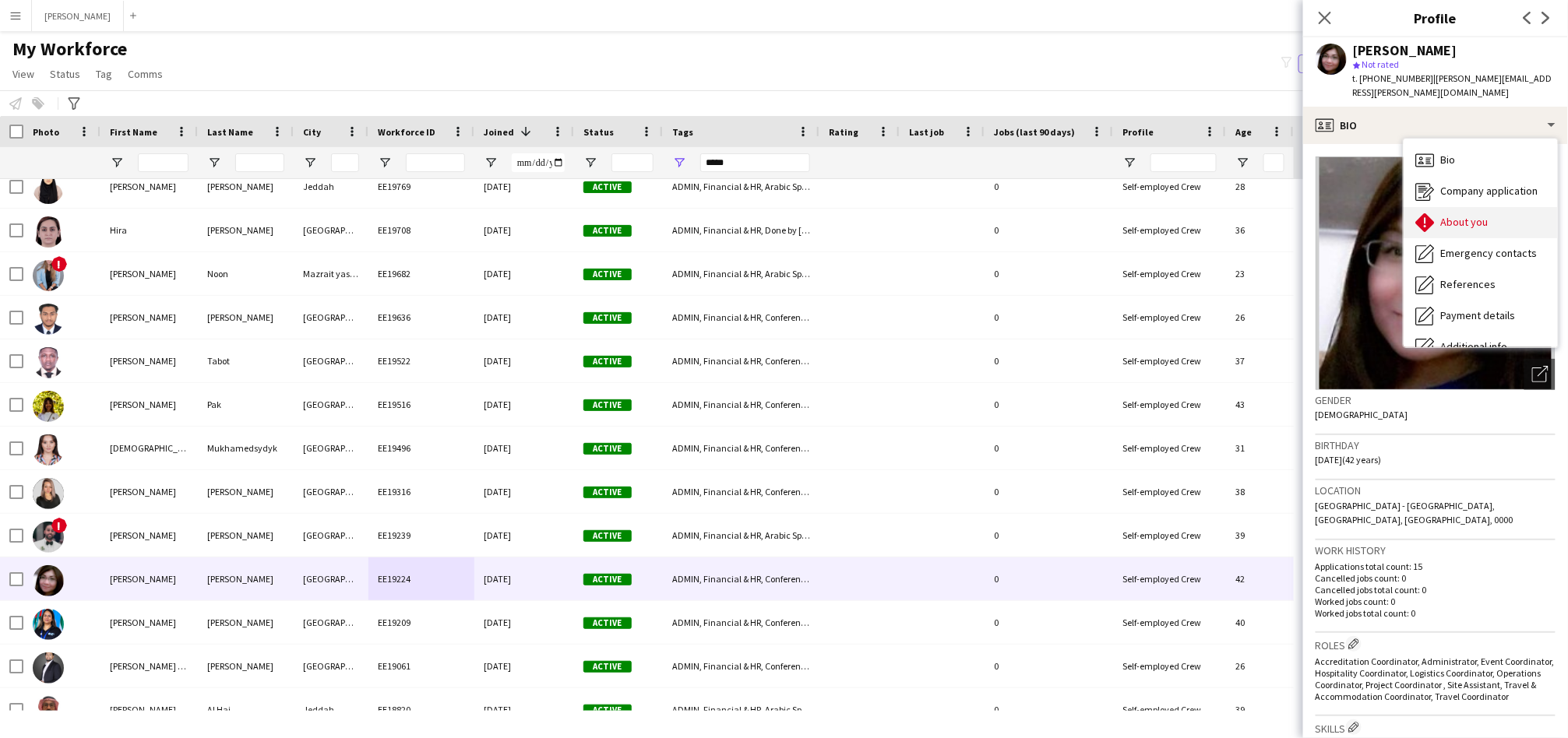
click at [1463, 214] on span "About you" at bounding box center [1464, 222] width 48 height 14
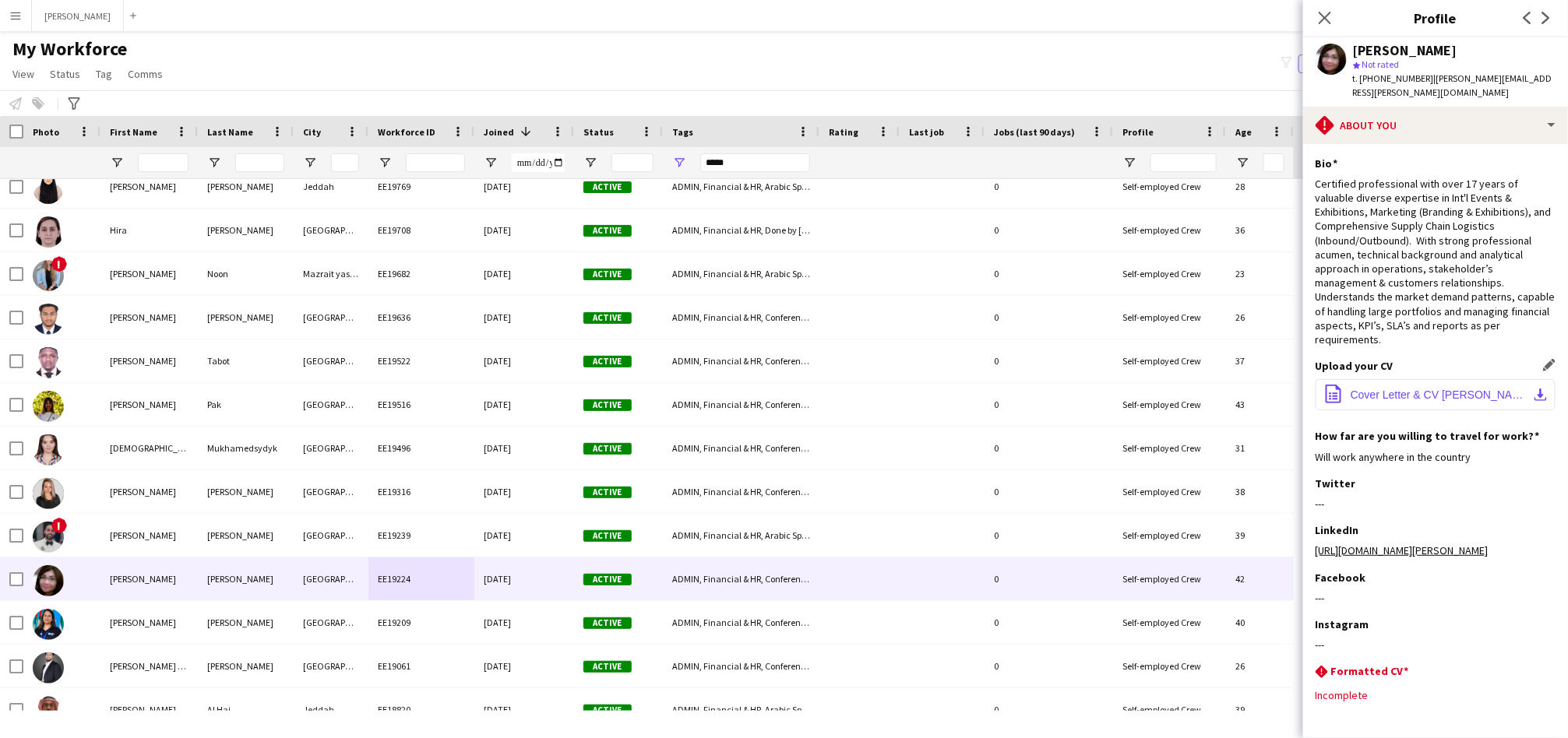
click at [1383, 388] on span "Cover Letter & CV Kristine Ancheta _ Events.pdf" at bounding box center [1438, 395] width 176 height 13
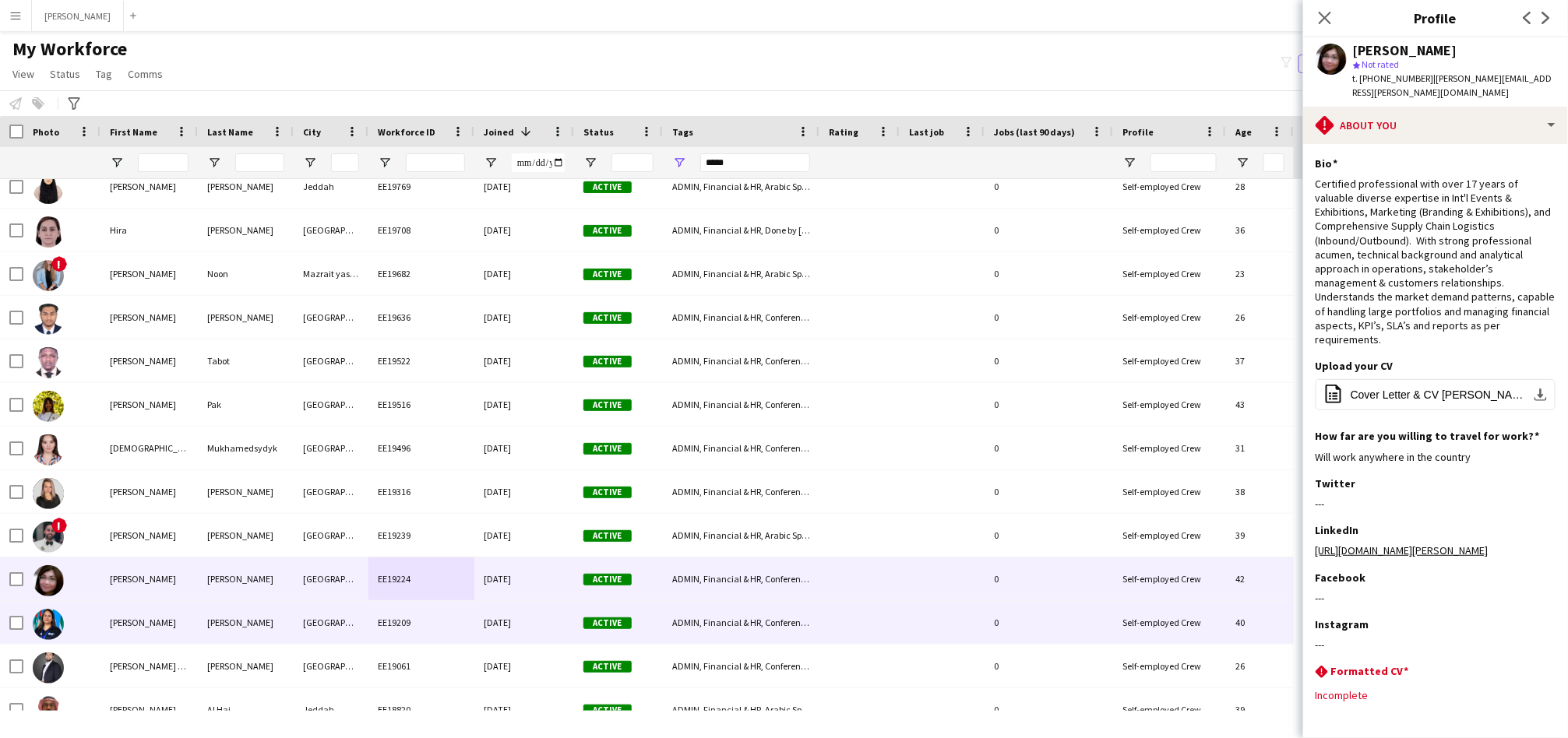
click at [160, 635] on div "Soumya Malini" at bounding box center [149, 623] width 97 height 43
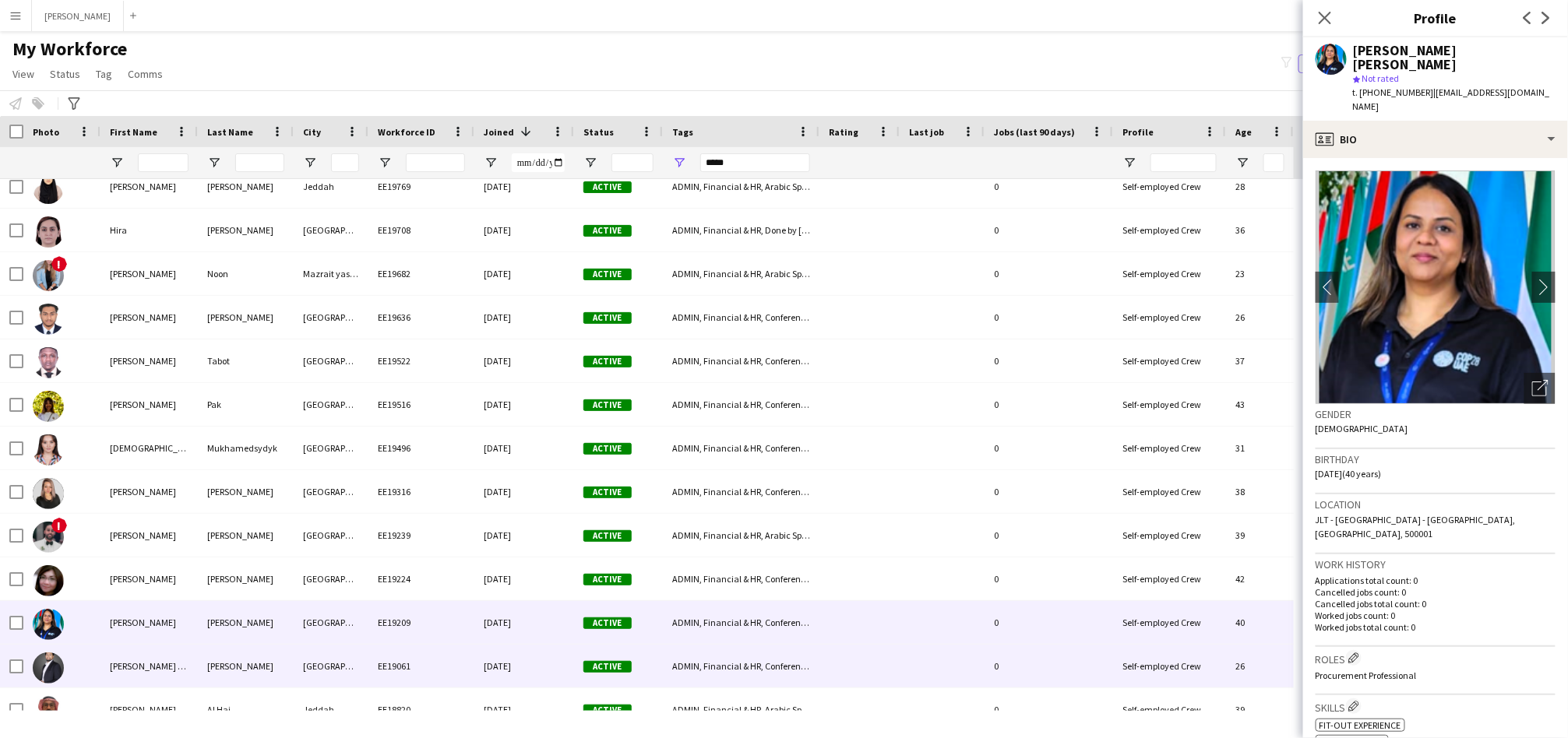
click at [314, 674] on div "[GEOGRAPHIC_DATA]" at bounding box center [331, 666] width 75 height 43
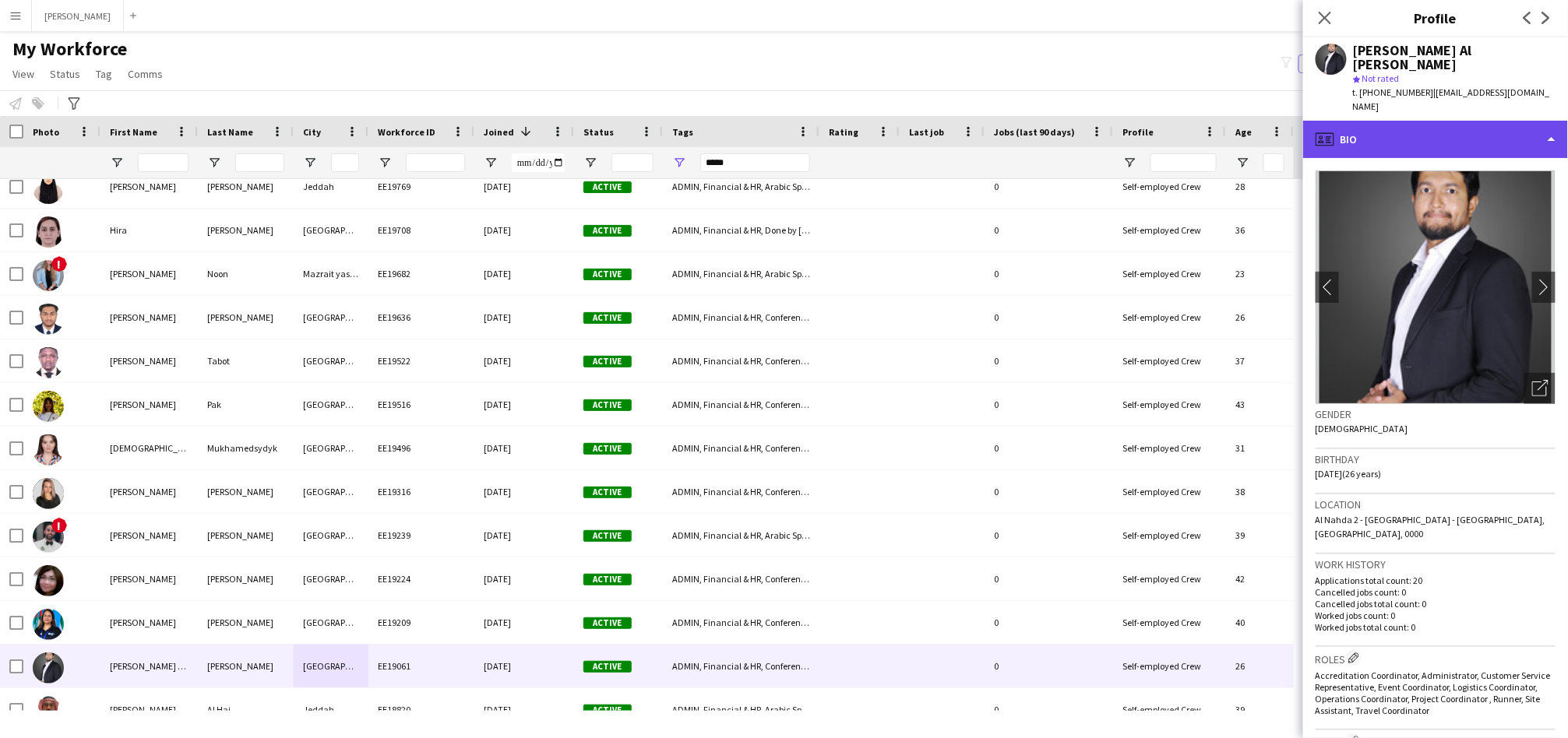
click at [1469, 147] on div "profile Bio" at bounding box center [1435, 139] width 265 height 37
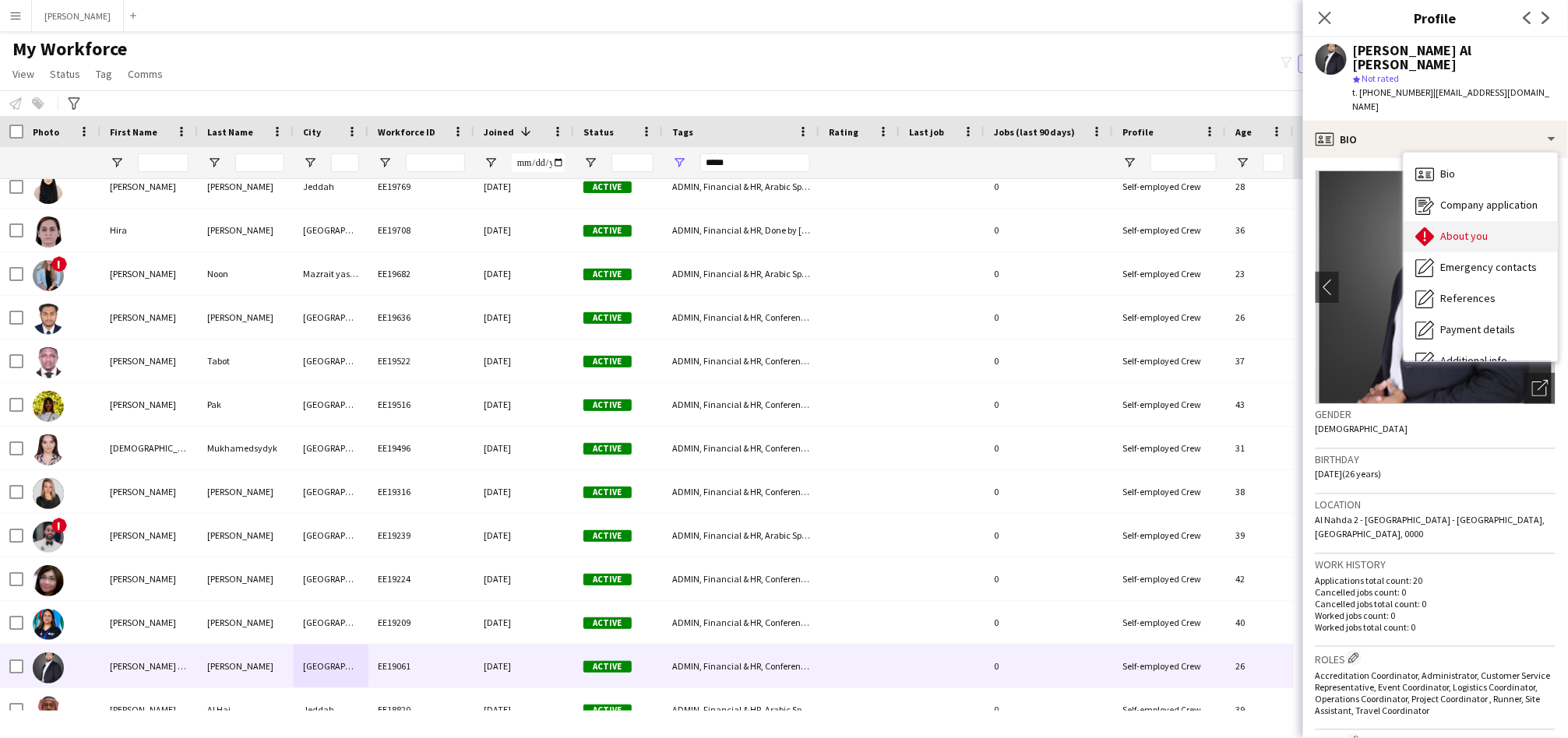
click at [1444, 245] on div "About you About you" at bounding box center [1480, 236] width 154 height 32
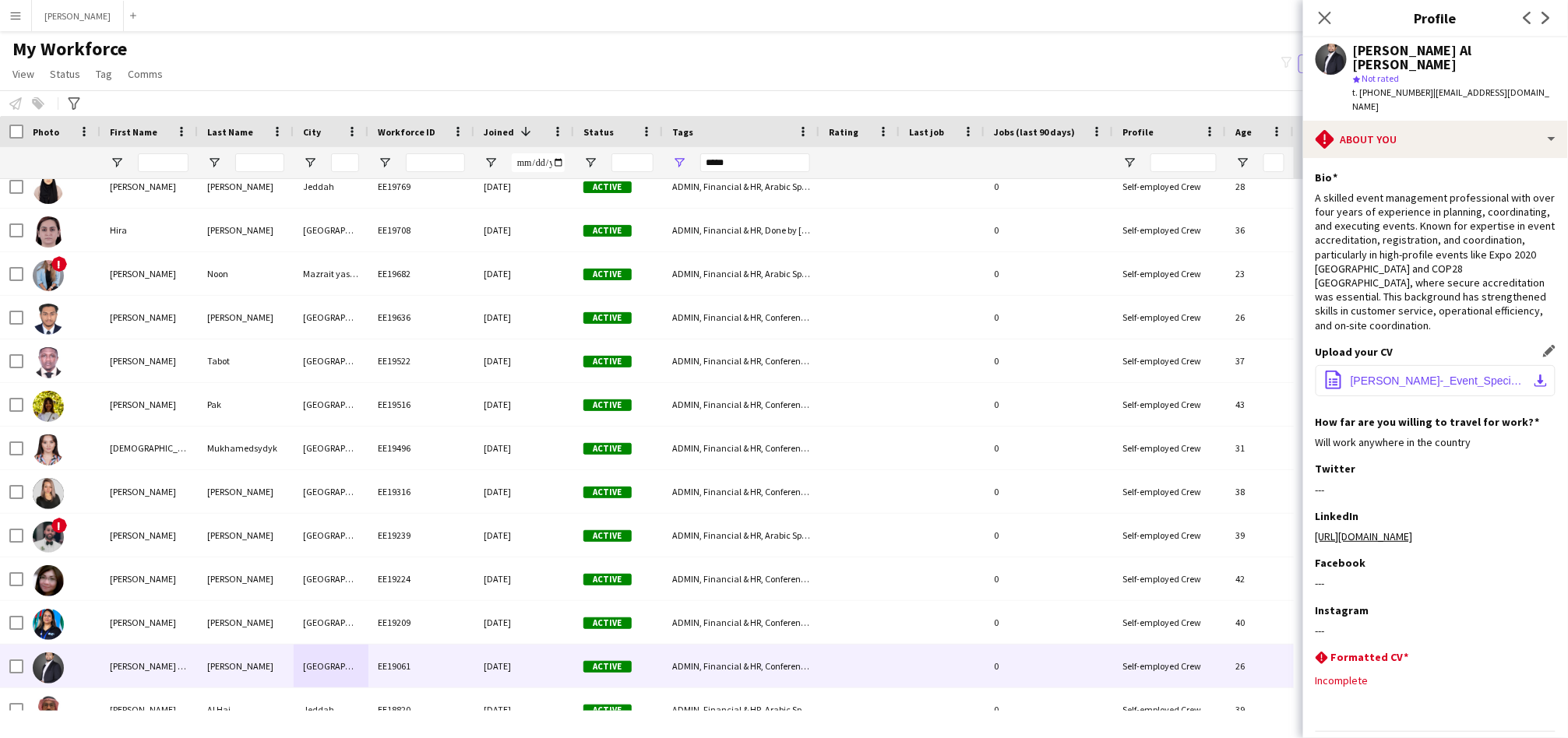
click at [1372, 369] on button "office-file-sheet Mohammed_Abdullah_Al_Masud_Chowdhury_-_Event_Specialist.pdf d…" at bounding box center [1435, 380] width 240 height 32
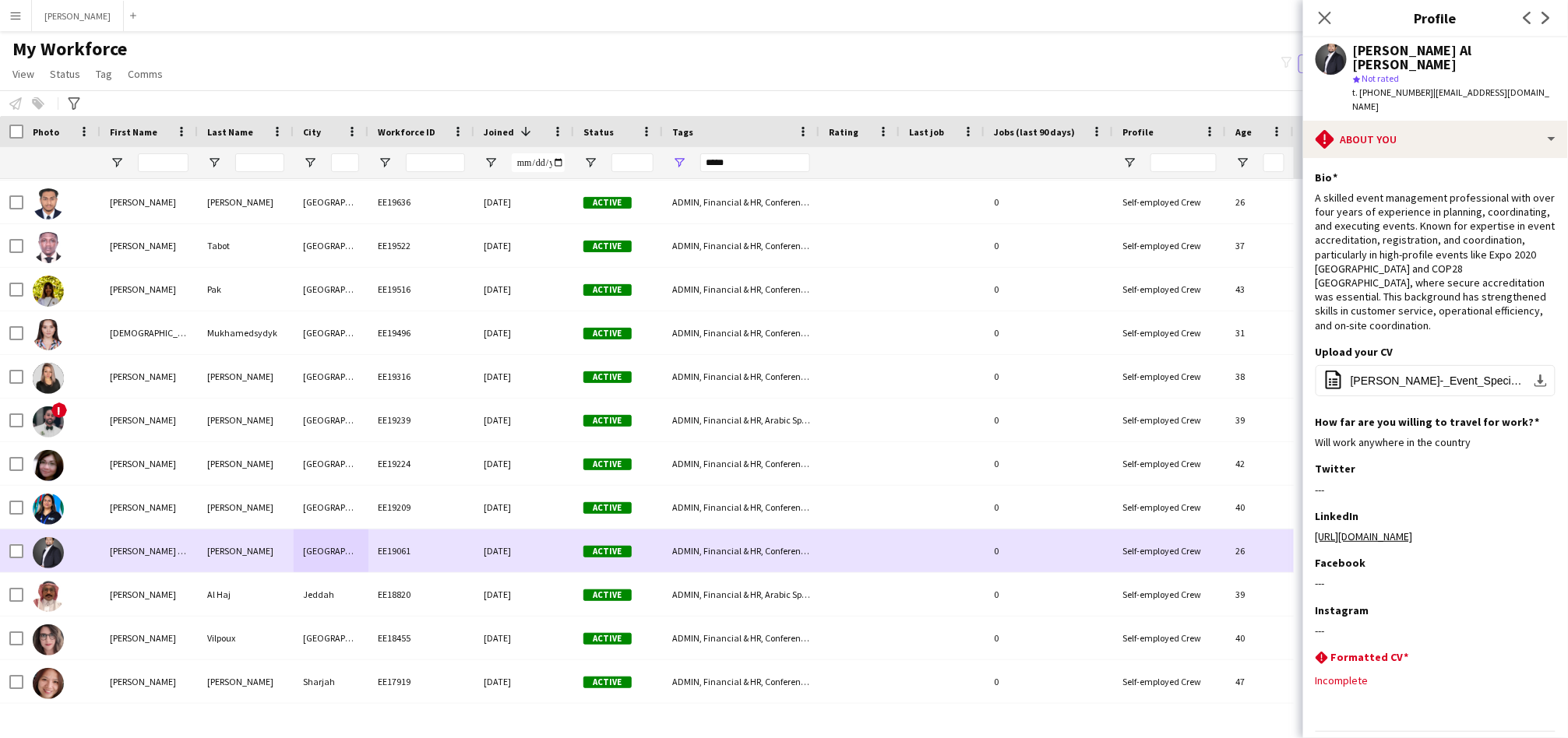
scroll to position [2337, 0]
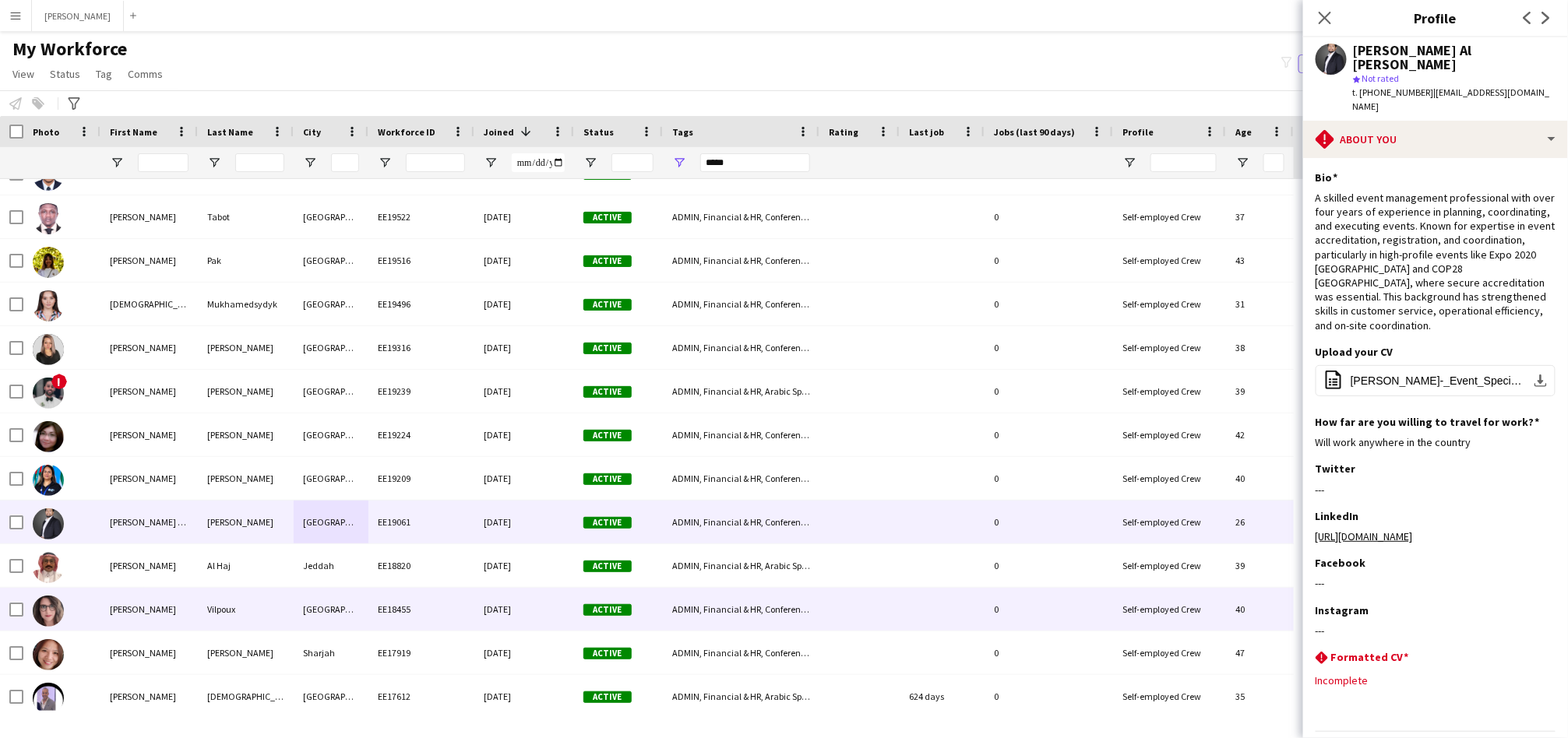
click at [316, 606] on div "دبي" at bounding box center [331, 609] width 75 height 43
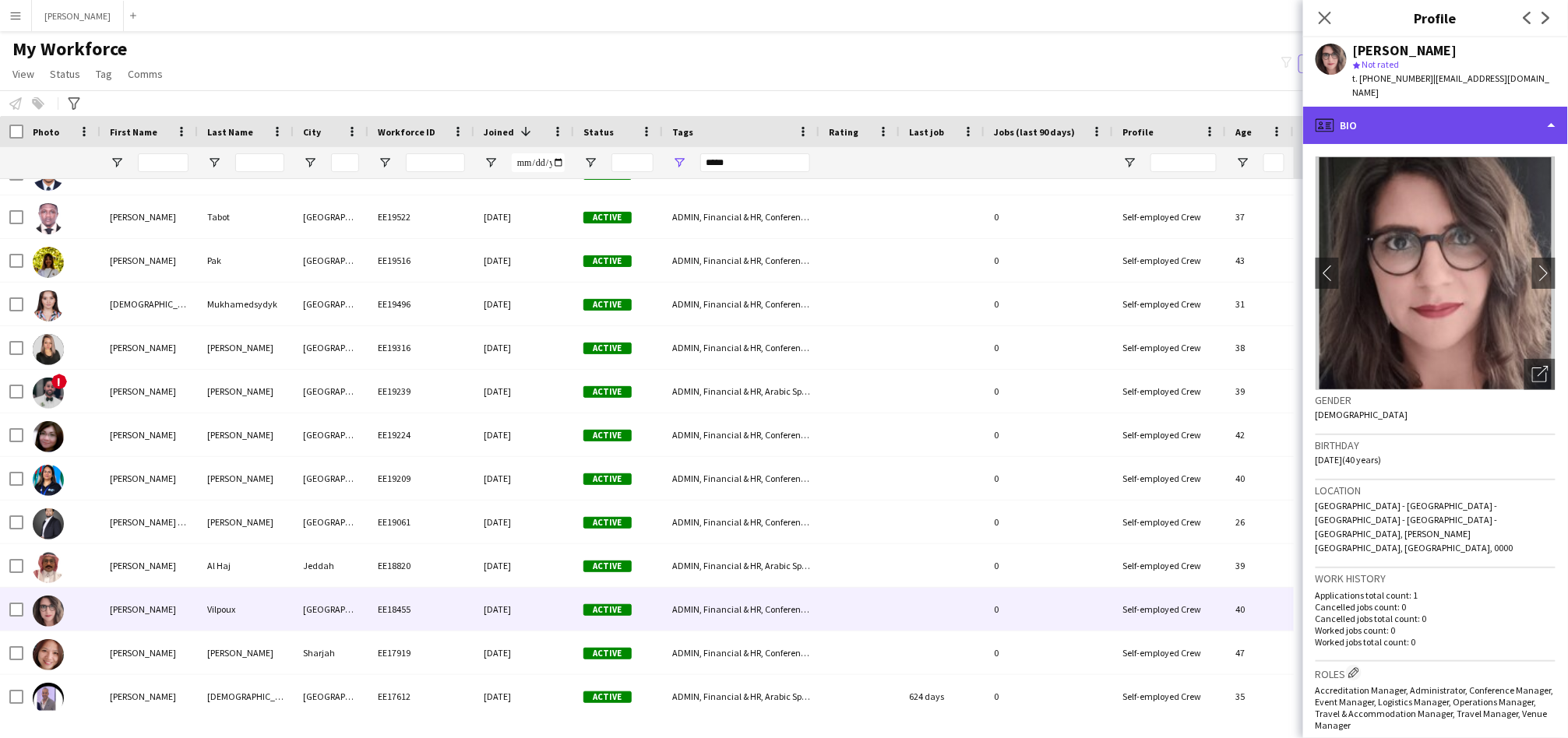
click at [1481, 106] on div "profile Bio" at bounding box center [1435, 124] width 265 height 37
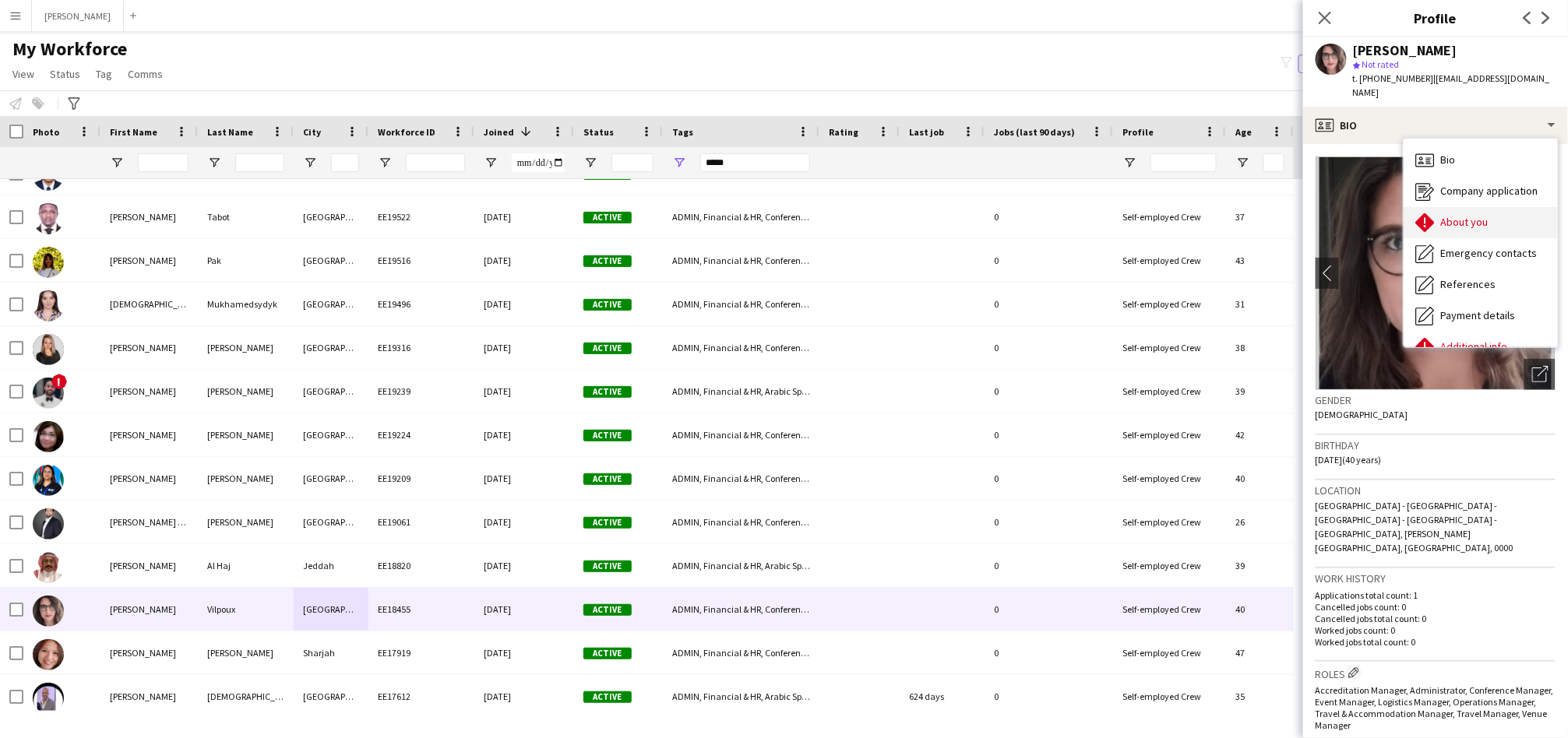
click at [1457, 214] on span "About you" at bounding box center [1464, 222] width 48 height 14
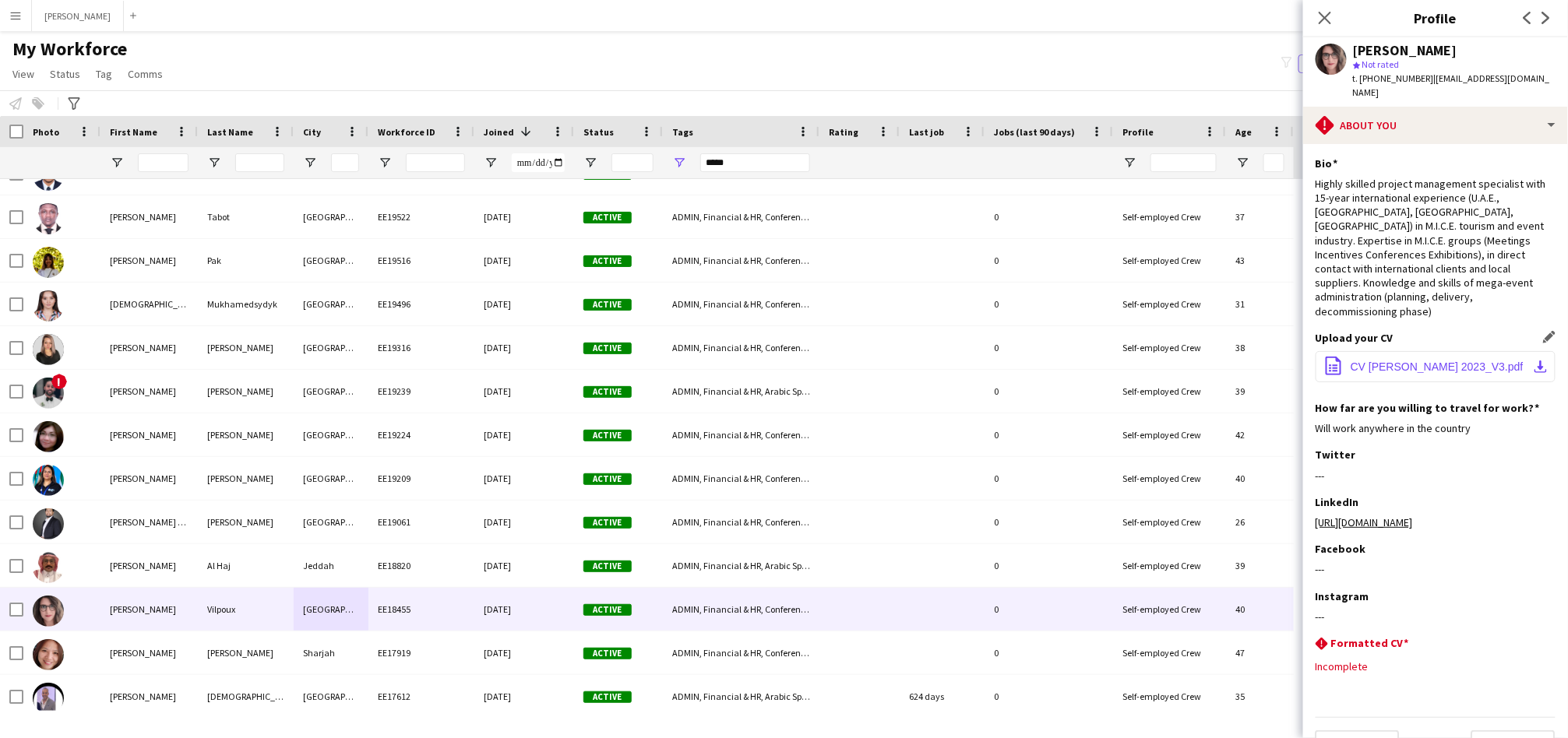
click at [1417, 360] on span "CV Mathilde 2023_V3.pdf" at bounding box center [1437, 367] width 173 height 13
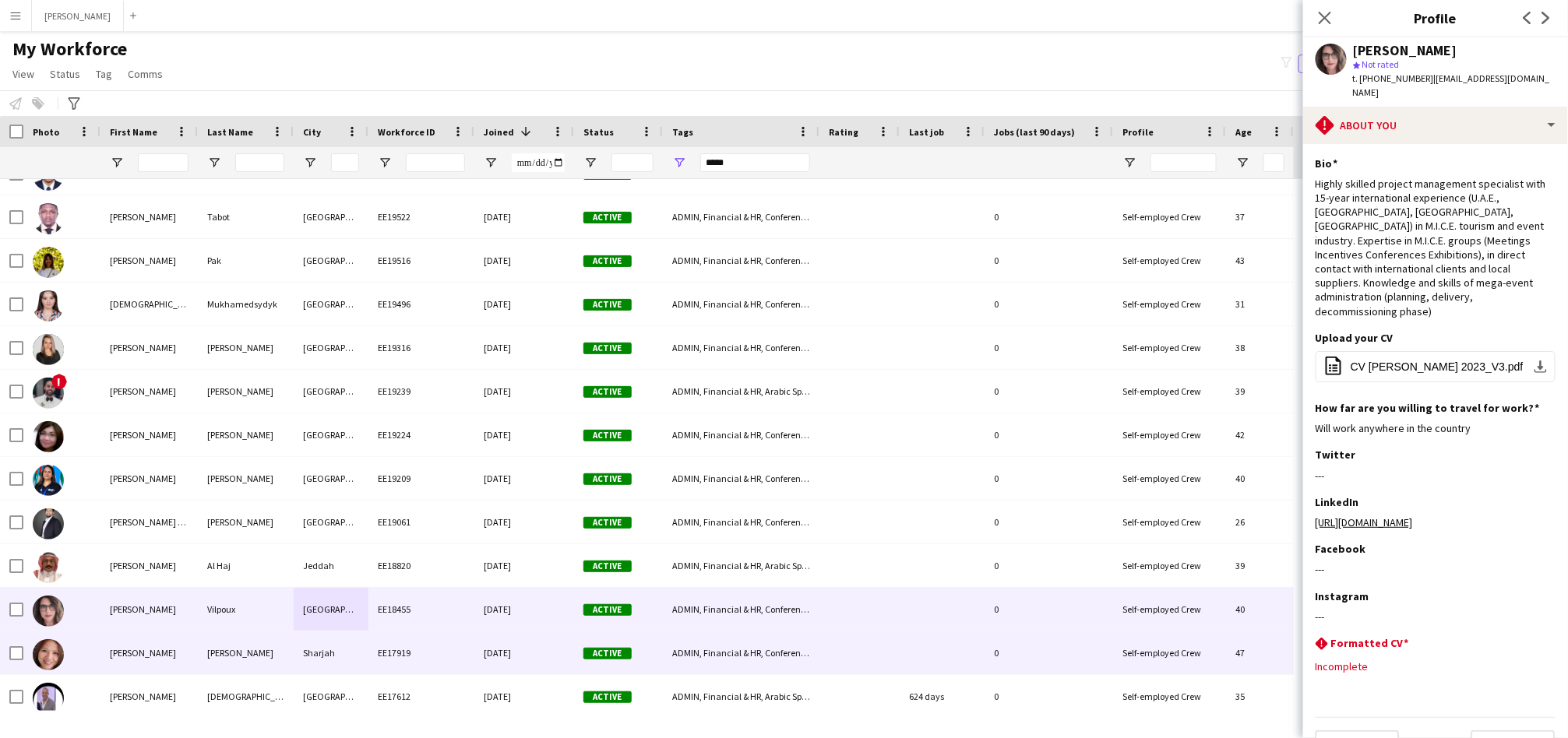
click at [283, 649] on div "Delos Reyes" at bounding box center [245, 653] width 96 height 43
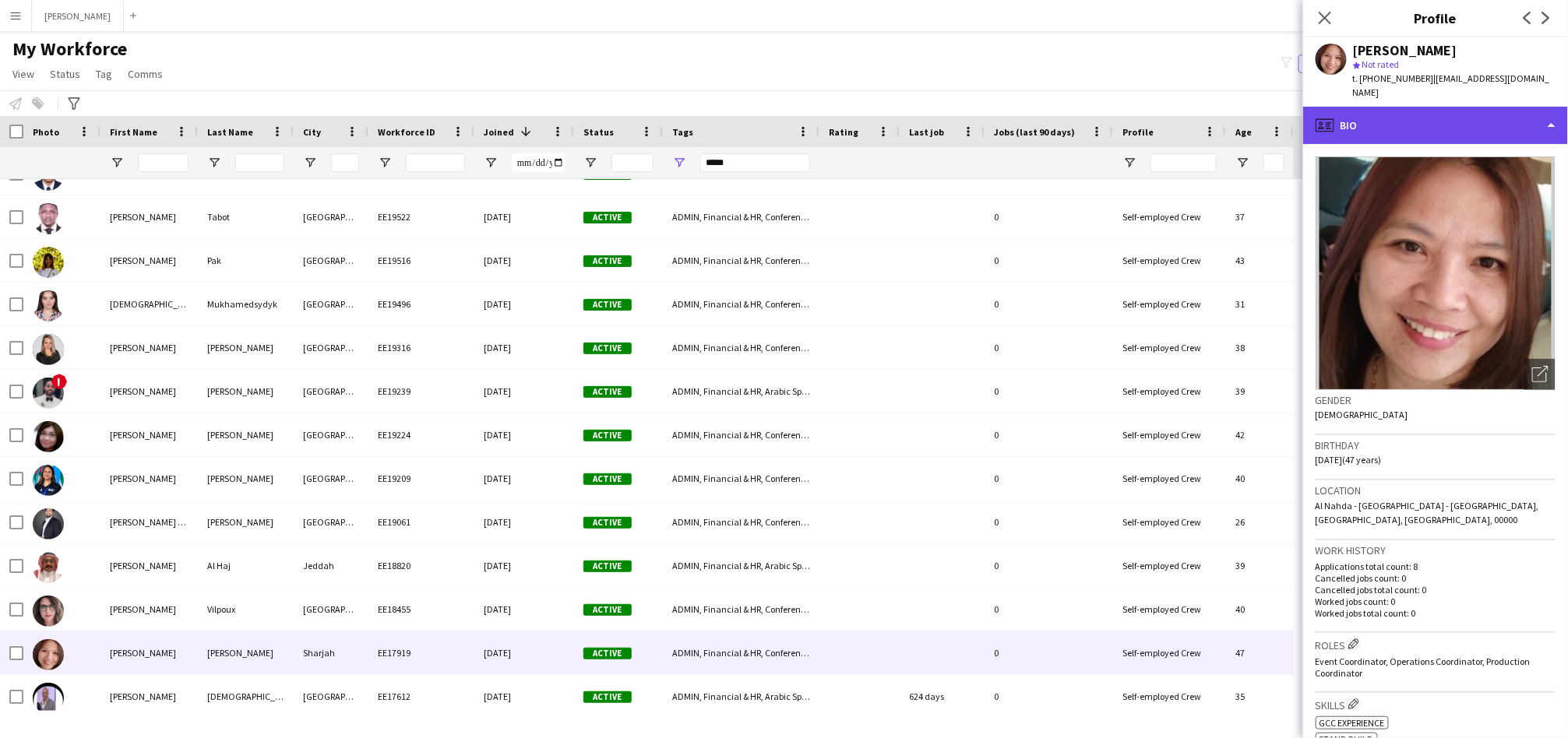
click at [1458, 119] on div "profile Bio" at bounding box center [1435, 124] width 265 height 37
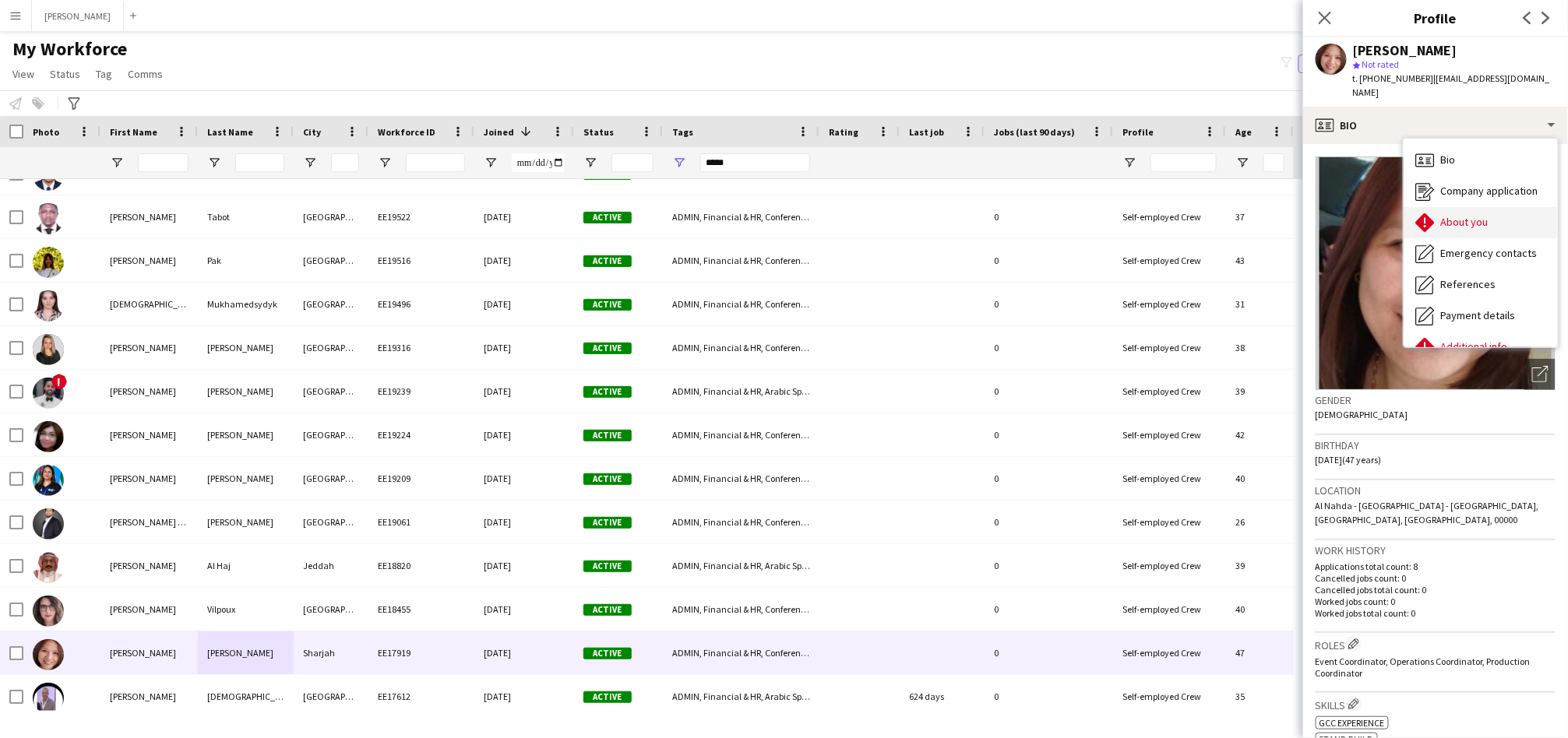
click at [1454, 228] on span "About you" at bounding box center [1464, 222] width 48 height 14
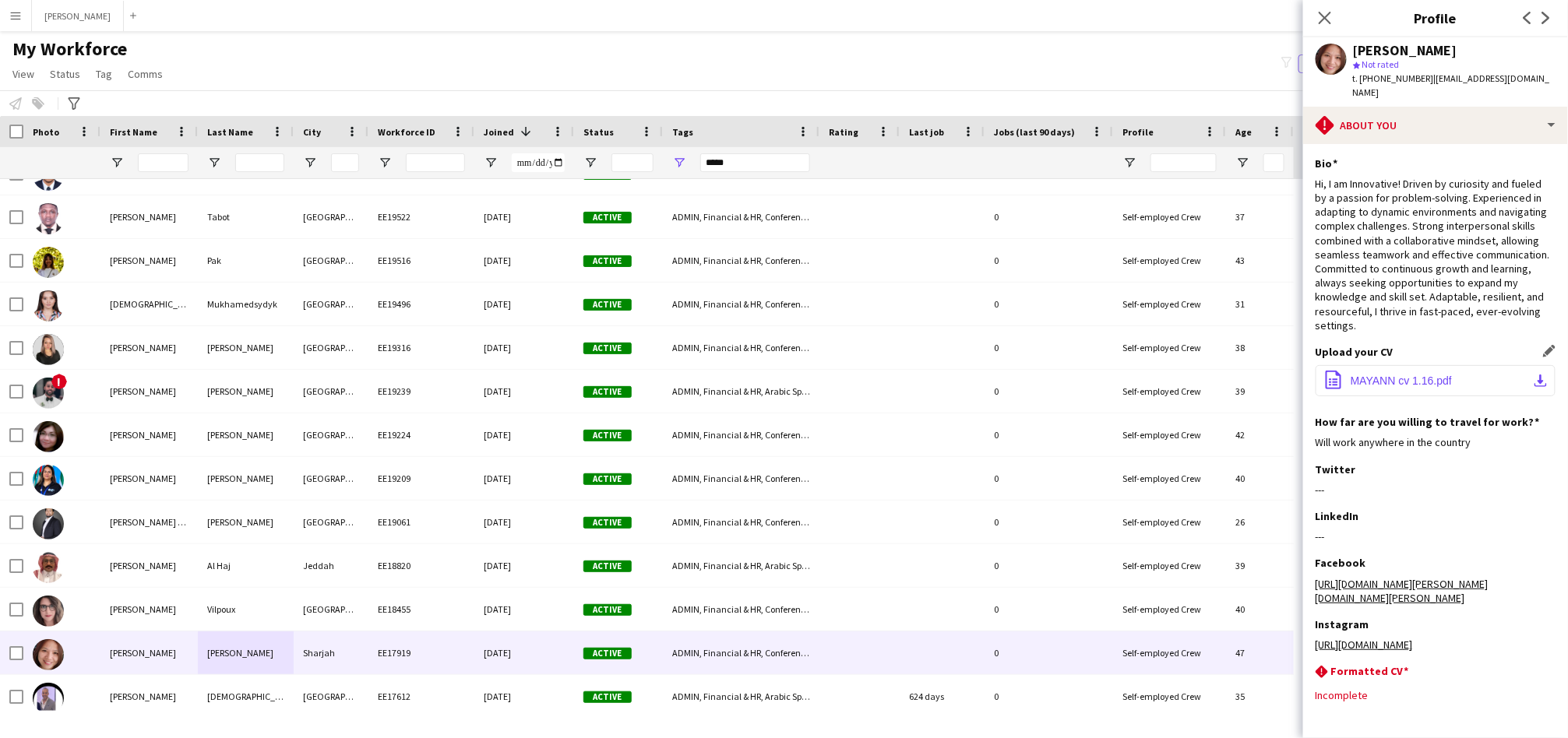
click at [1409, 387] on button "office-file-sheet MAYANN cv 1.16.pdf download-bottom" at bounding box center [1435, 380] width 240 height 32
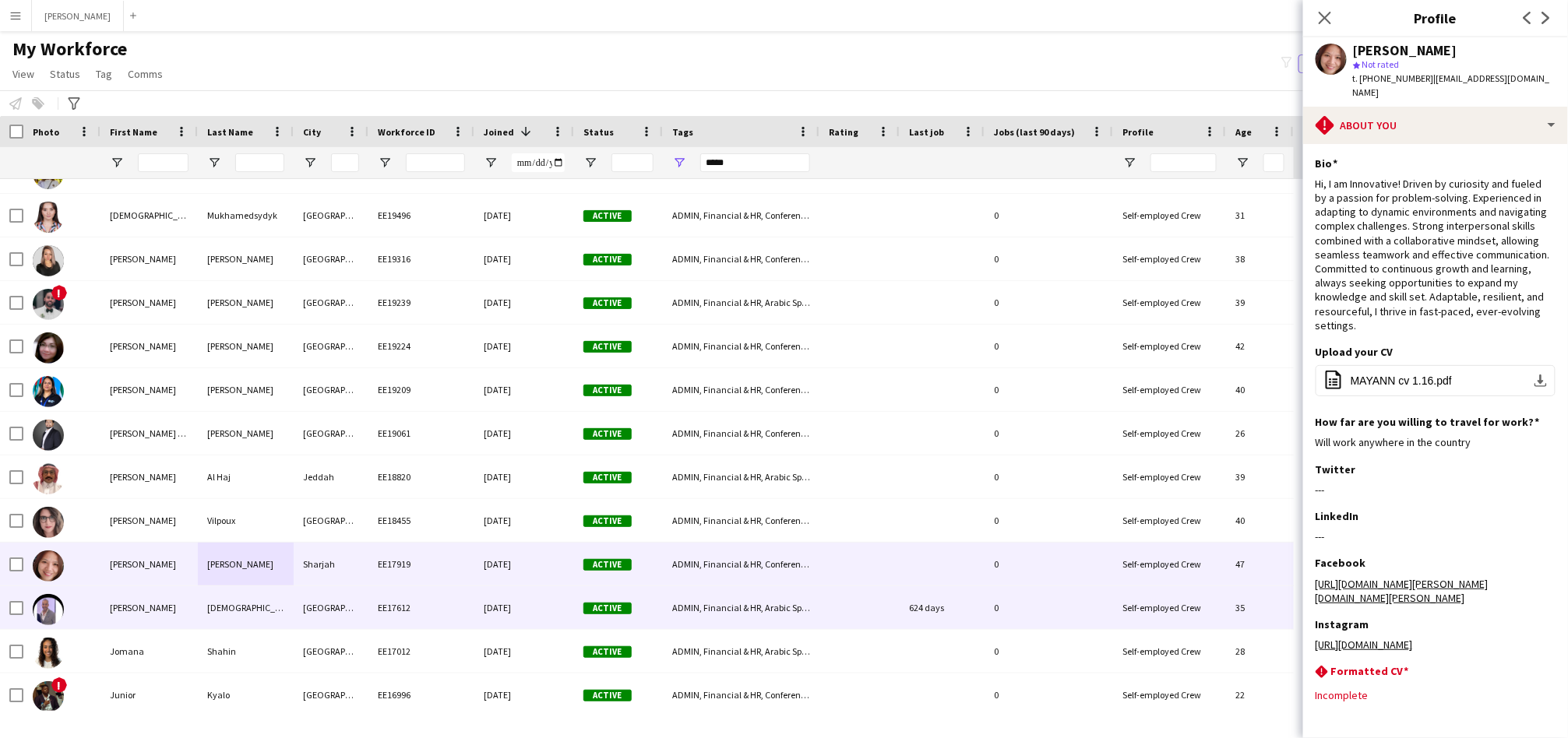
scroll to position [2441, 0]
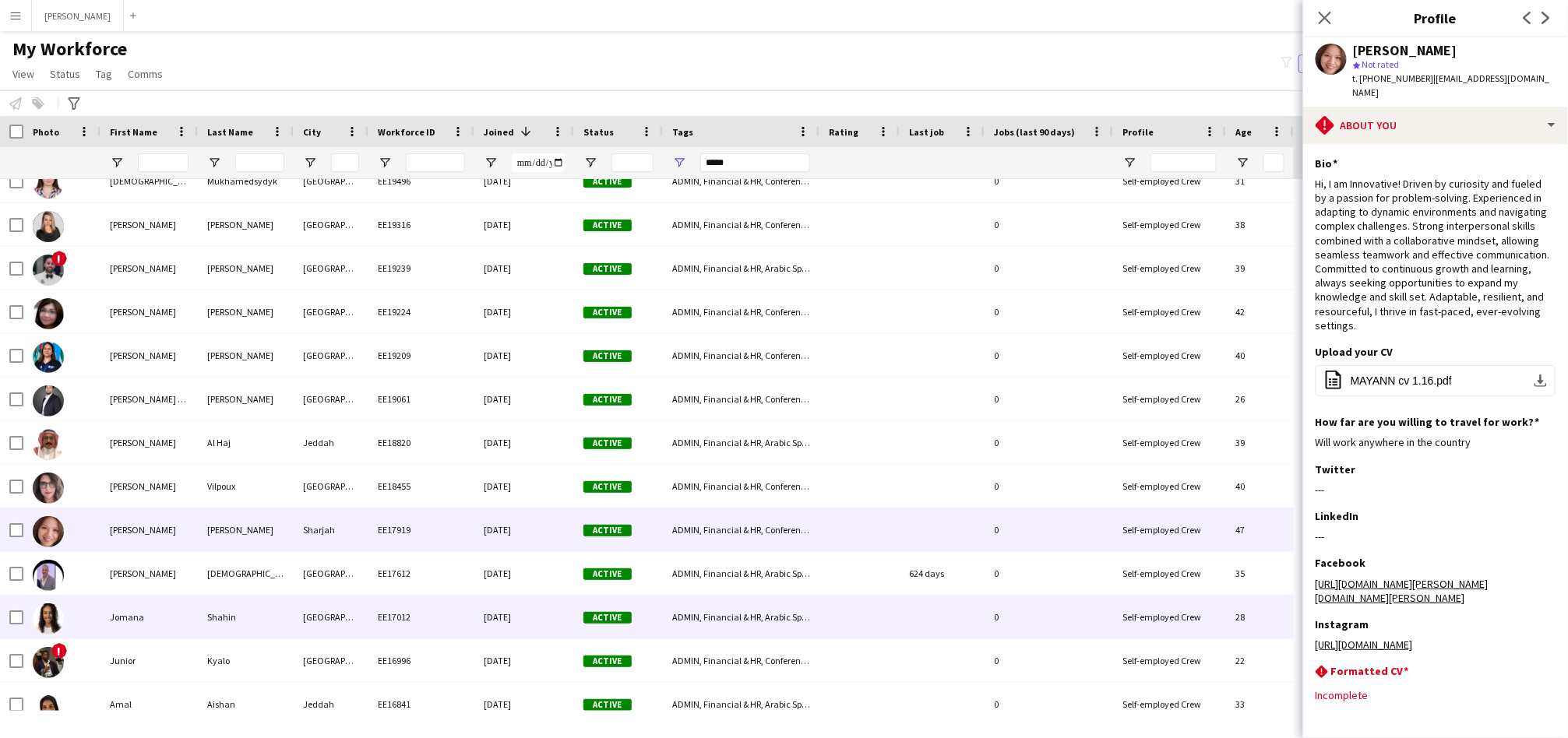
click at [315, 628] on div "[GEOGRAPHIC_DATA]" at bounding box center [331, 617] width 75 height 43
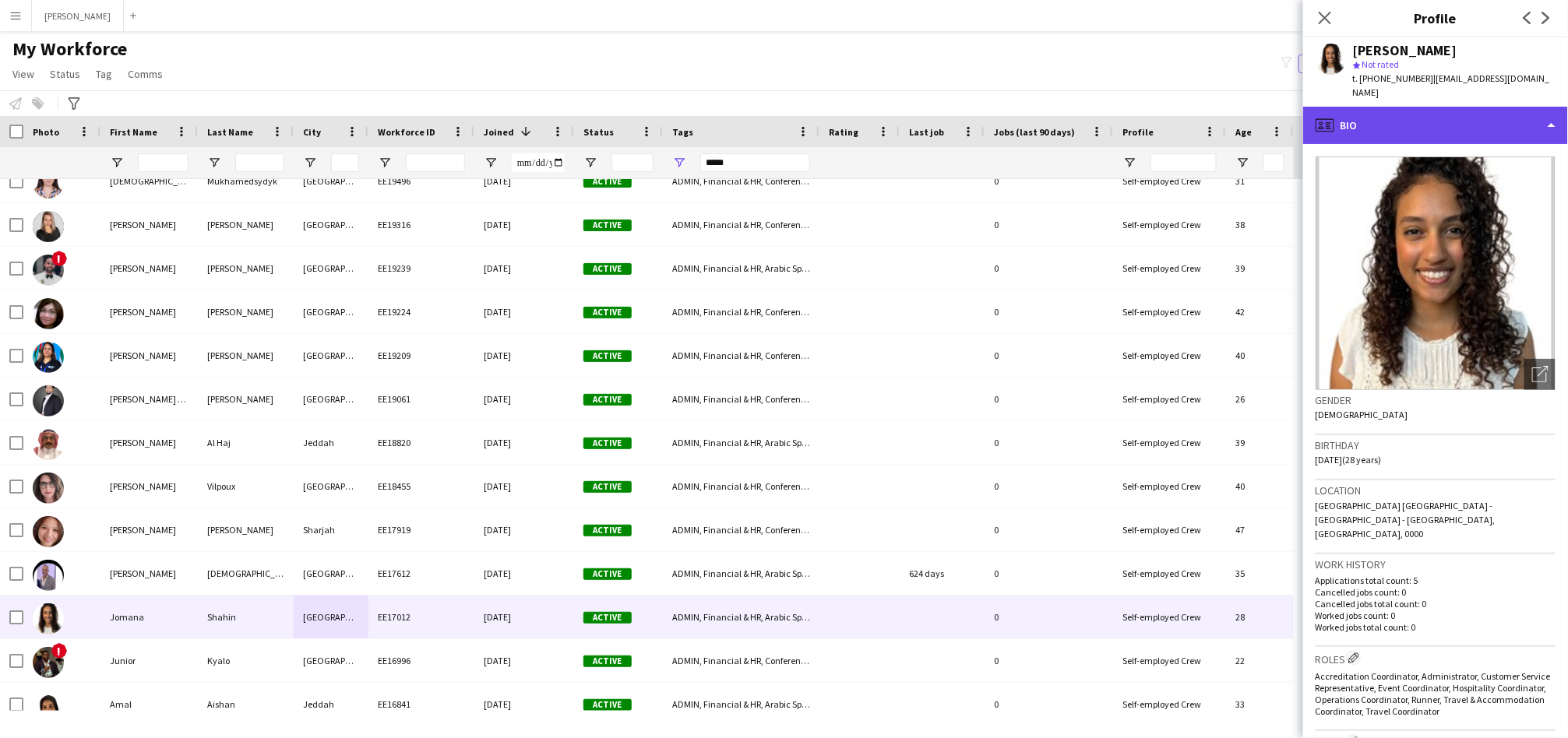
click at [1475, 117] on div "profile Bio" at bounding box center [1435, 124] width 265 height 37
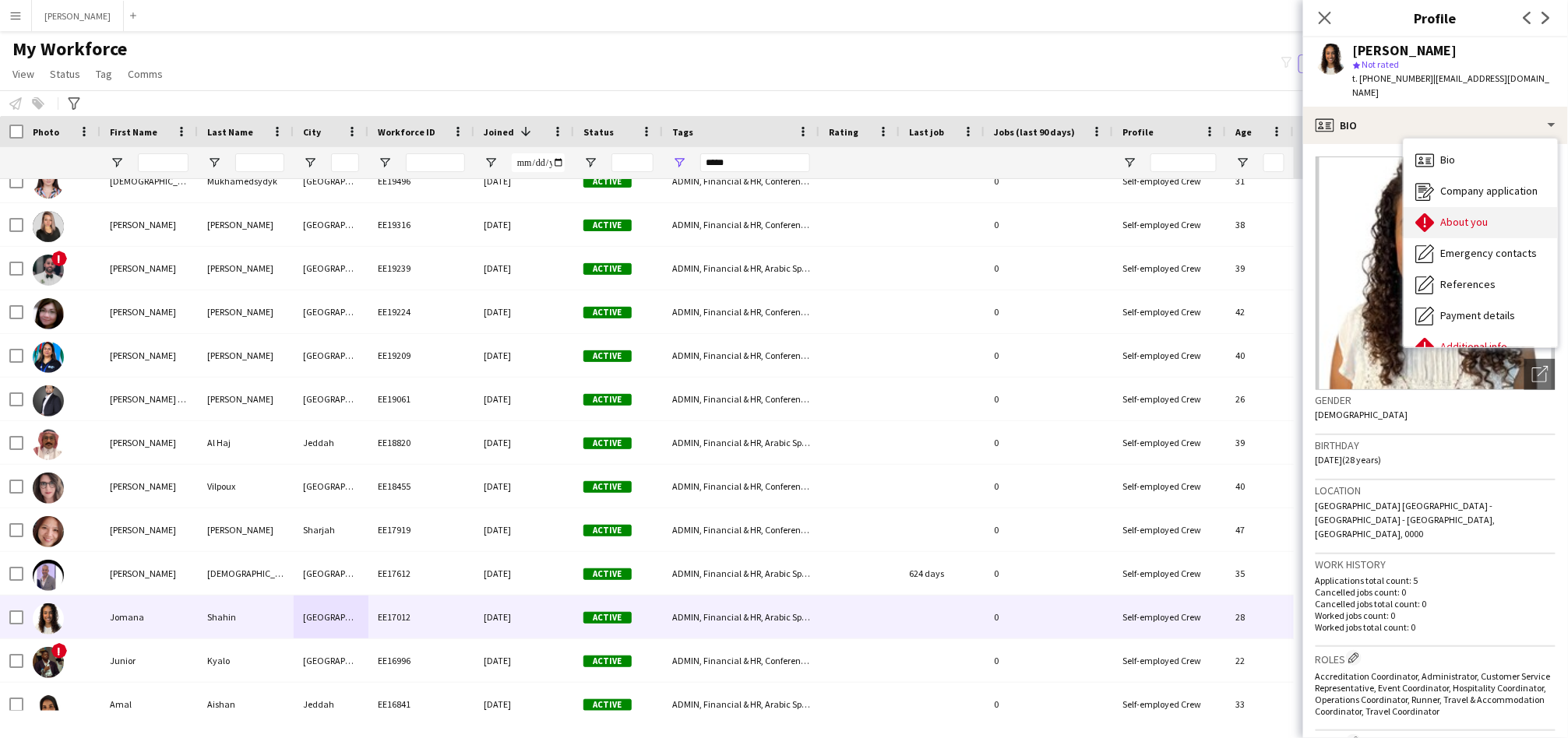
click at [1475, 214] on span "About you" at bounding box center [1464, 222] width 48 height 14
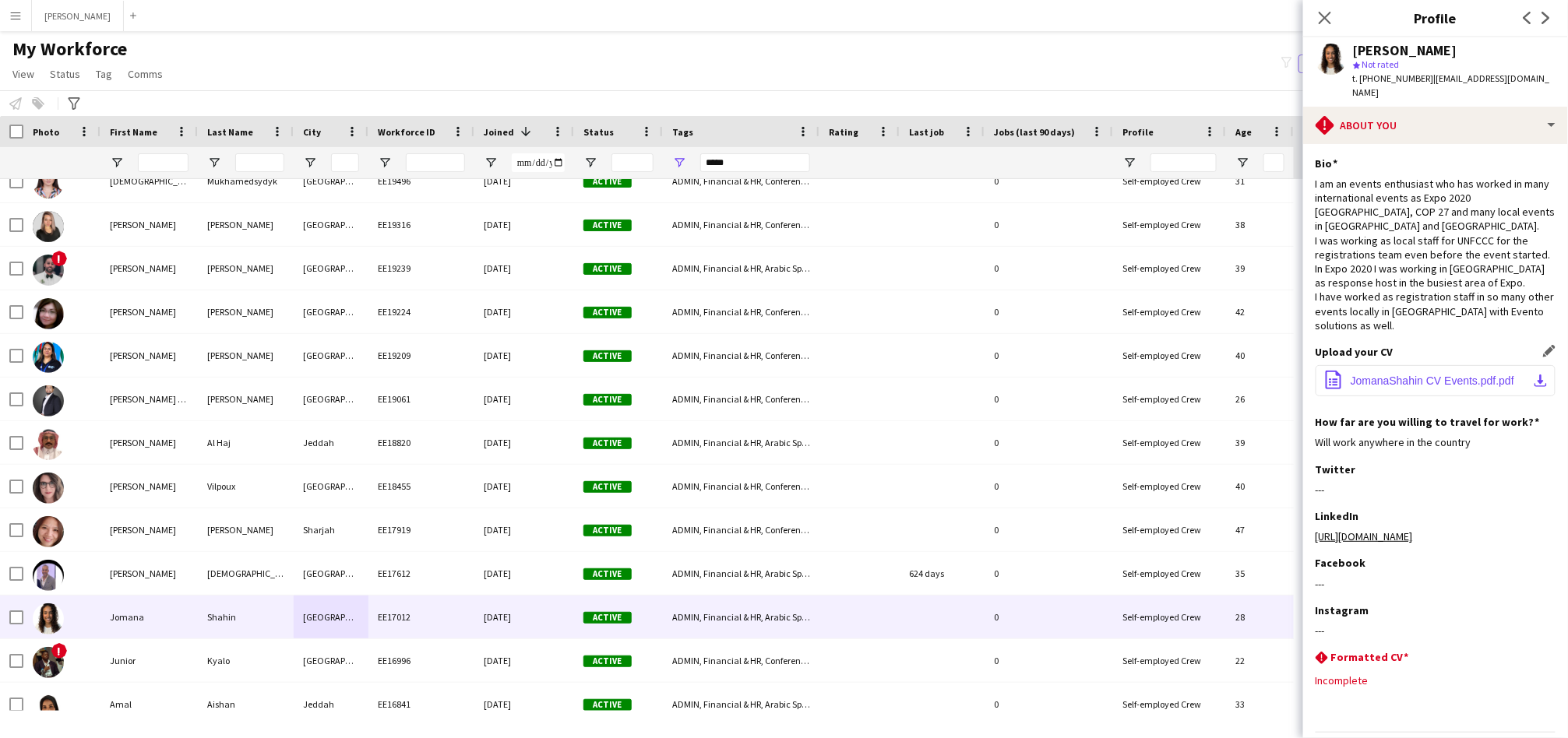
click at [1417, 365] on button "office-file-sheet JomanaShahin CV Events.pdf.pdf download-bottom" at bounding box center [1435, 380] width 240 height 32
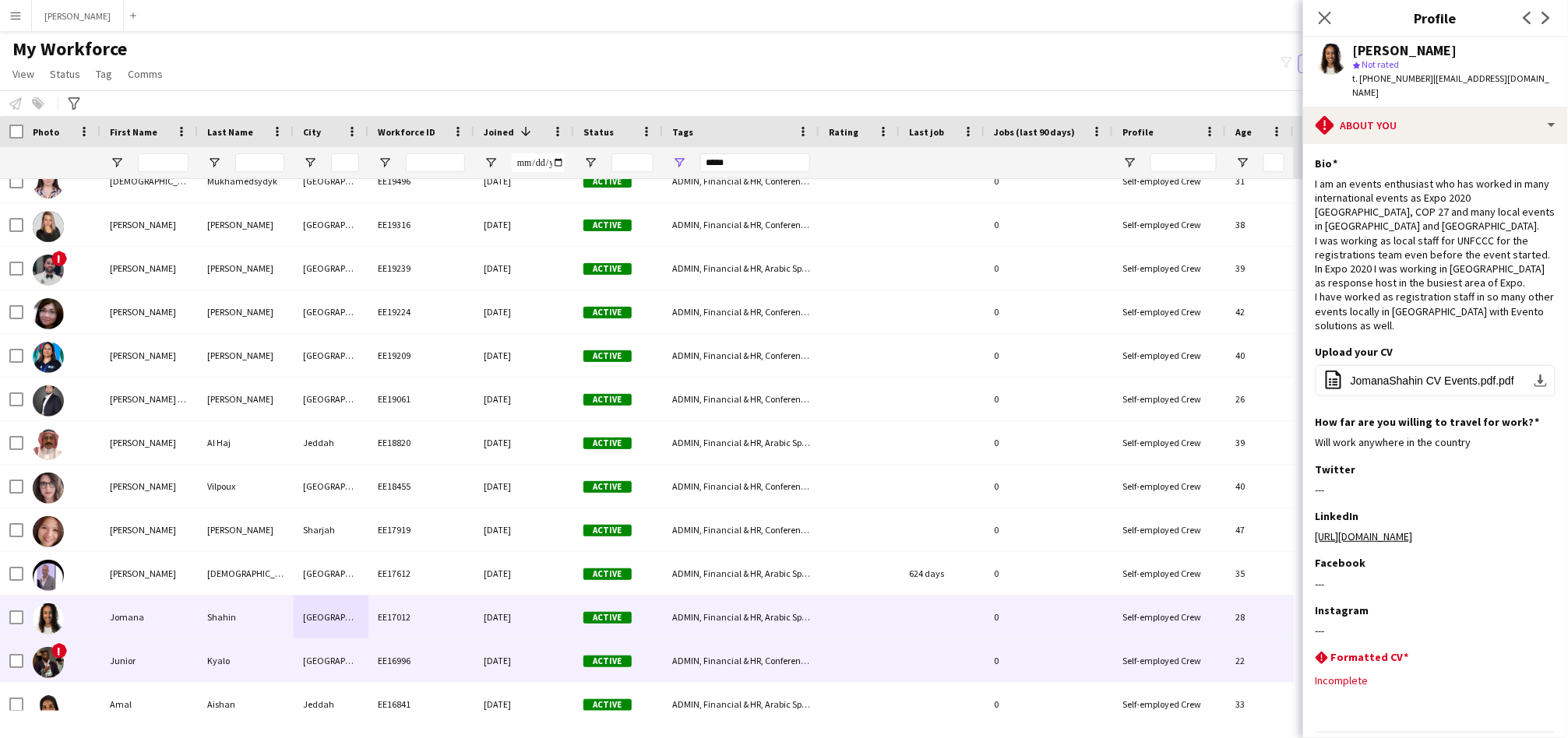
click at [617, 649] on div "Active" at bounding box center [619, 661] width 88 height 43
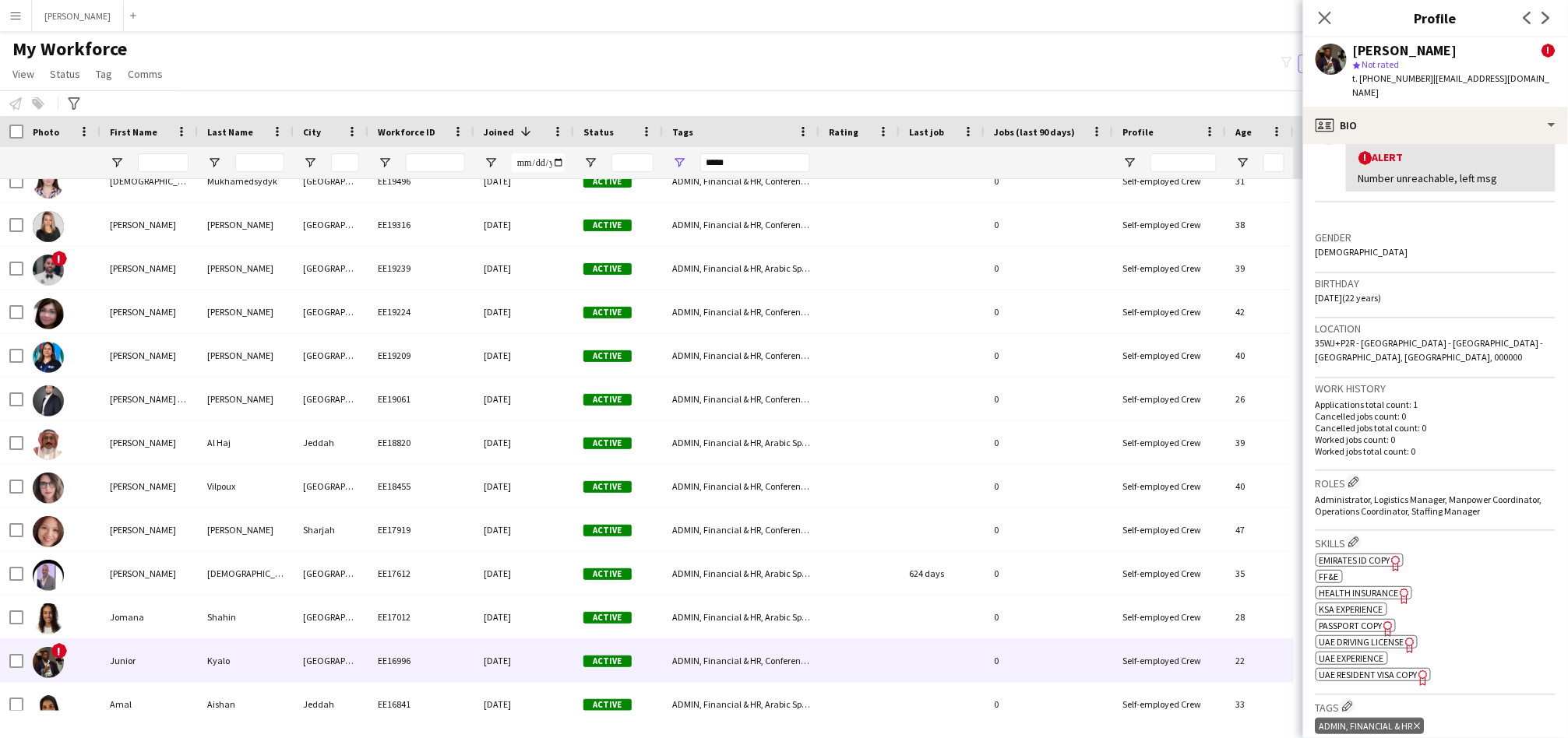
scroll to position [318, 0]
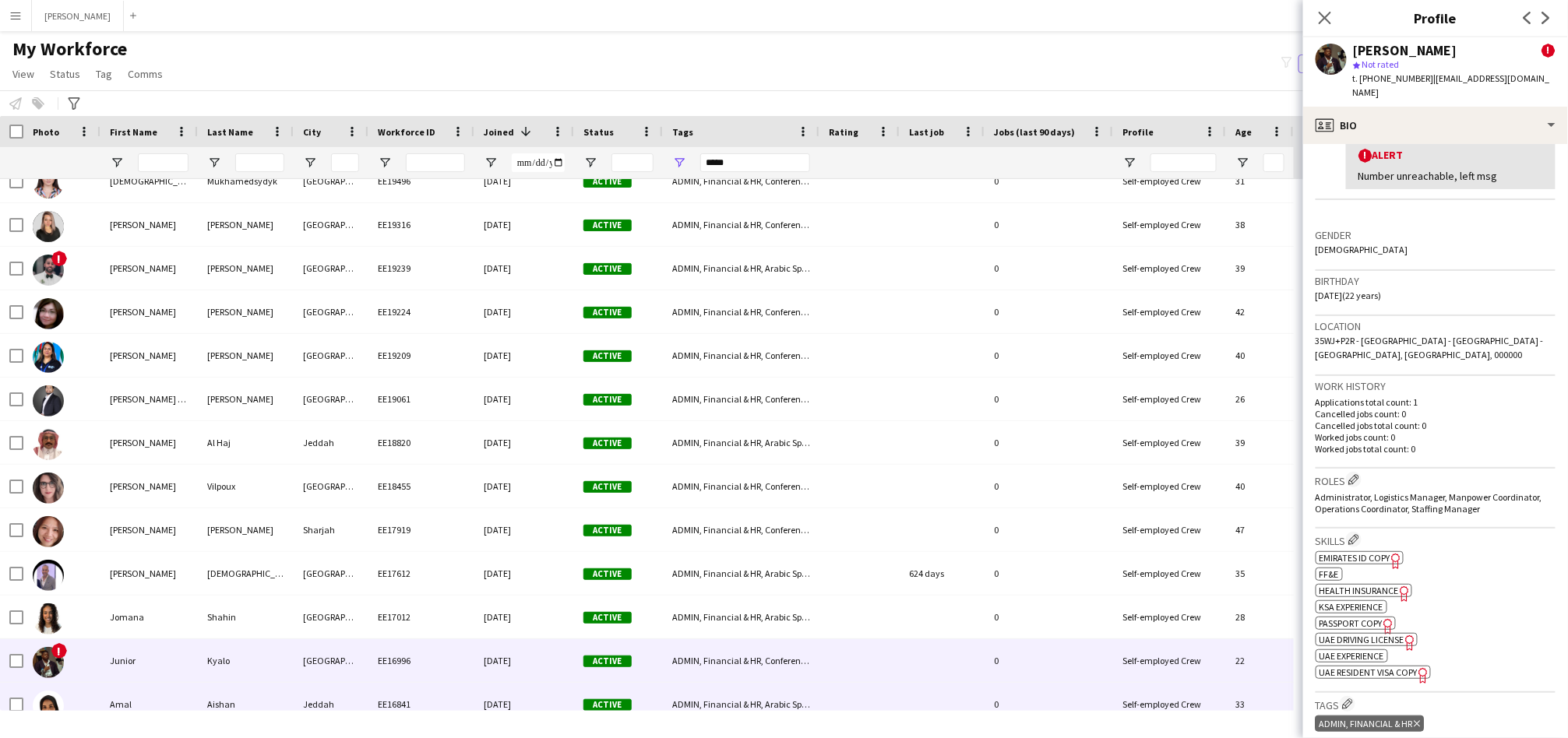
click at [299, 708] on div "Jeddah" at bounding box center [331, 705] width 75 height 43
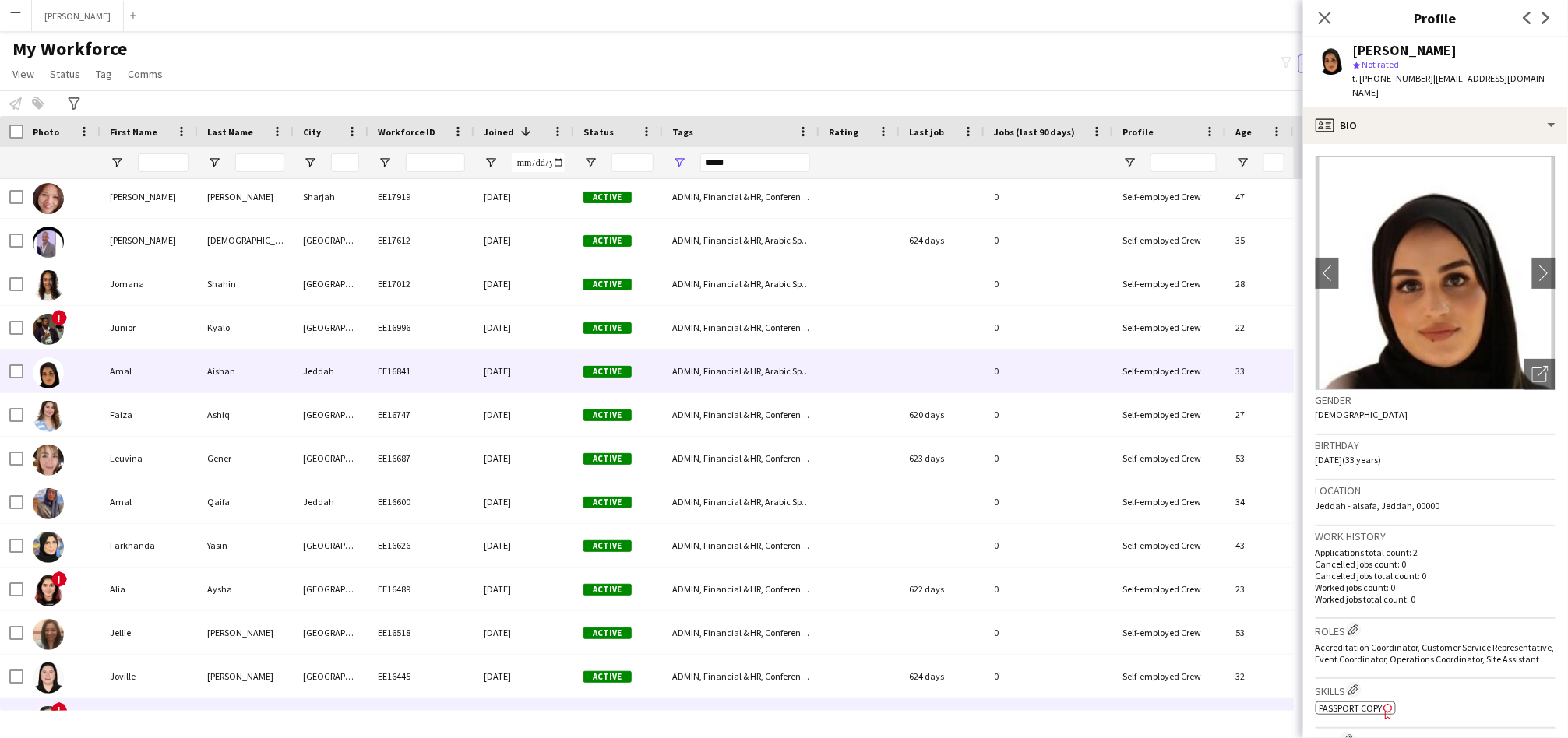
scroll to position [2805, 0]
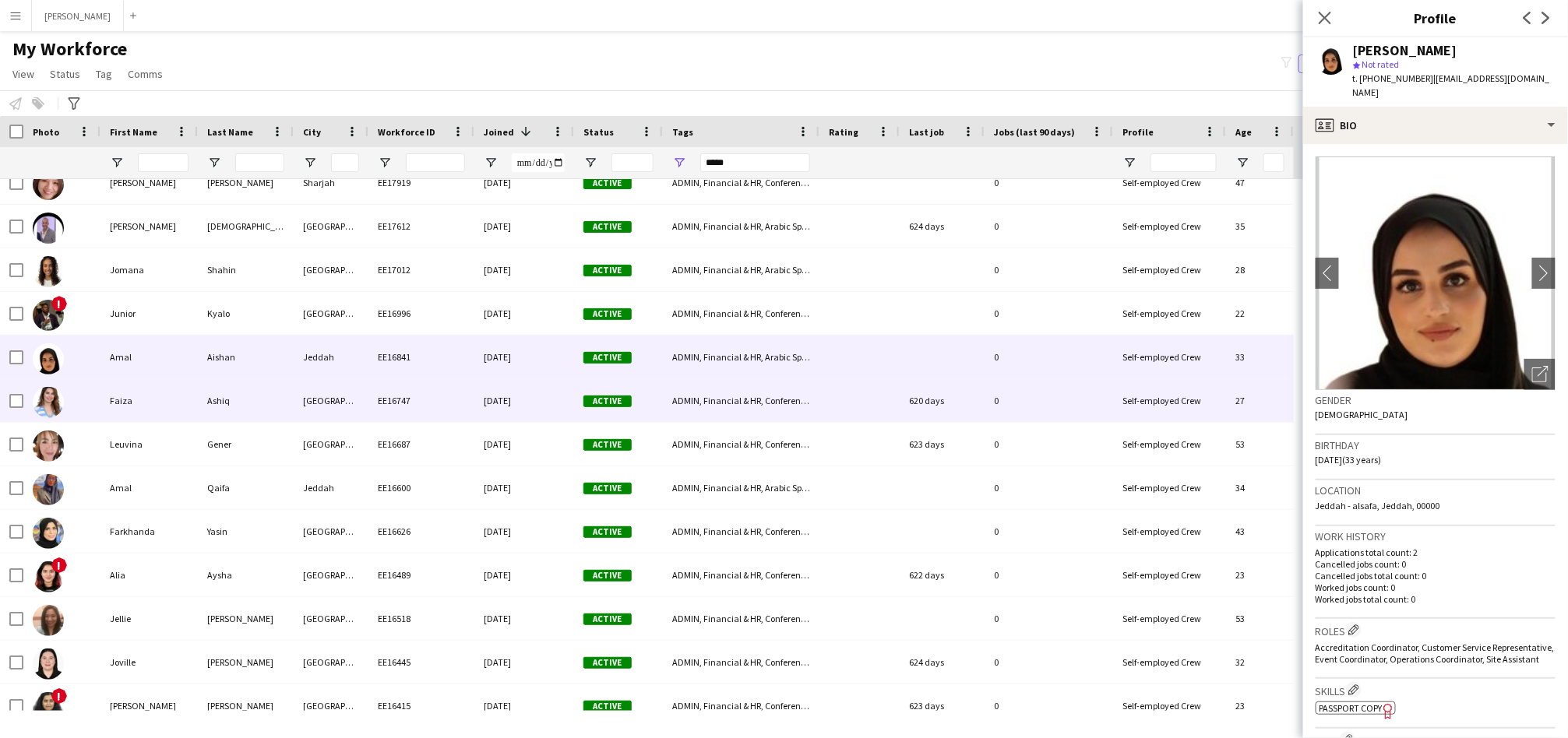
click at [194, 396] on div "Faiza" at bounding box center [149, 401] width 97 height 43
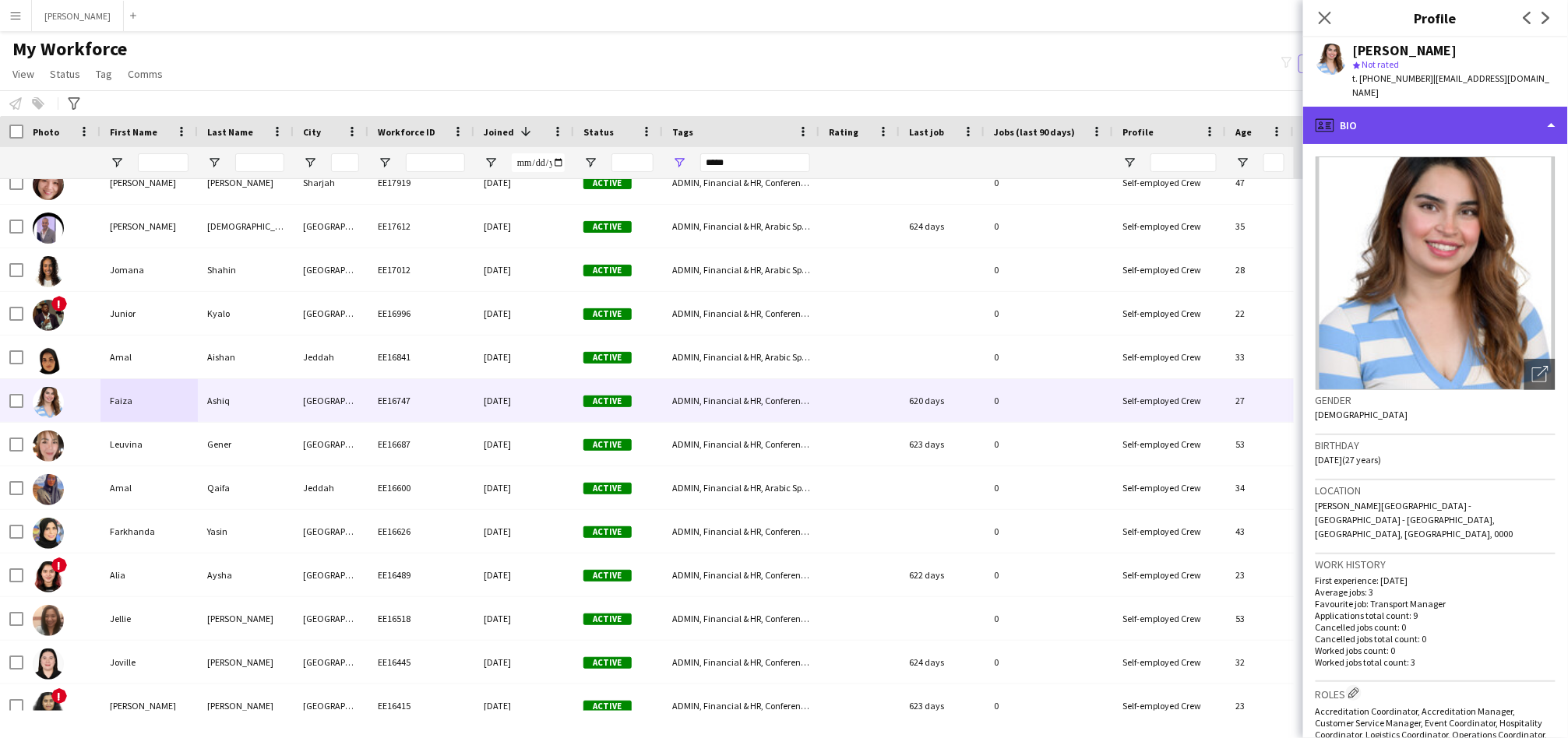
click at [1362, 107] on div "profile Bio" at bounding box center [1435, 124] width 265 height 37
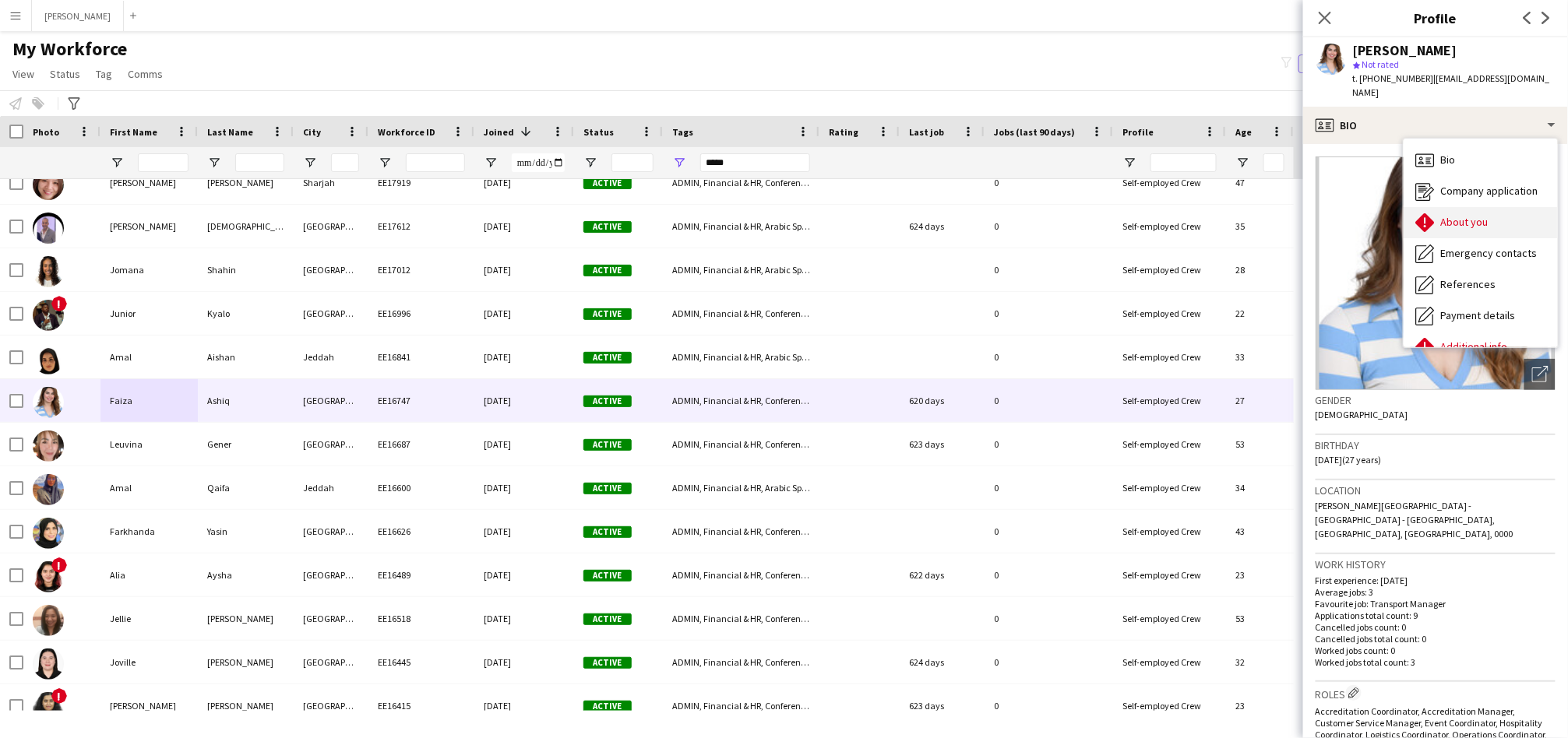
click at [1453, 214] on span "About you" at bounding box center [1464, 222] width 48 height 14
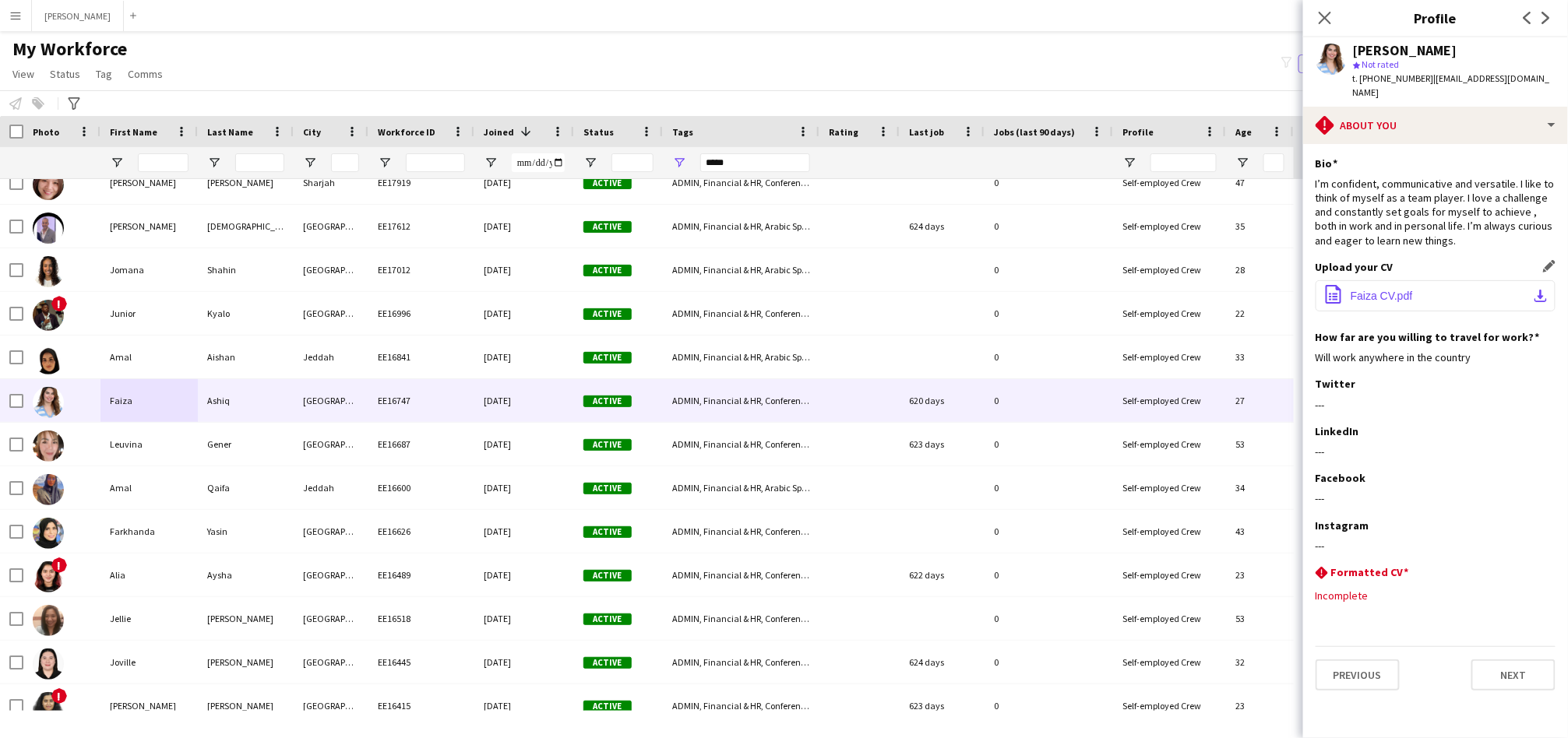
click at [1467, 280] on button "office-file-sheet Faiza CV.pdf download-bottom" at bounding box center [1435, 296] width 240 height 32
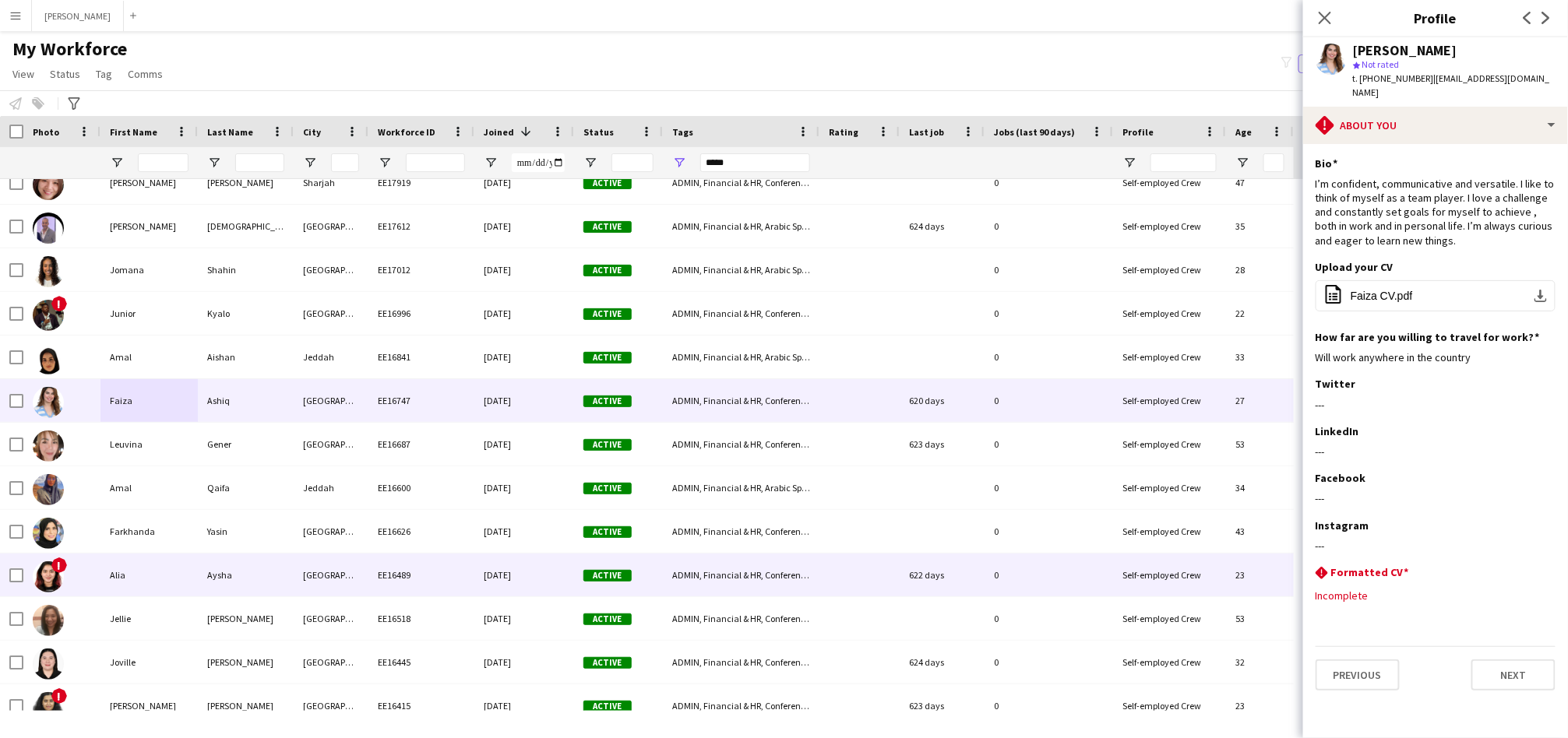
click at [443, 572] on div "EE16489" at bounding box center [421, 575] width 105 height 43
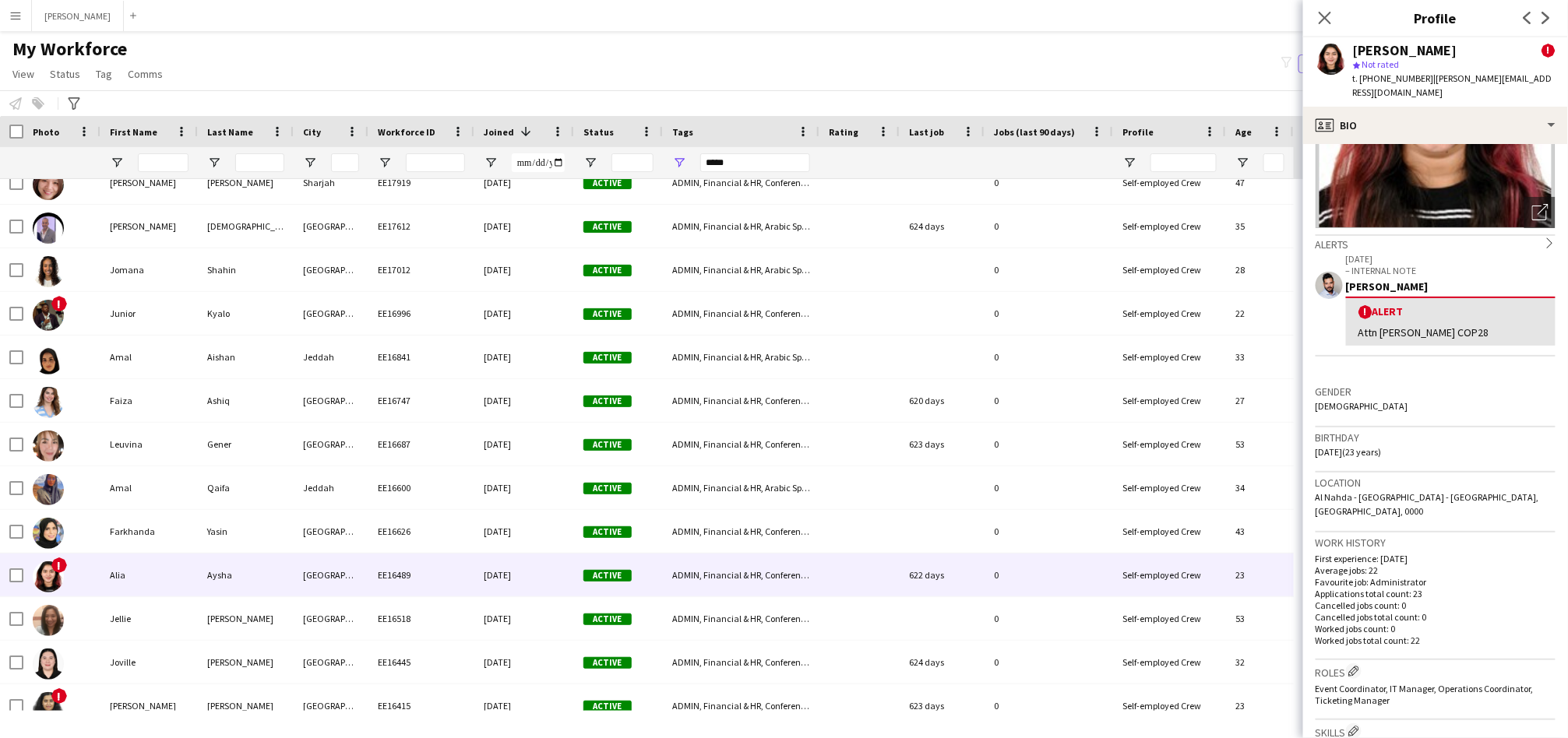
scroll to position [161, 0]
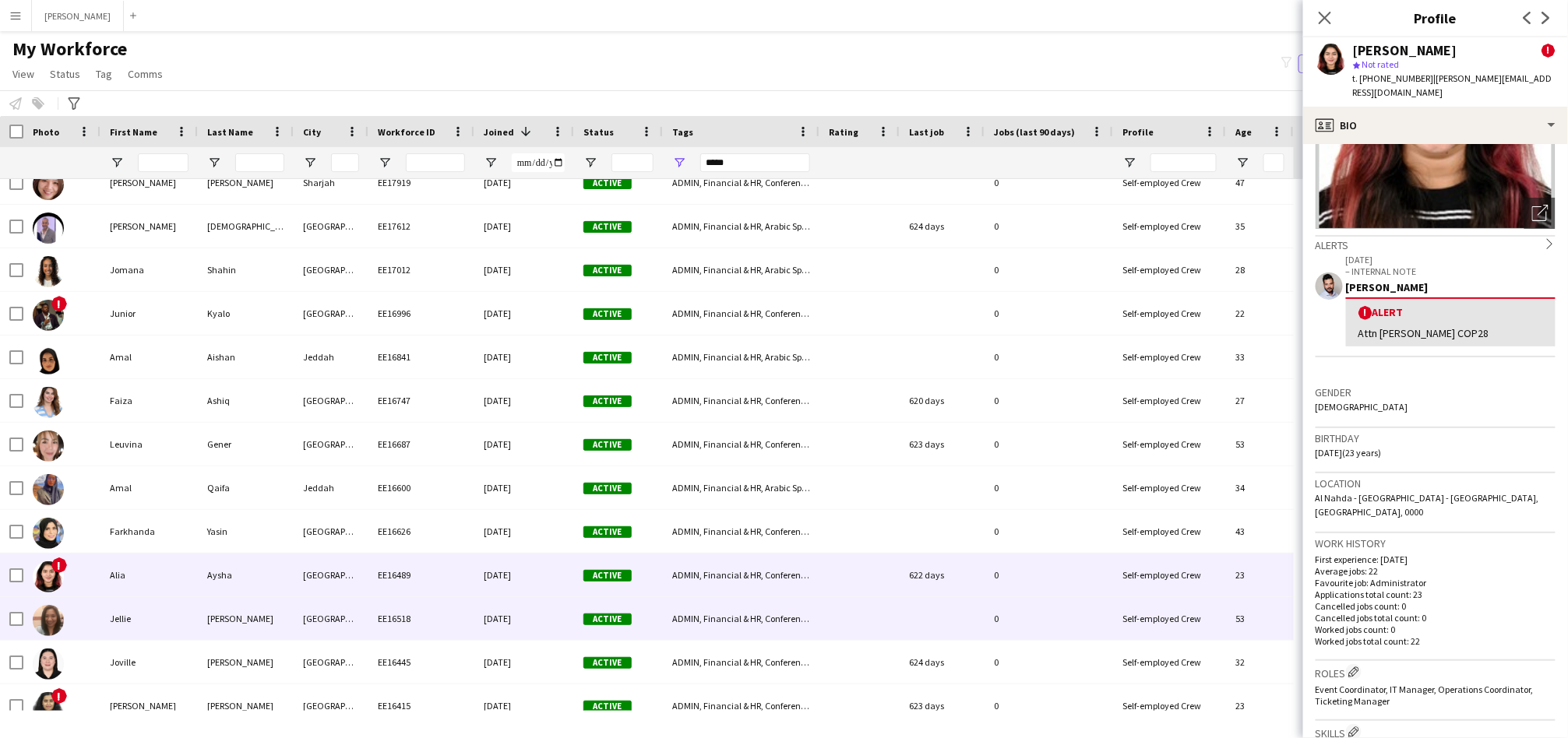
click at [310, 622] on div "[GEOGRAPHIC_DATA]" at bounding box center [331, 618] width 75 height 43
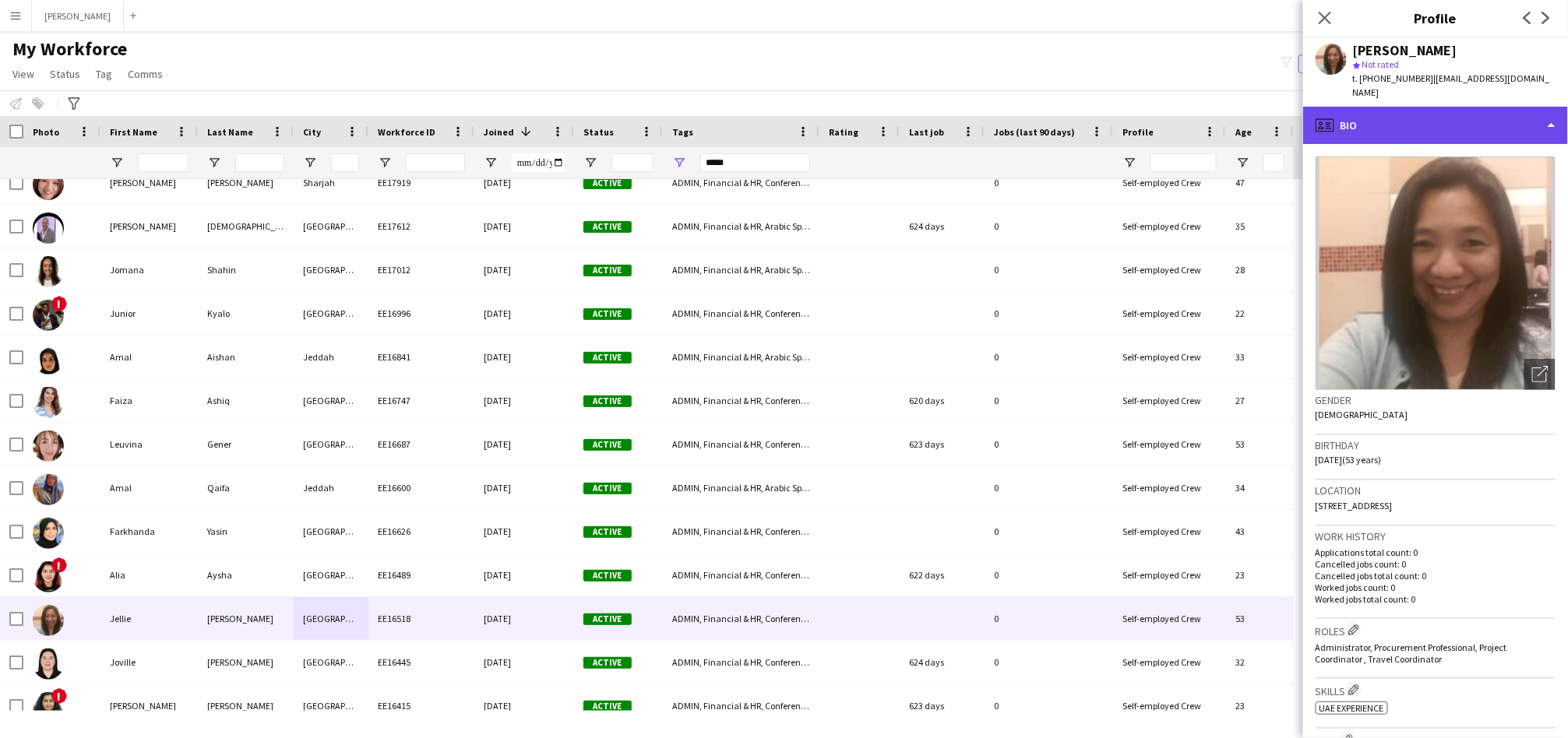
click at [1392, 113] on div "profile Bio" at bounding box center [1435, 124] width 265 height 37
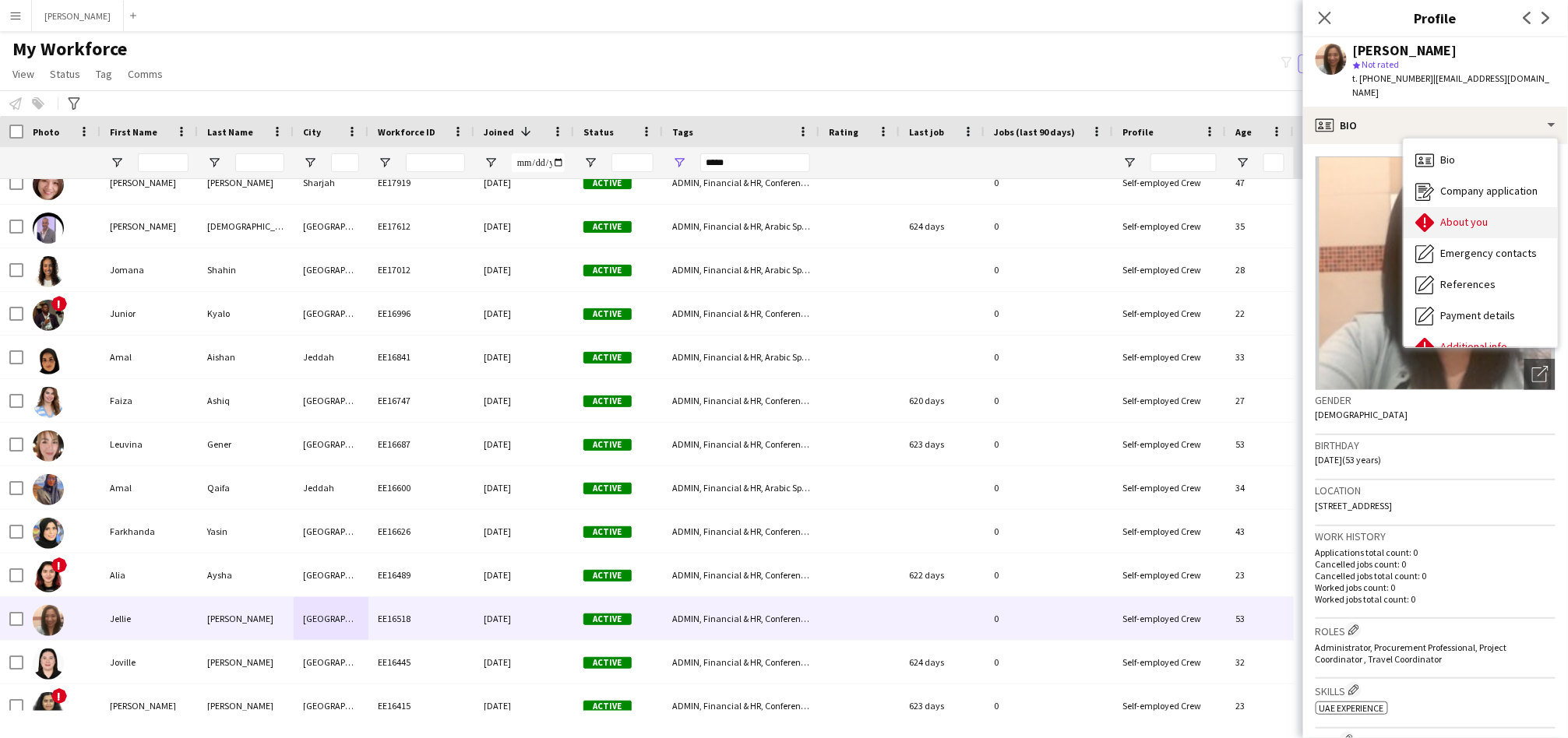
click at [1454, 214] on span "About you" at bounding box center [1464, 222] width 48 height 14
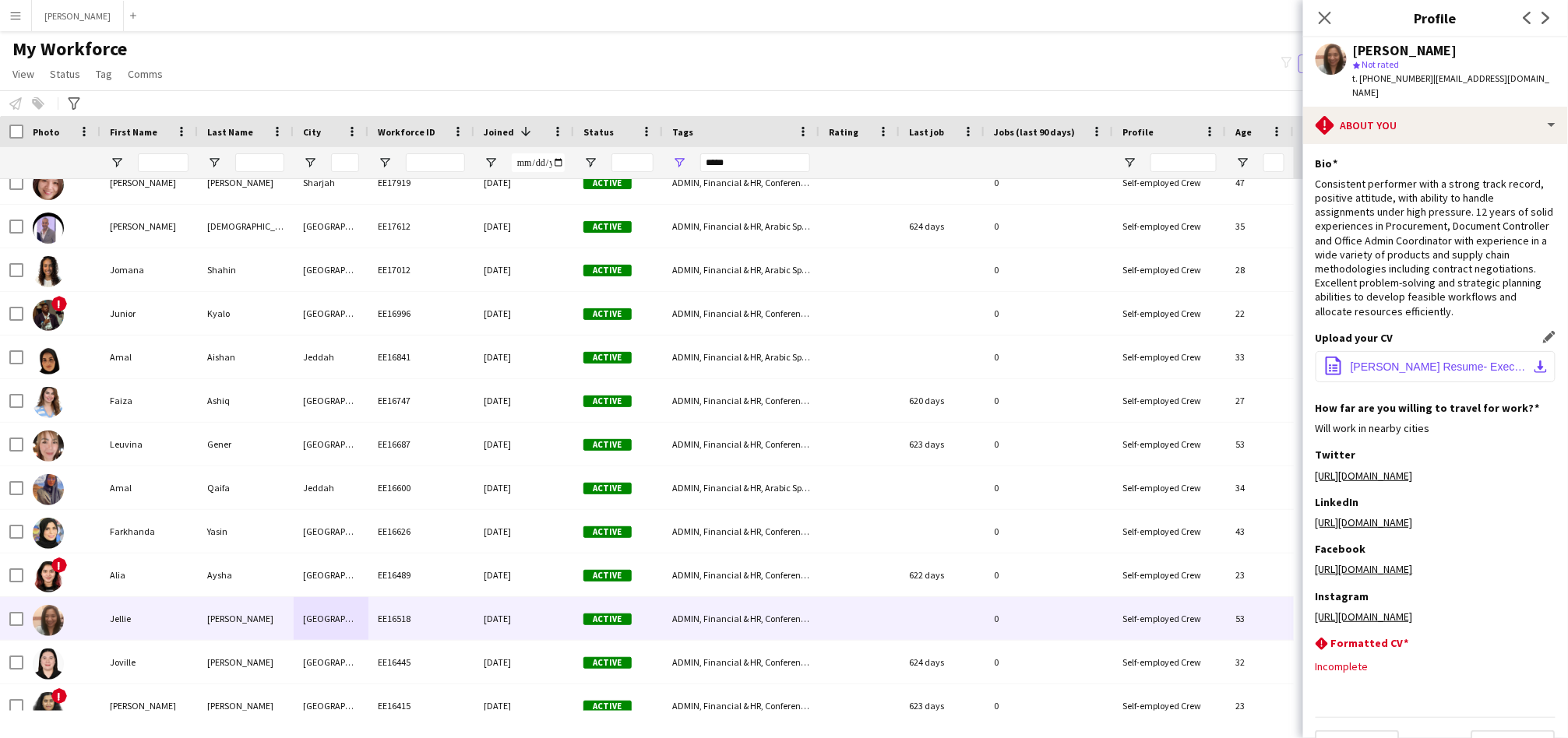
click at [1409, 360] on span "Jellie Mendoza Resume- Exec. Admin.pdf" at bounding box center [1438, 367] width 176 height 13
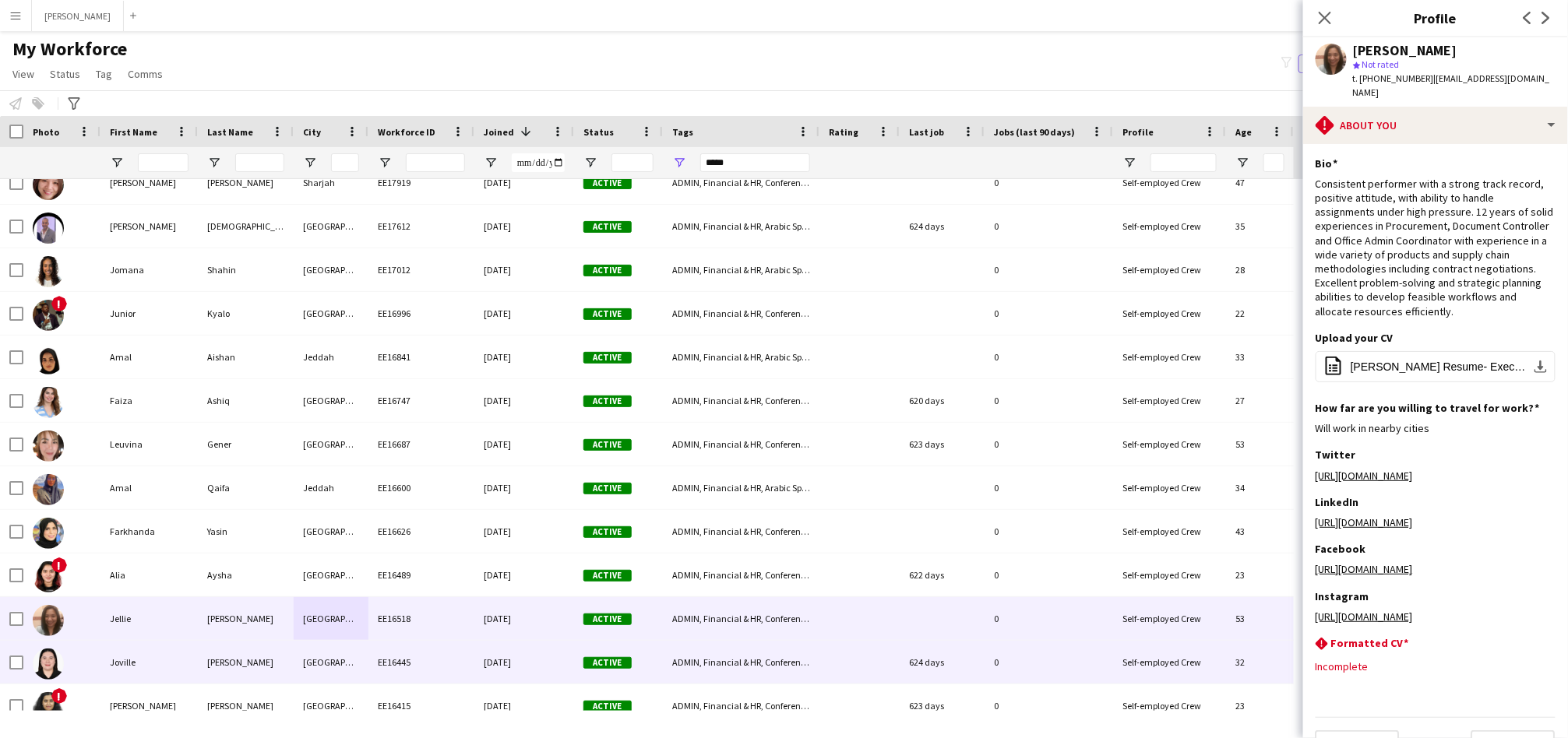
click at [403, 663] on div "EE16445" at bounding box center [421, 662] width 105 height 43
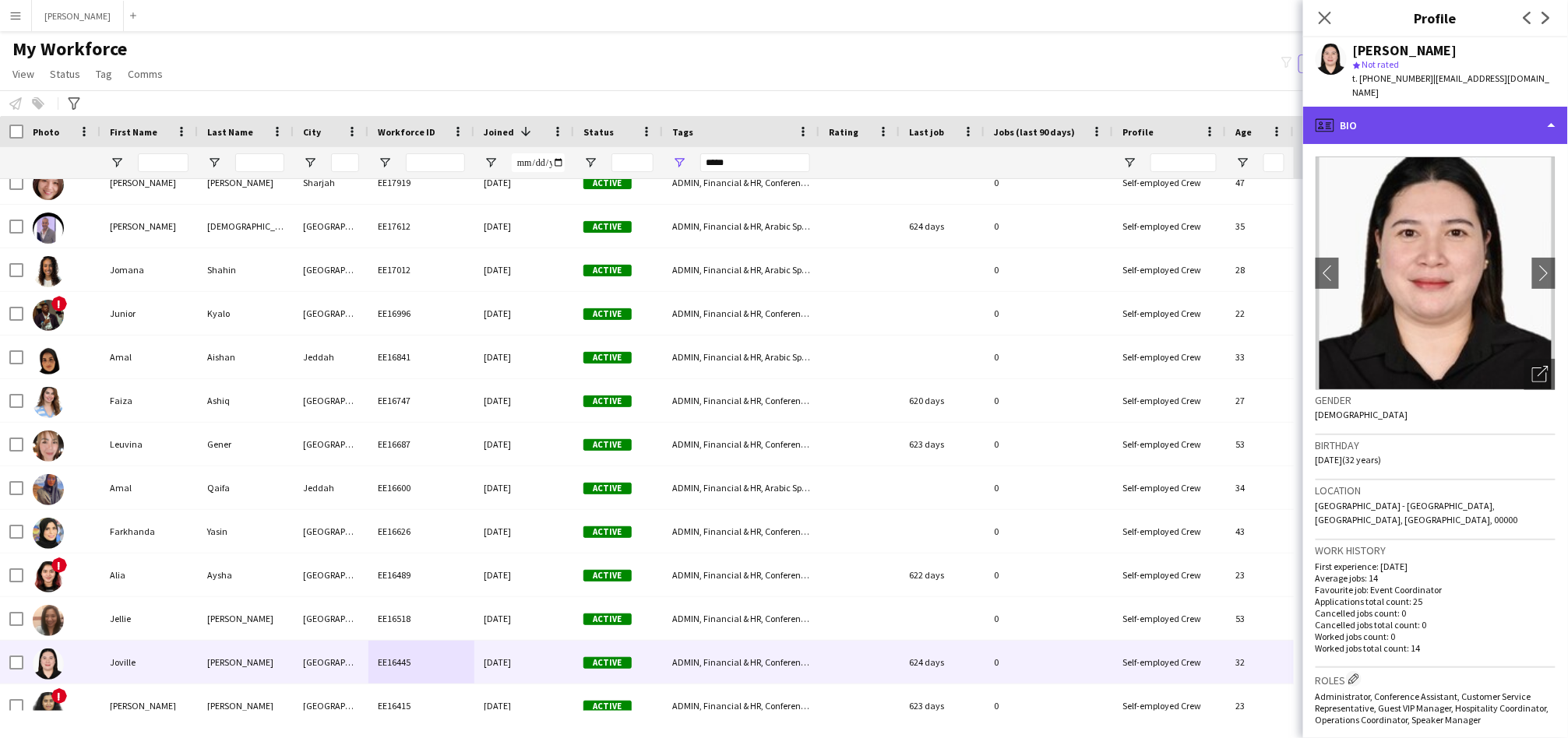
click at [1408, 115] on div "profile Bio" at bounding box center [1435, 124] width 265 height 37
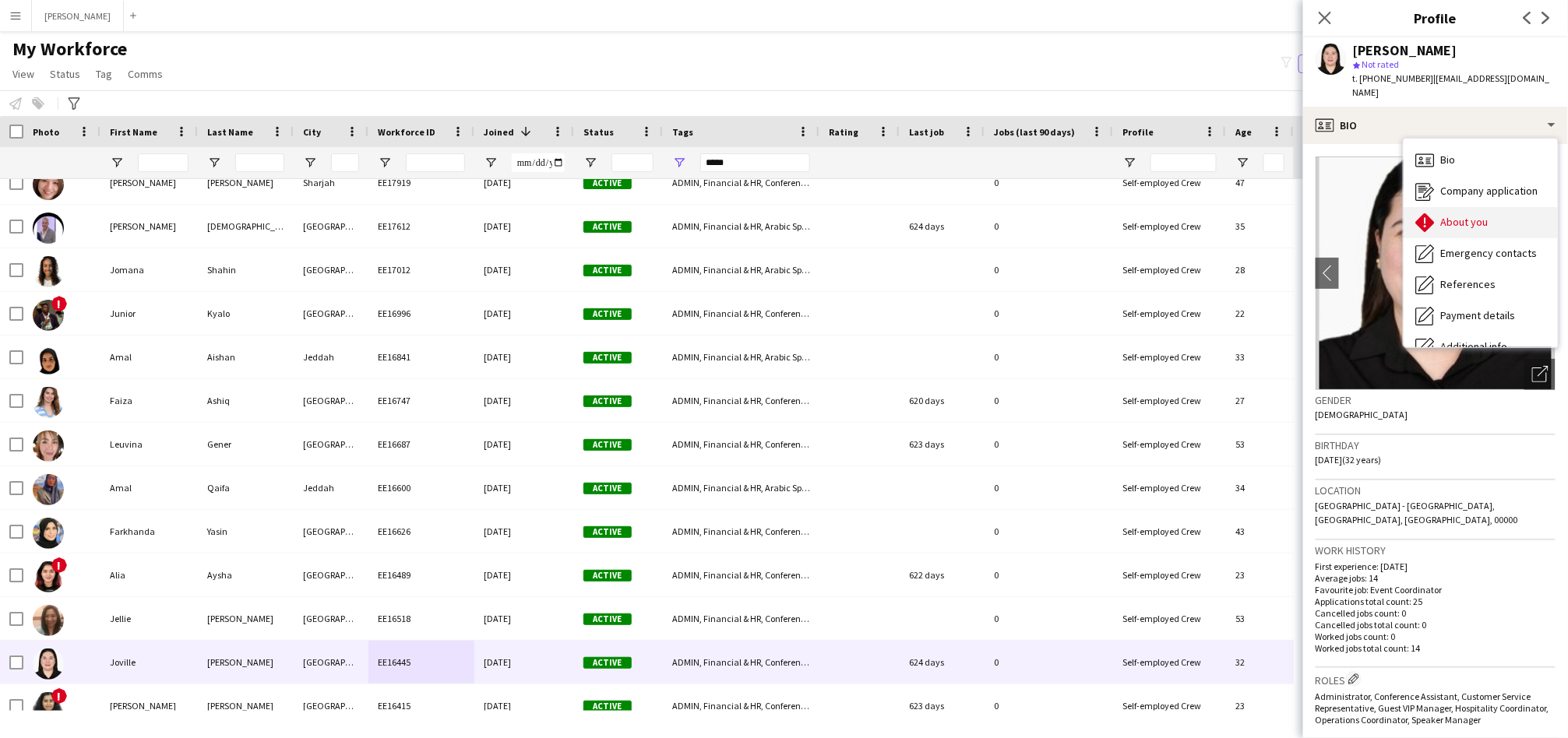
click at [1437, 207] on div "About you About you" at bounding box center [1480, 223] width 154 height 32
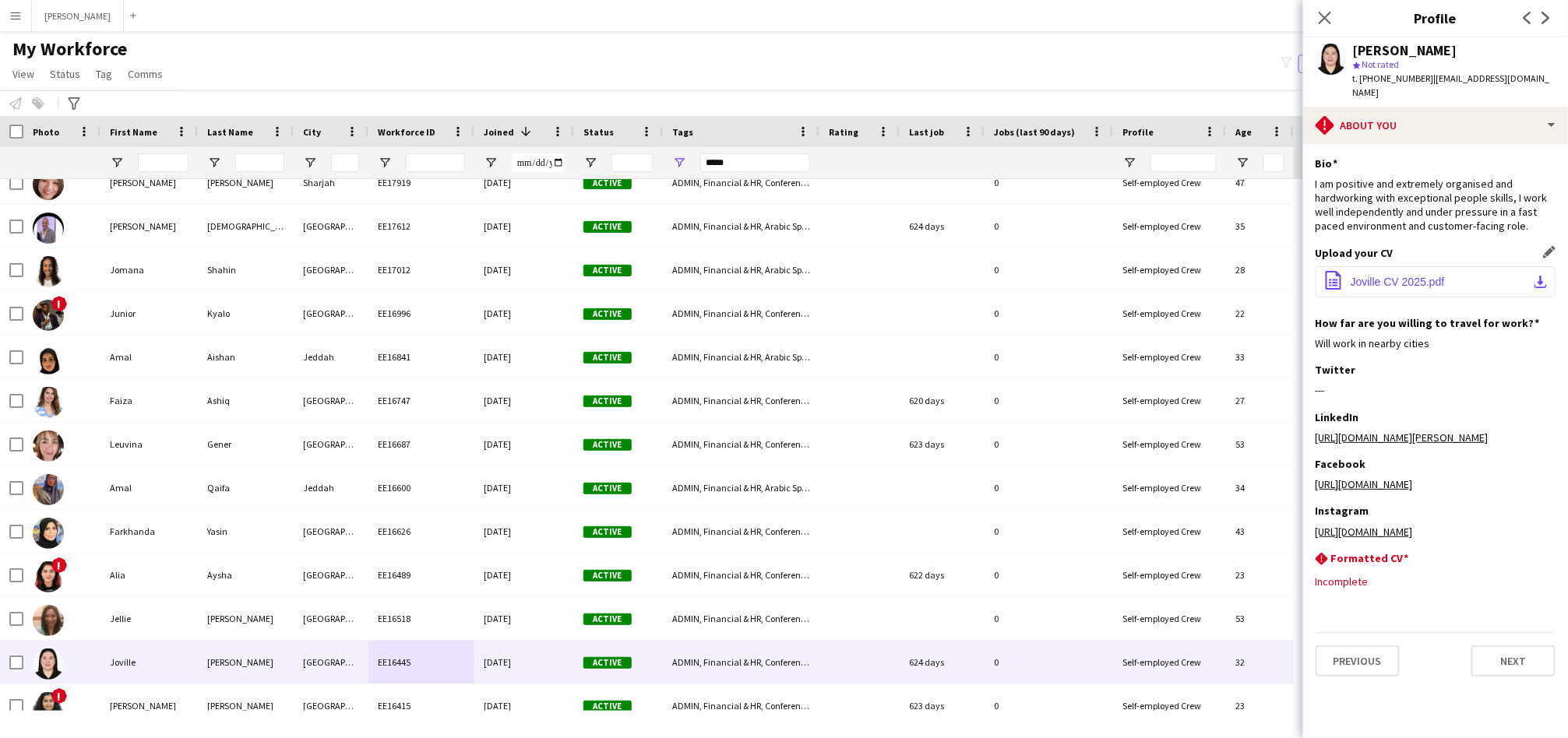
click at [1384, 276] on span "Joville CV 2025.pdf" at bounding box center [1398, 282] width 95 height 13
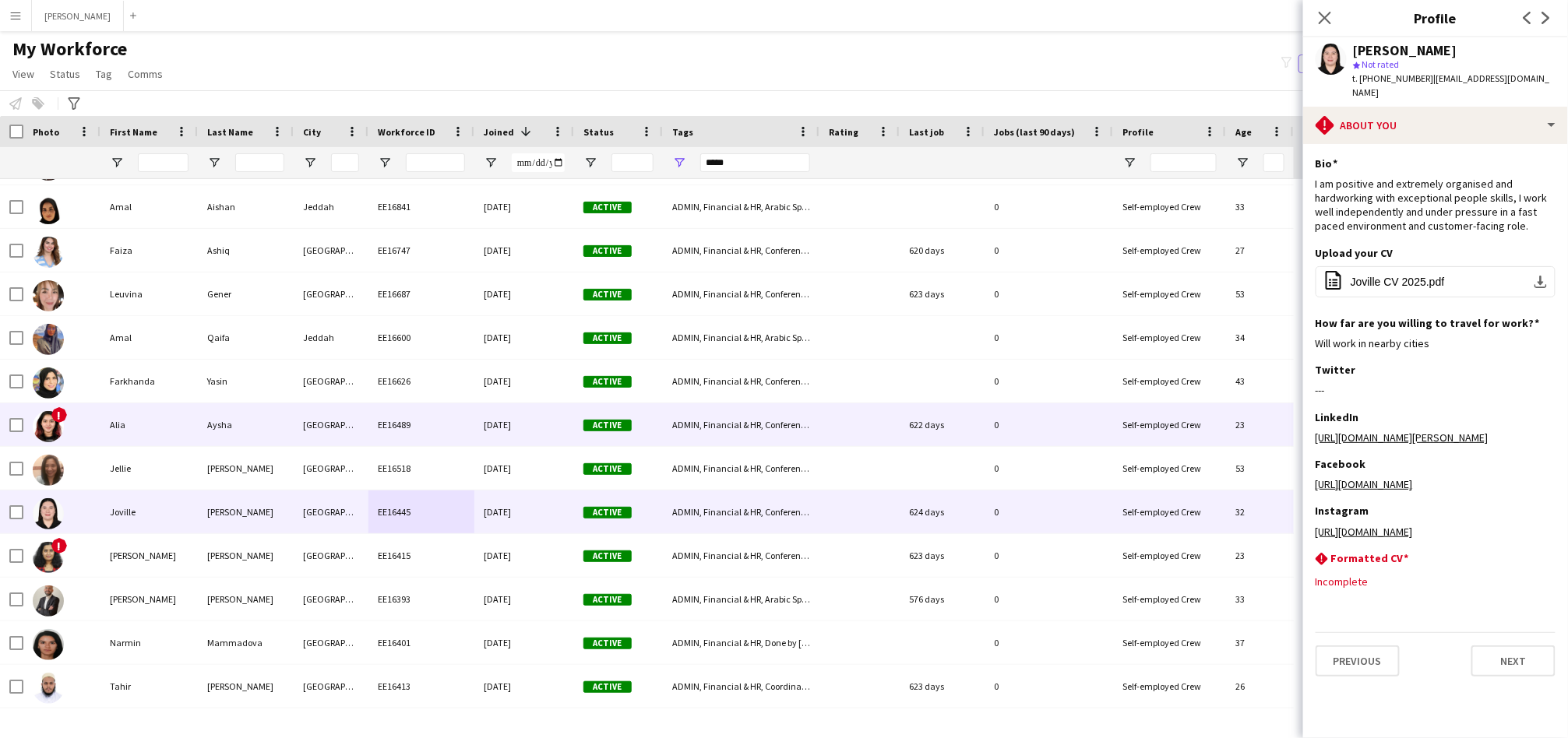
scroll to position [2977, 0]
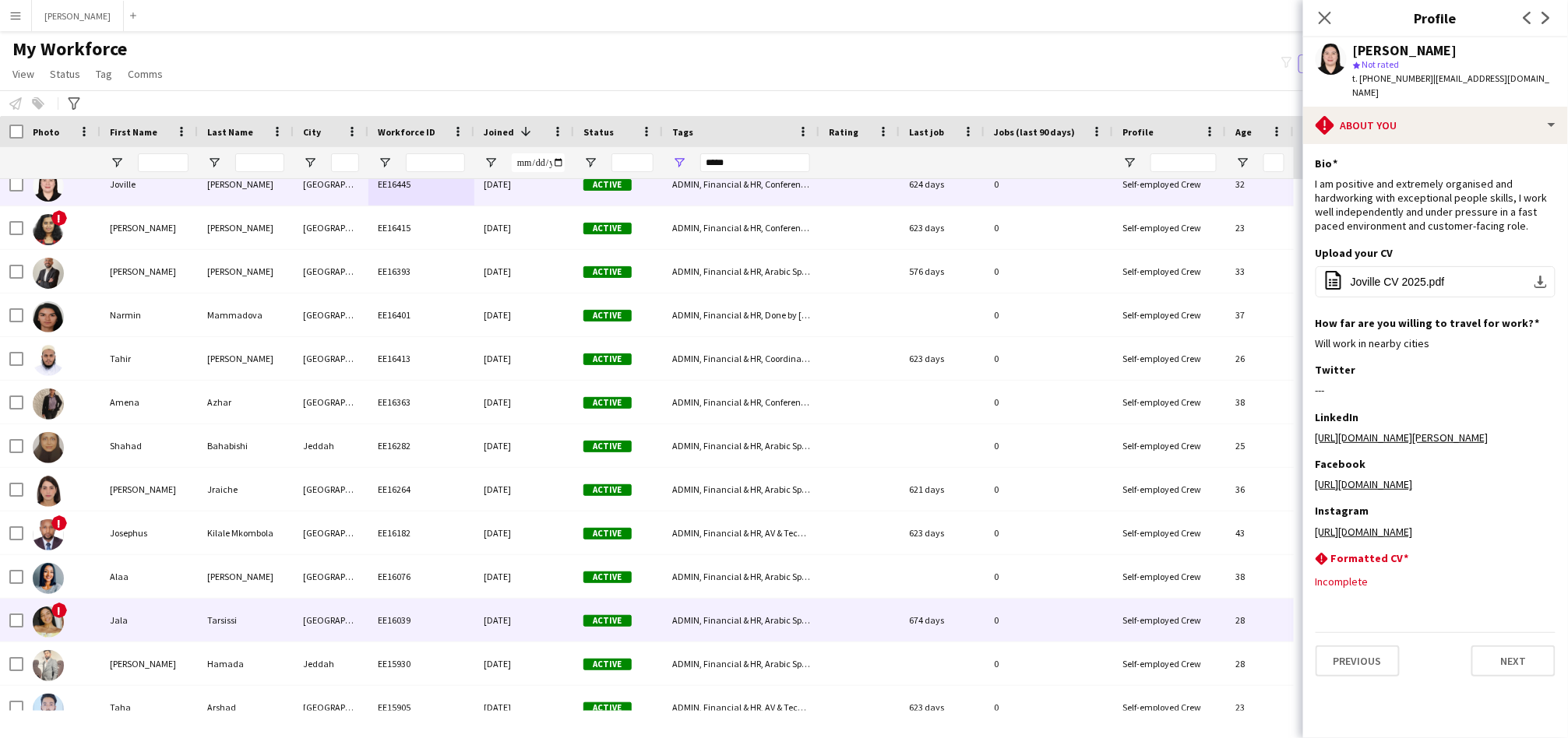
click at [501, 627] on div "22-10-2023" at bounding box center [524, 620] width 100 height 43
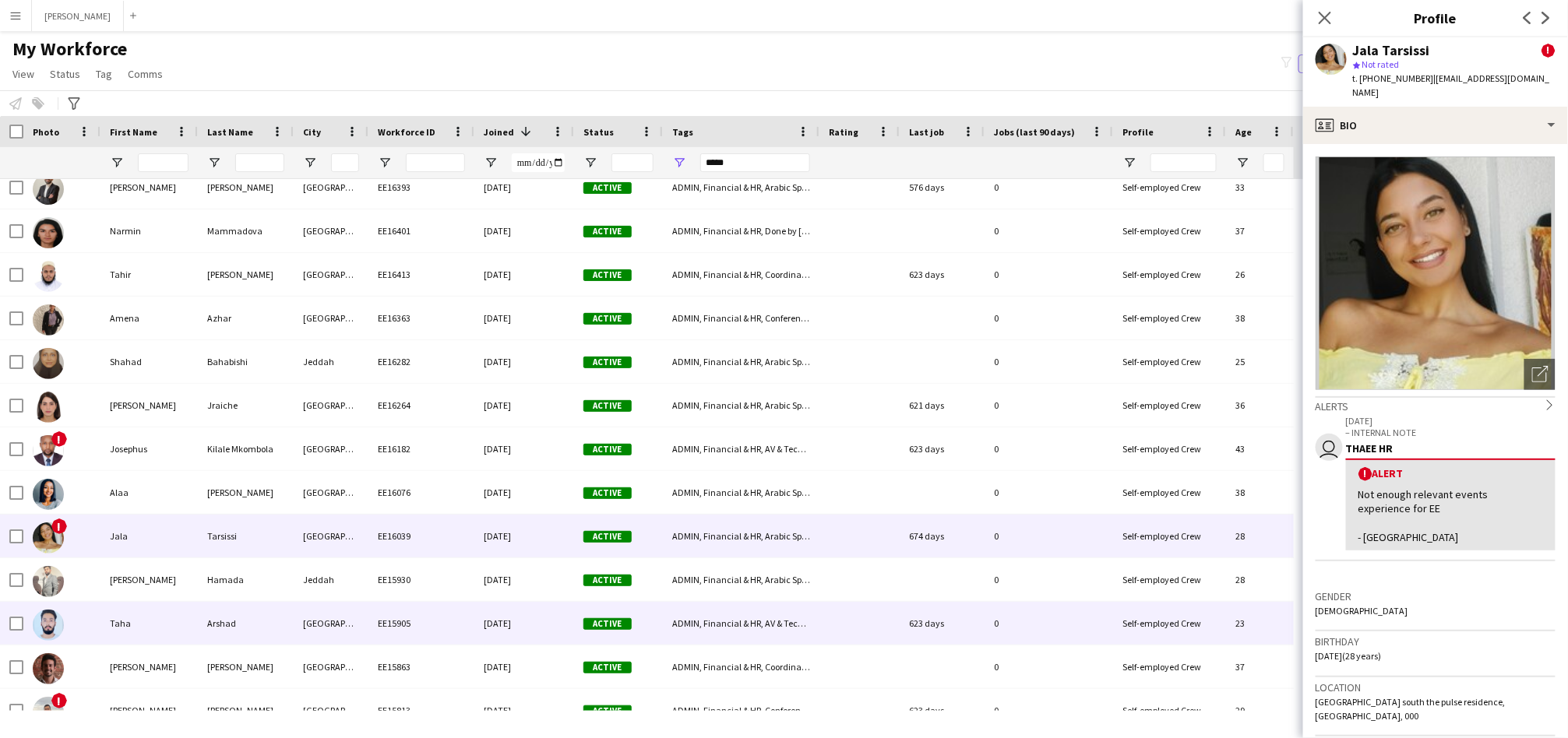
click at [501, 627] on div "20-10-2023" at bounding box center [524, 624] width 100 height 43
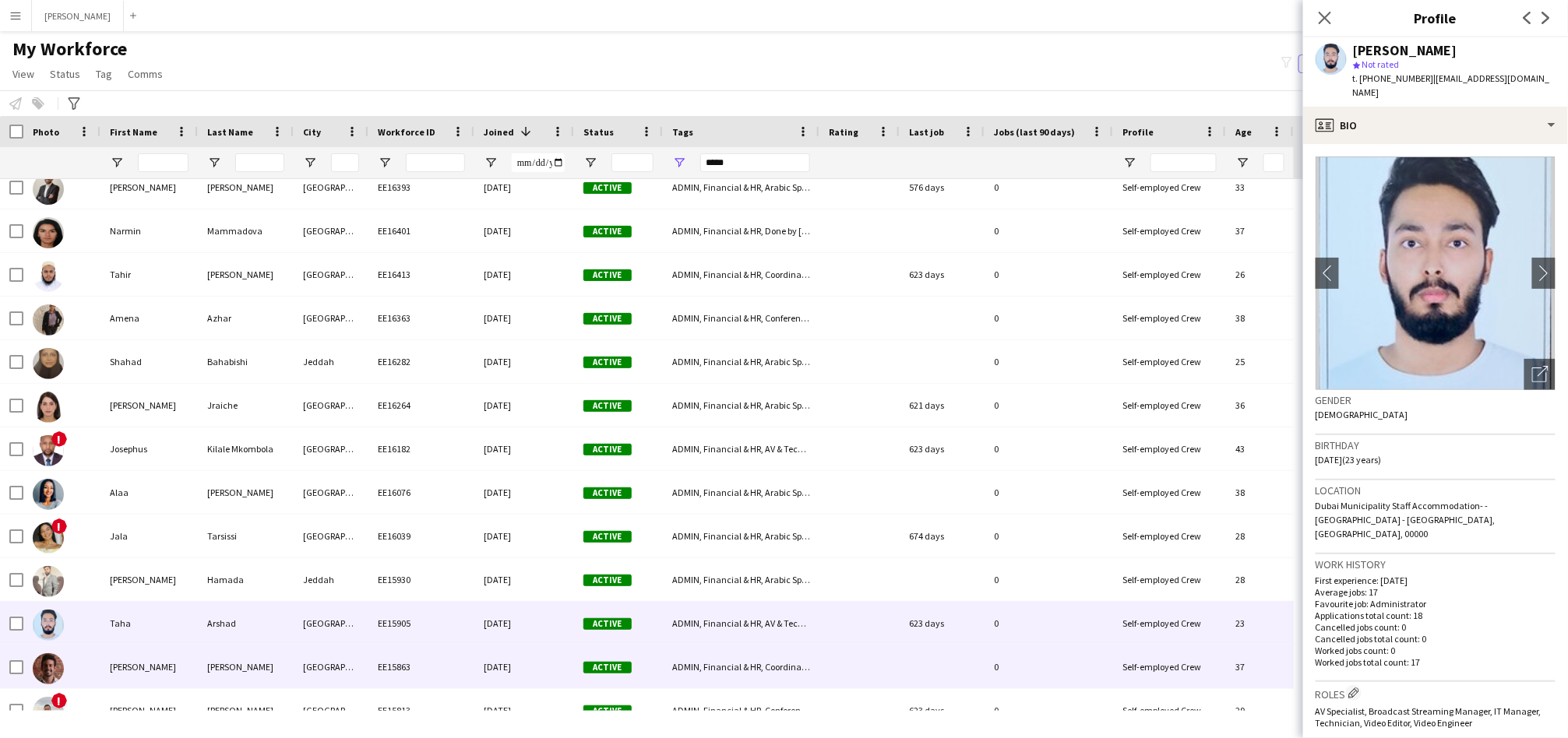
click at [498, 673] on div "19-10-2023" at bounding box center [524, 667] width 100 height 43
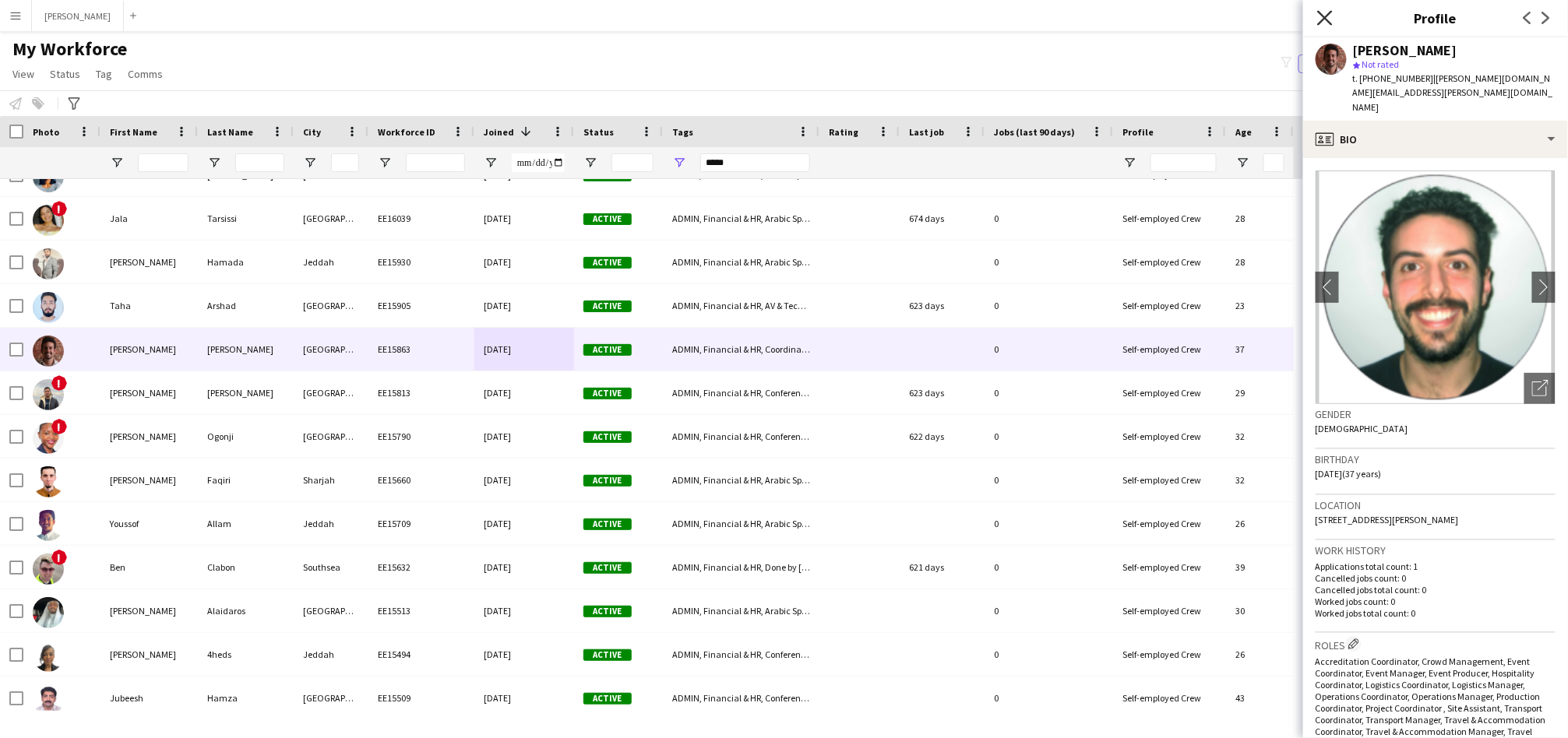
click at [1319, 20] on icon "Close pop-in" at bounding box center [1325, 17] width 14 height 14
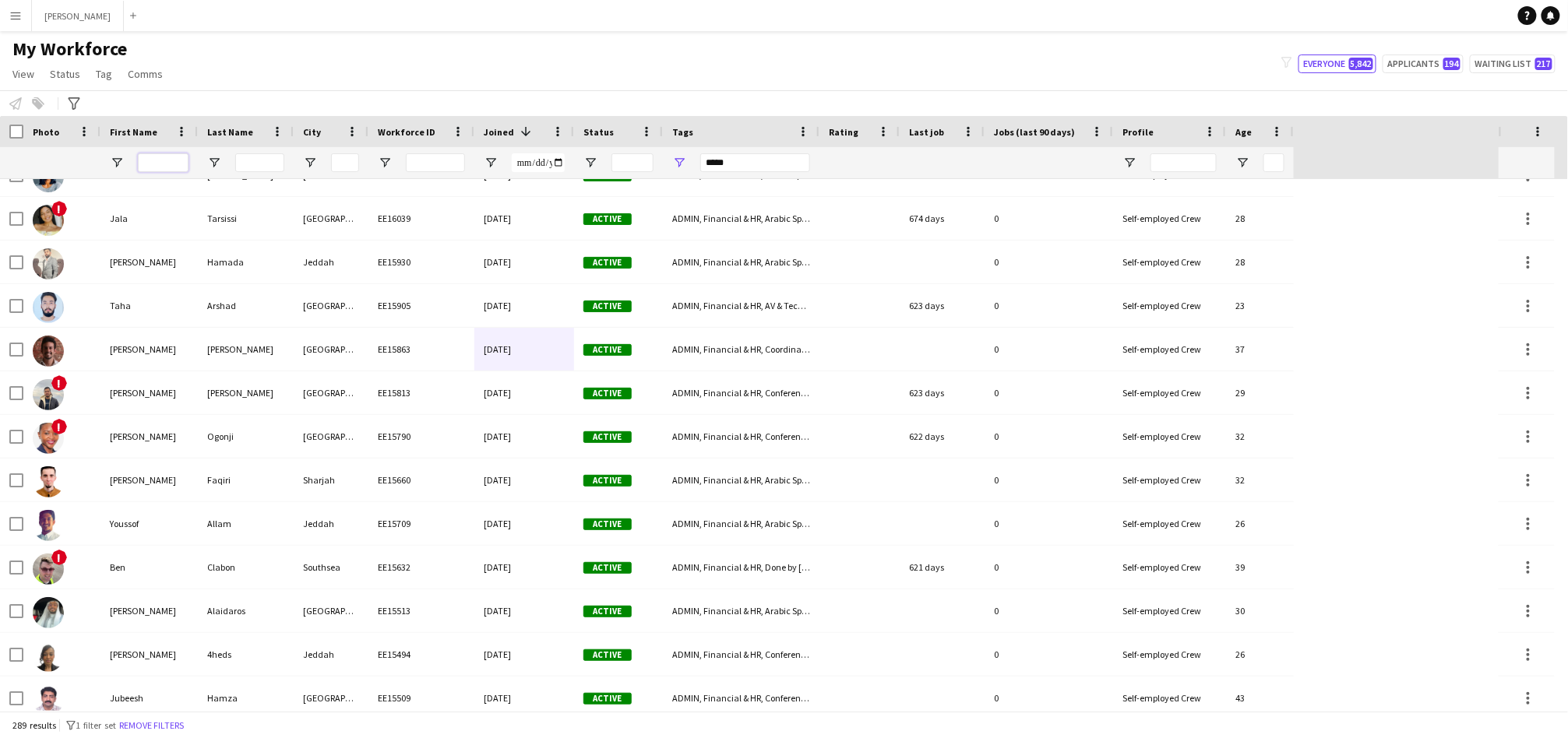
click at [180, 159] on input "First Name Filter Input" at bounding box center [163, 162] width 50 height 19
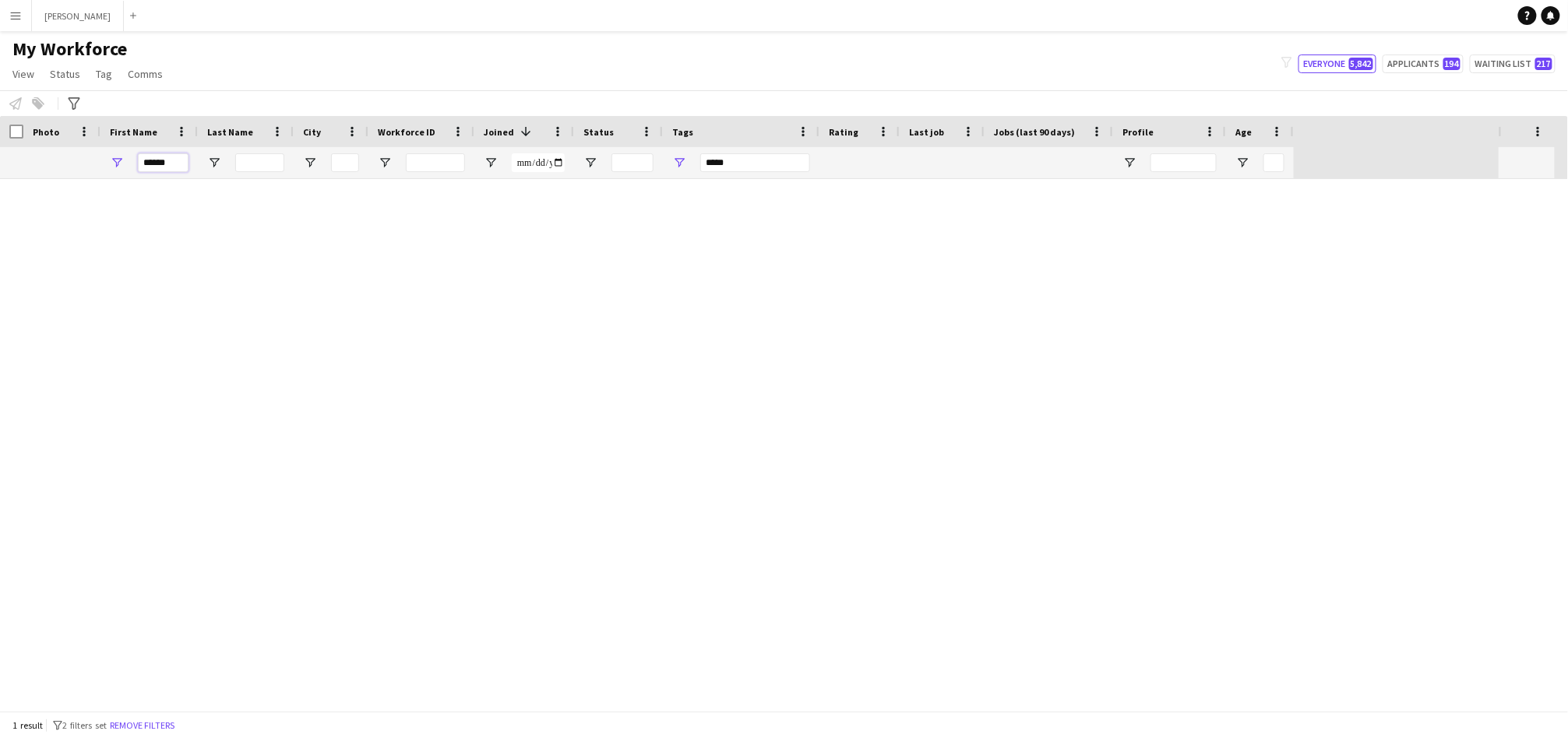
scroll to position [0, 0]
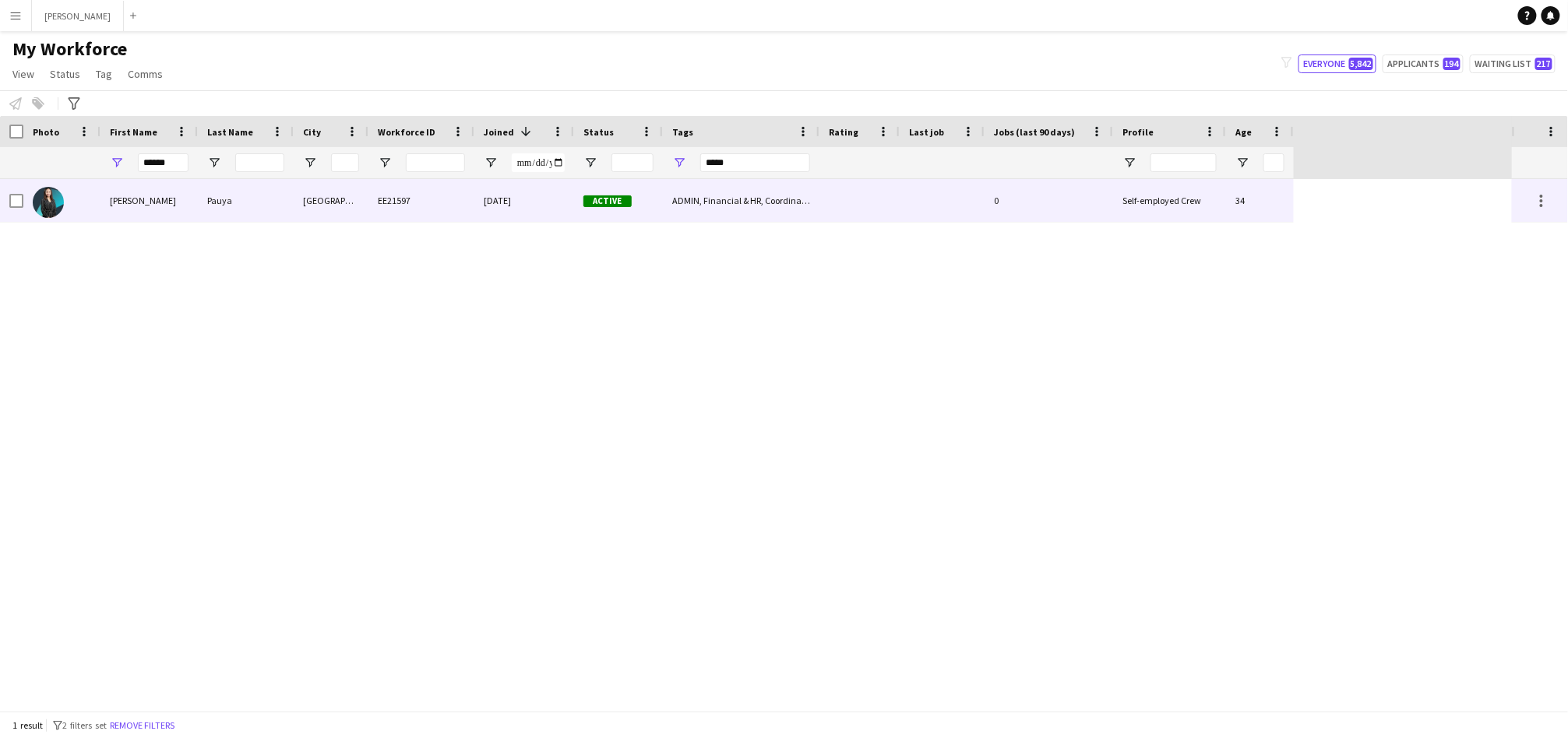
click at [362, 195] on div "[GEOGRAPHIC_DATA]" at bounding box center [331, 201] width 75 height 43
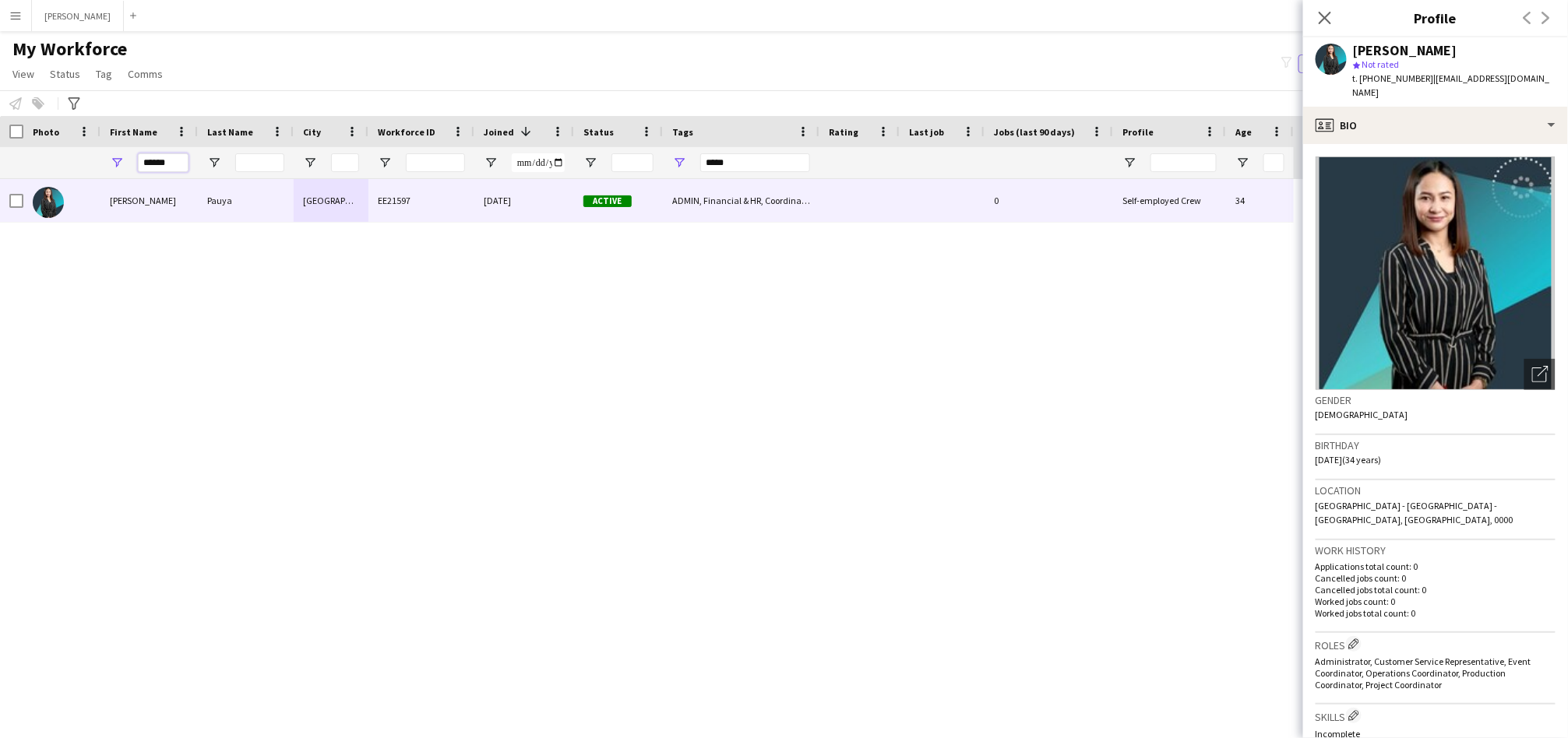
click at [173, 157] on input "******" at bounding box center [163, 162] width 50 height 19
type input "*******"
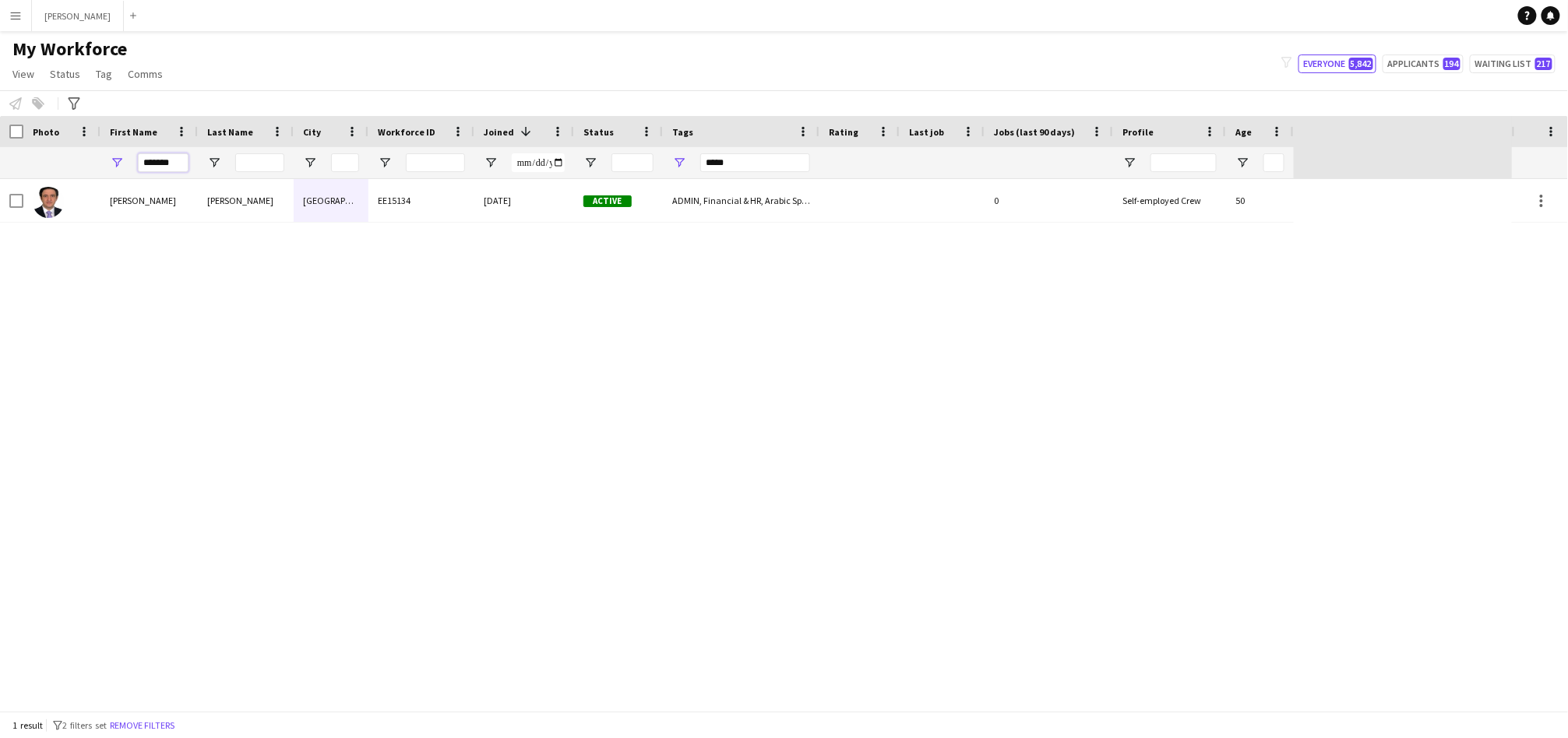
click at [146, 157] on input "*******" at bounding box center [163, 162] width 50 height 19
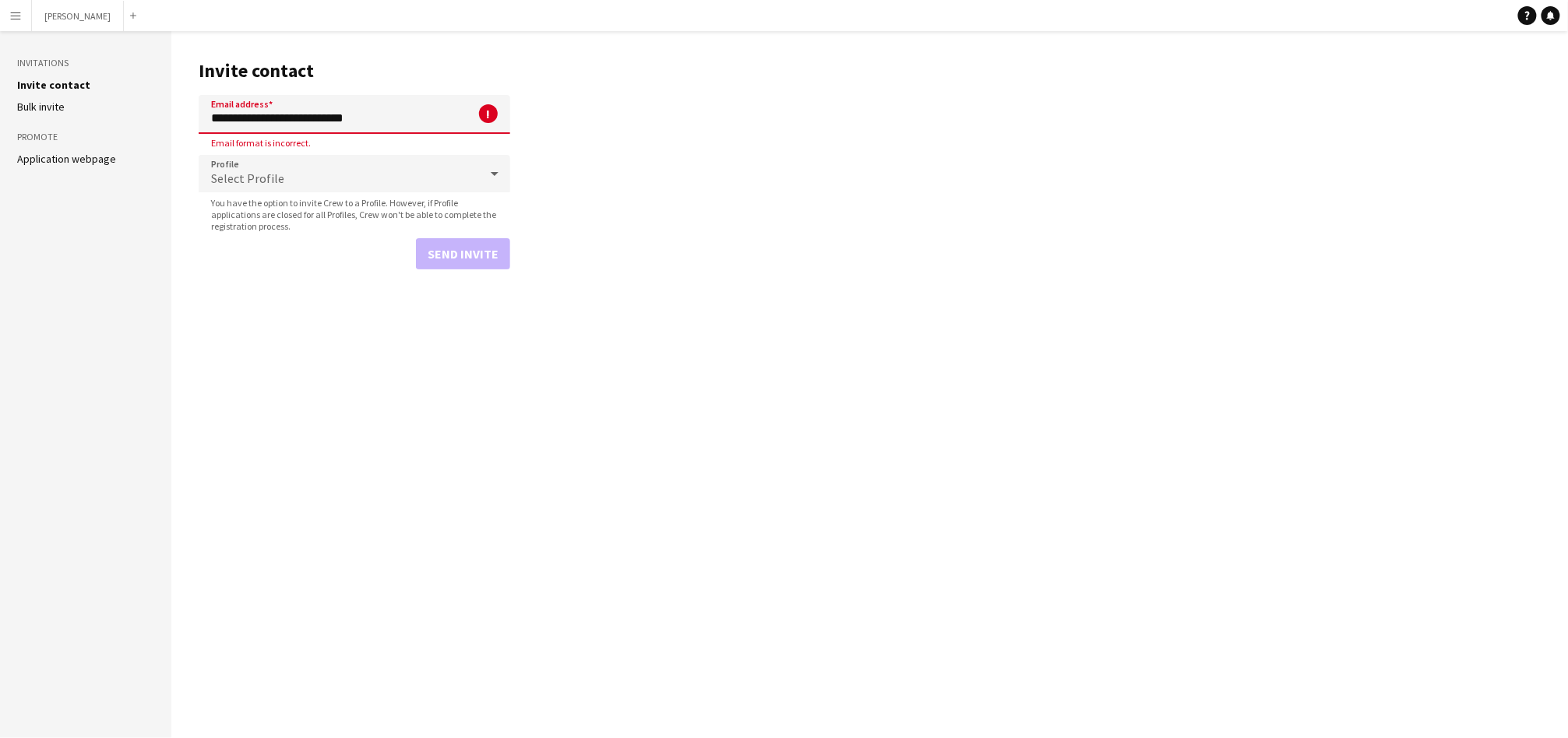
drag, startPoint x: 247, startPoint y: 119, endPoint x: 75, endPoint y: 130, distance: 172.4
click at [75, 130] on div "**********" at bounding box center [784, 385] width 1568 height 706
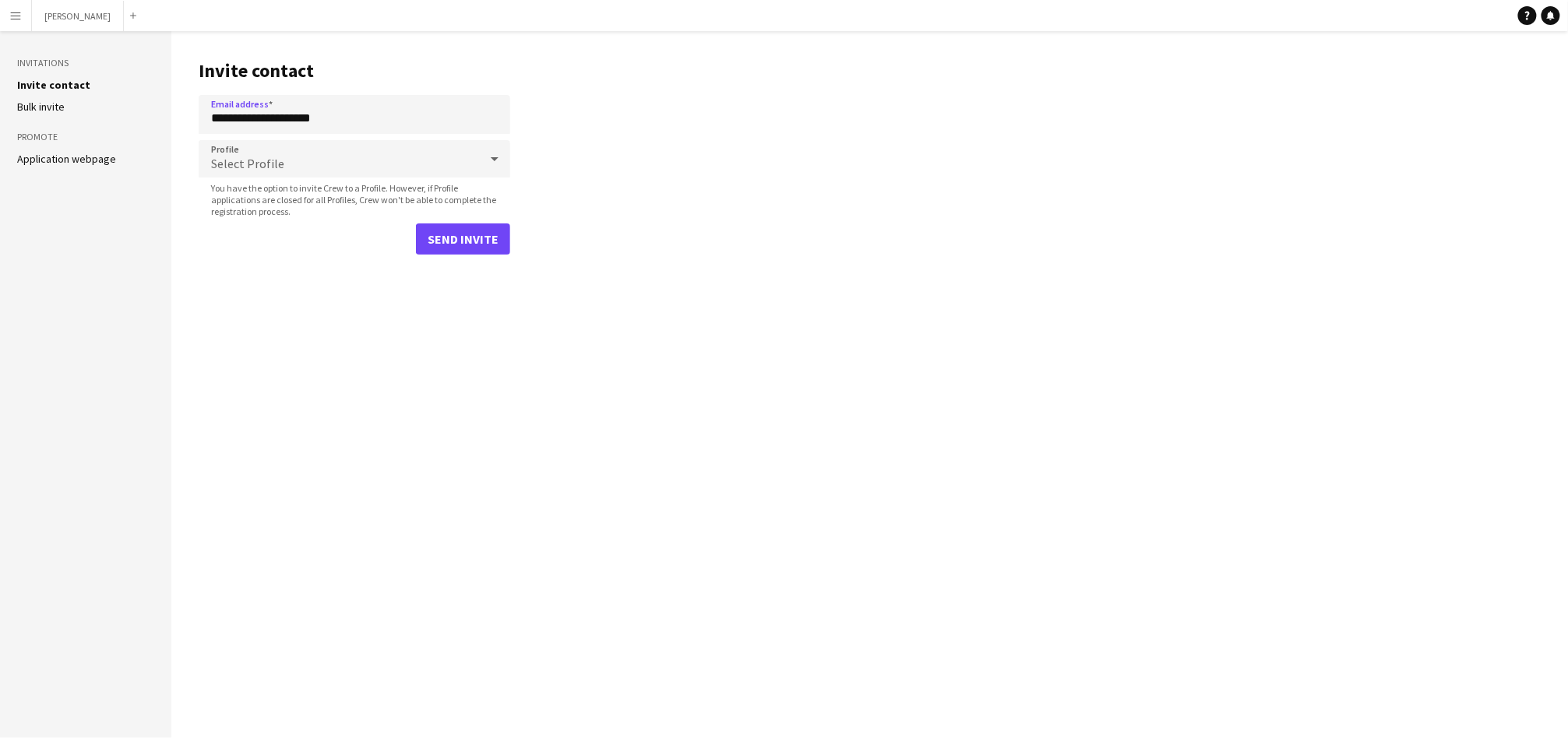
type input "**********"
click at [247, 157] on span "Select Profile" at bounding box center [247, 163] width 73 height 15
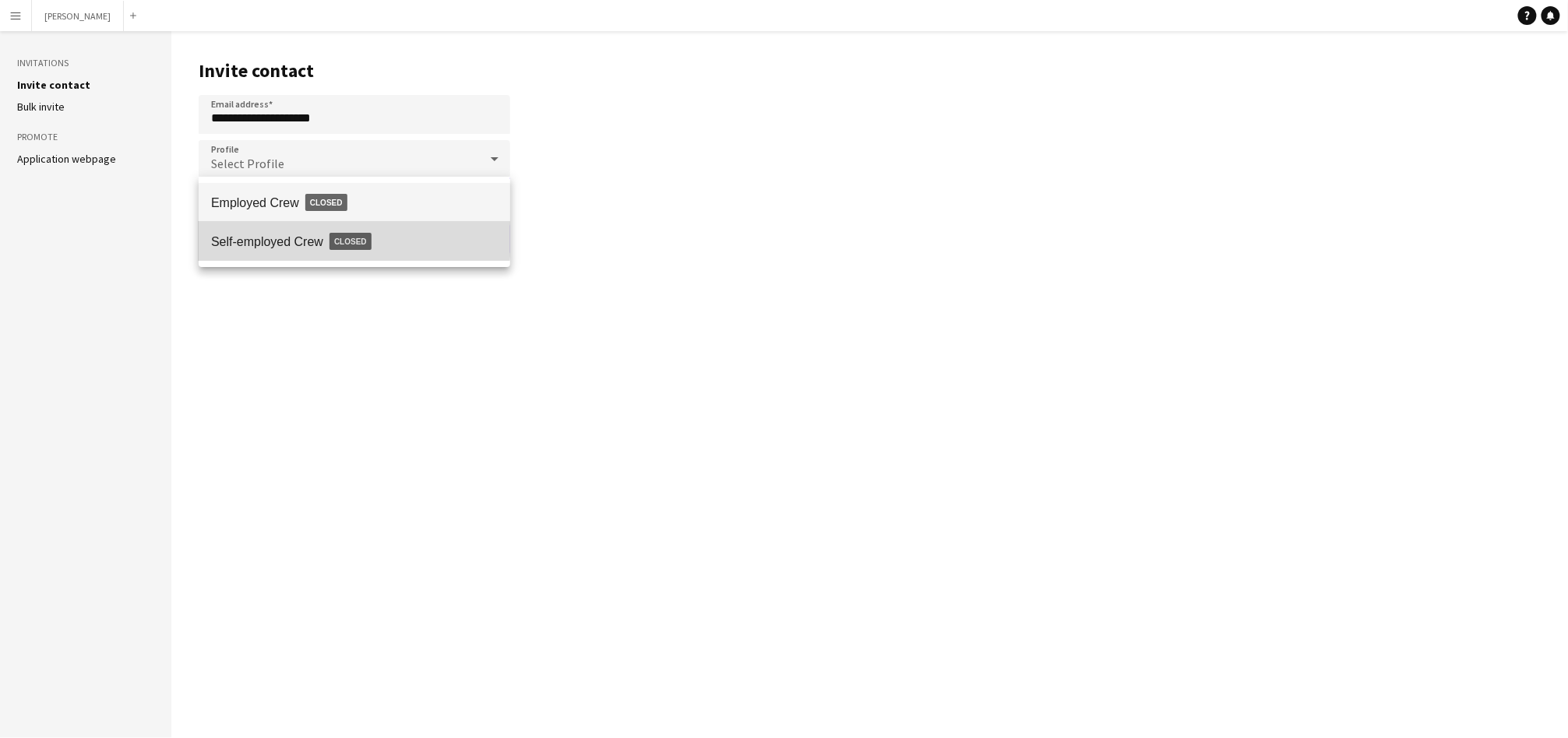
click at [252, 230] on span "Self-employed Crew Closed" at bounding box center [354, 241] width 287 height 36
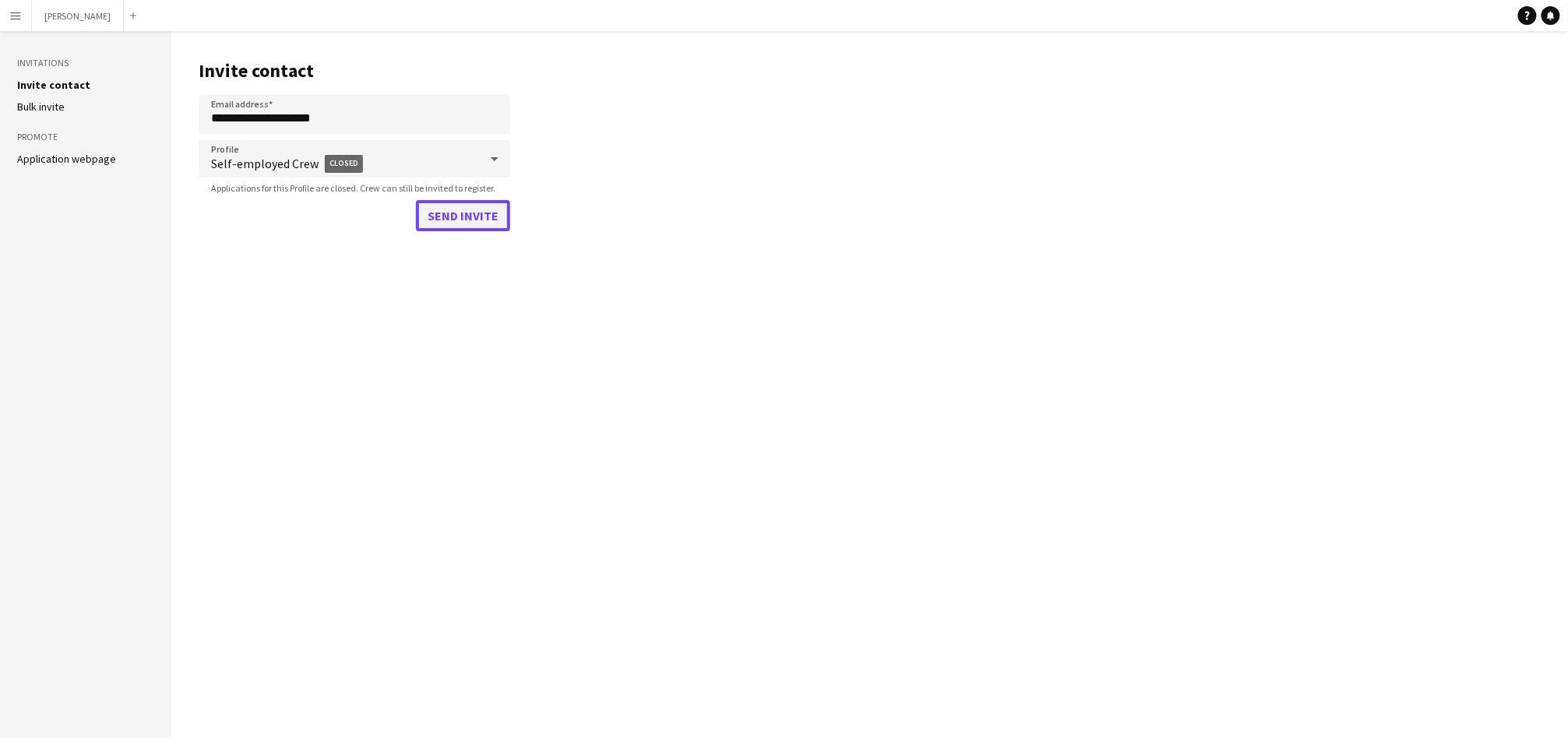
click at [454, 220] on button "Send invite" at bounding box center [463, 215] width 95 height 32
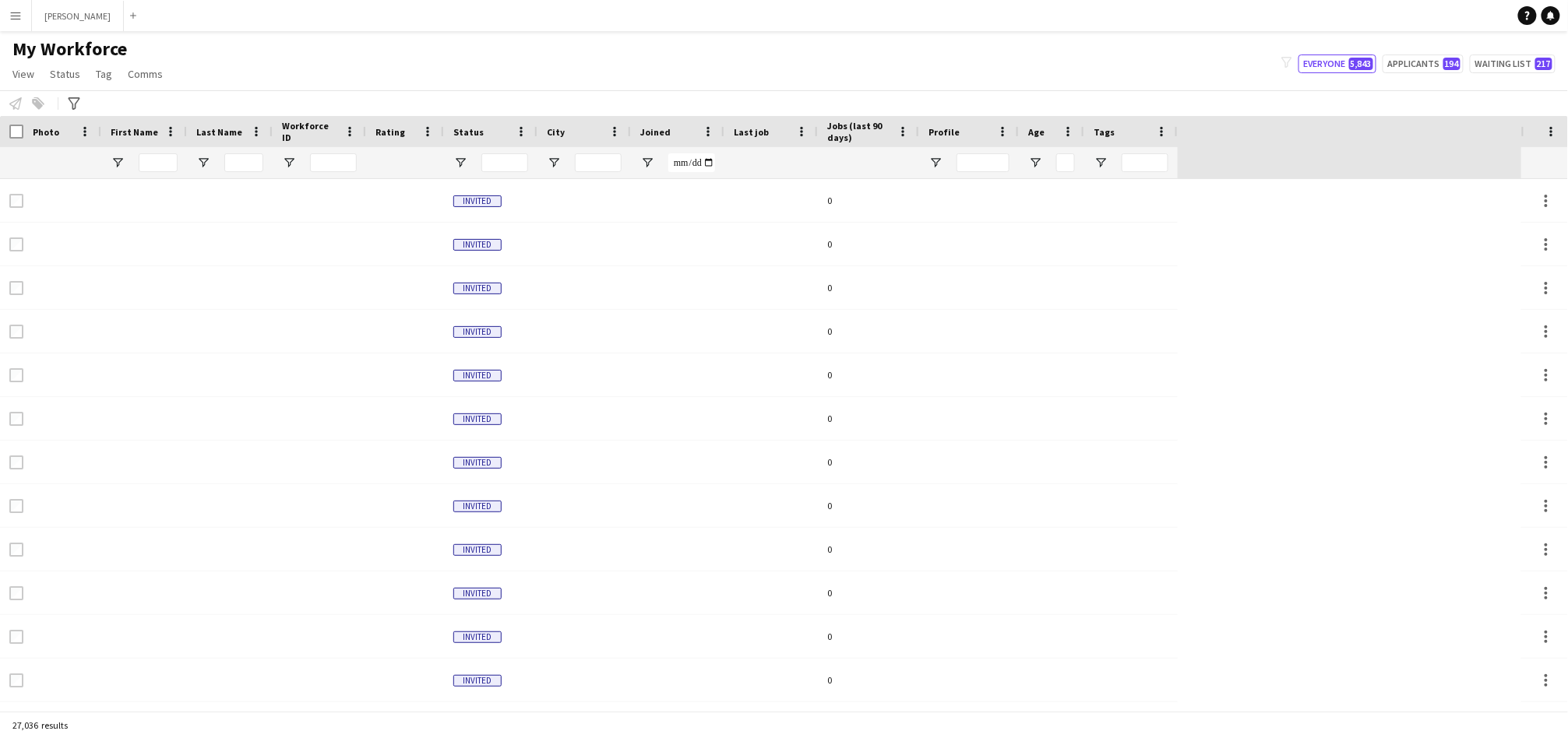
type input "*****"
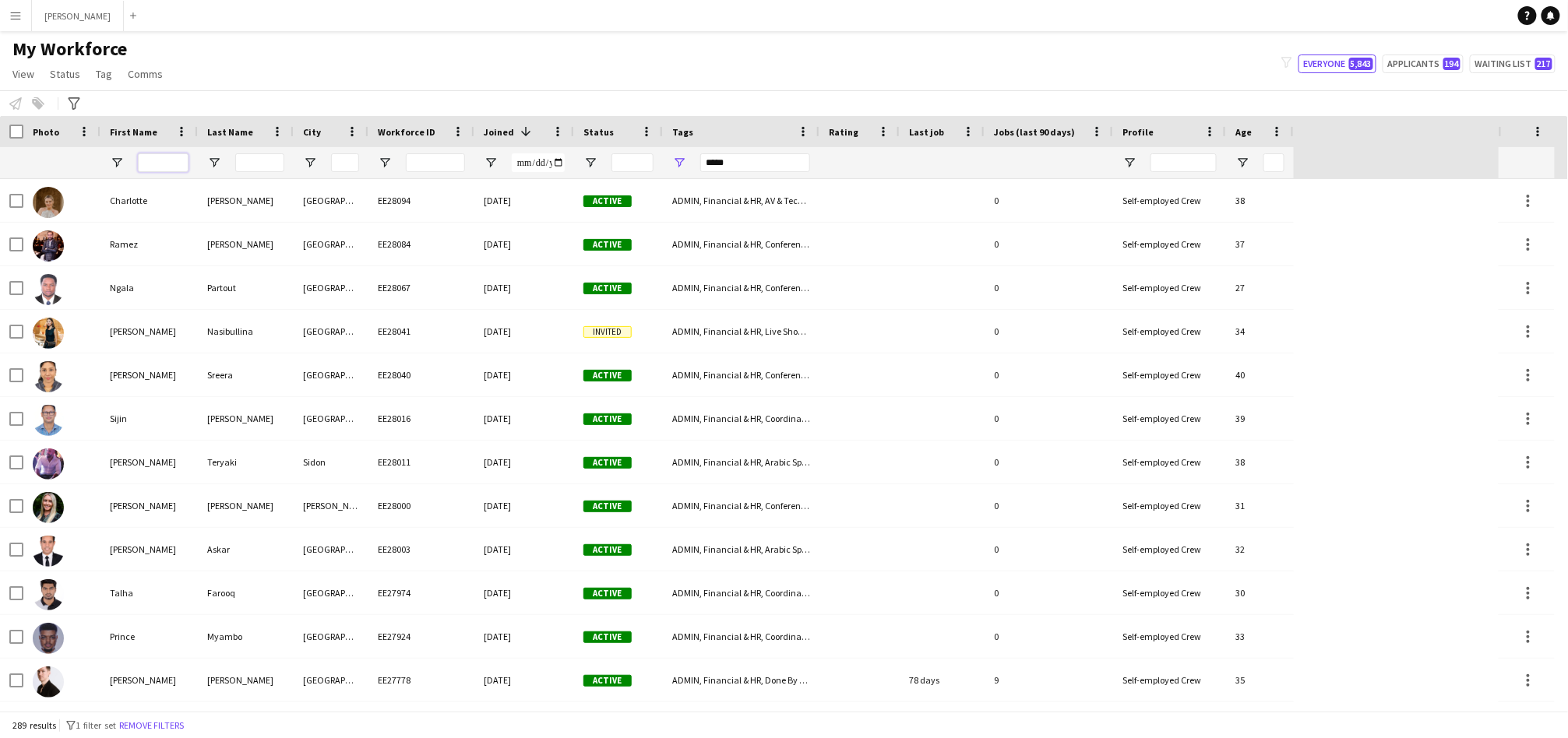
click at [176, 161] on input "First Name Filter Input" at bounding box center [163, 162] width 50 height 19
click at [157, 162] on input "First Name Filter Input" at bounding box center [163, 162] width 50 height 19
type input "*******"
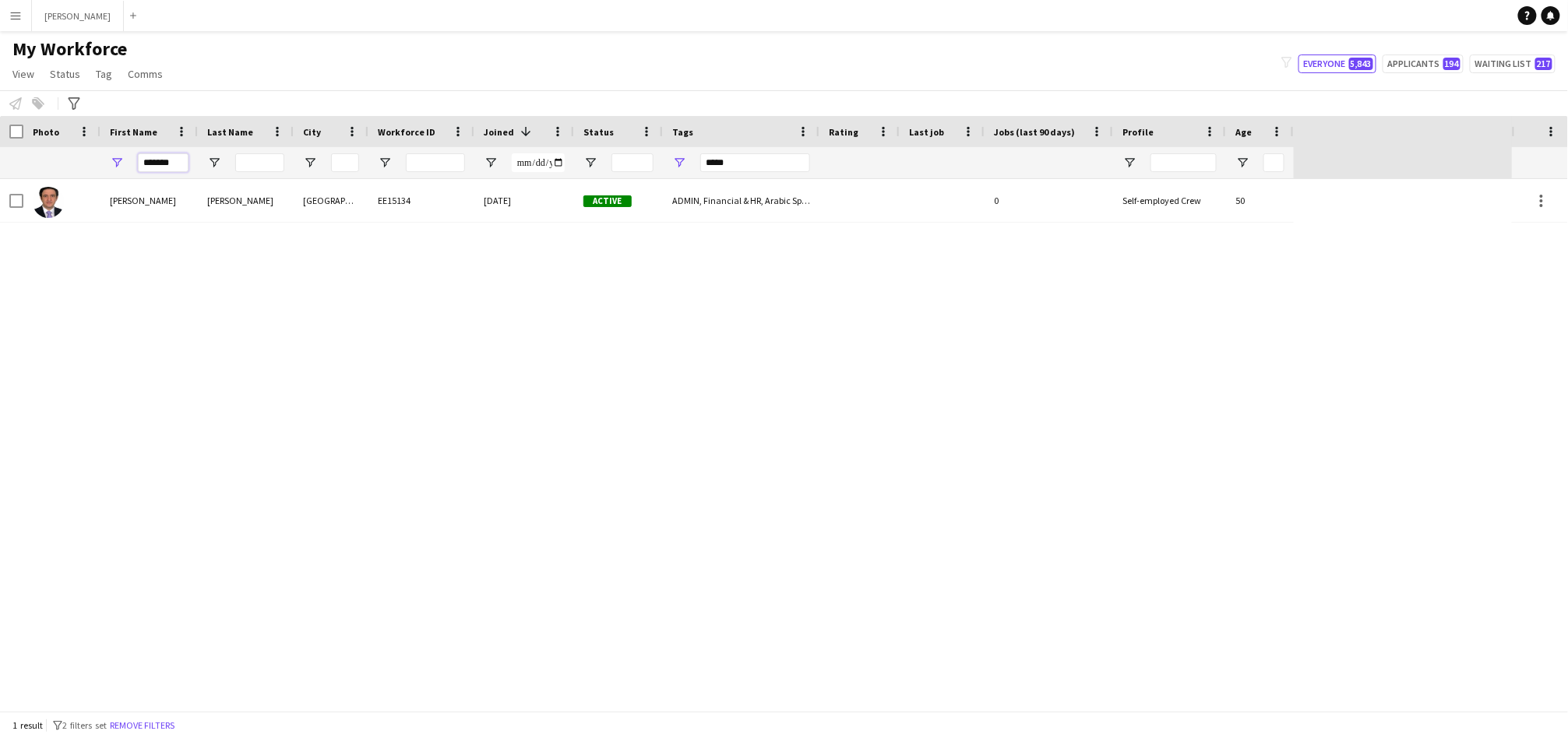
click at [174, 162] on input "*******" at bounding box center [163, 162] width 50 height 19
